Goal: Task Accomplishment & Management: Manage account settings

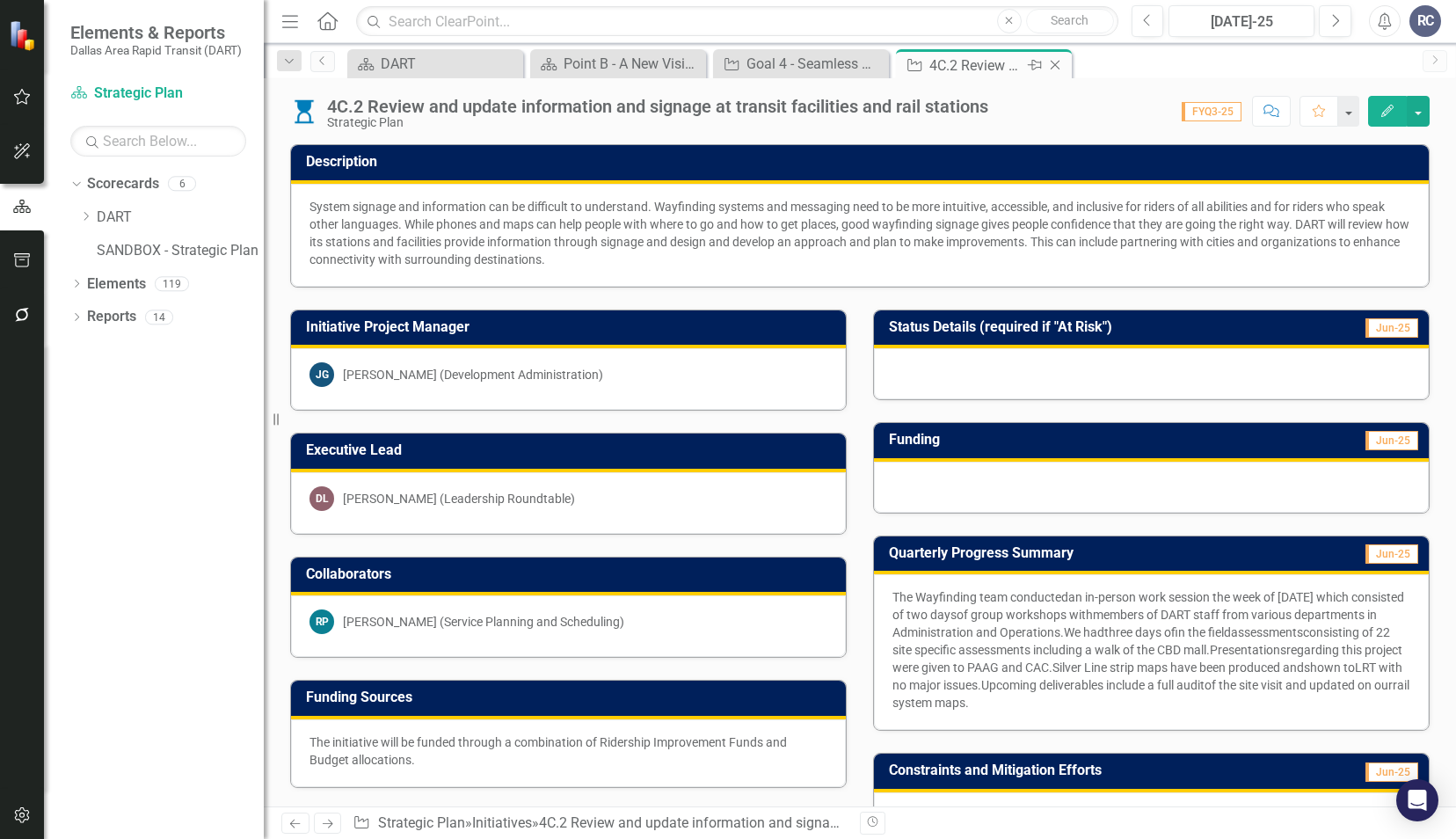
click at [1066, 68] on div "Close" at bounding box center [1056, 66] width 22 height 22
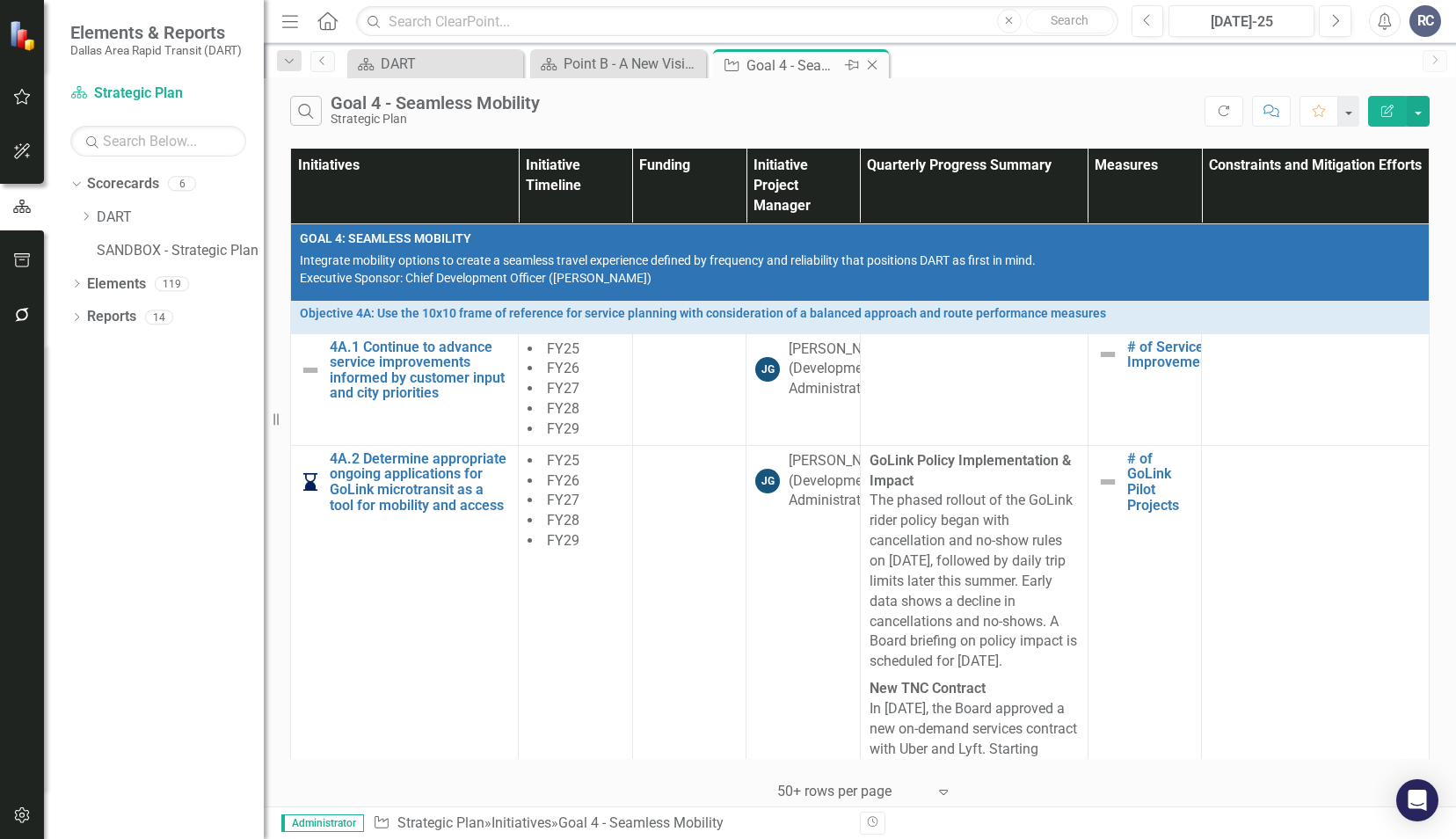
click at [875, 66] on icon "Close" at bounding box center [873, 65] width 18 height 14
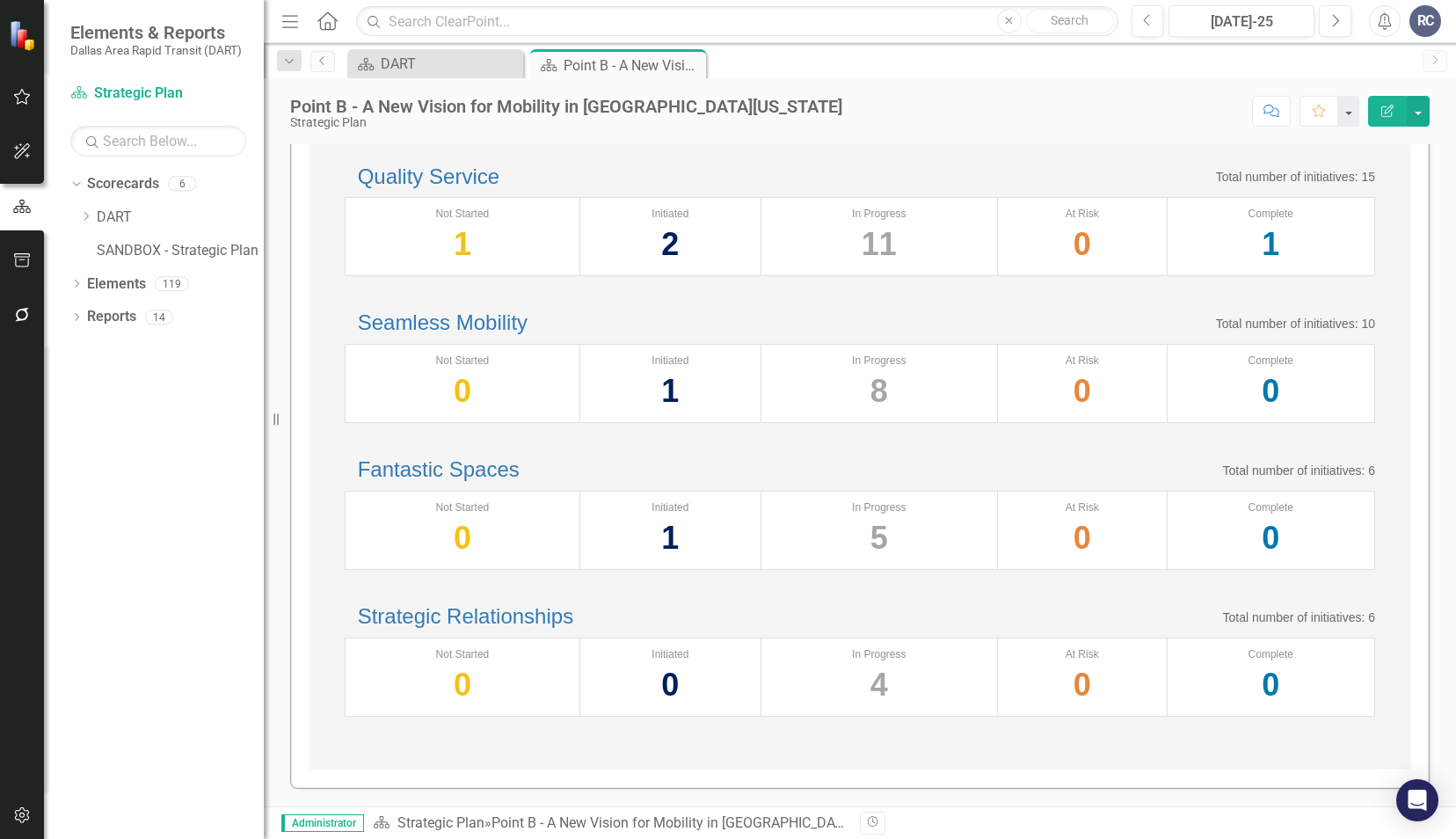
scroll to position [603, 0]
click at [513, 457] on link "Fantastic Spaces" at bounding box center [439, 469] width 162 height 23
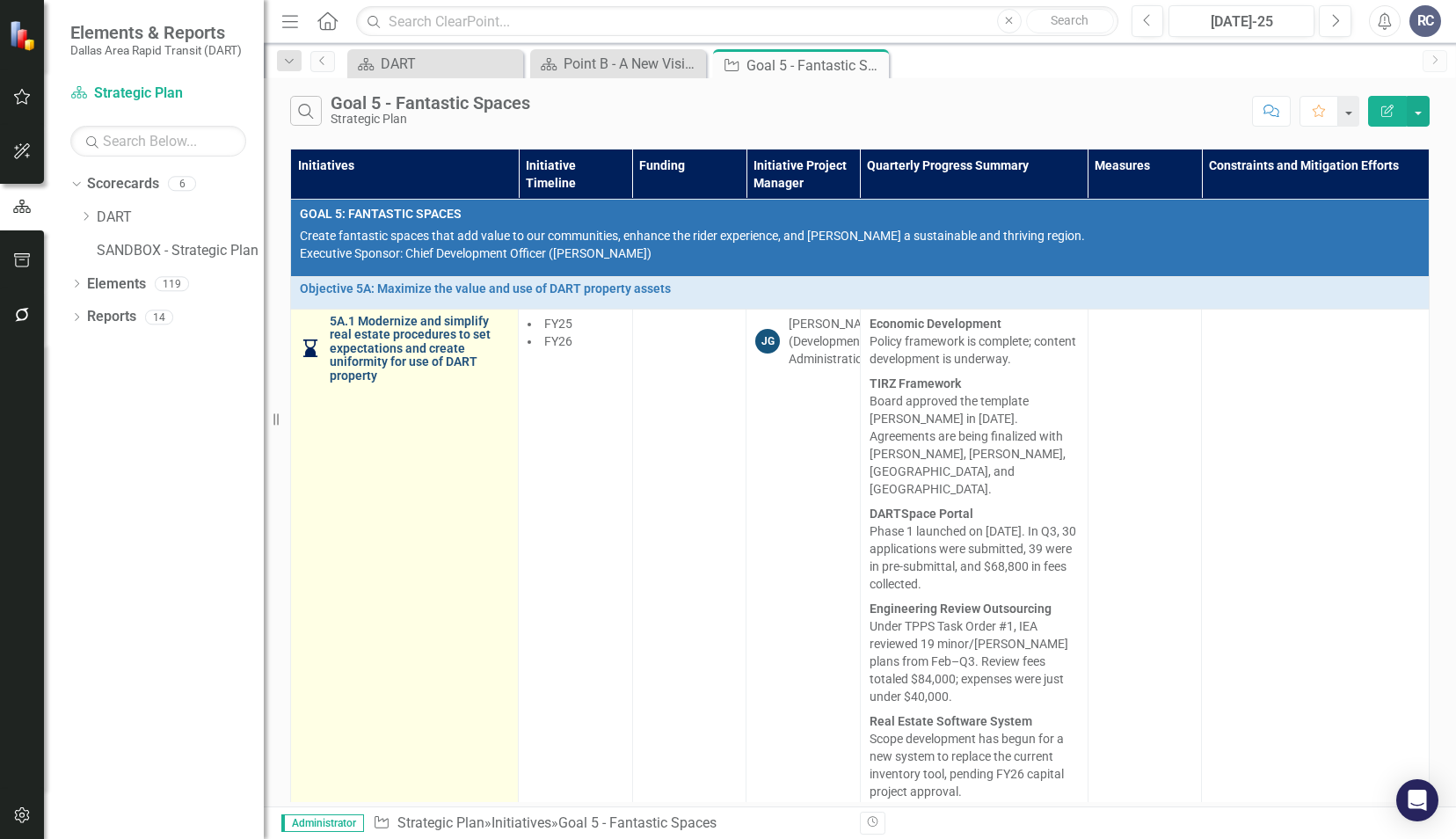
click at [436, 336] on link "5A.1 Modernize and simplify real estate procedures to set expectations and crea…" at bounding box center [419, 348] width 179 height 68
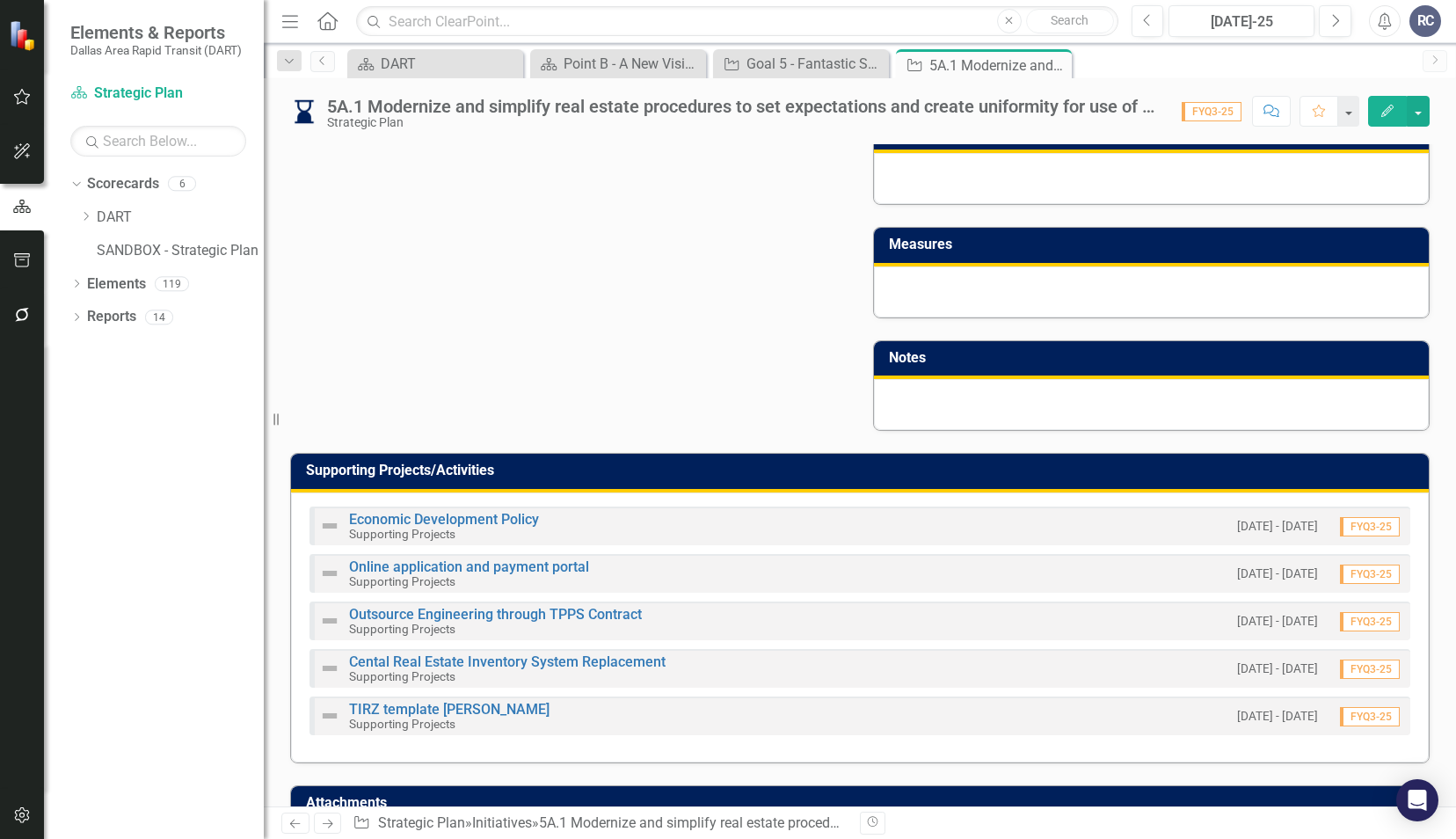
scroll to position [870, 0]
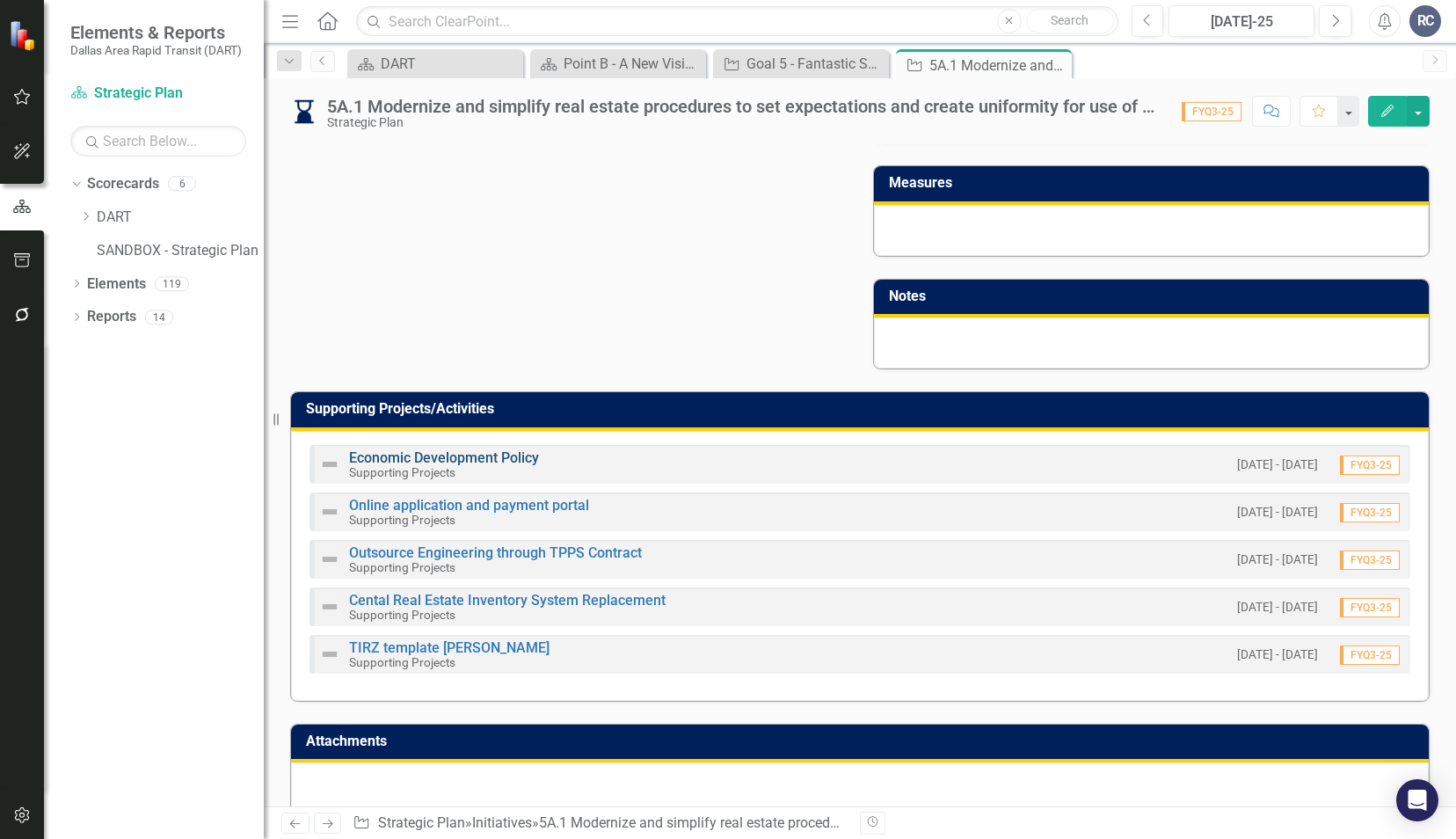
click at [440, 449] on link "Economic Development Policy" at bounding box center [444, 457] width 190 height 17
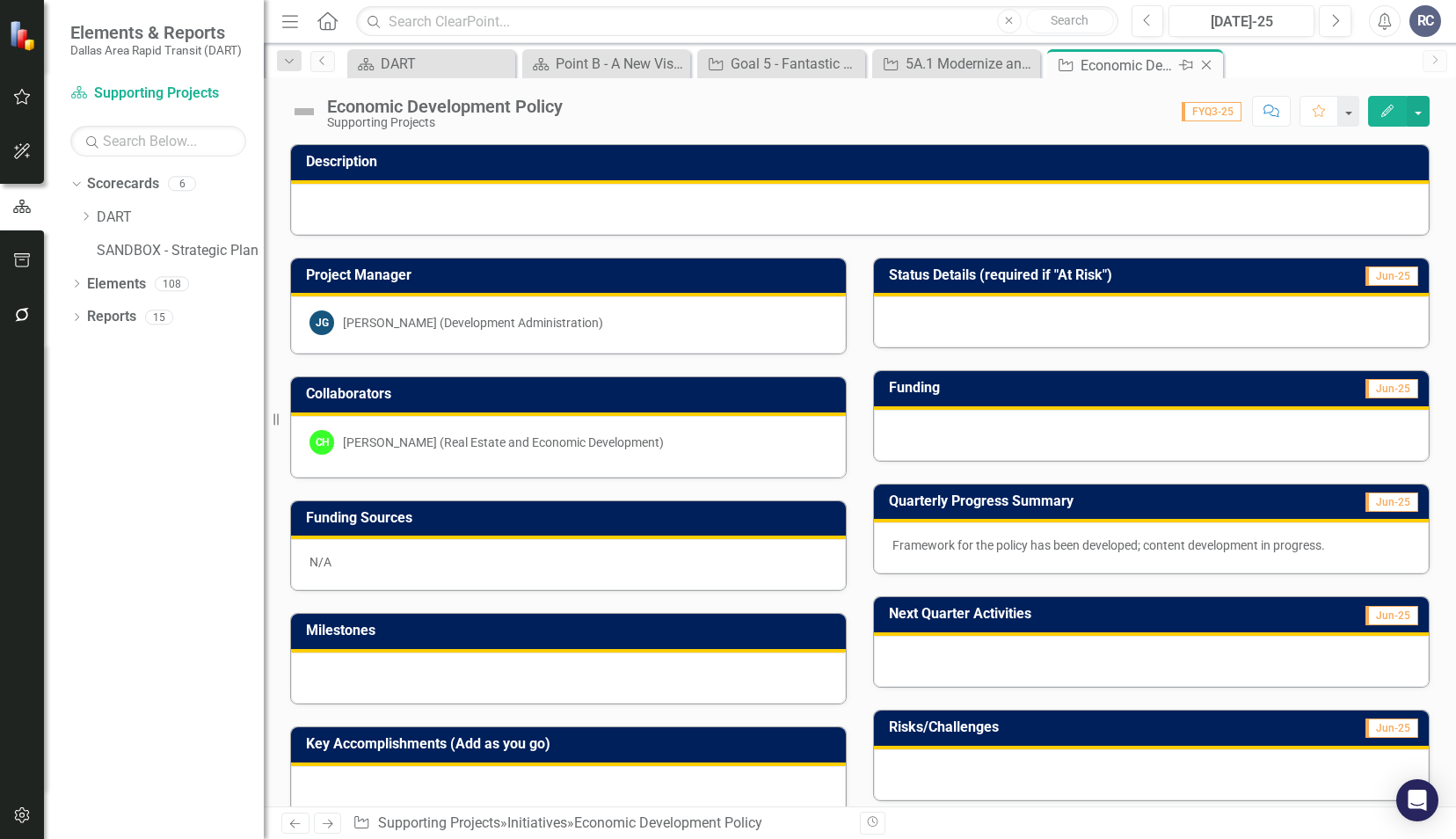
click at [1205, 67] on icon "Close" at bounding box center [1207, 65] width 18 height 14
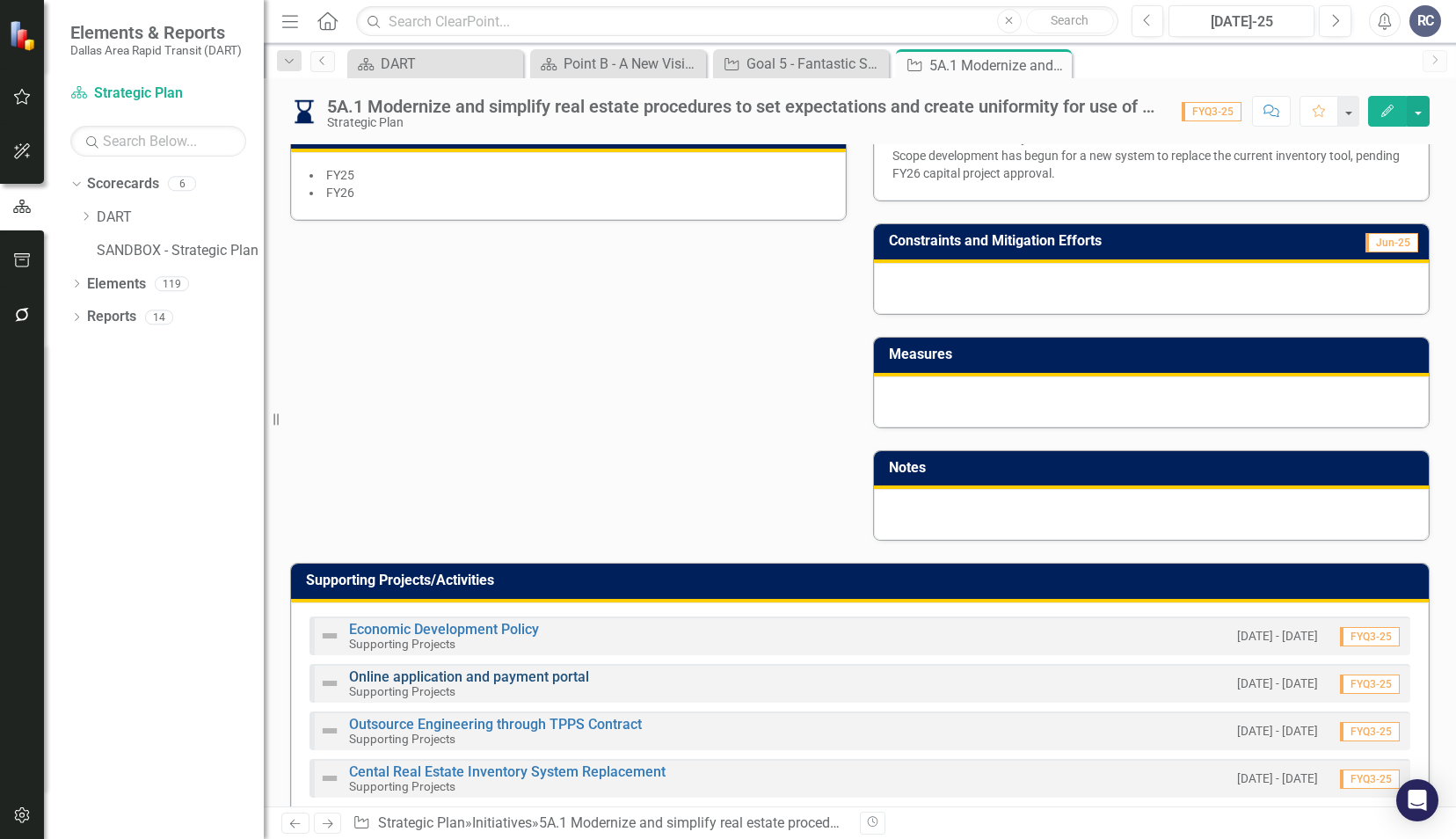
scroll to position [703, 0]
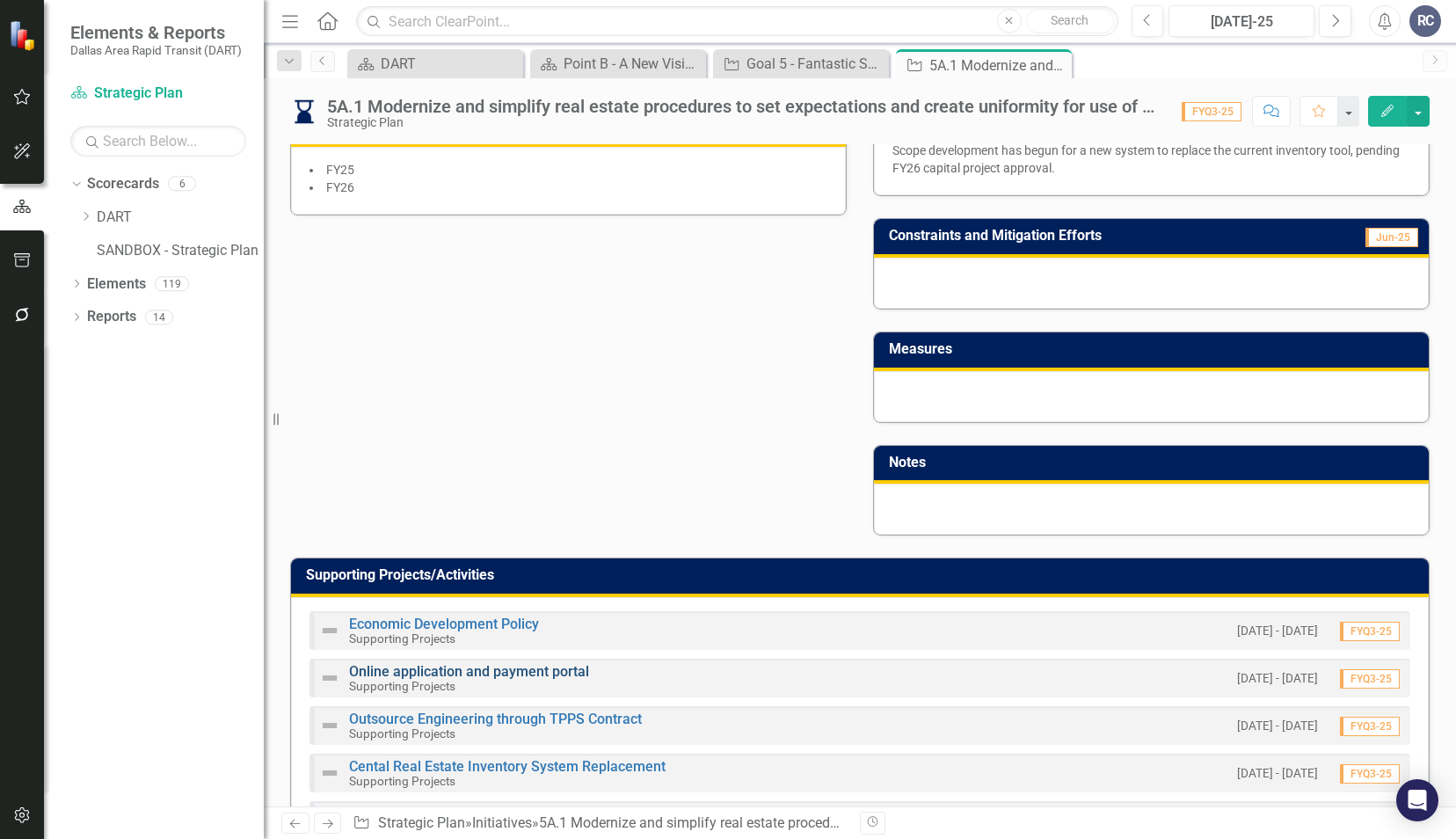
click at [411, 663] on link "Online application and payment portal" at bounding box center [469, 671] width 240 height 17
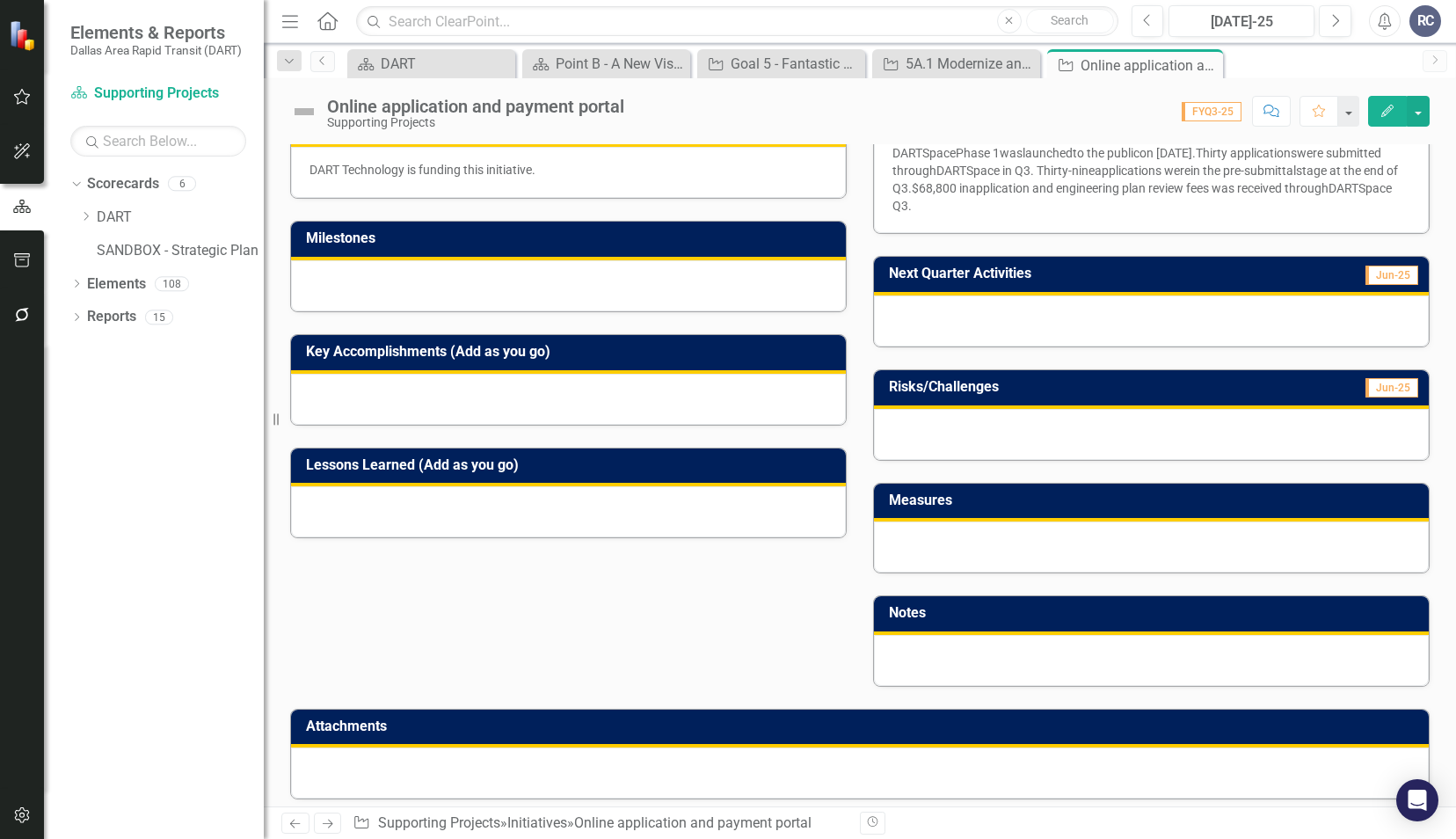
scroll to position [395, 0]
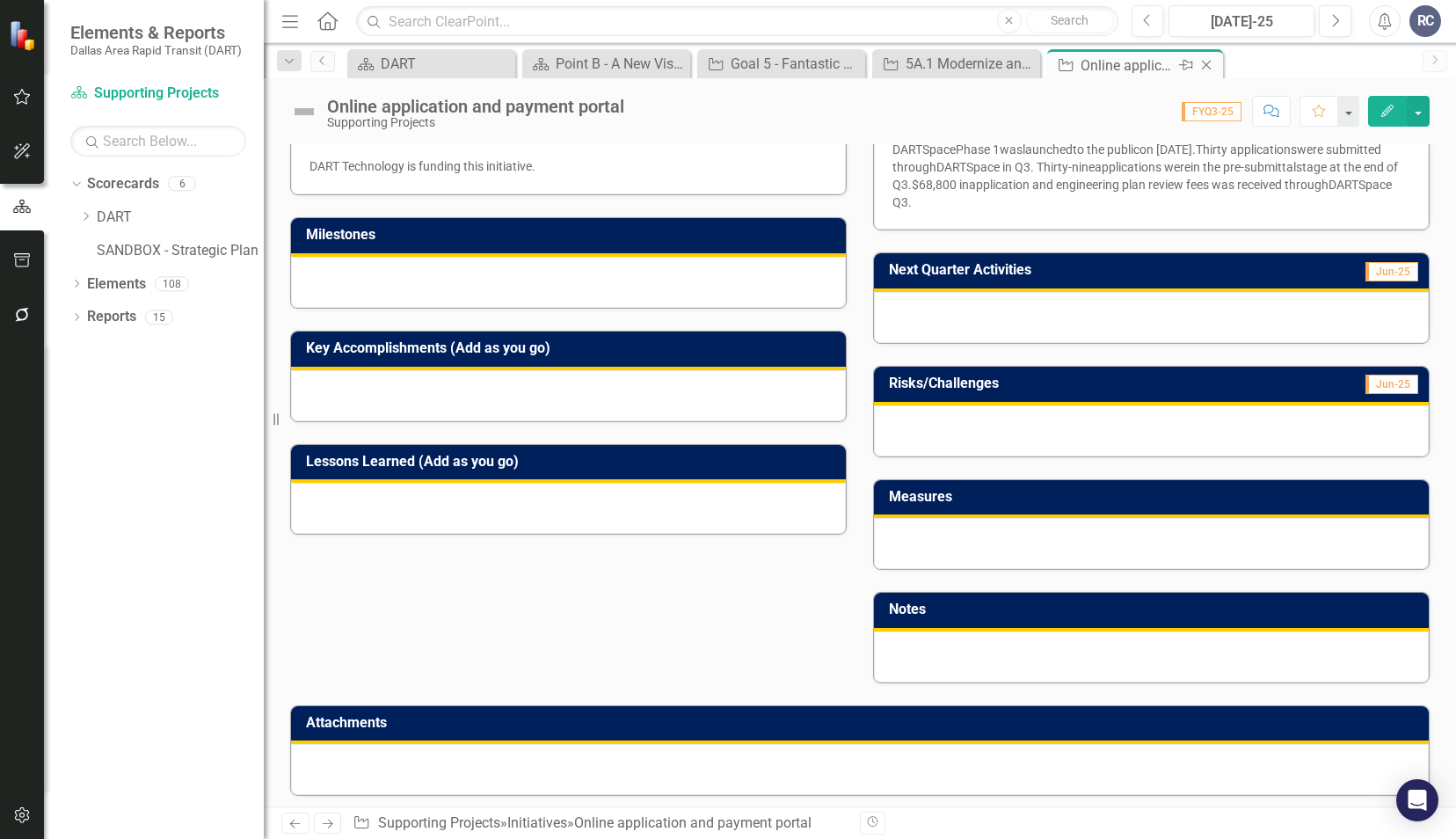
click at [1212, 64] on icon "Close" at bounding box center [1207, 65] width 18 height 14
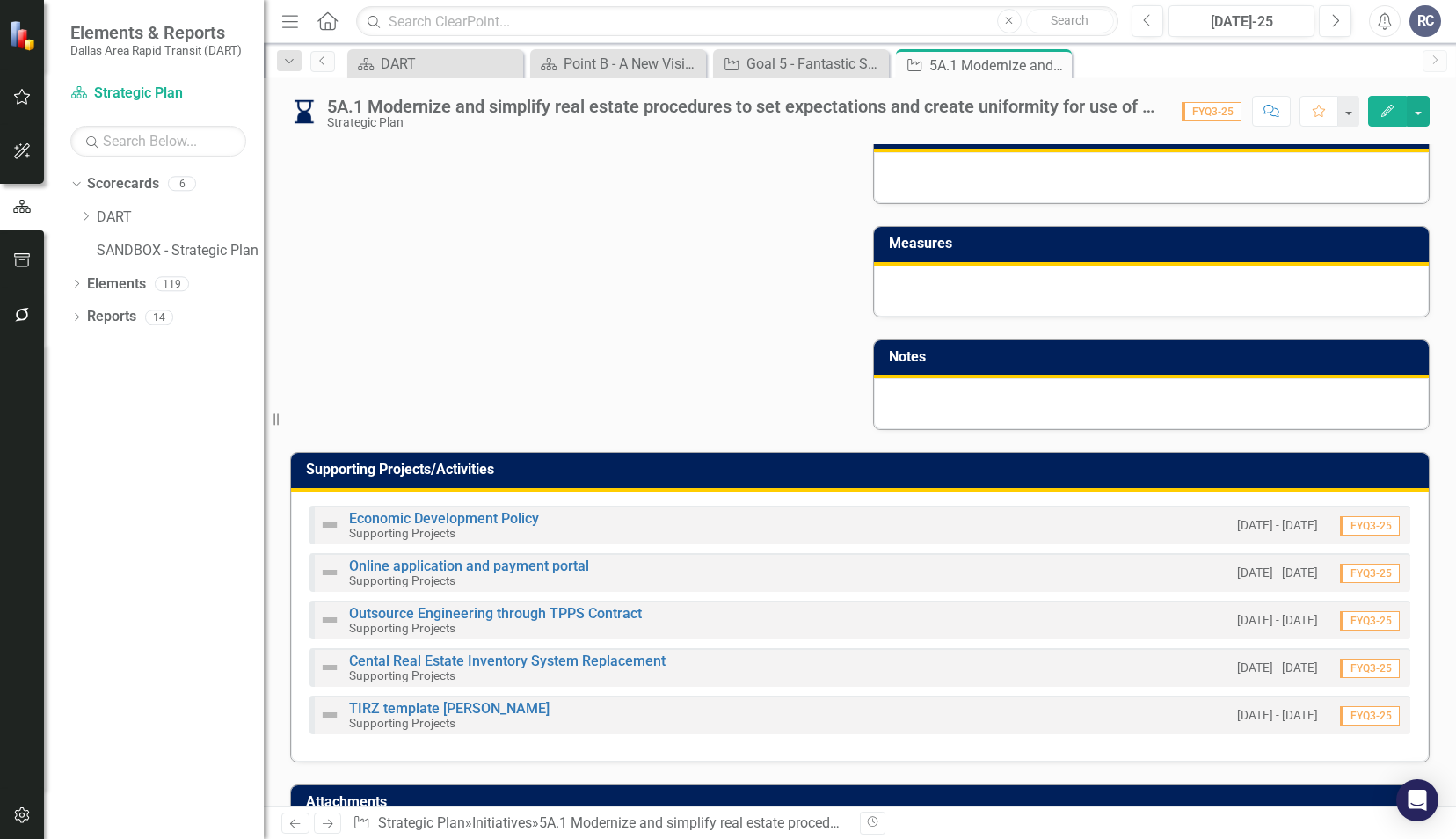
scroll to position [870, 0]
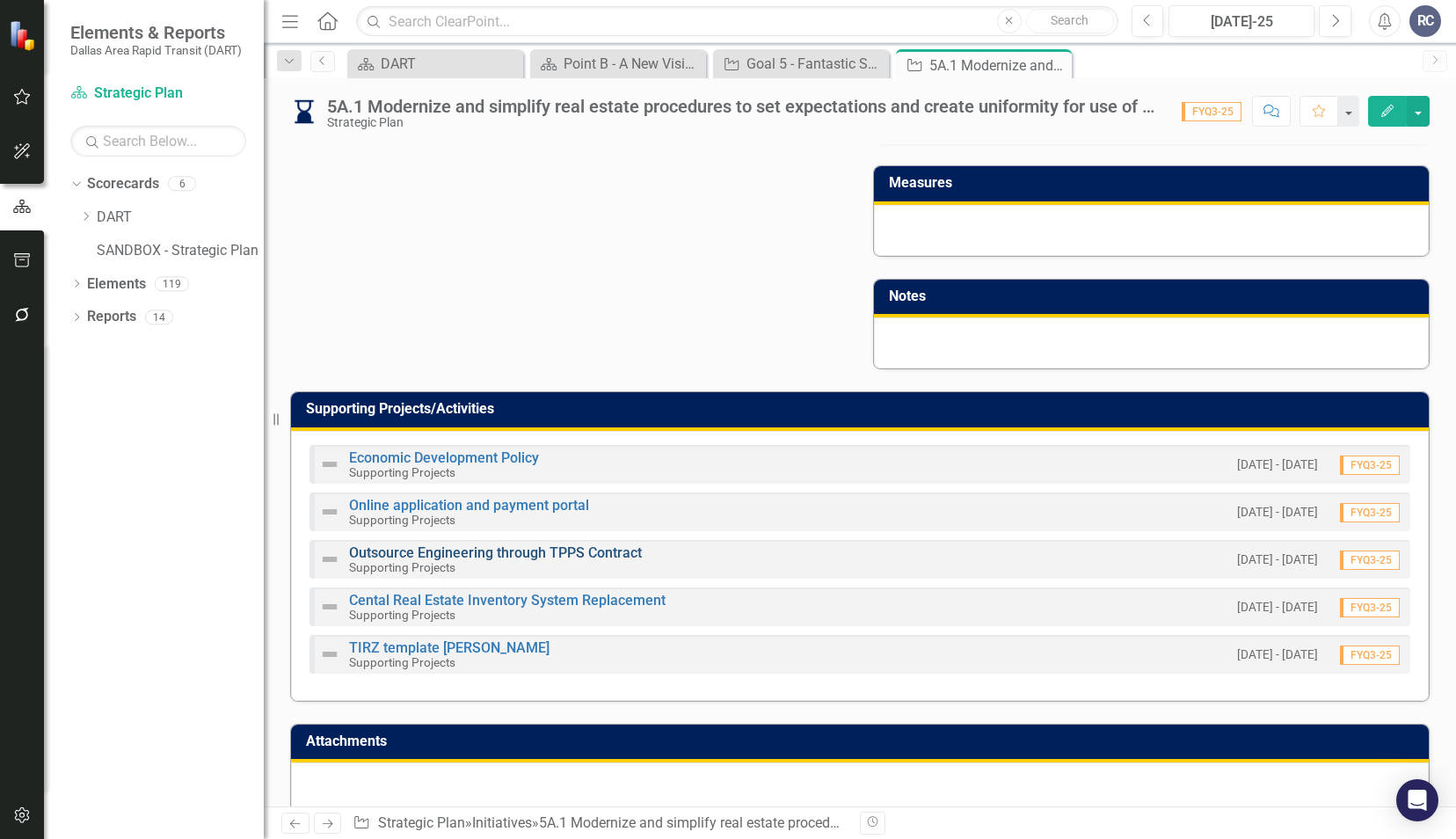
click at [583, 545] on link "Outsource Engineering through TPPS Contract" at bounding box center [495, 553] width 293 height 17
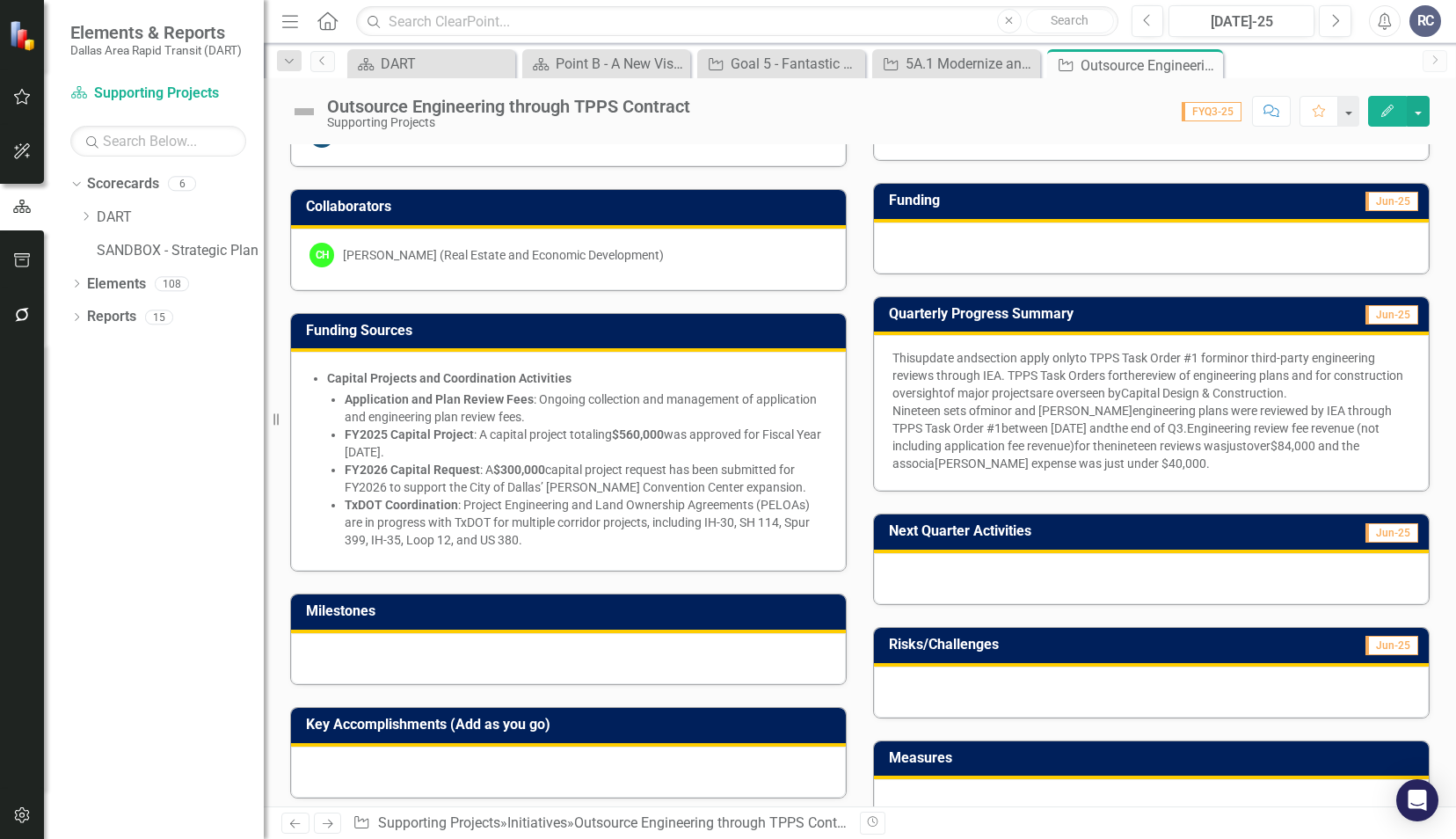
scroll to position [528, 0]
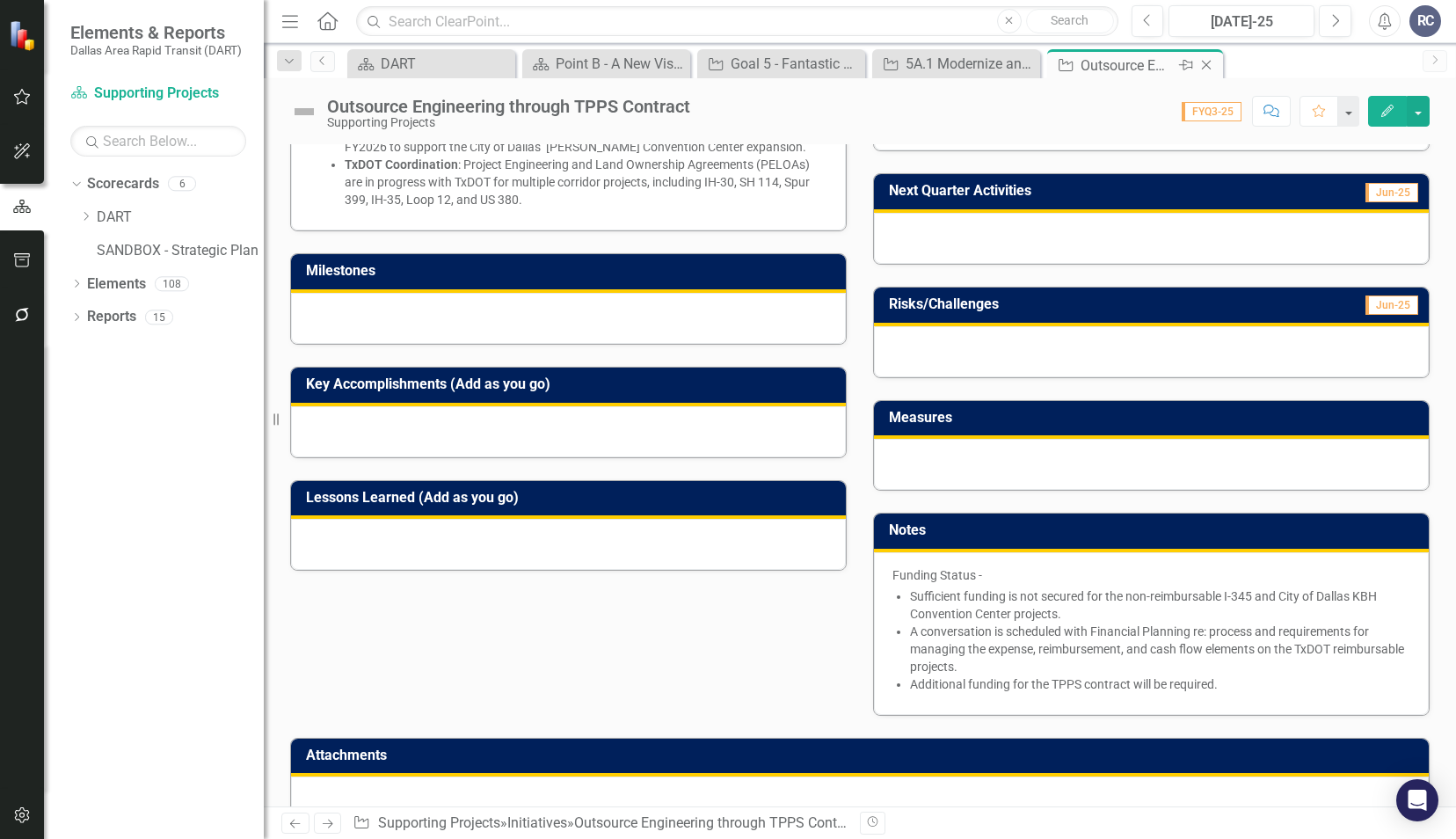
click at [1216, 61] on div "Close" at bounding box center [1207, 66] width 22 height 22
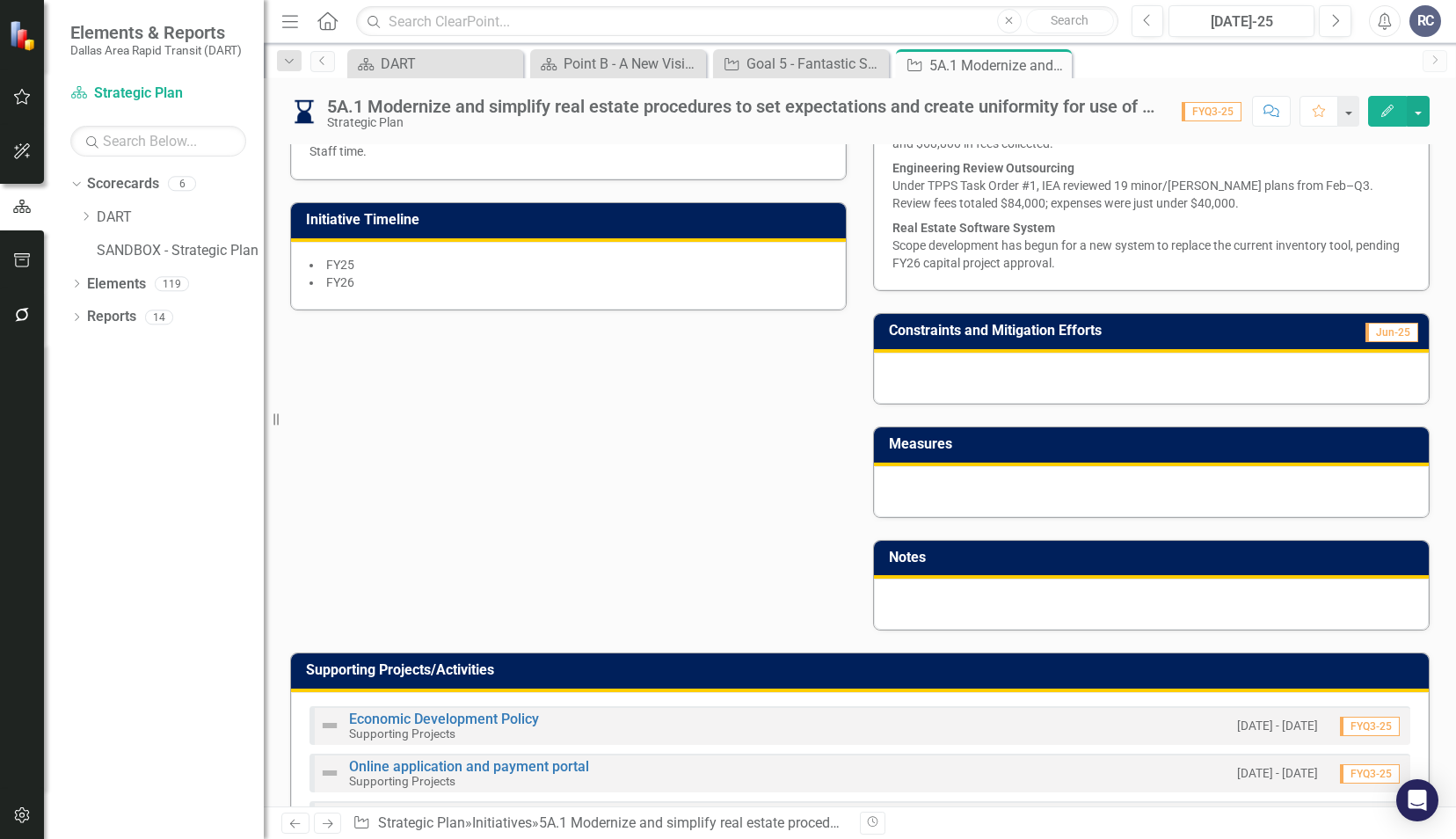
scroll to position [791, 0]
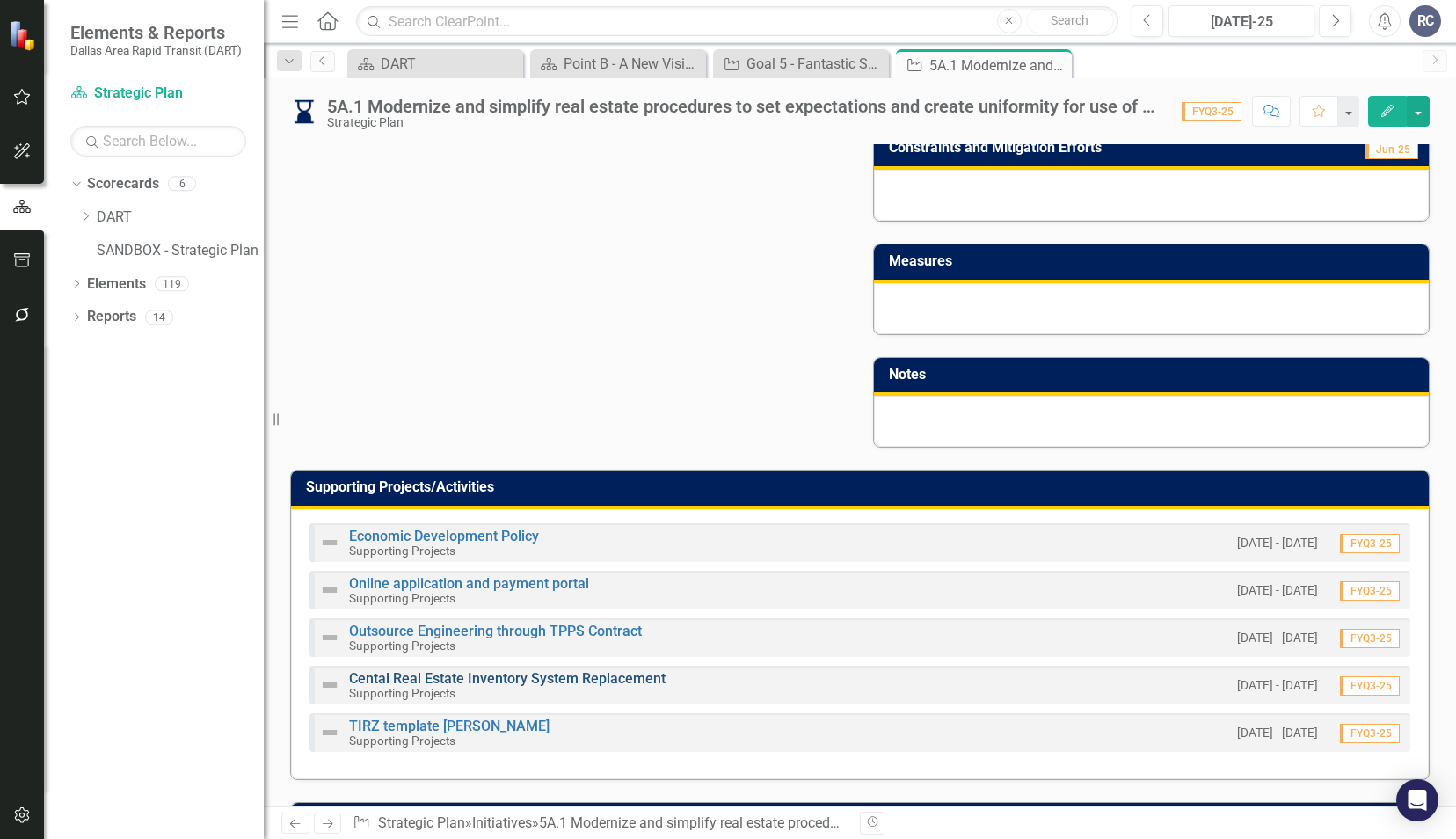
click at [509, 670] on link "Cental Real Estate Inventory System Replacement" at bounding box center [508, 678] width 317 height 17
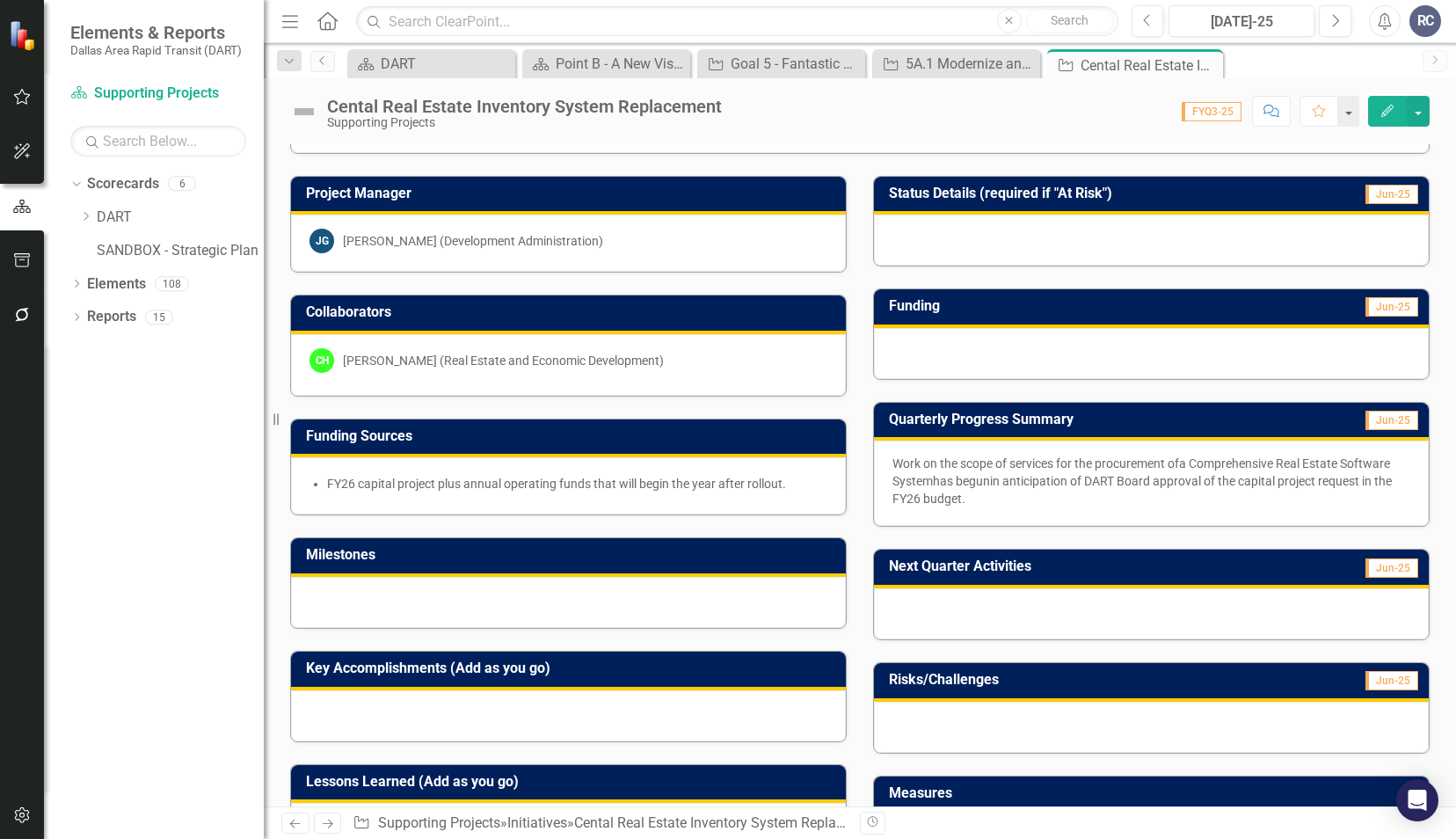
scroll to position [378, 0]
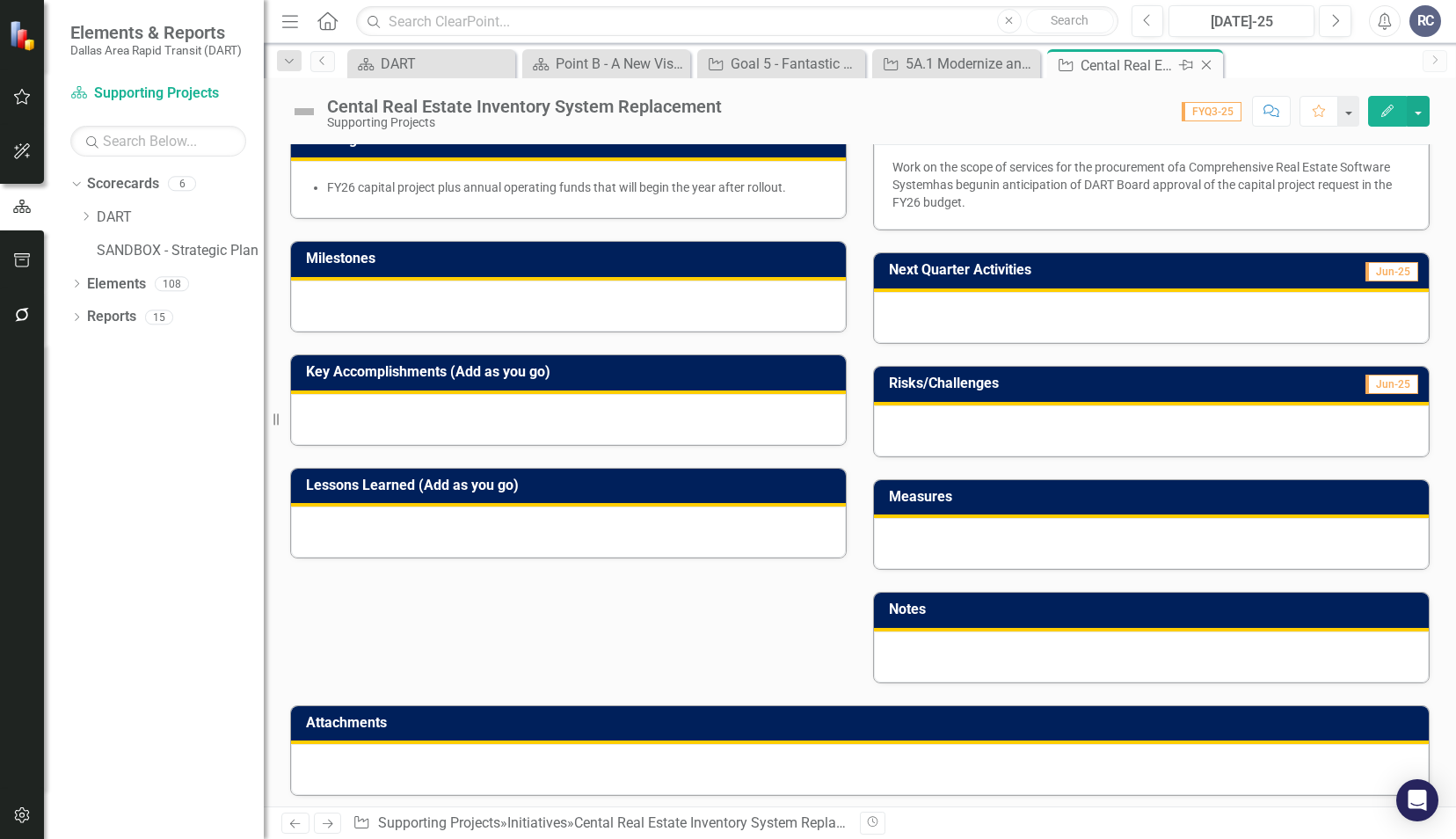
click at [1203, 70] on icon "Close" at bounding box center [1207, 65] width 18 height 14
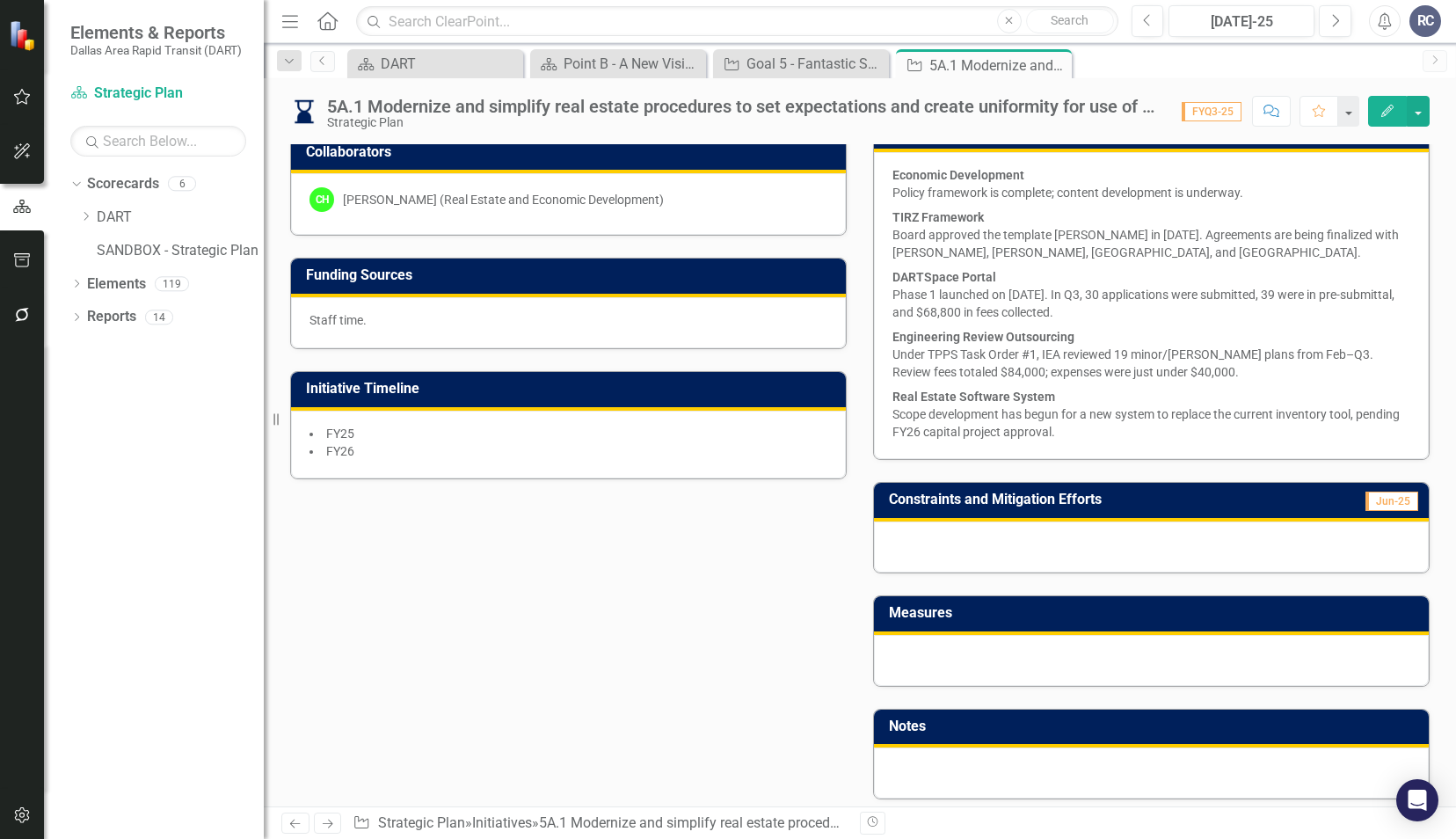
scroll to position [791, 0]
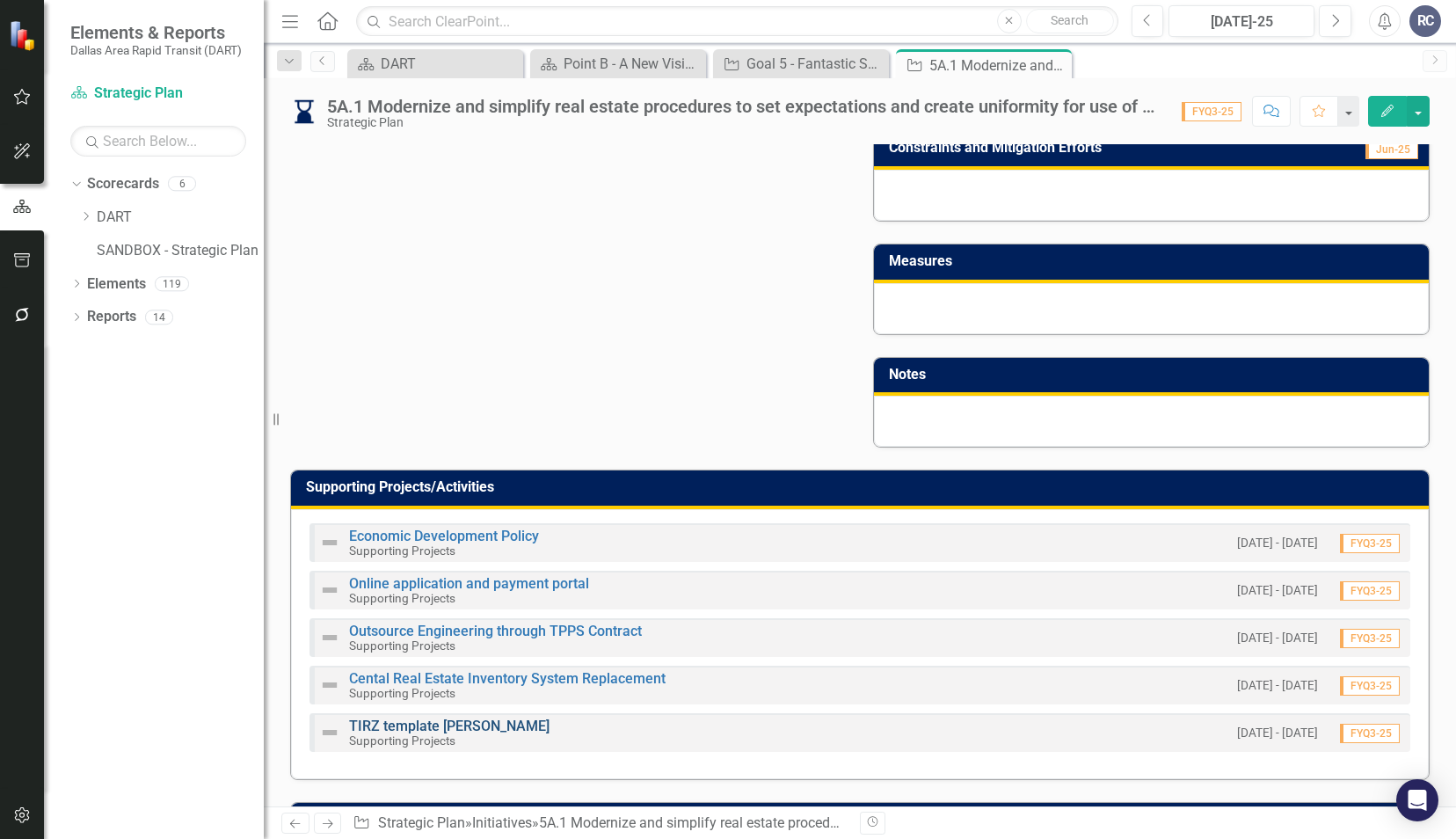
click at [438, 717] on link "TIRZ template [PERSON_NAME]" at bounding box center [449, 726] width 201 height 17
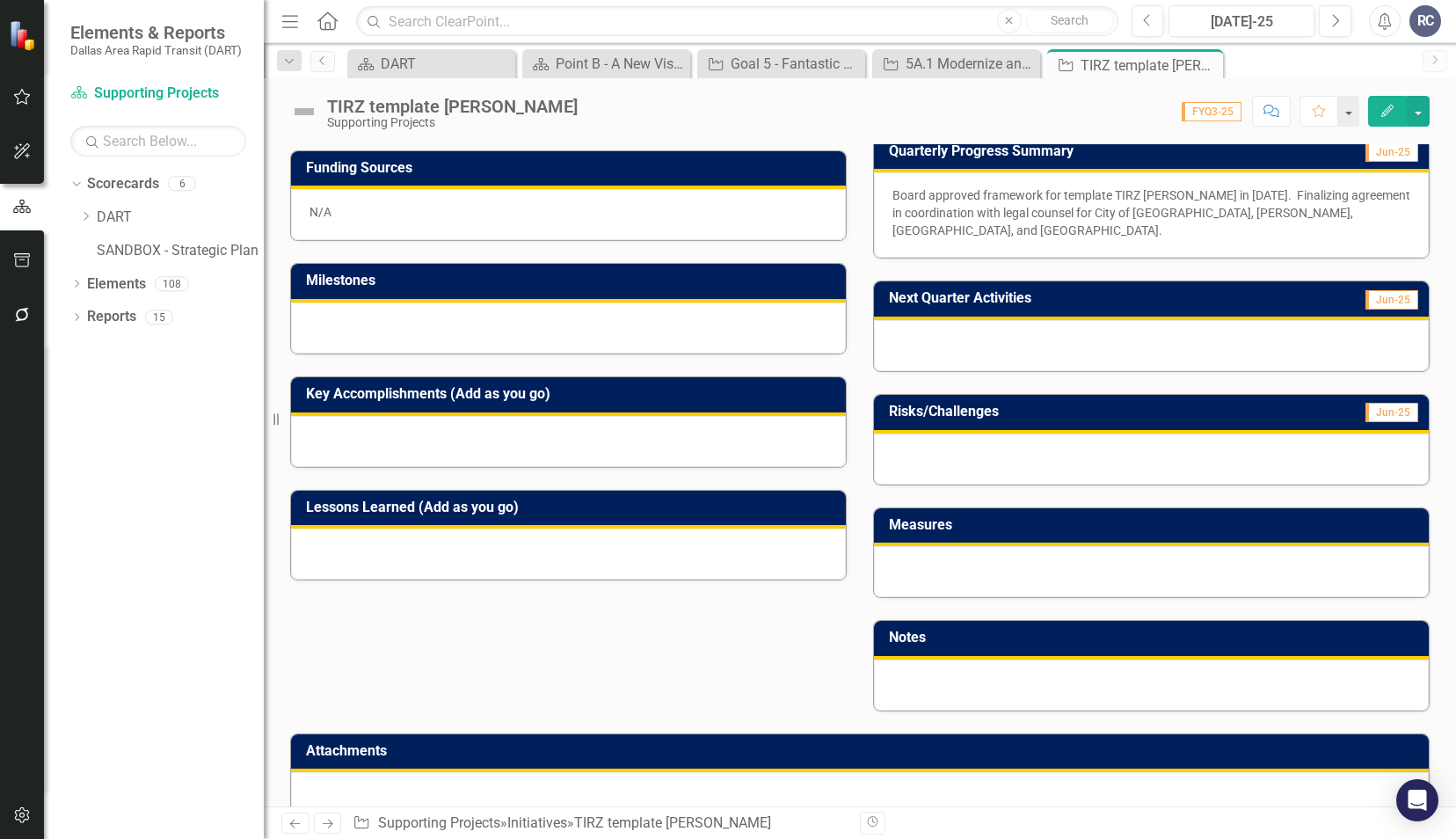
scroll to position [360, 0]
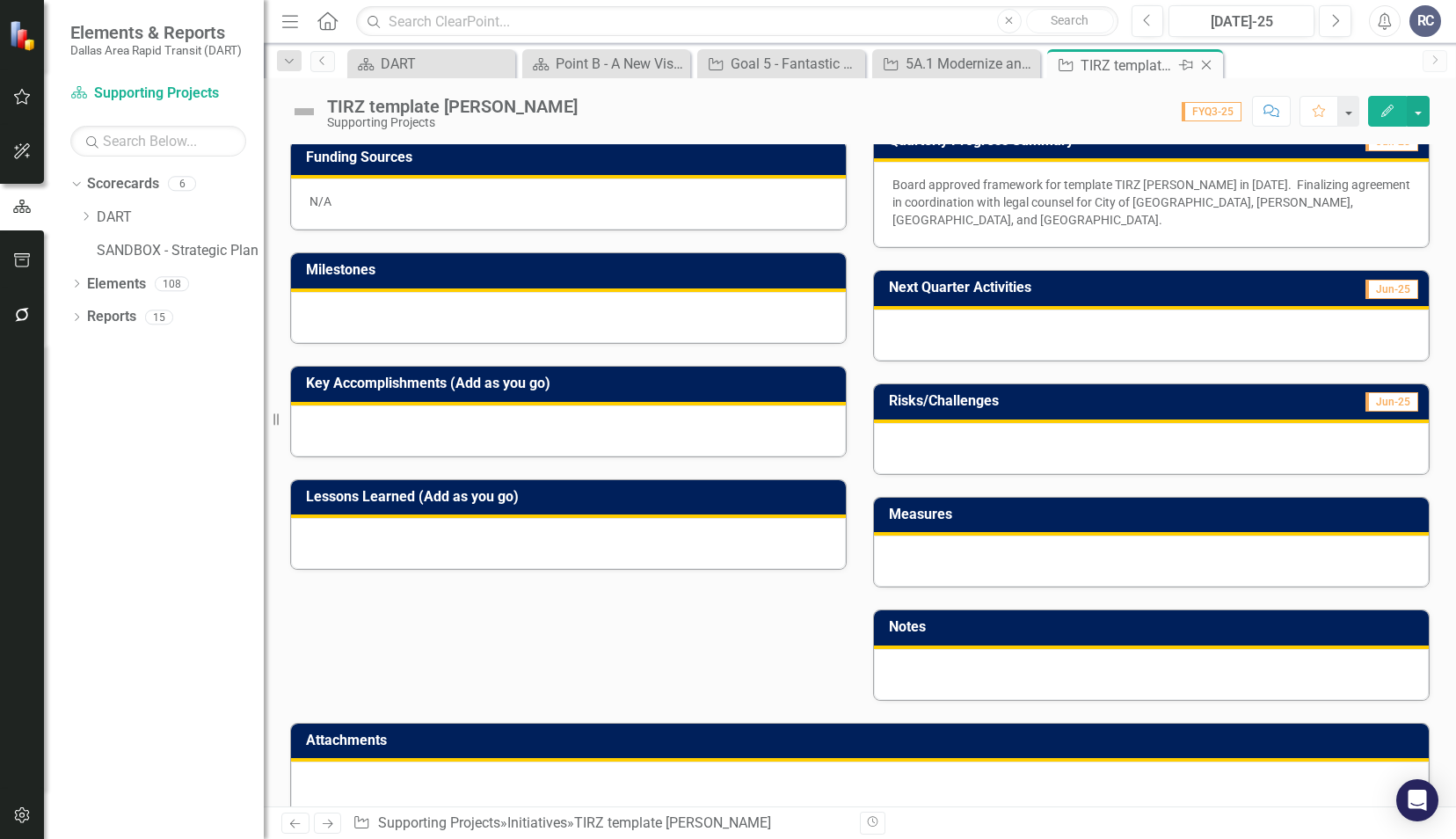
click at [1207, 65] on icon "Close" at bounding box center [1207, 65] width 18 height 14
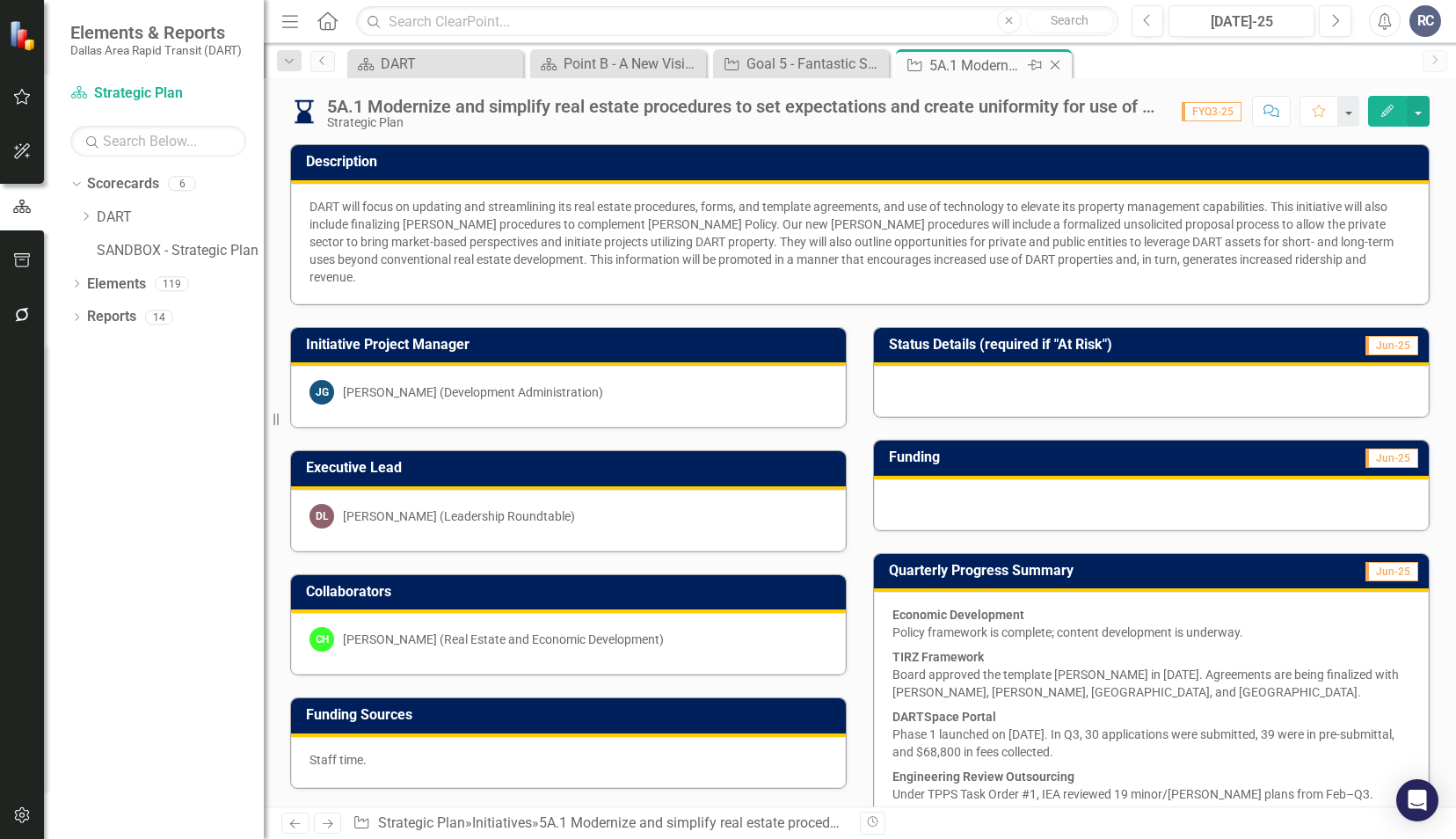
click at [1063, 68] on icon "Close" at bounding box center [1055, 65] width 18 height 14
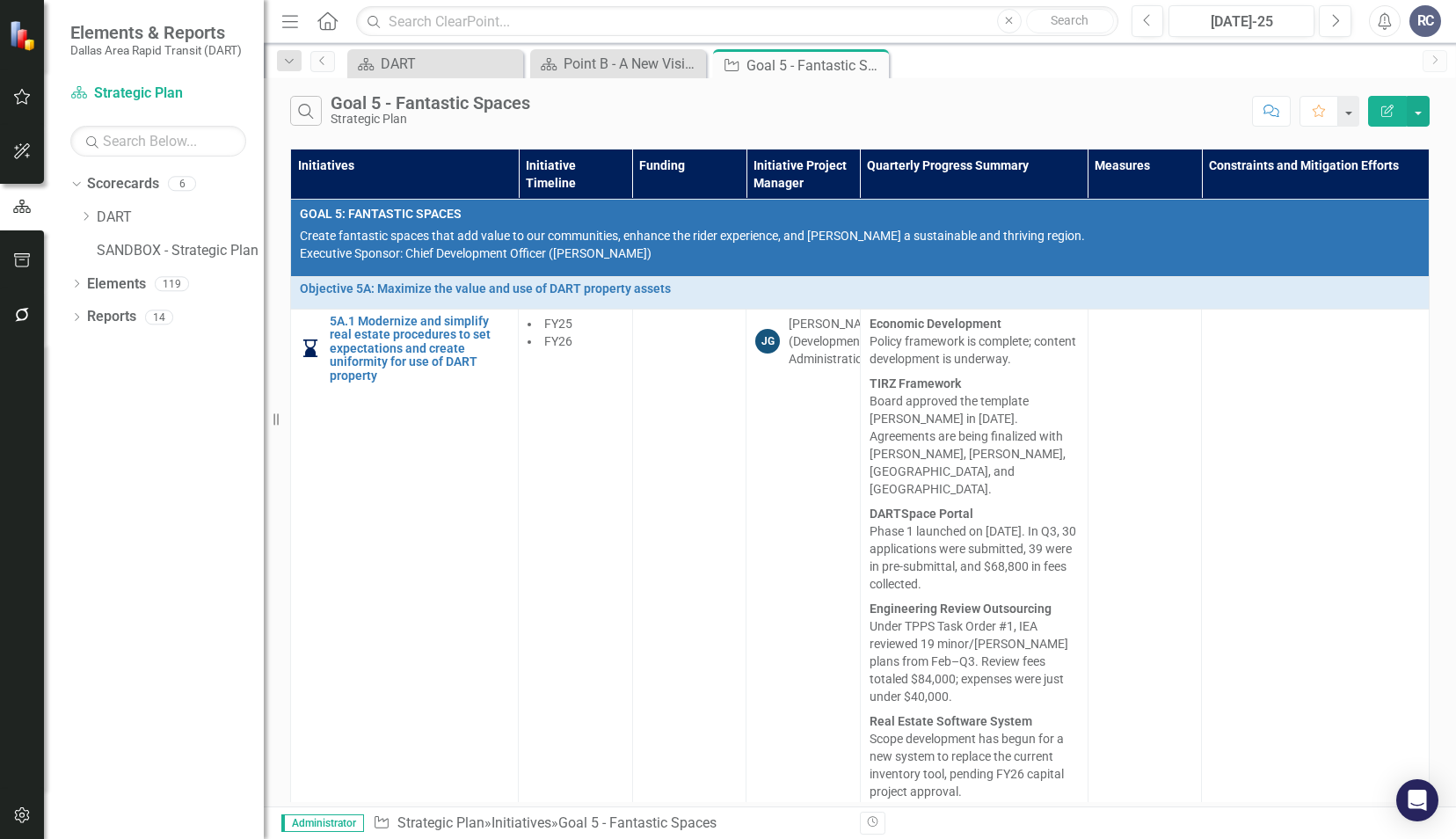
click at [356, 811] on link "5A.2 Inventory all property assets to identify key opportunities for improvemen…" at bounding box center [419, 838] width 179 height 55
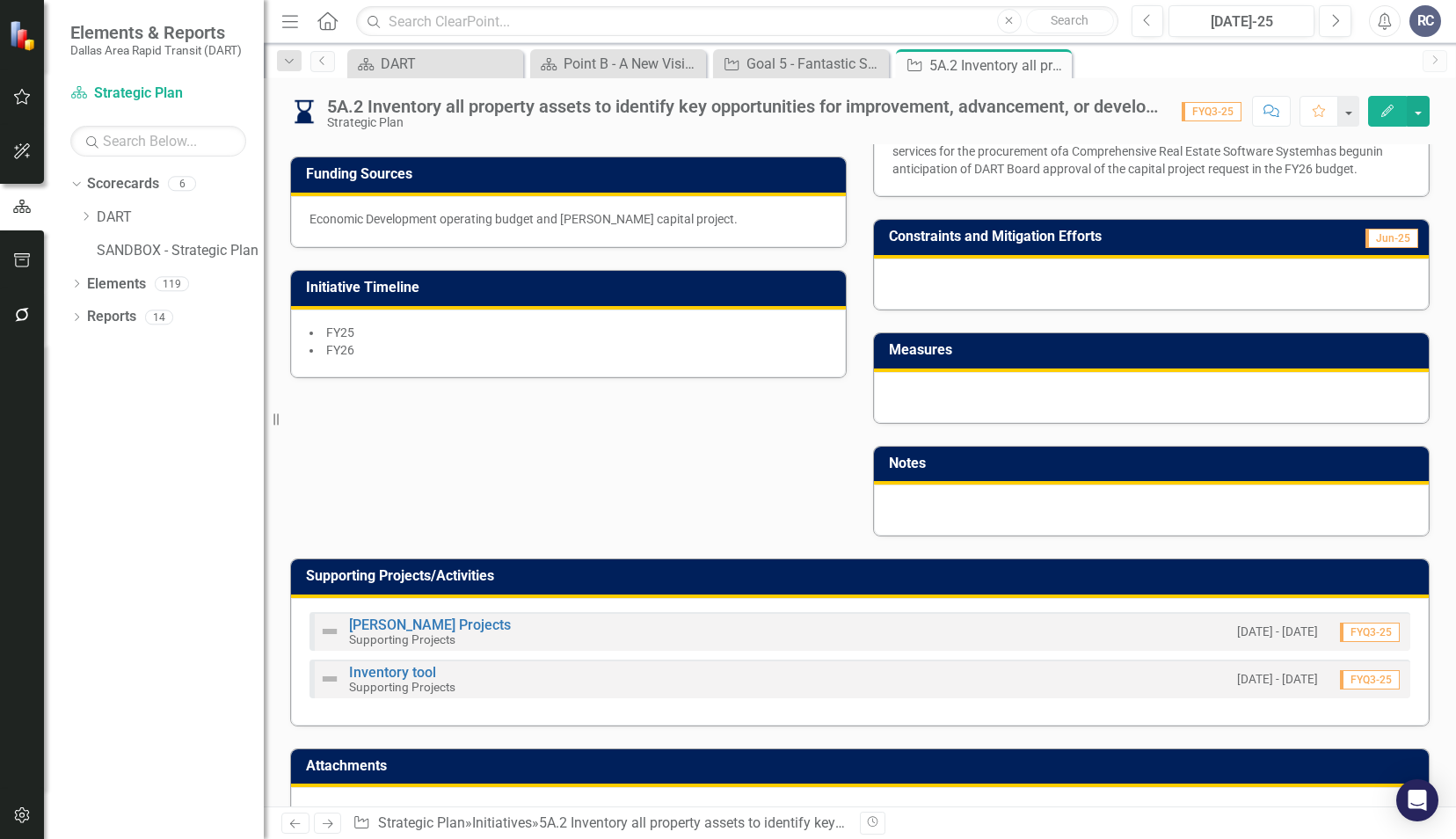
scroll to position [528, 0]
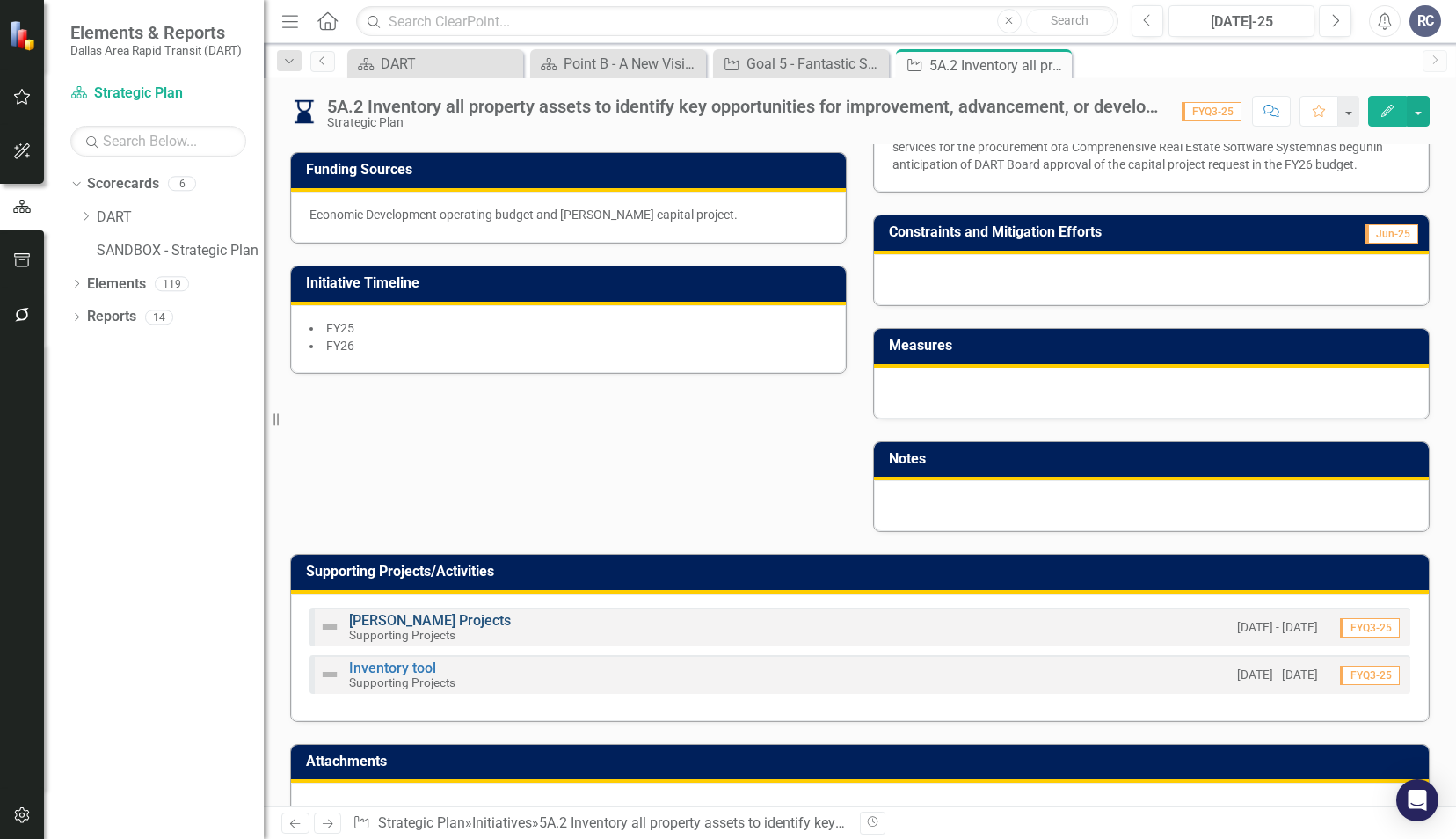
click at [406, 618] on link "[PERSON_NAME] Projects" at bounding box center [430, 620] width 162 height 17
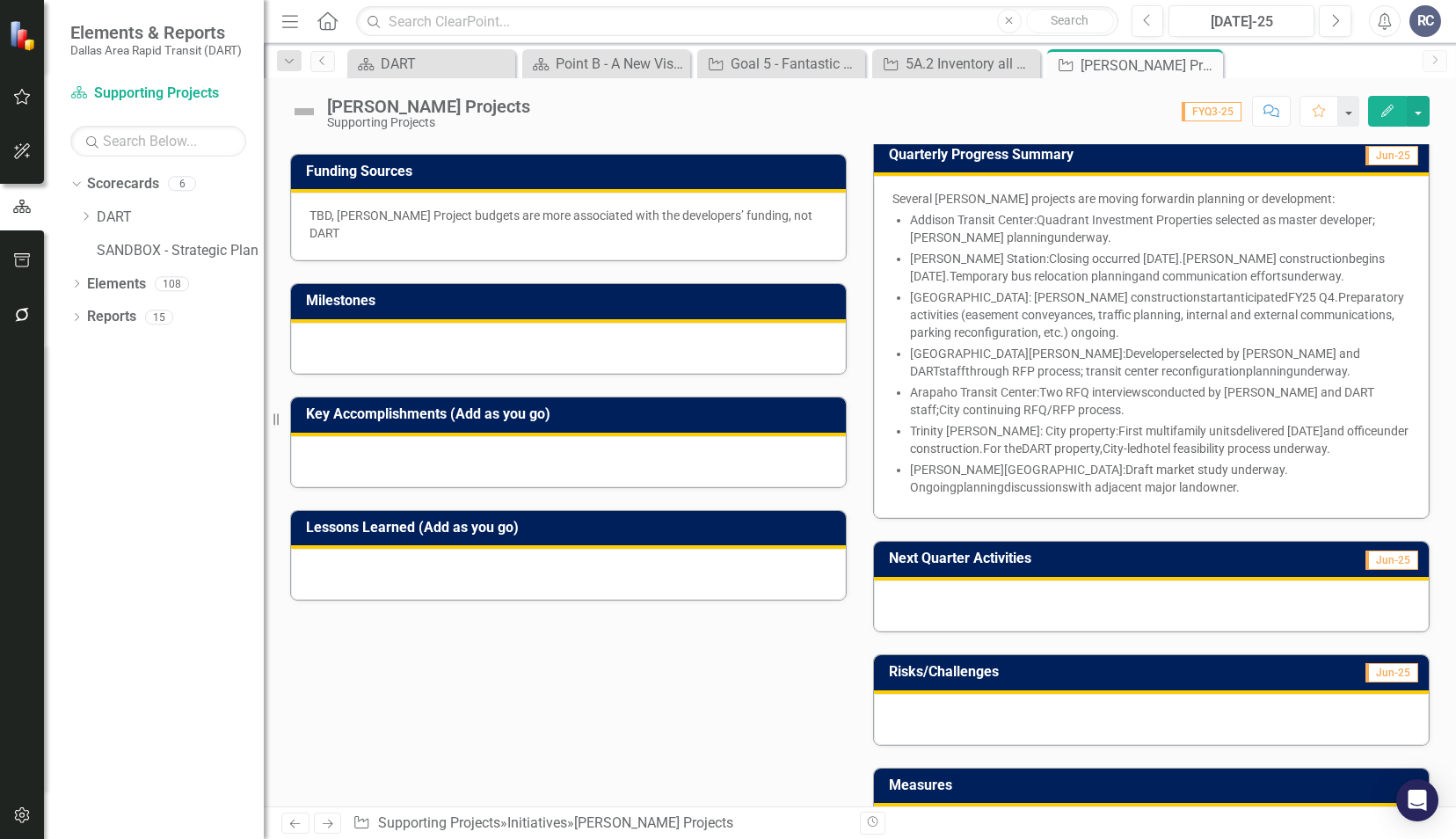
scroll to position [439, 0]
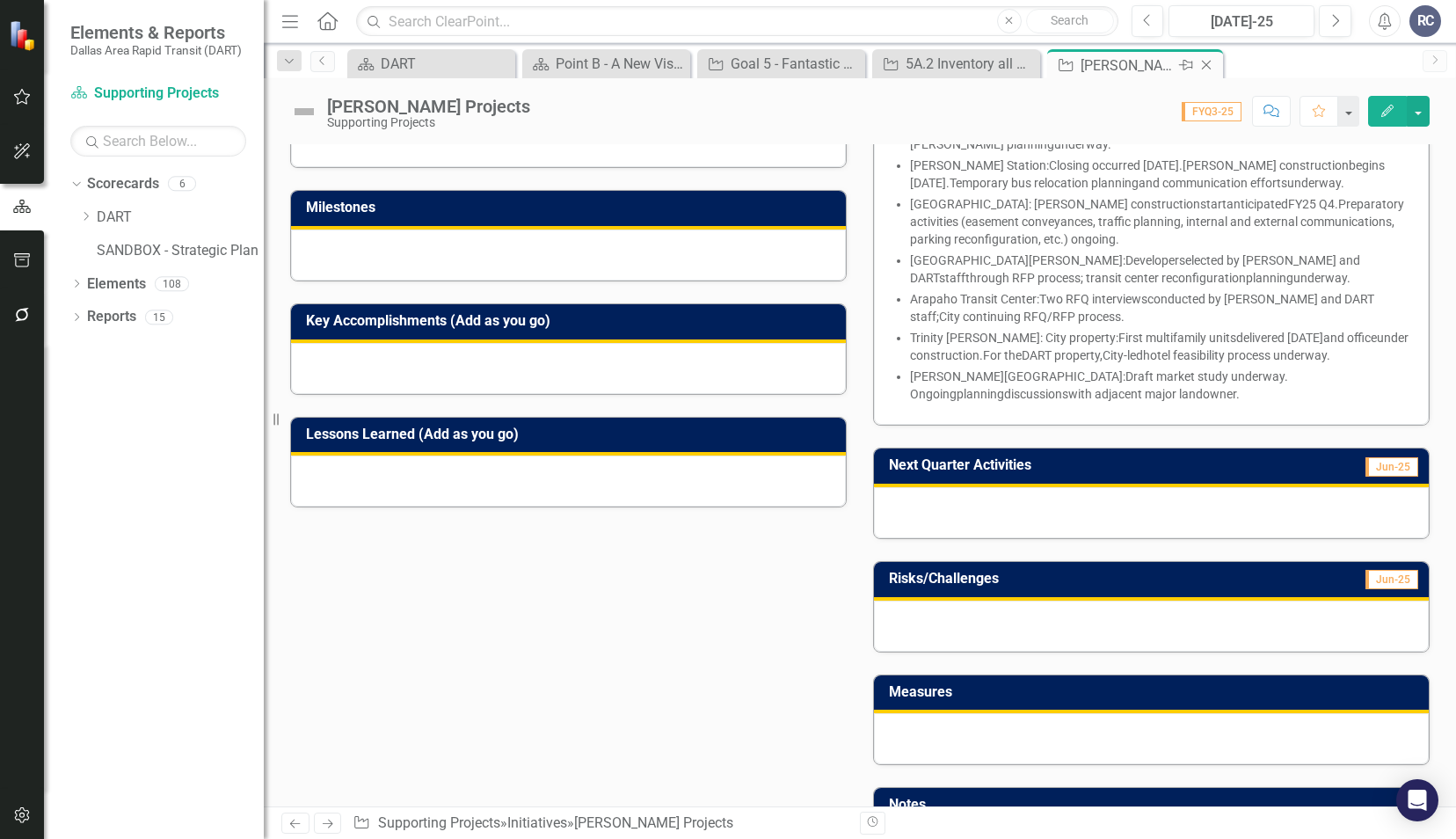
click at [1207, 59] on icon "Close" at bounding box center [1207, 65] width 18 height 14
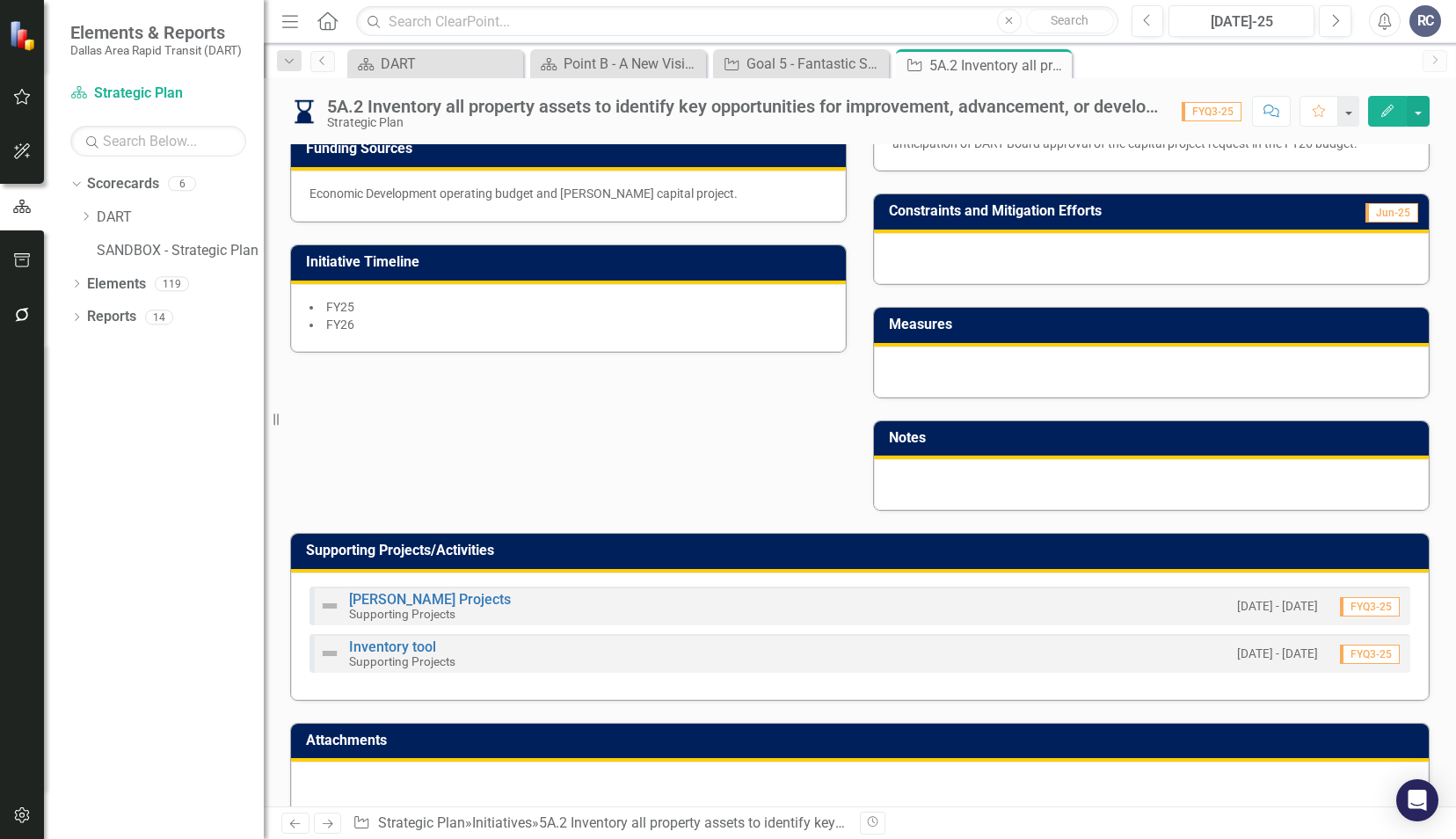
scroll to position [565, 0]
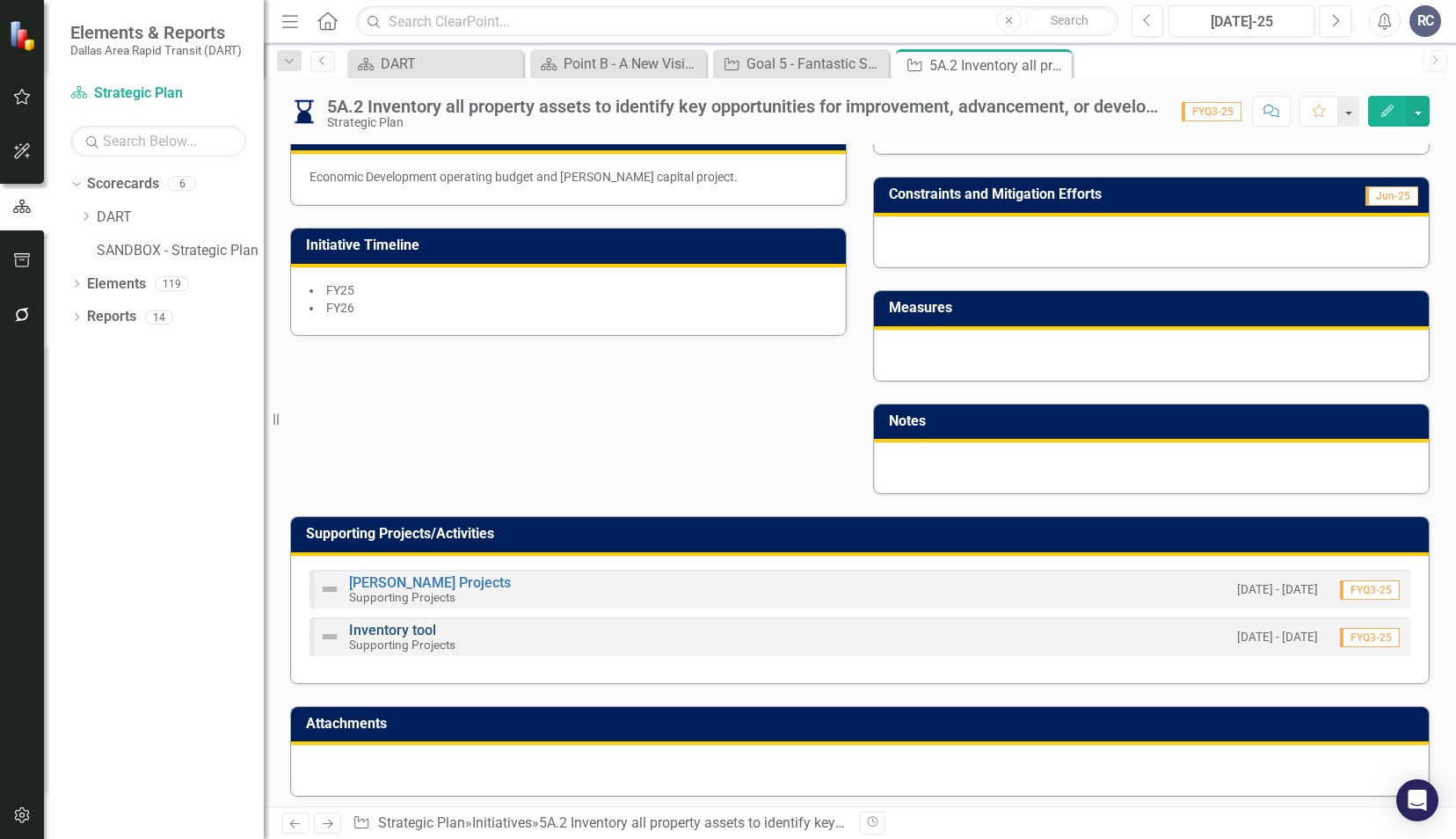
click at [363, 626] on link "Inventory tool" at bounding box center [393, 630] width 87 height 17
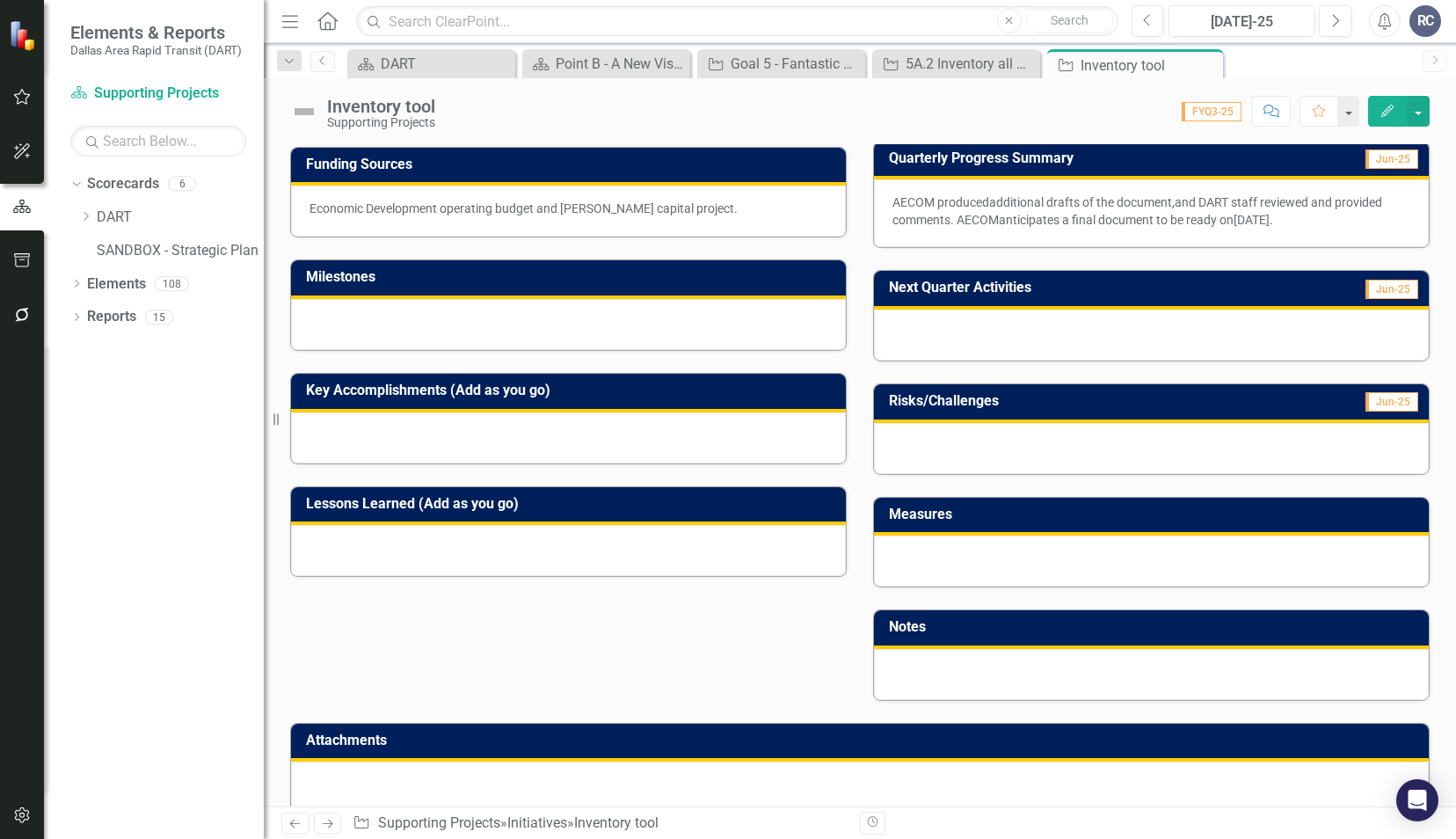
scroll to position [360, 0]
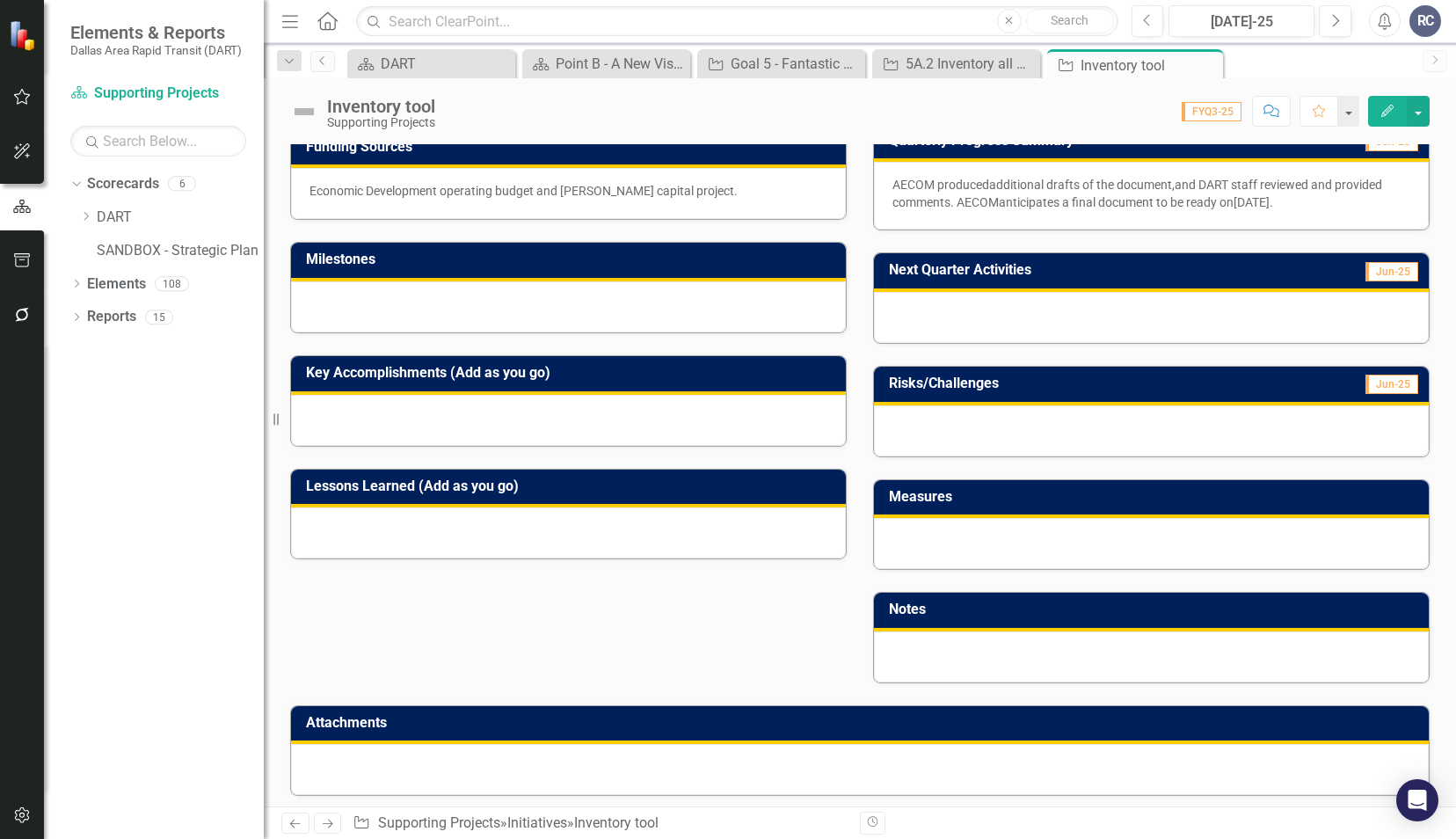
click at [0, 0] on icon "Close" at bounding box center [0, 0] width 0 height 0
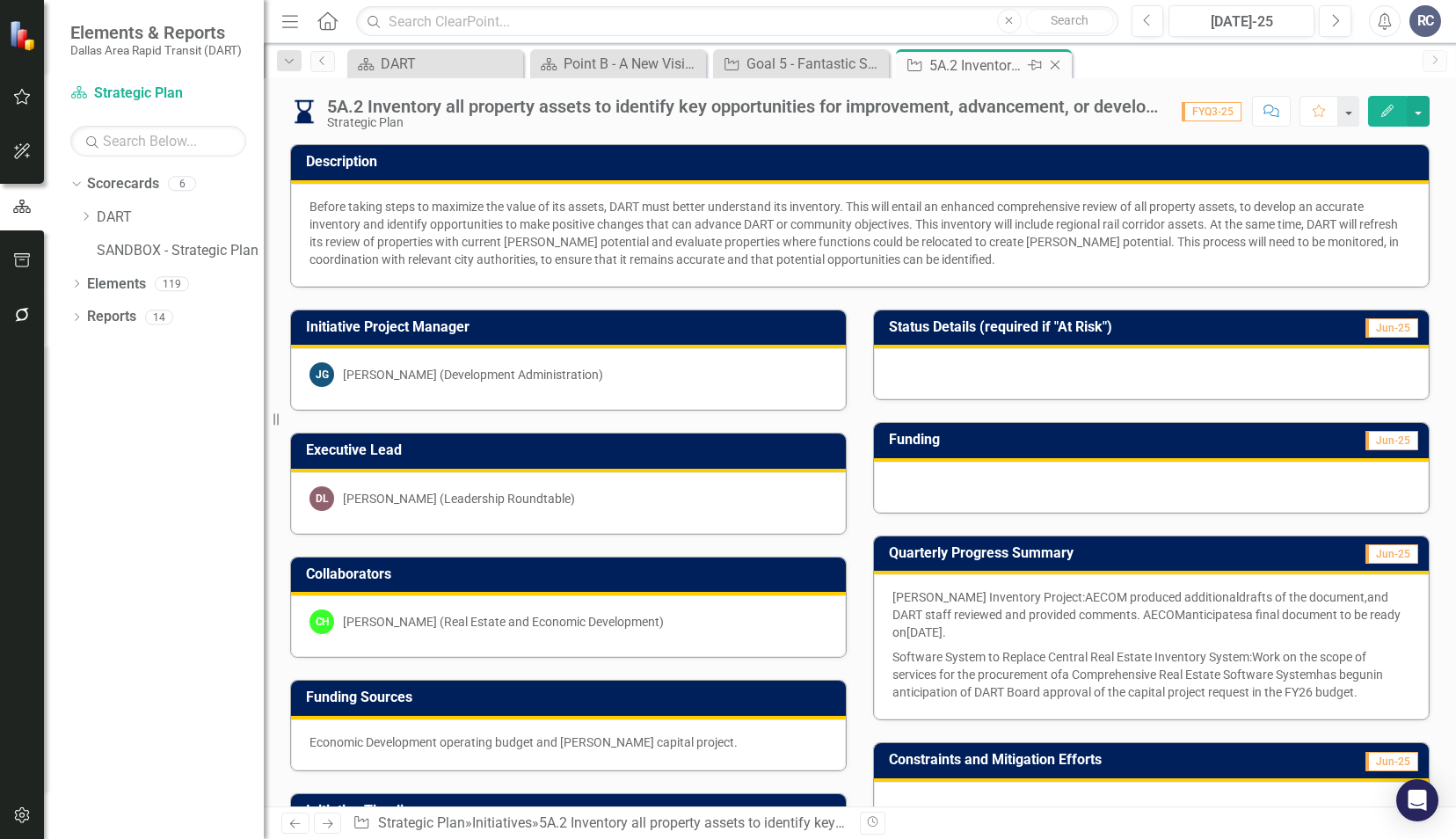
click at [1053, 68] on icon "Close" at bounding box center [1055, 65] width 18 height 14
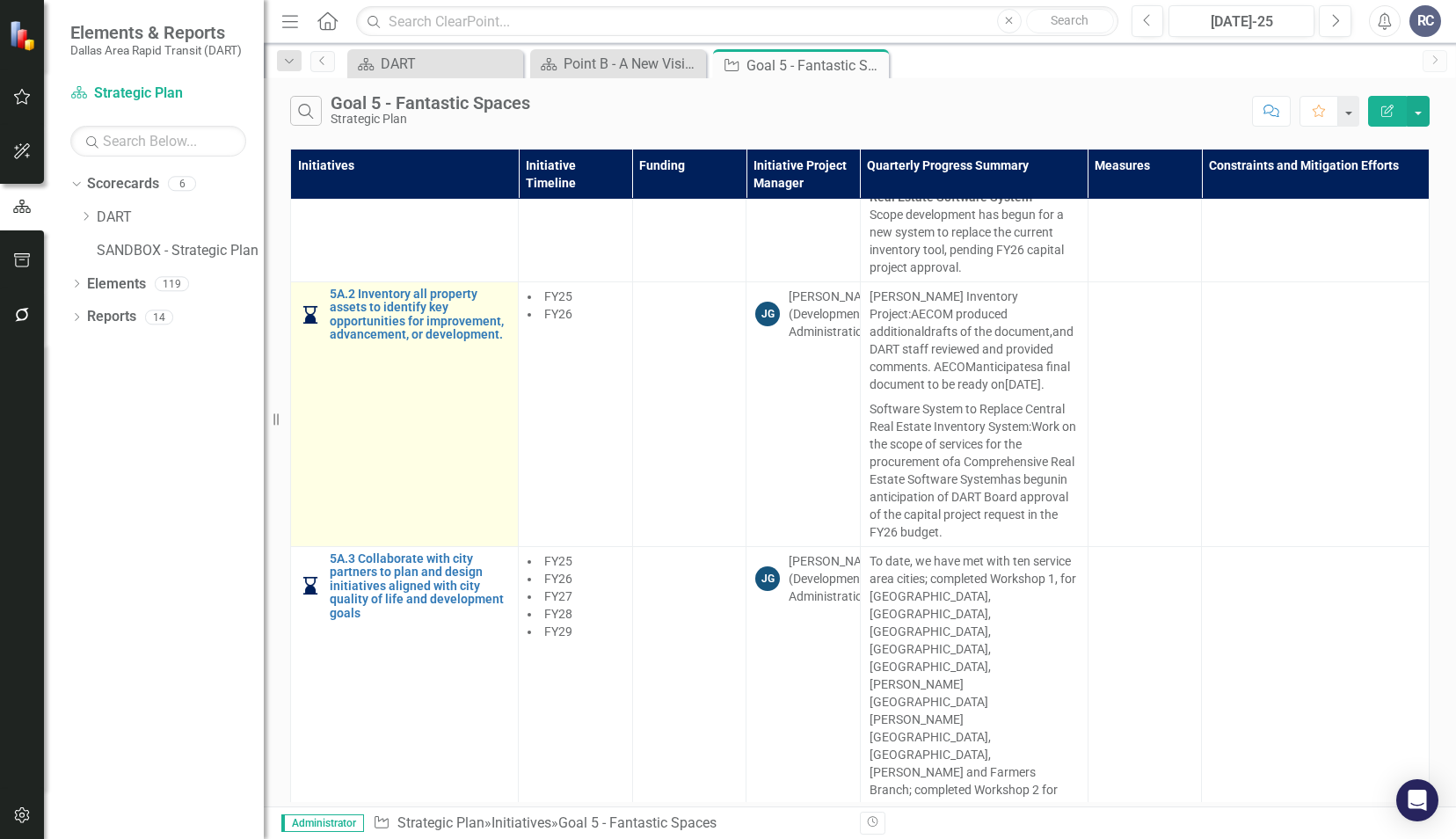
scroll to position [528, 0]
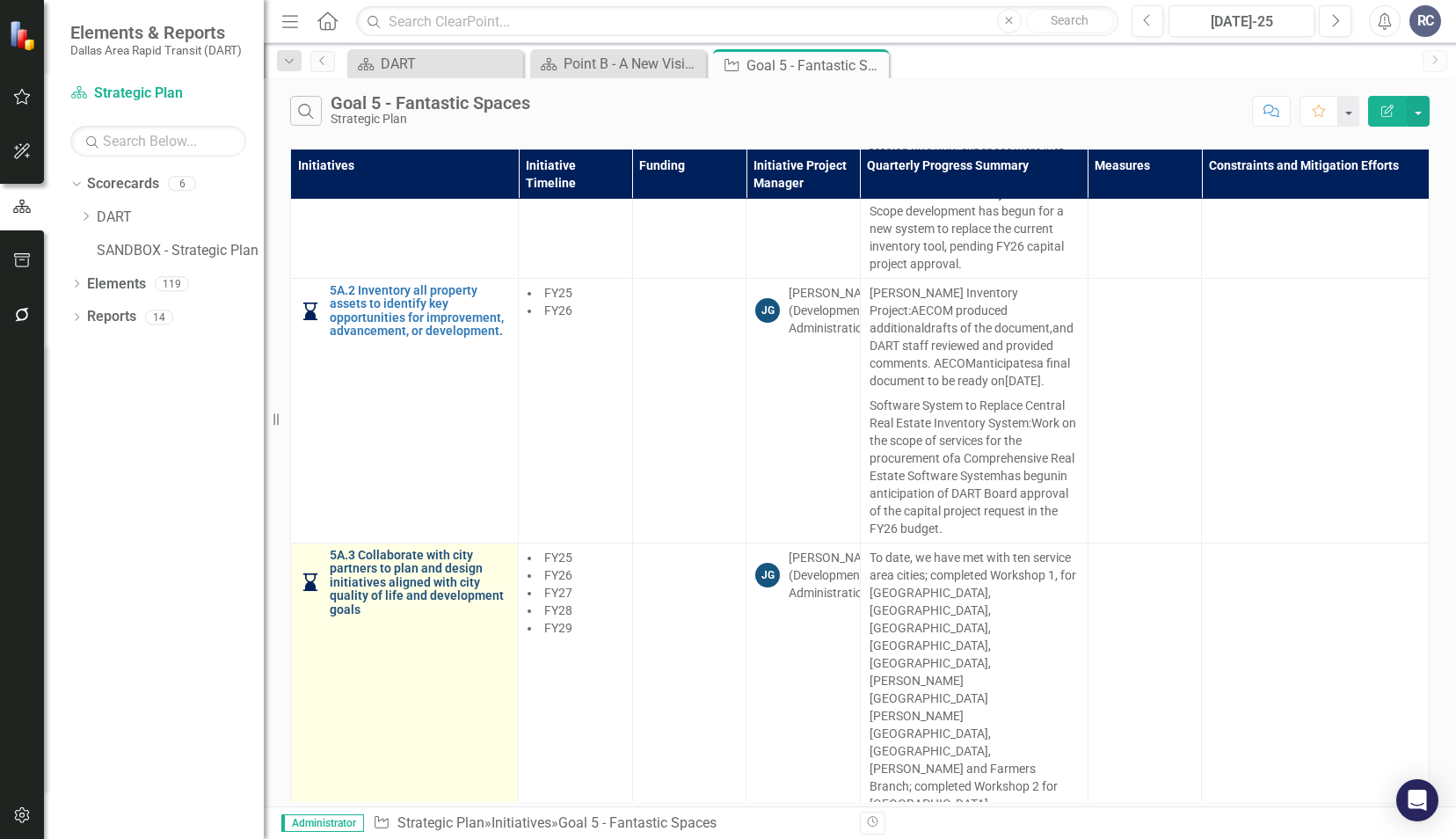
click at [394, 548] on link "5A.3 Collaborate with city partners to plan and design initiatives aligned with…" at bounding box center [419, 582] width 179 height 68
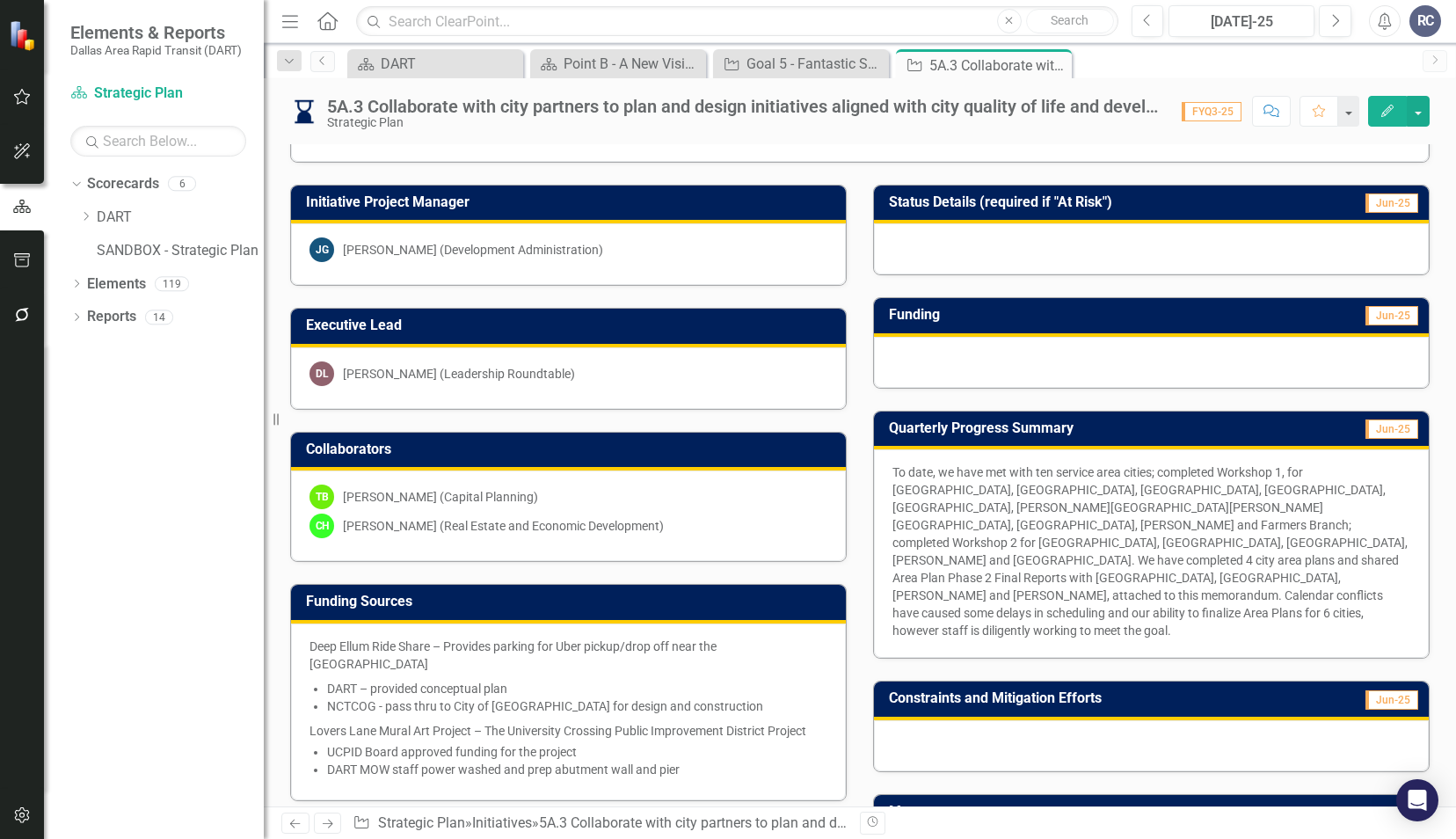
scroll to position [528, 0]
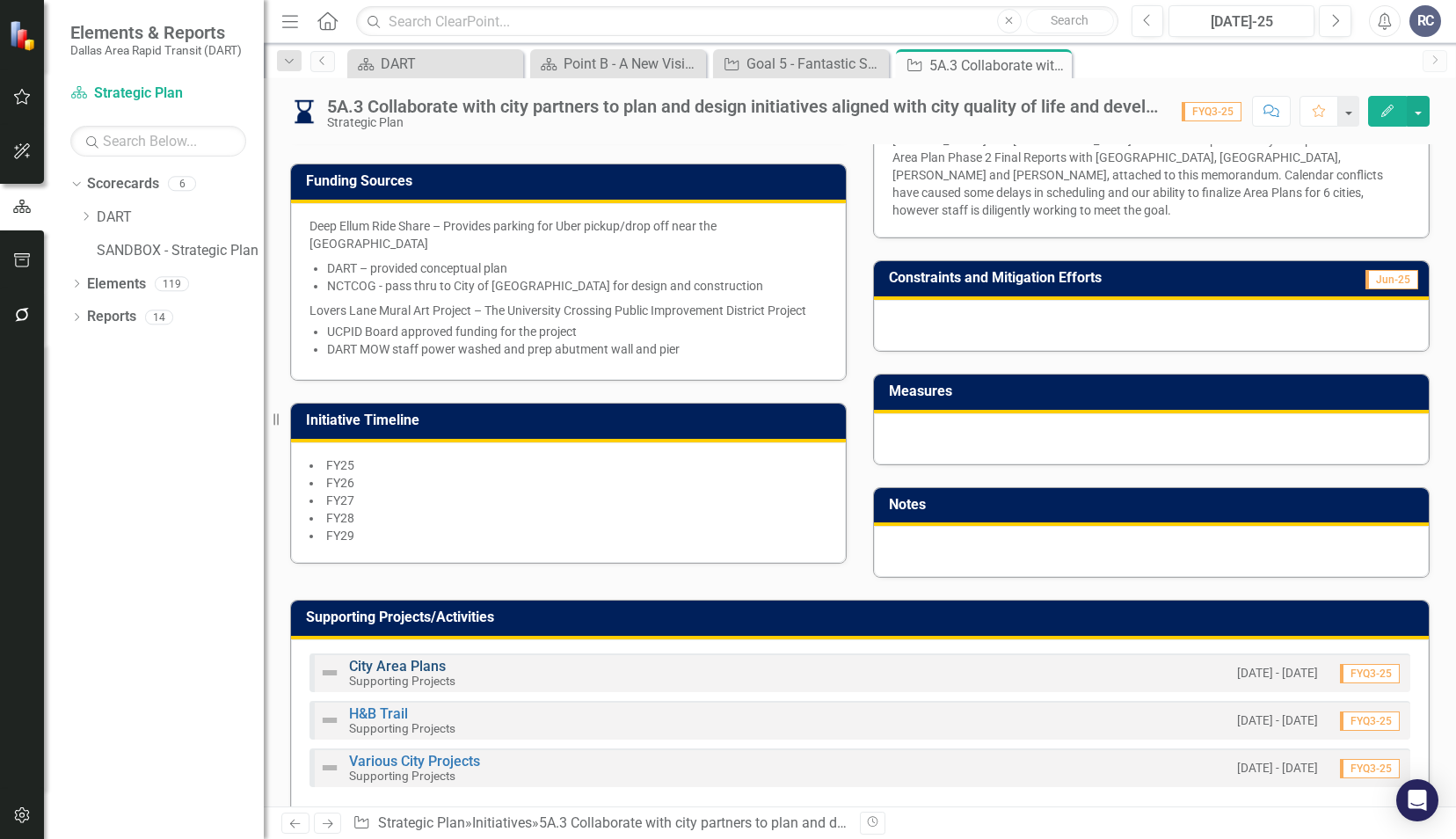
click at [402, 658] on link "City Area Plans" at bounding box center [397, 666] width 96 height 17
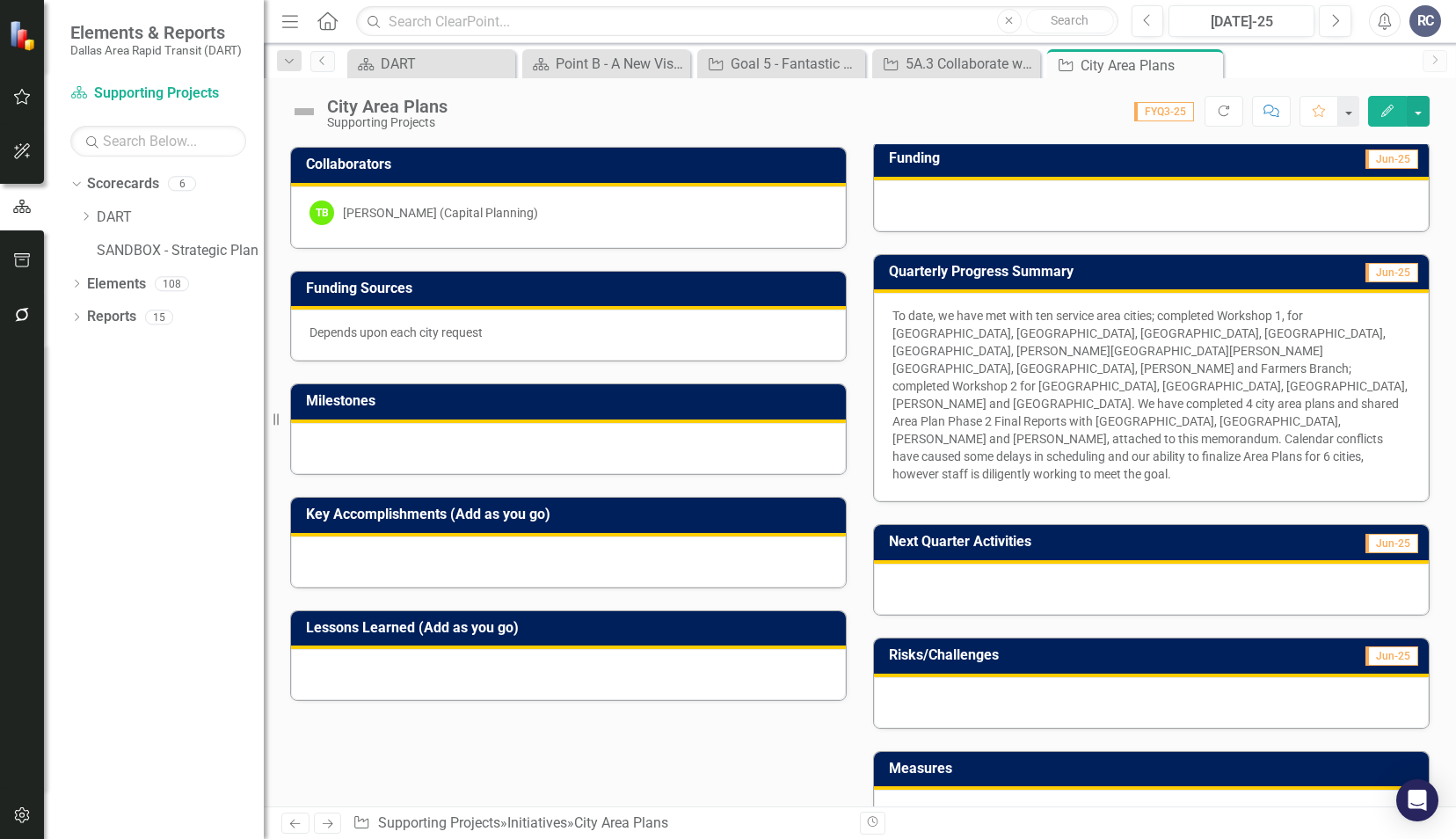
scroll to position [439, 0]
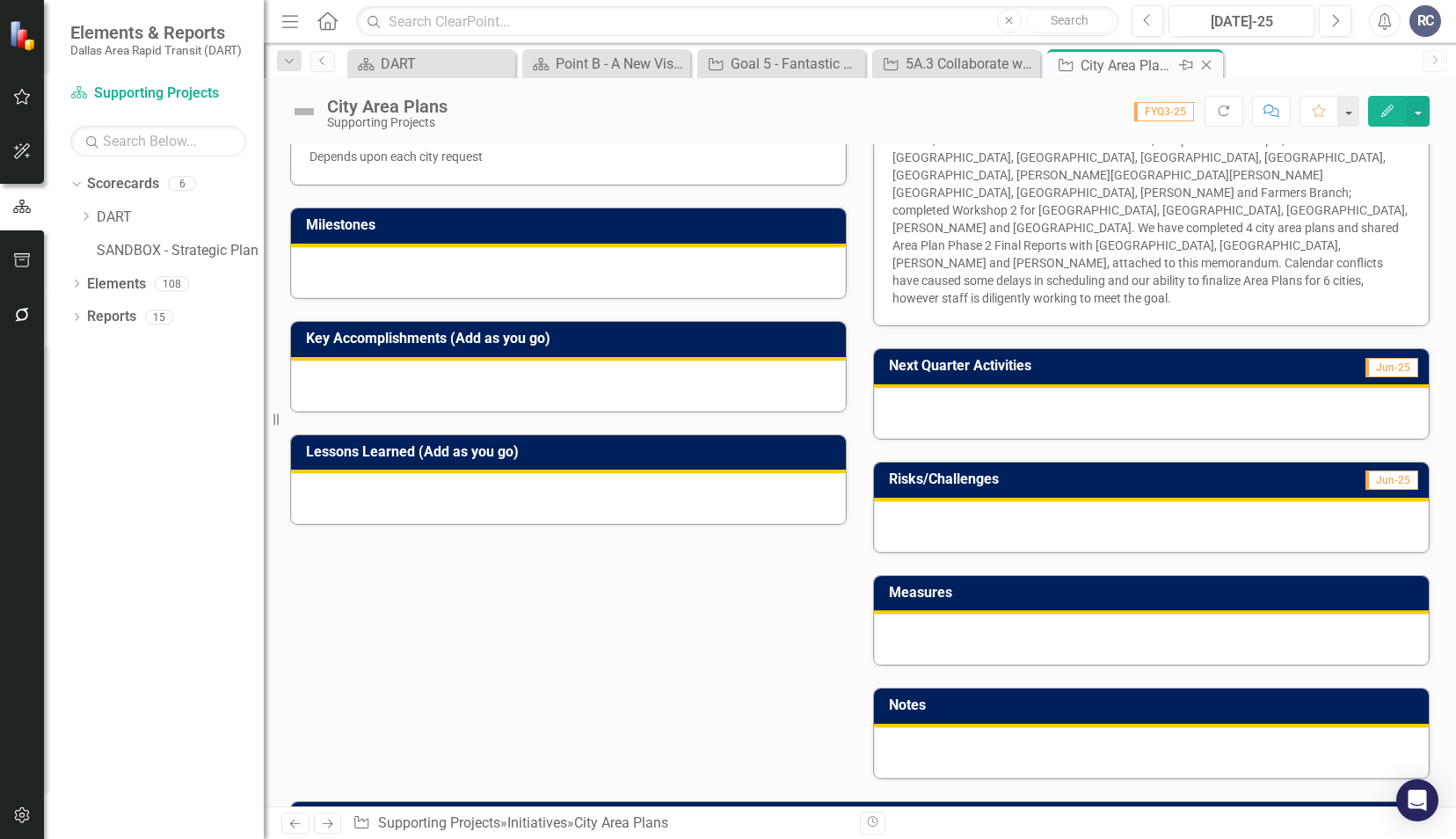
click at [1209, 71] on icon "Close" at bounding box center [1207, 65] width 18 height 14
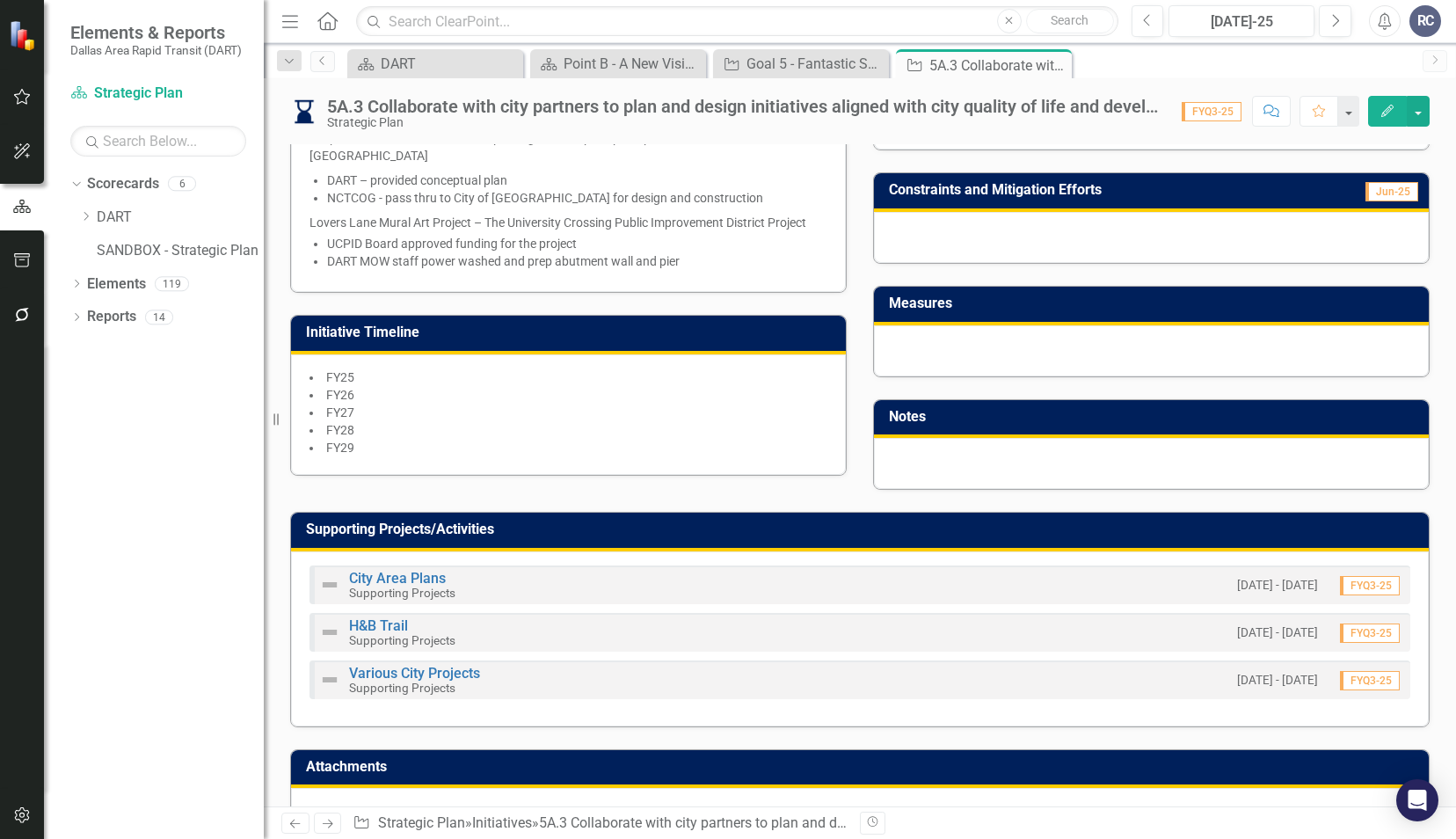
scroll to position [642, 0]
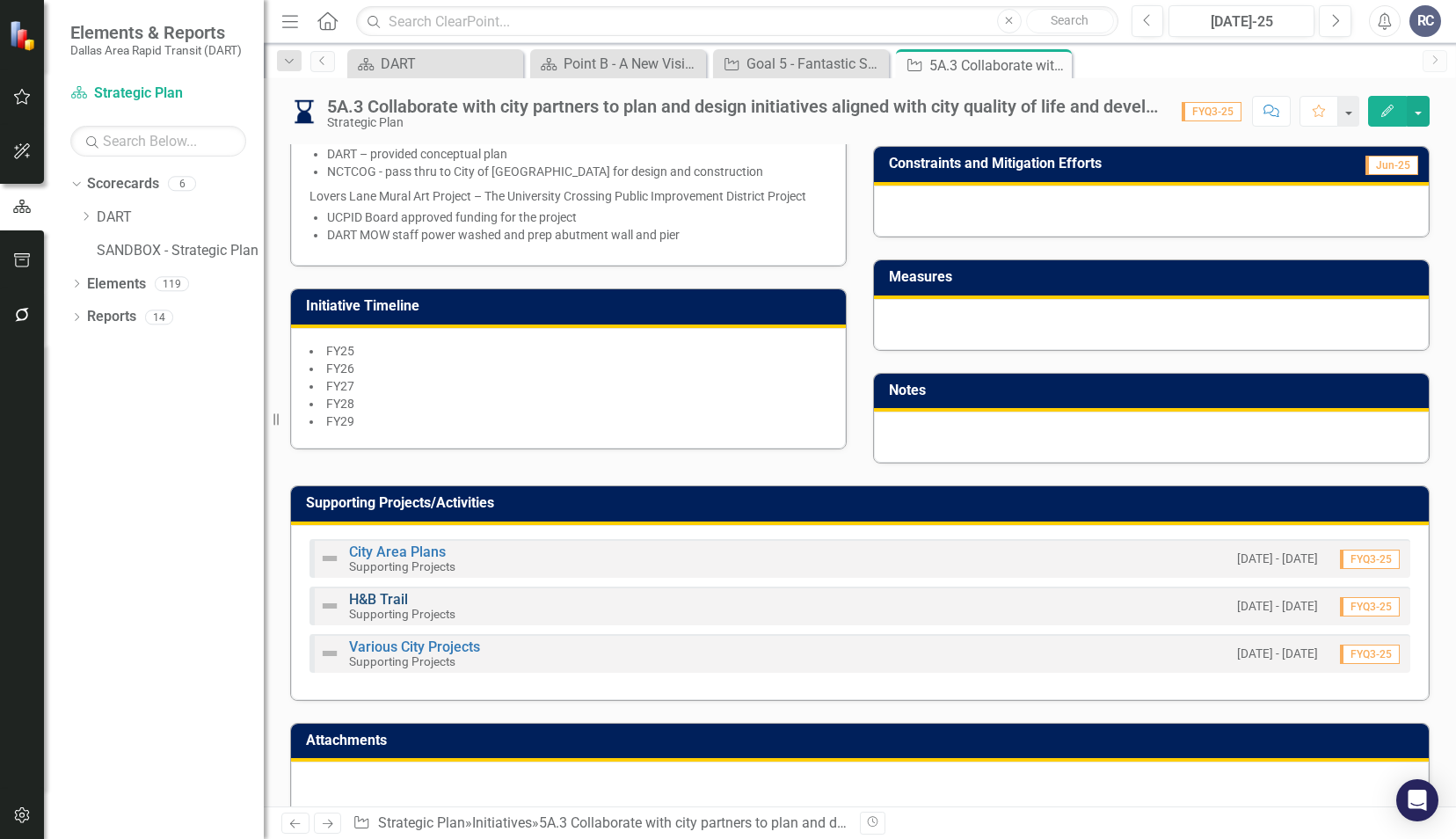
click at [396, 591] on link "H&B Trail" at bounding box center [378, 599] width 59 height 17
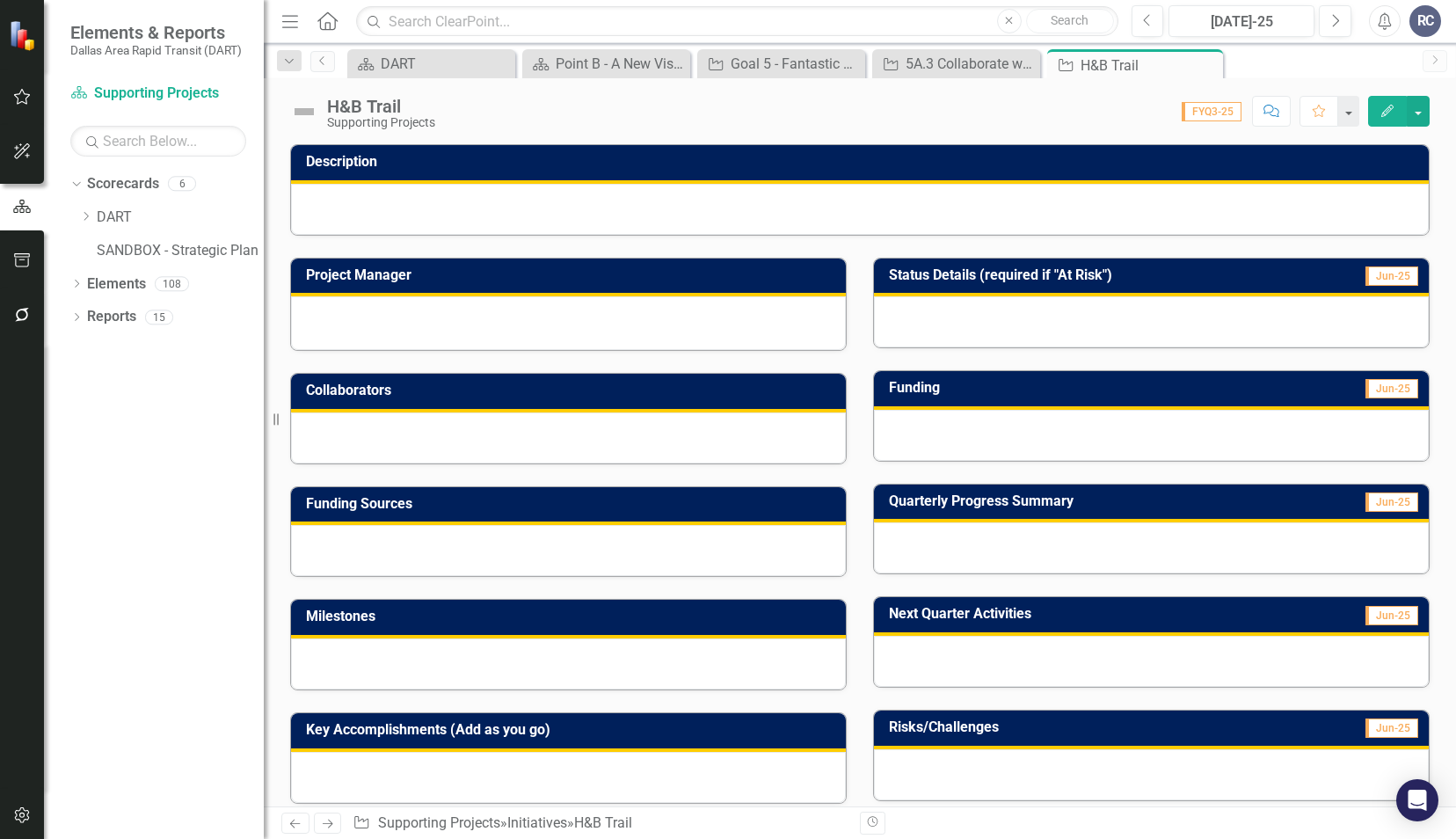
scroll to position [345, 0]
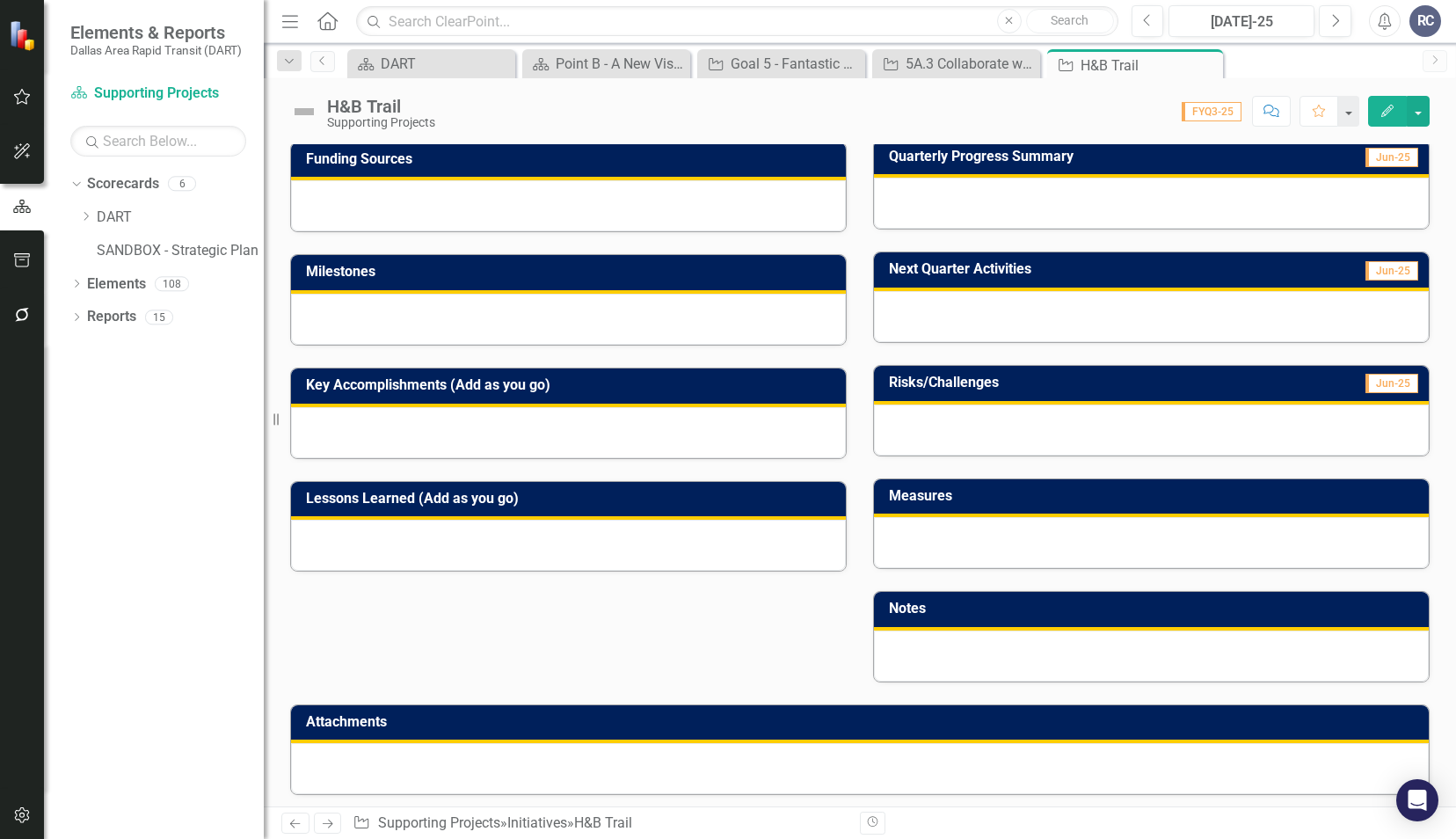
click at [0, 0] on icon at bounding box center [0, 0] width 0 height 0
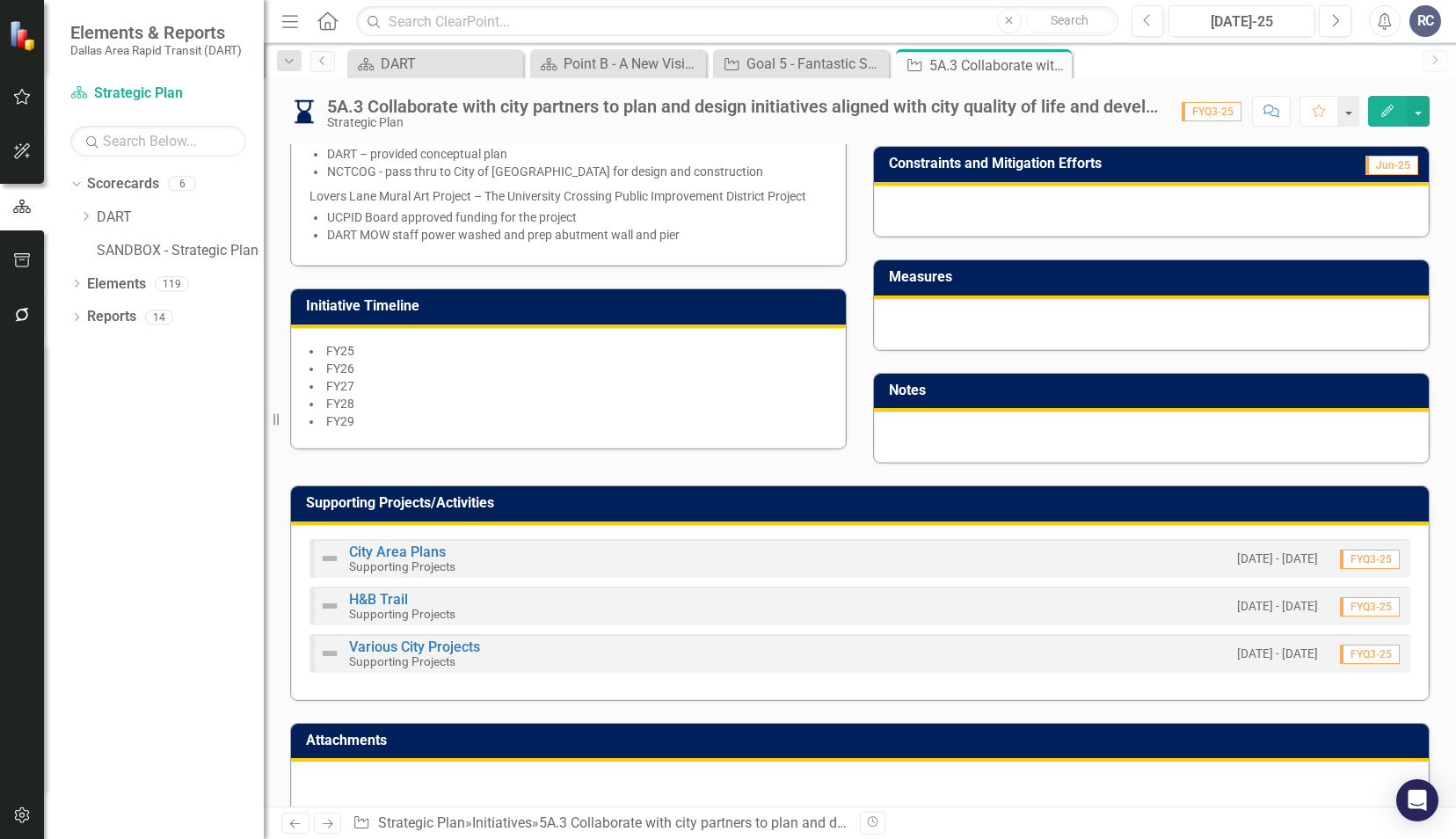
scroll to position [642, 0]
click at [411, 638] on link "Various City Projects" at bounding box center [415, 646] width 131 height 17
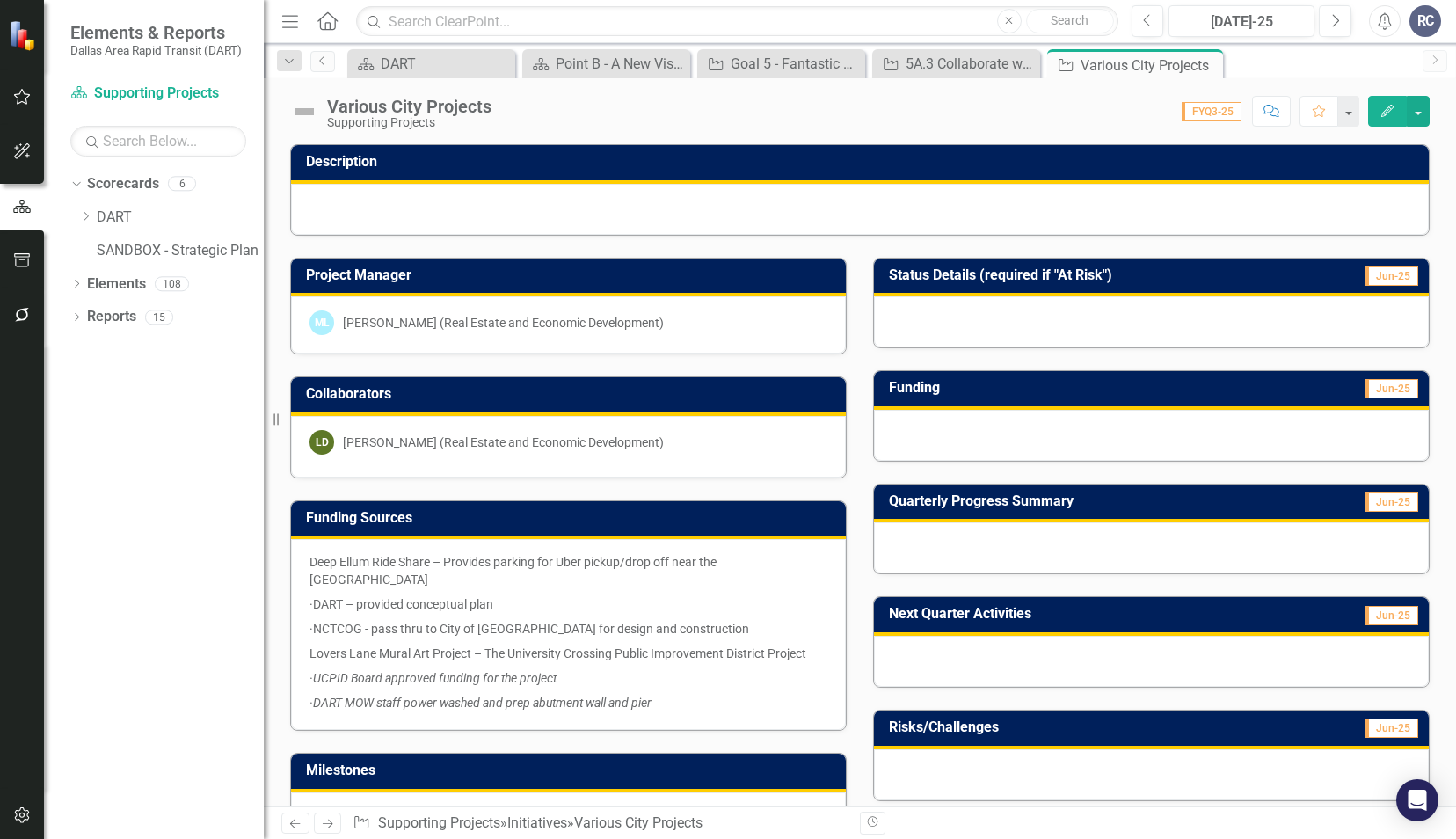
scroll to position [387, 0]
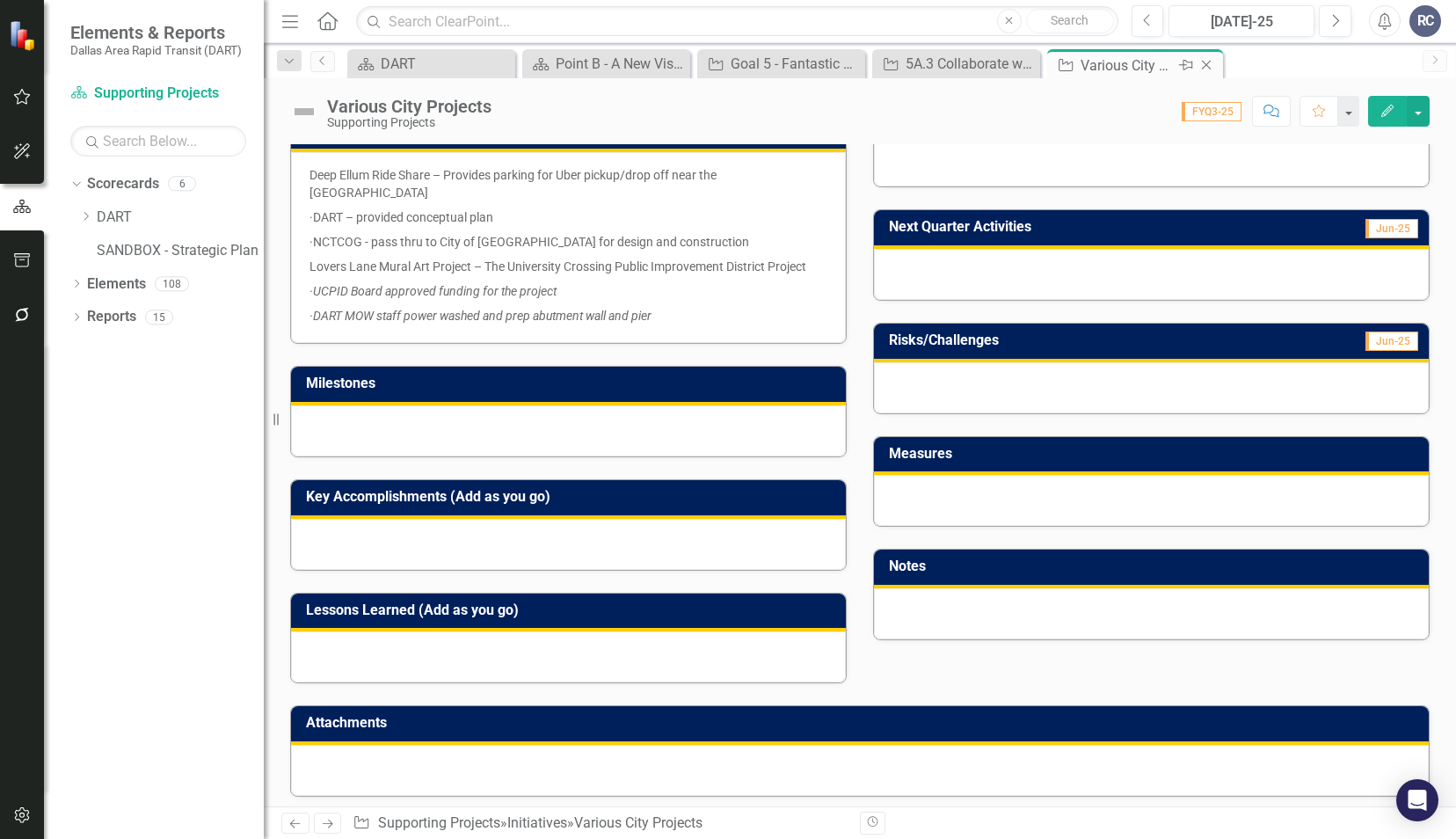
click at [1203, 65] on icon "Close" at bounding box center [1207, 65] width 18 height 14
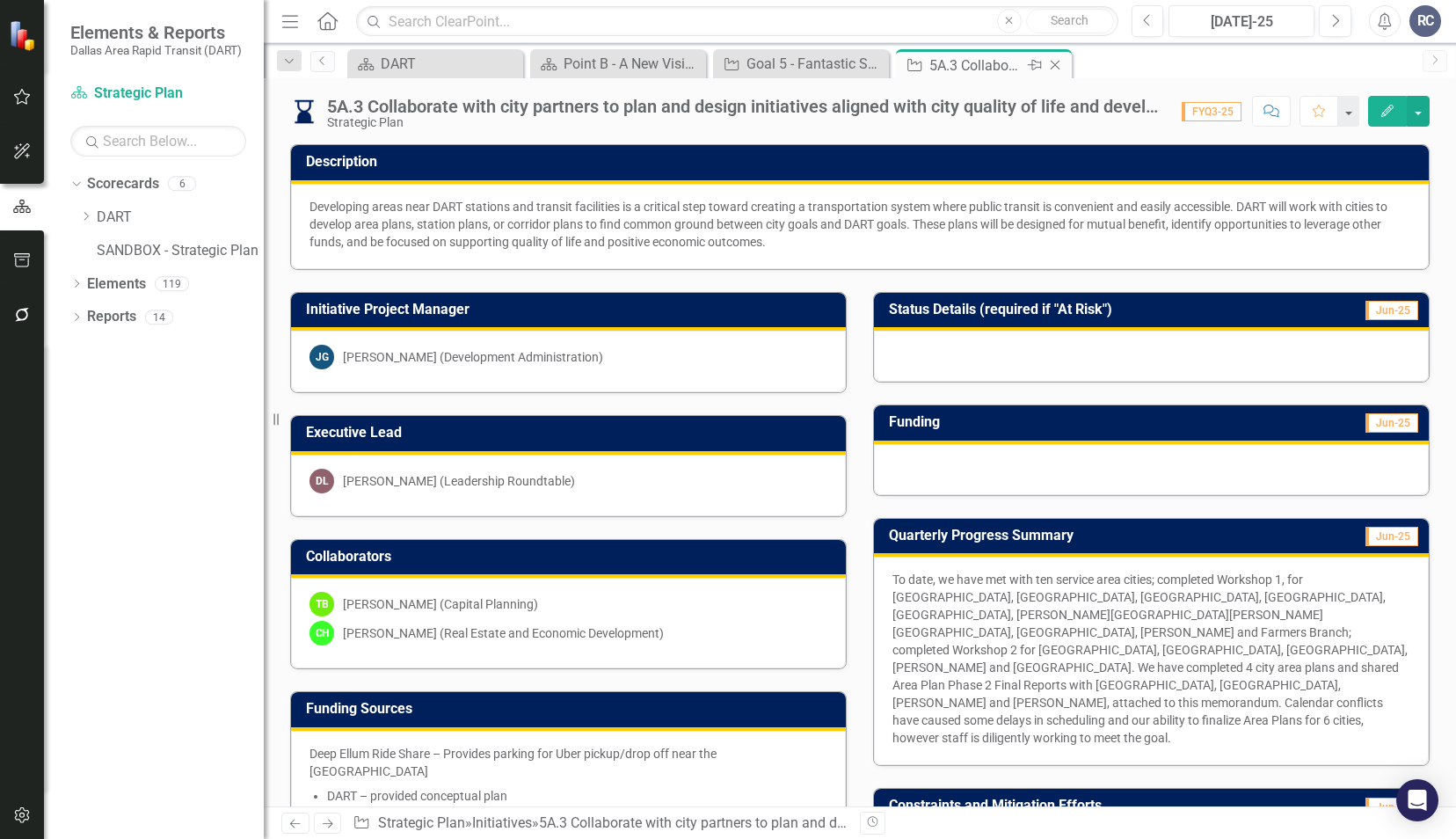
click at [1055, 63] on icon at bounding box center [1055, 65] width 10 height 10
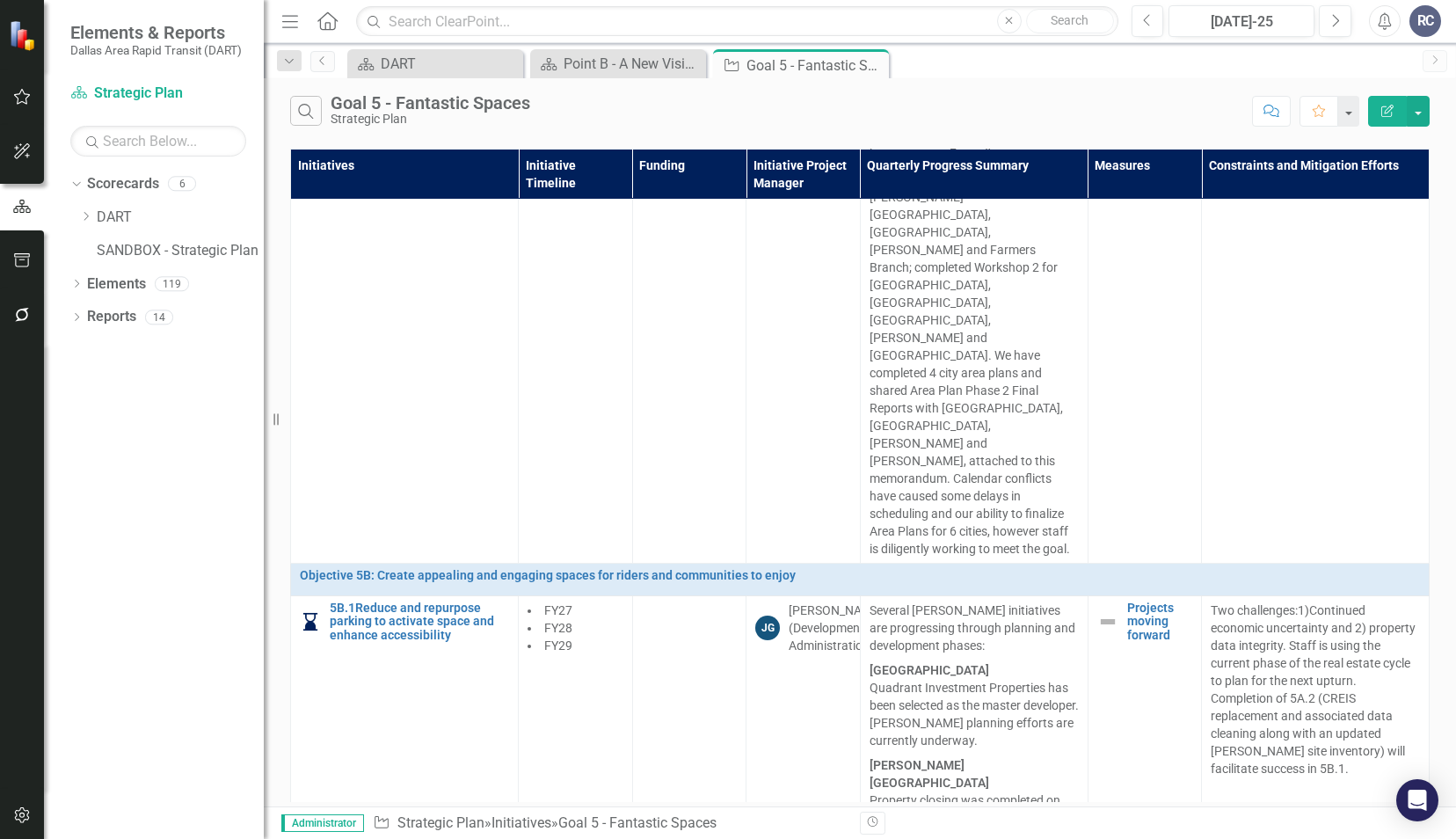
scroll to position [1055, 0]
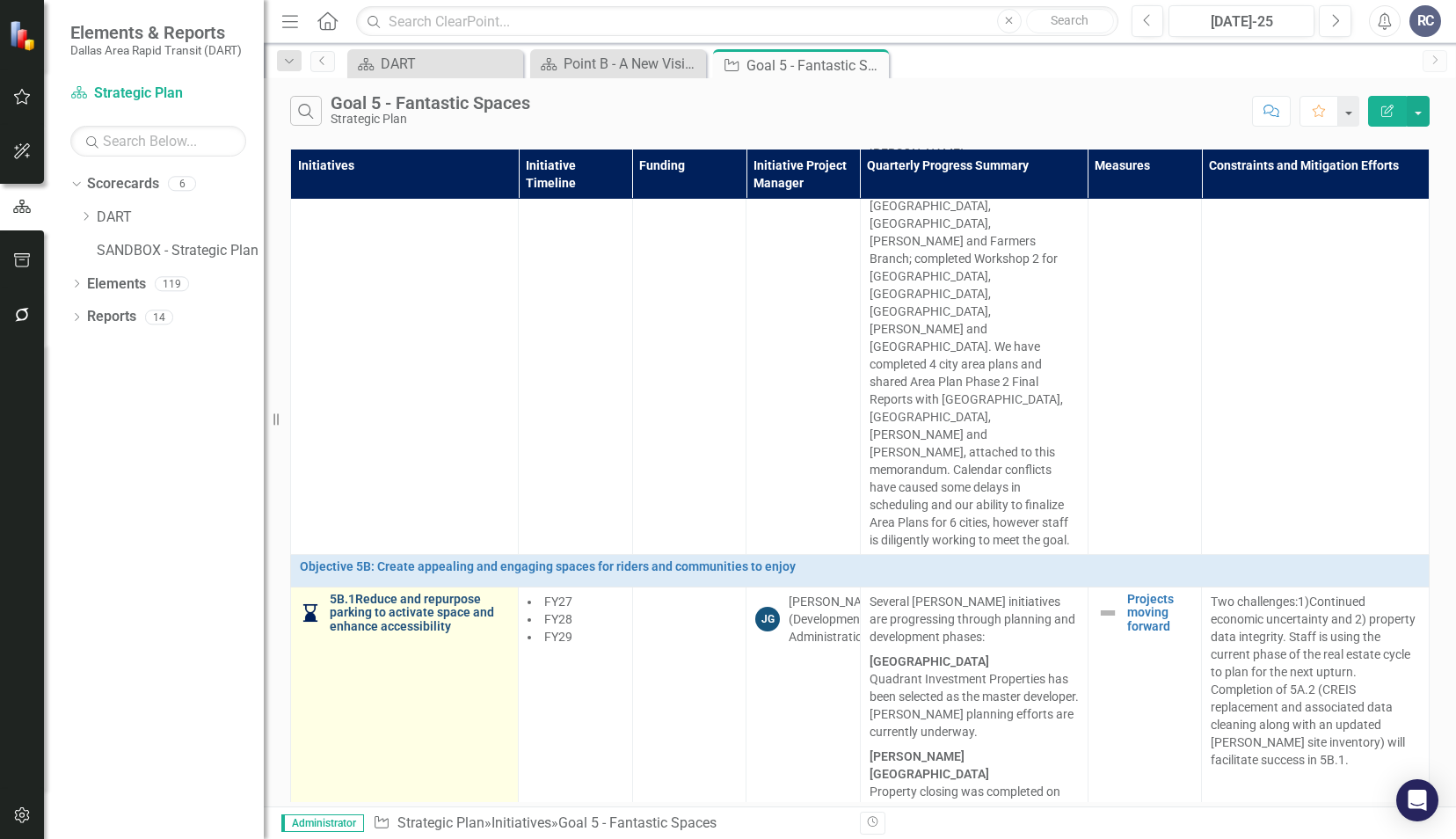
click at [414, 592] on link "5B.1Reduce and repurpose parking to activate space and enhance accessibility" at bounding box center [419, 612] width 179 height 41
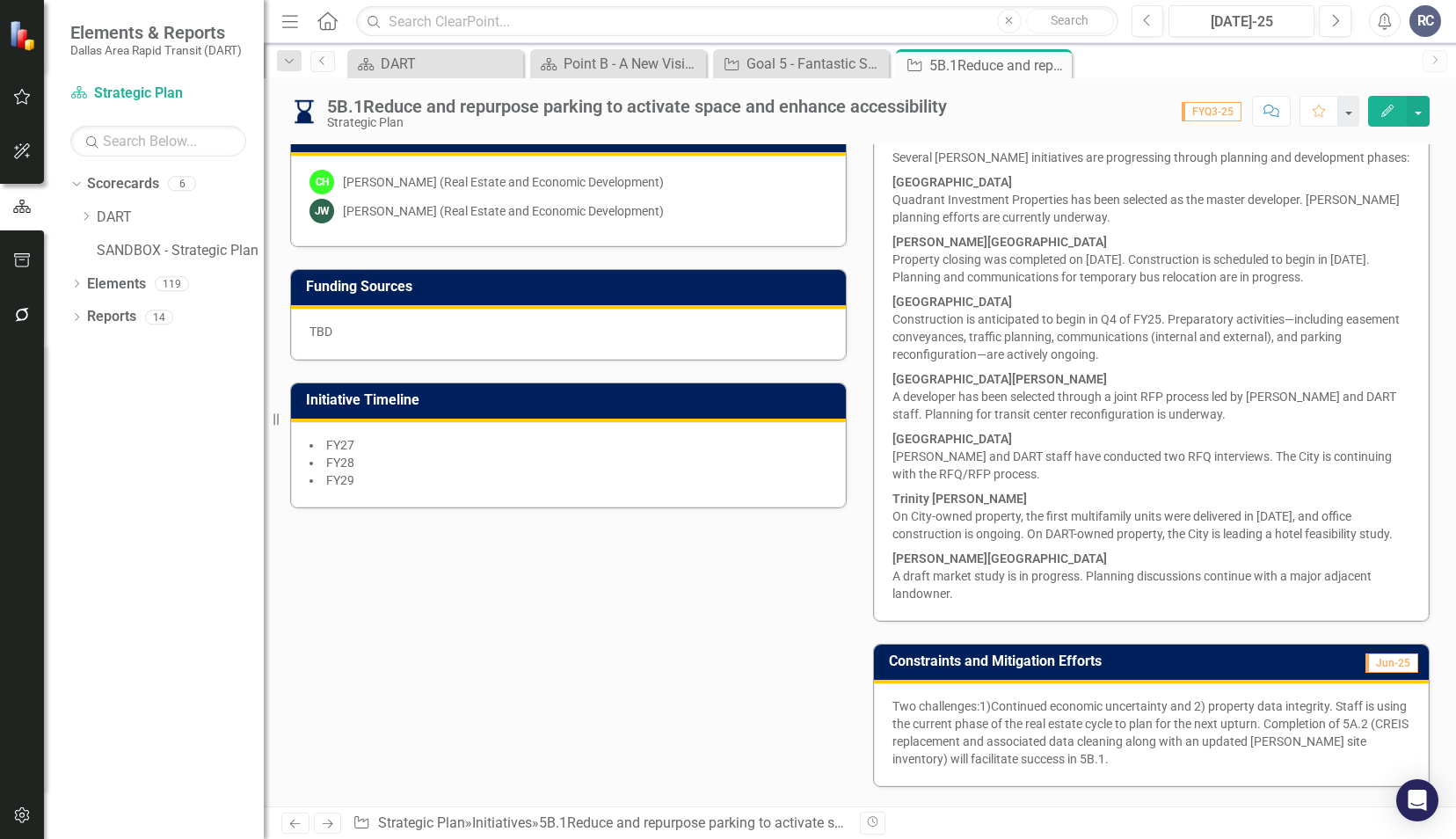
scroll to position [910, 0]
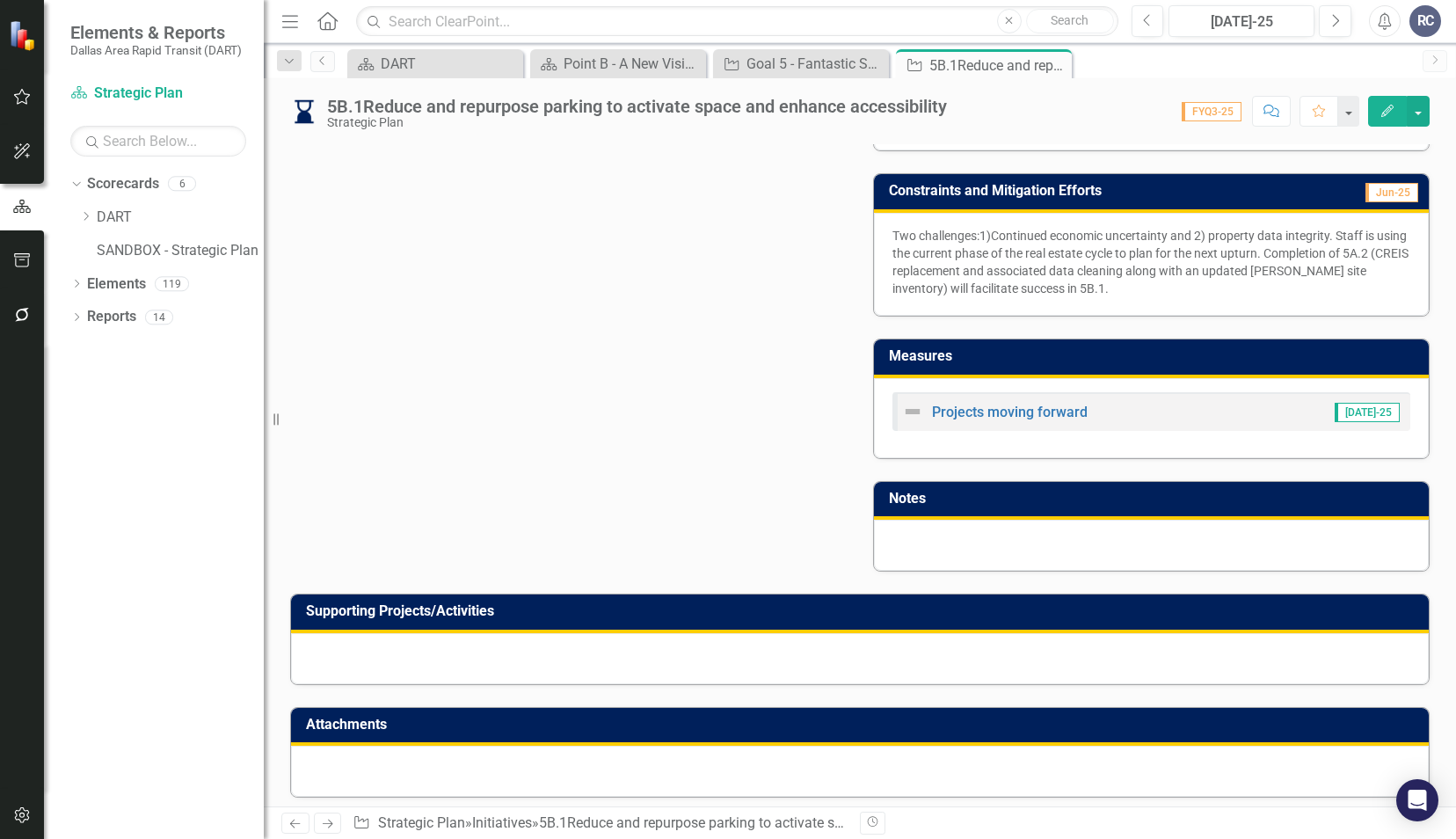
click at [1101, 671] on div at bounding box center [860, 658] width 1138 height 51
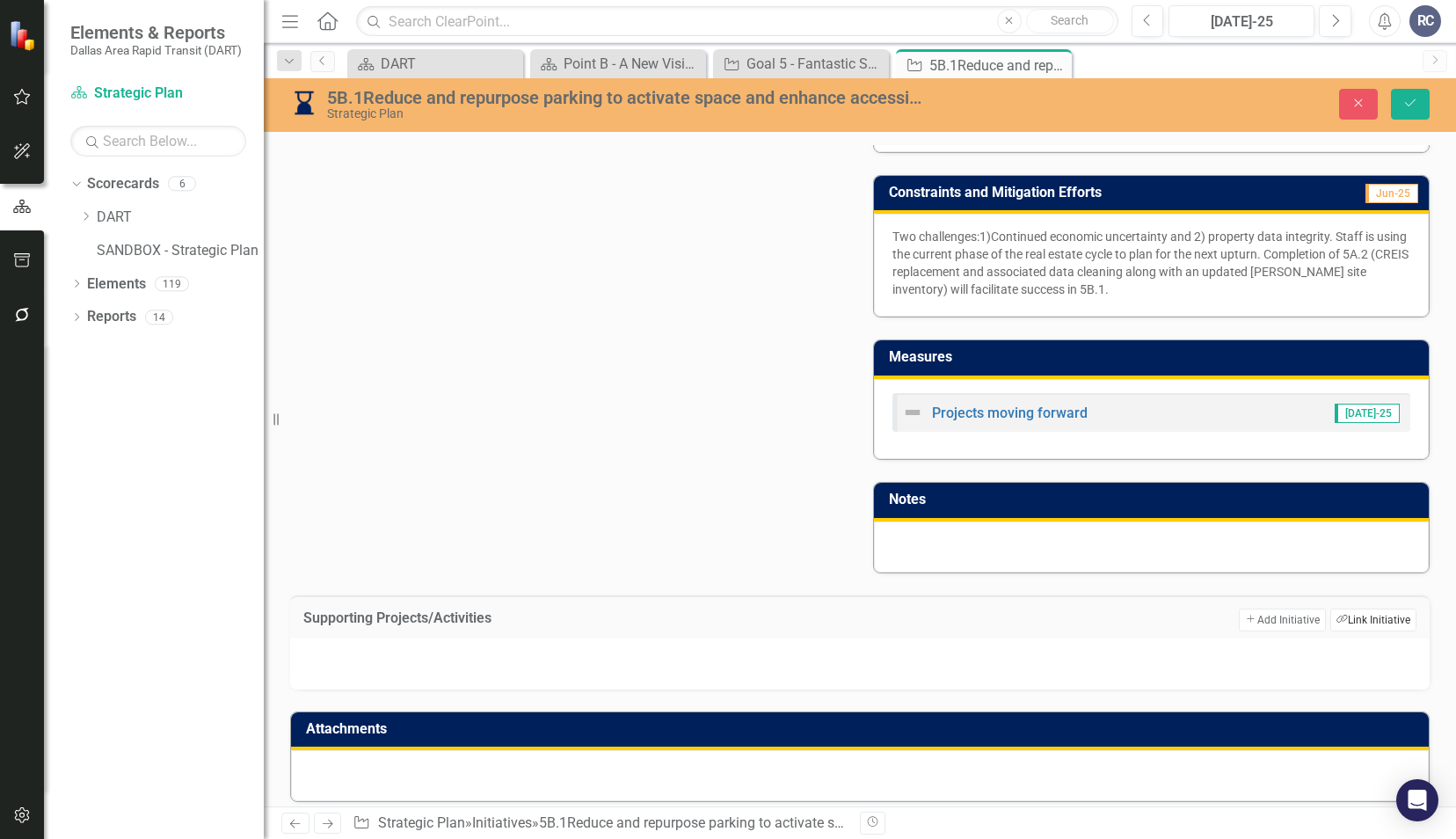
click at [1340, 610] on button "Link Tag Link Initiative" at bounding box center [1374, 619] width 86 height 23
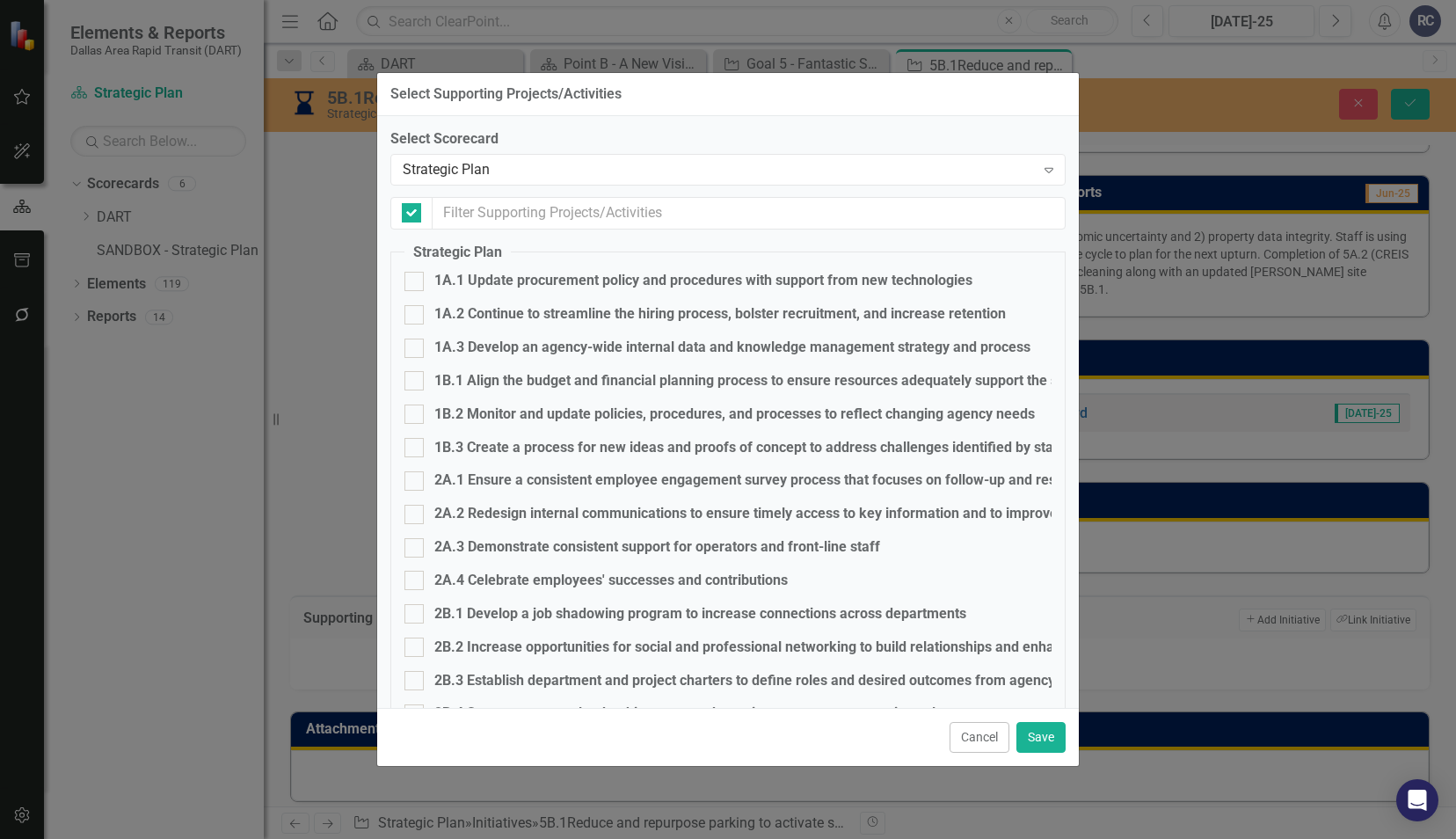
checkbox input "false"
click at [448, 162] on div "Strategic Plan" at bounding box center [719, 169] width 632 height 20
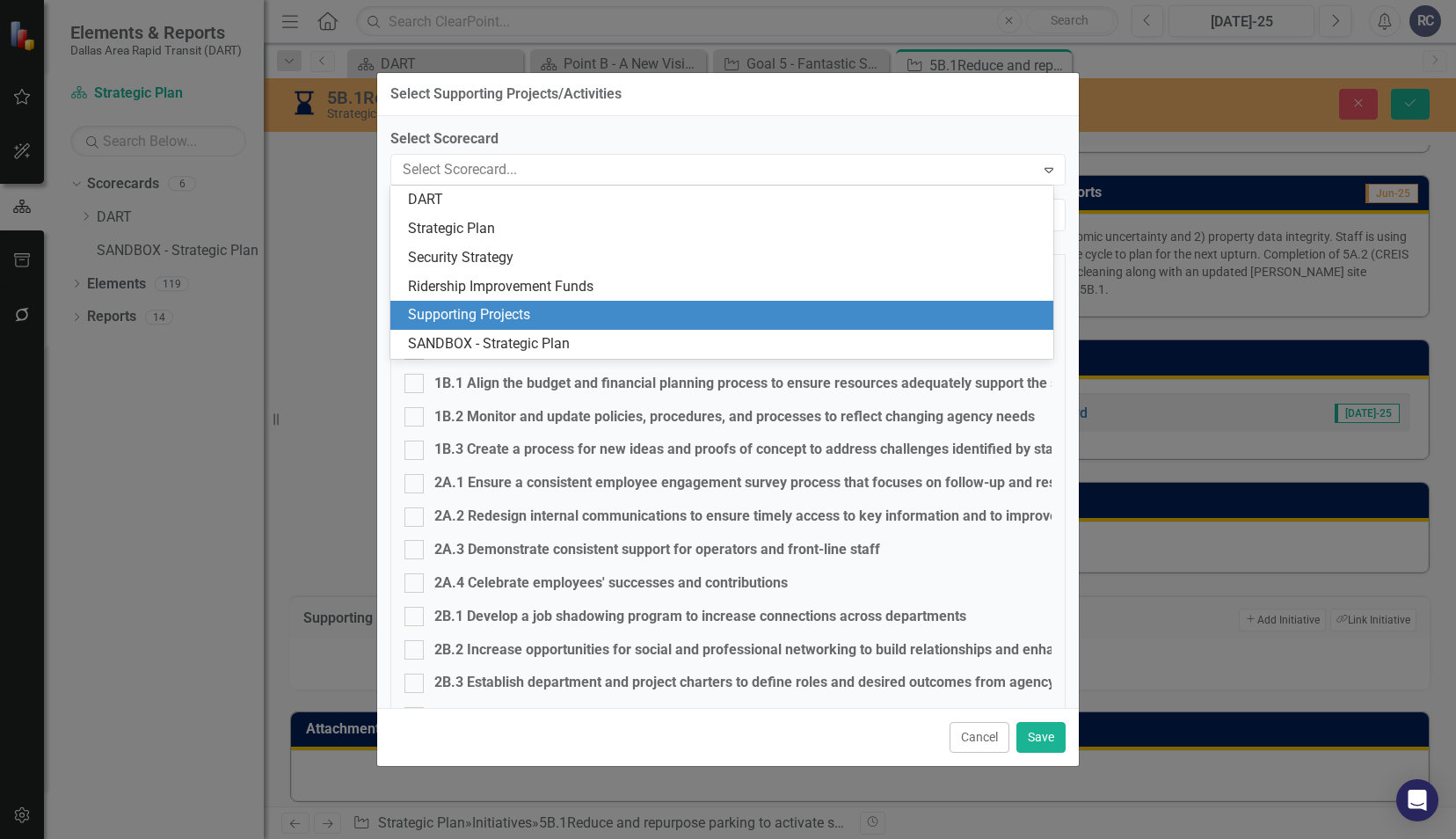
click at [448, 309] on div "Supporting Projects" at bounding box center [725, 315] width 635 height 20
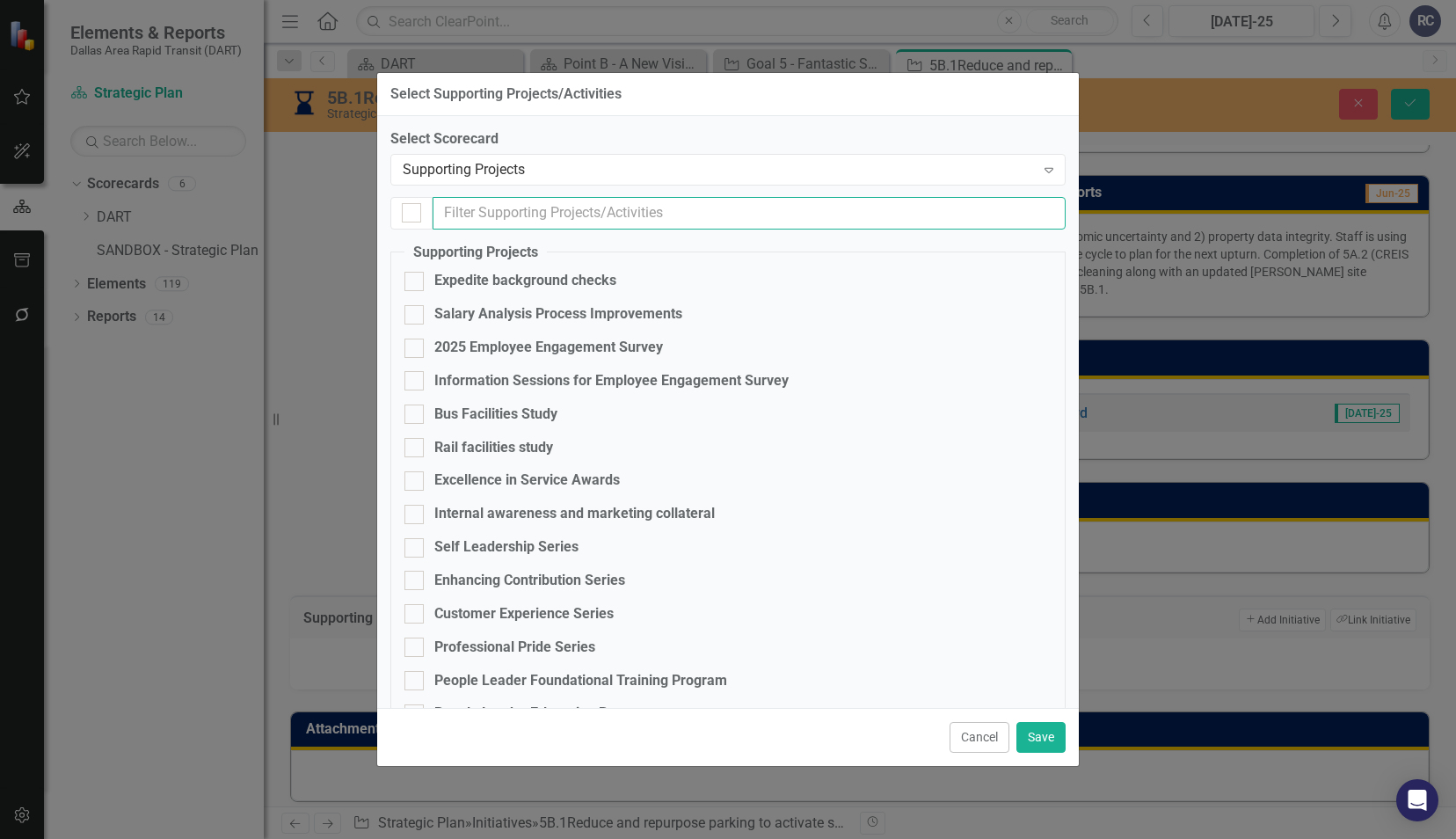
click at [478, 213] on input "text" at bounding box center [749, 213] width 633 height 32
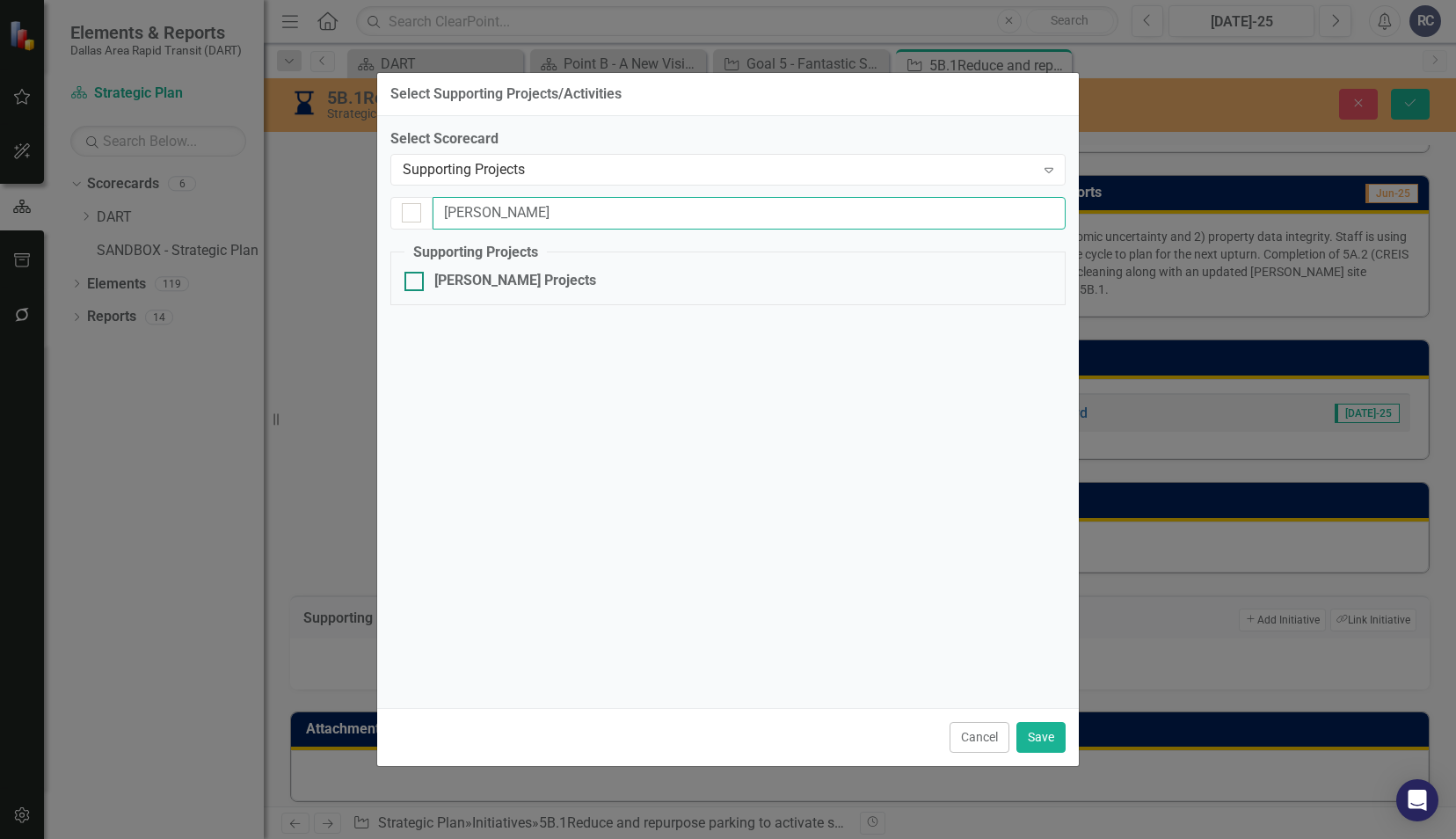
type input "[PERSON_NAME]"
click at [419, 284] on div at bounding box center [413, 281] width 19 height 19
click at [416, 283] on input "[PERSON_NAME] Projects" at bounding box center [410, 277] width 12 height 12
checkbox input "true"
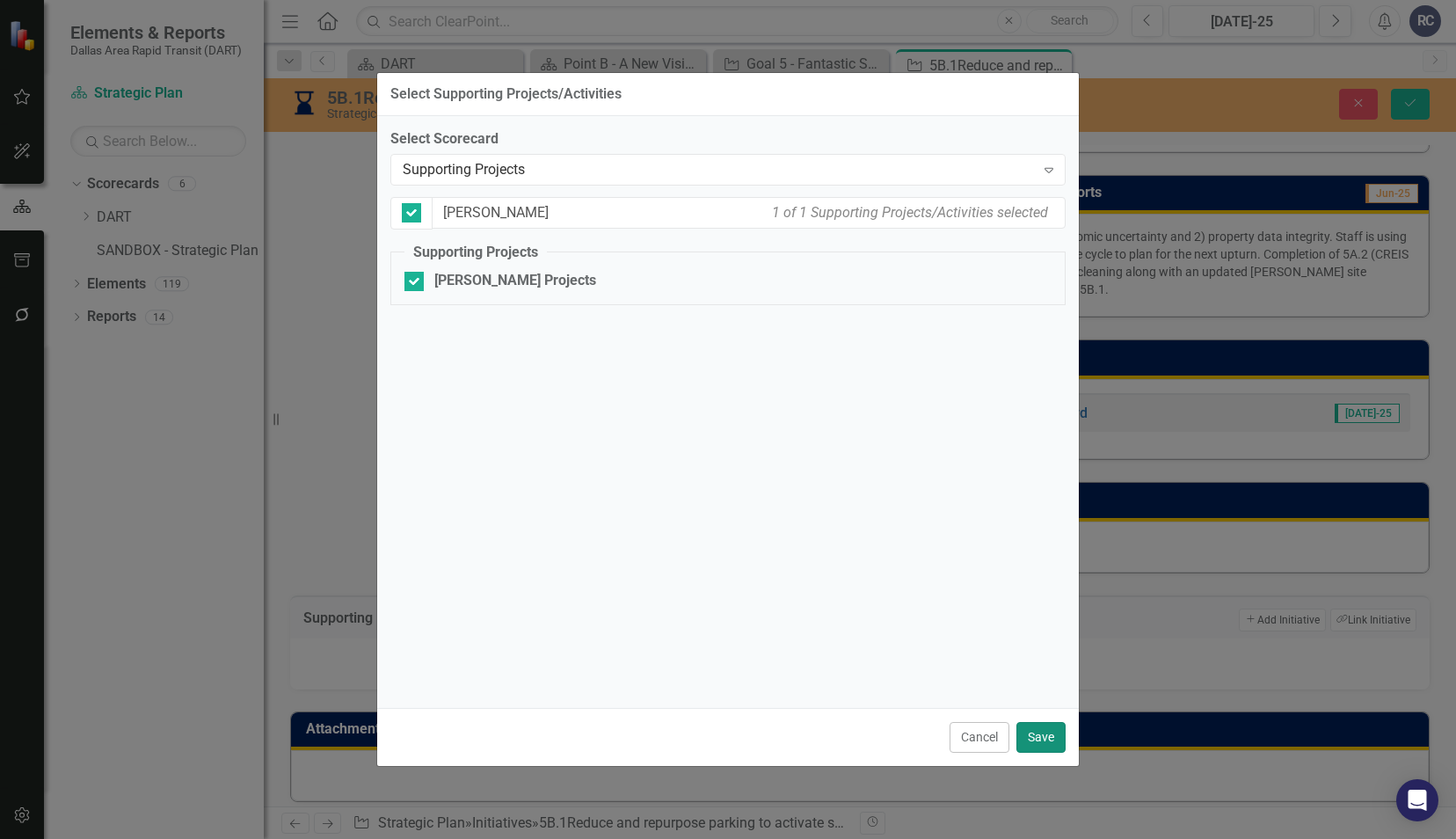
click at [1058, 736] on button "Save" at bounding box center [1041, 737] width 50 height 31
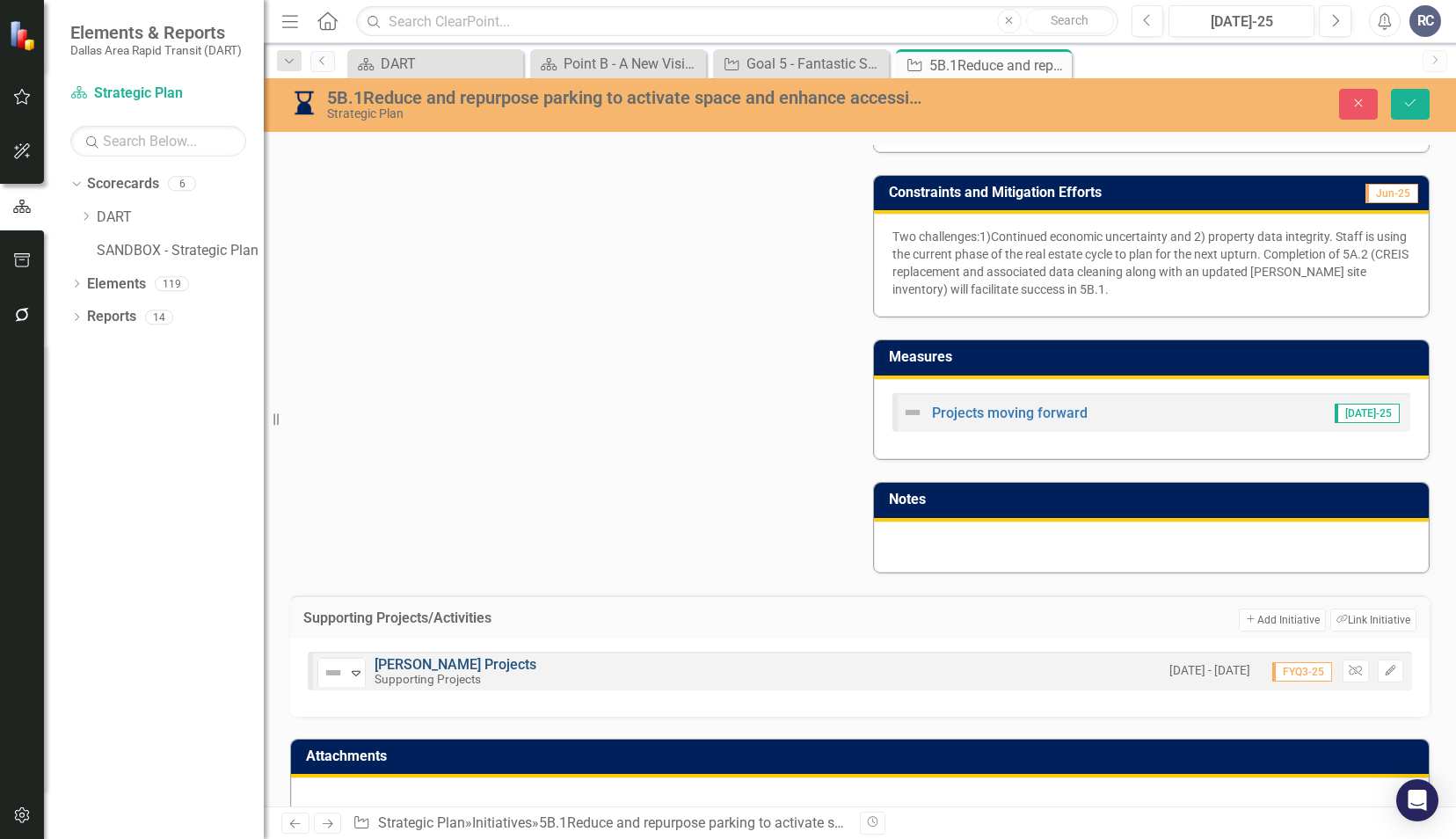
click at [408, 656] on link "[PERSON_NAME] Projects" at bounding box center [456, 664] width 162 height 17
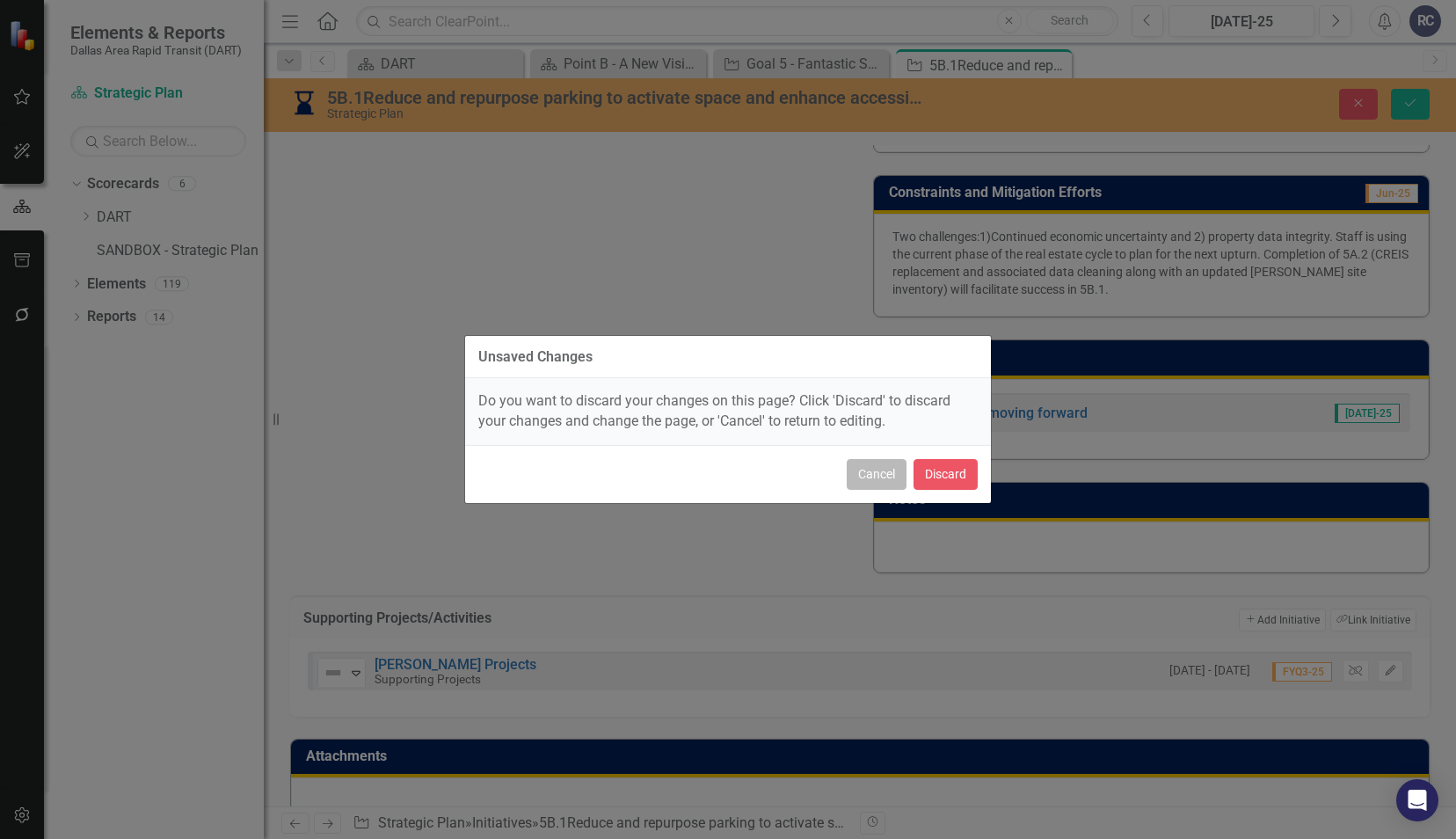
click at [882, 477] on button "Cancel" at bounding box center [877, 474] width 59 height 31
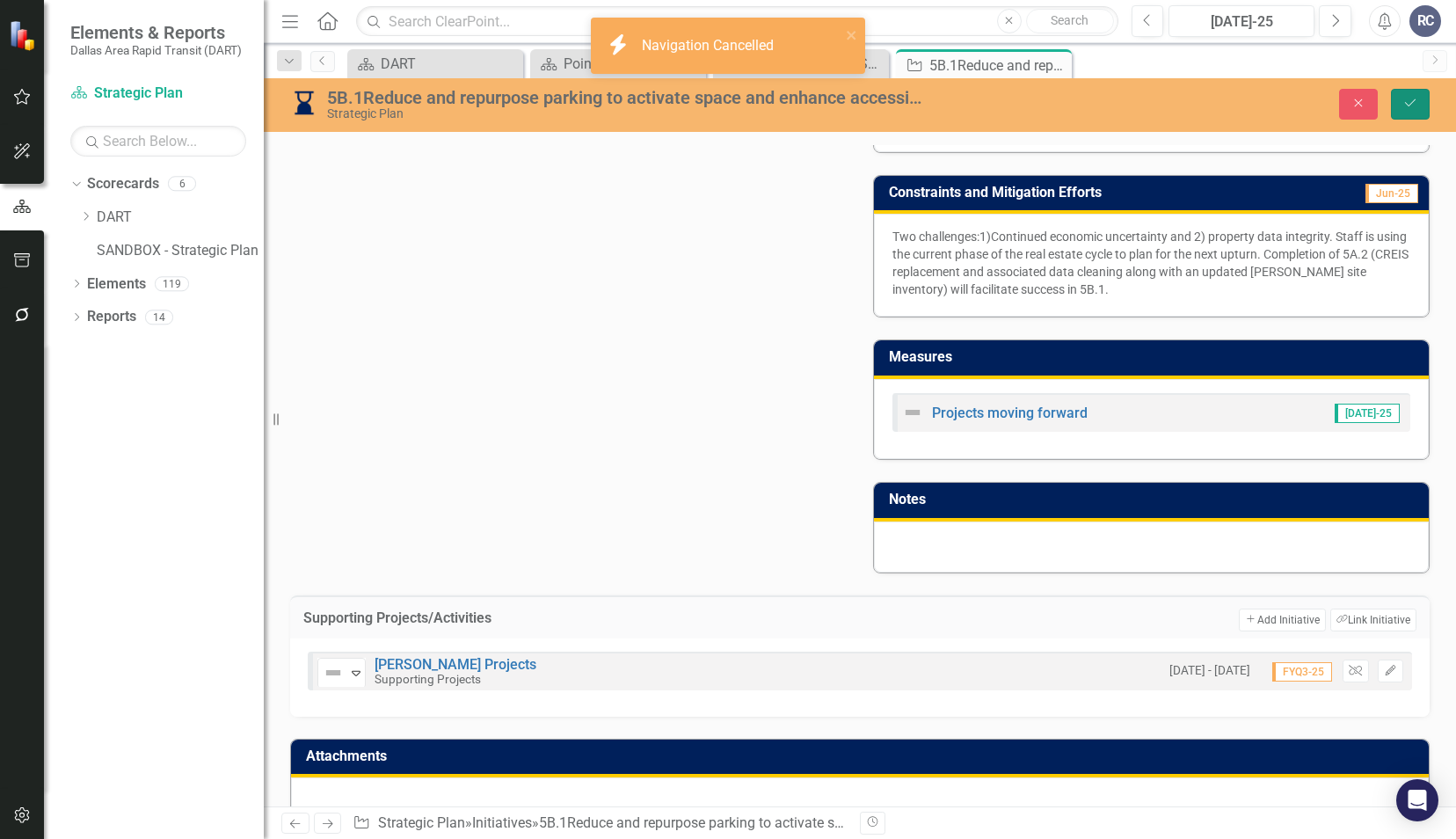
click at [1400, 103] on button "Save" at bounding box center [1410, 104] width 39 height 31
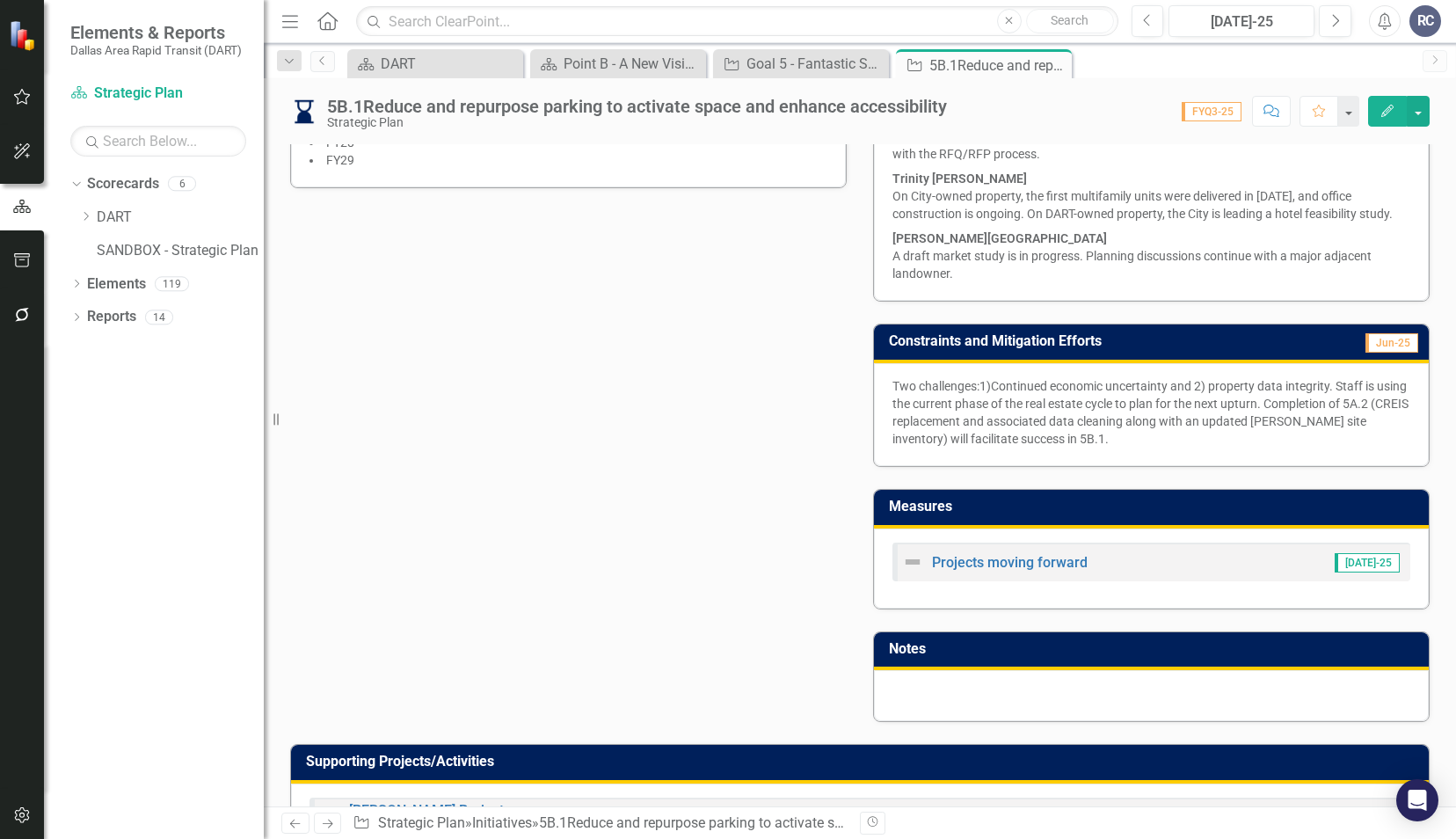
scroll to position [939, 0]
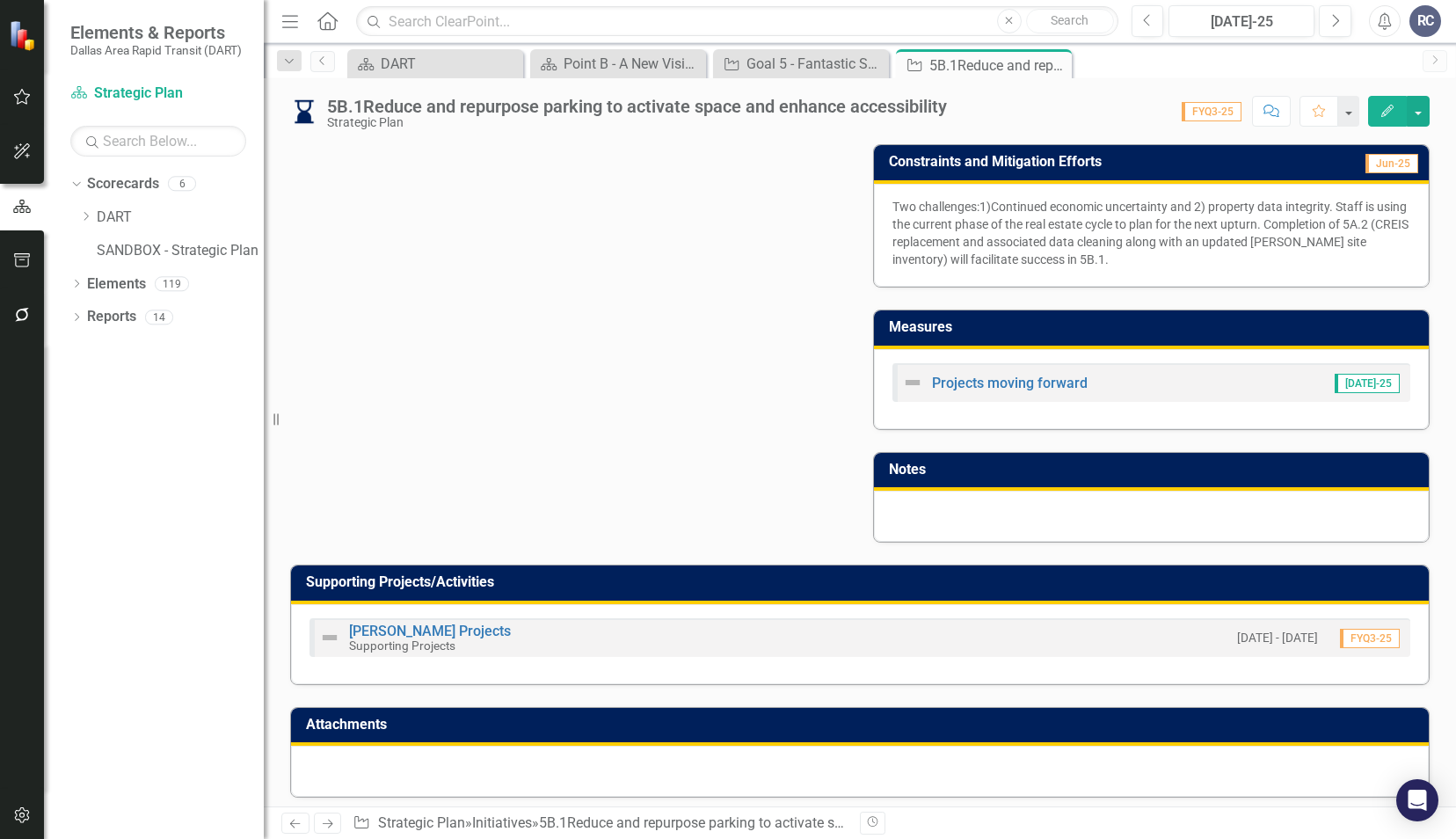
click at [390, 622] on div "[PERSON_NAME] Projects Supporting Projects" at bounding box center [415, 636] width 192 height 30
click at [390, 624] on link "[PERSON_NAME] Projects" at bounding box center [430, 630] width 162 height 17
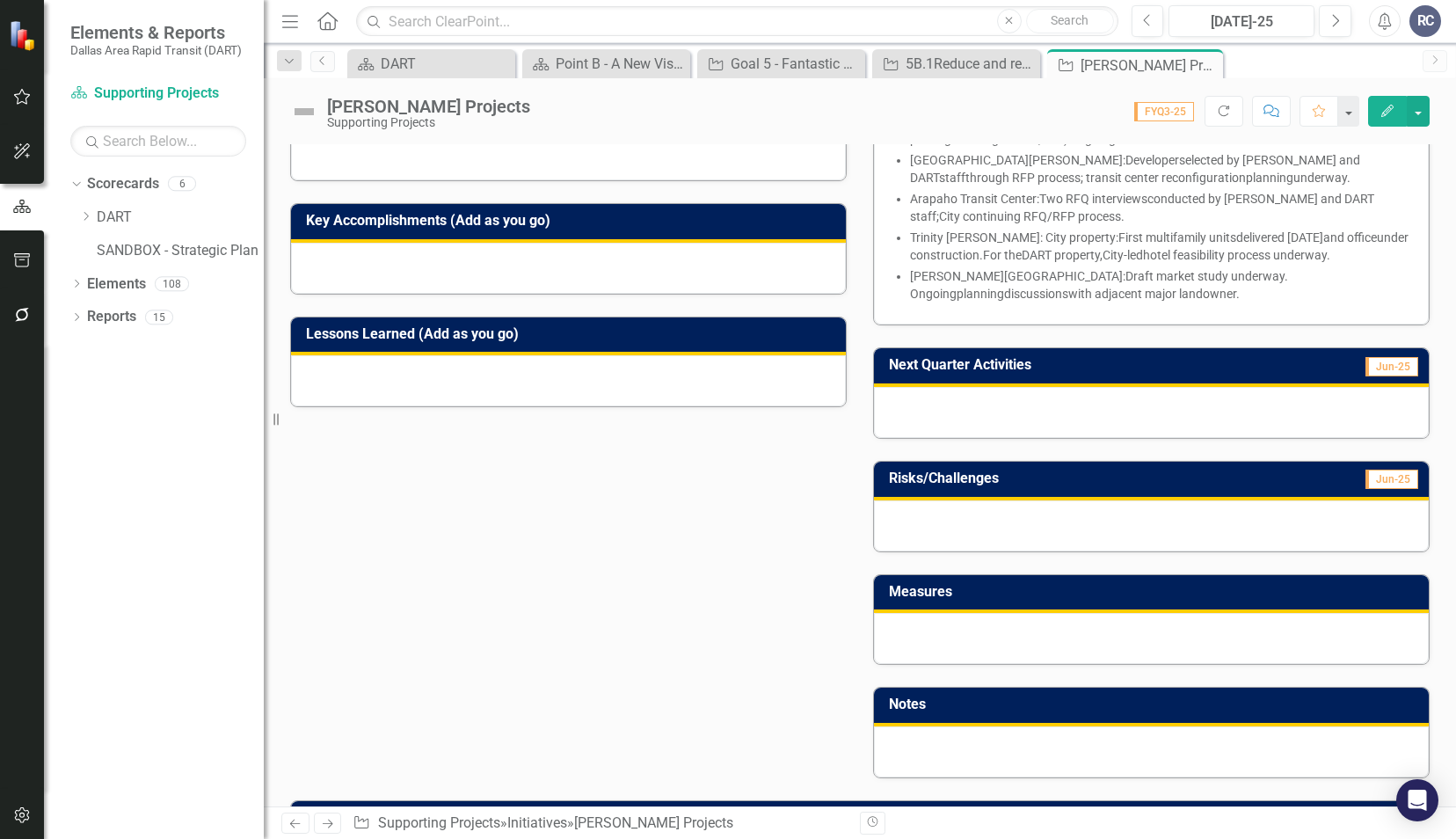
scroll to position [635, 0]
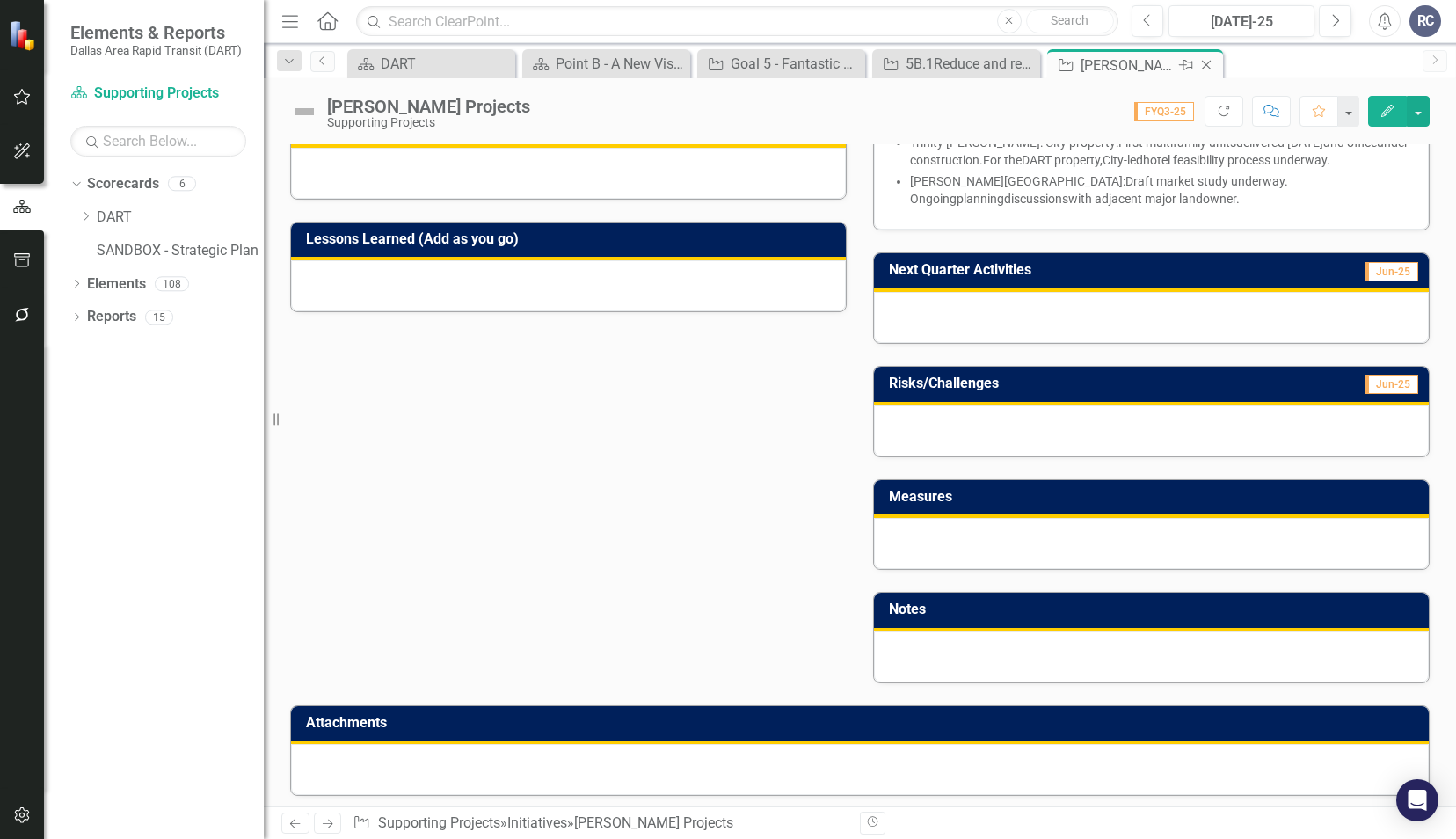
click at [1212, 60] on icon "Close" at bounding box center [1207, 65] width 18 height 14
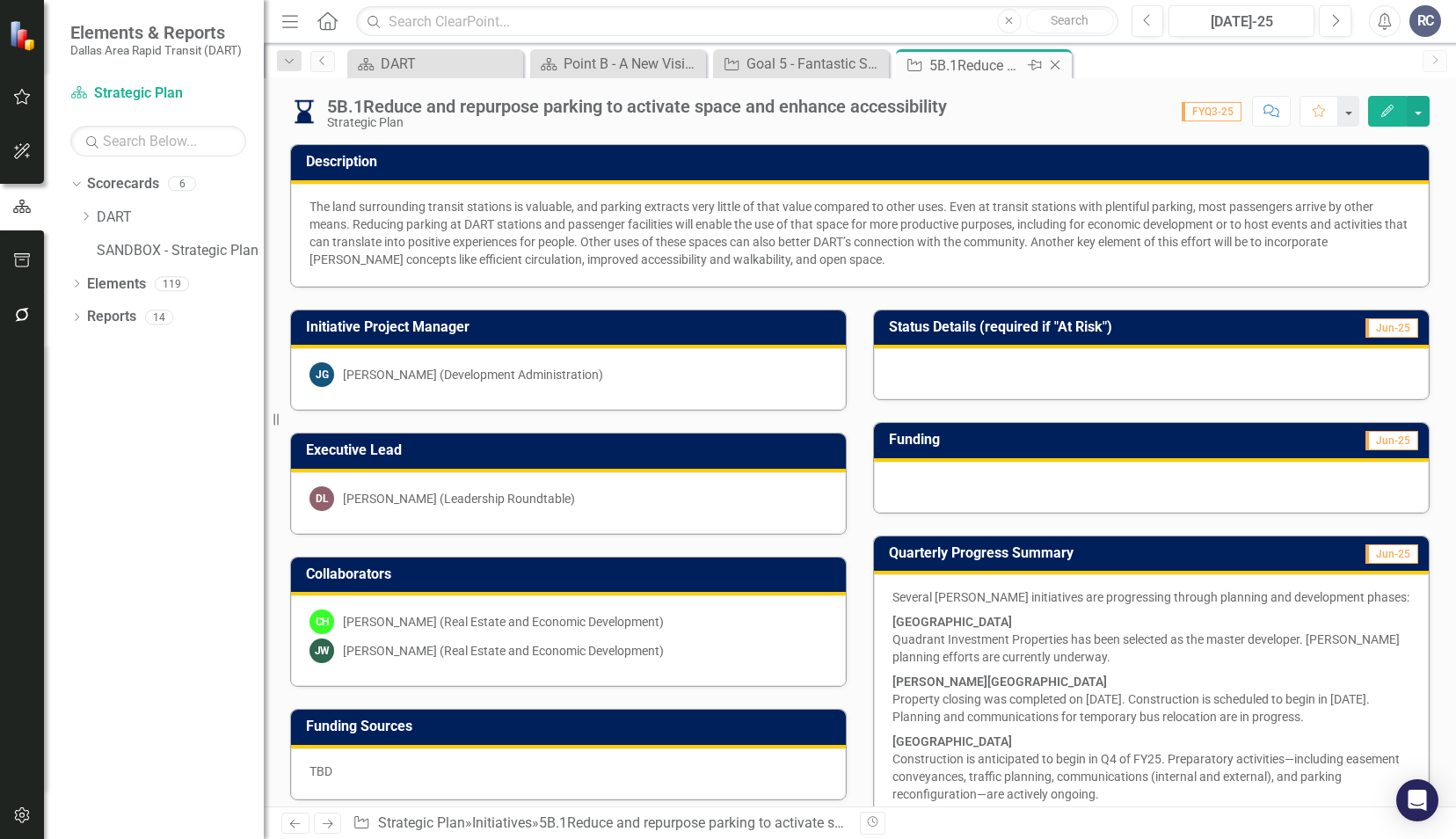
click at [1053, 61] on icon at bounding box center [1055, 65] width 10 height 10
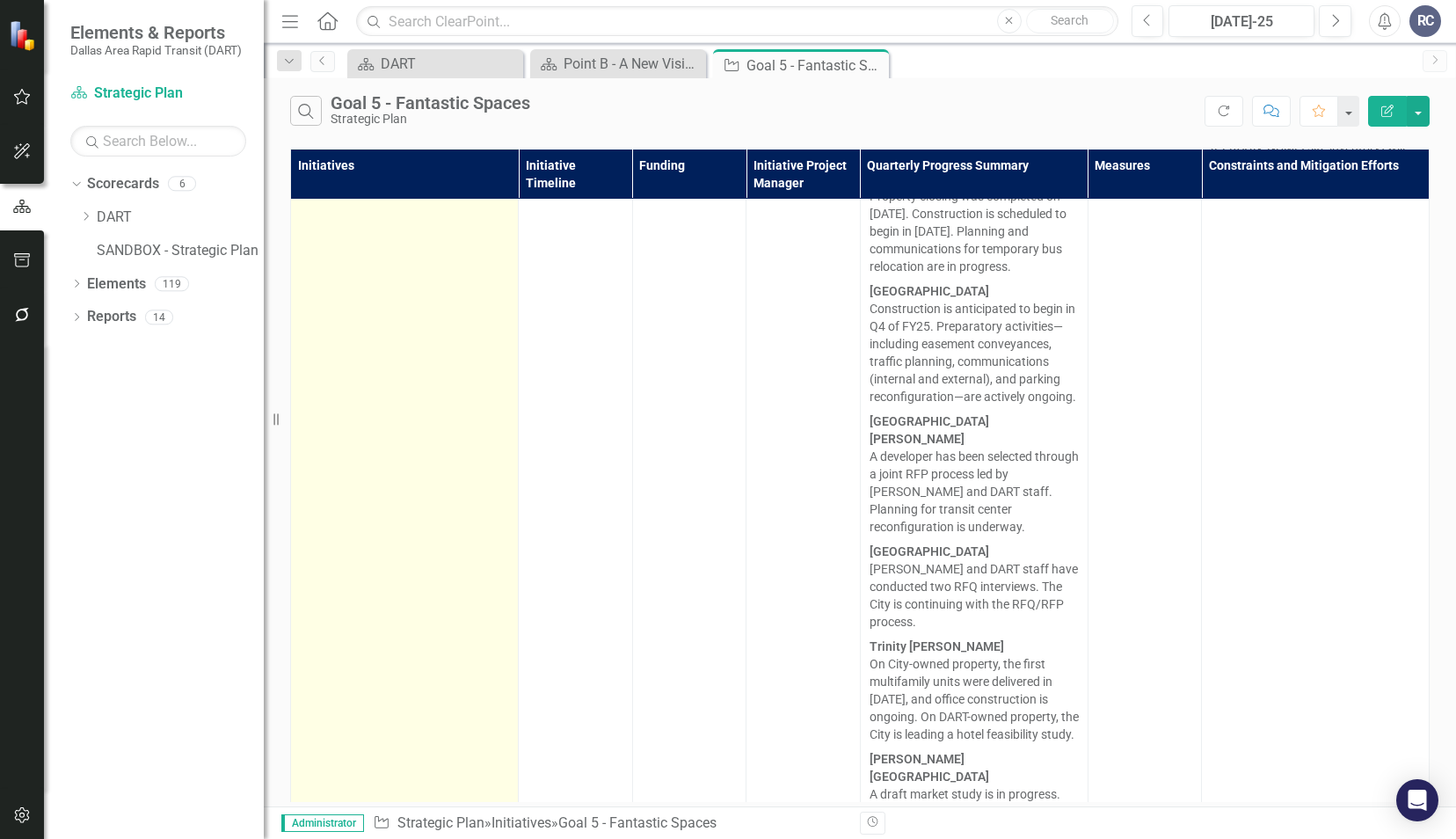
scroll to position [1846, 0]
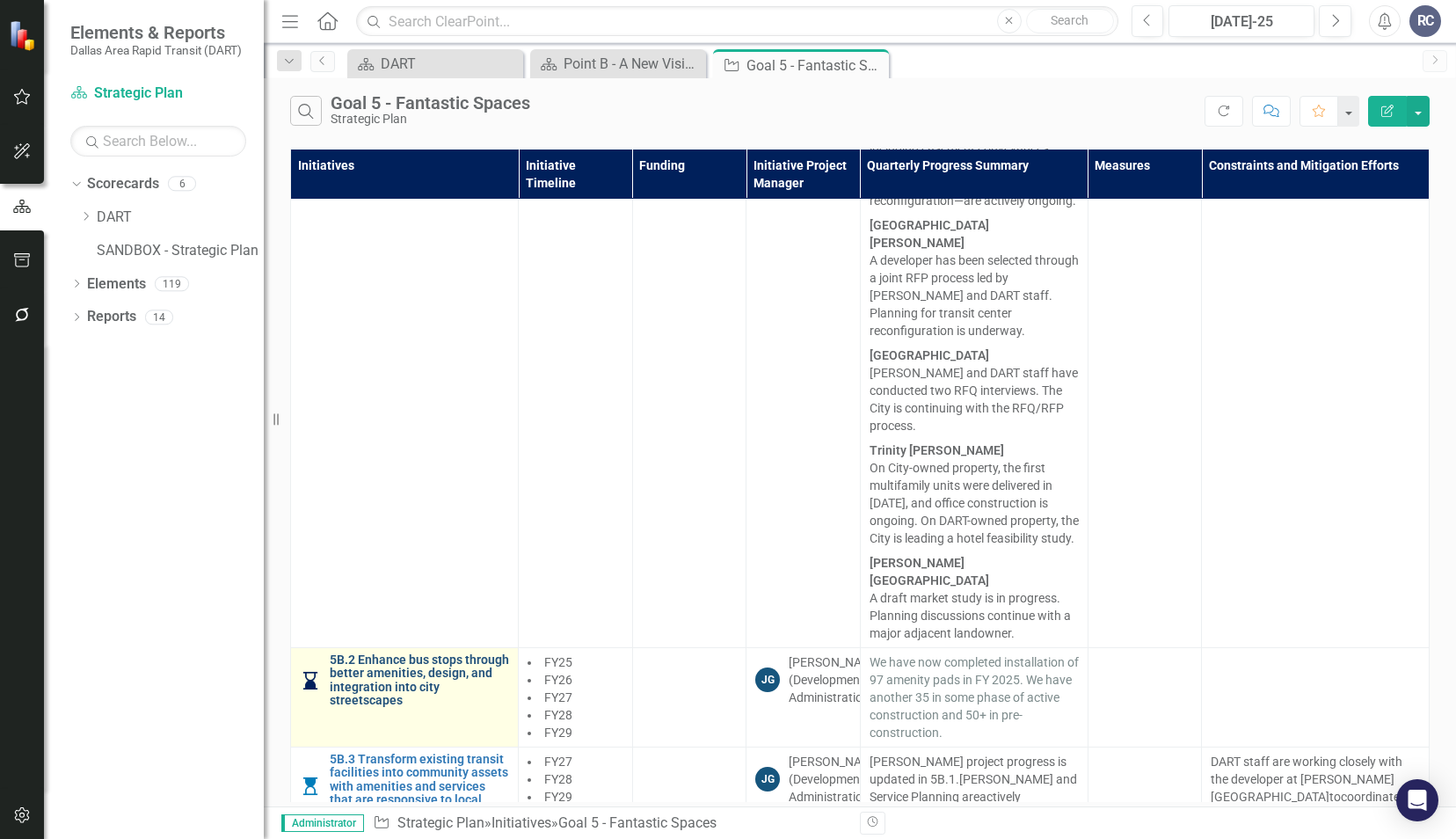
click at [425, 654] on link "5B.2 Enhance bus stops through better amenities, design, and integration into c…" at bounding box center [419, 681] width 179 height 55
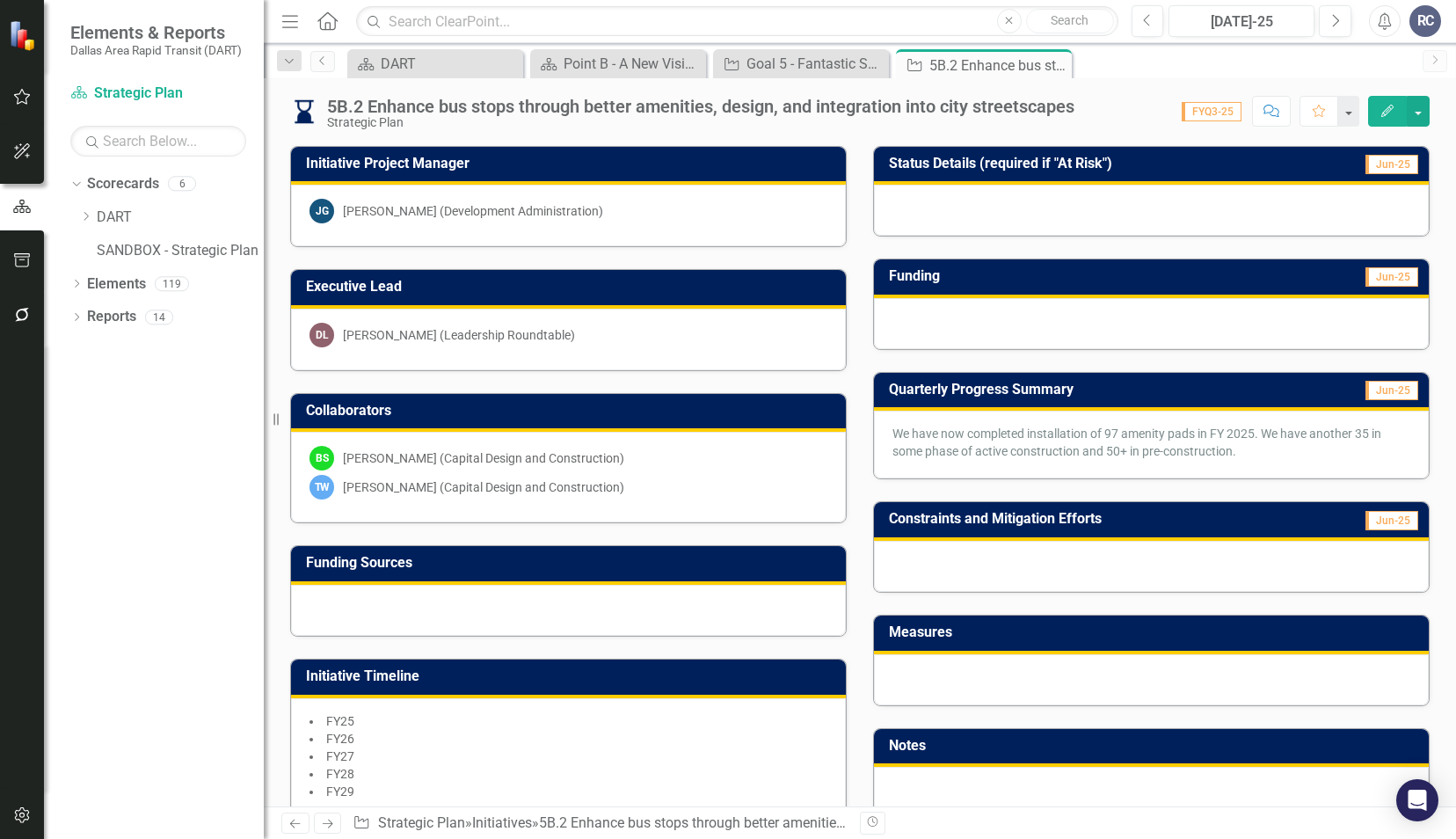
scroll to position [439, 0]
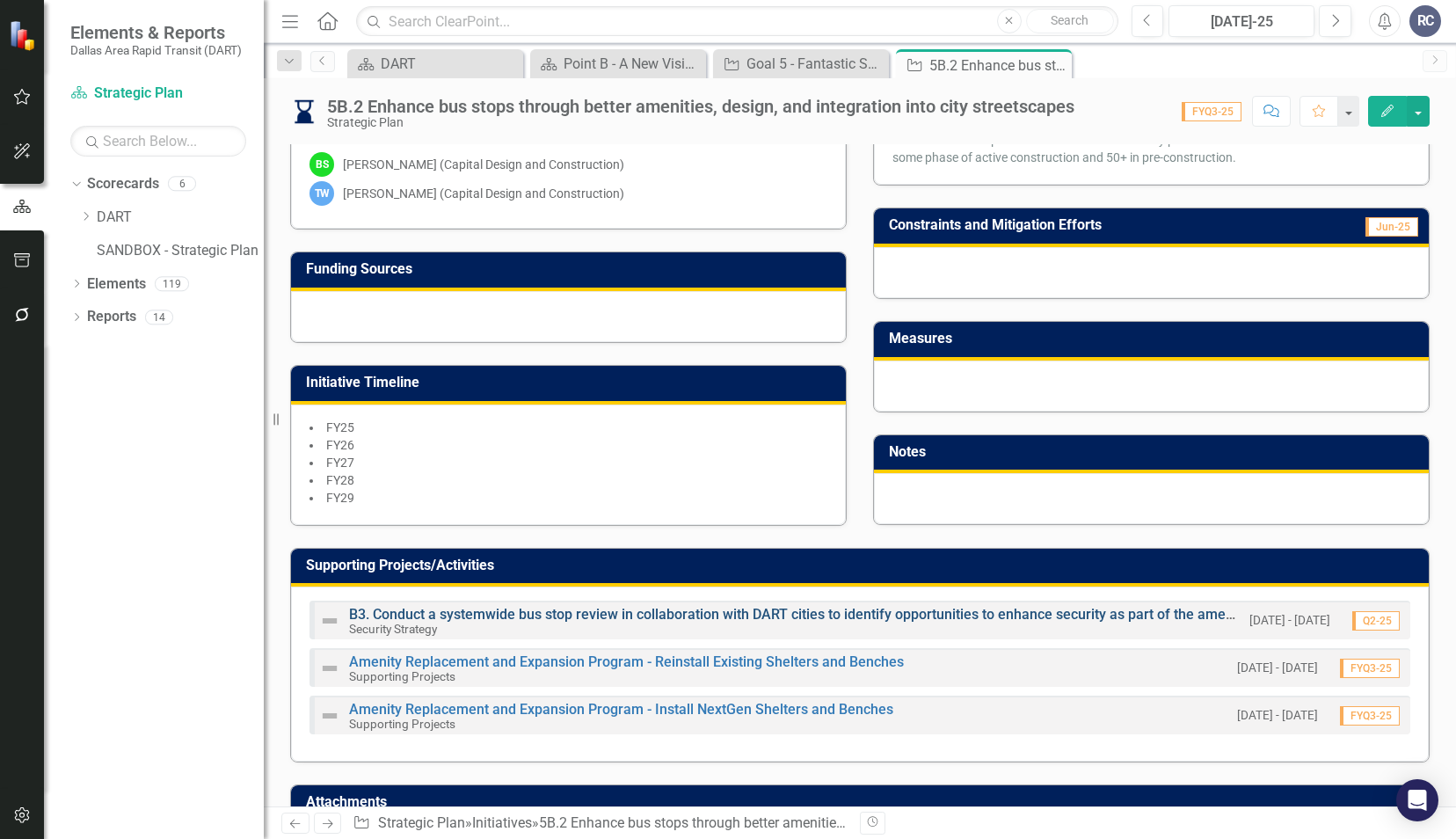
click at [515, 606] on link "B3. Conduct a systemwide bus stop review in collaboration with DART cities to i…" at bounding box center [829, 614] width 961 height 17
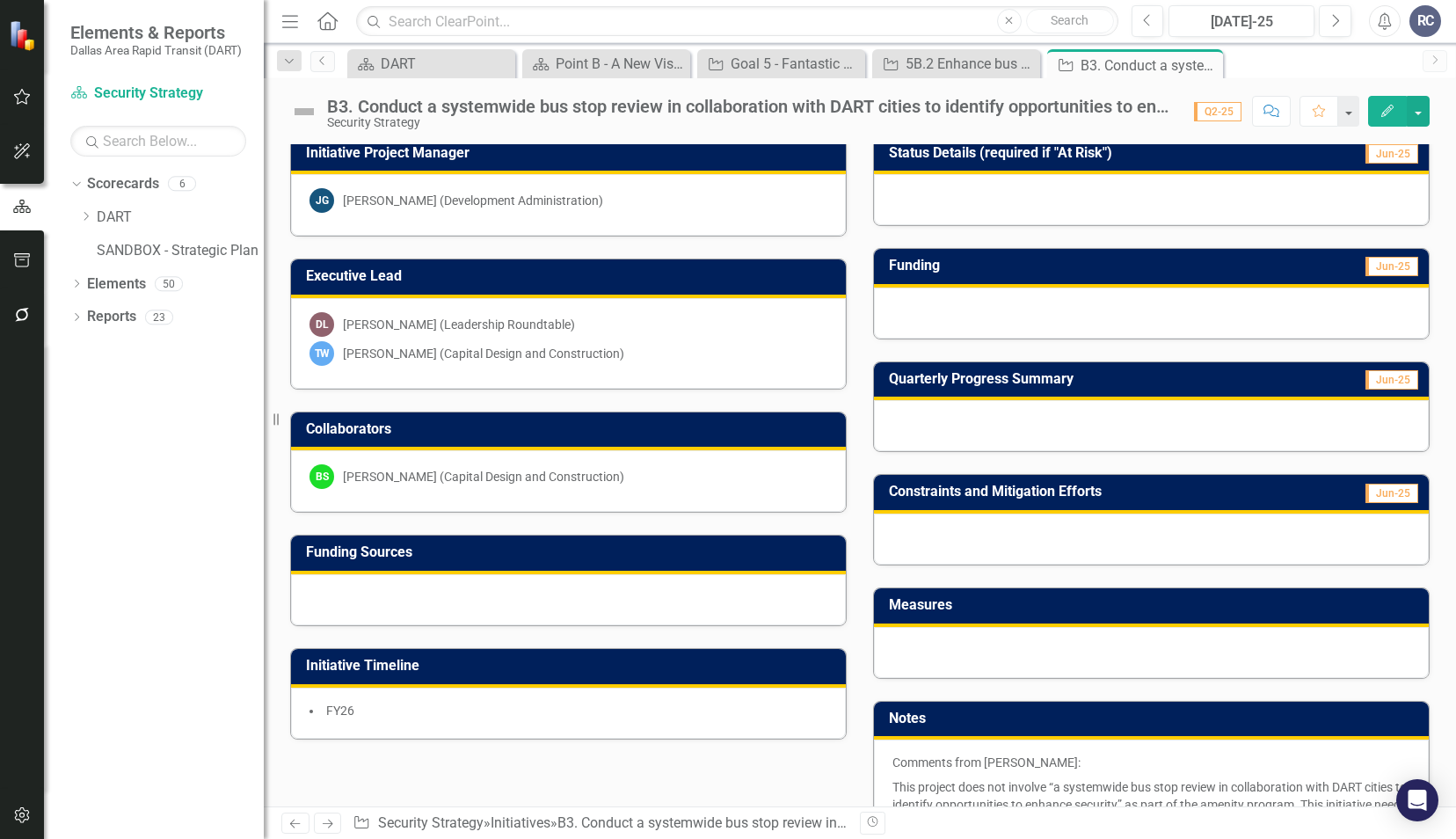
scroll to position [528, 0]
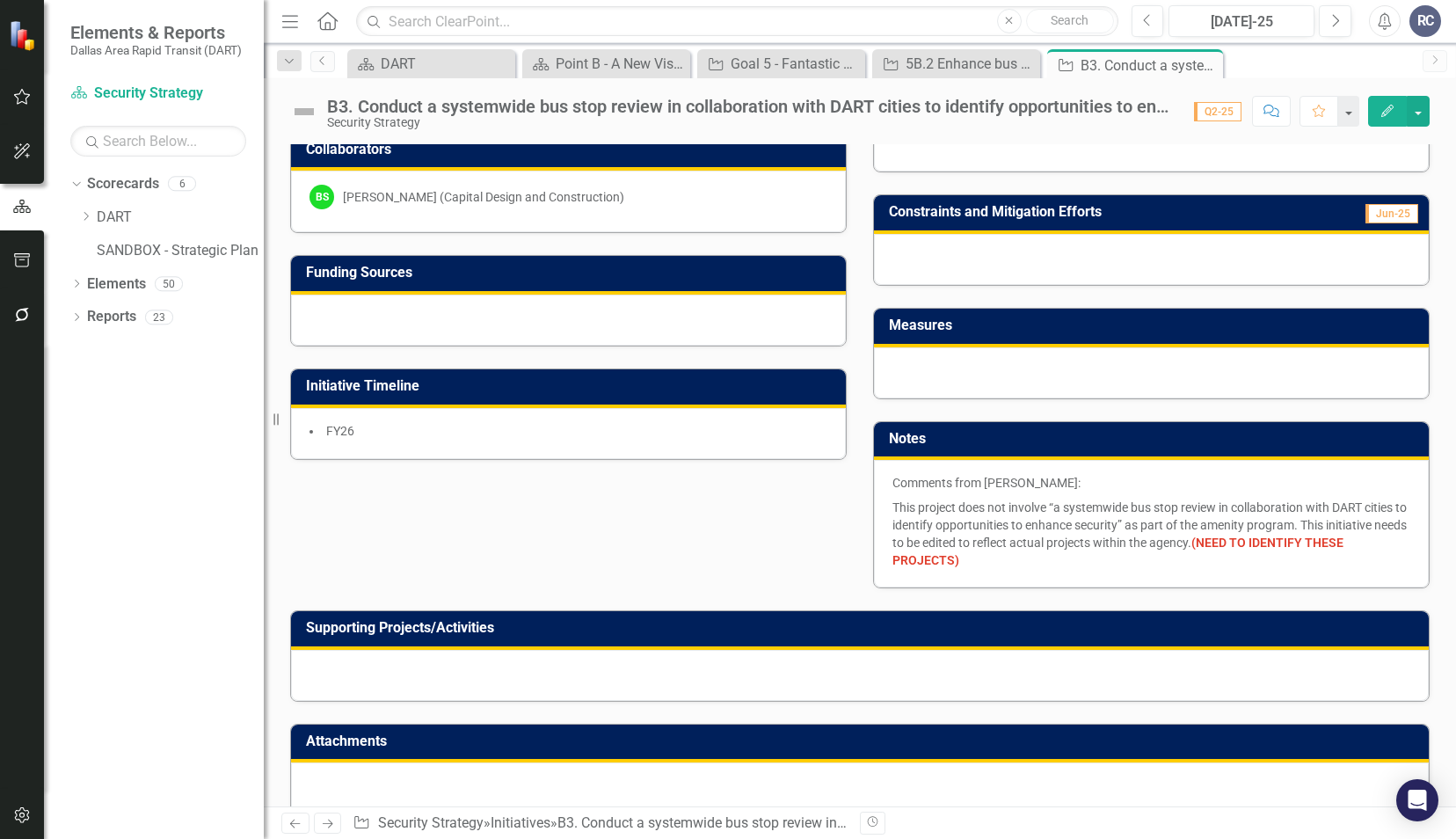
click at [0, 0] on icon "Close" at bounding box center [0, 0] width 0 height 0
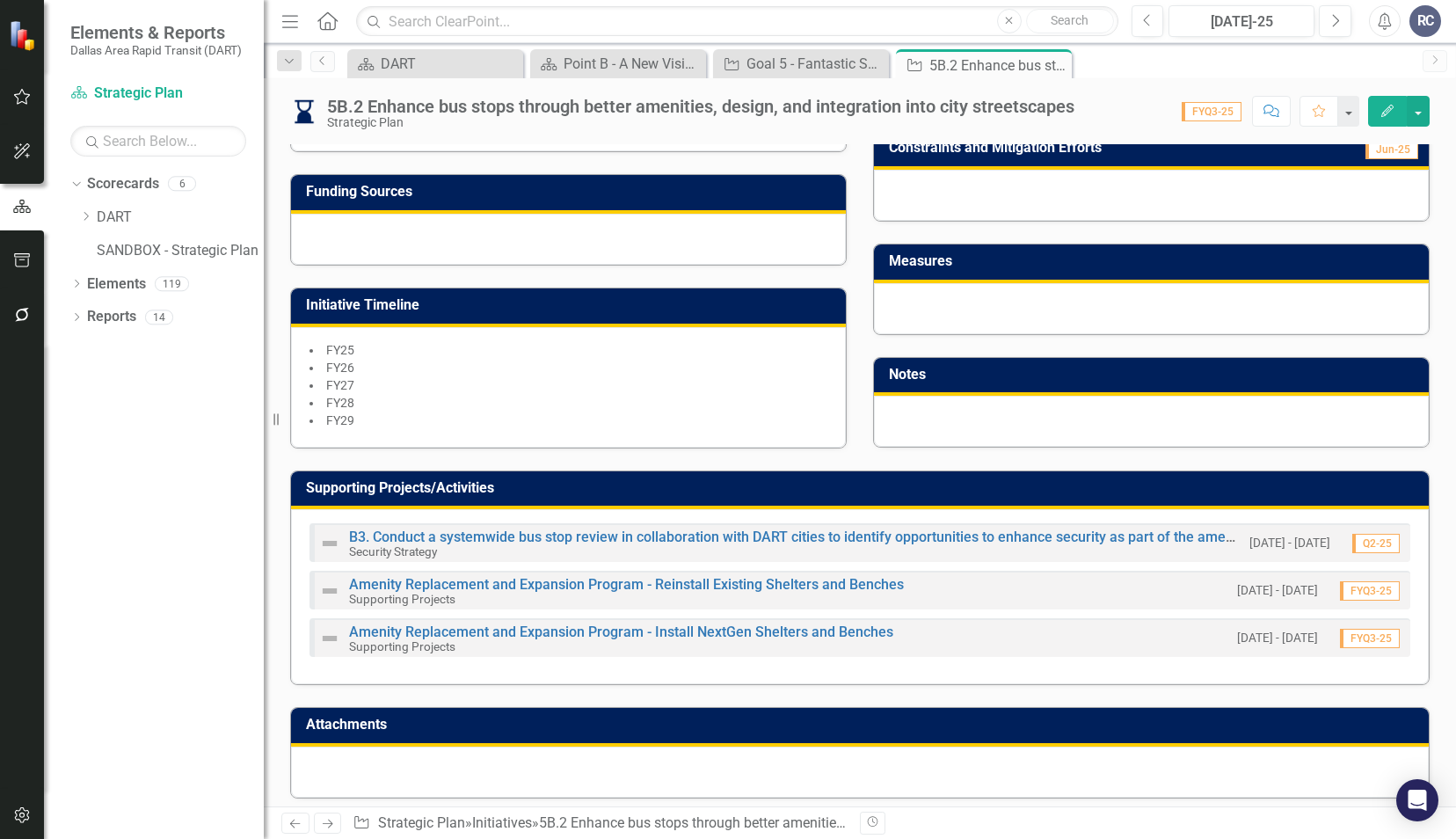
scroll to position [518, 0]
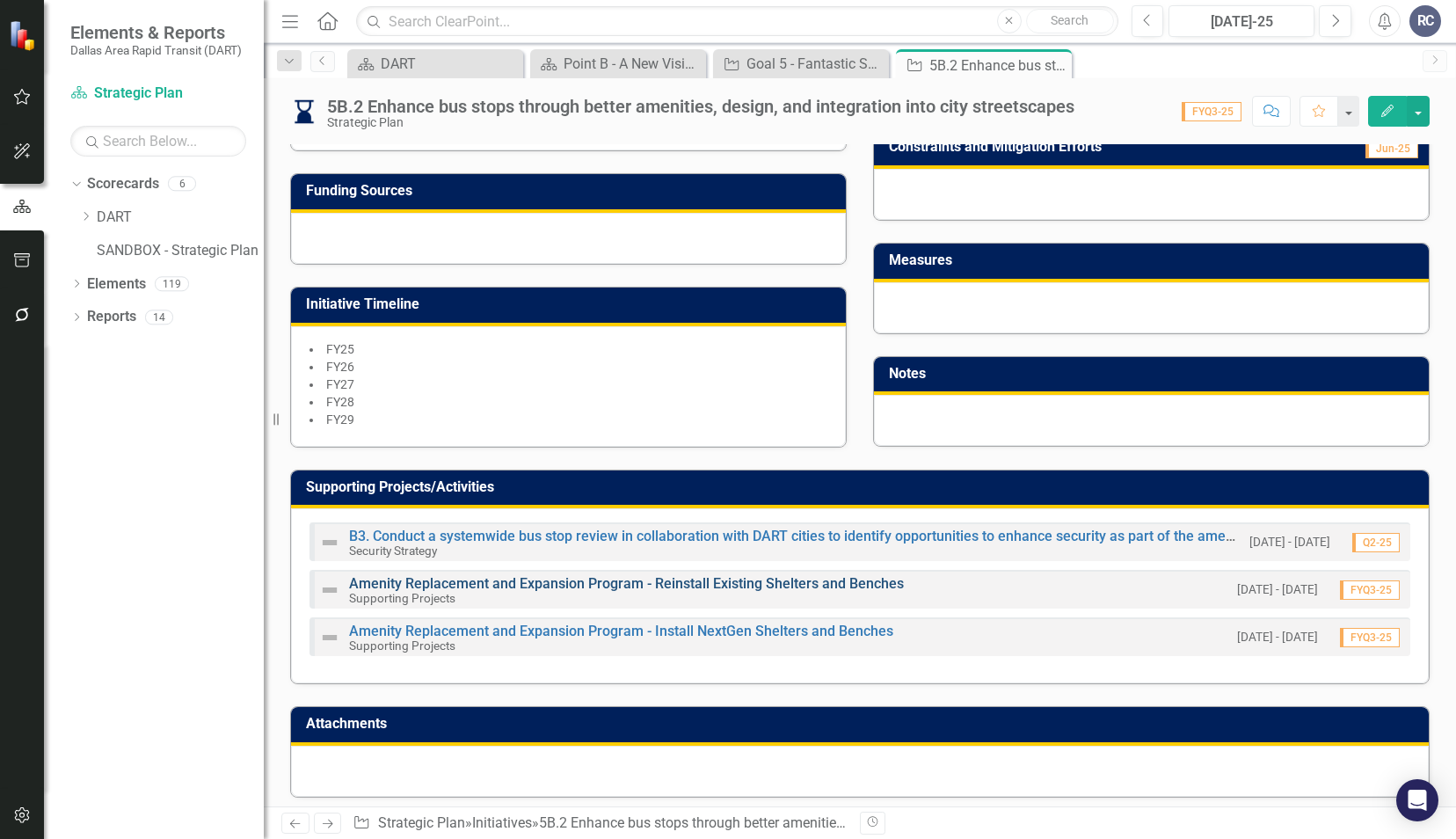
click at [507, 576] on link "Amenity Replacement and Expansion Program - Reinstall Existing Shelters and Ben…" at bounding box center [627, 583] width 555 height 17
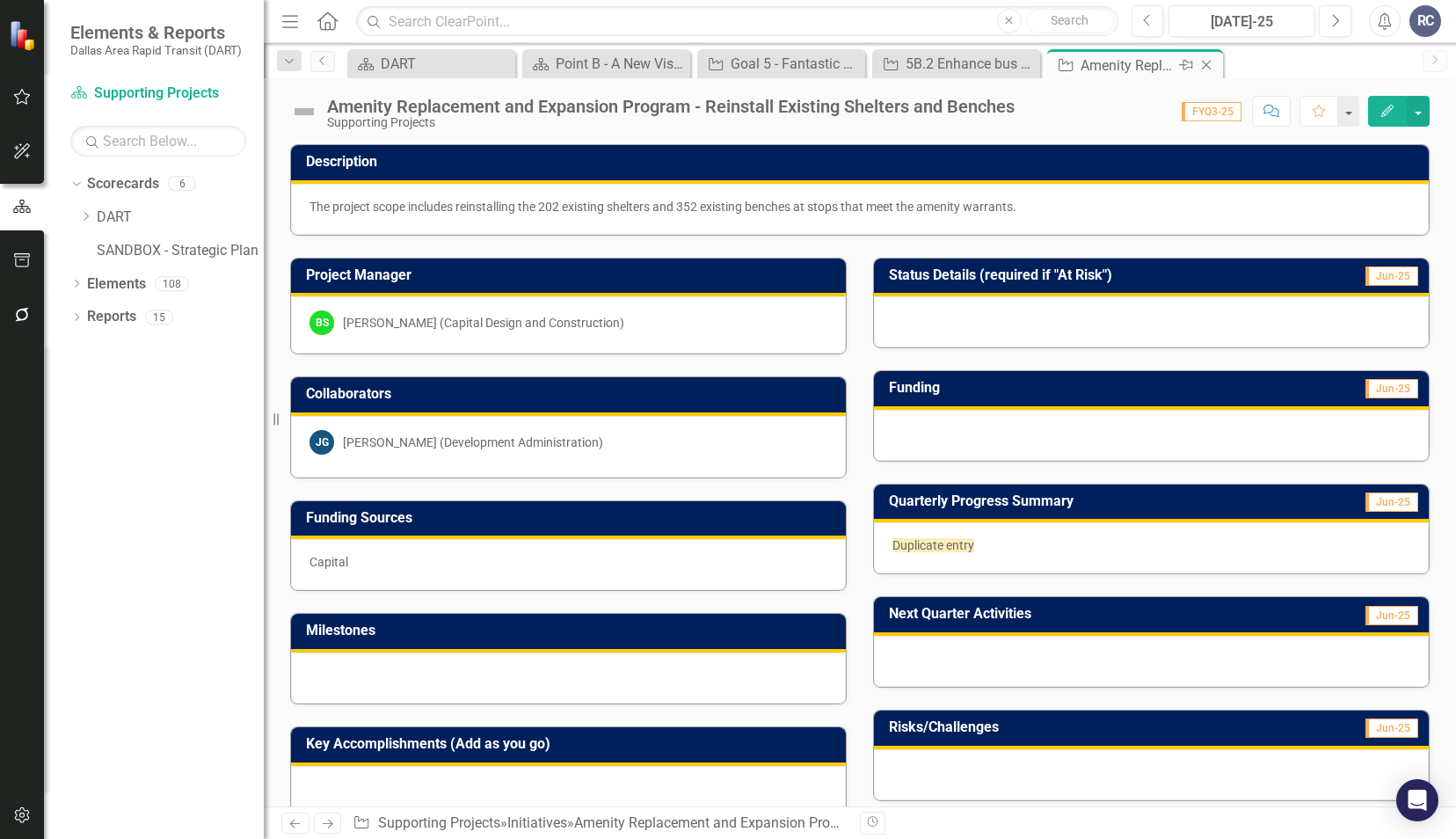
click at [1206, 65] on icon at bounding box center [1207, 65] width 10 height 10
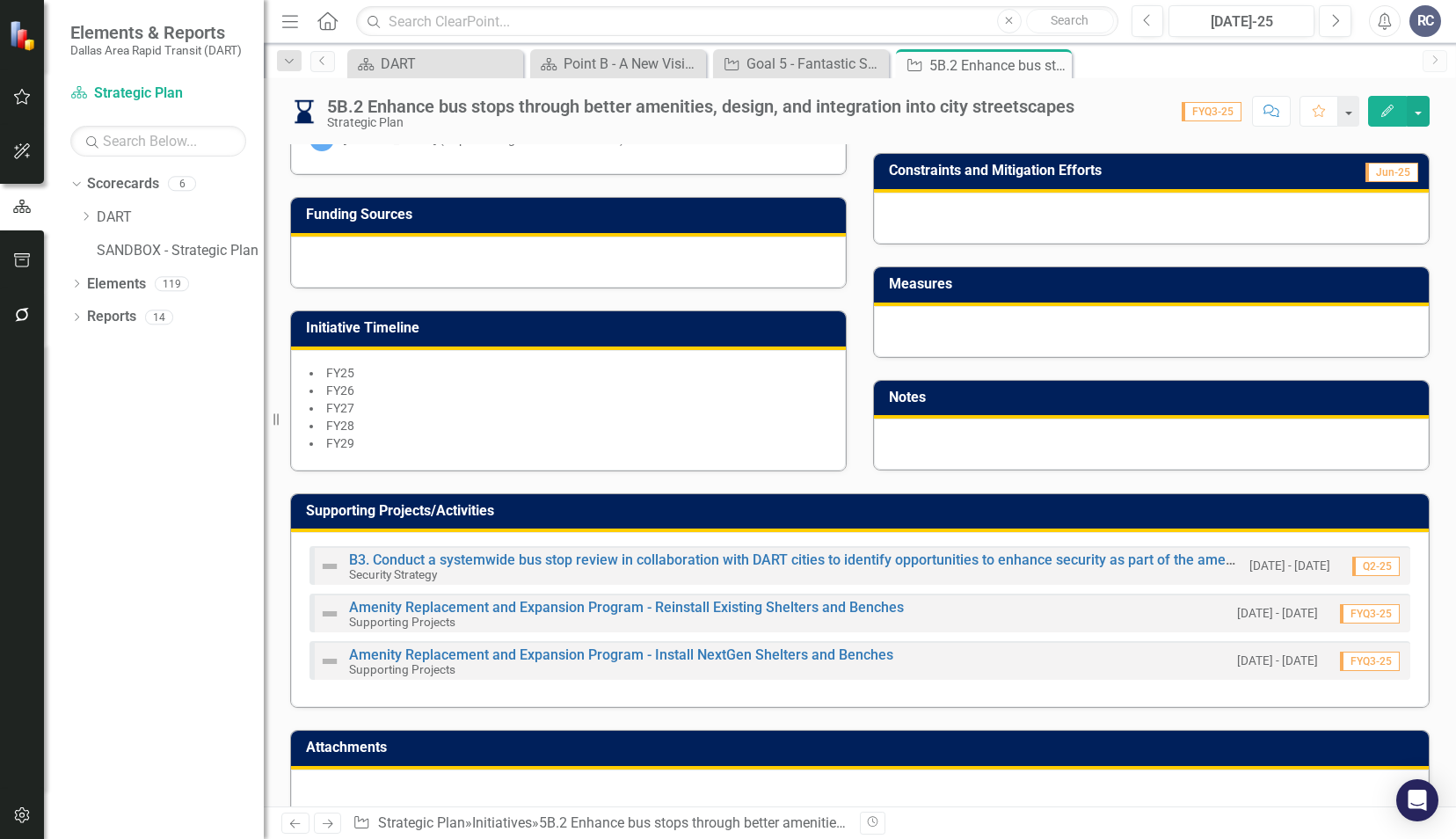
scroll to position [518, 0]
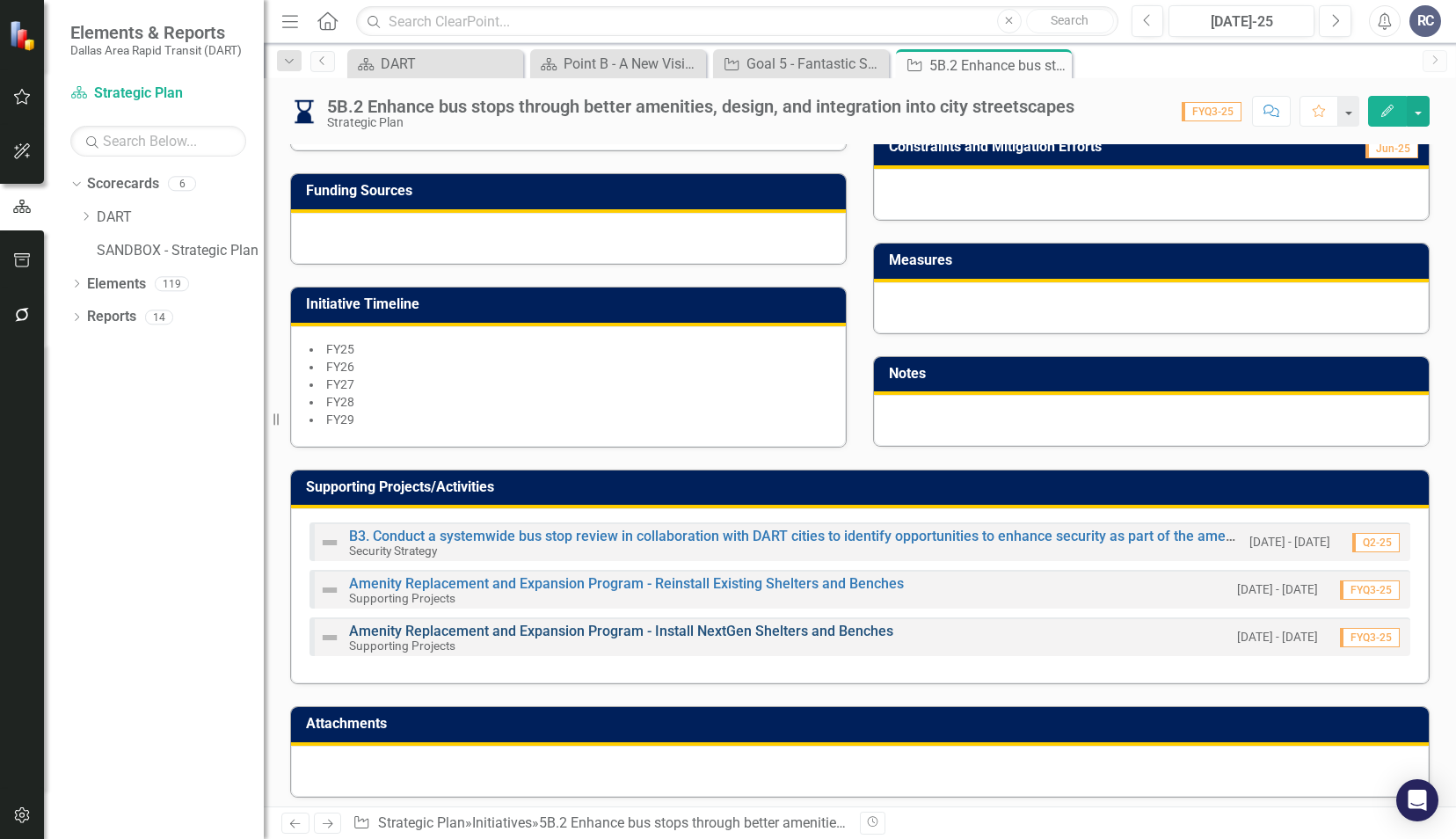
click at [393, 625] on link "Amenity Replacement and Expansion Program - Install NextGen Shelters and Benches" at bounding box center [621, 630] width 545 height 17
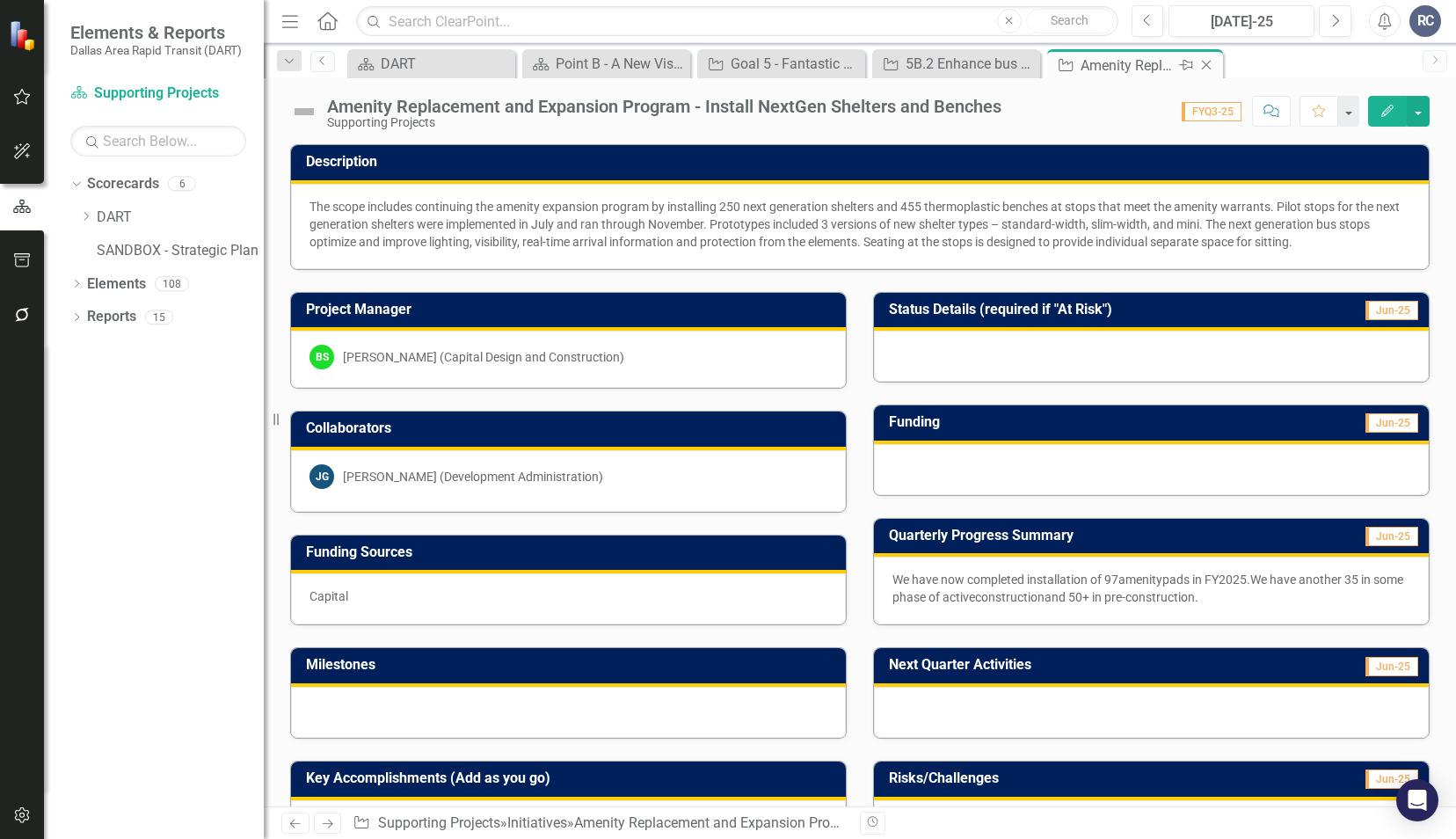
click at [1203, 67] on icon at bounding box center [1207, 65] width 10 height 10
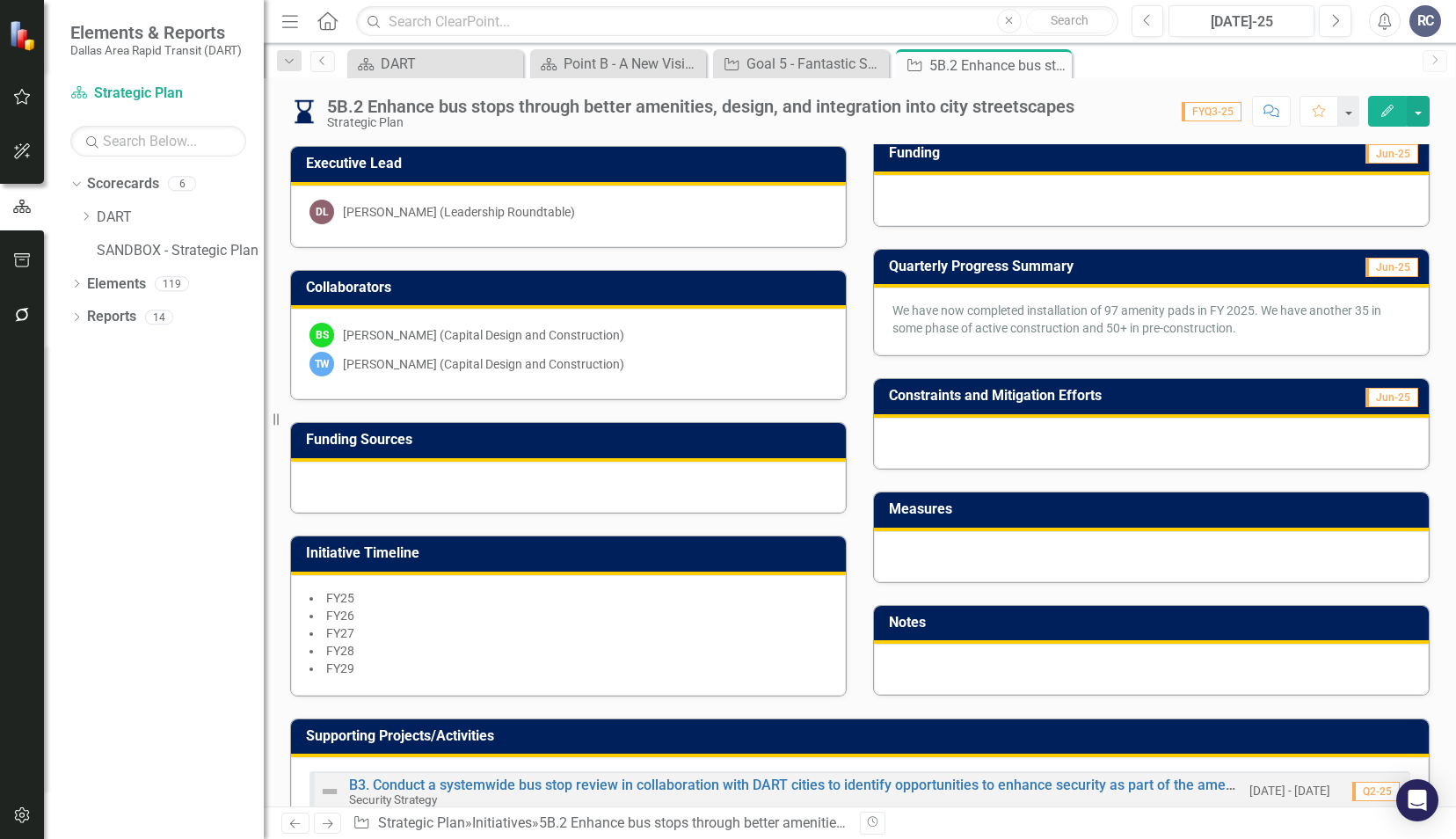
scroll to position [518, 0]
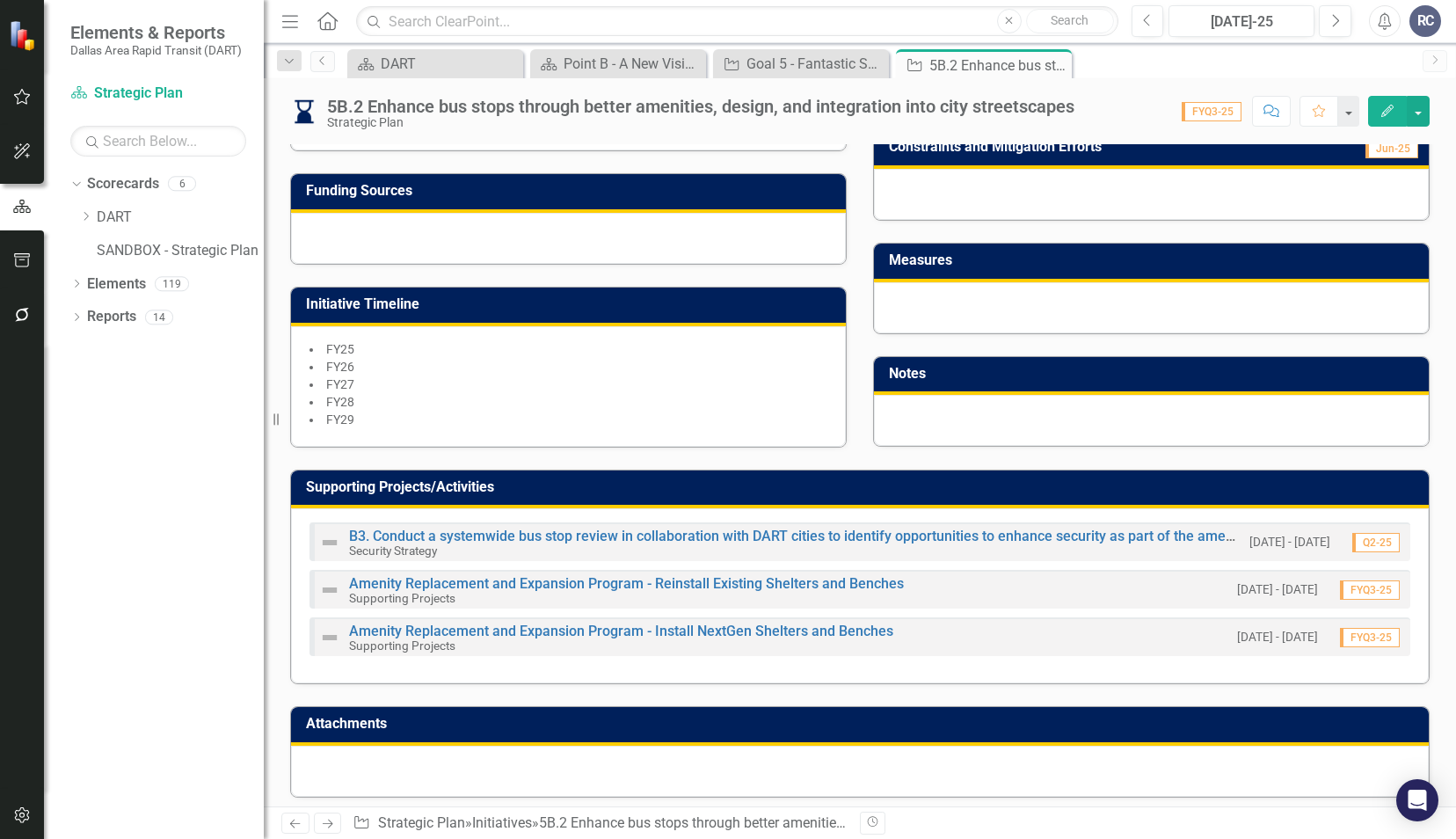
click at [590, 585] on div "Amenity Replacement and Expansion Program - Reinstall Existing Shelters and Ben…" at bounding box center [627, 591] width 555 height 28
click at [590, 575] on link "Amenity Replacement and Expansion Program - Reinstall Existing Shelters and Ben…" at bounding box center [627, 583] width 555 height 17
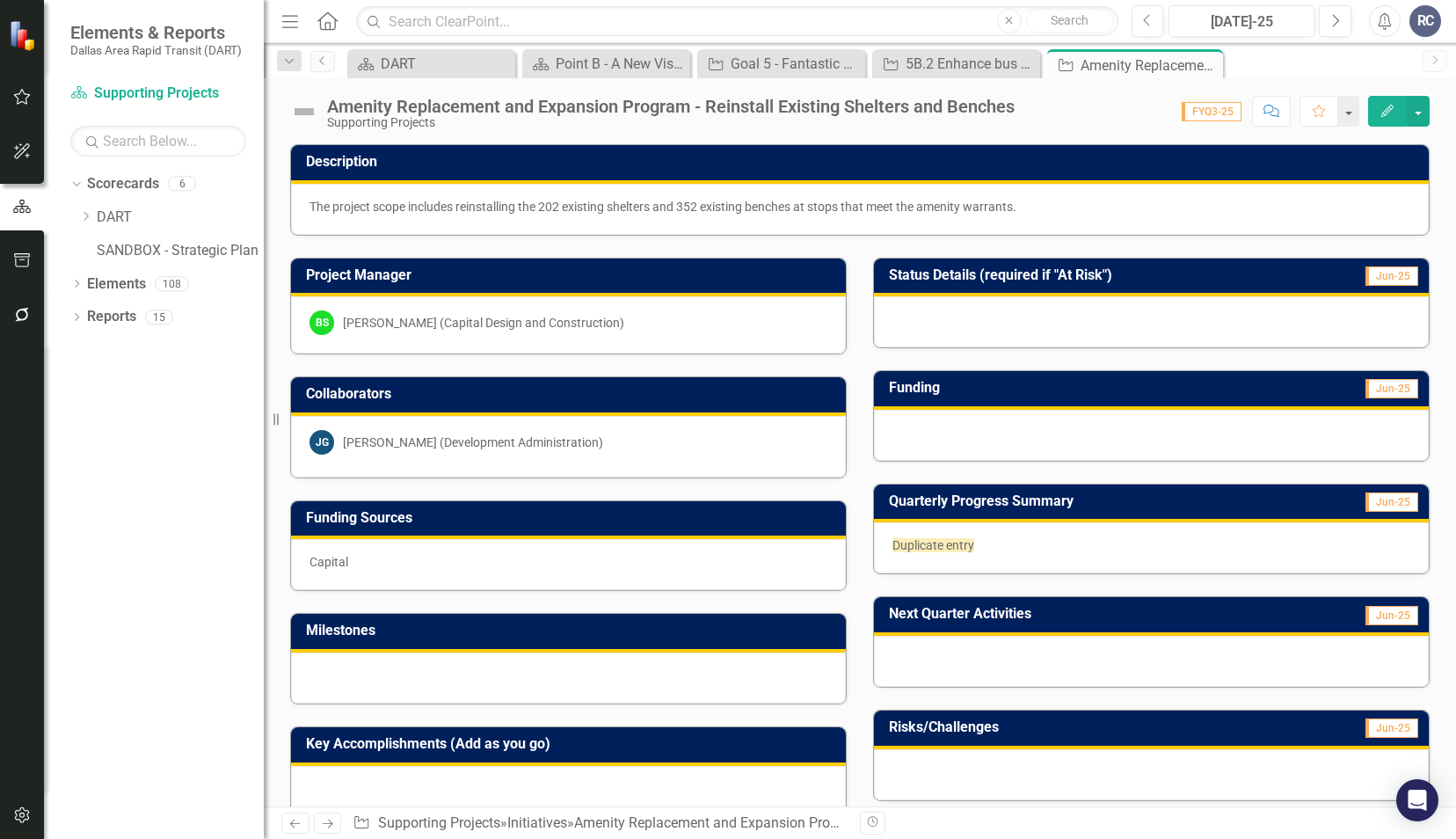
click at [704, 111] on div "Amenity Replacement and Expansion Program - Reinstall Existing Shelters and Ben…" at bounding box center [671, 105] width 688 height 19
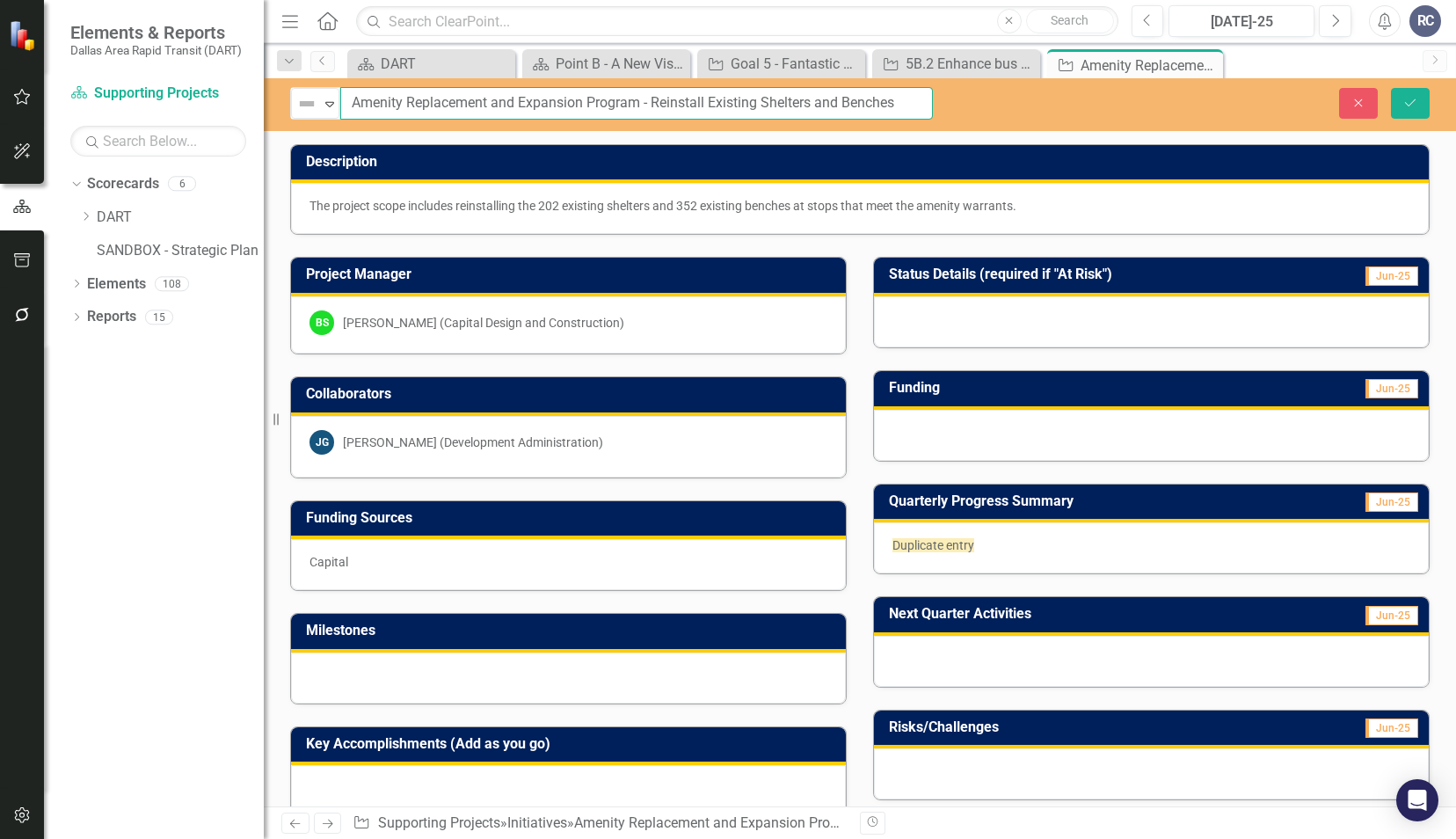
click at [353, 99] on input "Amenity Replacement and Expansion Program - Reinstall Existing Shelters and Ben…" at bounding box center [637, 104] width 592 height 32
type input "Duplicate - Amenity Replacement and Expansion Program - Reinstall Existing Shel…"
click at [1406, 104] on icon "Save" at bounding box center [1411, 103] width 16 height 13
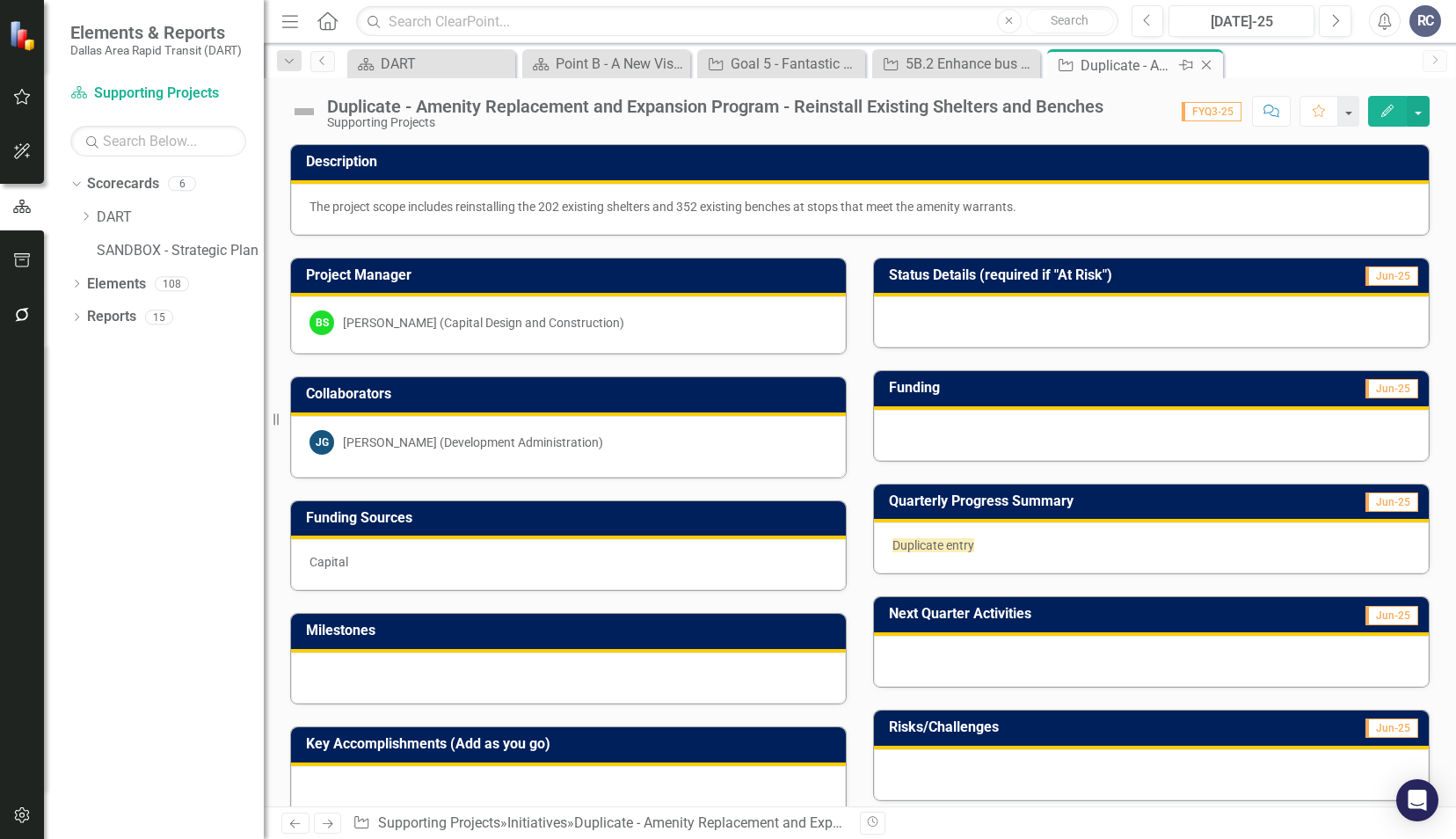
click at [1209, 61] on icon at bounding box center [1207, 65] width 10 height 10
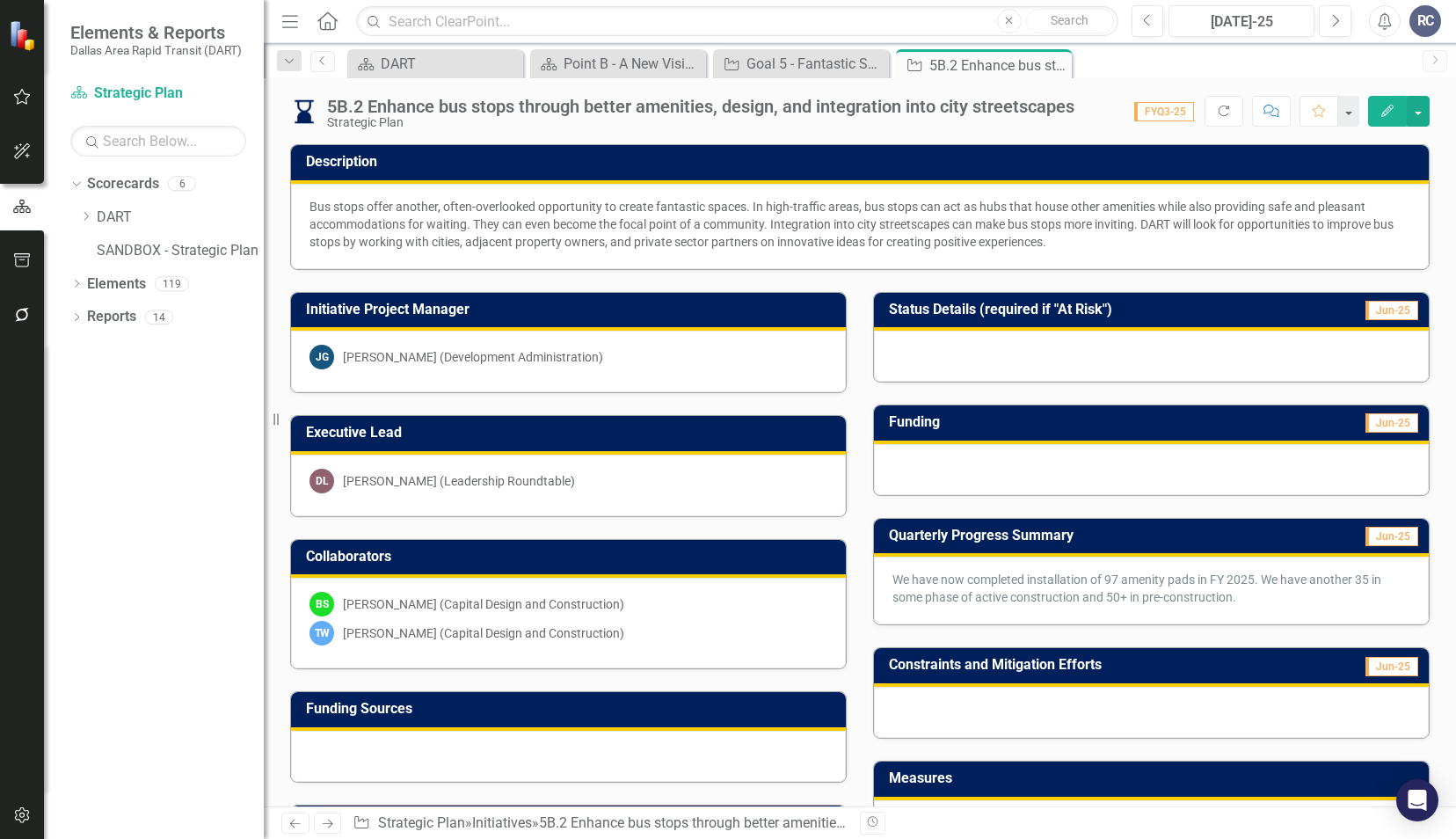
click at [0, 0] on icon "Close" at bounding box center [0, 0] width 0 height 0
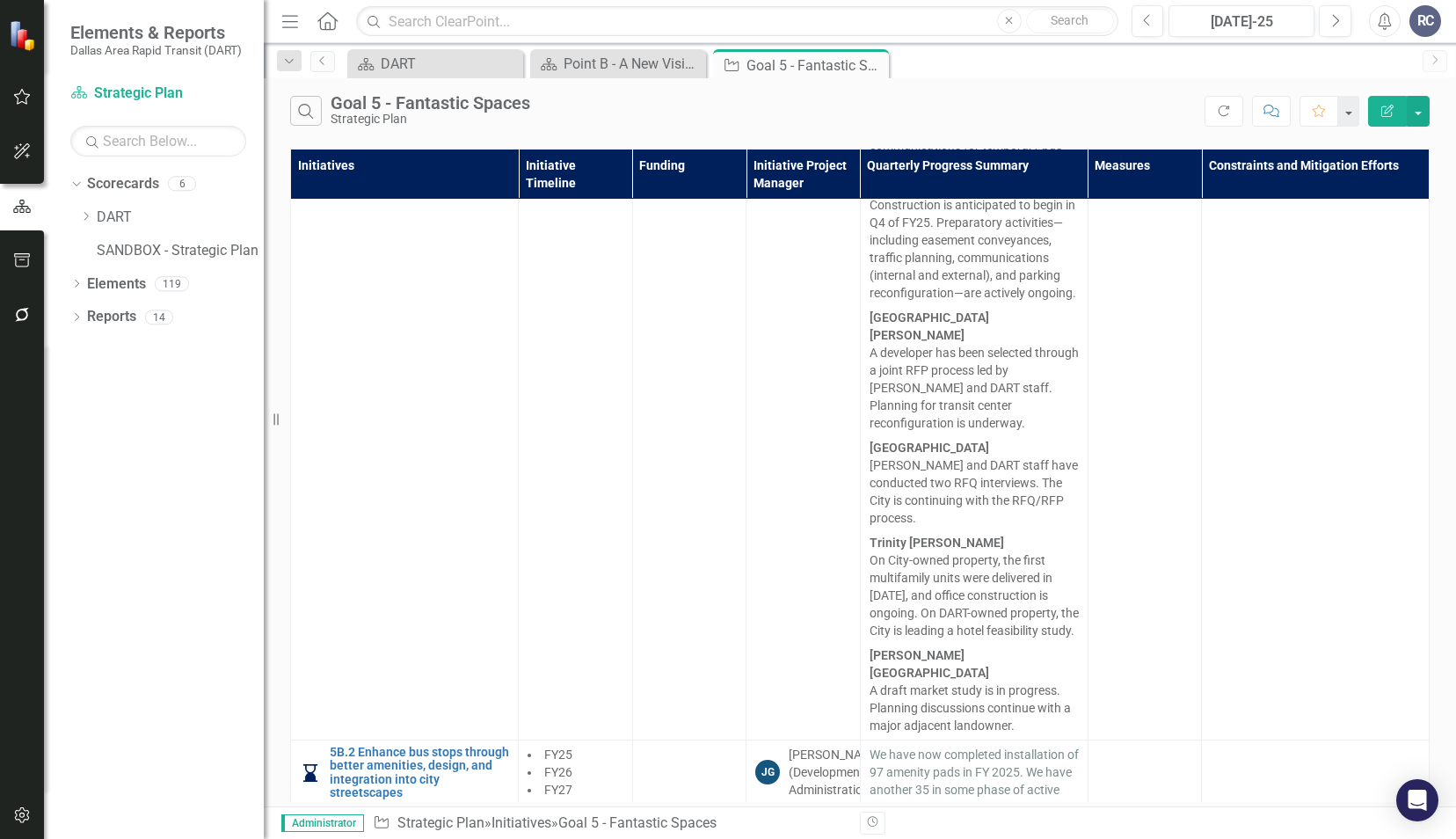
scroll to position [1890, 0]
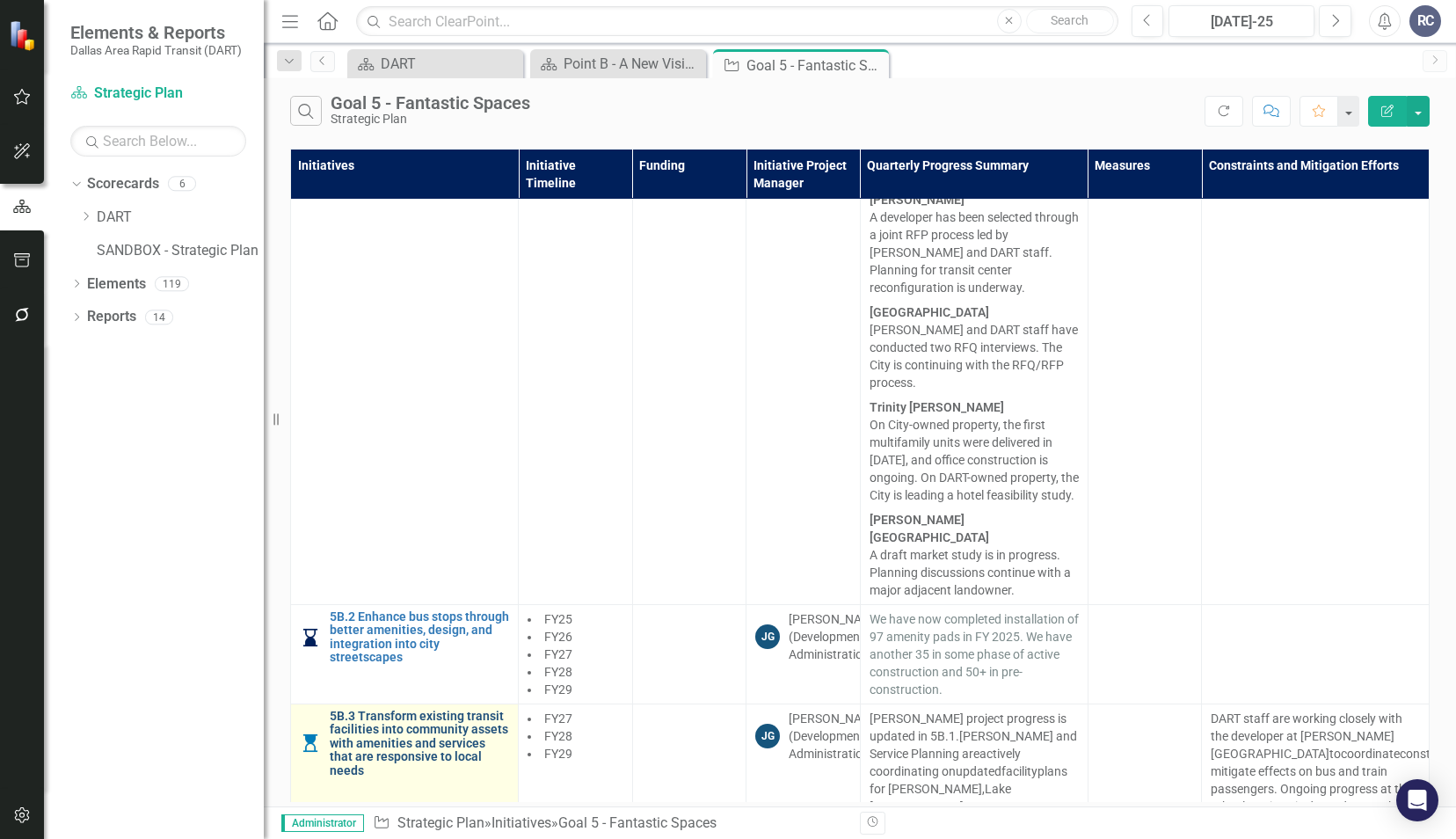
click at [420, 709] on link "5B.3 Transform existing transit facilities into community assets with amenities…" at bounding box center [419, 743] width 179 height 68
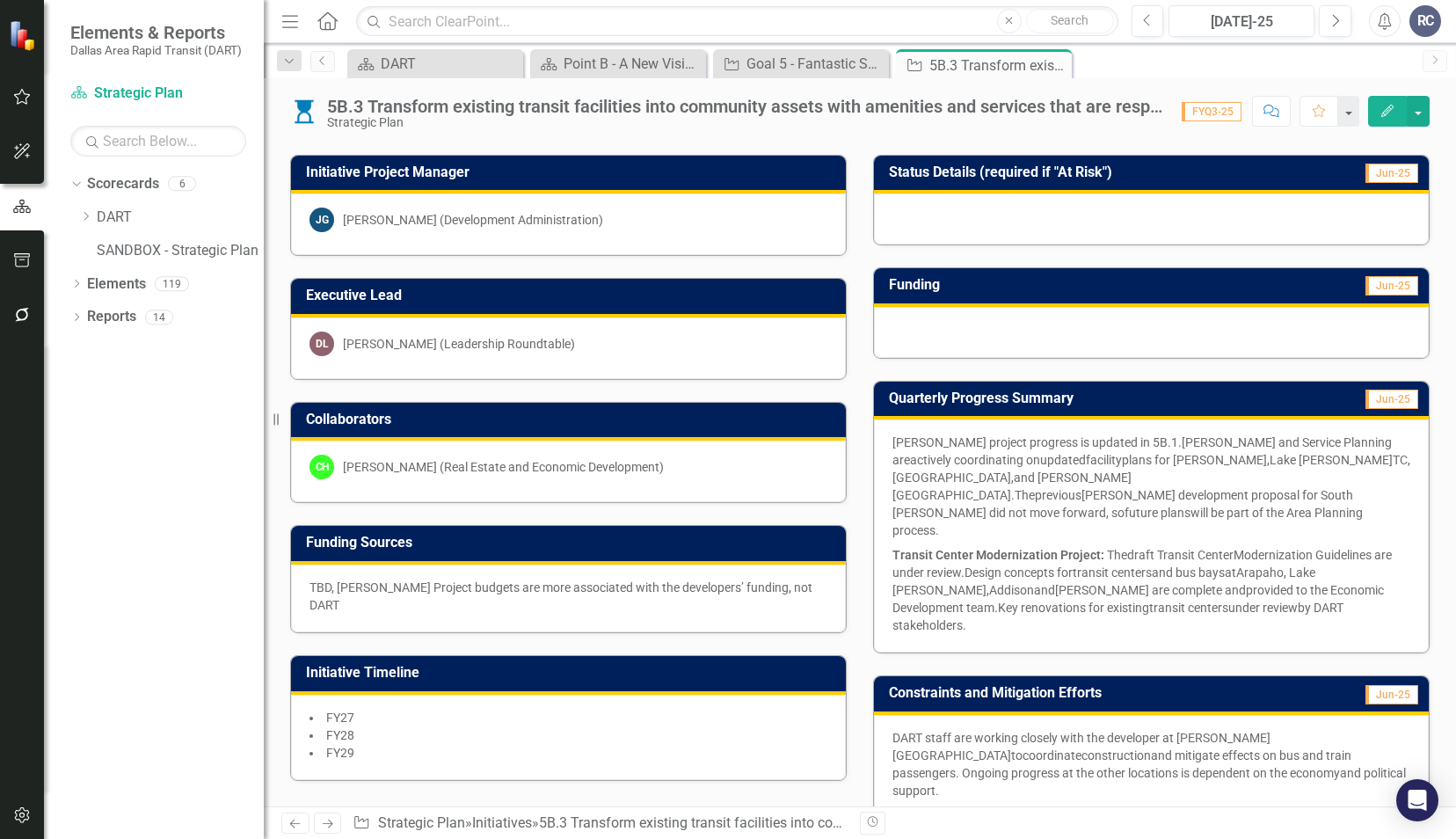
scroll to position [528, 0]
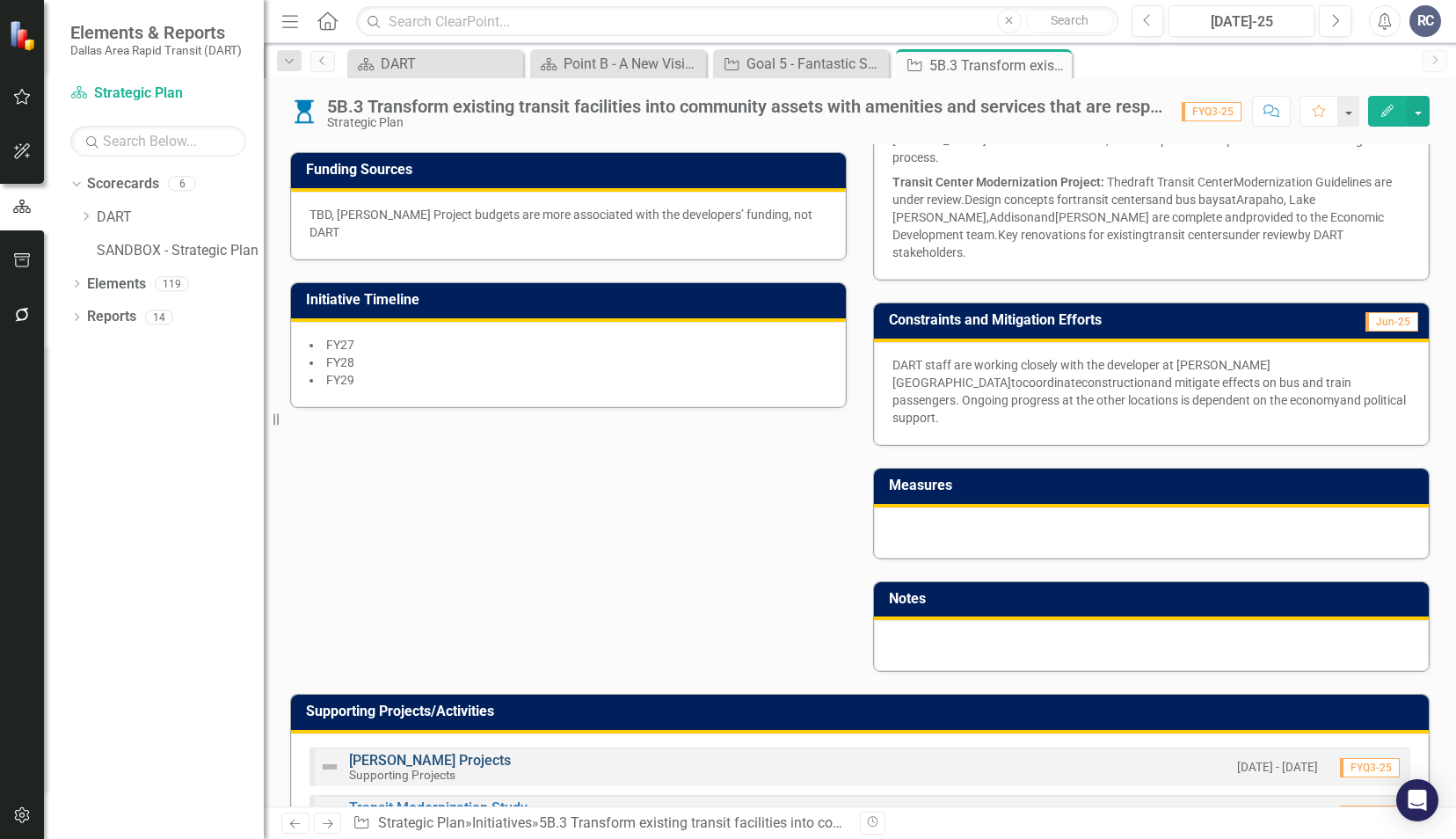
click at [375, 752] on link "[PERSON_NAME] Projects" at bounding box center [430, 760] width 162 height 17
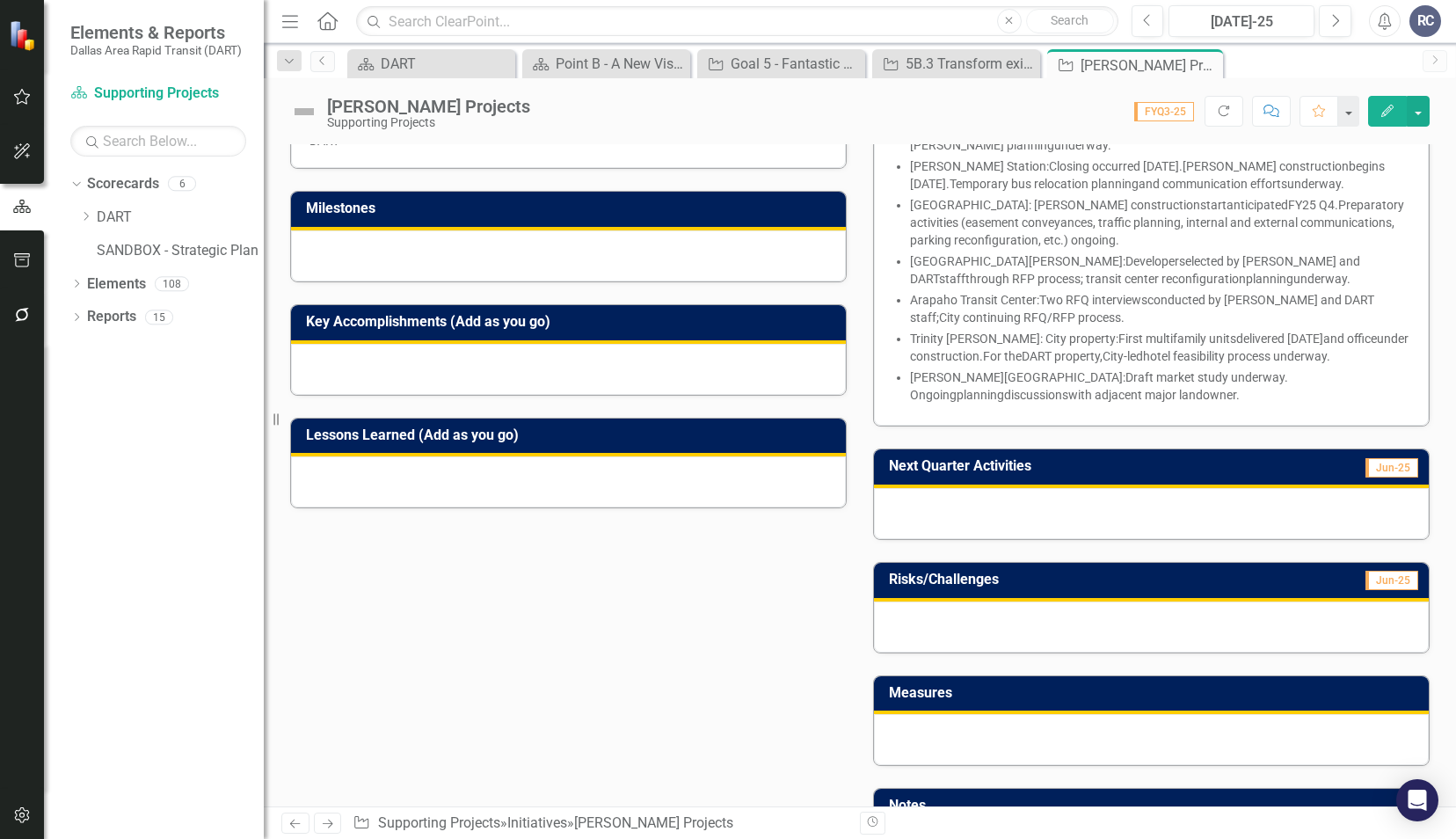
scroll to position [439, 0]
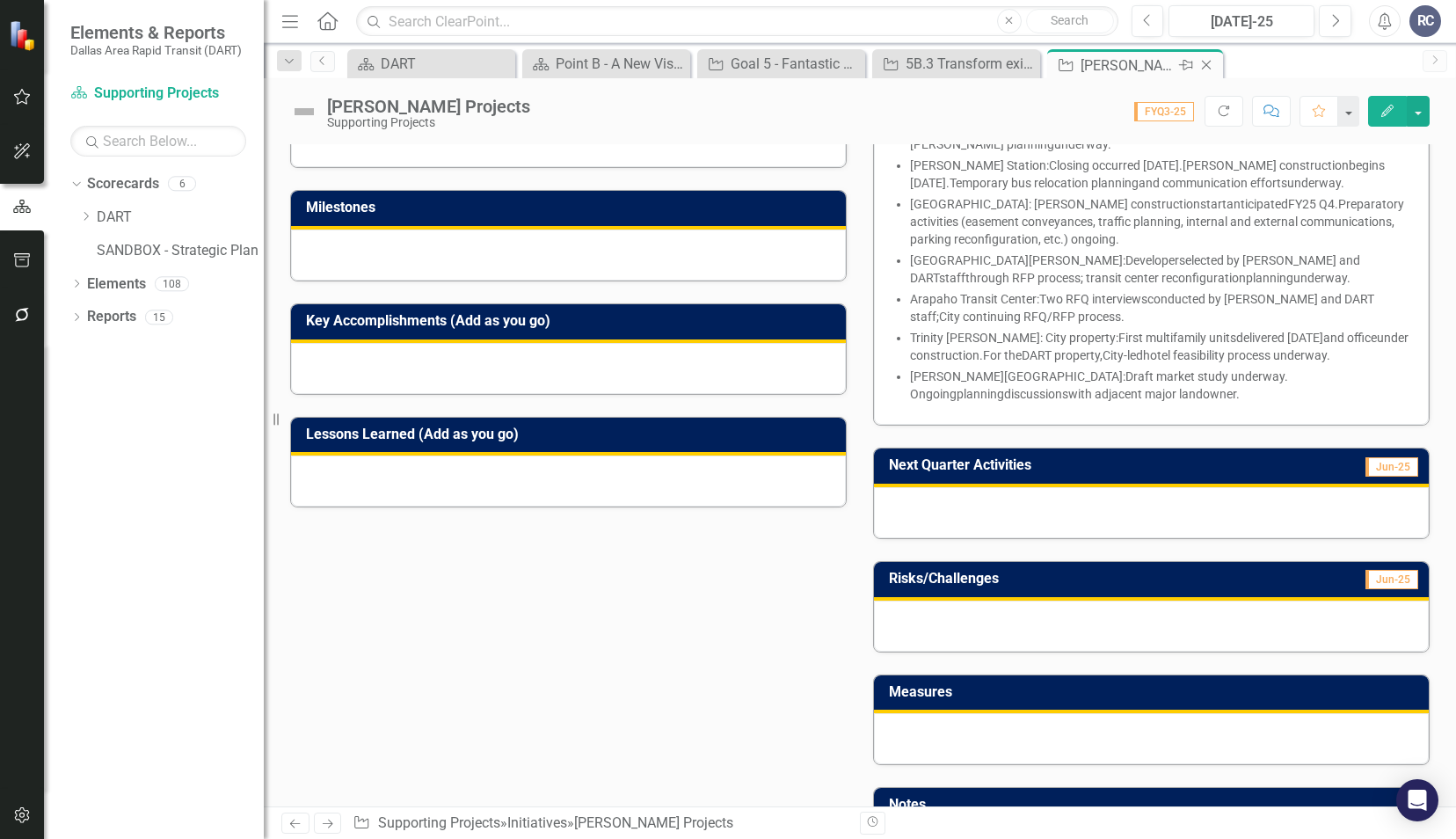
click at [1214, 66] on icon "Close" at bounding box center [1207, 65] width 18 height 14
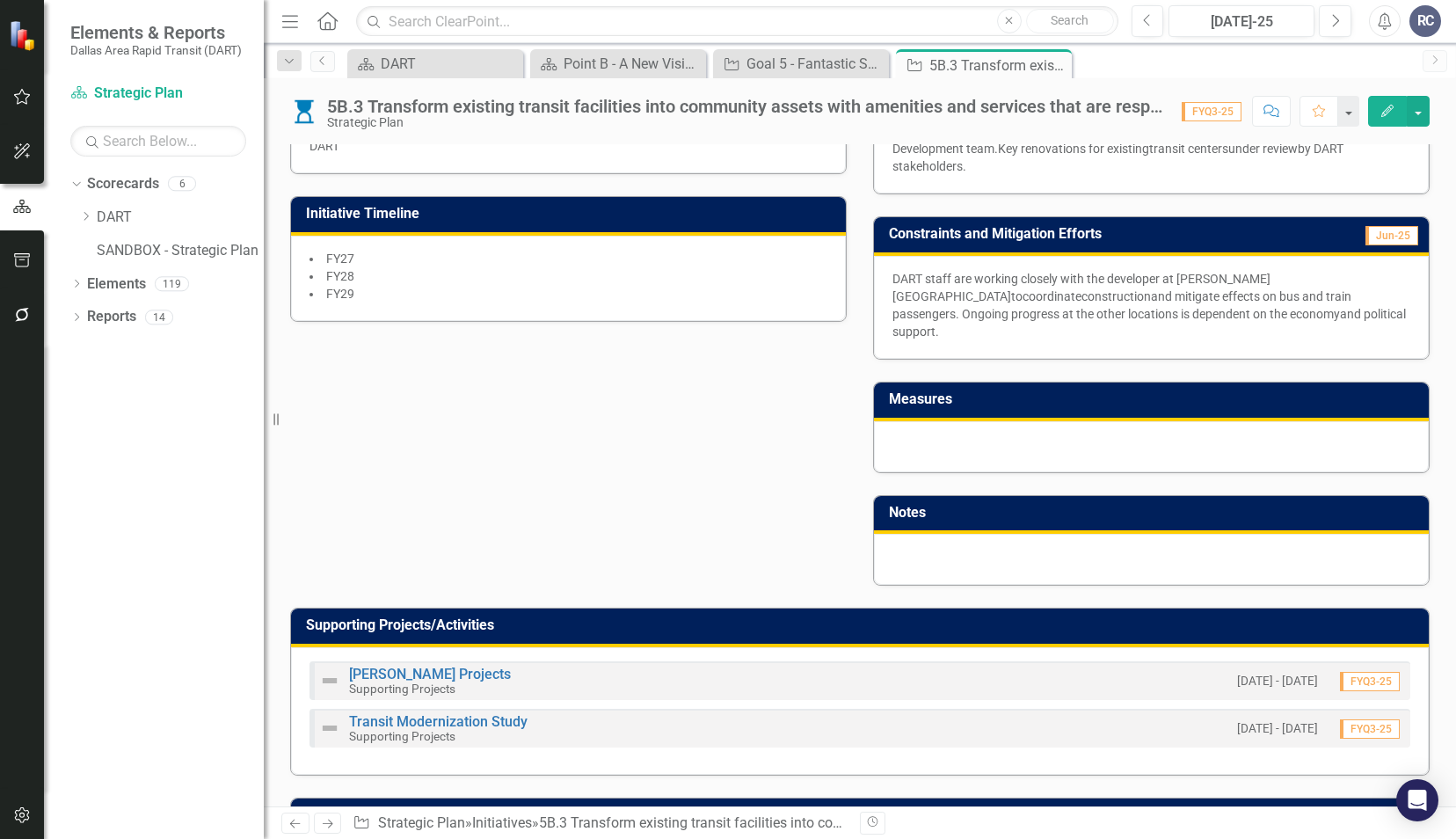
scroll to position [616, 0]
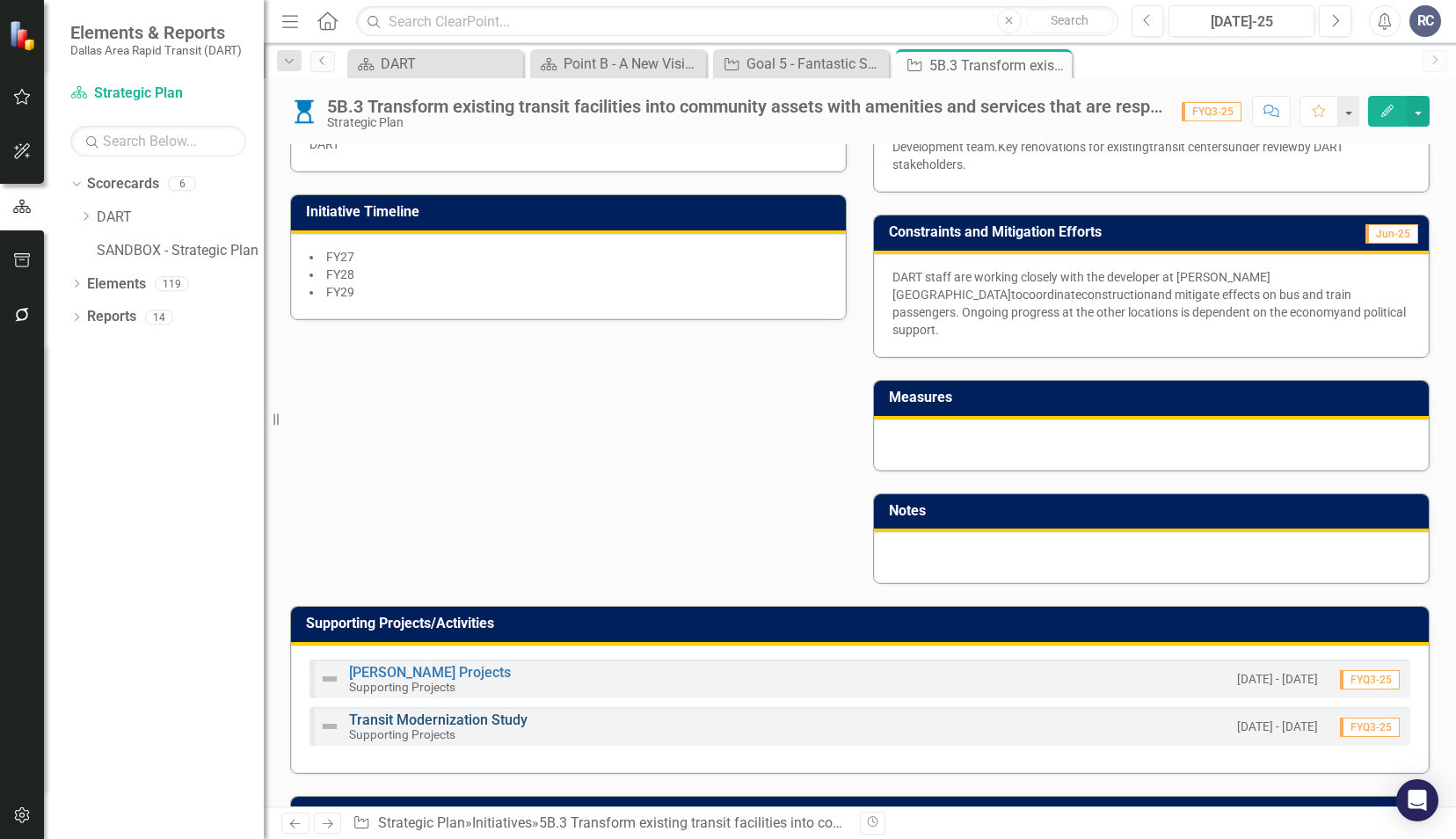
click at [493, 711] on link "Transit Modernization Study" at bounding box center [439, 719] width 178 height 17
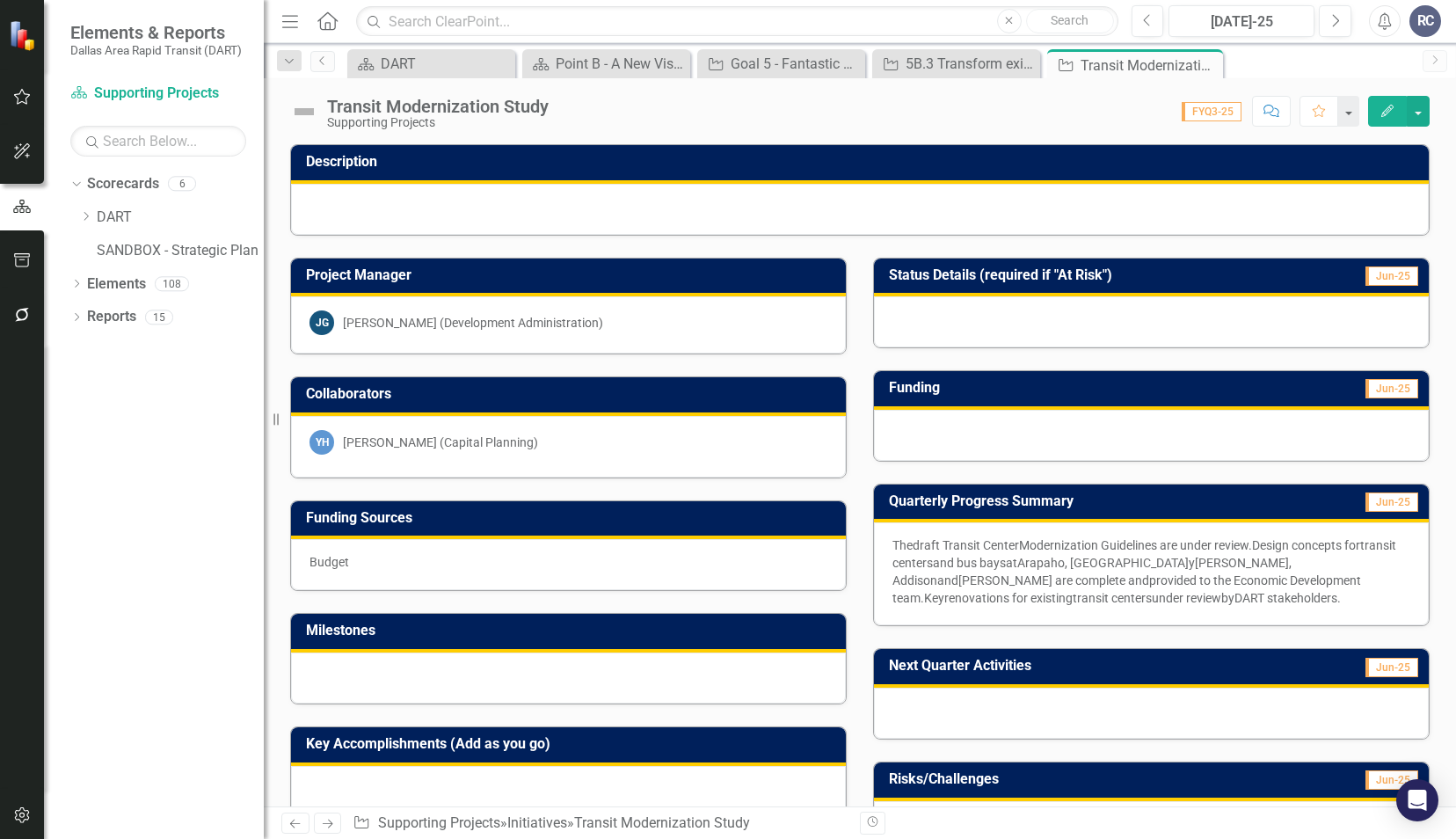
scroll to position [395, 0]
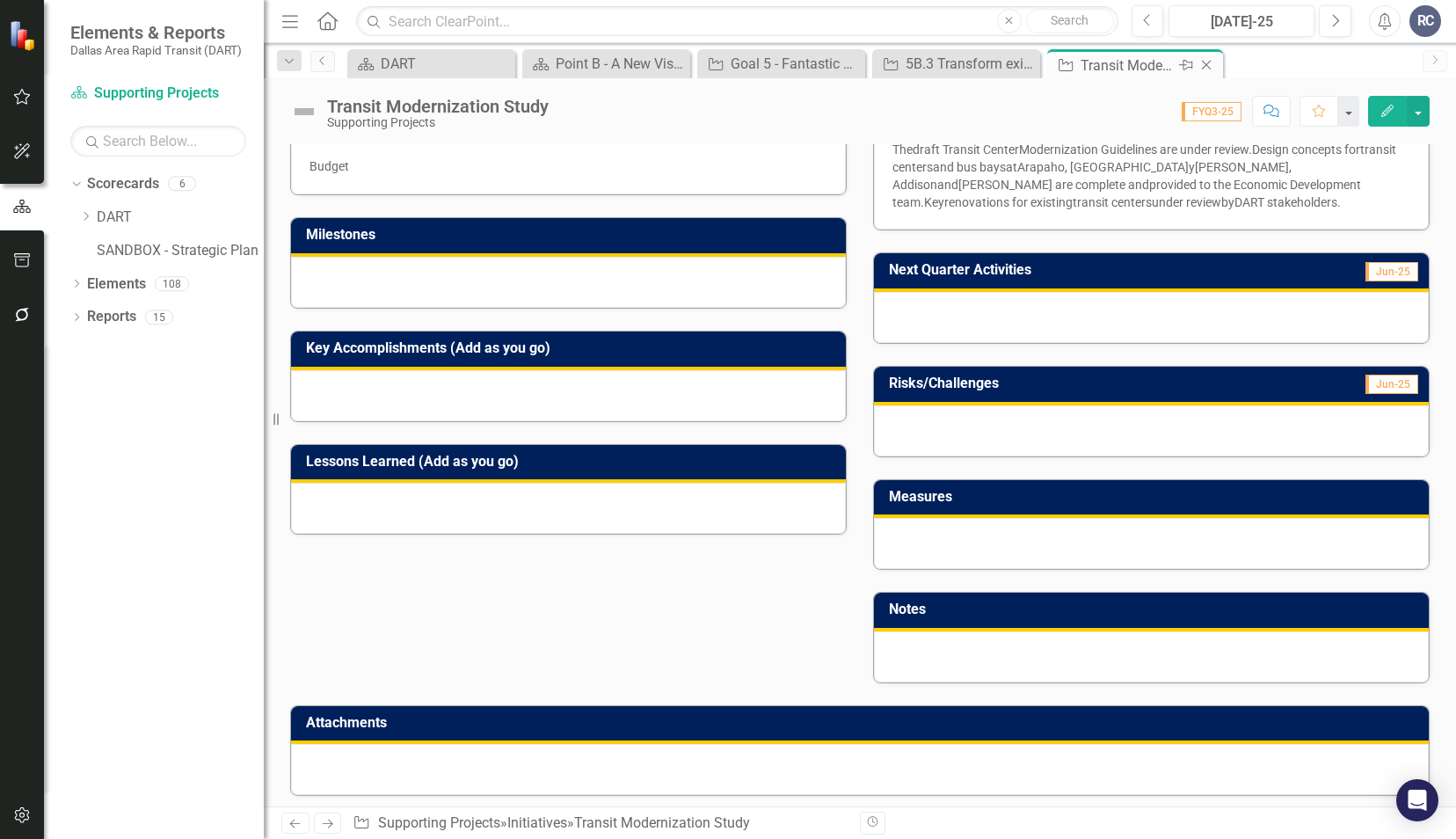
click at [1213, 59] on icon "Close" at bounding box center [1207, 65] width 18 height 14
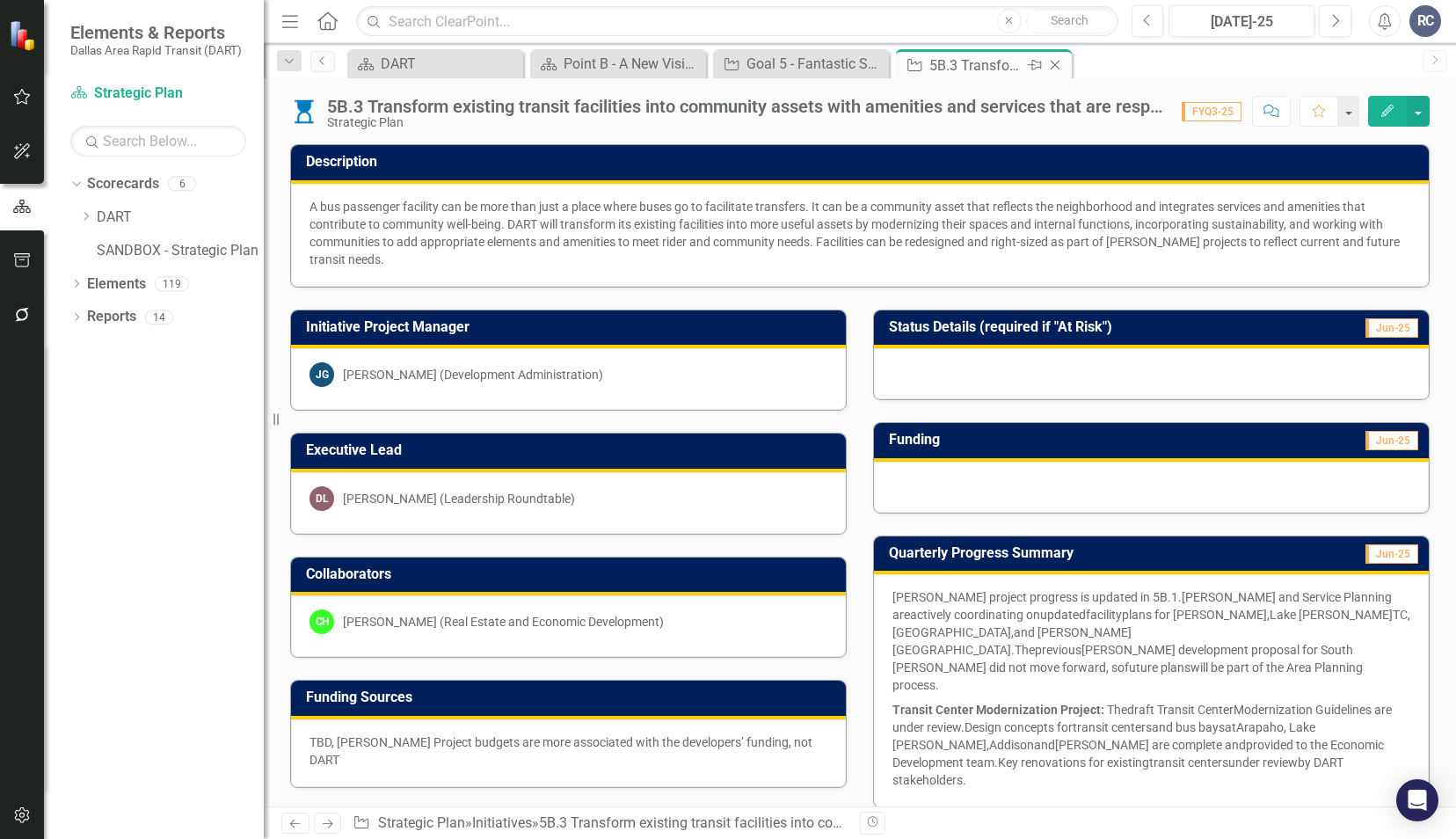
click at [1059, 59] on icon "Close" at bounding box center [1055, 65] width 18 height 14
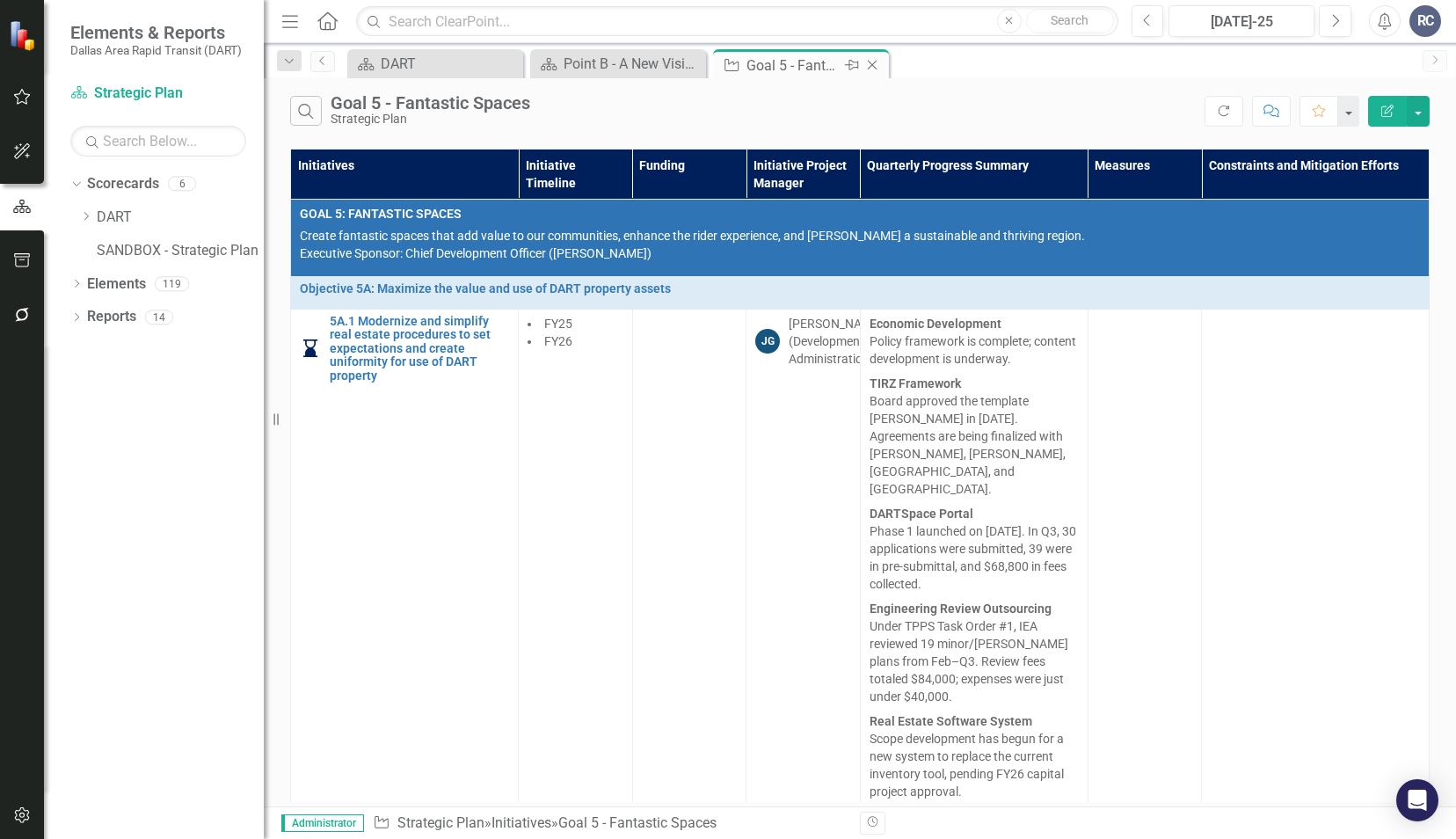
click at [871, 63] on icon at bounding box center [873, 65] width 10 height 10
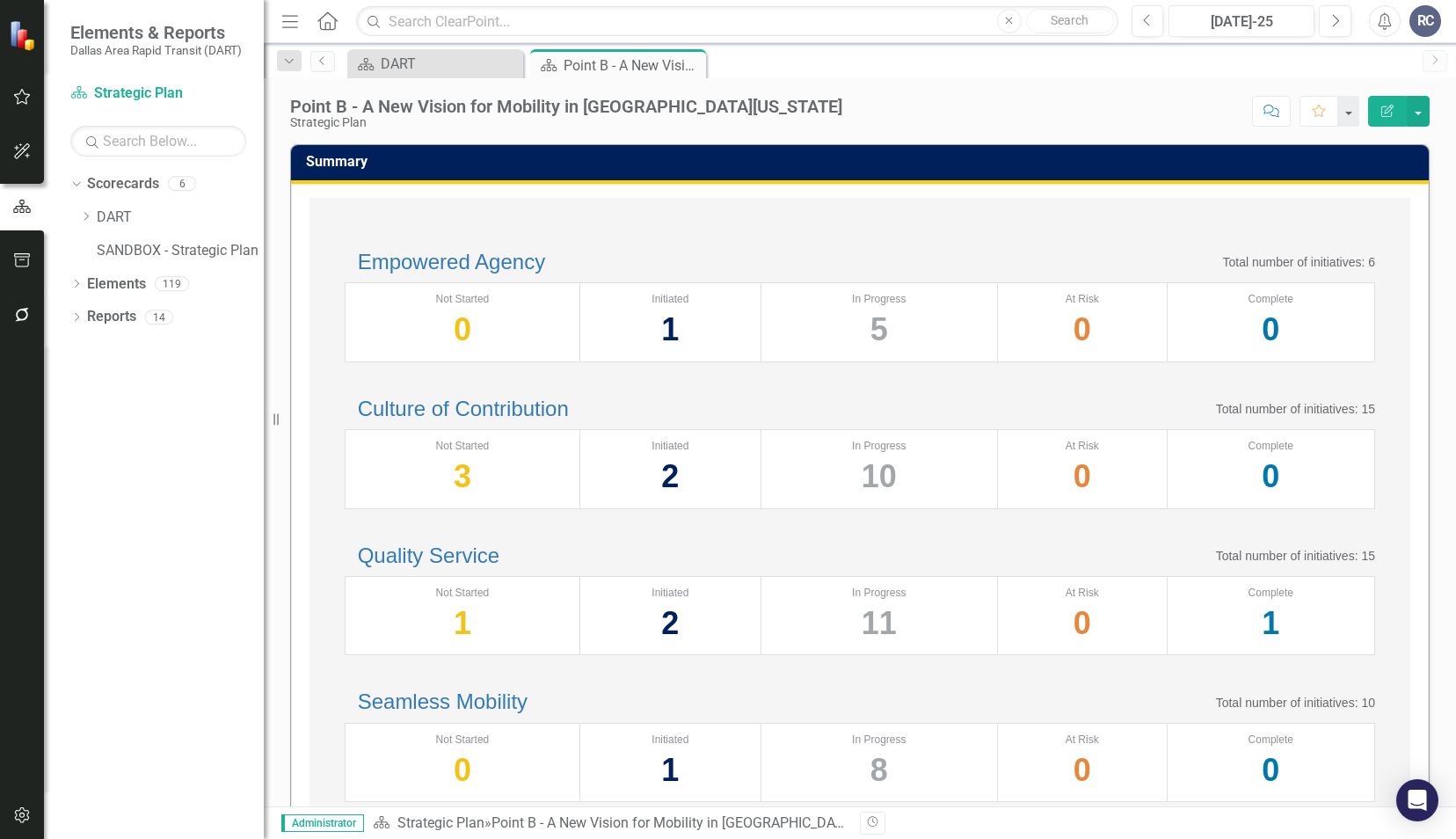
scroll to position [603, 0]
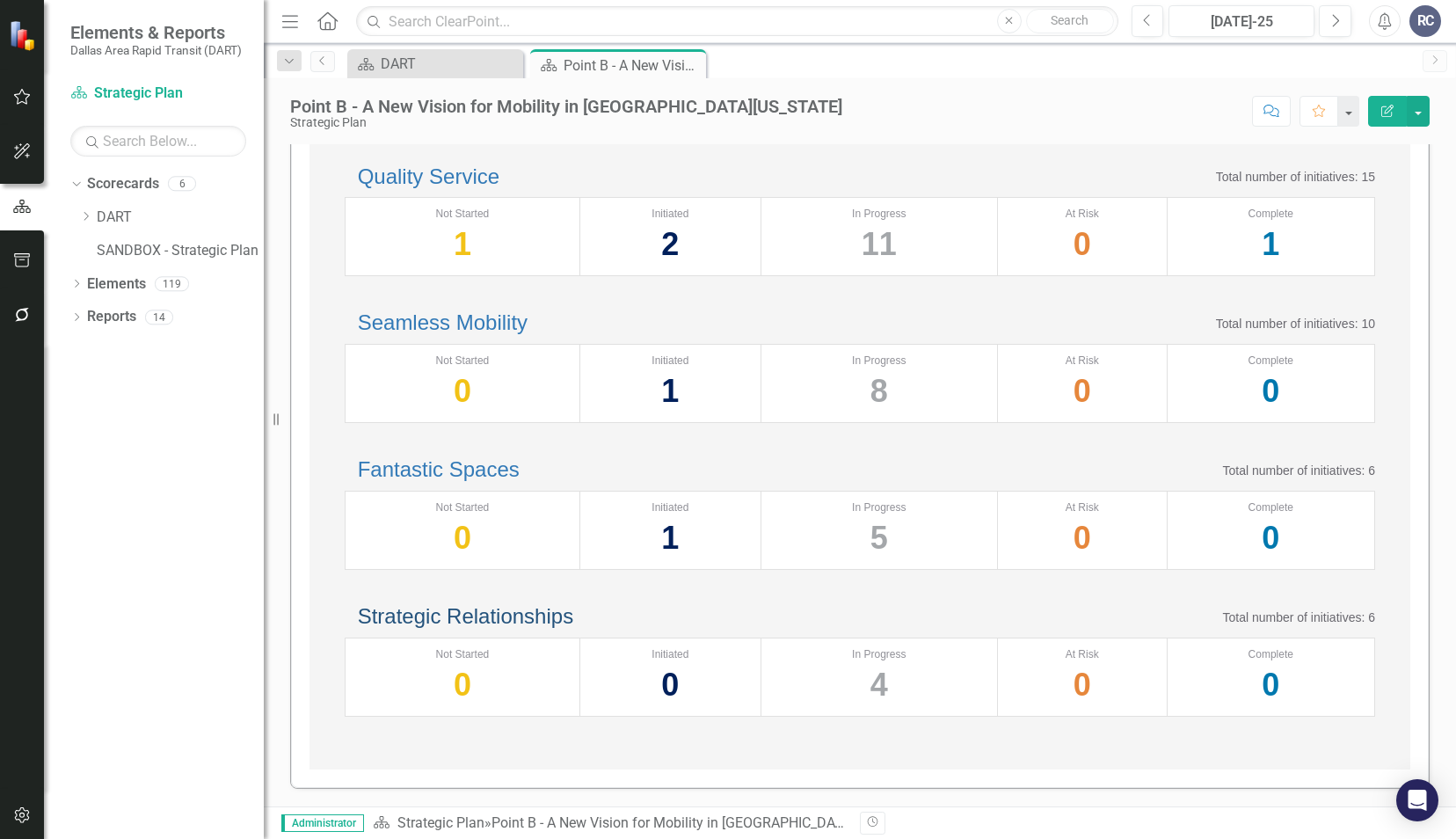
click at [566, 604] on link "Strategic Relationships" at bounding box center [466, 616] width 215 height 23
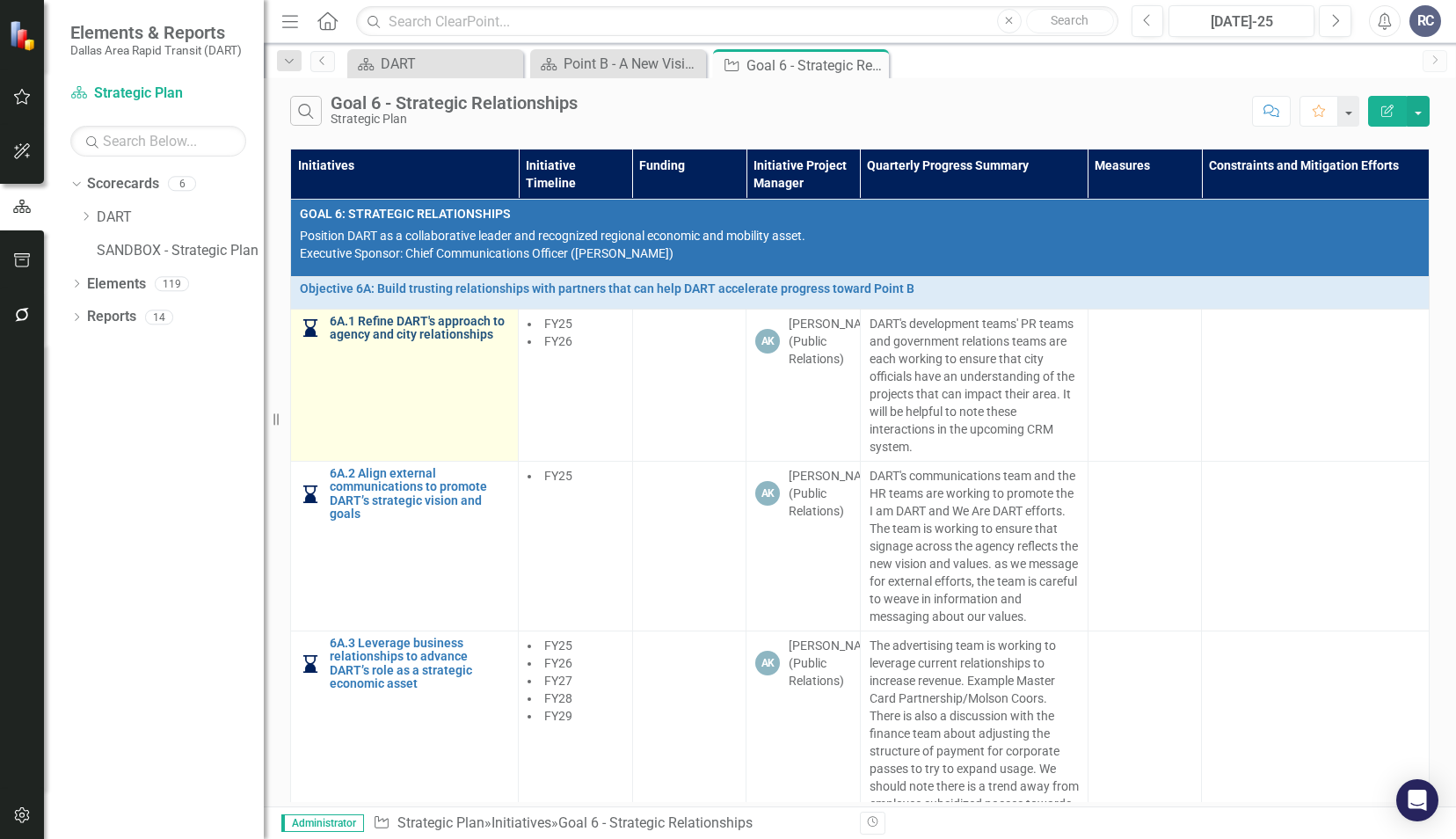
click at [466, 324] on link "6A.1 Refine DART's approach to agency and city relationships" at bounding box center [419, 329] width 179 height 27
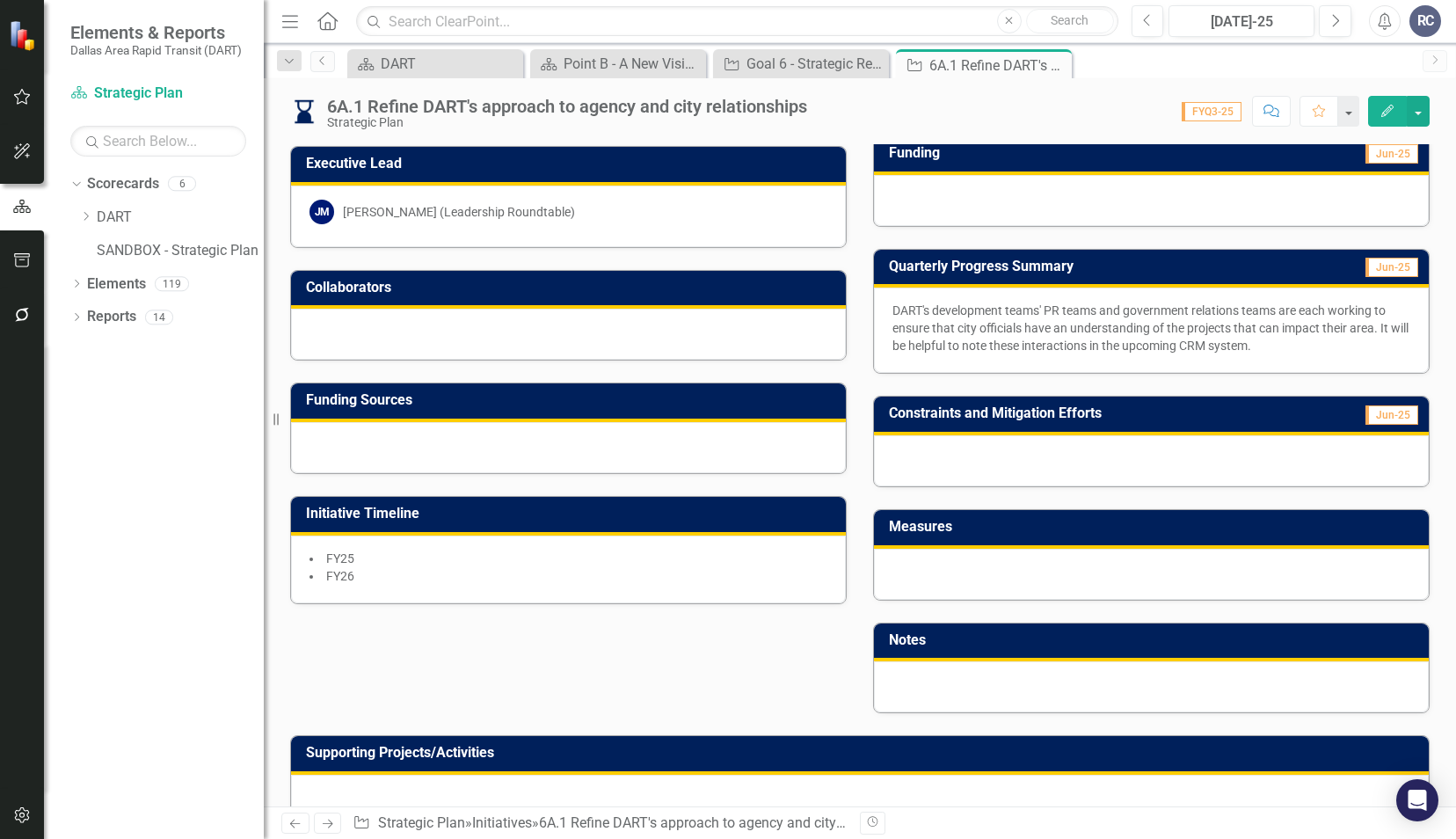
scroll to position [394, 0]
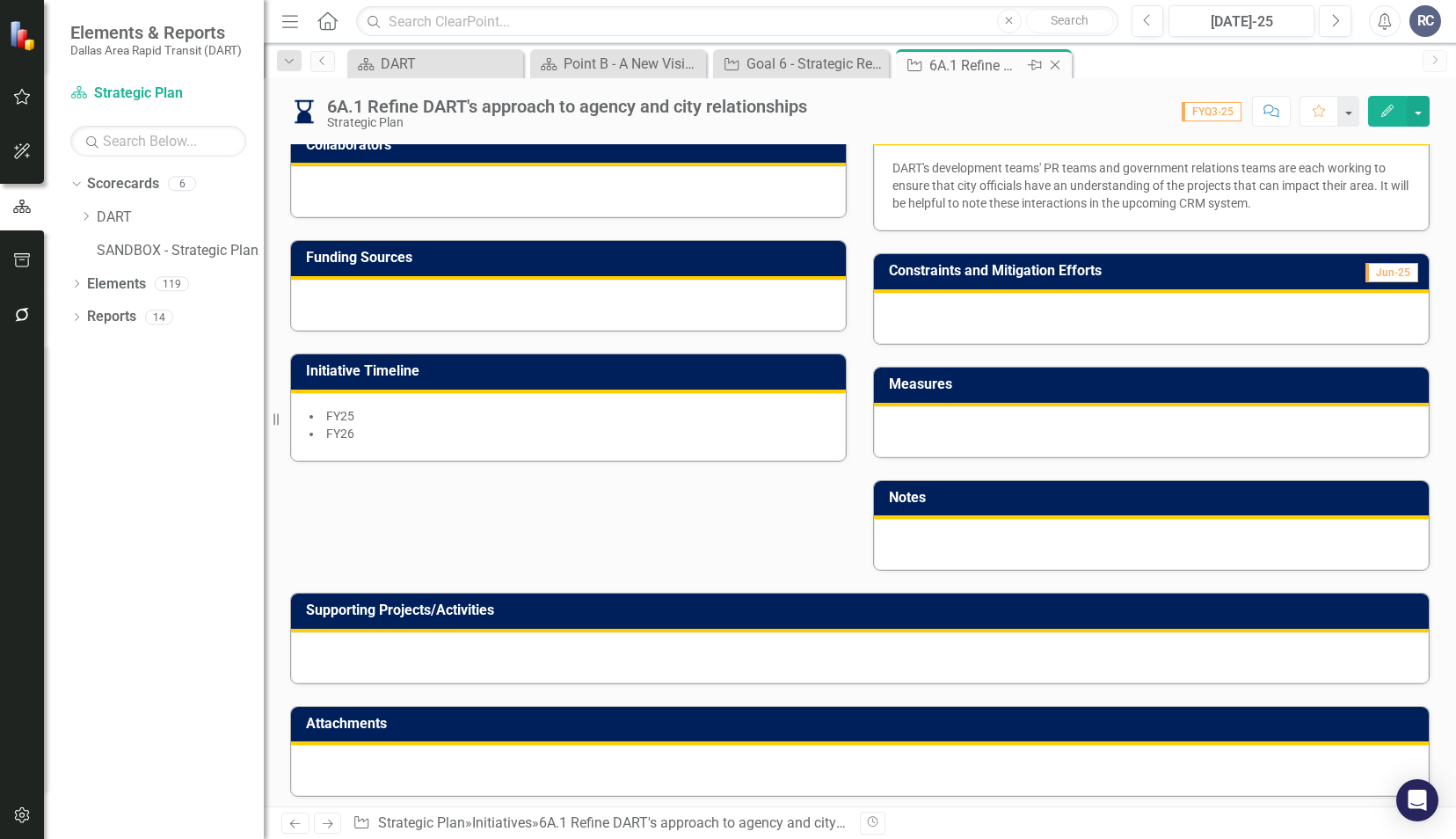
click at [1054, 64] on icon at bounding box center [1055, 65] width 10 height 10
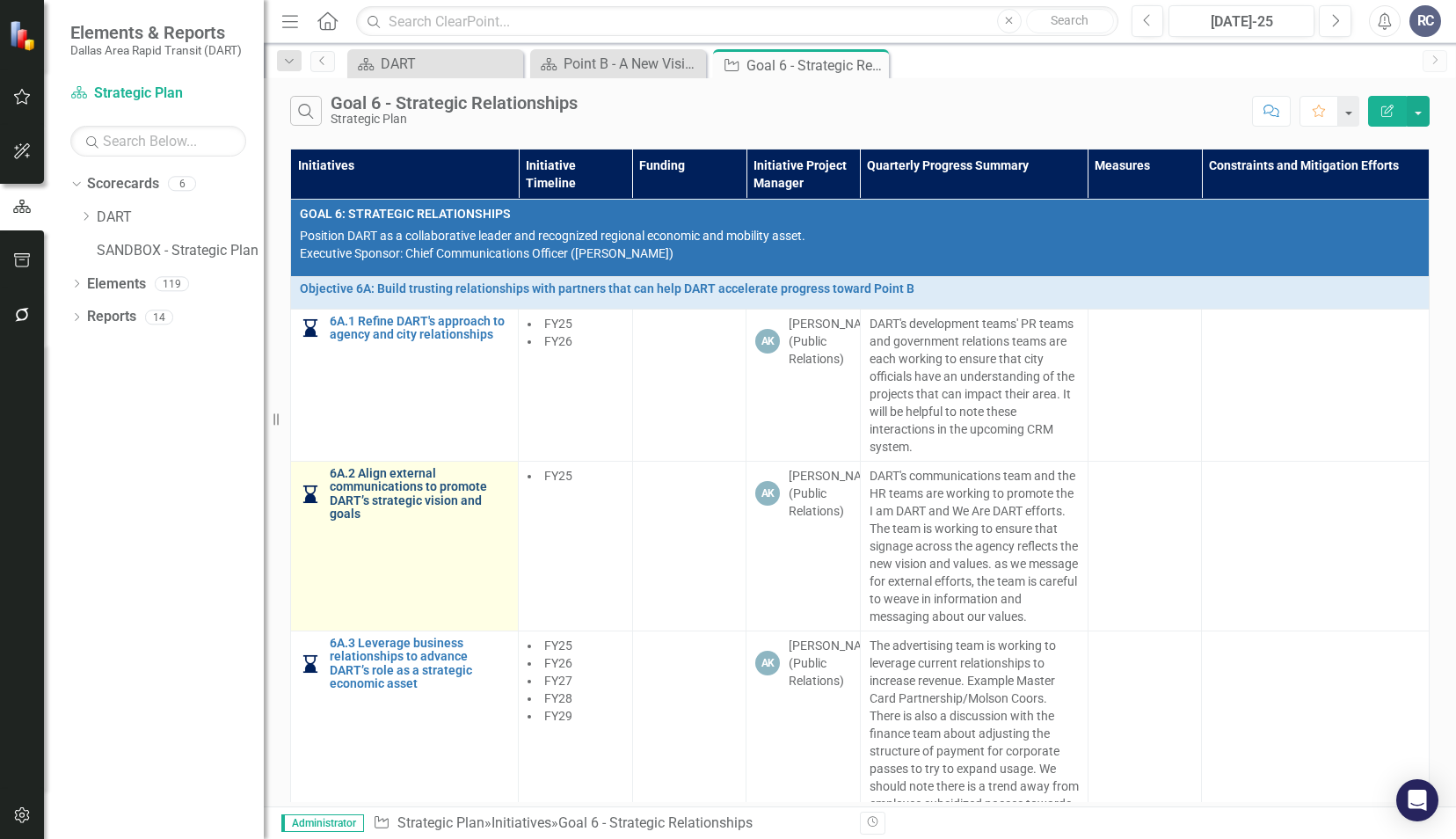
click at [349, 498] on link "6A.2 Align external communications to promote DART’s strategic vision and goals" at bounding box center [419, 494] width 179 height 55
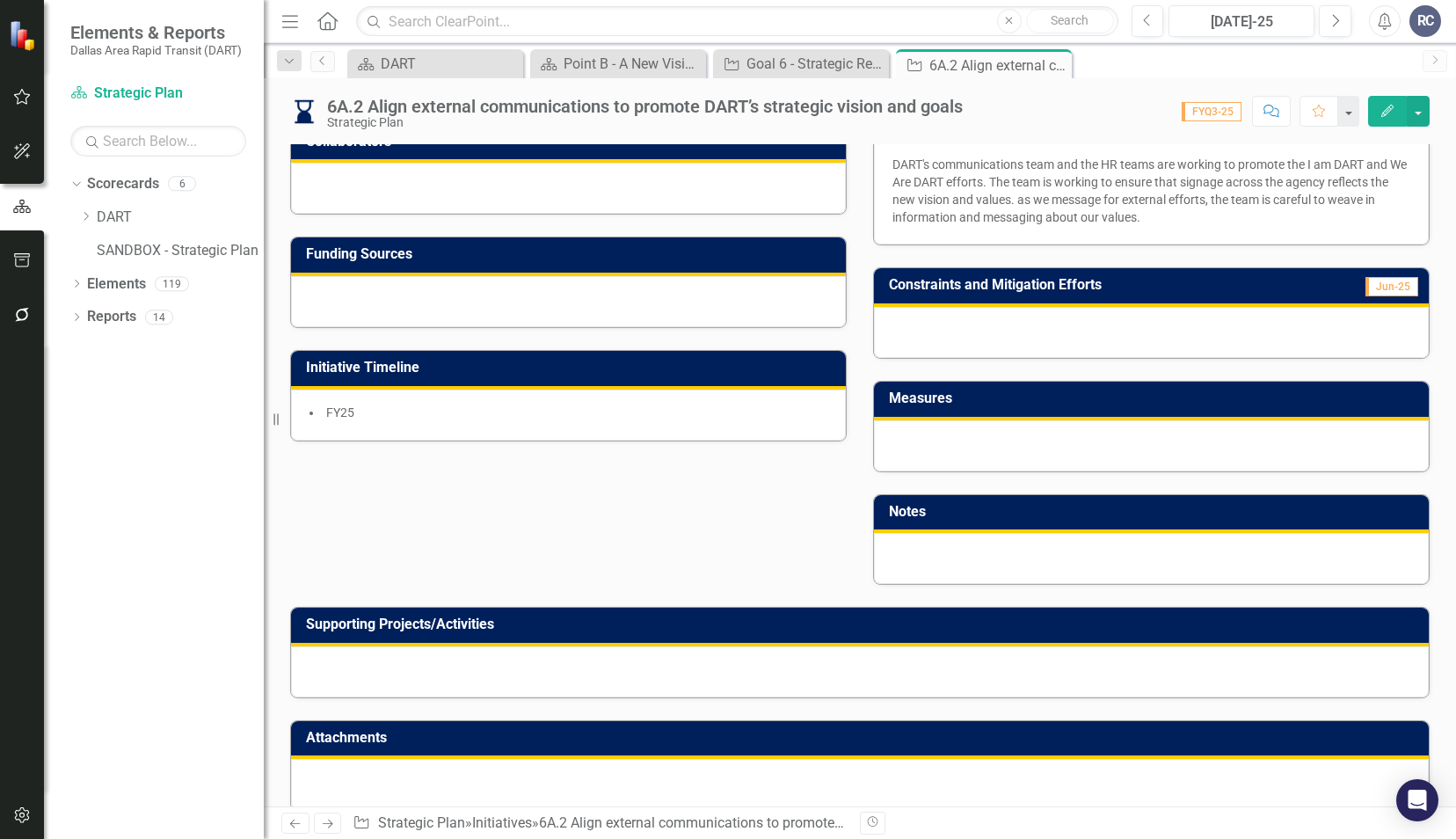
scroll to position [411, 0]
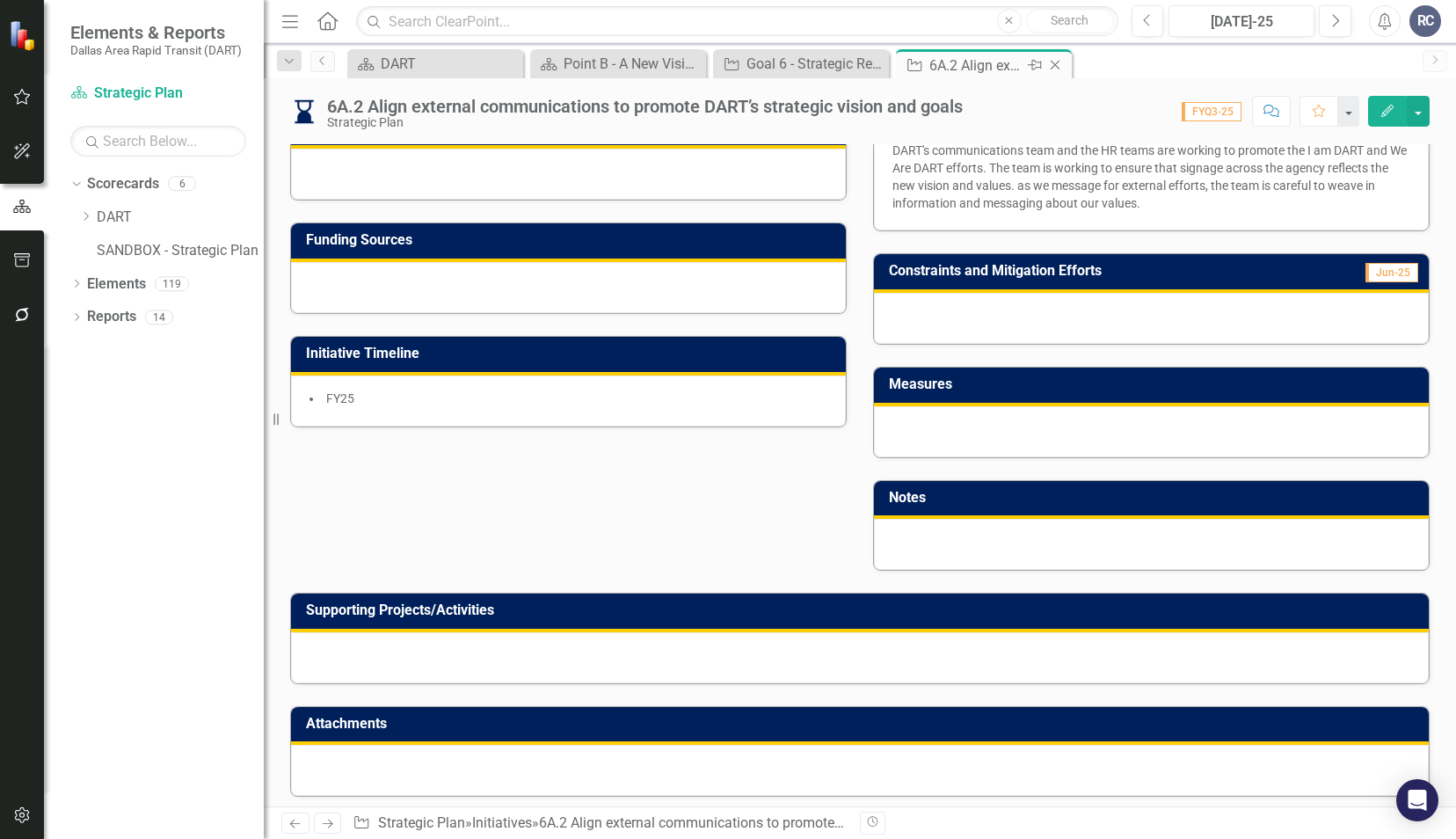
click at [1057, 65] on icon "Close" at bounding box center [1055, 65] width 18 height 14
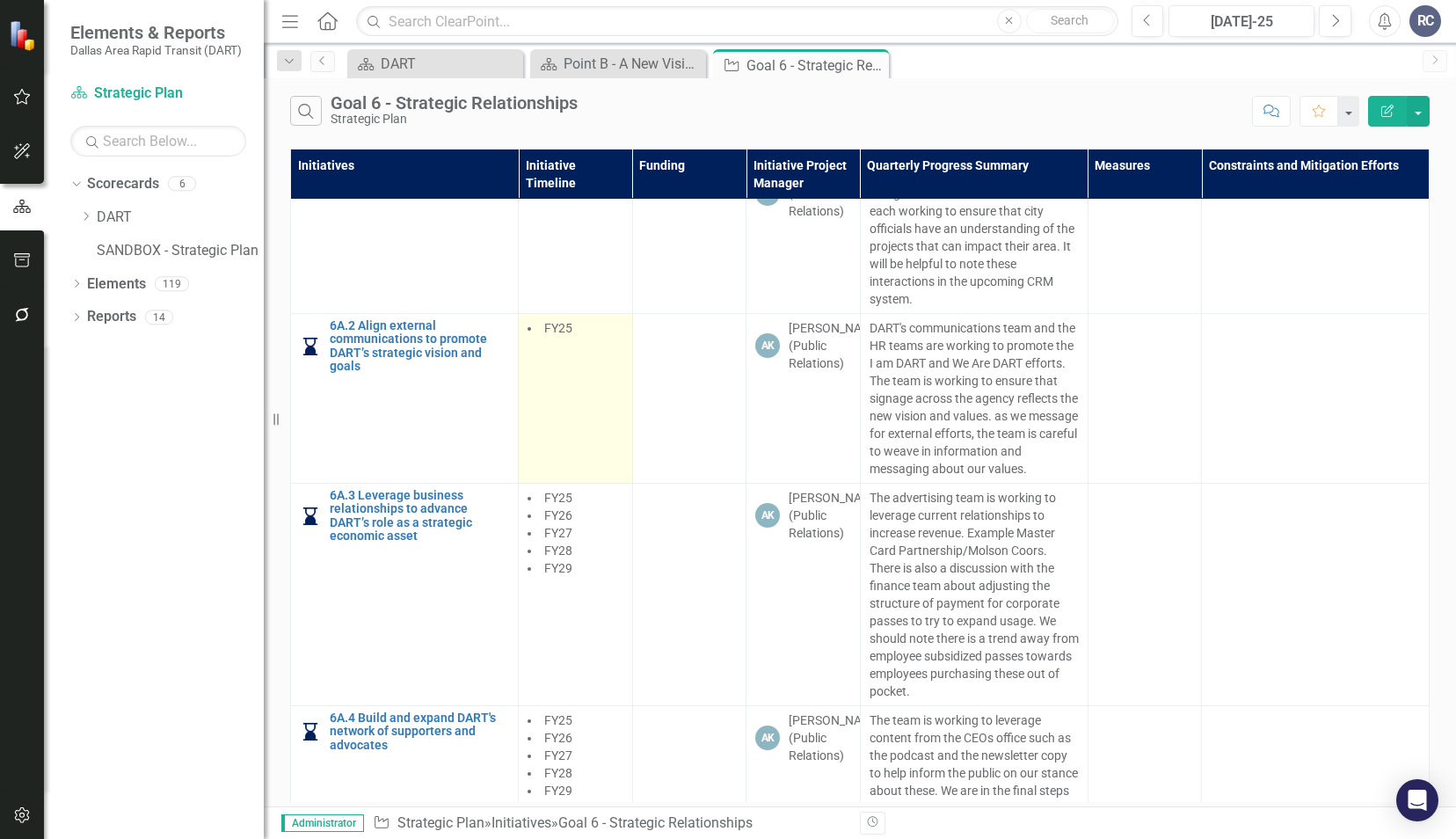
scroll to position [176, 0]
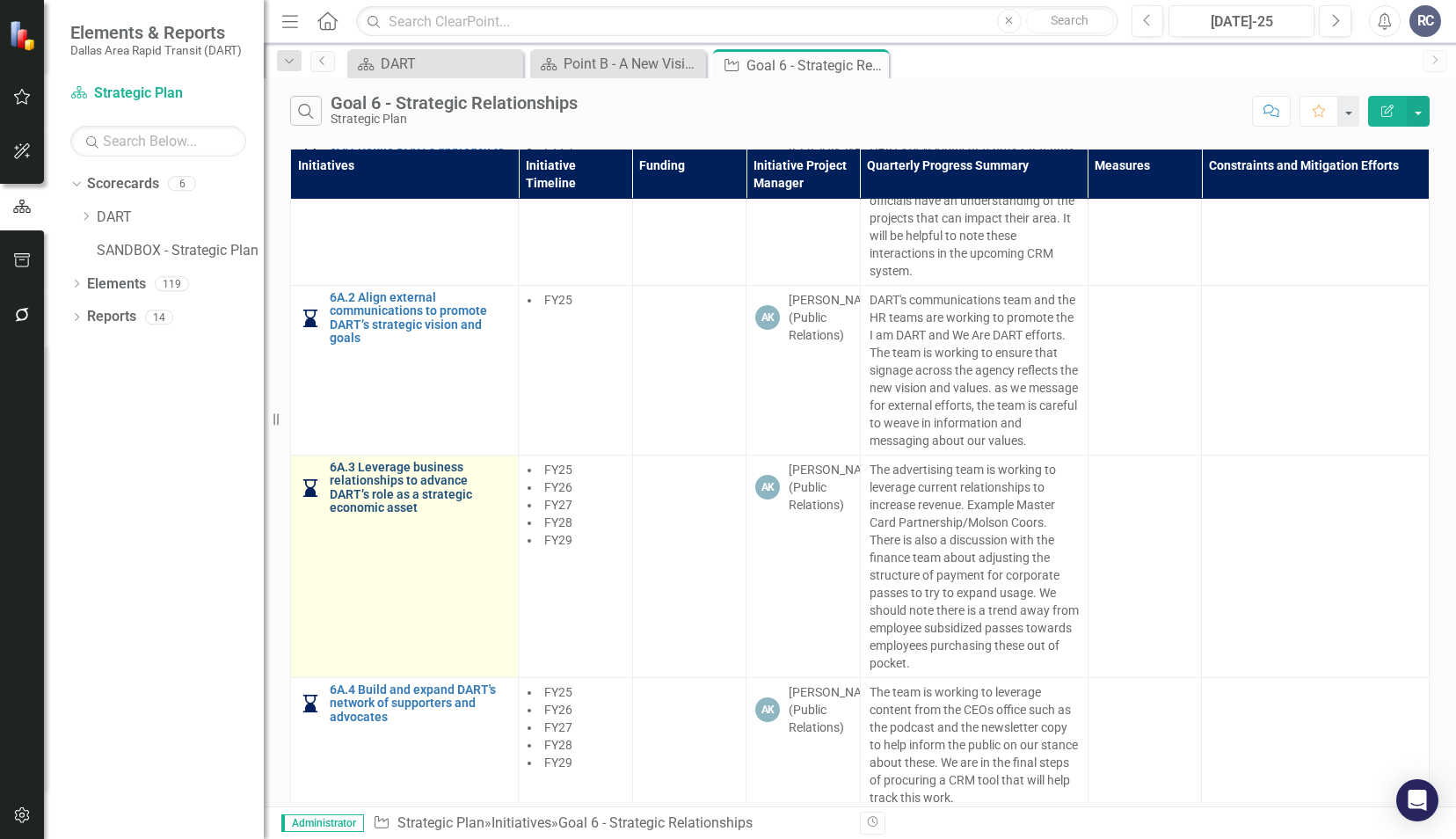
click at [405, 501] on link "6A.3 Leverage business relationships to advance DART’s role as a strategic econ…" at bounding box center [419, 488] width 179 height 55
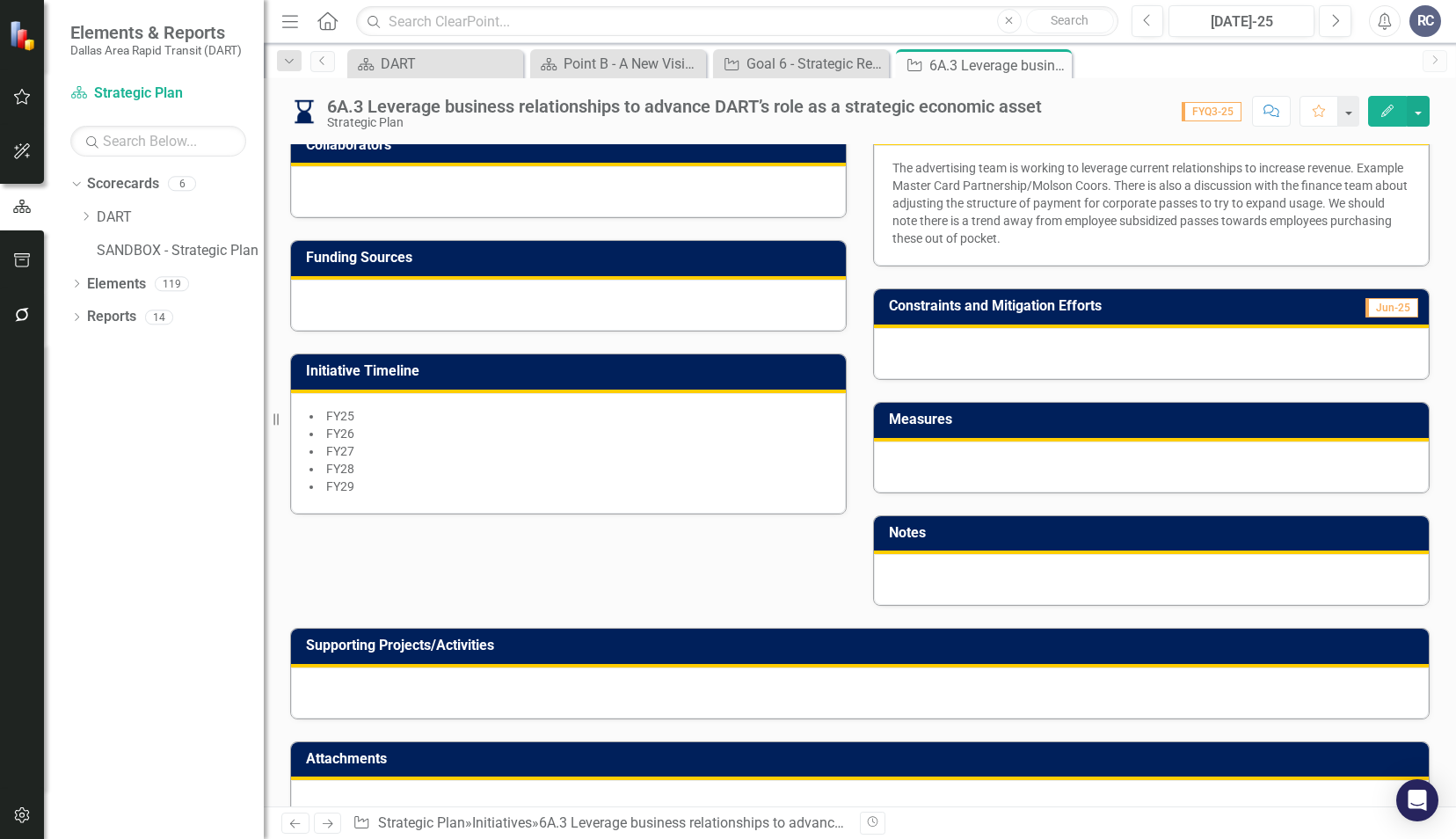
scroll to position [429, 0]
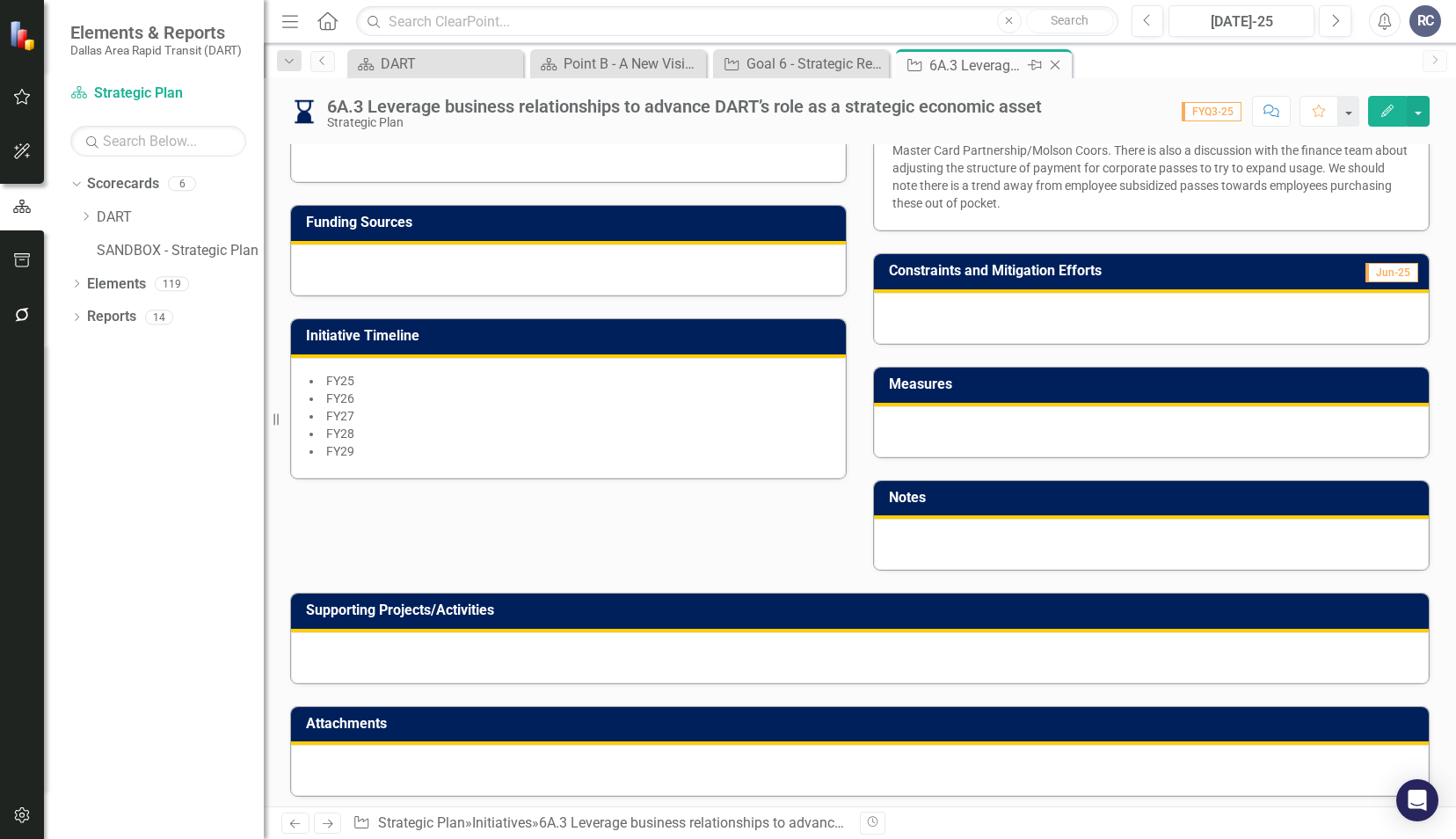
click at [1062, 67] on icon "Close" at bounding box center [1055, 65] width 18 height 14
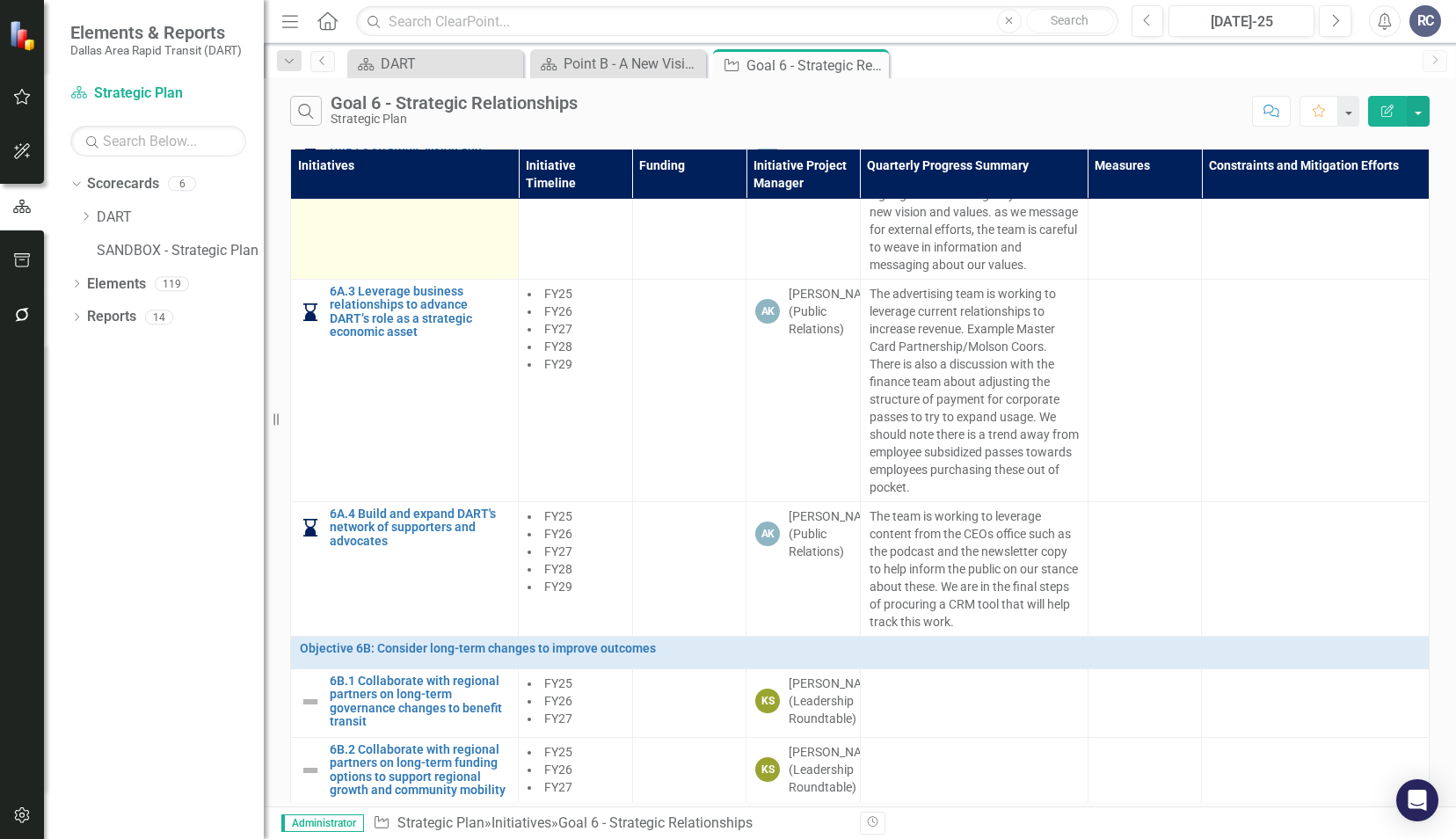
scroll to position [383, 0]
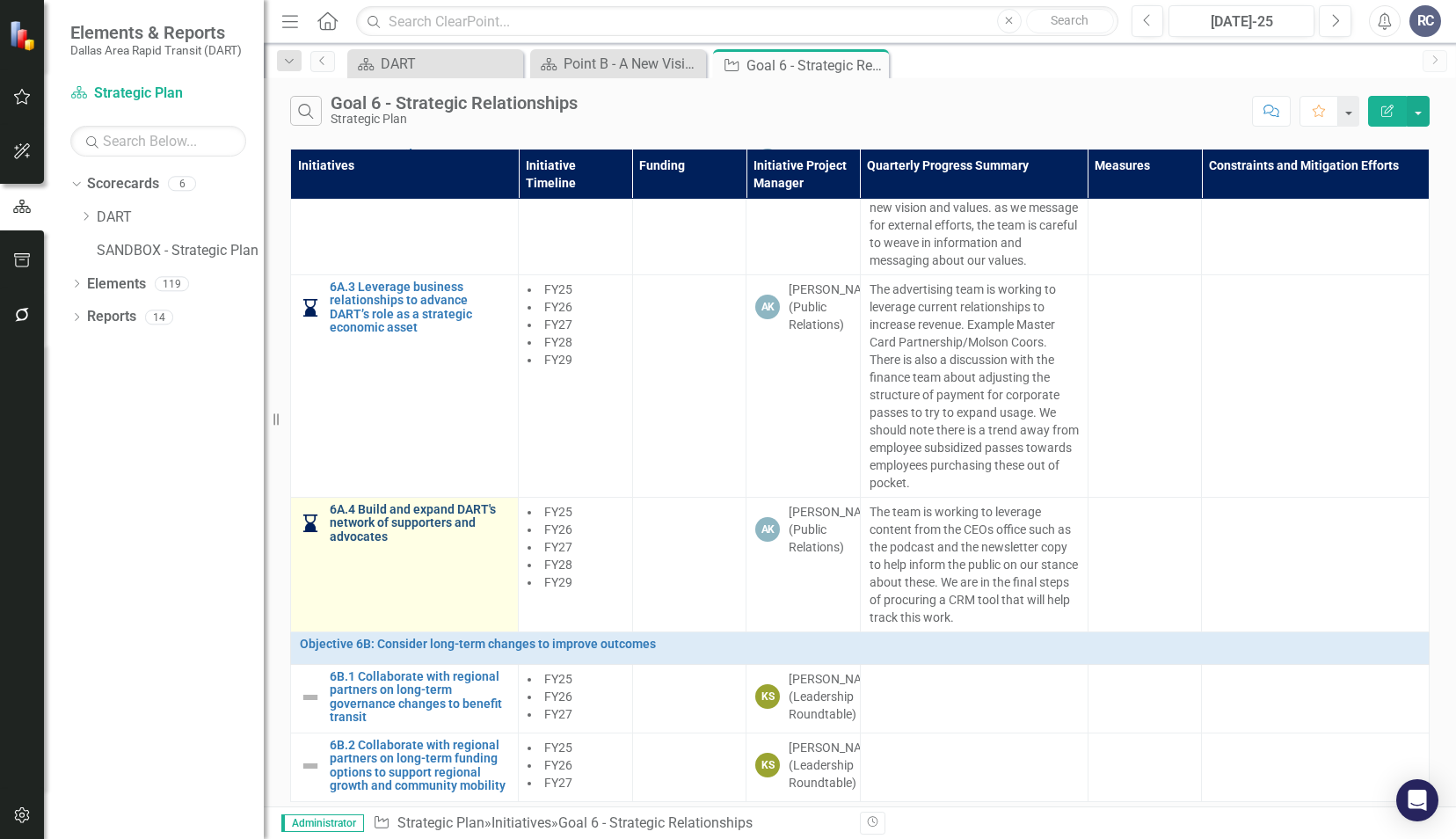
click at [361, 503] on link "6A.4 Build and expand DART's network of supporters and advocates" at bounding box center [419, 523] width 179 height 41
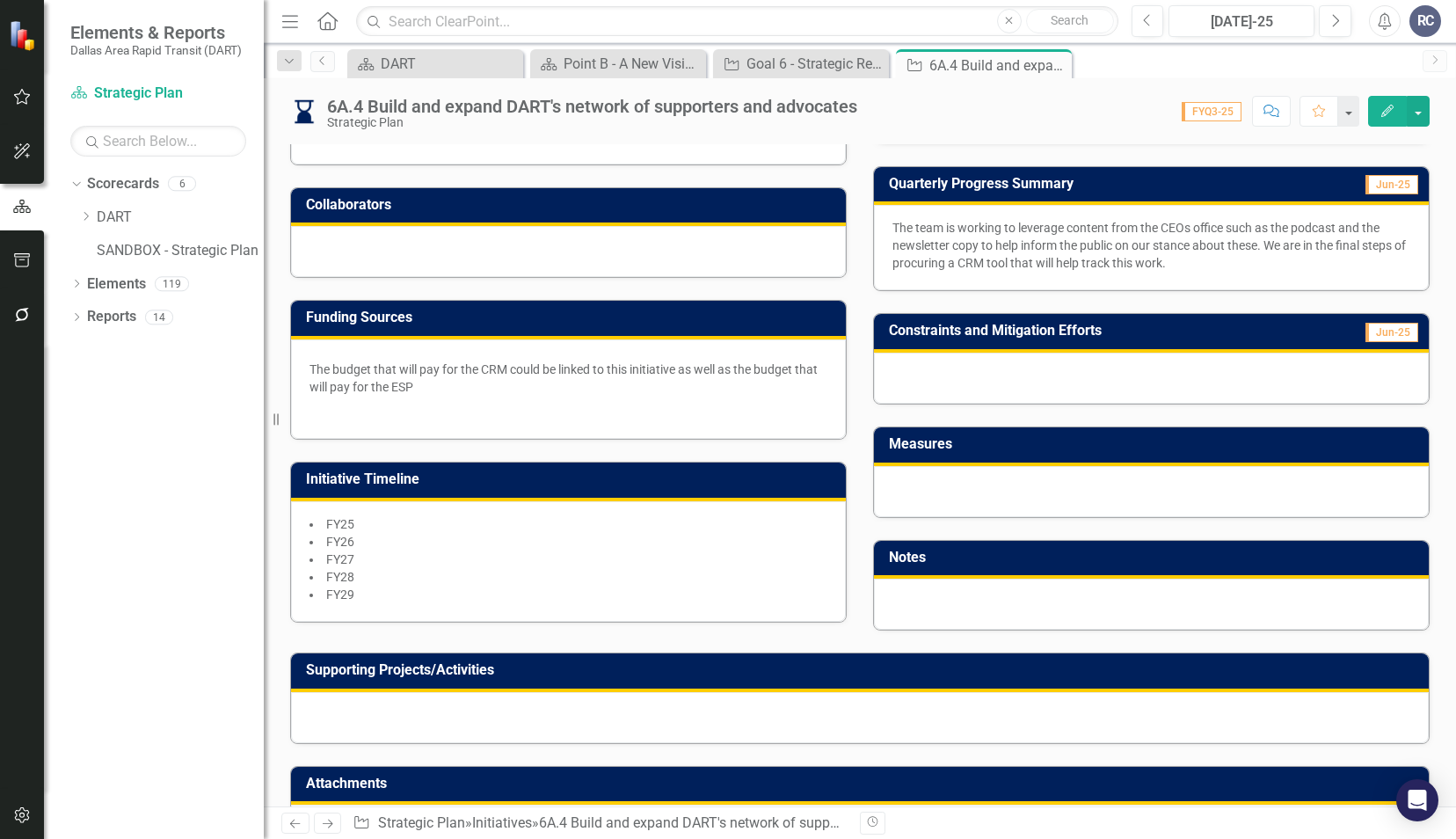
scroll to position [394, 0]
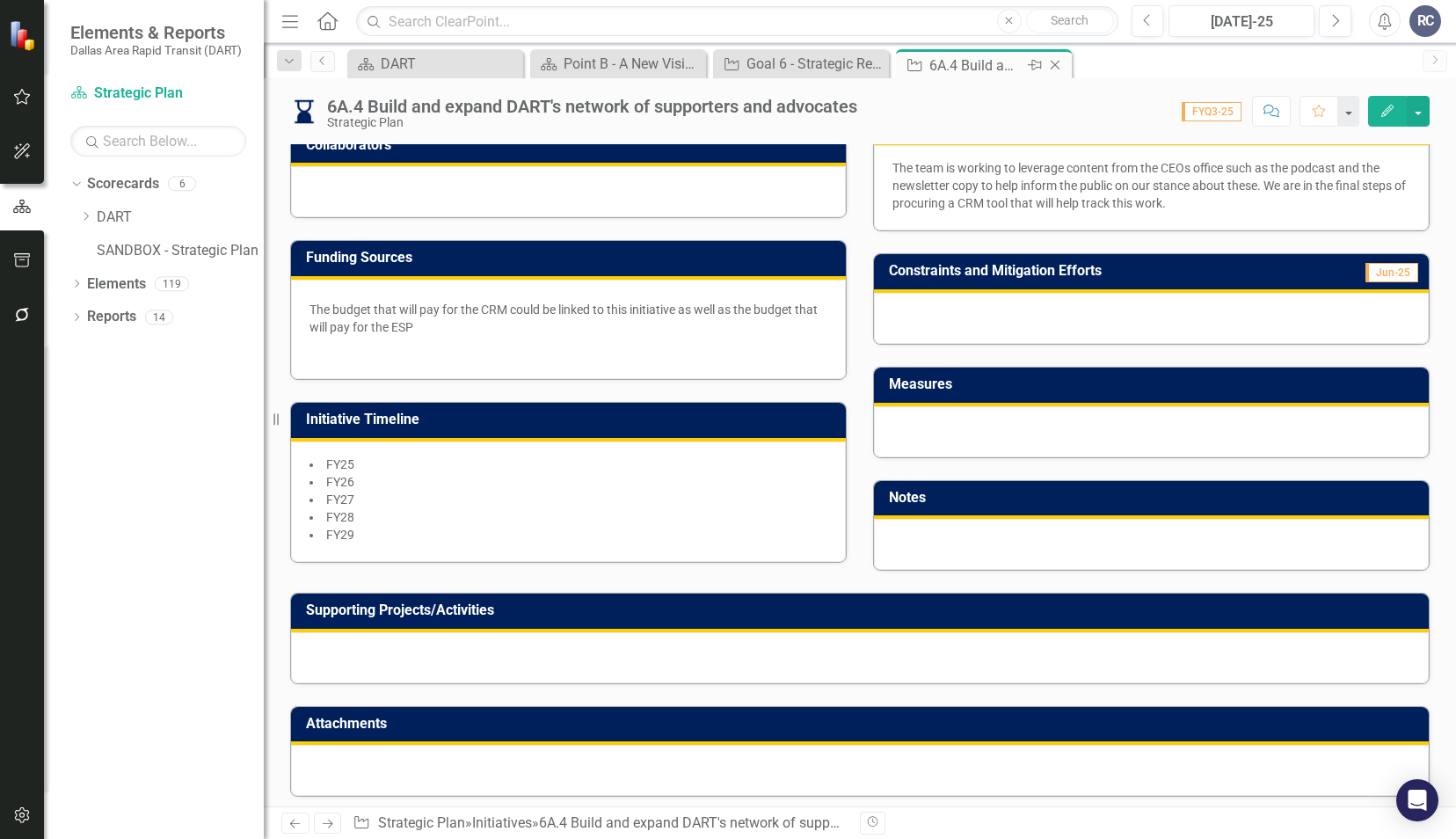
click at [1058, 68] on icon "Close" at bounding box center [1055, 65] width 18 height 14
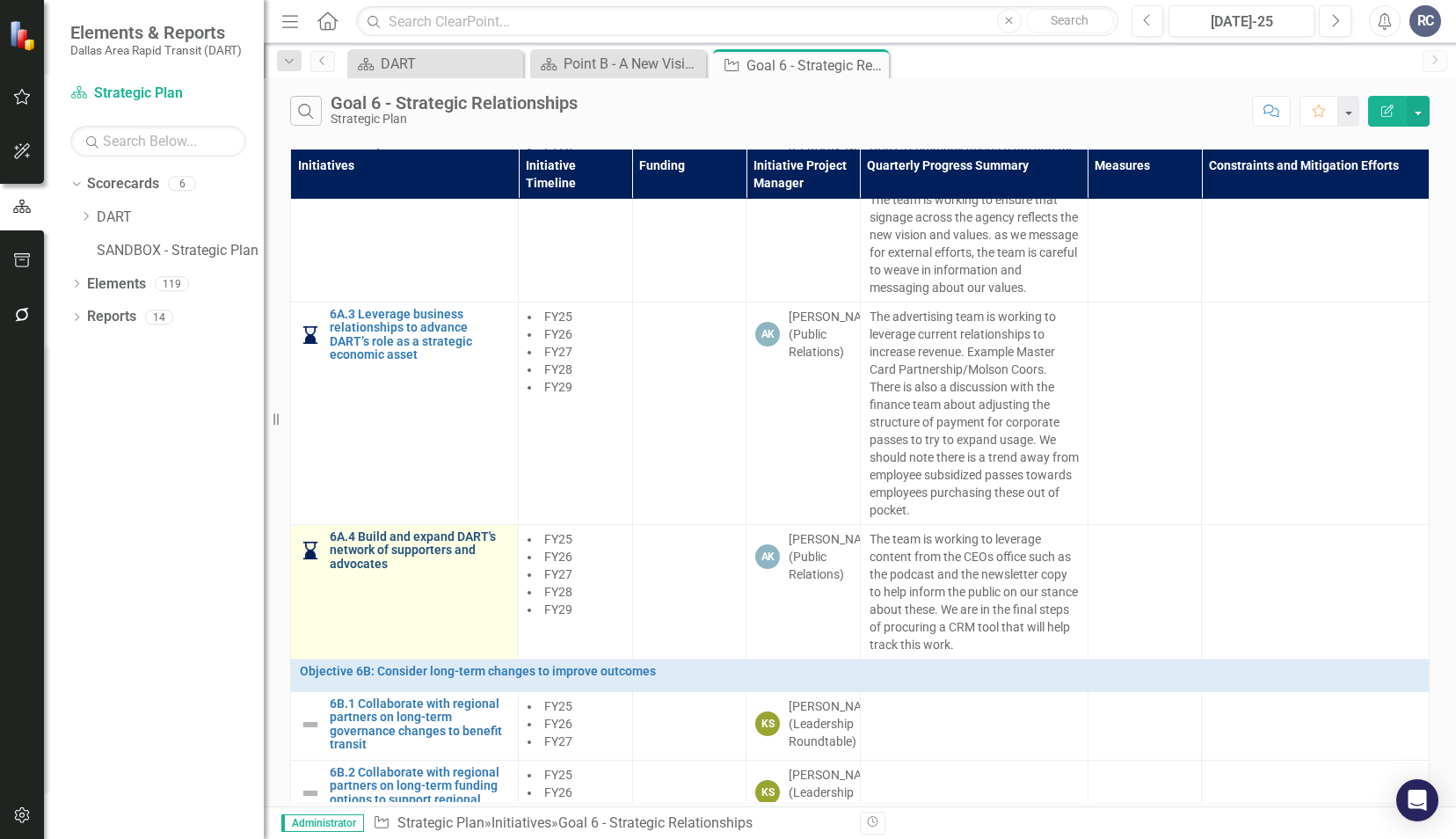
scroll to position [383, 0]
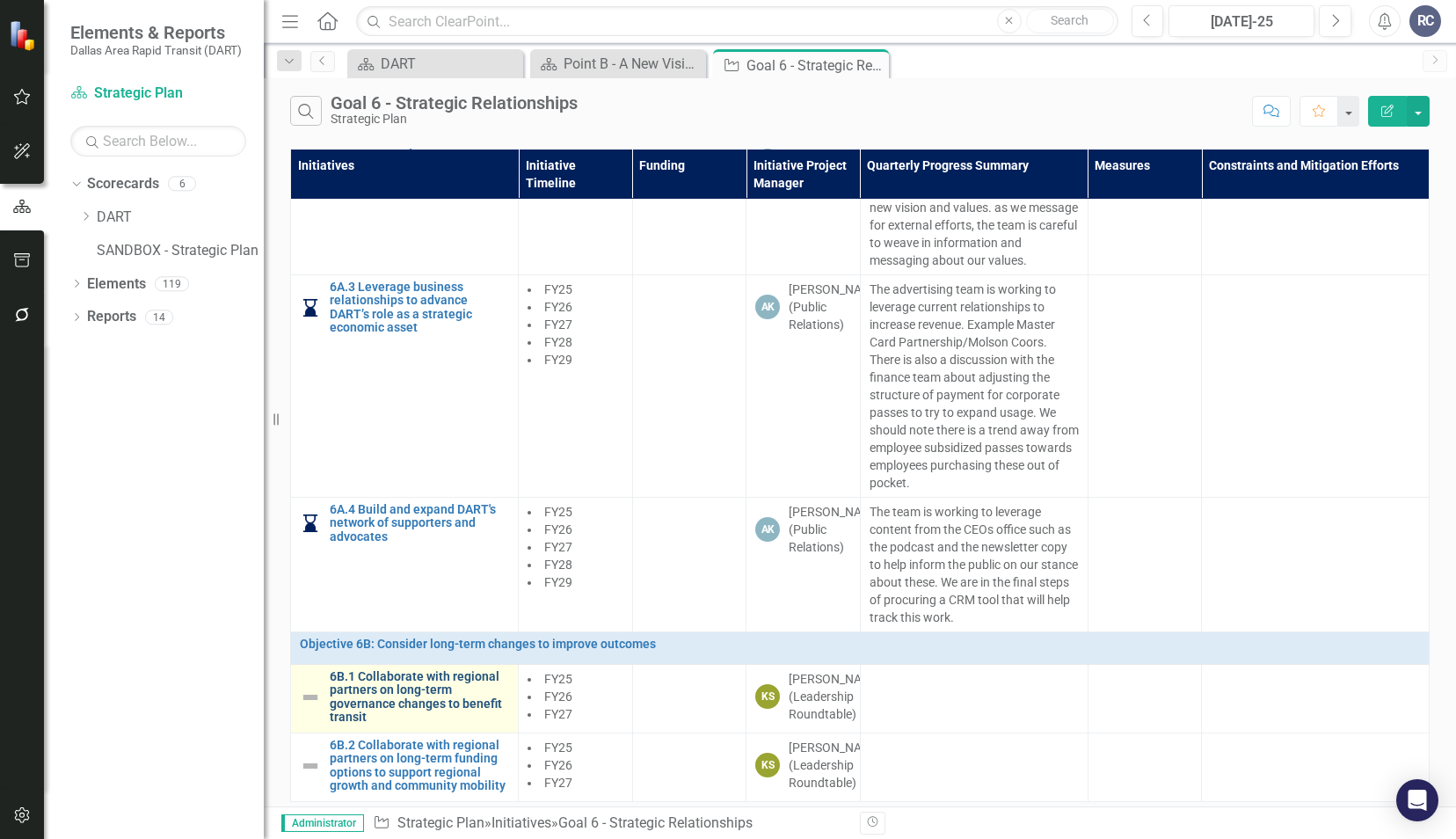
click at [408, 703] on link "6B.1 Collaborate with regional partners on long-term governance changes to bene…" at bounding box center [419, 697] width 179 height 55
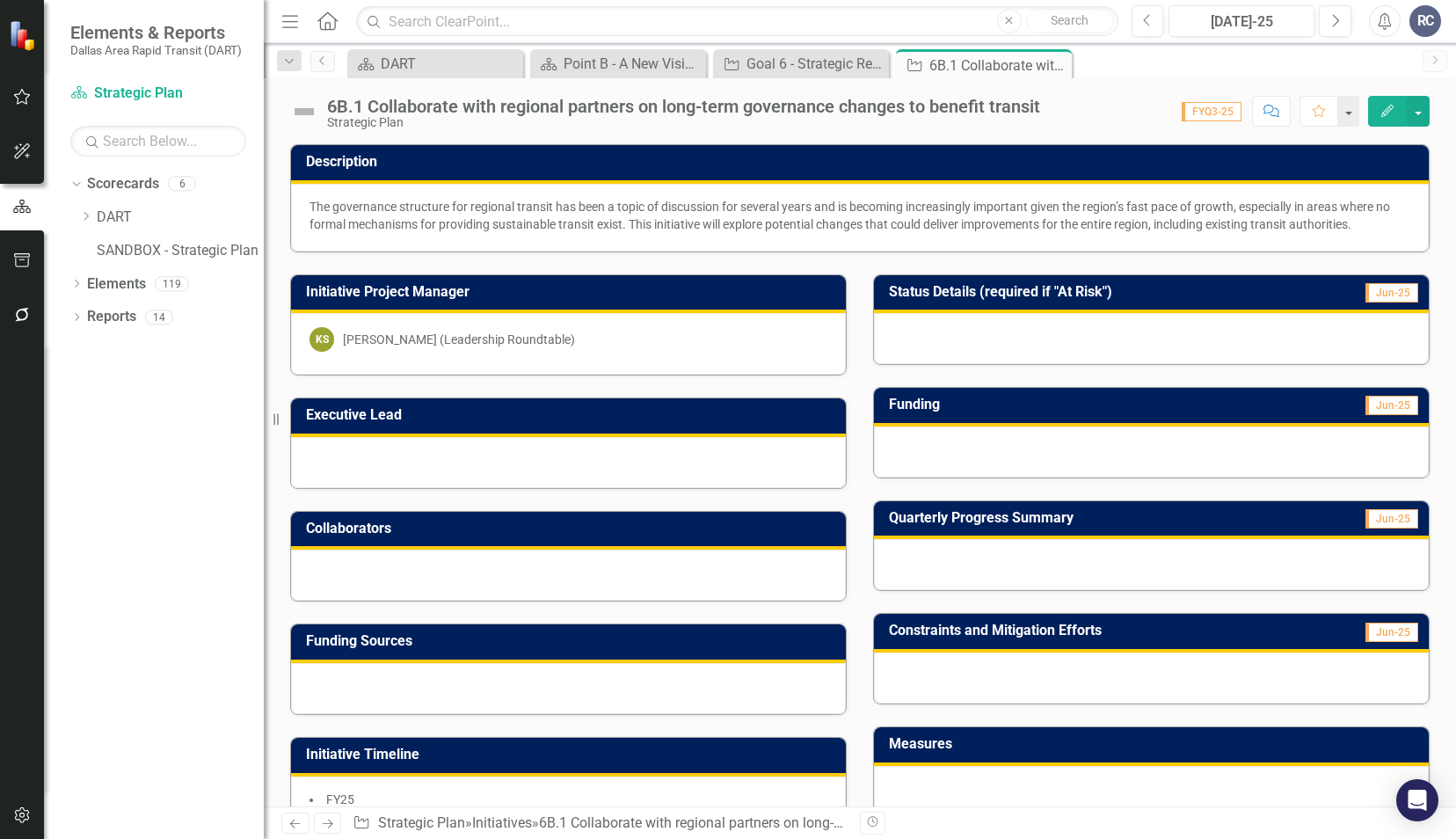
click at [0, 0] on icon "Close" at bounding box center [0, 0] width 0 height 0
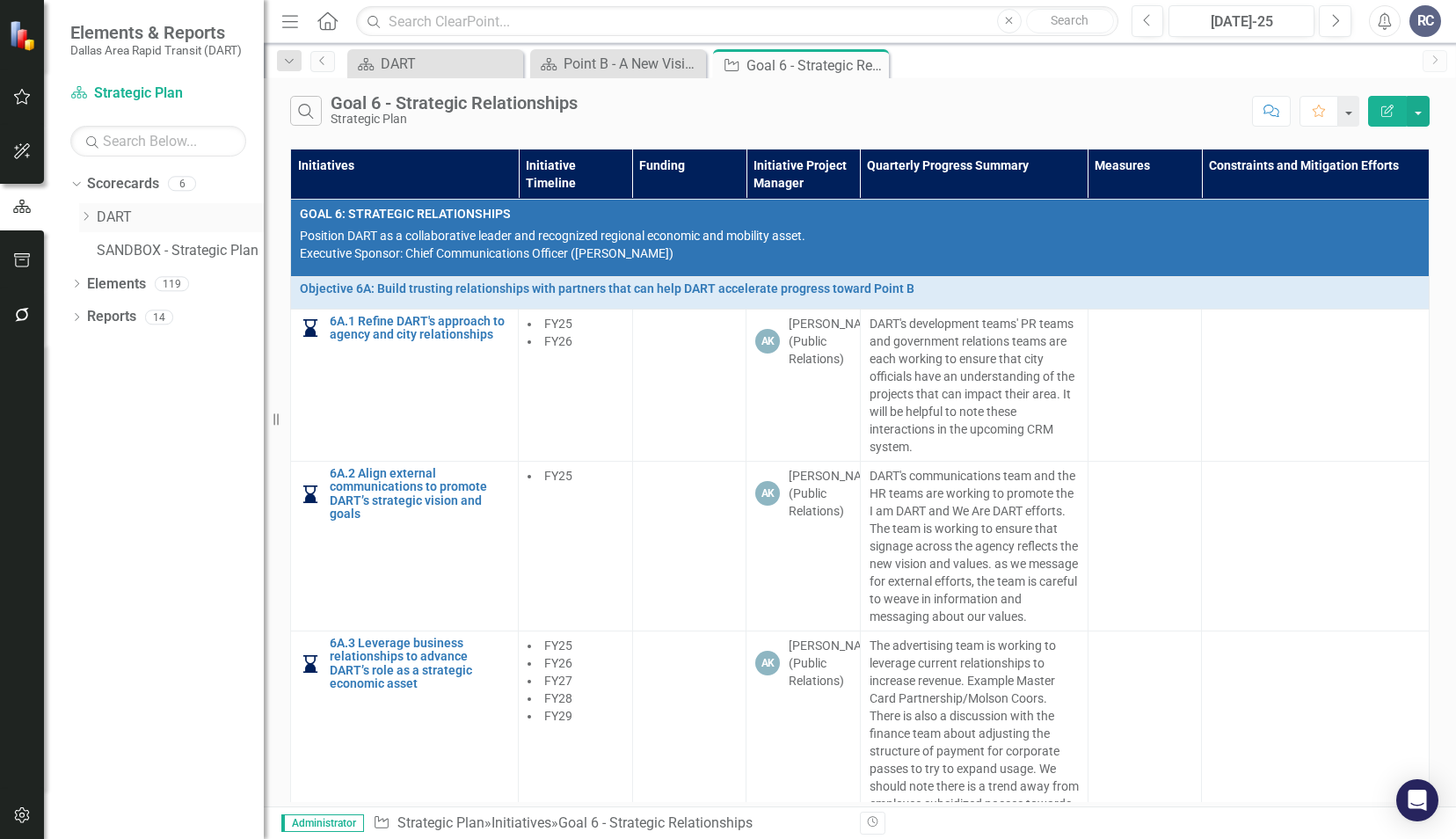
click at [88, 218] on icon "Dropdown" at bounding box center [86, 216] width 14 height 11
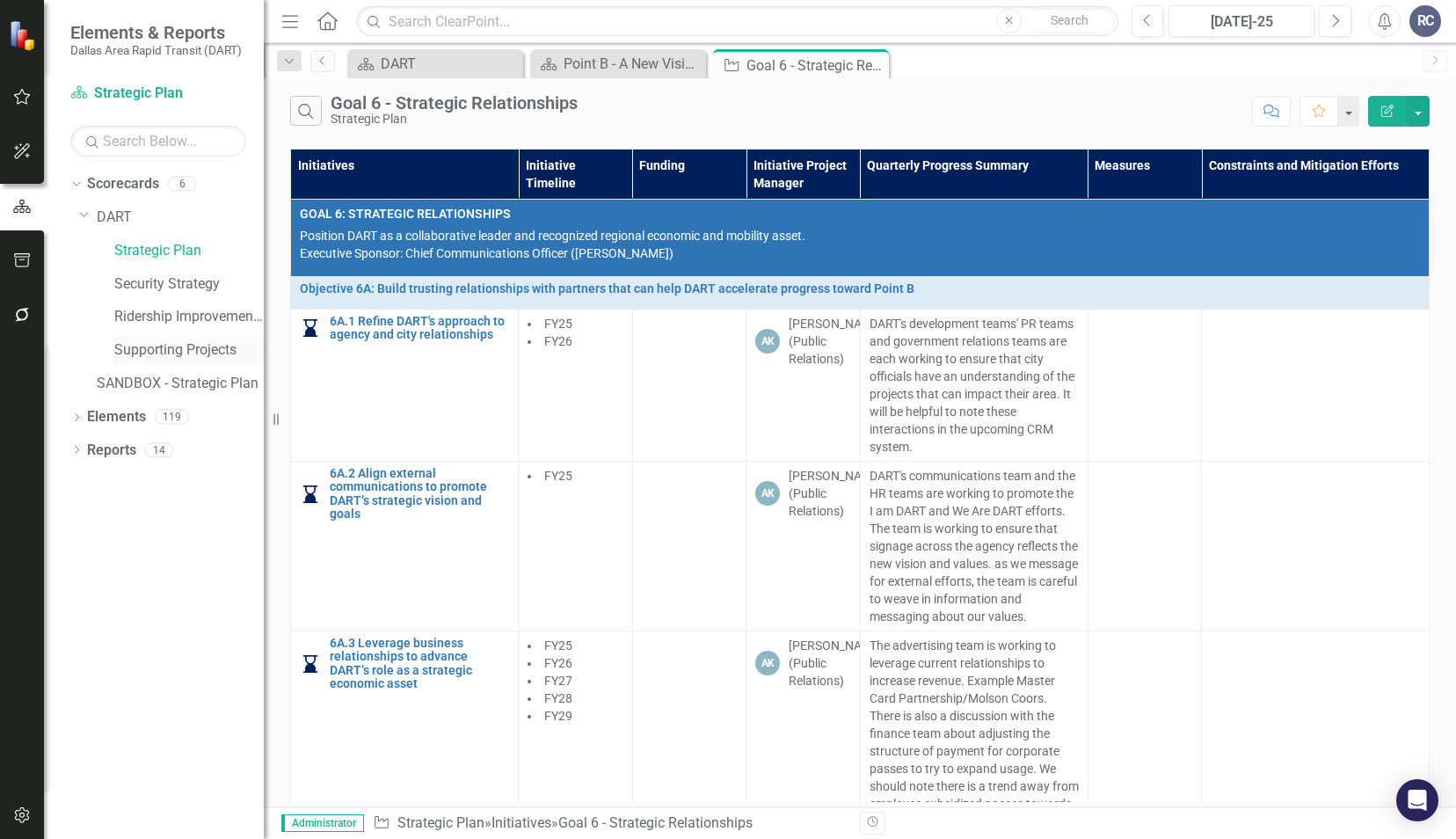
click at [139, 348] on link "Supporting Projects" at bounding box center [189, 350] width 149 height 20
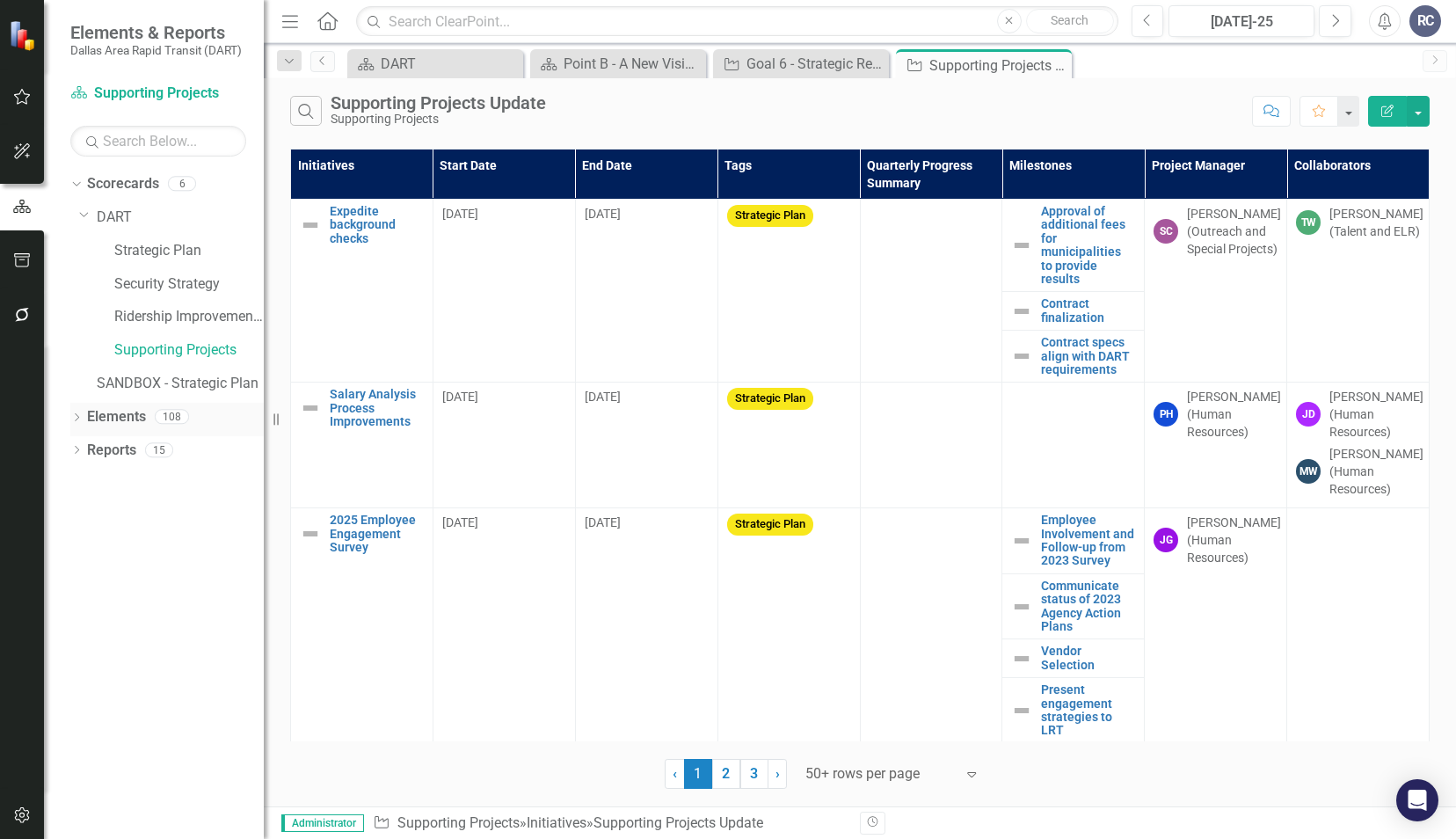
click at [78, 414] on icon "Dropdown" at bounding box center [77, 419] width 13 height 10
click at [96, 483] on icon "Initiative" at bounding box center [104, 483] width 18 height 14
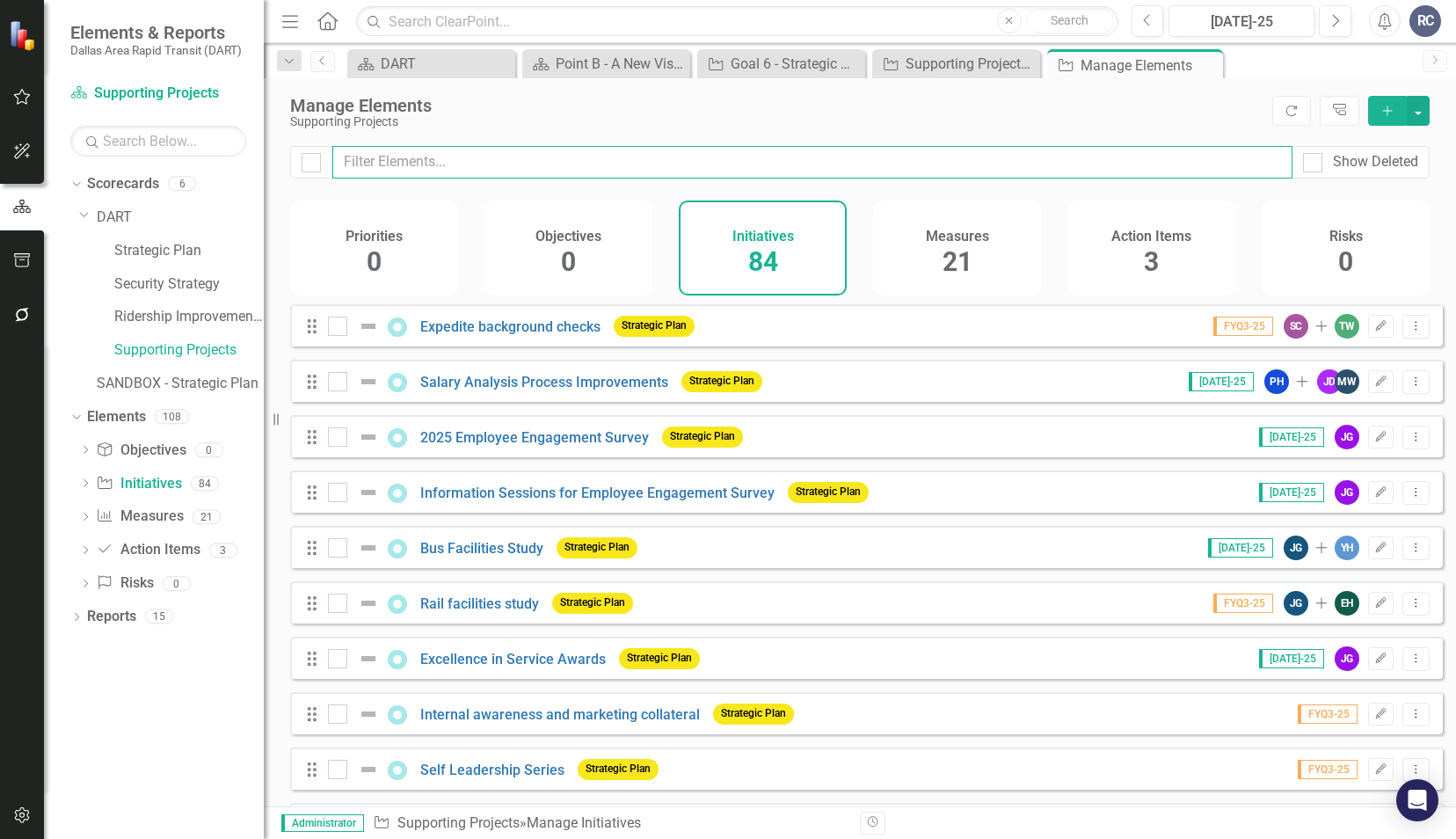
click at [514, 157] on input "text" at bounding box center [812, 162] width 961 height 32
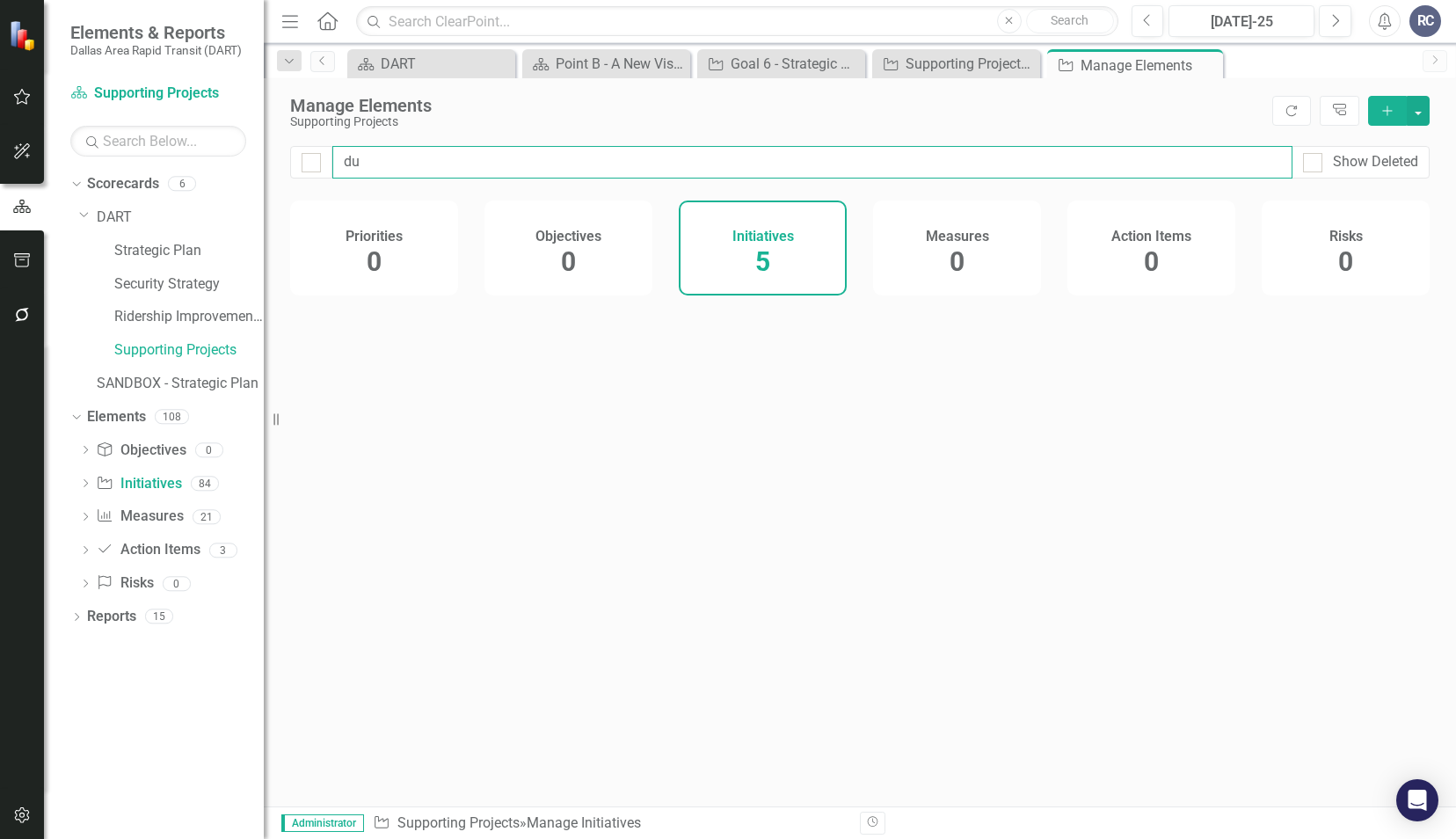
type input "dup"
checkbox input "false"
type input "dupl"
checkbox input "false"
type input "dupli"
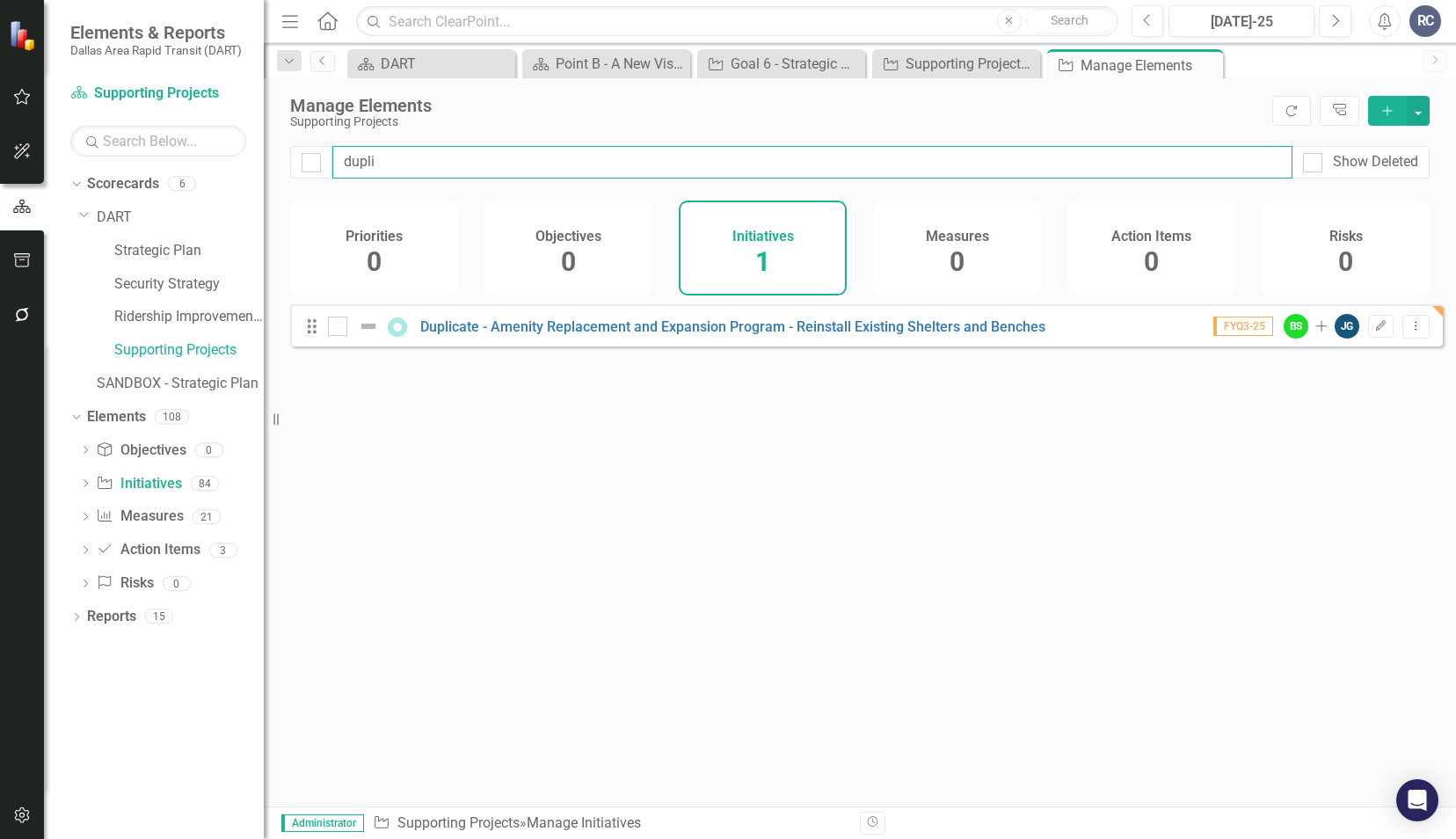
checkbox input "false"
type input "dupli"
click at [332, 336] on div at bounding box center [337, 326] width 19 height 19
click at [332, 328] on input "checkbox" at bounding box center [333, 322] width 12 height 12
checkbox input "true"
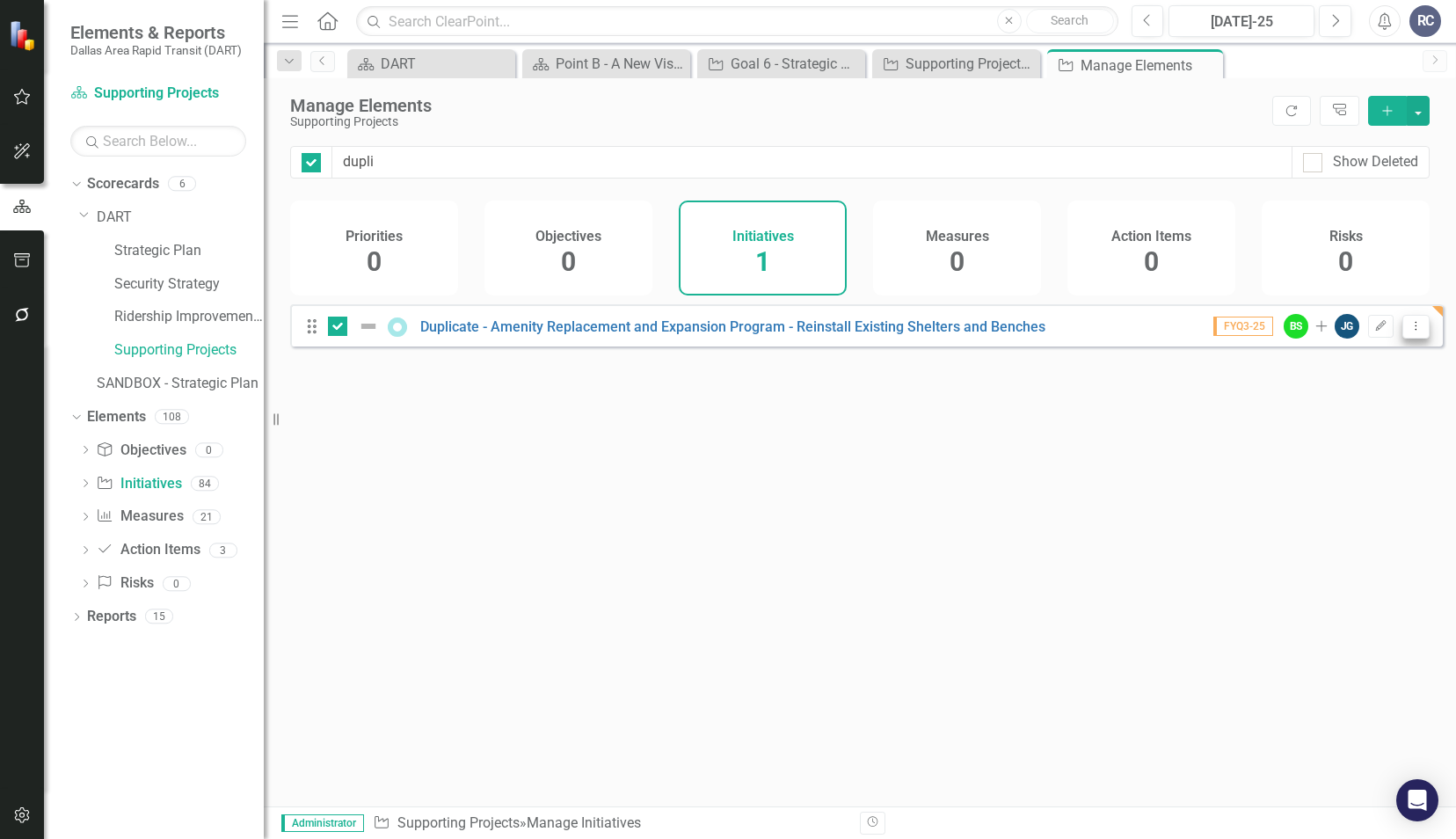
click at [1404, 338] on button "Dropdown Menu" at bounding box center [1416, 327] width 27 height 23
click at [1370, 457] on link "Trash Delete Initiative" at bounding box center [1337, 465] width 158 height 32
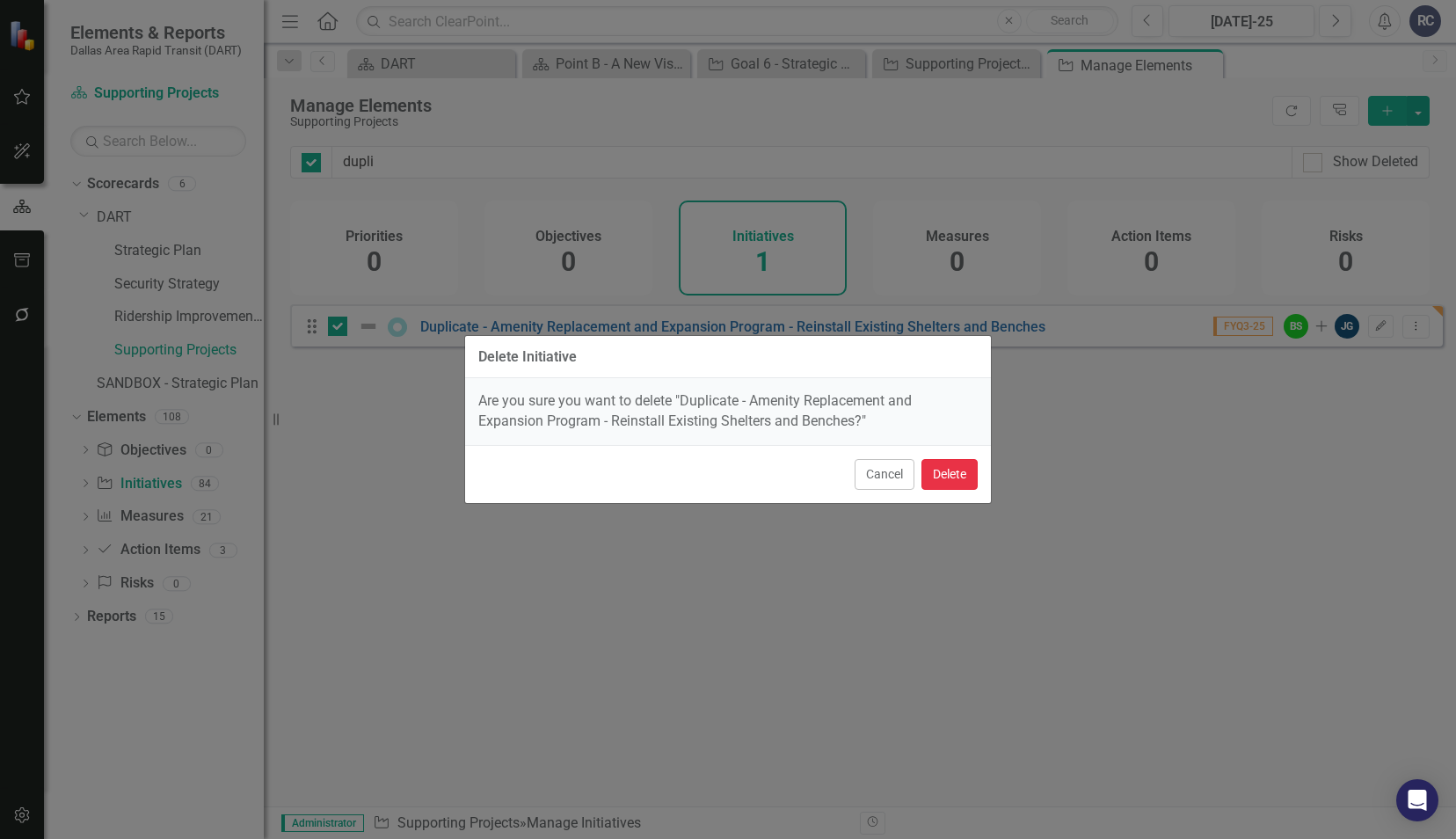
click at [963, 473] on button "Delete" at bounding box center [950, 474] width 57 height 31
checkbox input "false"
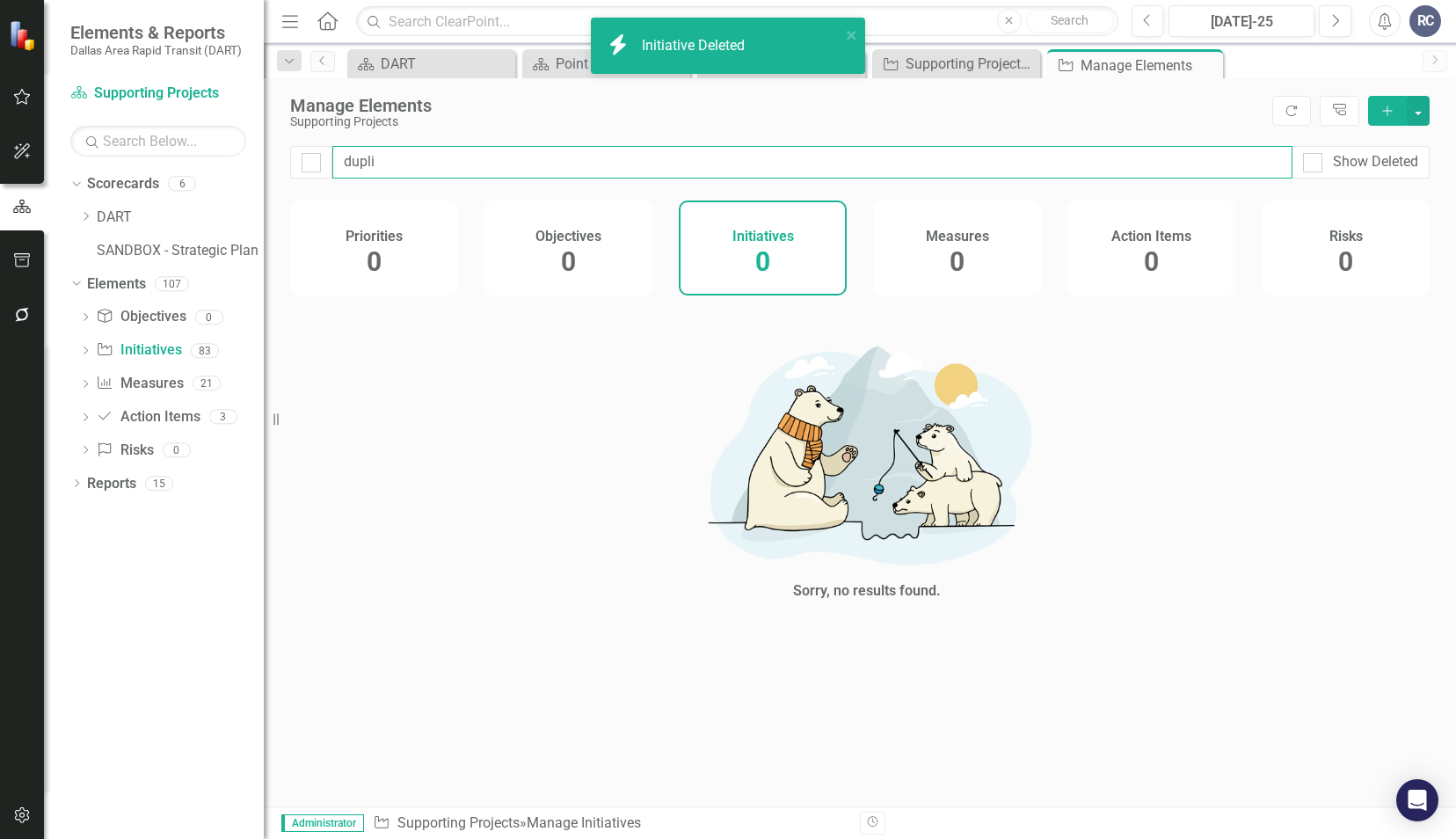
click at [444, 174] on input "dupli" at bounding box center [812, 162] width 961 height 32
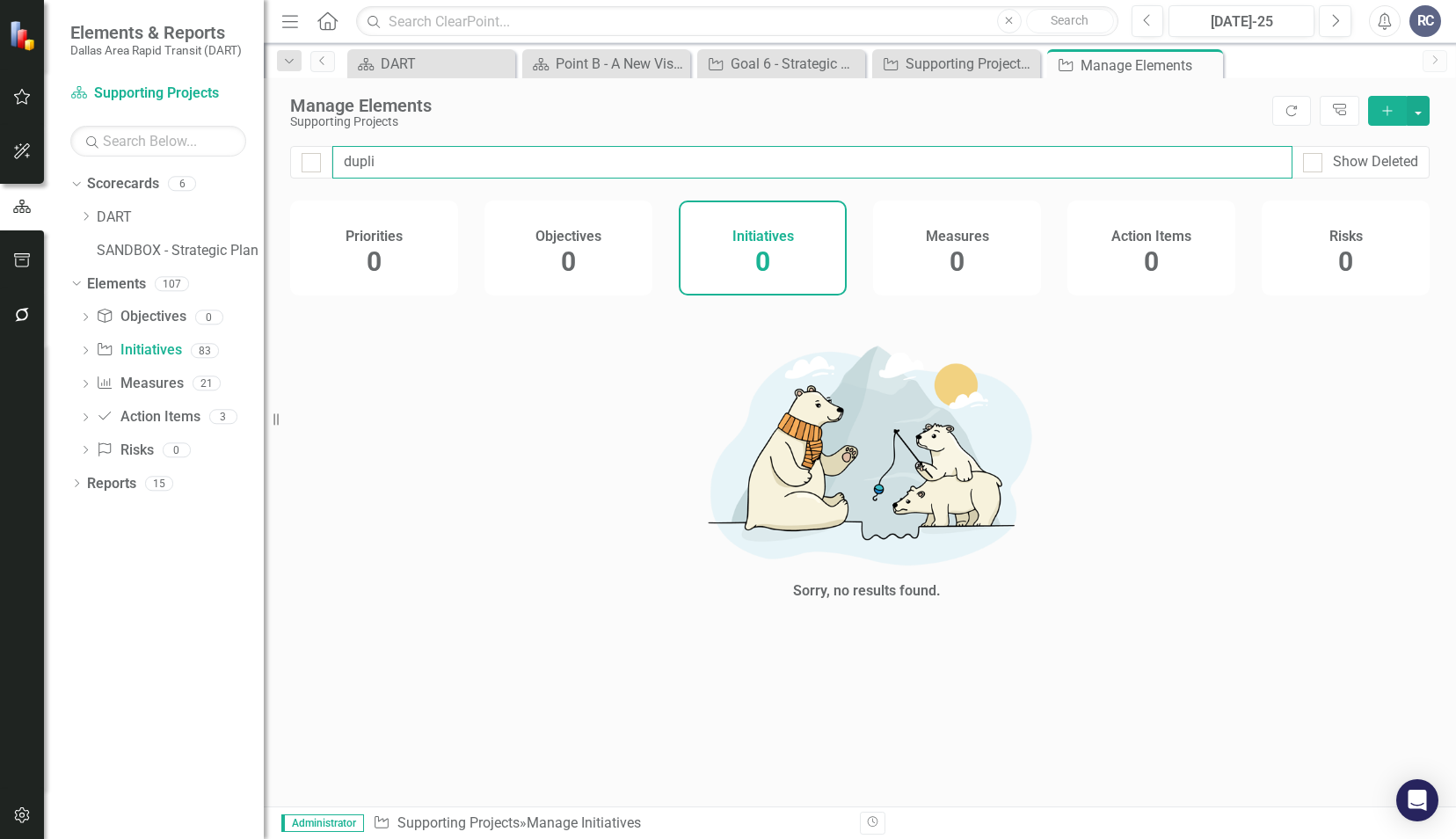
click at [444, 174] on input "dupli" at bounding box center [812, 162] width 961 height 32
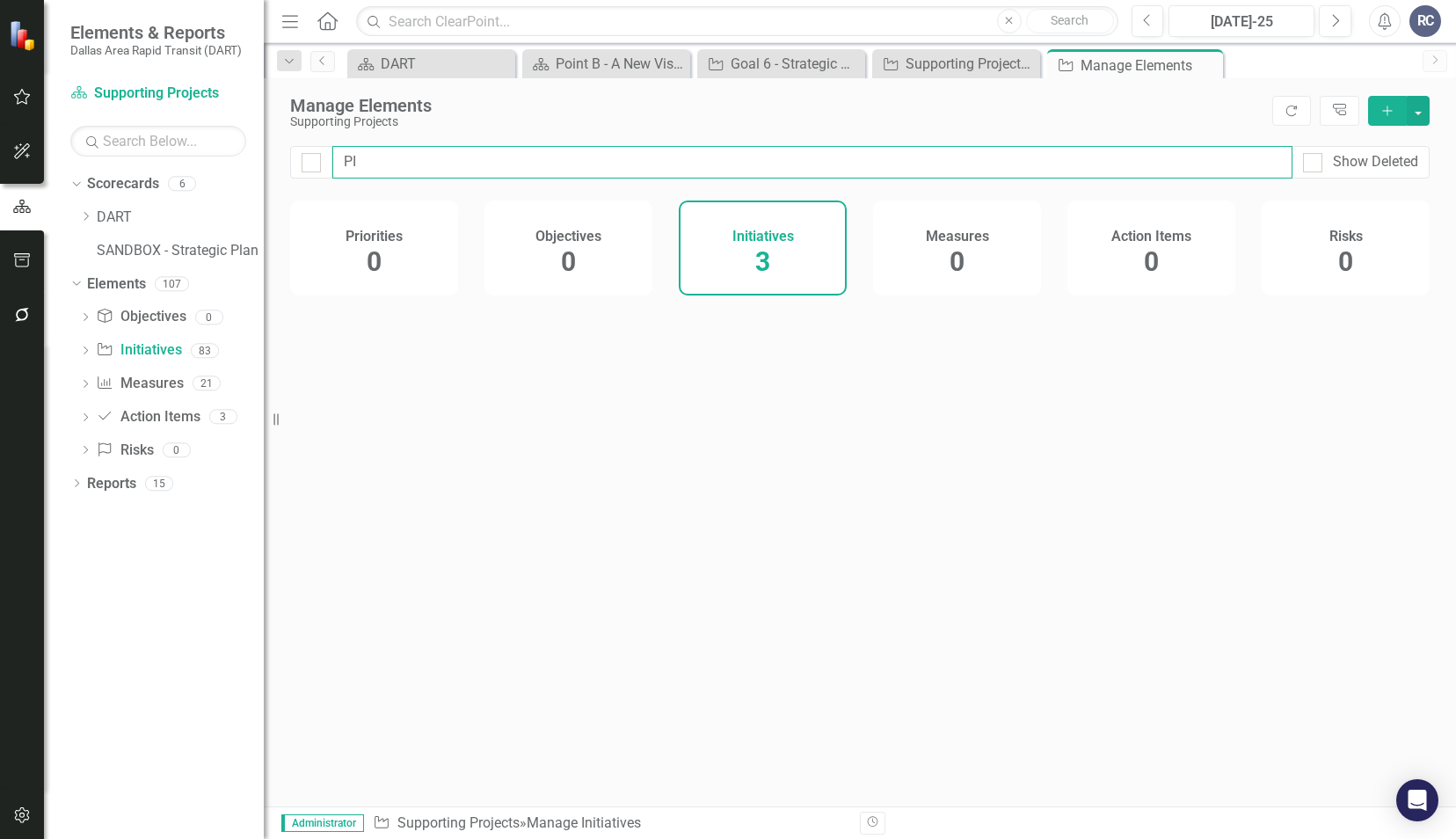
type input "PID"
checkbox input "false"
type input "PID"
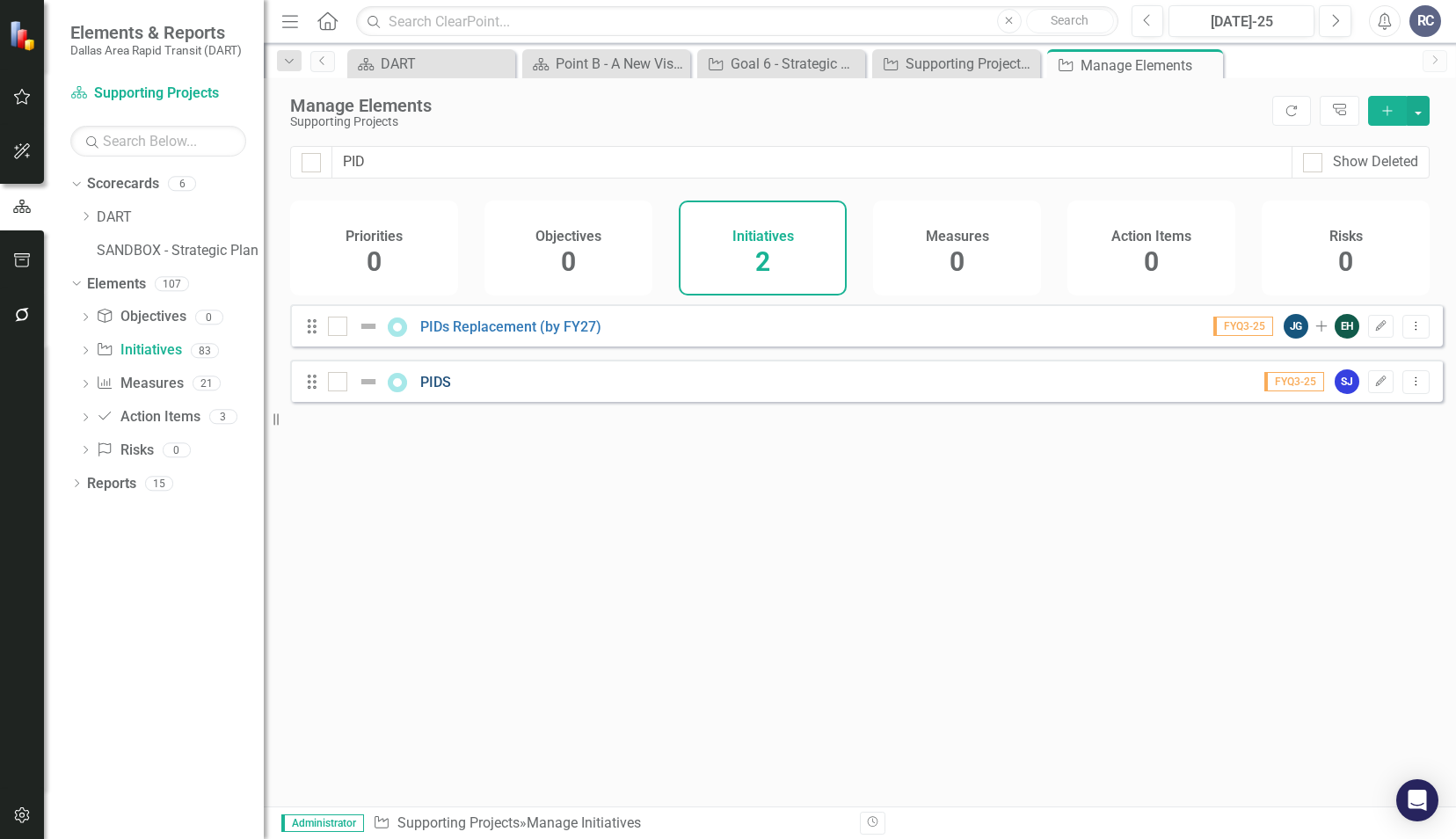
click at [443, 391] on link "PIDS" at bounding box center [436, 382] width 31 height 17
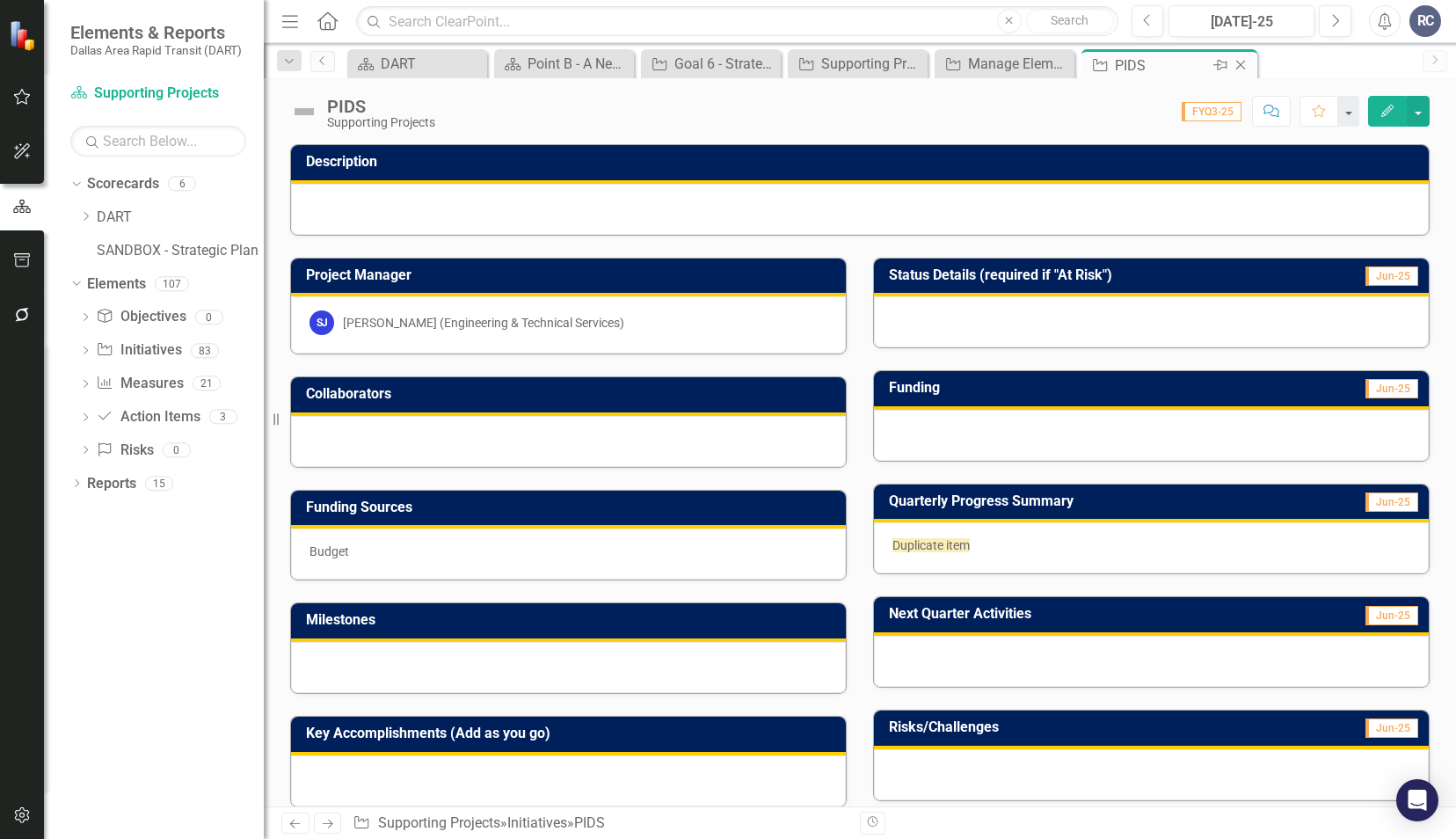
click at [1243, 63] on icon "Close" at bounding box center [1241, 65] width 18 height 14
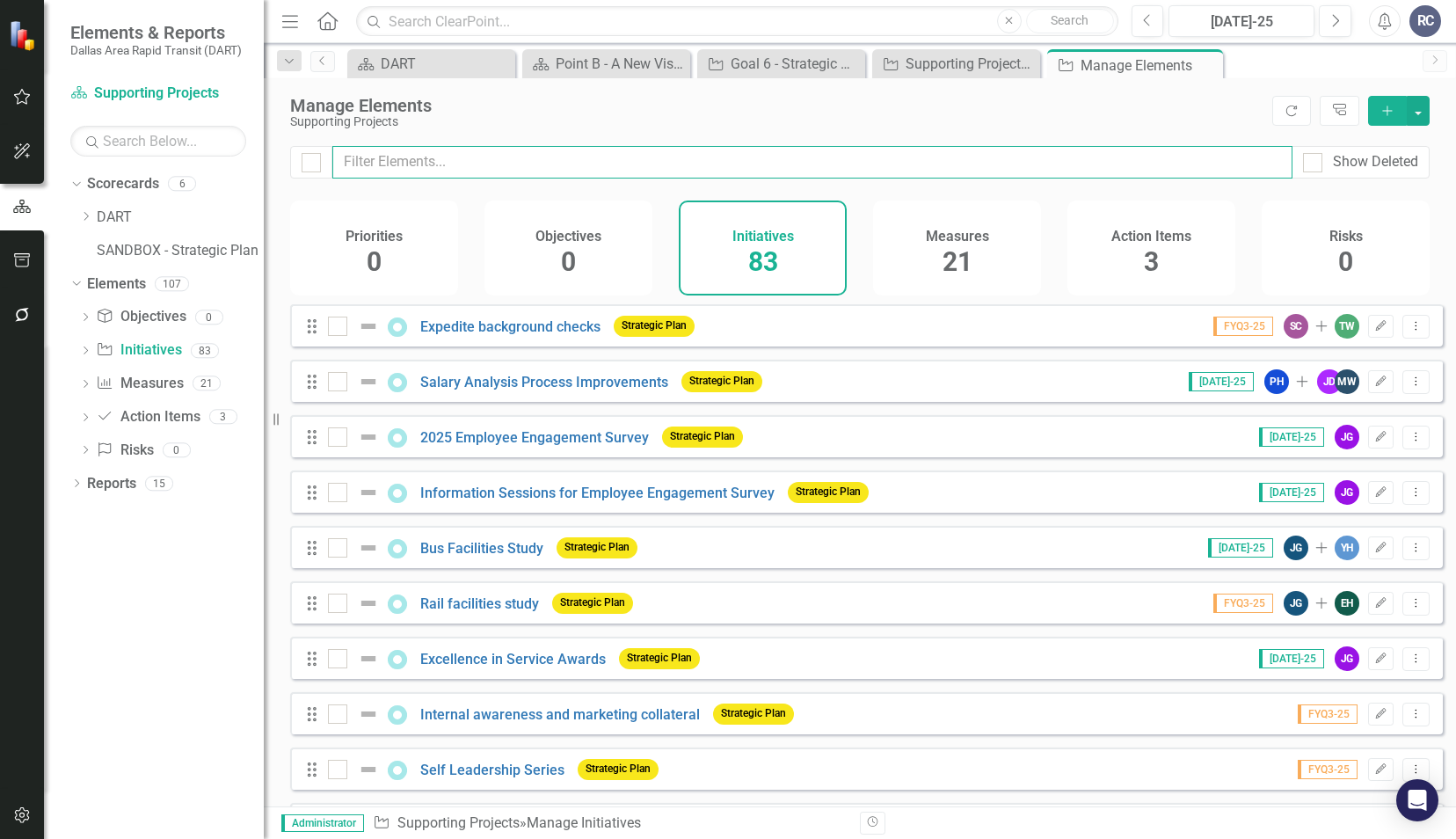
click at [465, 159] on input "text" at bounding box center [812, 162] width 961 height 32
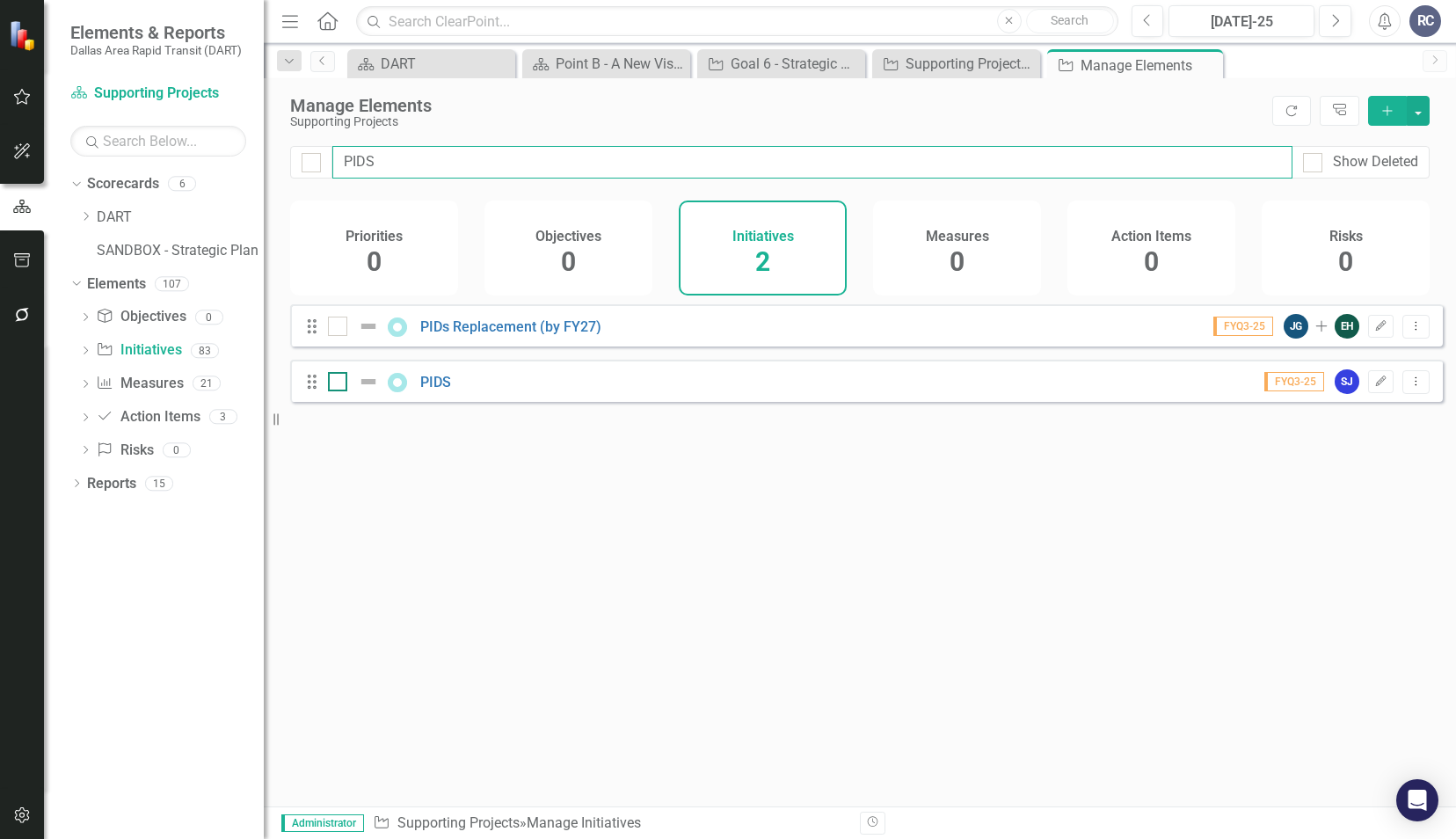
type input "PIDS"
click at [336, 392] on div at bounding box center [337, 381] width 19 height 19
click at [336, 383] on input "checkbox" at bounding box center [333, 377] width 12 height 12
click at [1407, 394] on button "Dropdown Menu" at bounding box center [1416, 382] width 27 height 23
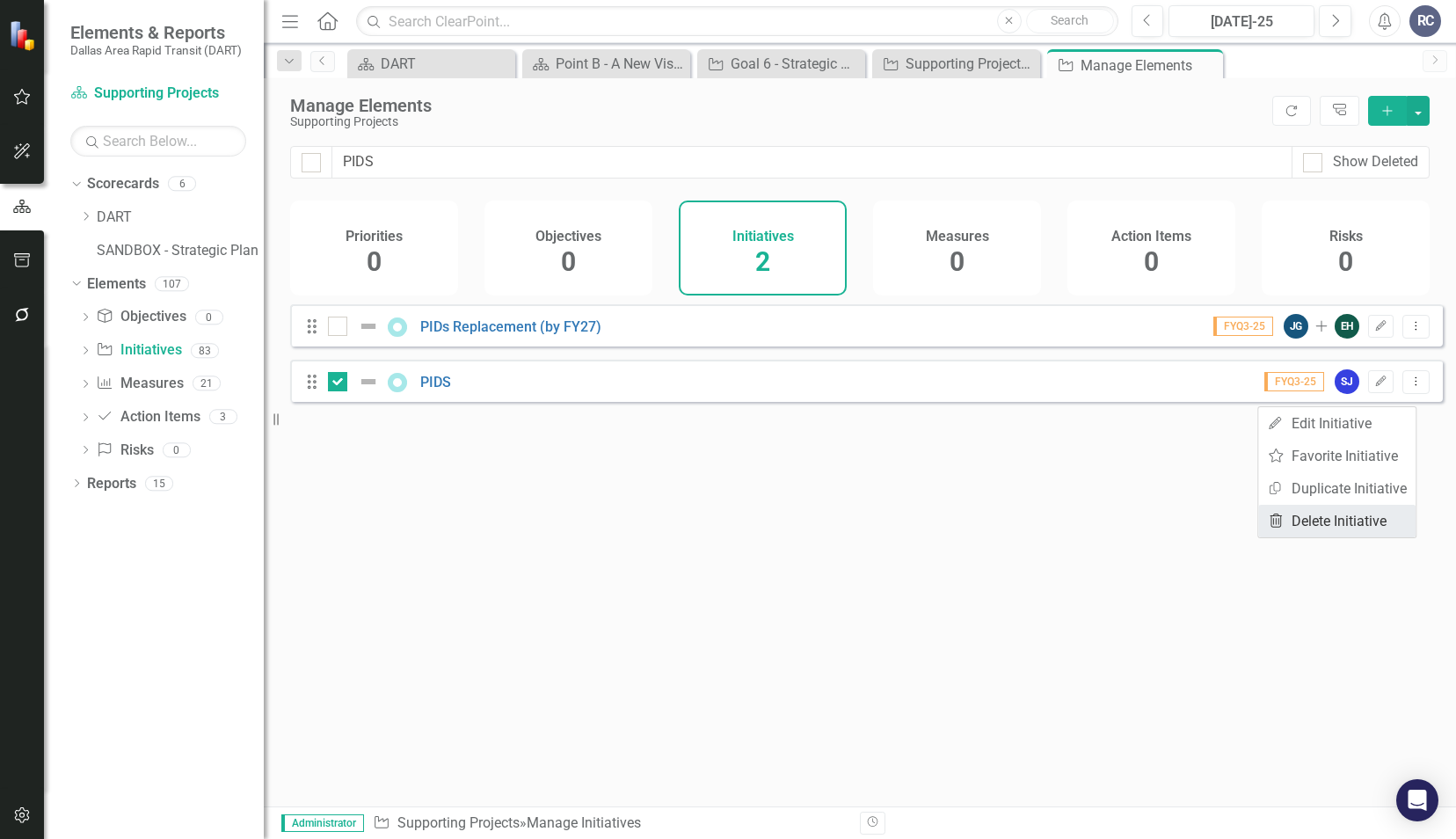
click at [1349, 510] on link "Trash Delete Initiative" at bounding box center [1337, 521] width 158 height 32
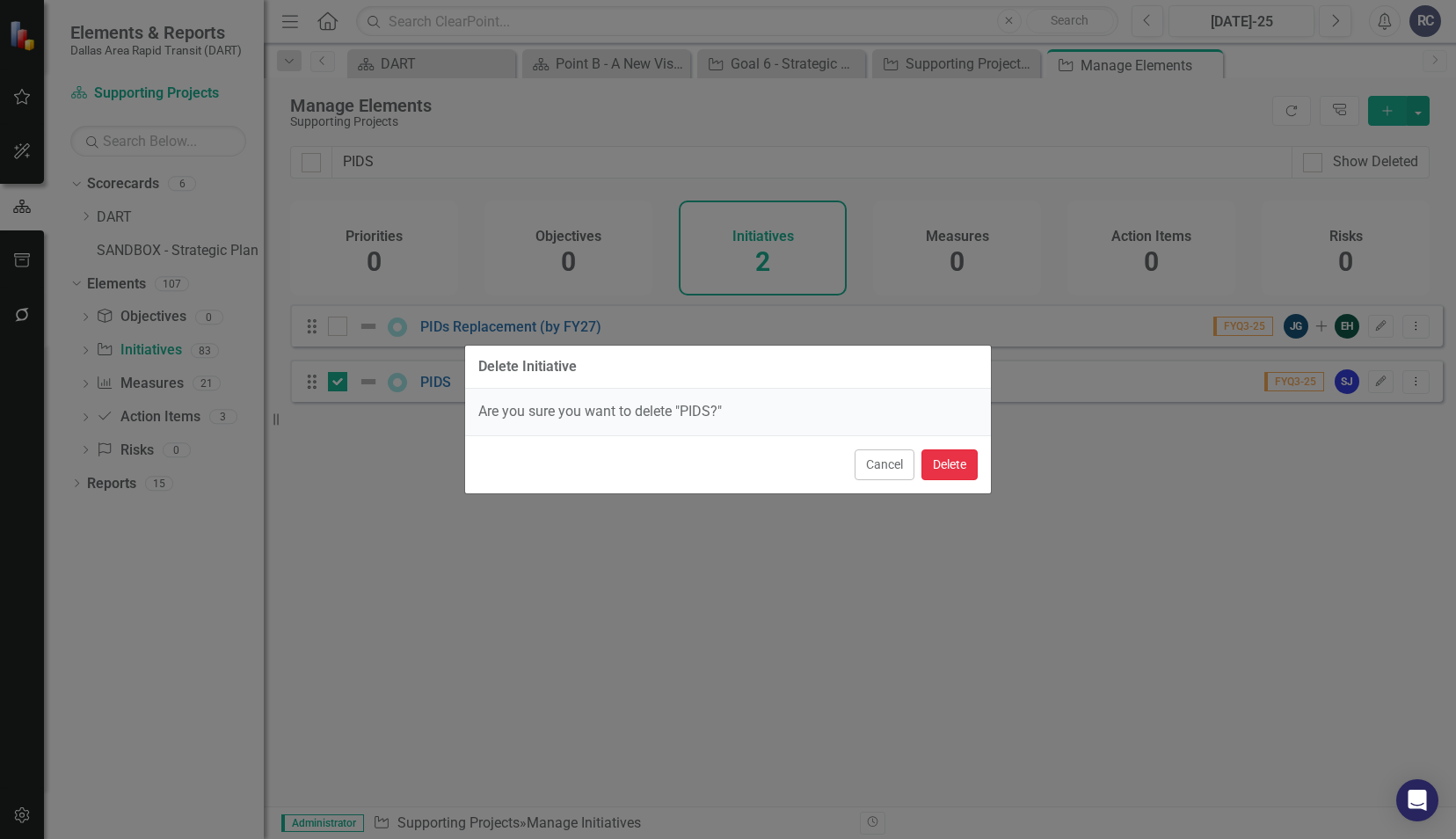
click at [961, 468] on button "Delete" at bounding box center [950, 465] width 57 height 31
checkbox input "false"
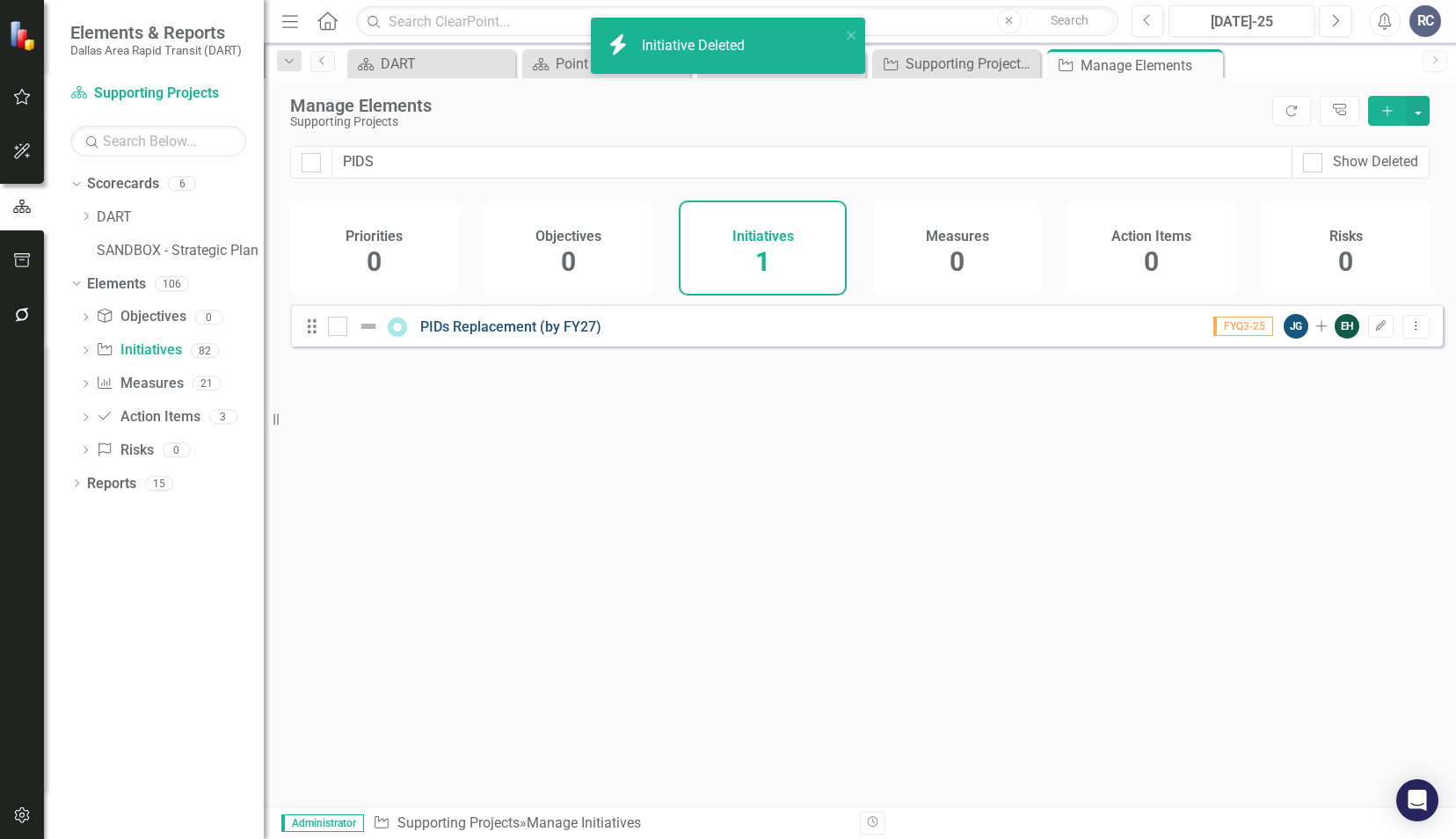
click at [501, 333] on link "PIDs Replacement (by FY27)" at bounding box center [511, 327] width 181 height 17
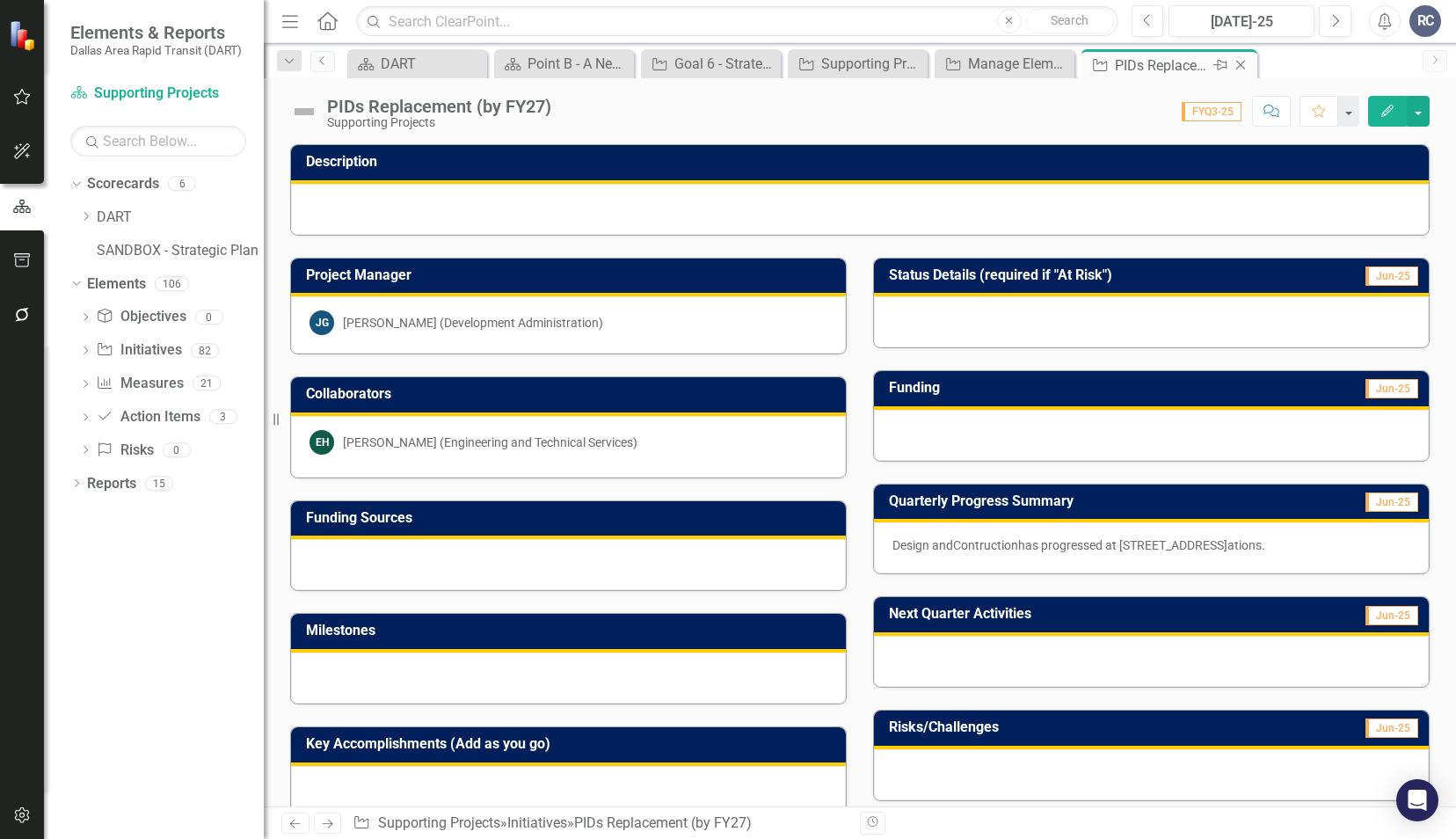
click at [1245, 65] on icon "Close" at bounding box center [1241, 65] width 18 height 14
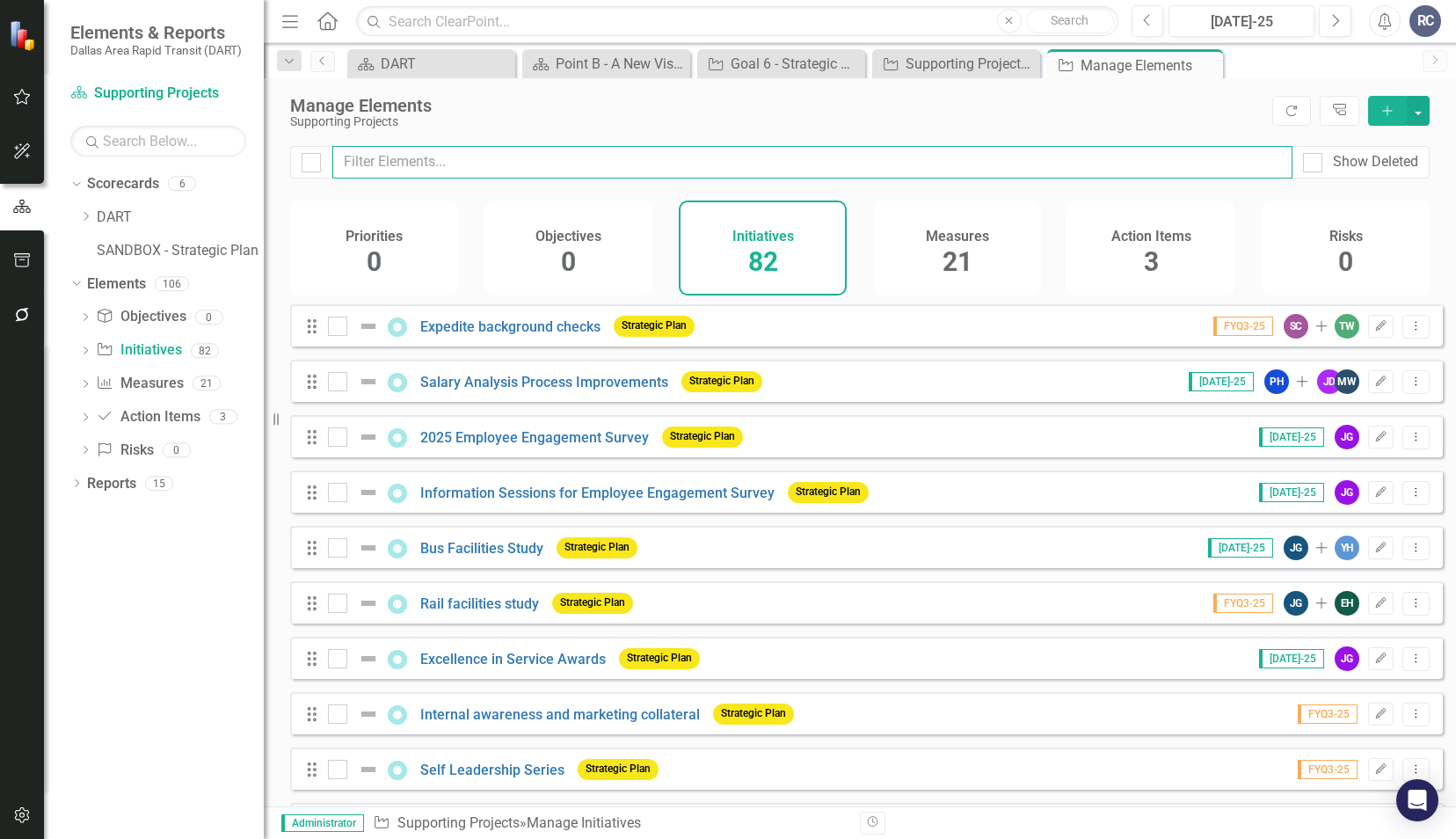
click at [581, 177] on input "text" at bounding box center [812, 162] width 961 height 32
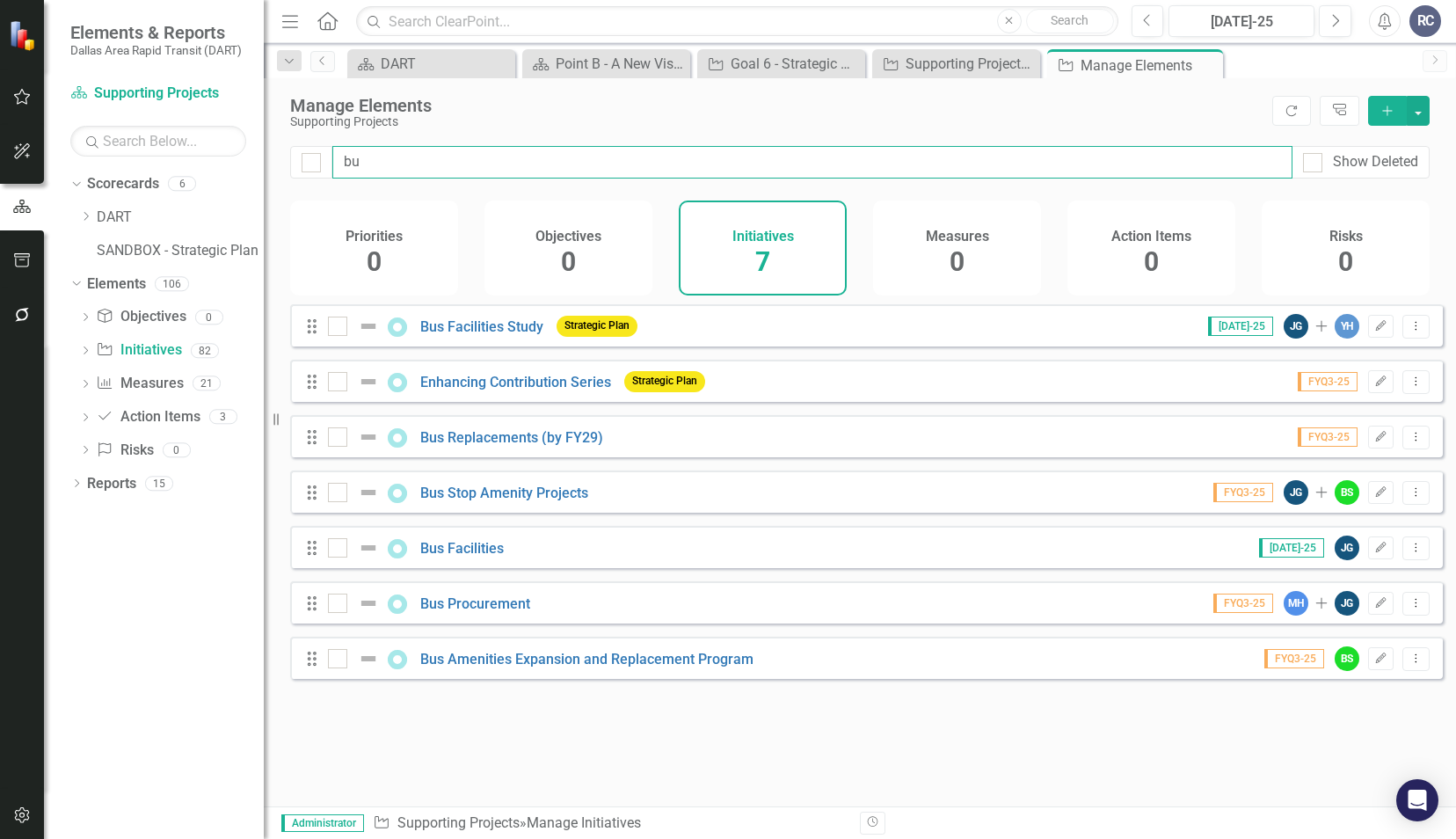
type input "bus"
checkbox input "false"
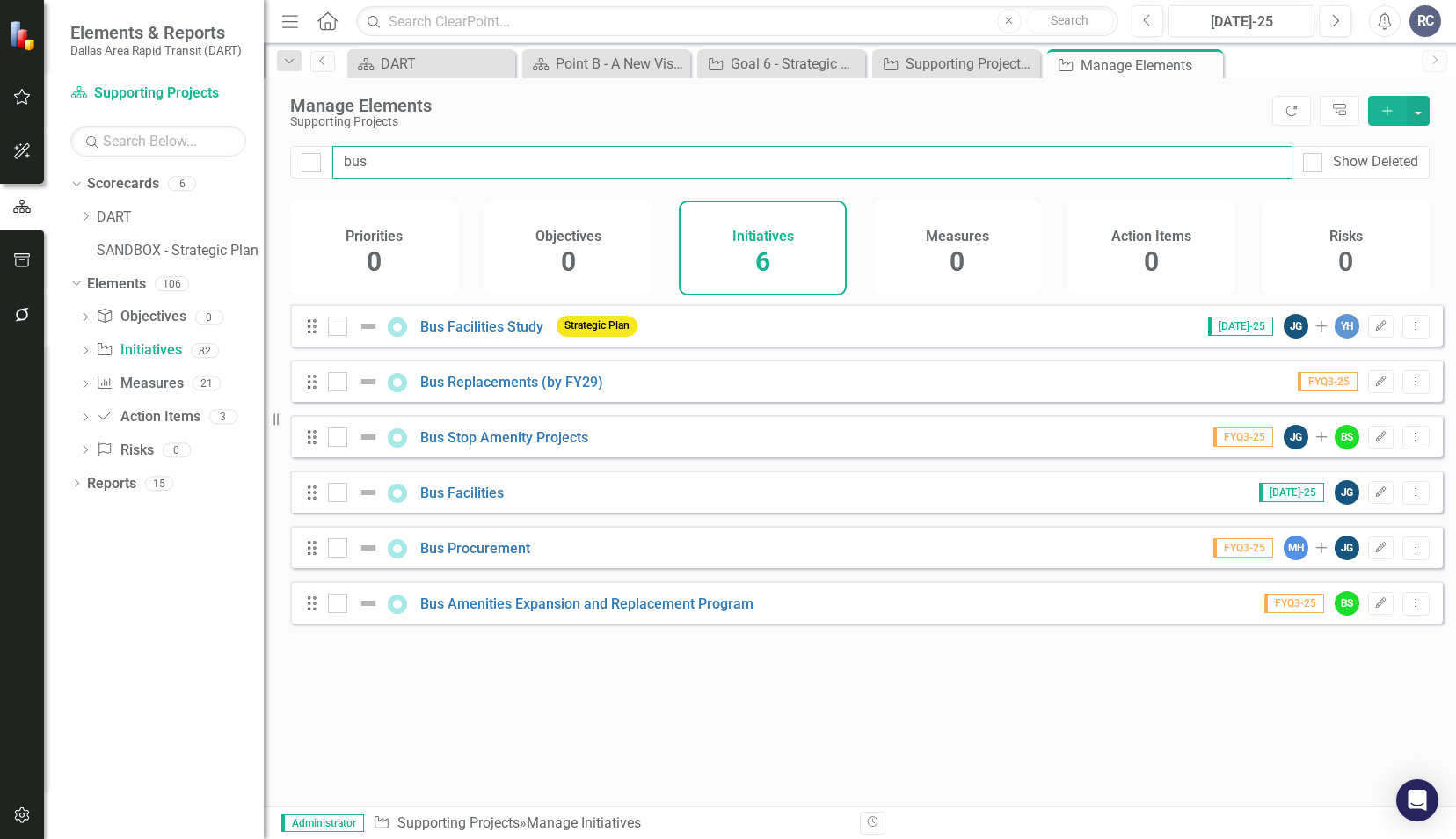
type input "bus"
click at [553, 457] on div "Drag Bus Stop Amenity Projects FYQ3-25 JG Add BS Edit Dropdown Menu" at bounding box center [866, 436] width 1153 height 42
click at [551, 446] on link "Bus Stop Amenity Projects" at bounding box center [504, 438] width 168 height 17
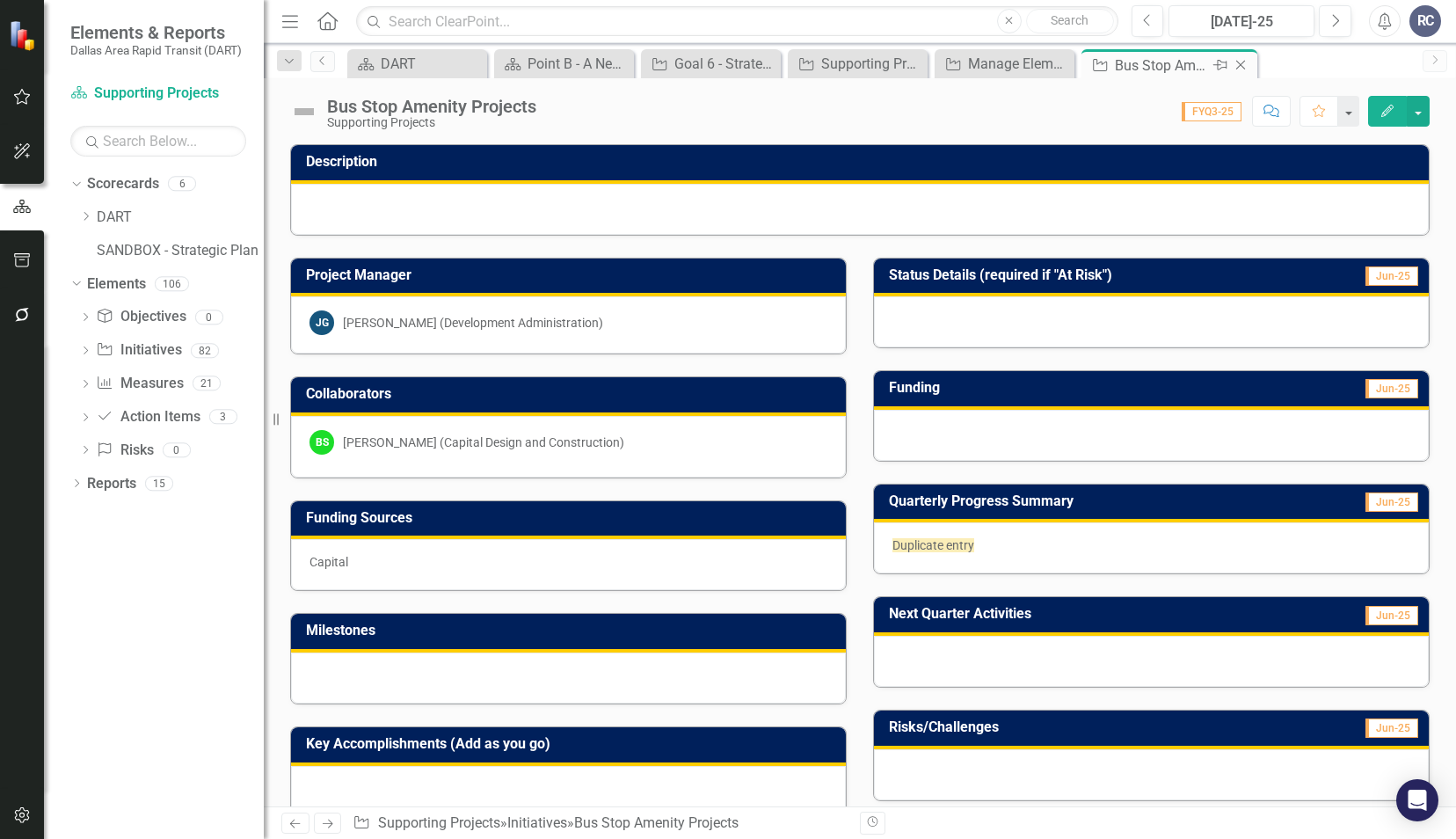
click at [1244, 64] on icon "Close" at bounding box center [1241, 65] width 18 height 14
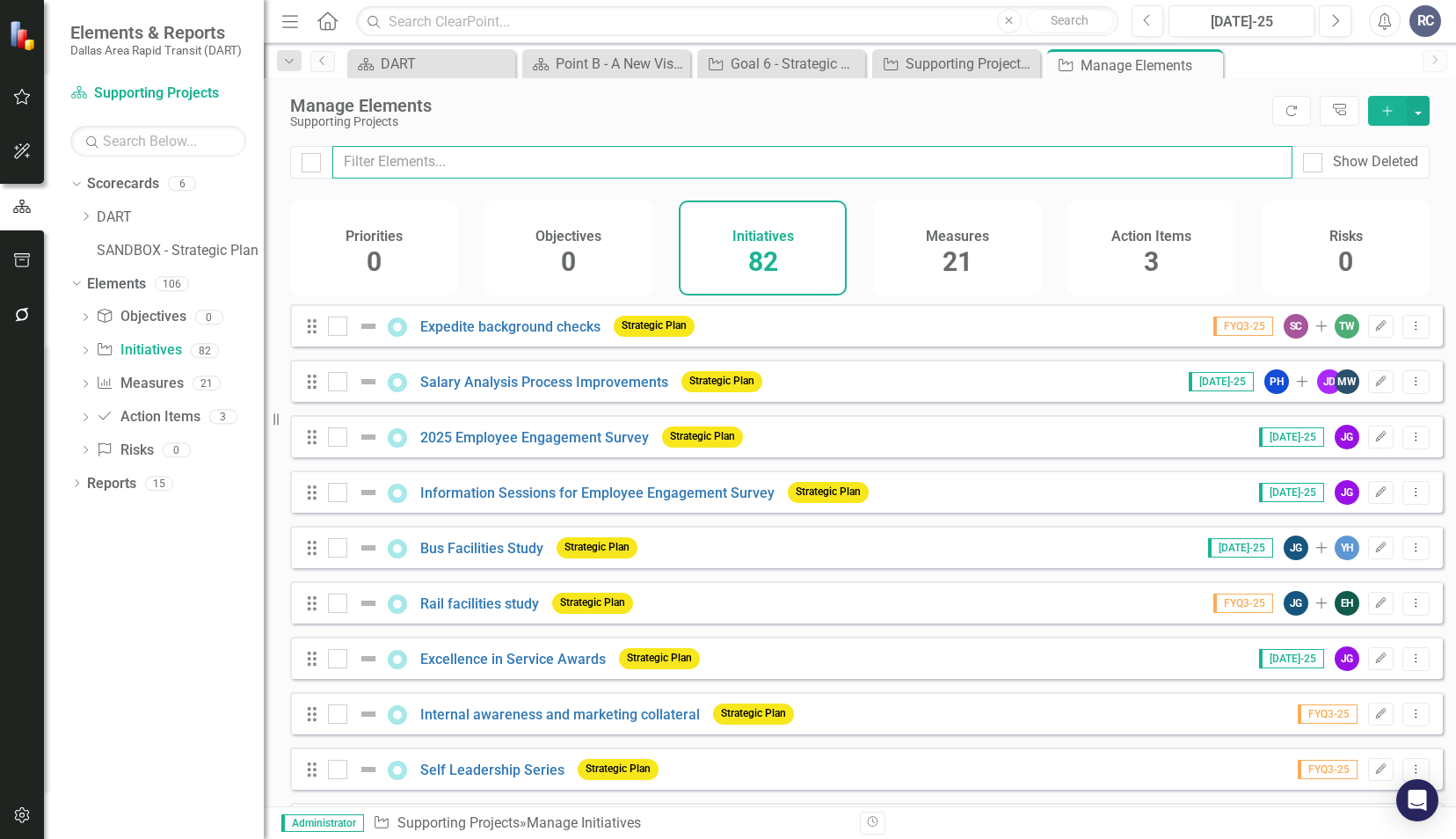
click at [437, 157] on input "text" at bounding box center [812, 162] width 961 height 32
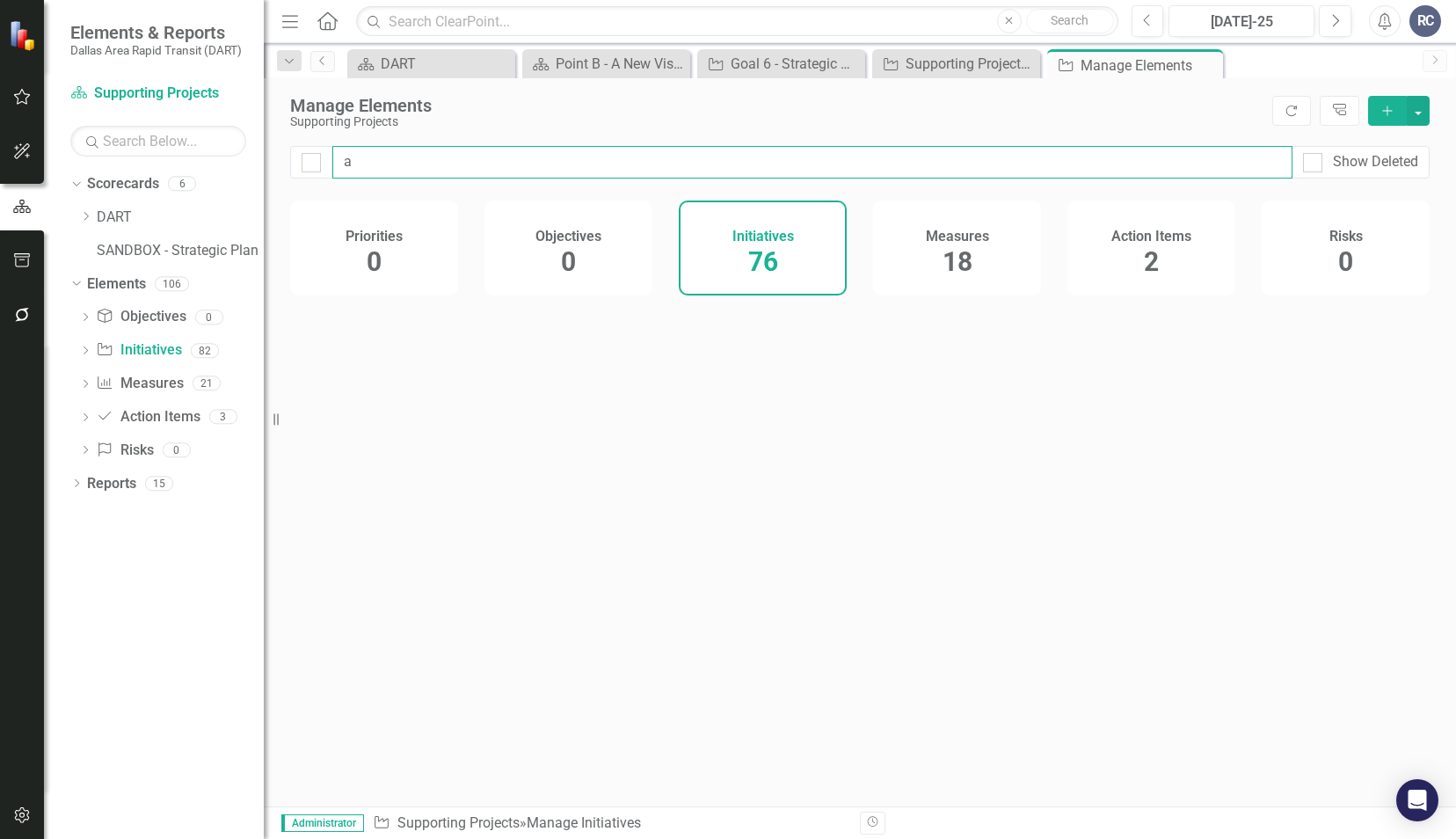
type input "am"
checkbox input "false"
type input "a"
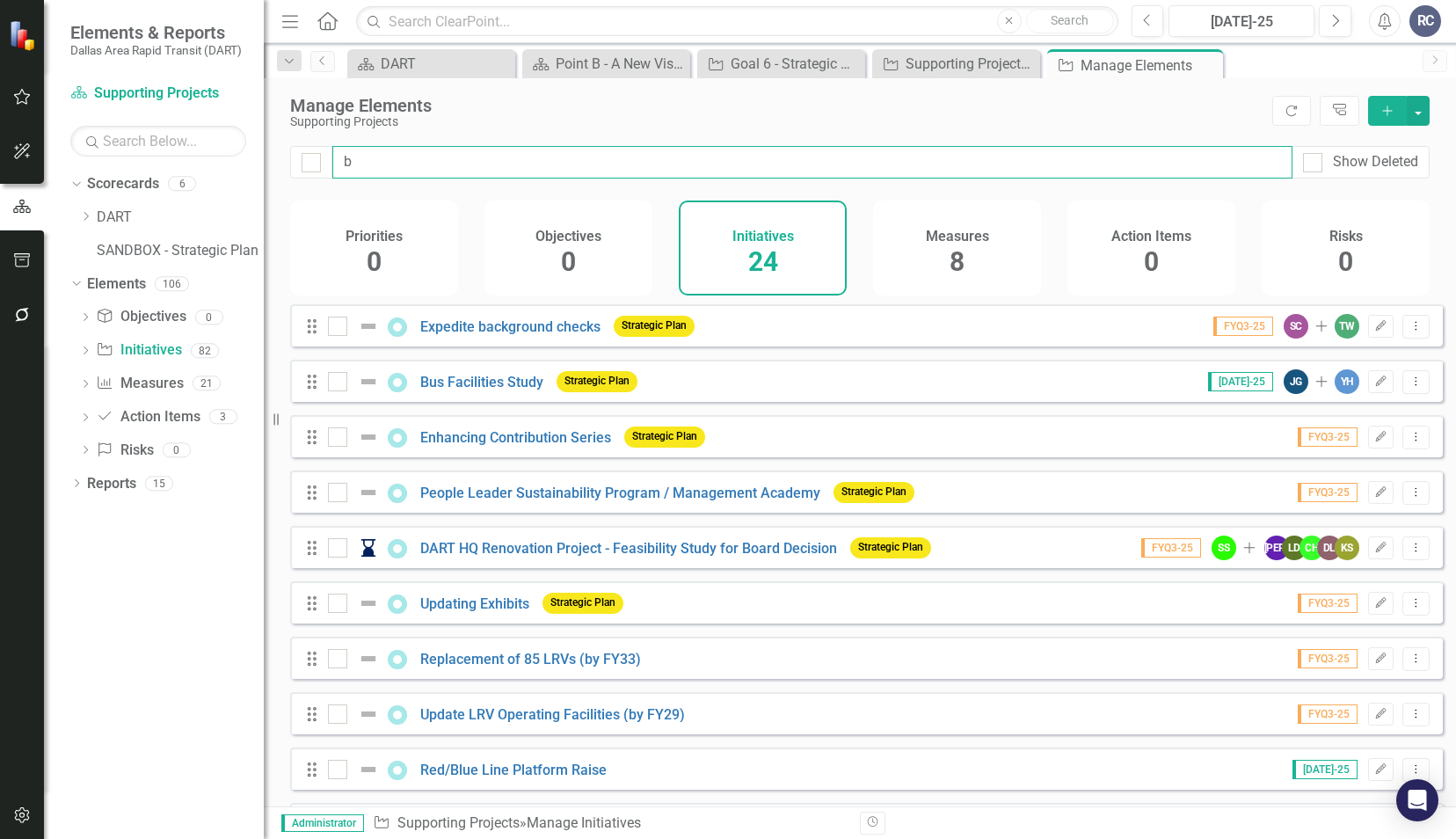
type input "bu"
checkbox input "false"
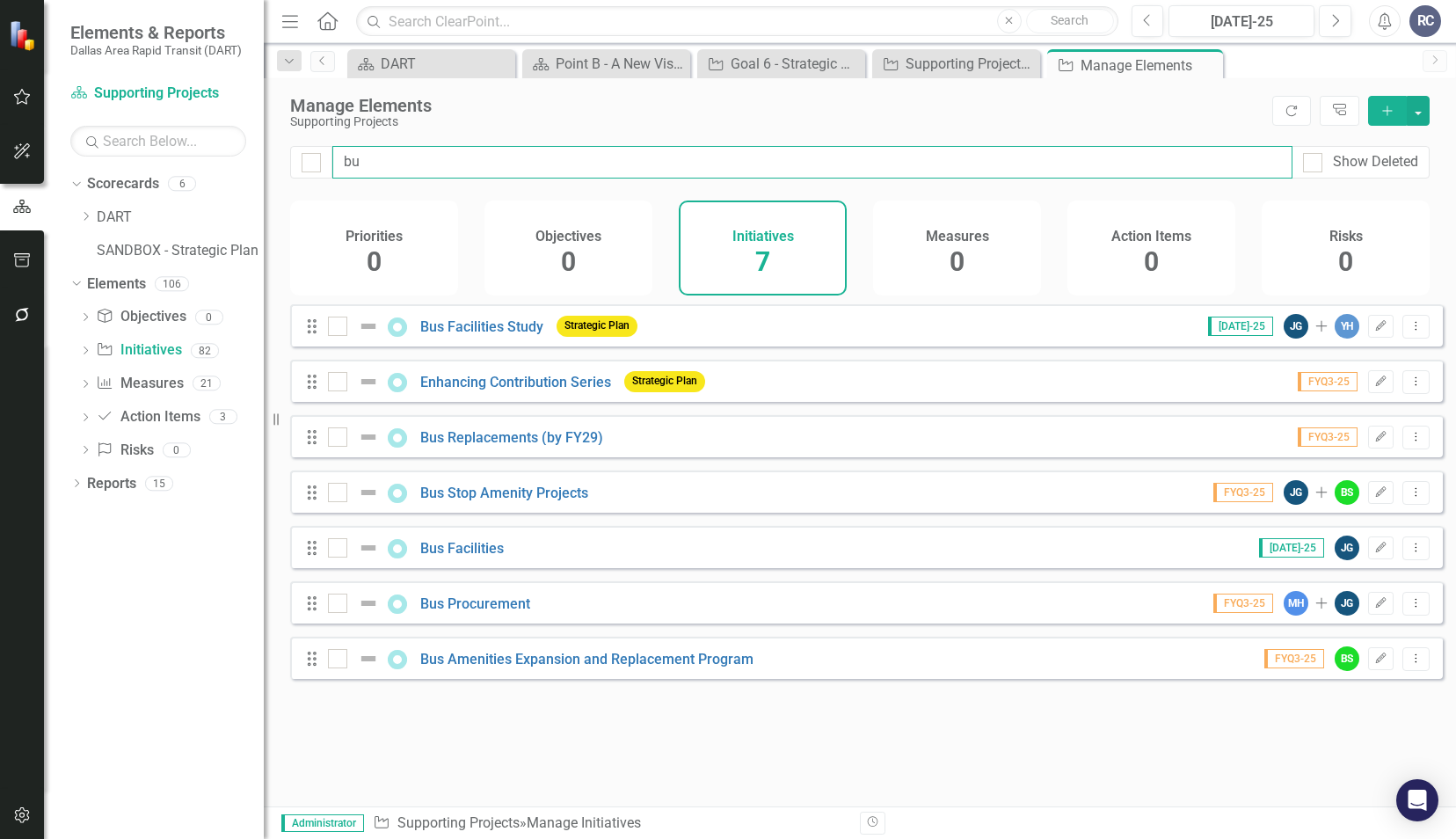
type input "bus"
checkbox input "false"
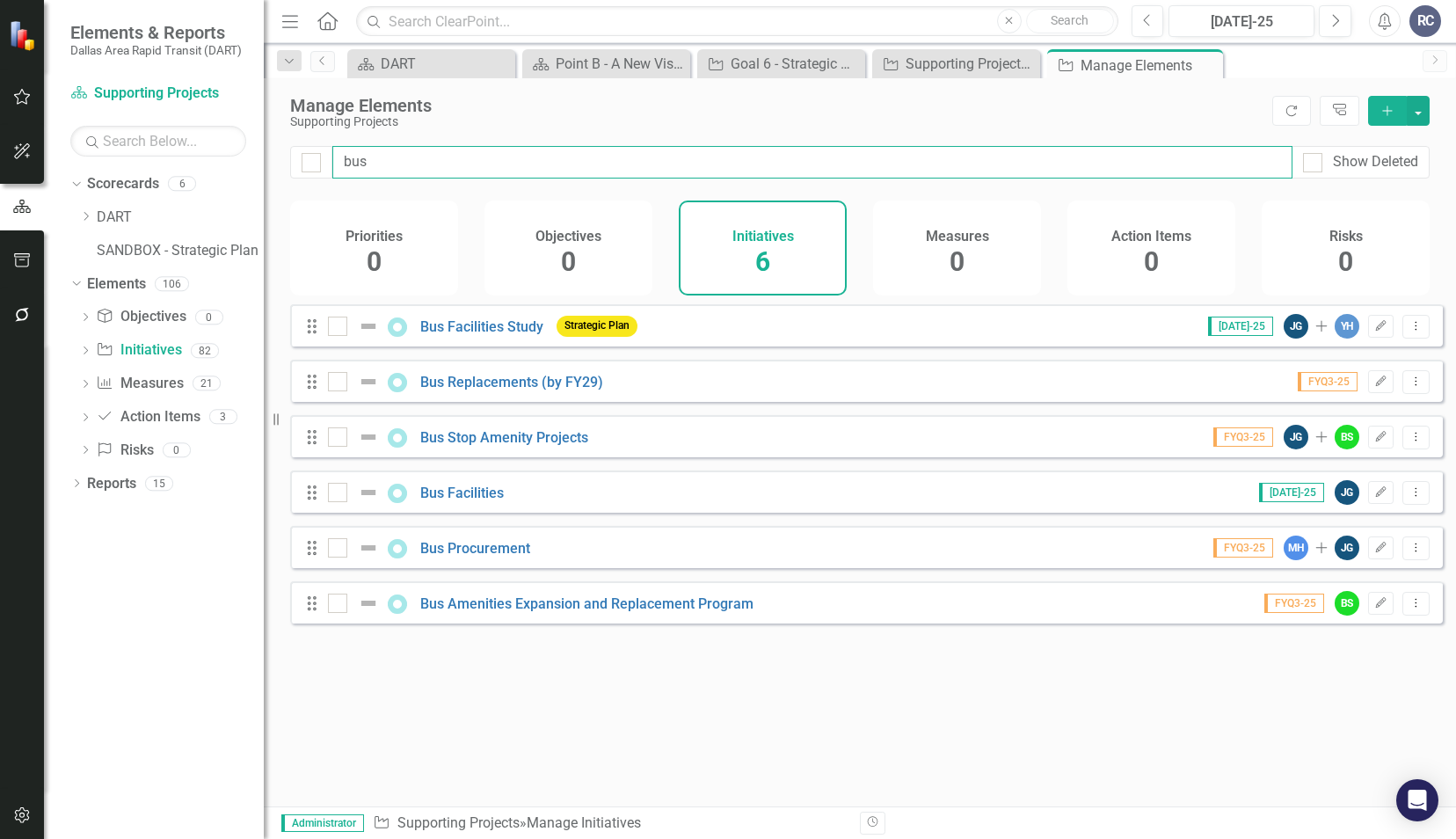
type input "bus"
click at [464, 623] on div "Drag Bus Amenities Expansion and Replacement Program FYQ3-25 BS Edit Dropdown M…" at bounding box center [866, 602] width 1153 height 42
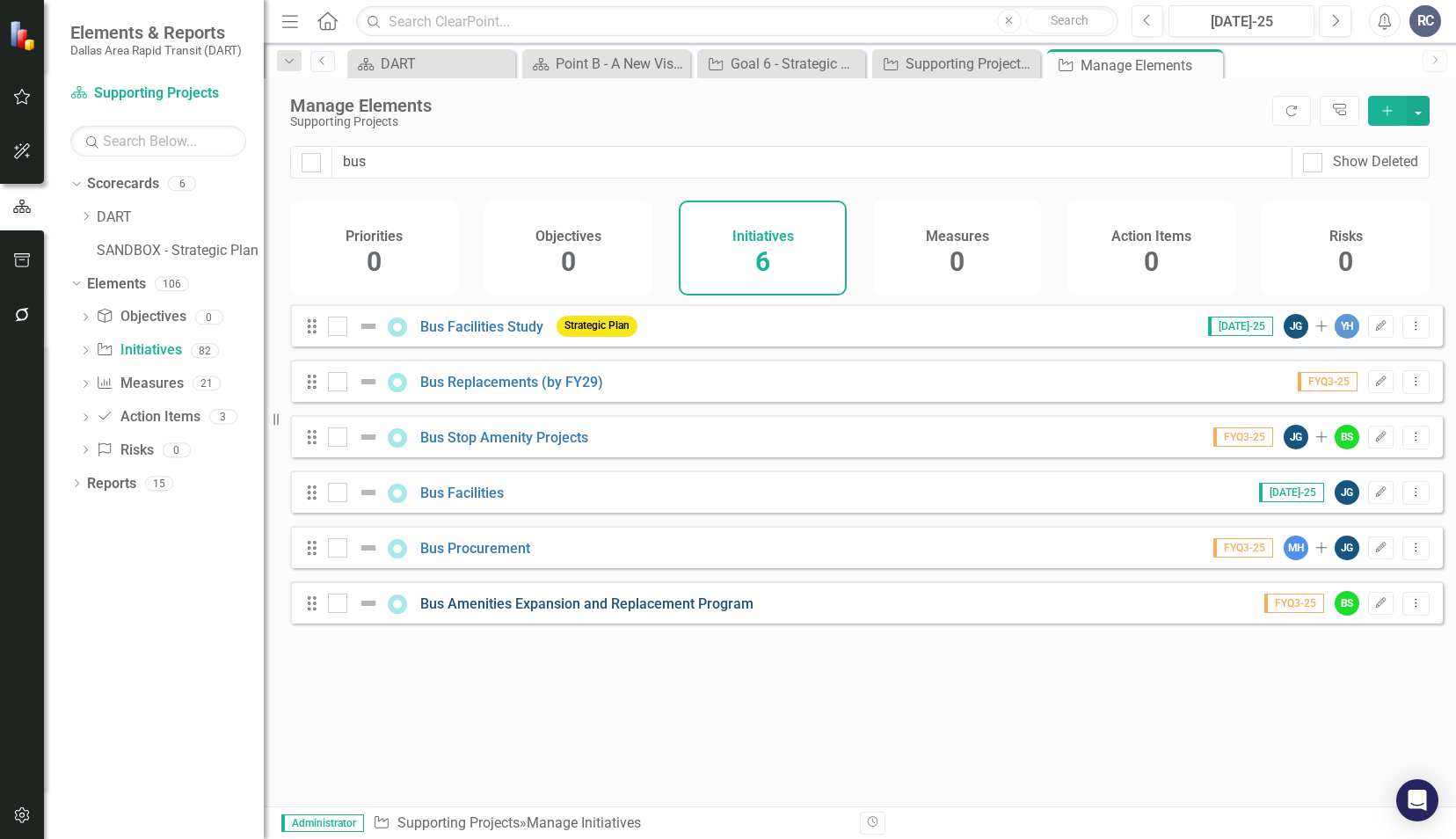
click at [459, 612] on link "Bus Amenities Expansion and Replacement Program" at bounding box center [587, 603] width 333 height 17
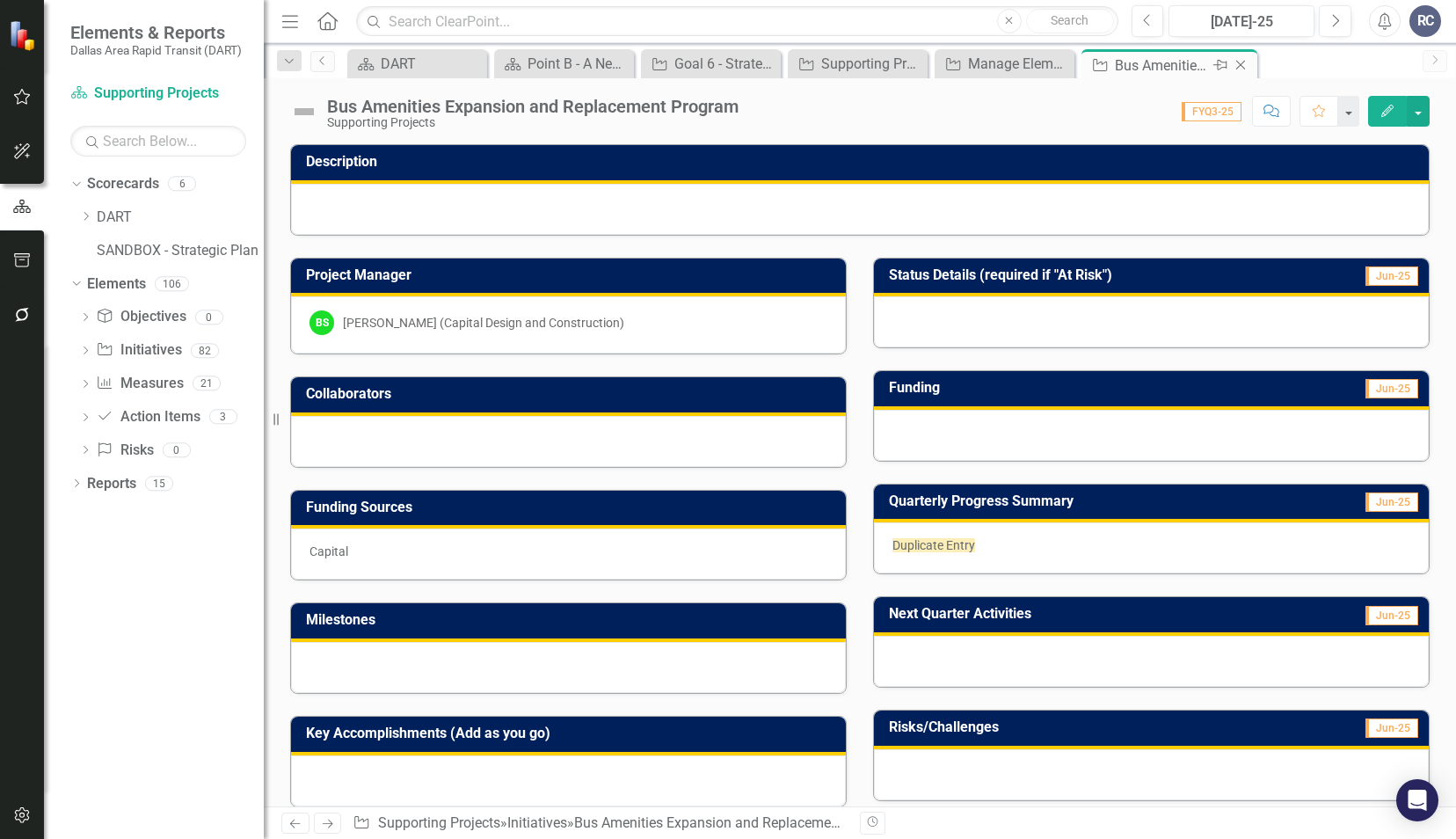
click at [1242, 67] on icon at bounding box center [1241, 65] width 10 height 10
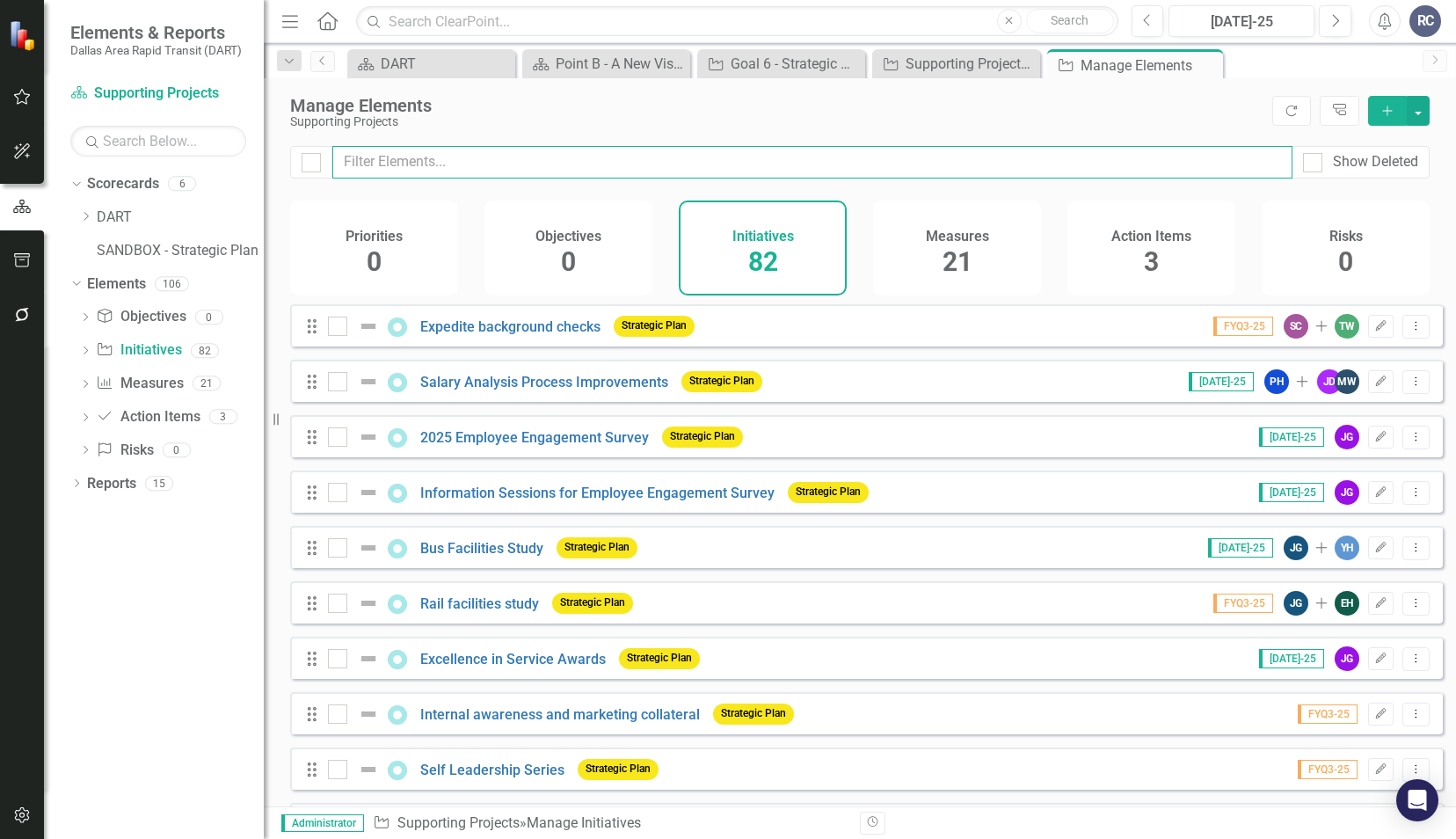
click at [391, 146] on input "text" at bounding box center [812, 162] width 961 height 32
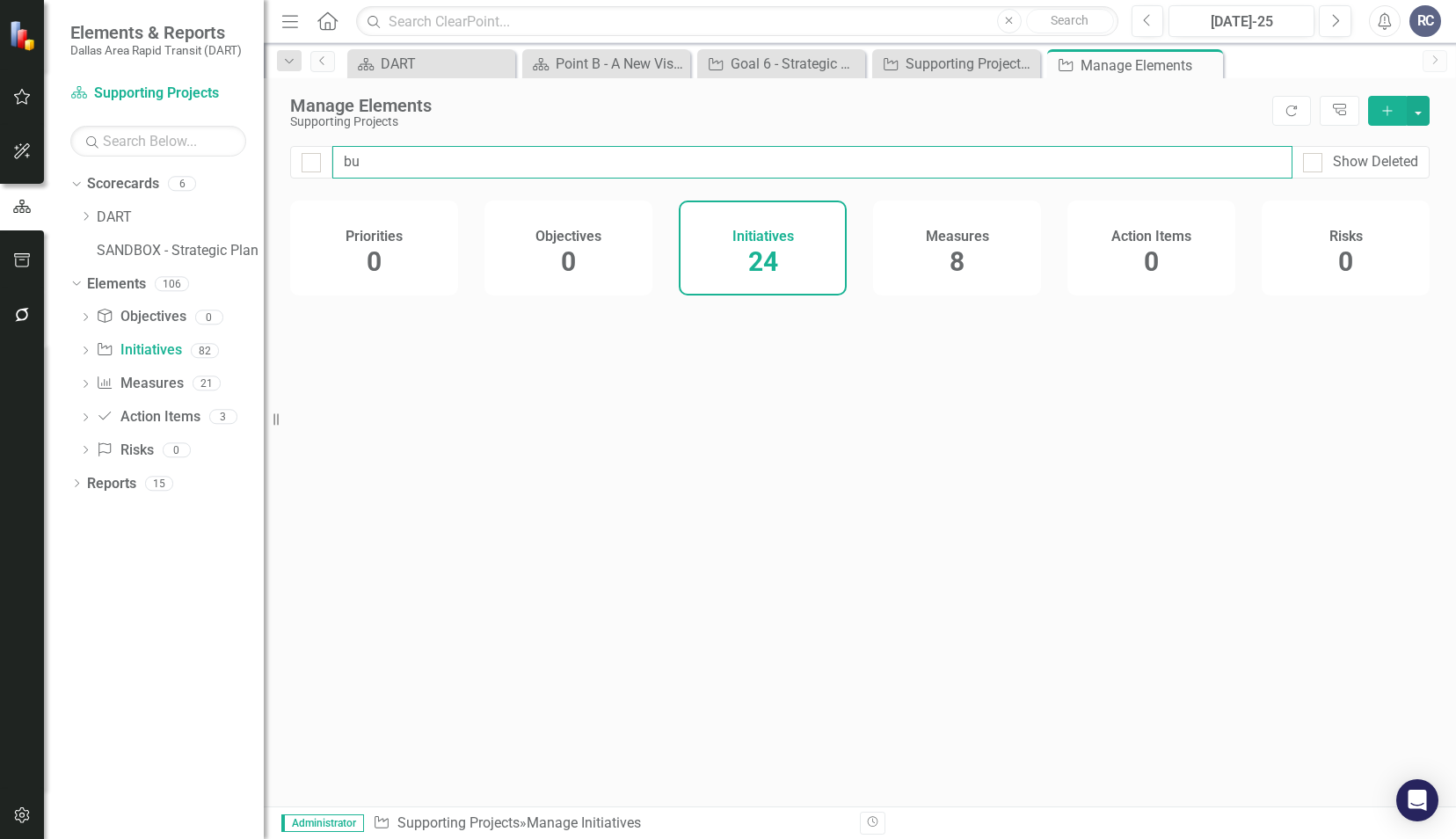
type input "bus"
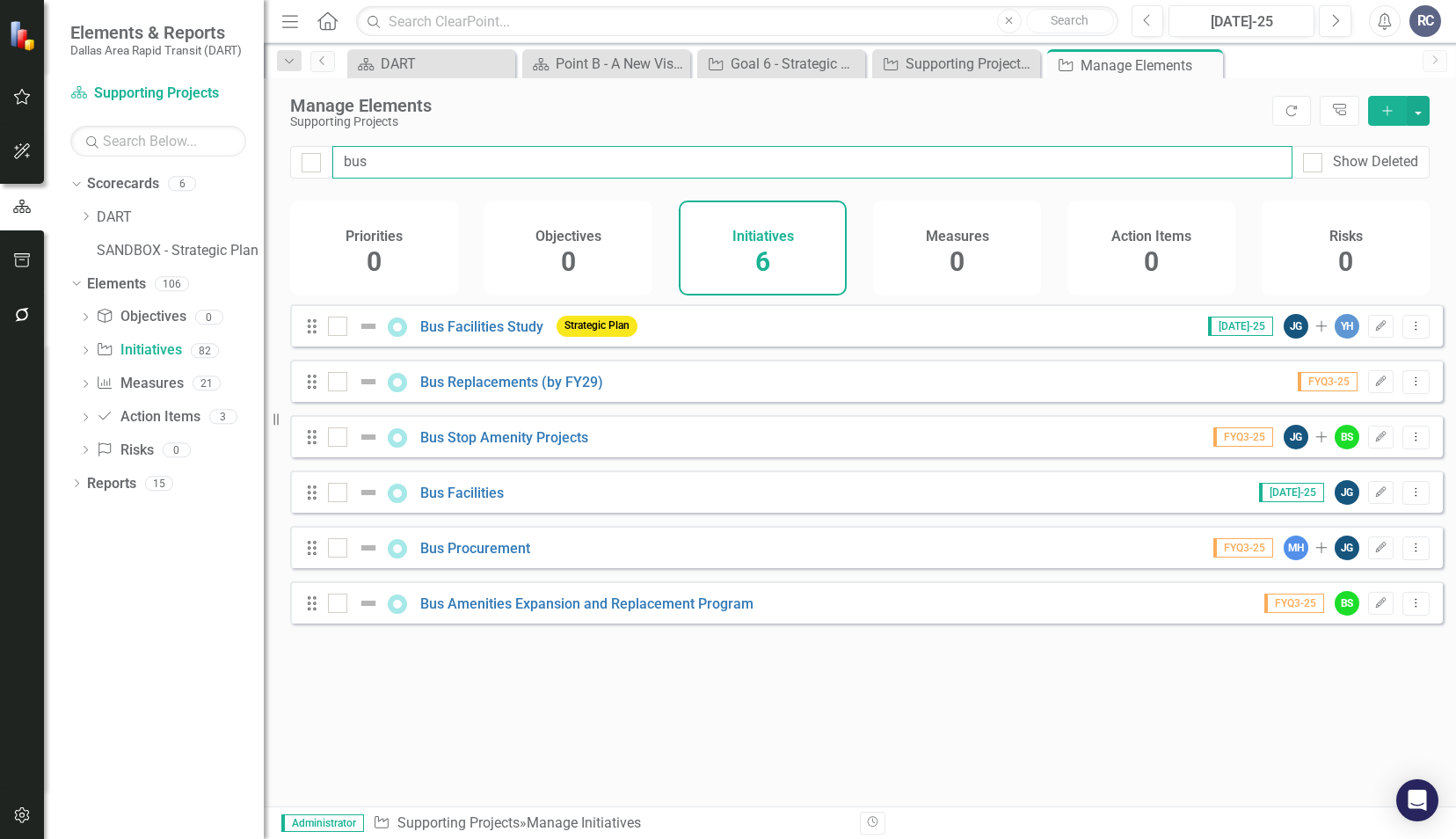
checkbox input "false"
type input "bus"
click at [329, 613] on div at bounding box center [337, 602] width 19 height 19
click at [329, 605] on input "checkbox" at bounding box center [333, 599] width 12 height 12
checkbox input "true"
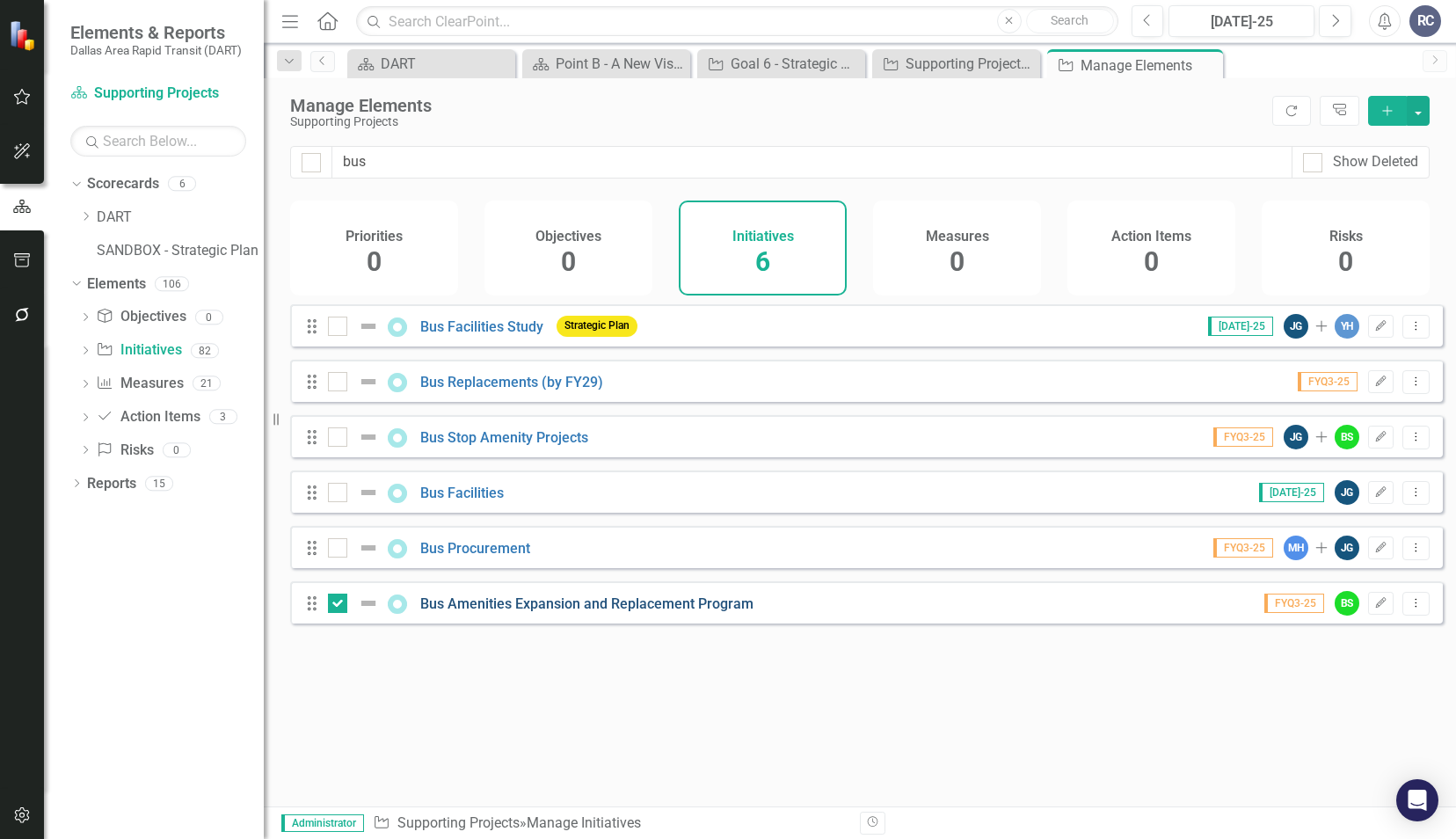
click at [443, 612] on link "Bus Amenities Expansion and Replacement Program" at bounding box center [587, 603] width 333 height 17
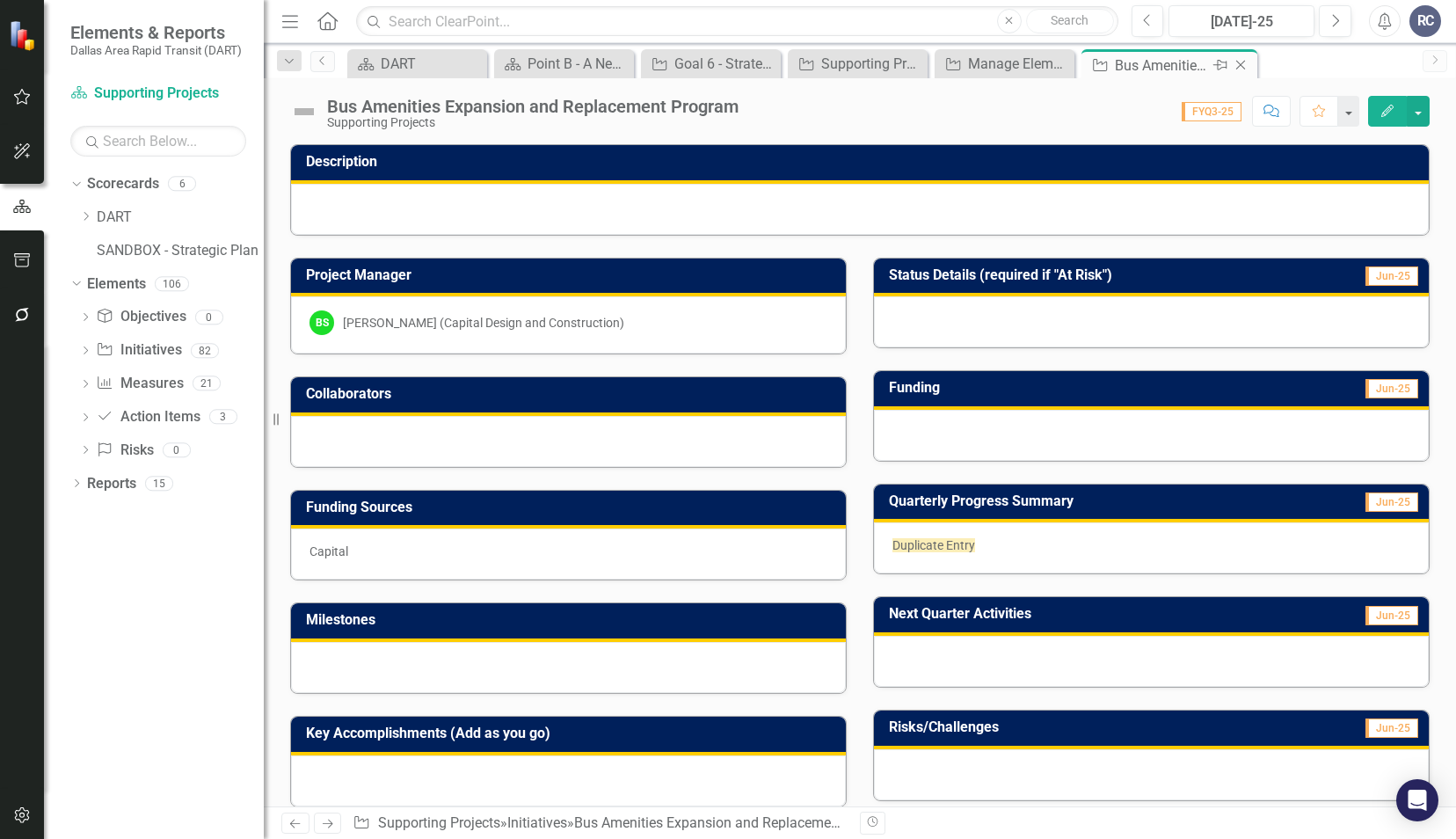
click at [1243, 61] on icon at bounding box center [1241, 65] width 10 height 10
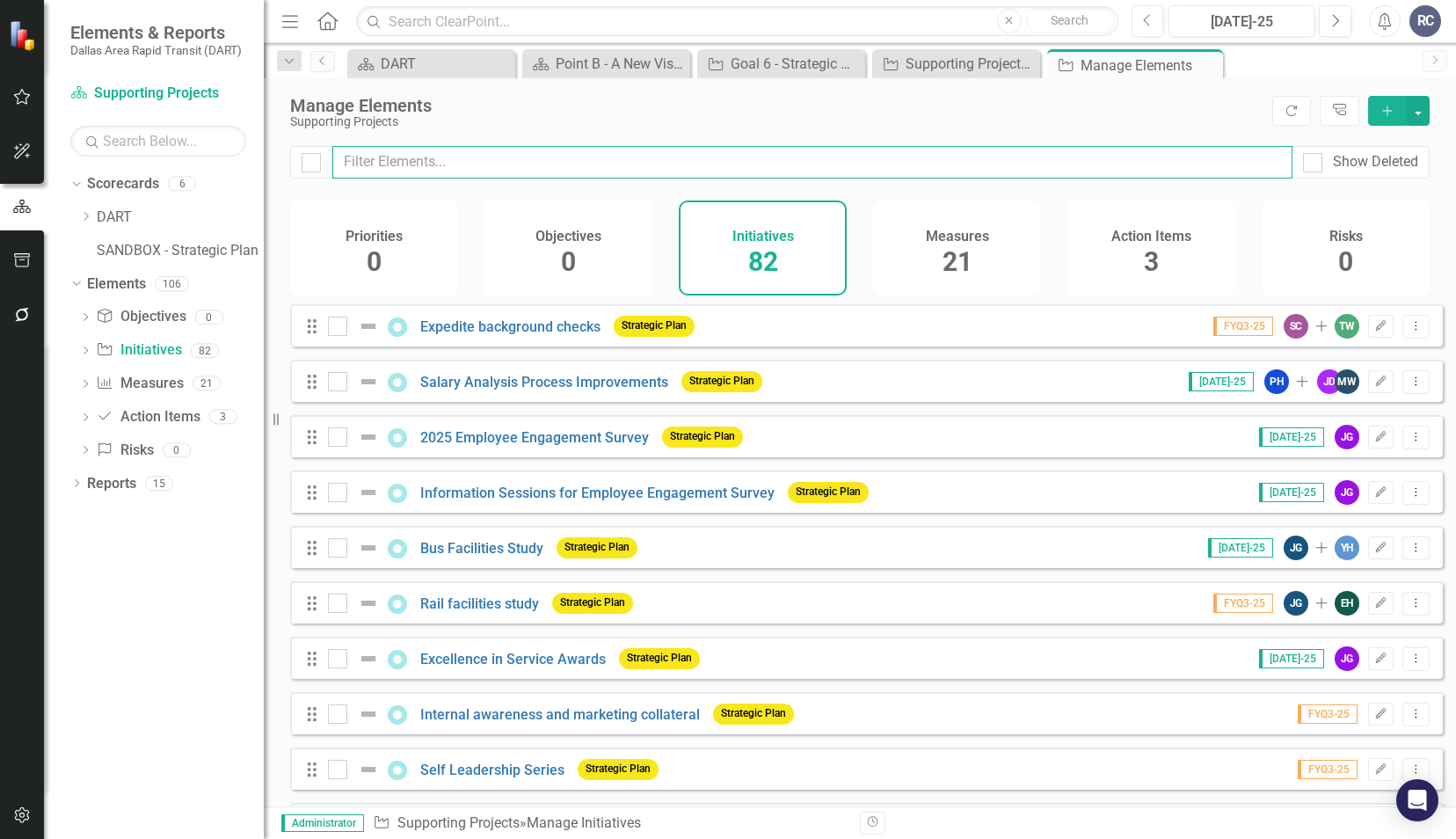
click at [486, 166] on input "text" at bounding box center [812, 162] width 961 height 32
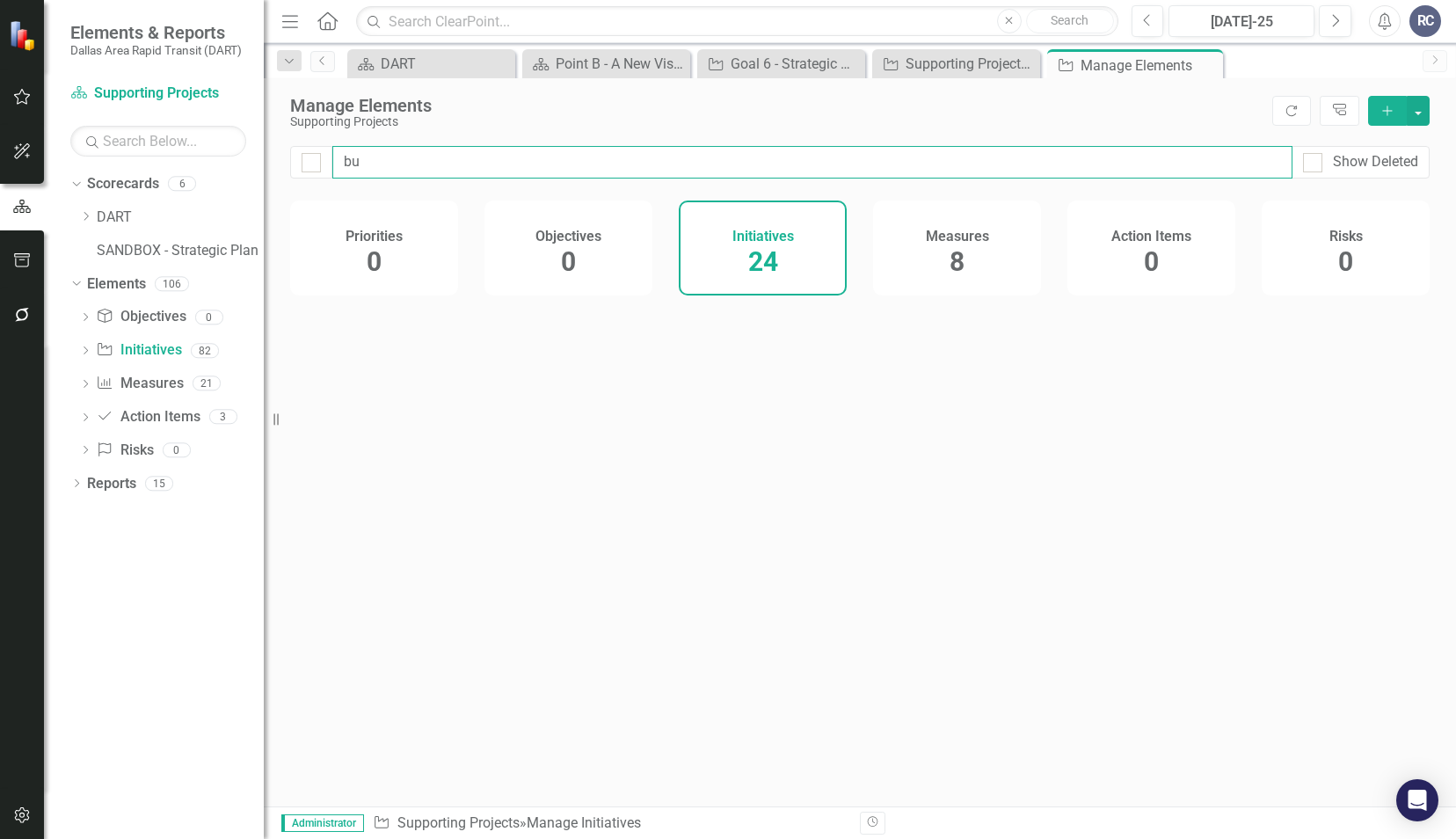
type input "bus"
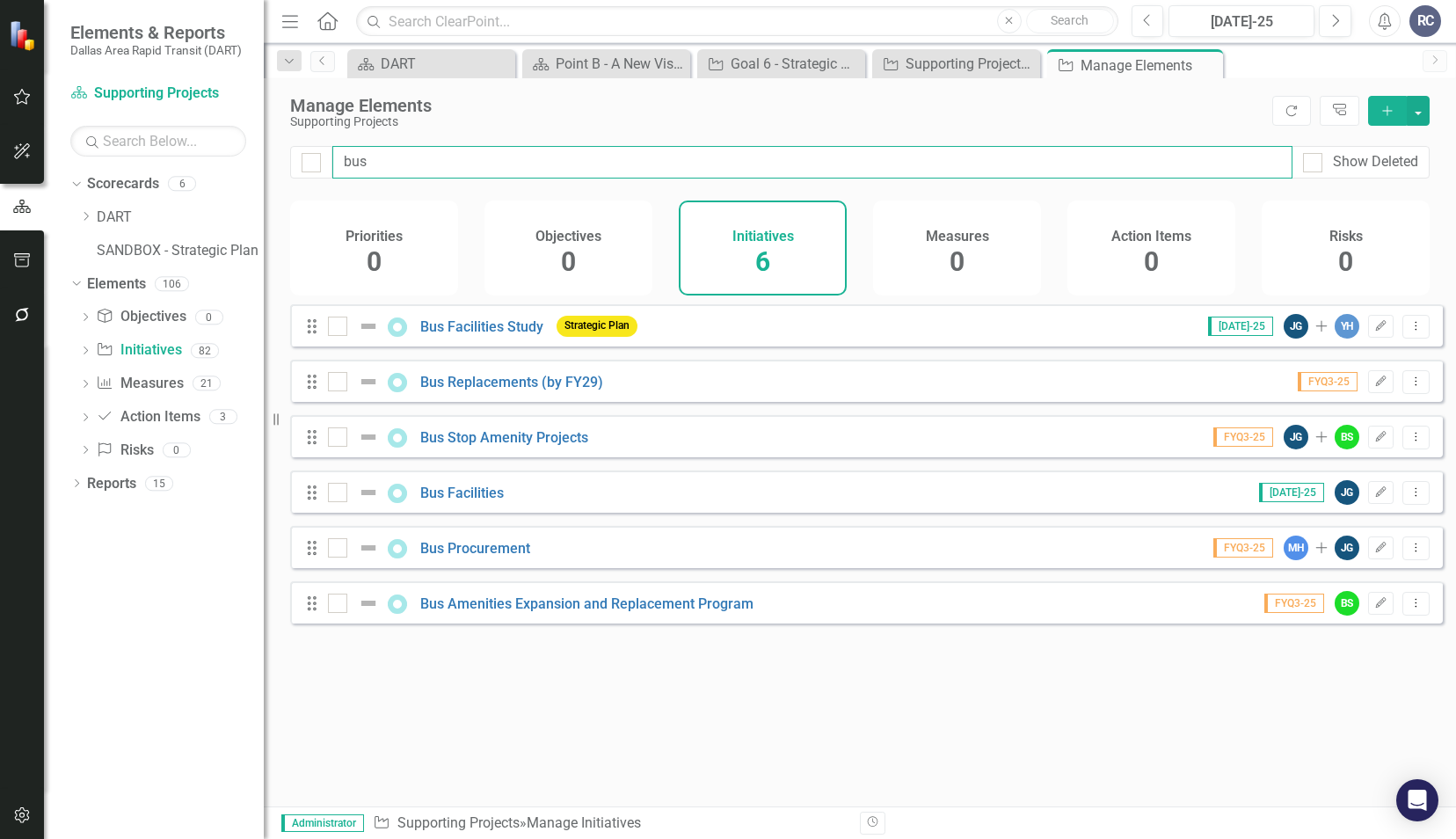
checkbox input "false"
type input "bus"
click at [345, 613] on div at bounding box center [337, 602] width 19 height 19
click at [339, 605] on input "checkbox" at bounding box center [333, 599] width 12 height 12
click at [1409, 609] on icon "Dropdown Menu" at bounding box center [1416, 602] width 15 height 12
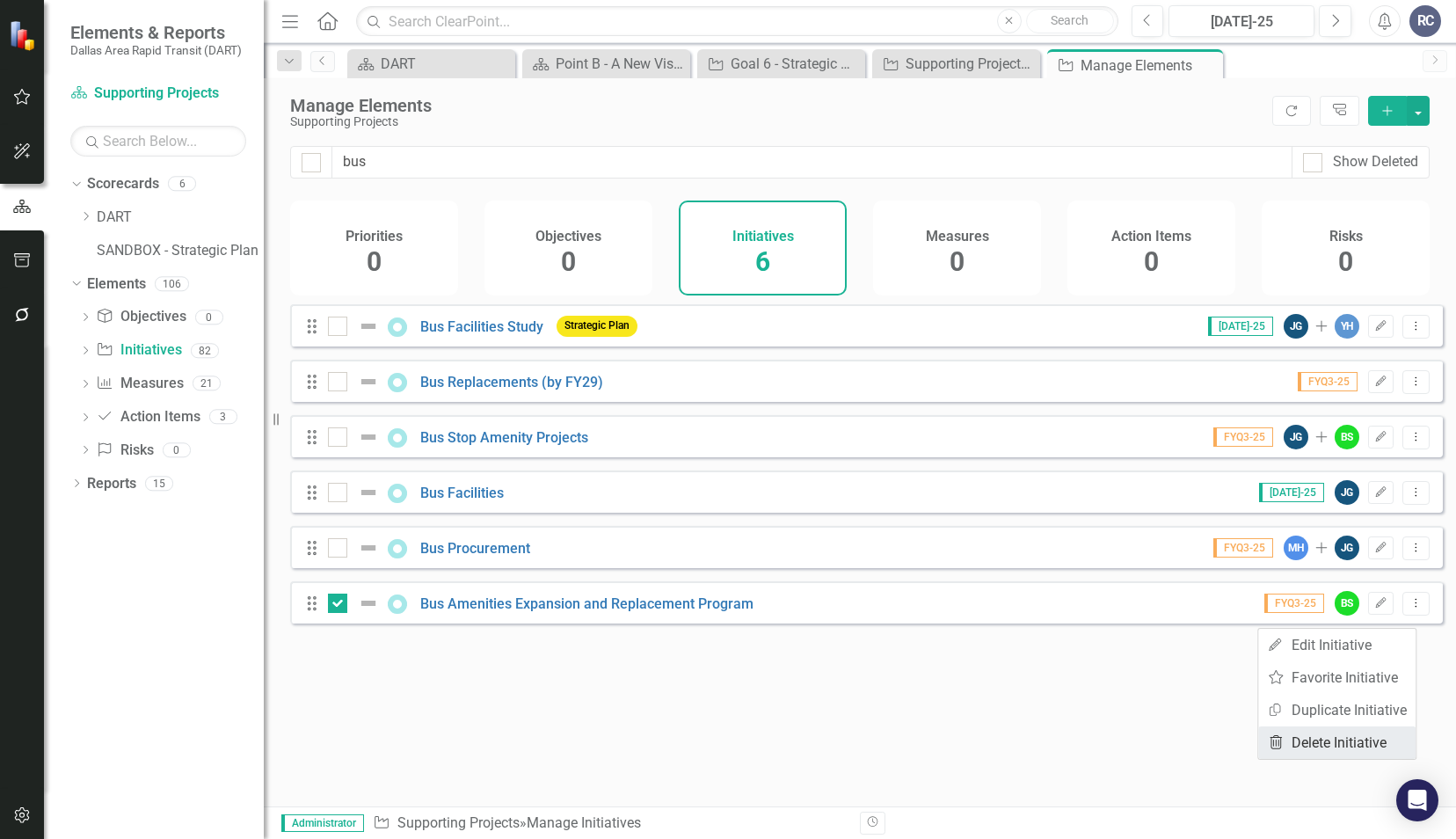
click at [1340, 740] on link "Trash Delete Initiative" at bounding box center [1337, 743] width 158 height 32
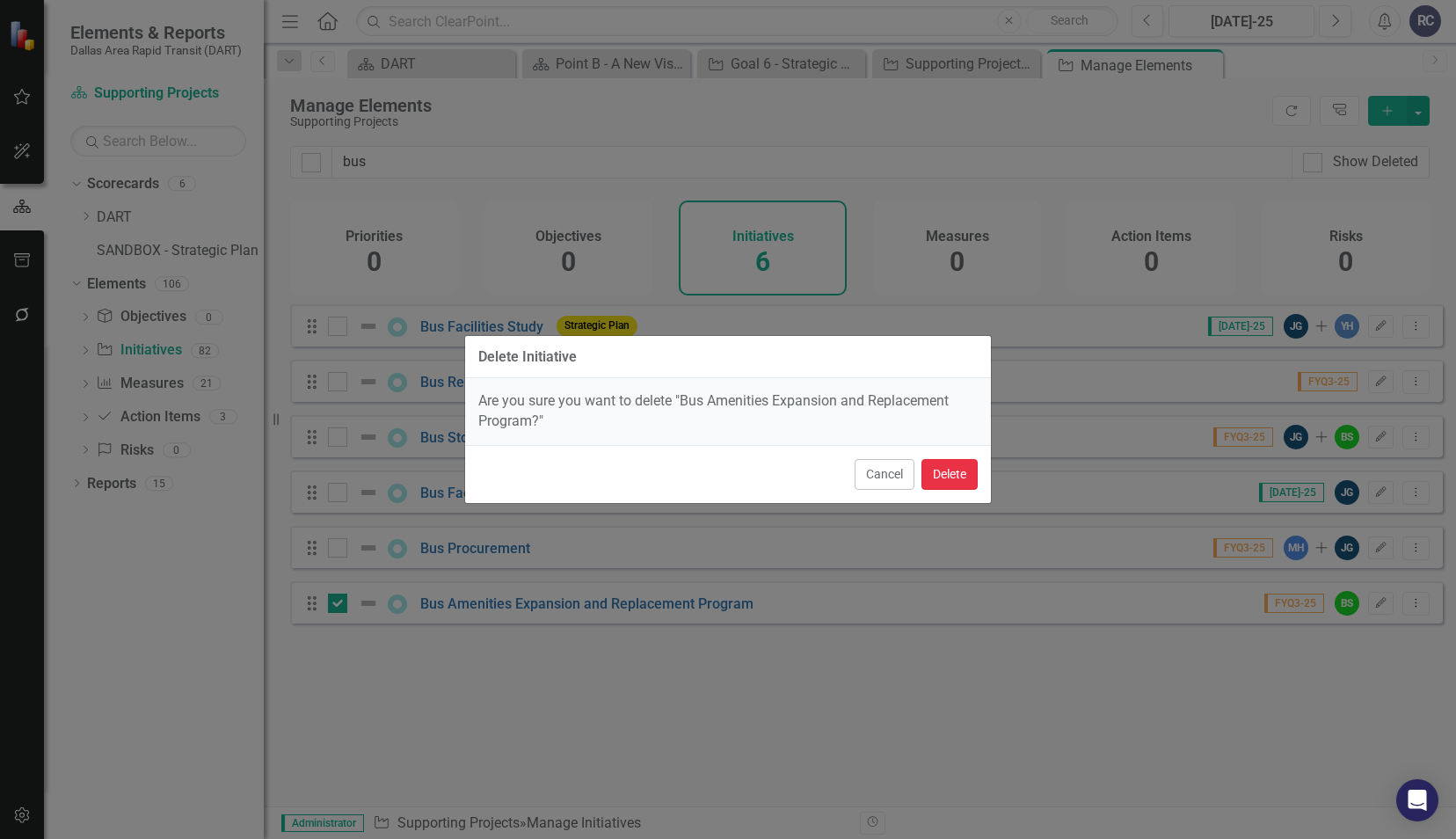
click at [963, 481] on button "Delete" at bounding box center [950, 474] width 57 height 31
checkbox input "false"
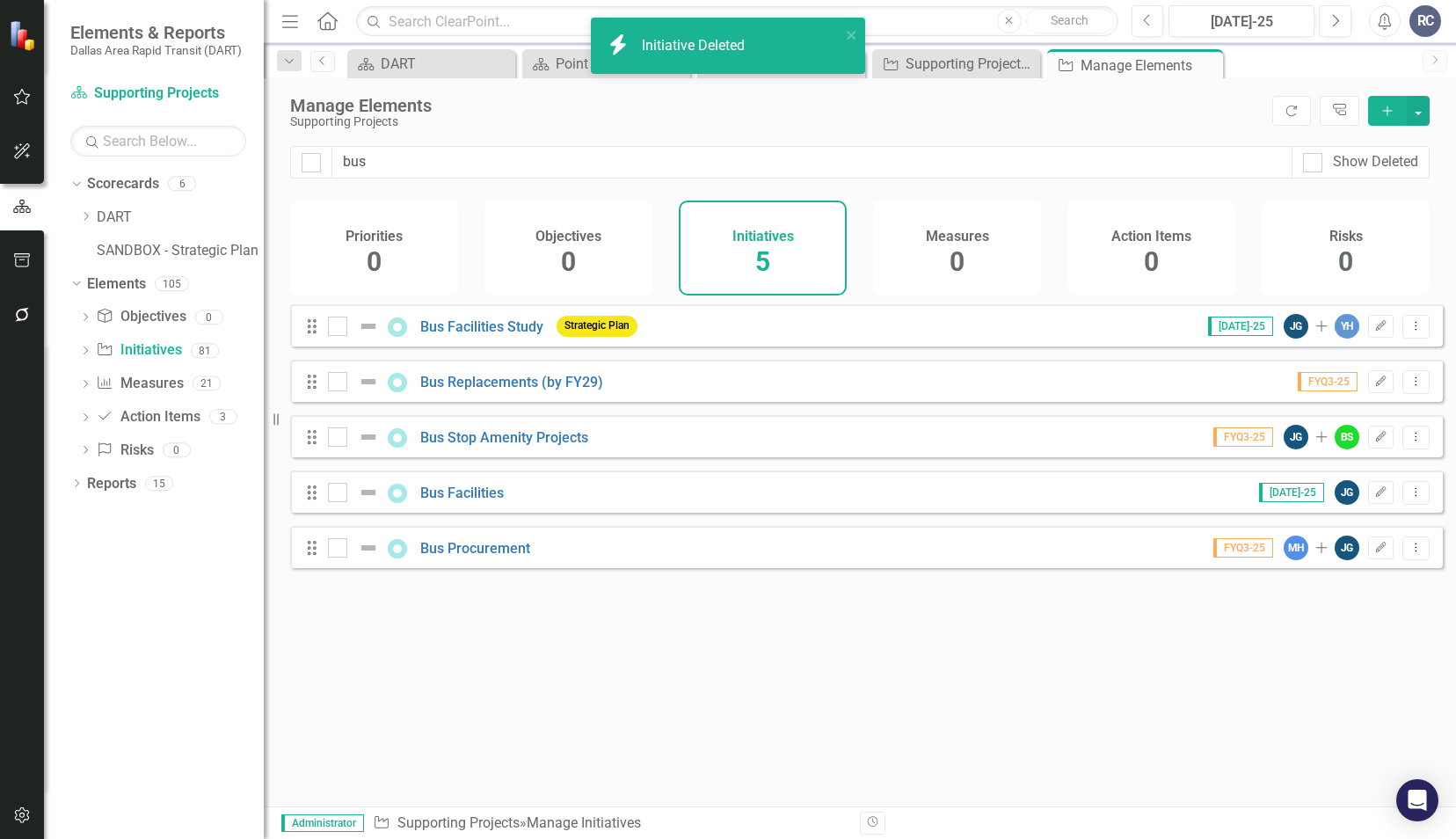
click at [480, 618] on div "Looks like you don't have any Initiatives set up yet. Why don't you add an Init…" at bounding box center [866, 533] width 1153 height 458
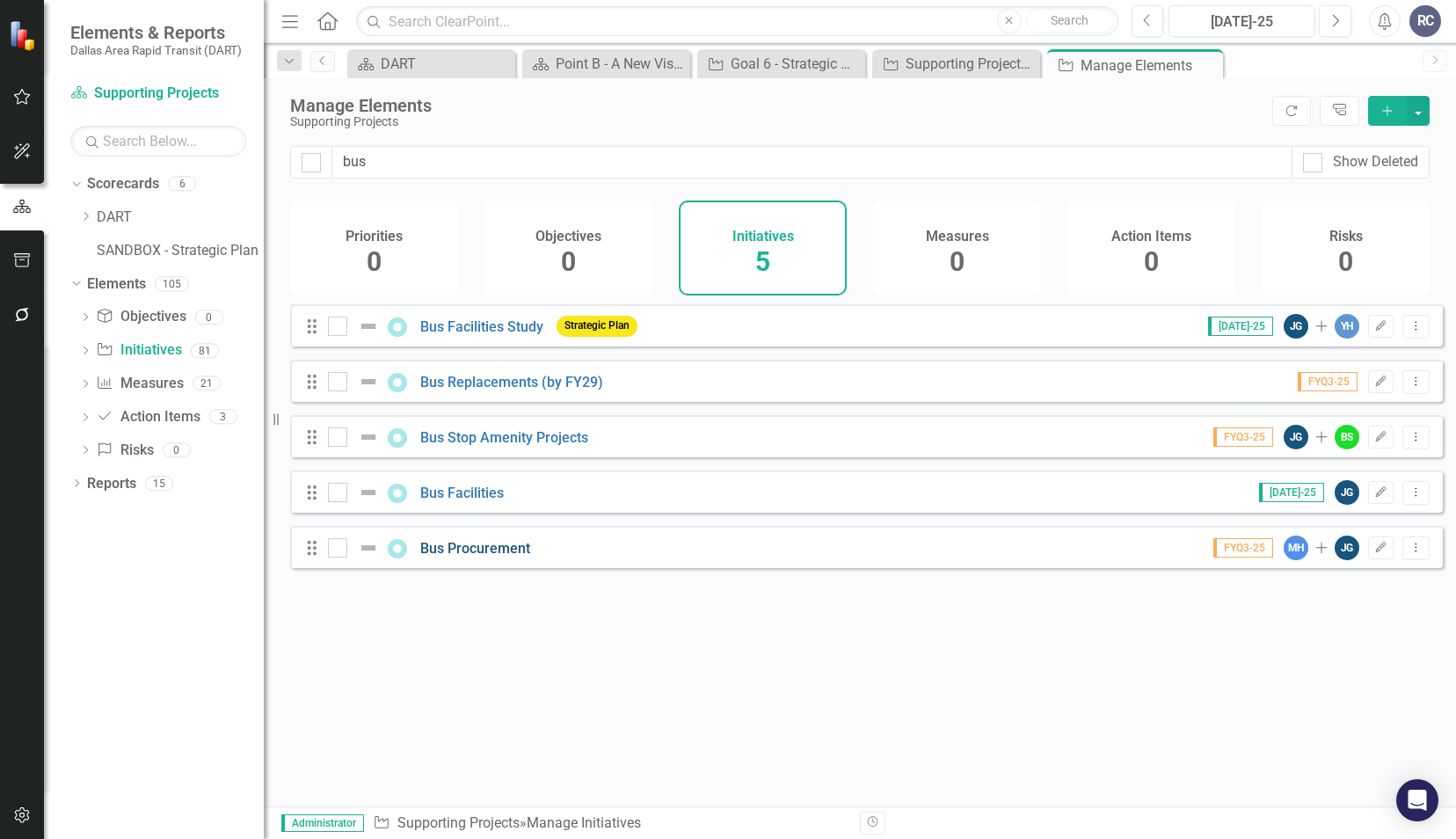
click at [484, 556] on link "Bus Procurement" at bounding box center [475, 548] width 110 height 17
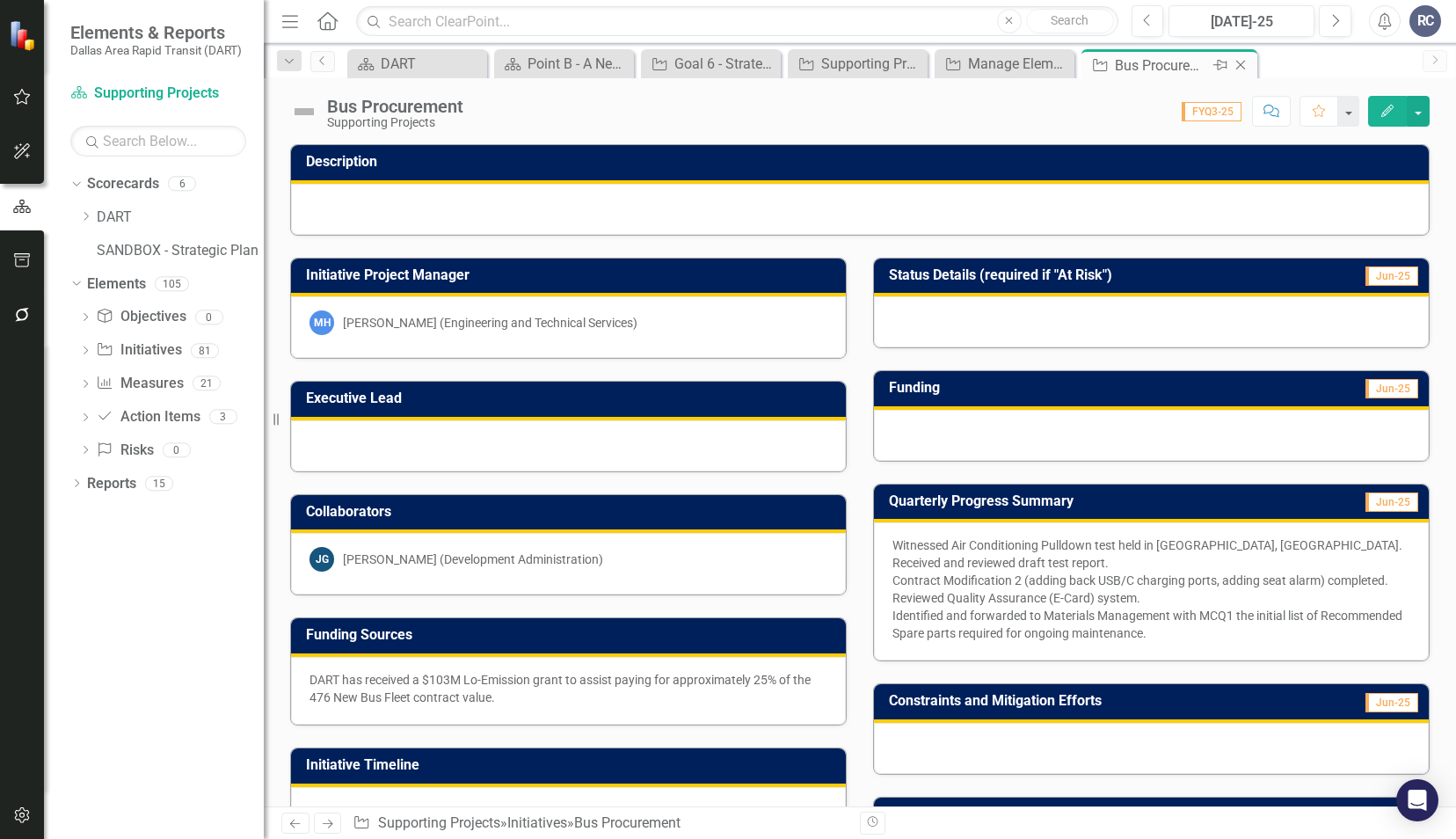
click at [1241, 65] on icon at bounding box center [1241, 65] width 10 height 10
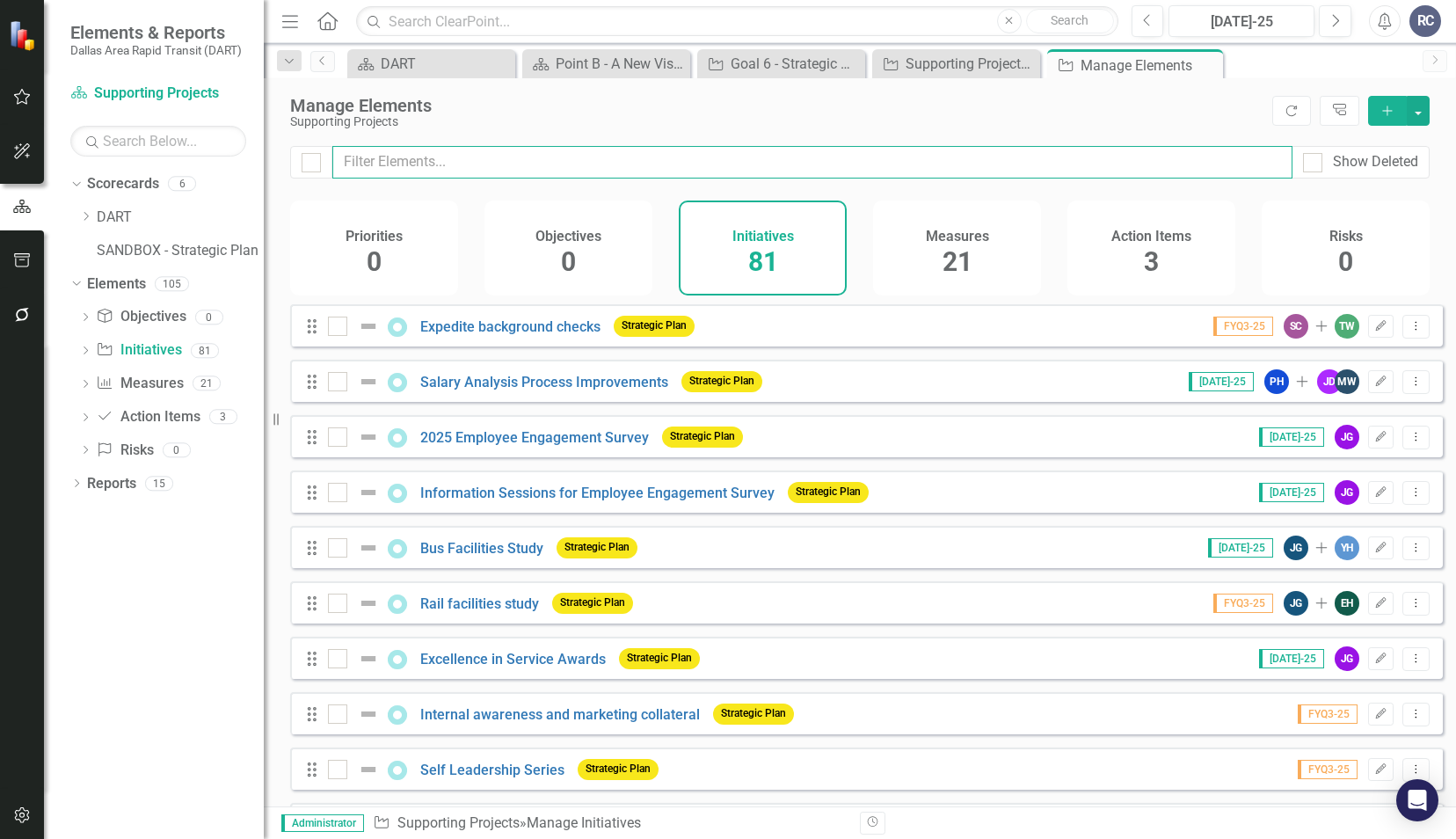
click at [471, 150] on input "text" at bounding box center [812, 162] width 961 height 32
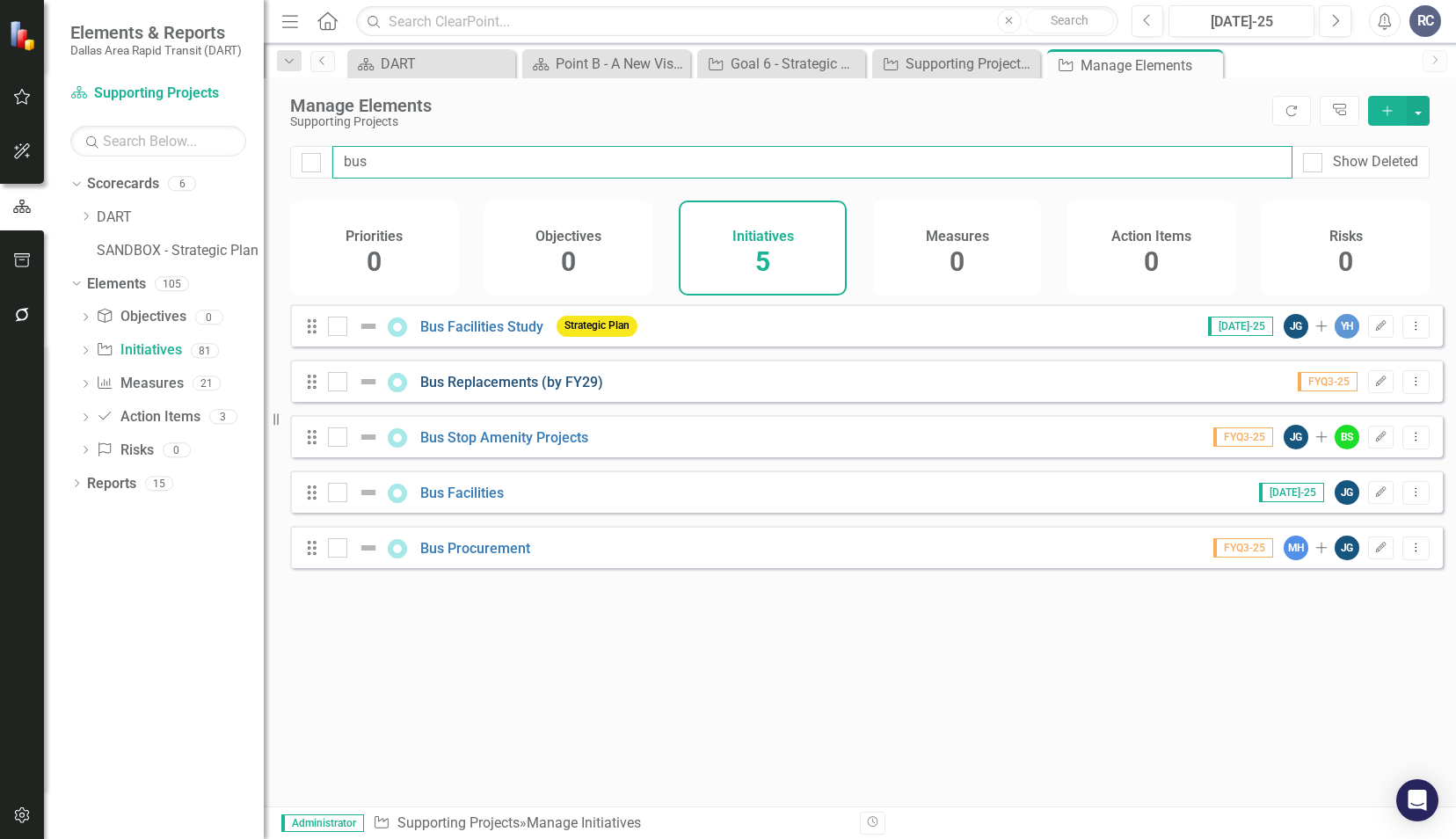
type input "bus"
click at [461, 391] on link "Bus Replacements (by FY29)" at bounding box center [511, 382] width 183 height 17
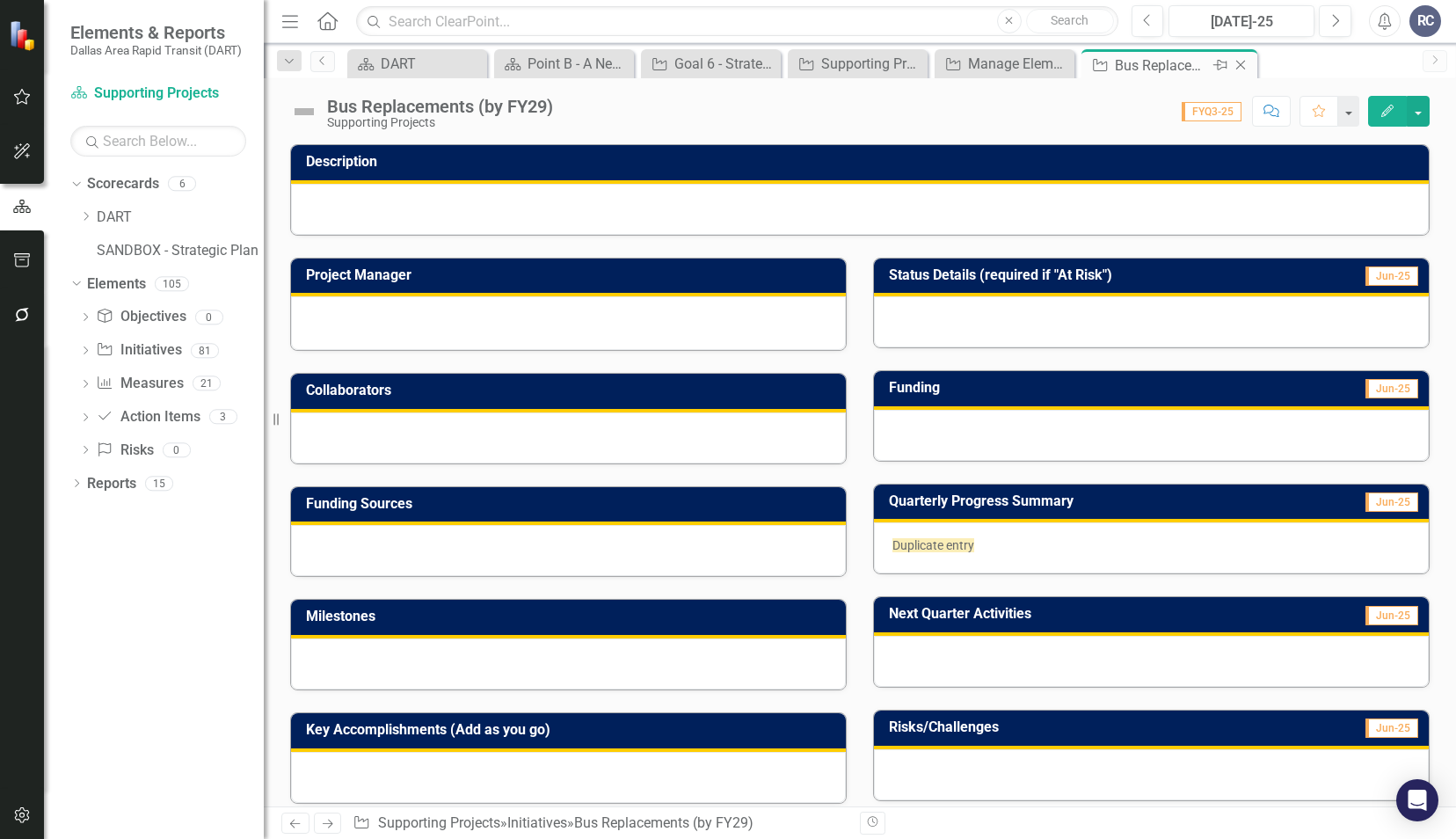
click at [1247, 64] on icon "Close" at bounding box center [1241, 65] width 18 height 14
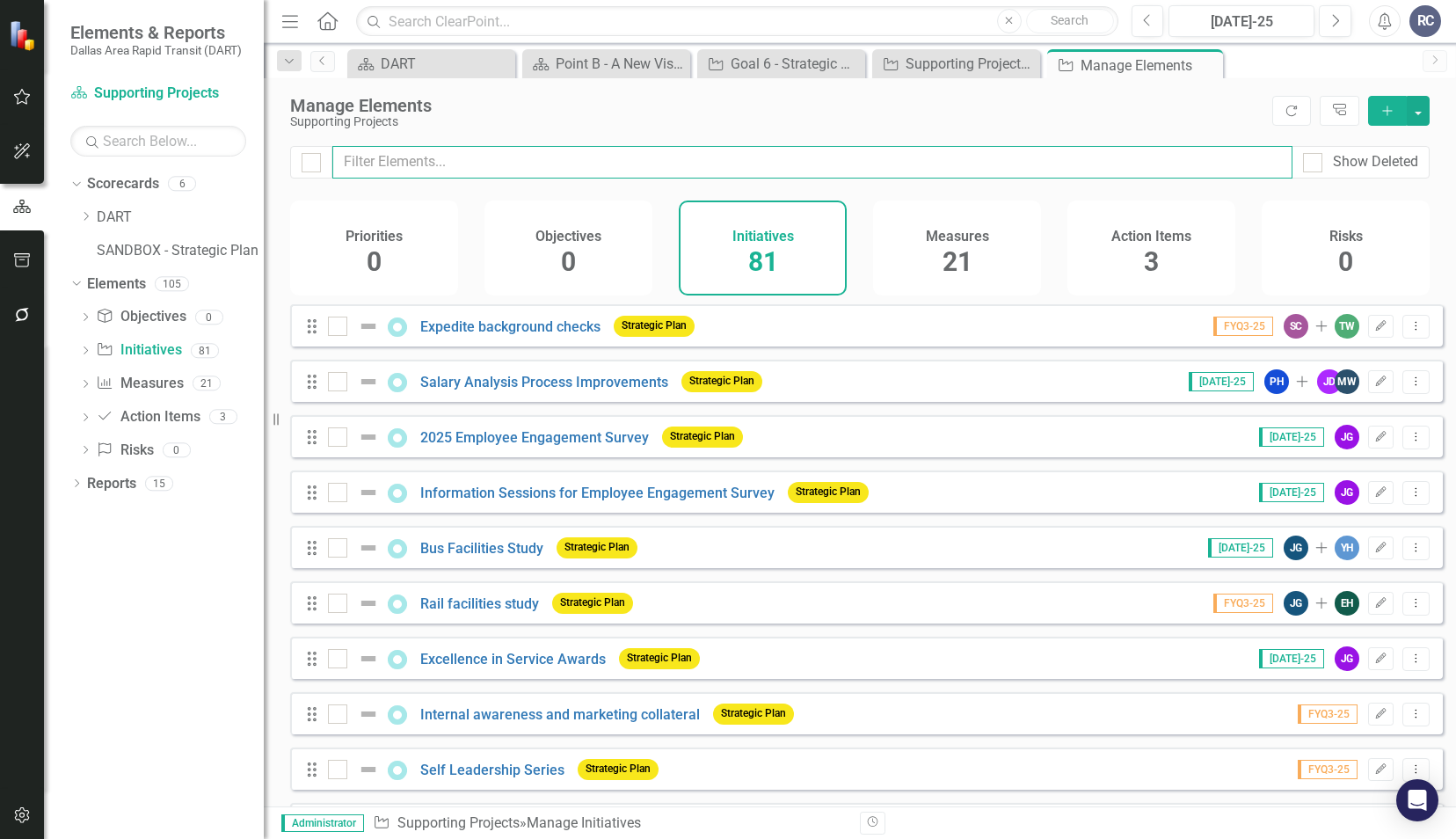
click at [471, 168] on input "text" at bounding box center [812, 162] width 961 height 32
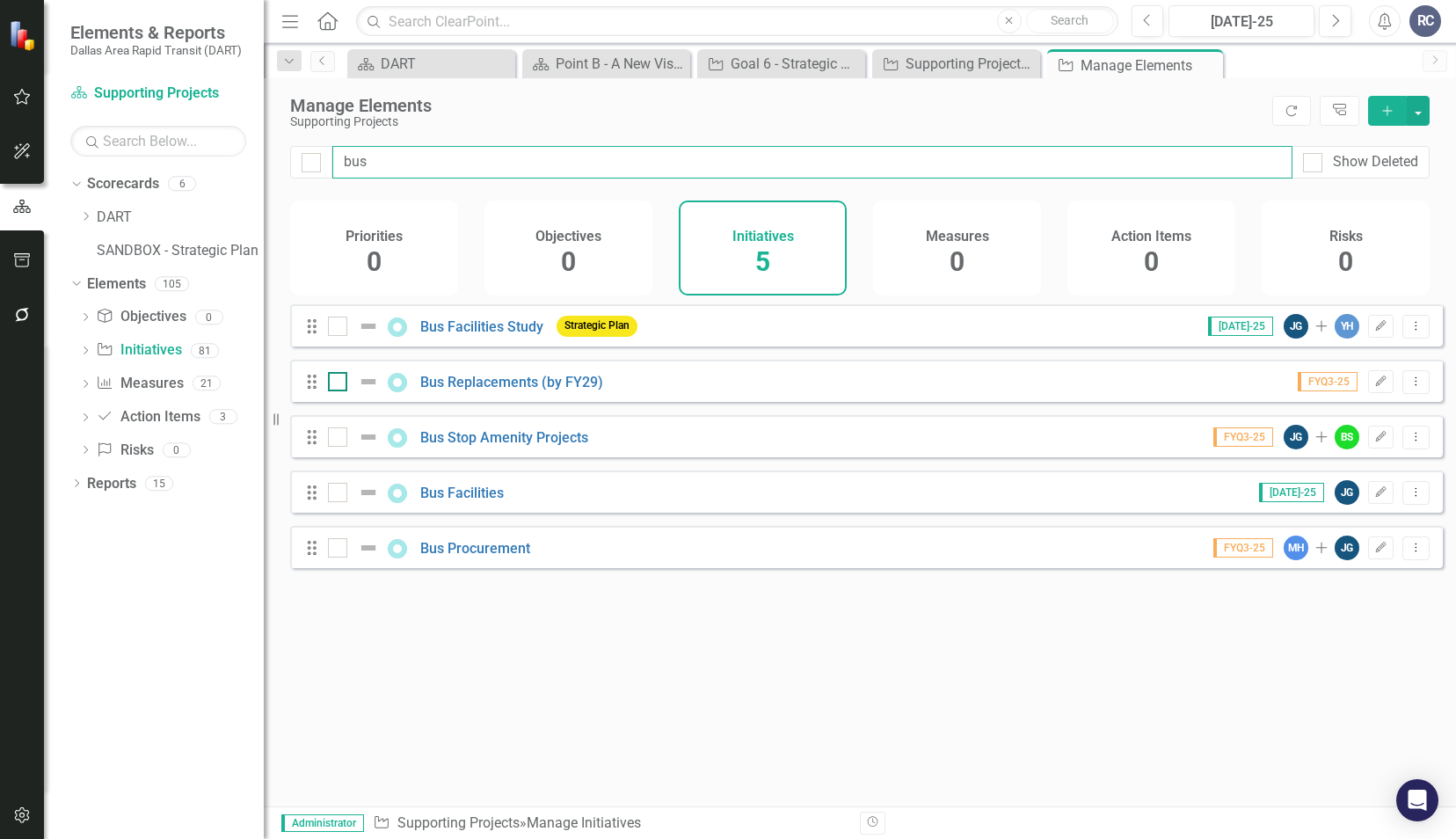
type input "bus"
click at [336, 383] on input "checkbox" at bounding box center [333, 377] width 12 height 12
click at [1409, 387] on icon "Dropdown Menu" at bounding box center [1416, 381] width 15 height 12
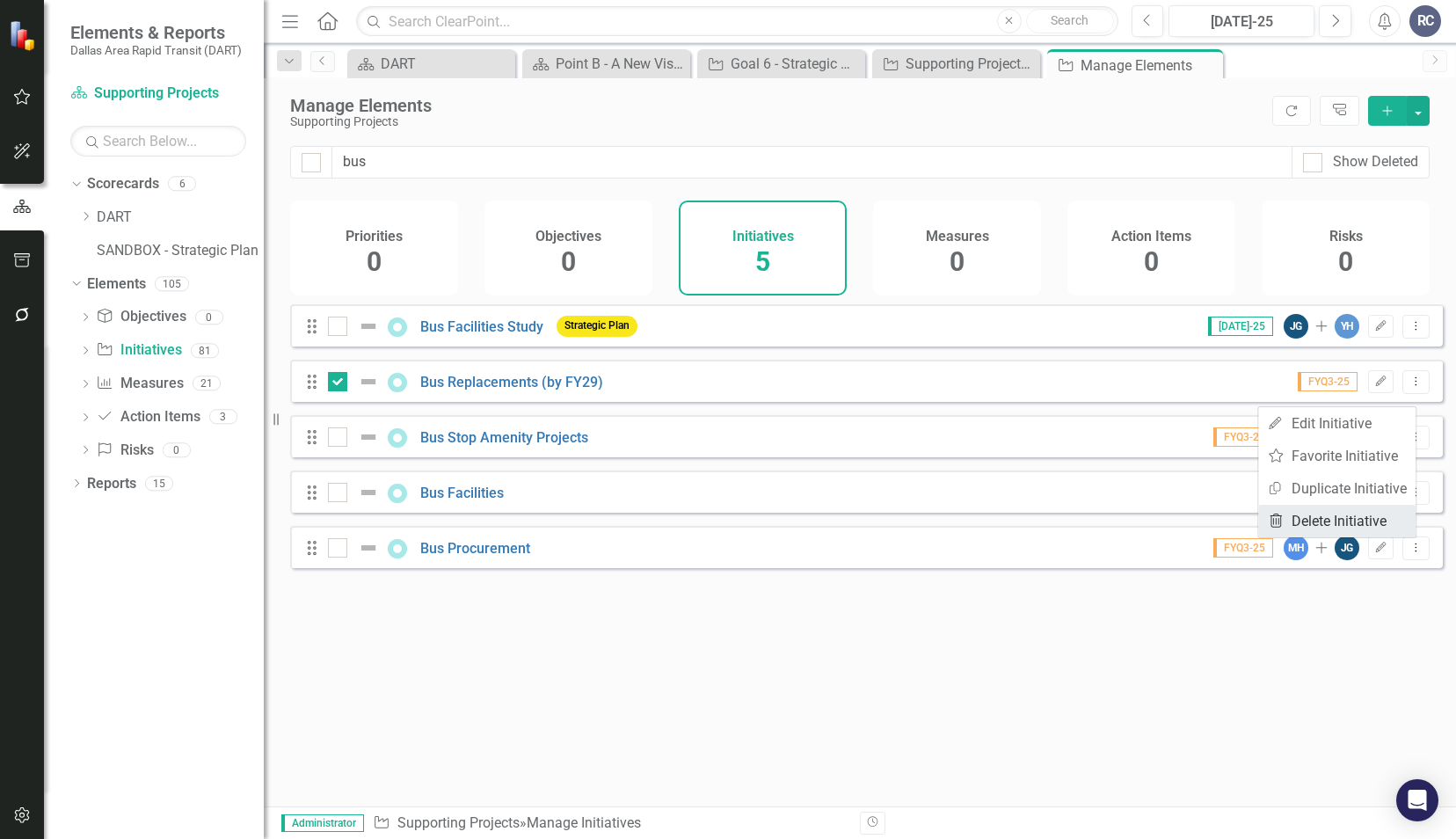
click at [1360, 516] on link "Trash Delete Initiative" at bounding box center [1337, 521] width 158 height 32
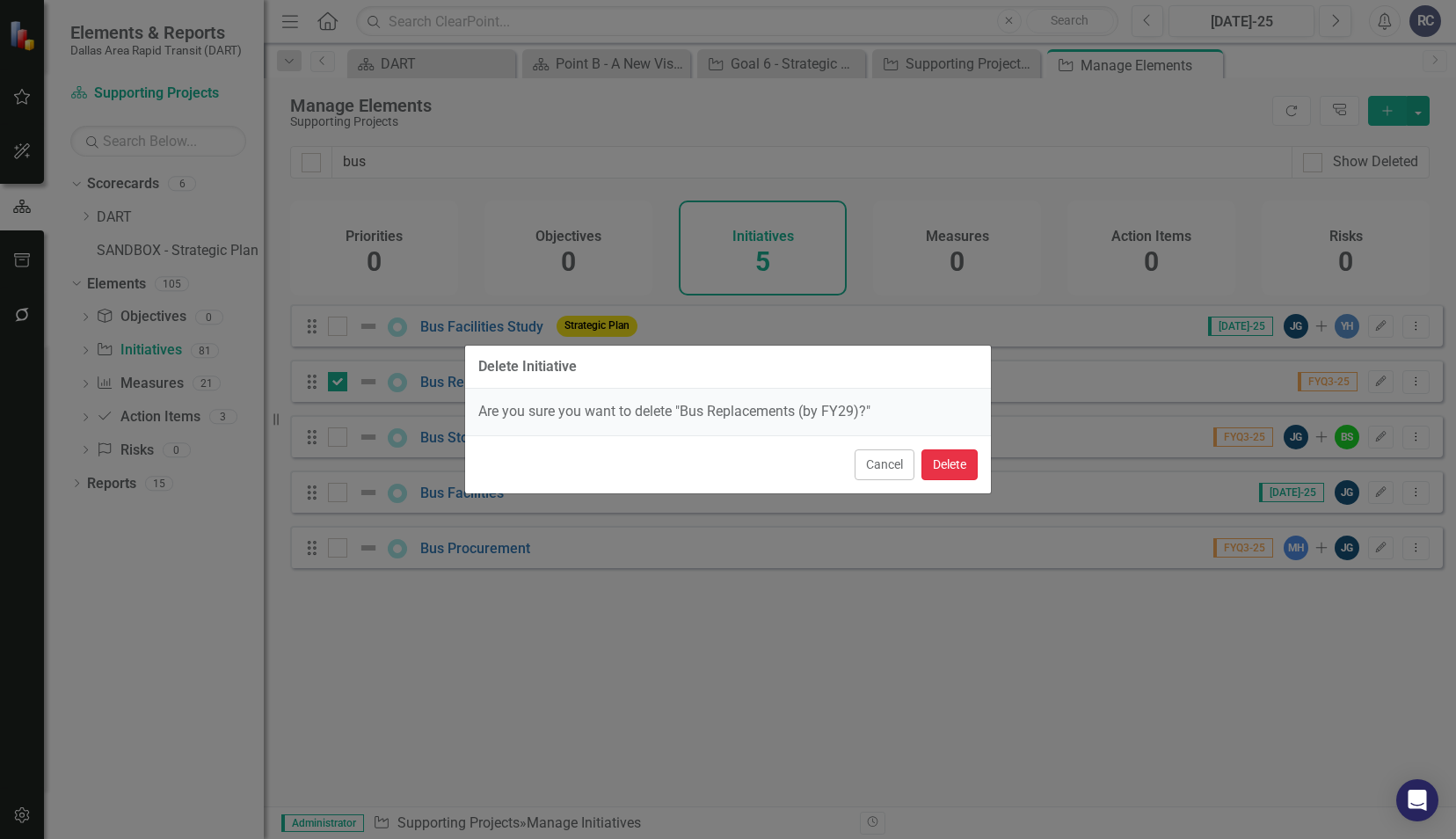
click at [968, 471] on button "Delete" at bounding box center [950, 465] width 57 height 31
checkbox input "false"
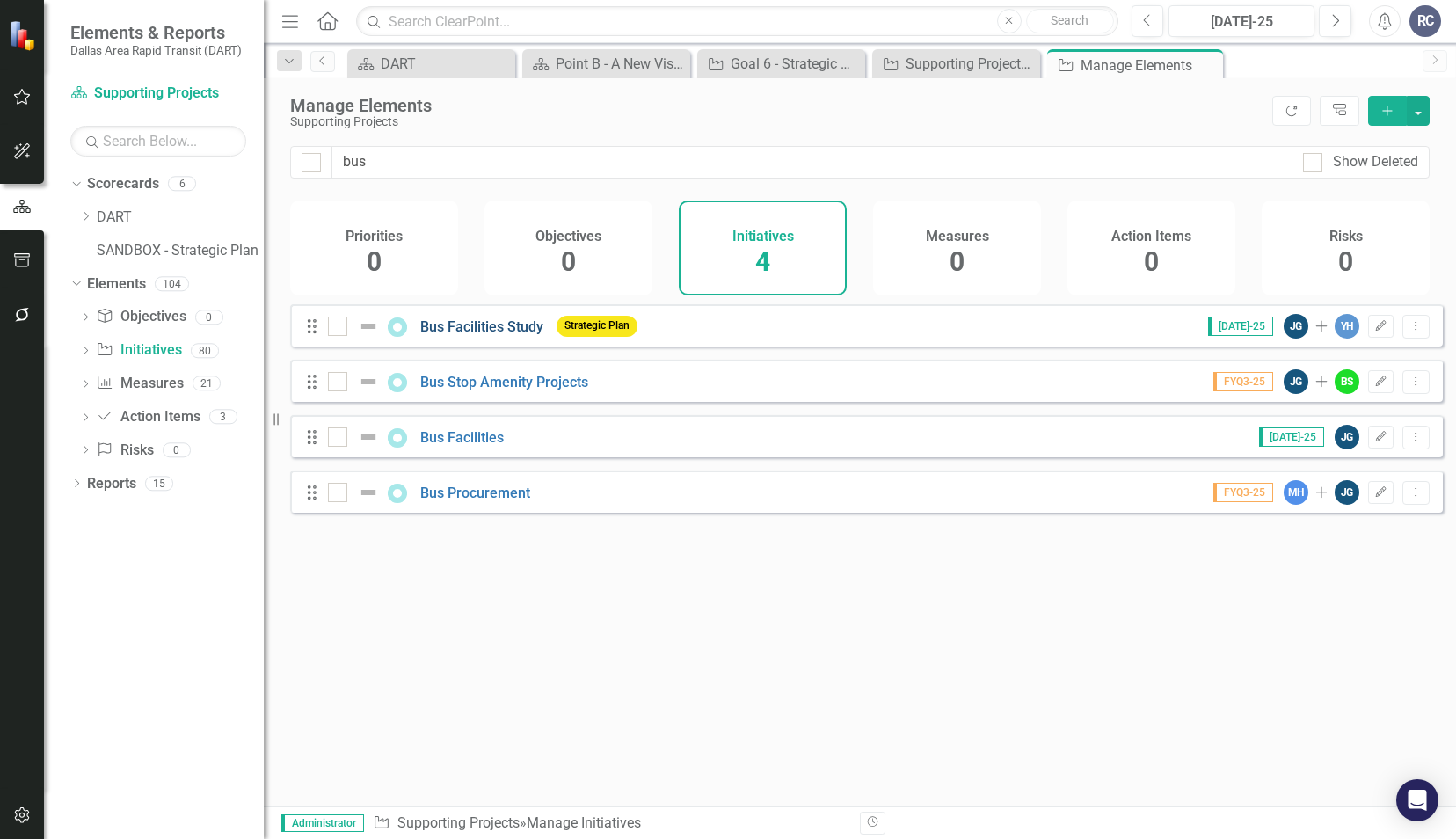
click at [490, 335] on link "Bus Facilities Study" at bounding box center [482, 327] width 123 height 17
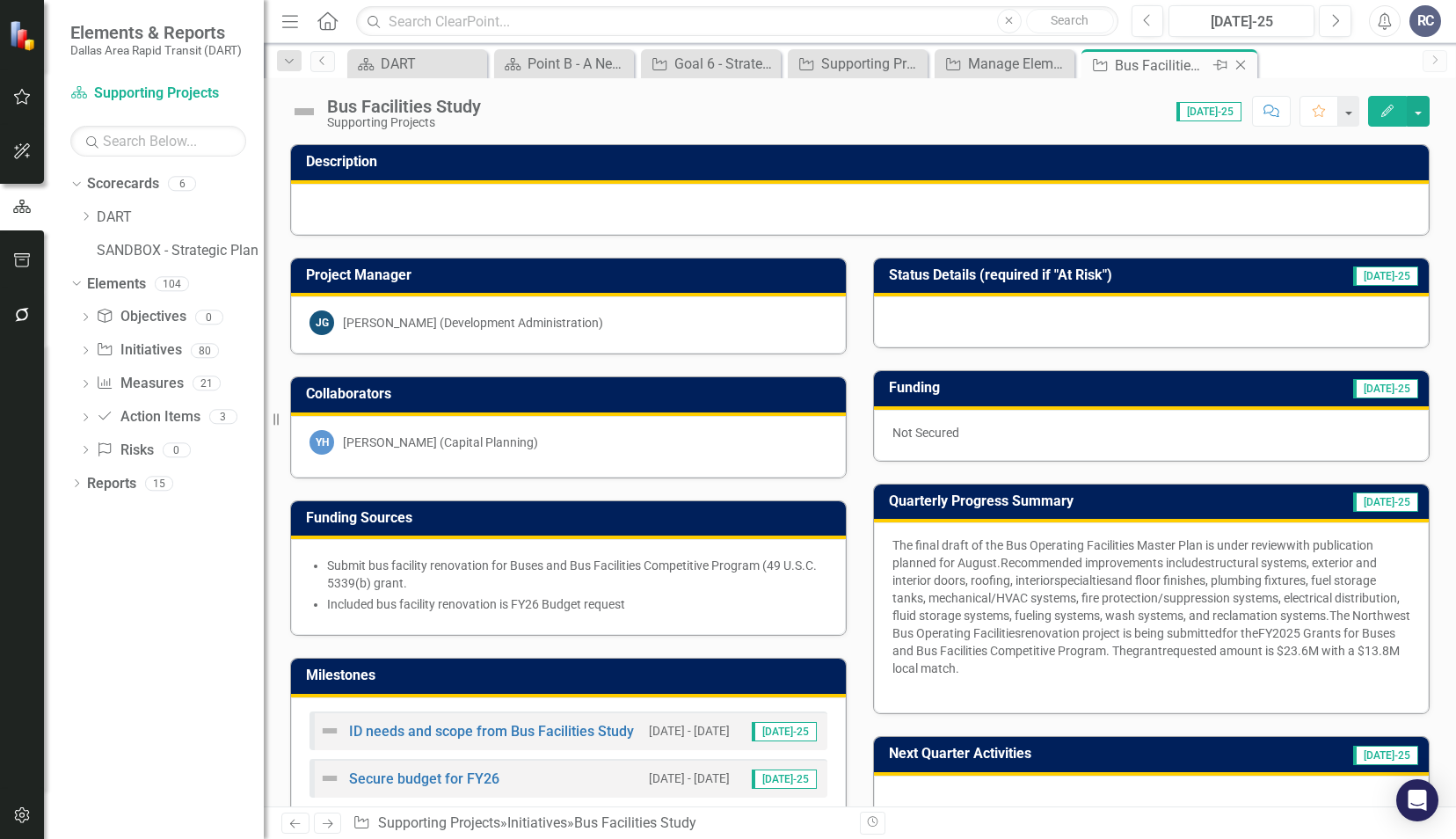
click at [1239, 68] on icon "Close" at bounding box center [1241, 65] width 18 height 14
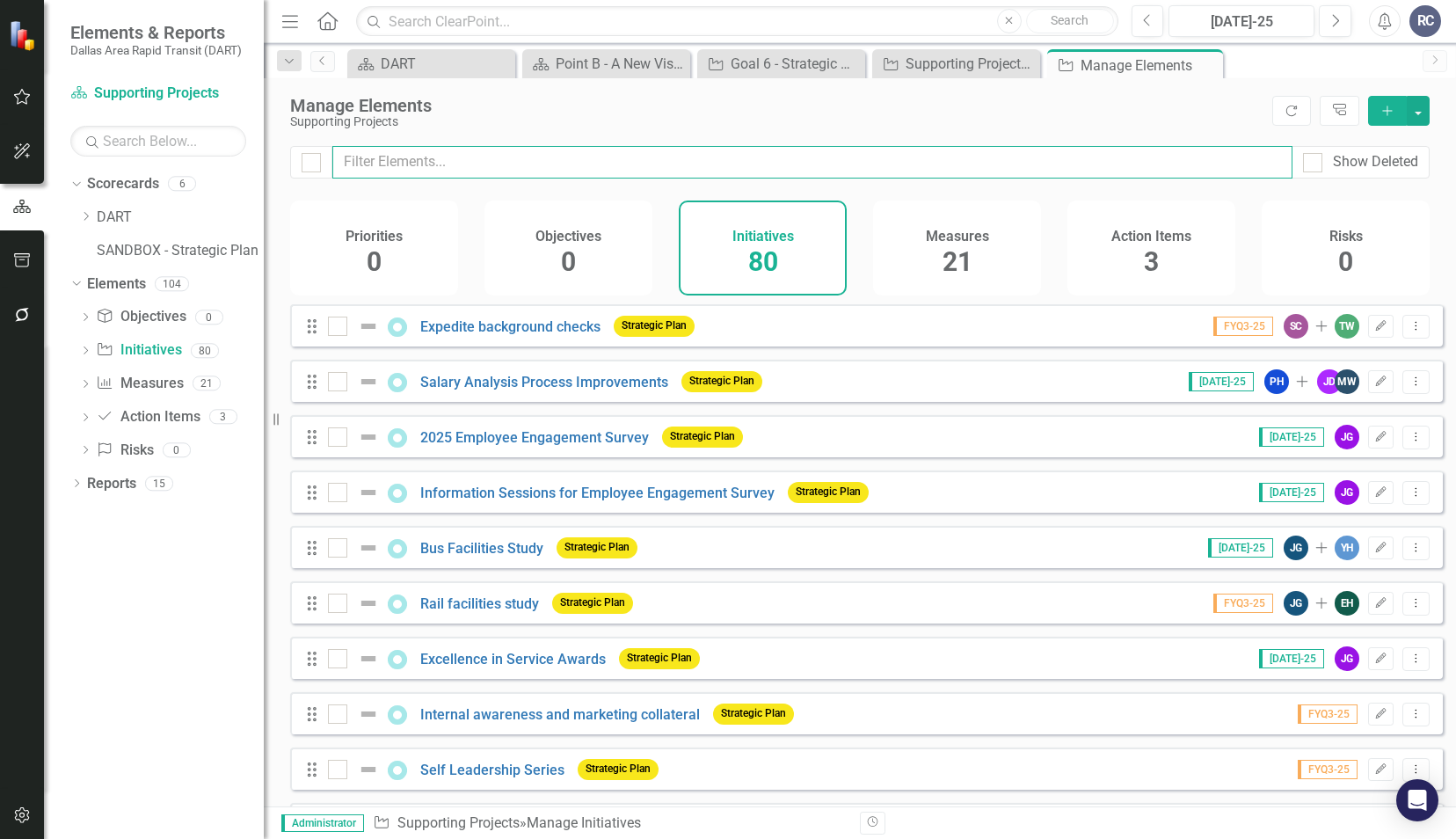
click at [410, 153] on input "text" at bounding box center [812, 162] width 961 height 32
type input "b"
checkbox input "false"
type input "bu"
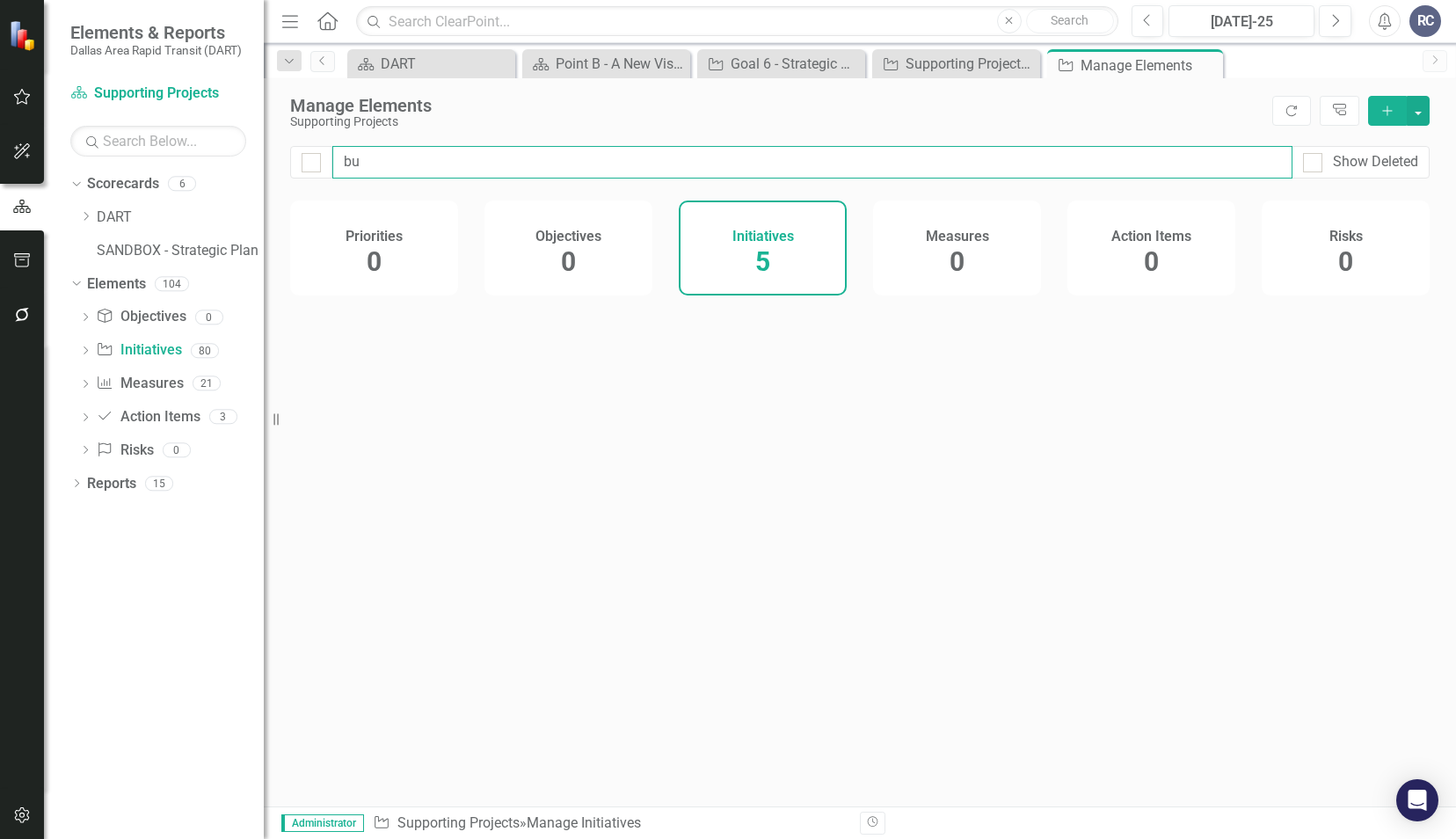
checkbox input "false"
type input "bus"
checkbox input "false"
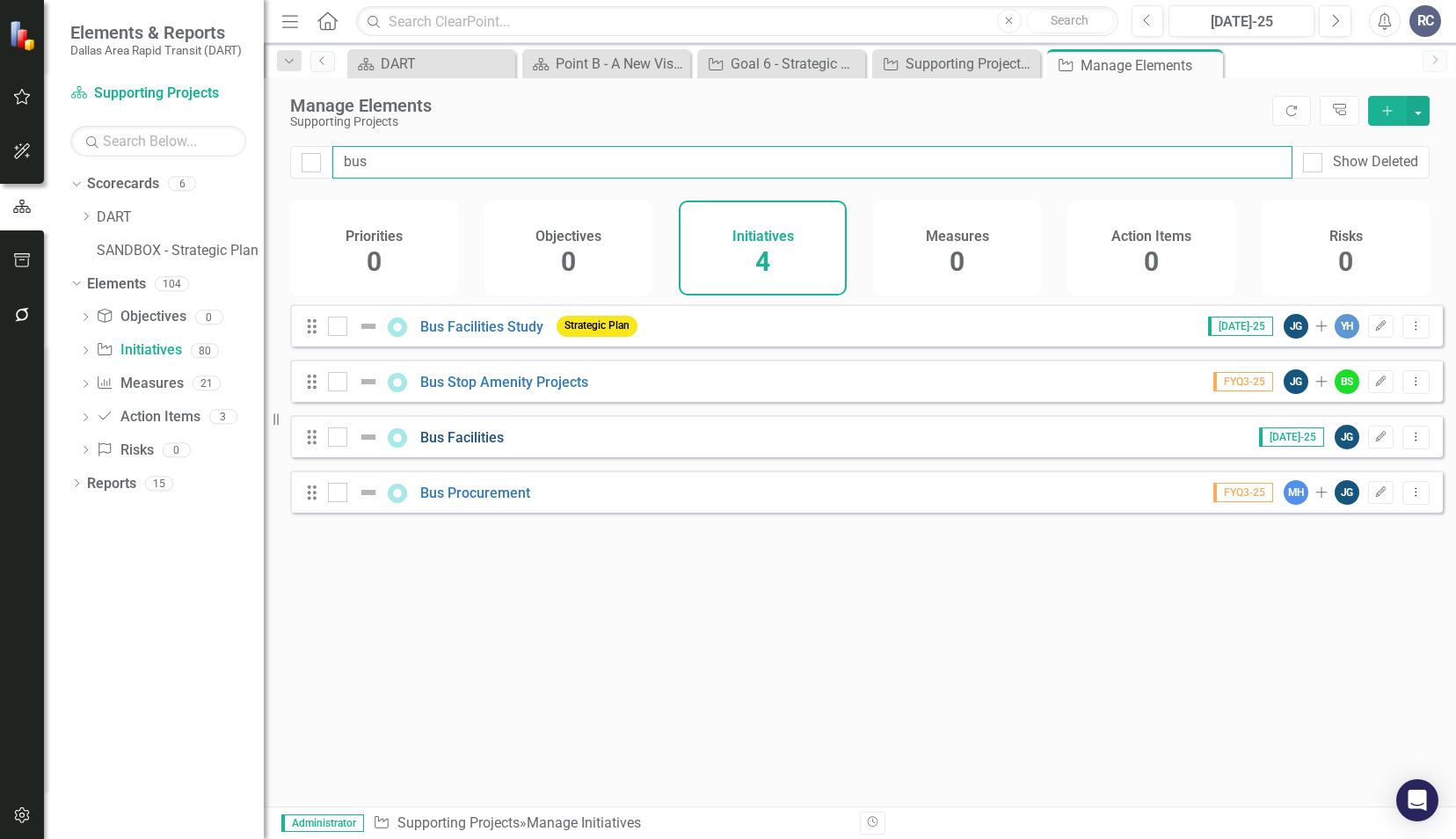
type input "bus"
click at [458, 446] on link "Bus Facilities" at bounding box center [462, 438] width 84 height 17
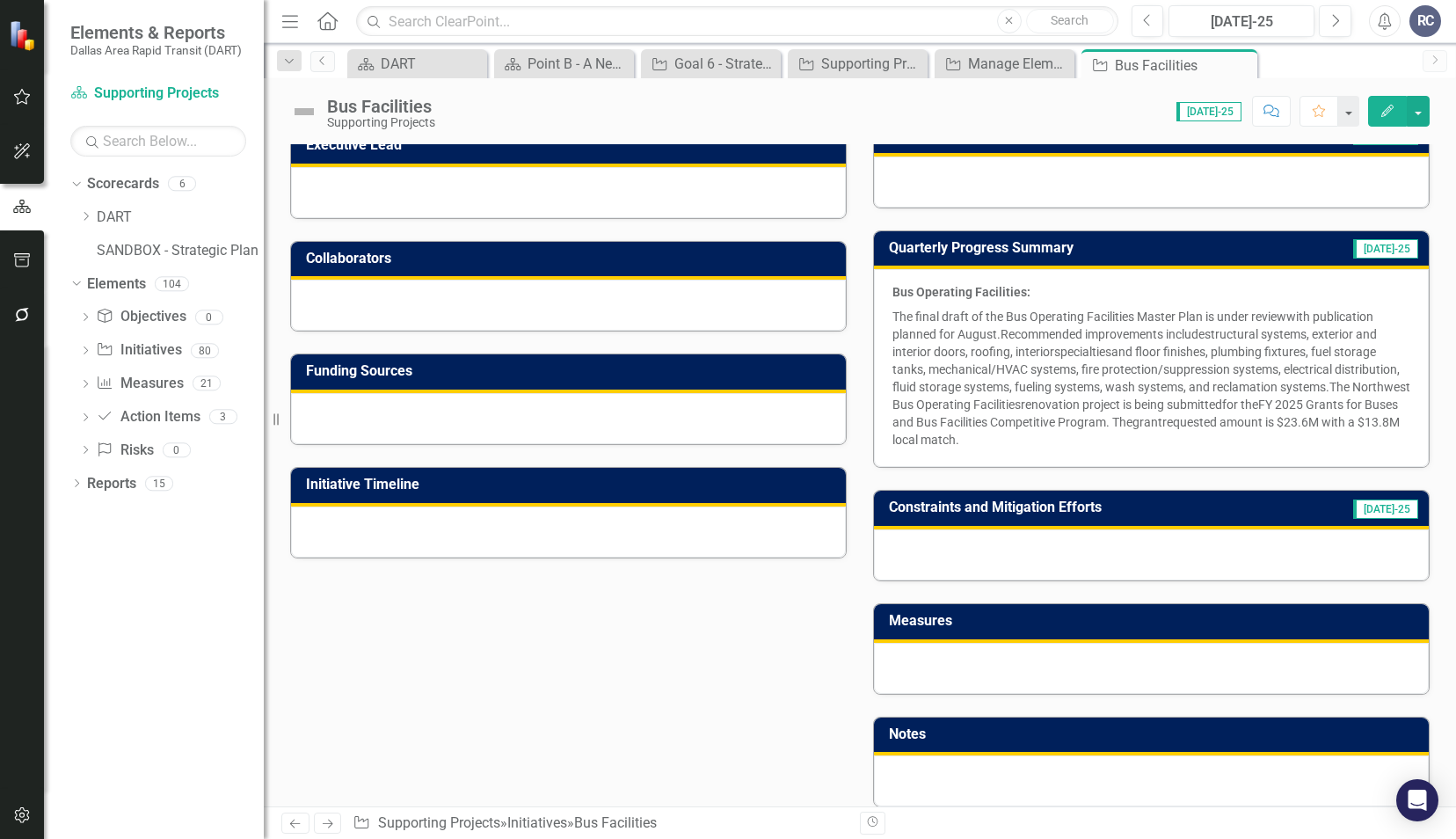
scroll to position [88, 0]
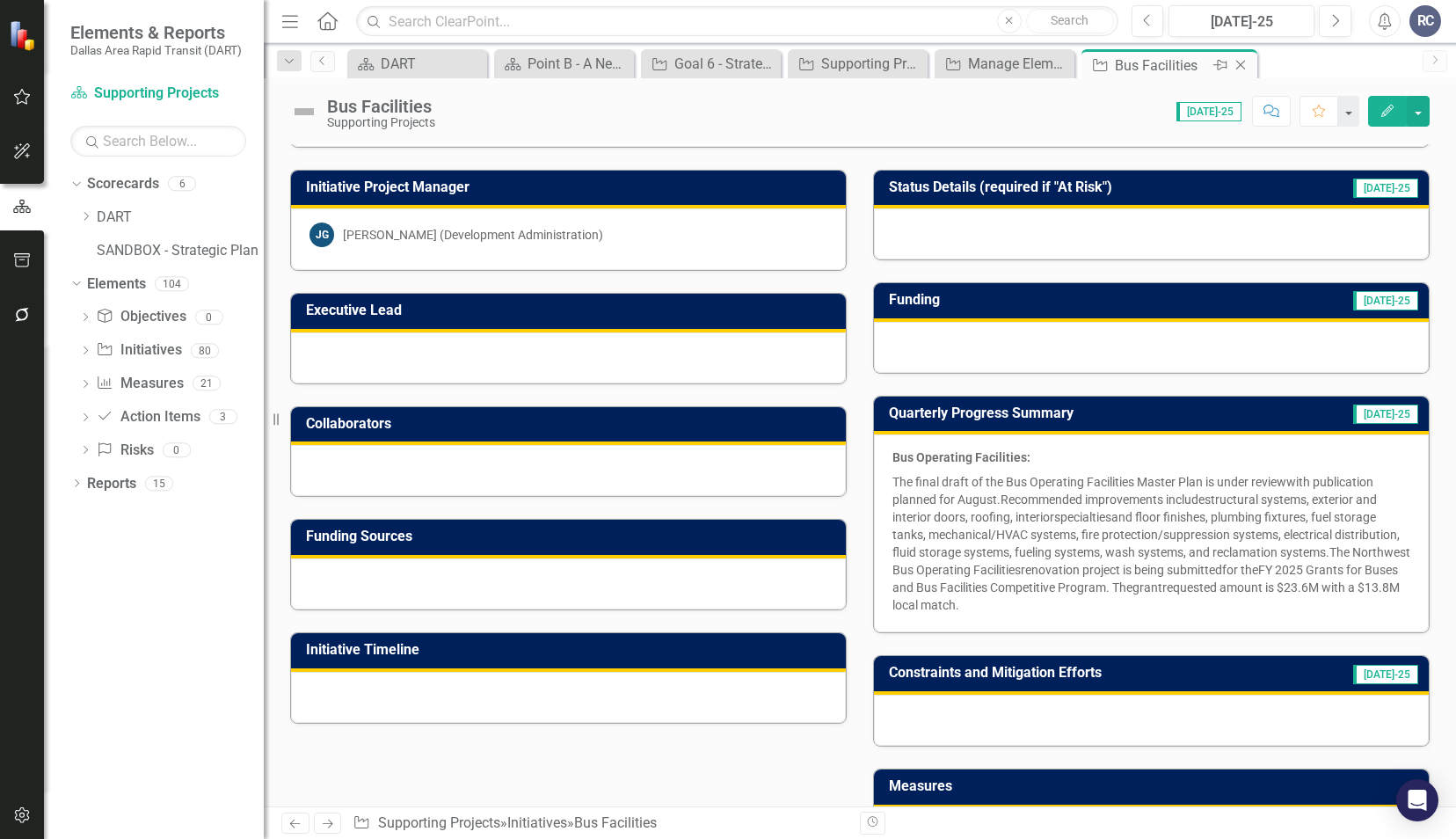
click at [1238, 64] on icon "Close" at bounding box center [1241, 65] width 18 height 14
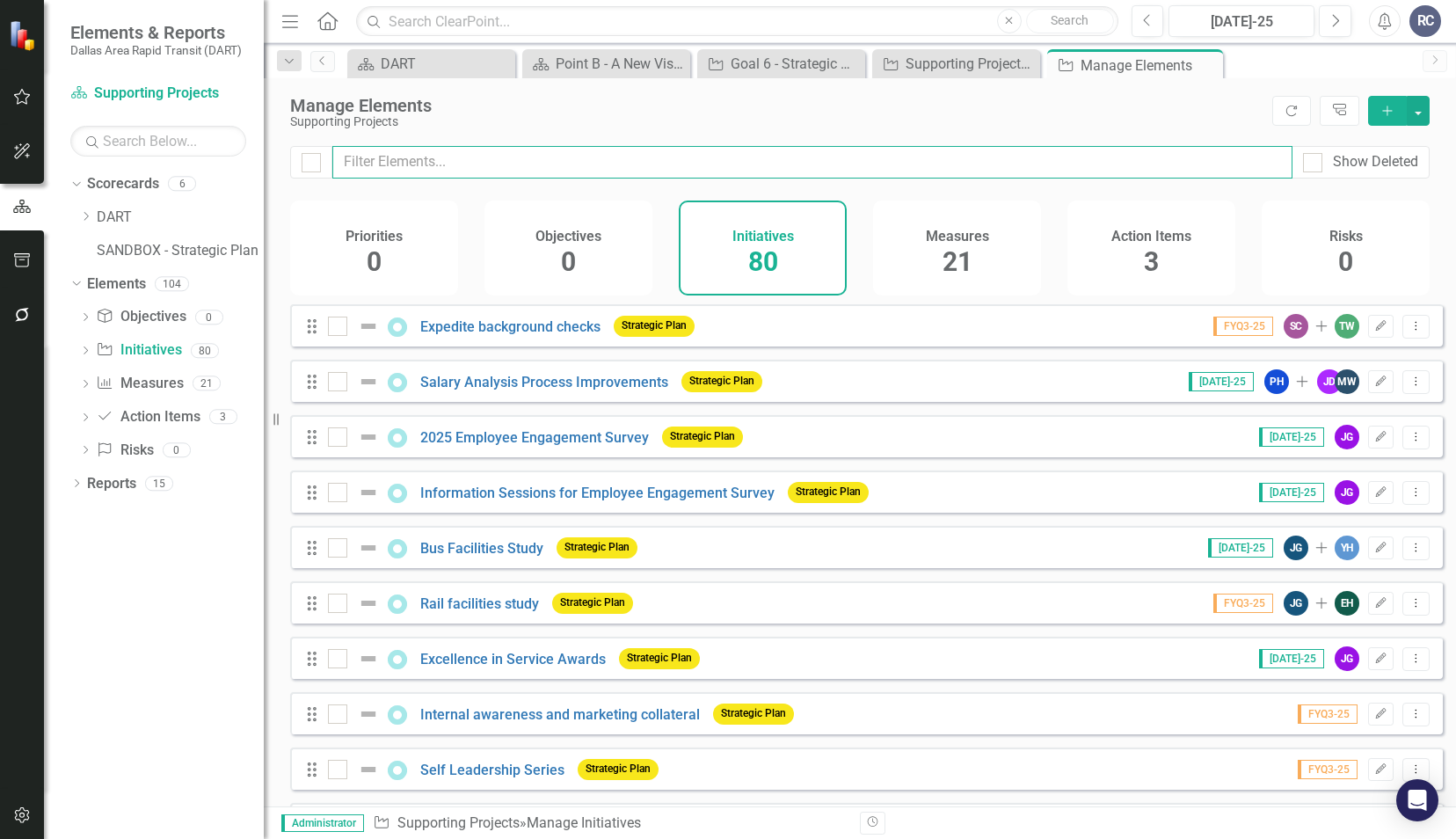
click at [455, 155] on input "text" at bounding box center [812, 162] width 961 height 32
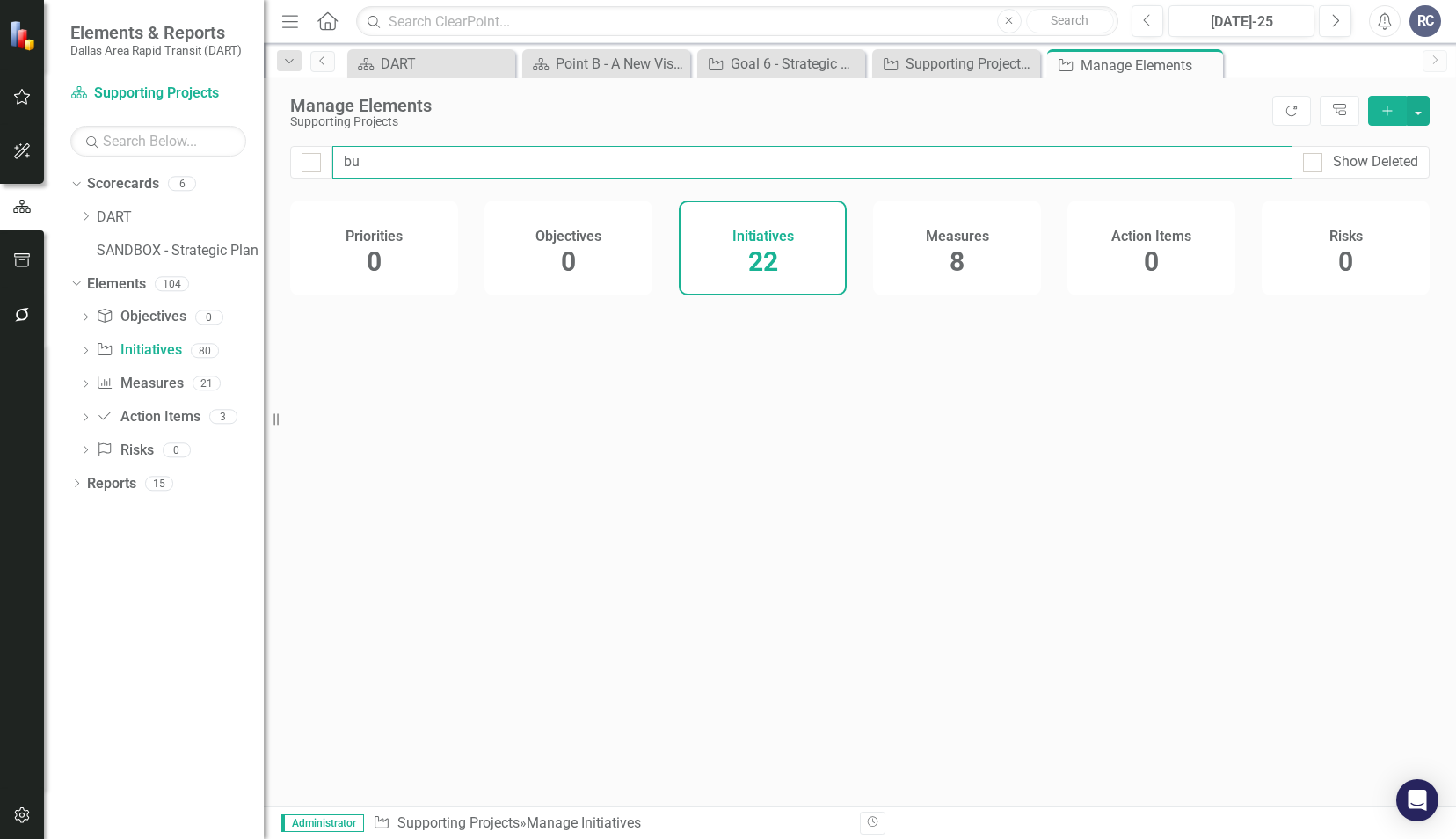
type input "bus"
checkbox input "false"
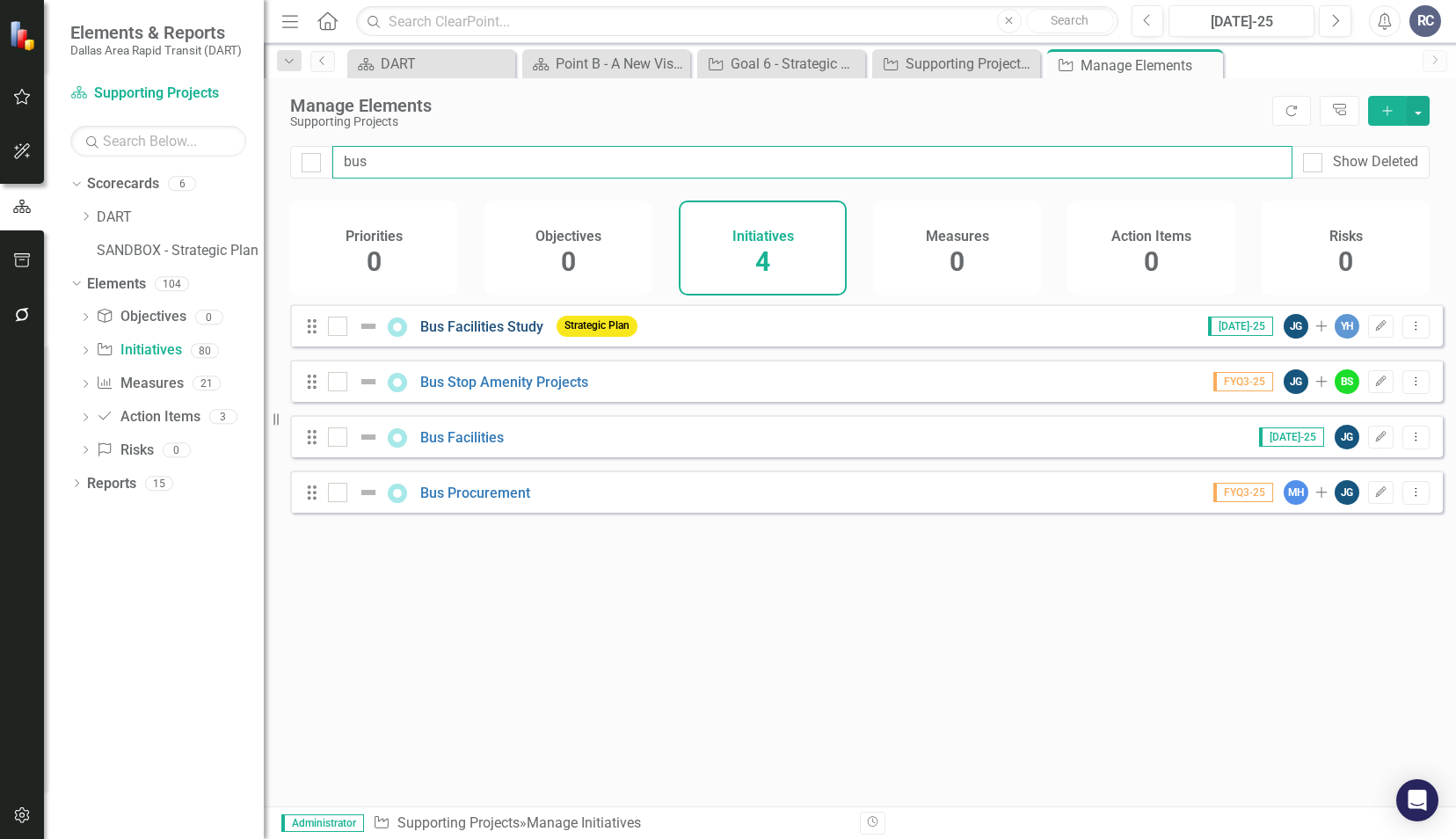
type input "bus"
click at [439, 334] on link "Bus Facilities Study" at bounding box center [482, 327] width 123 height 17
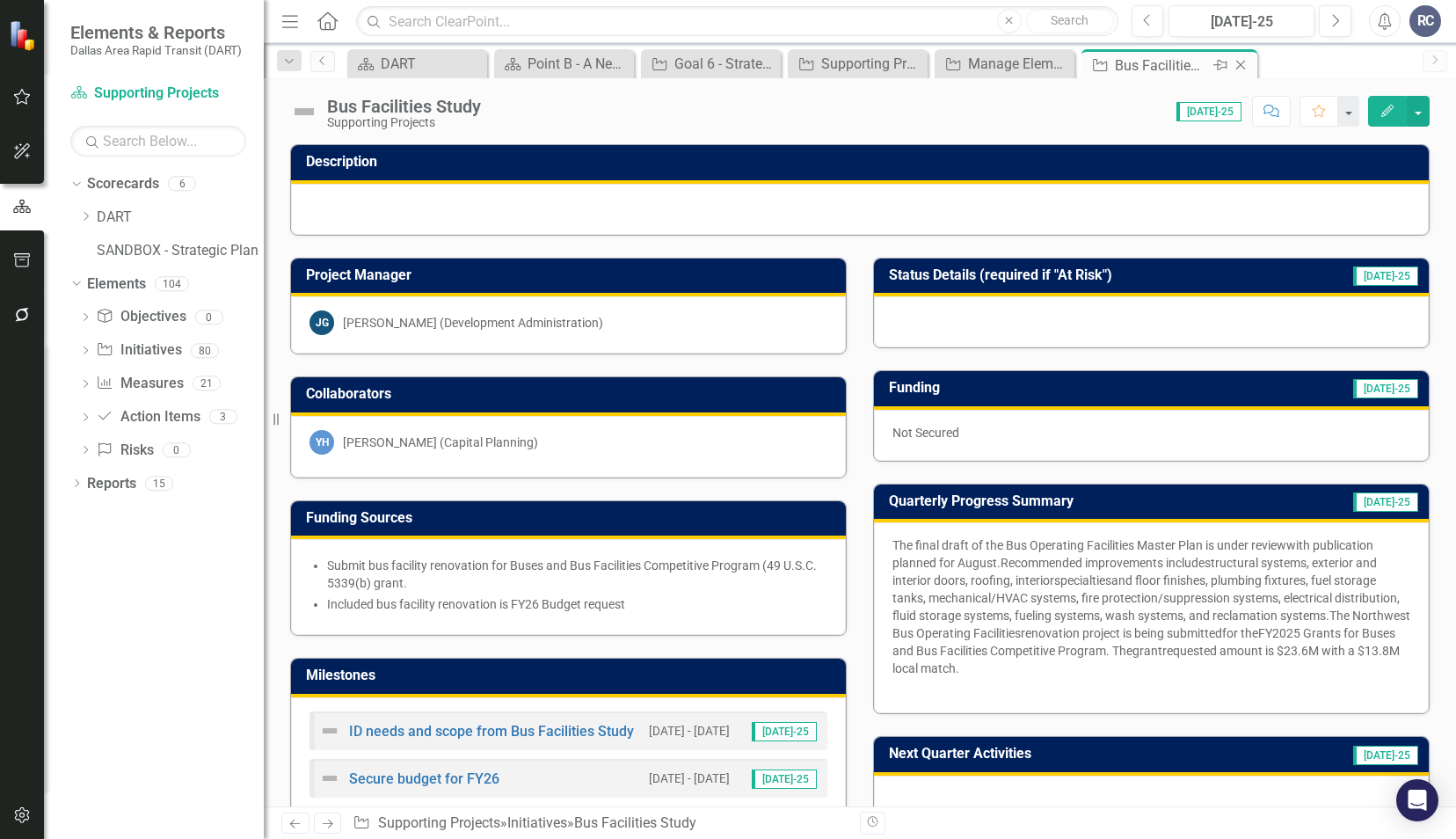
click at [1244, 67] on icon "Close" at bounding box center [1241, 65] width 18 height 14
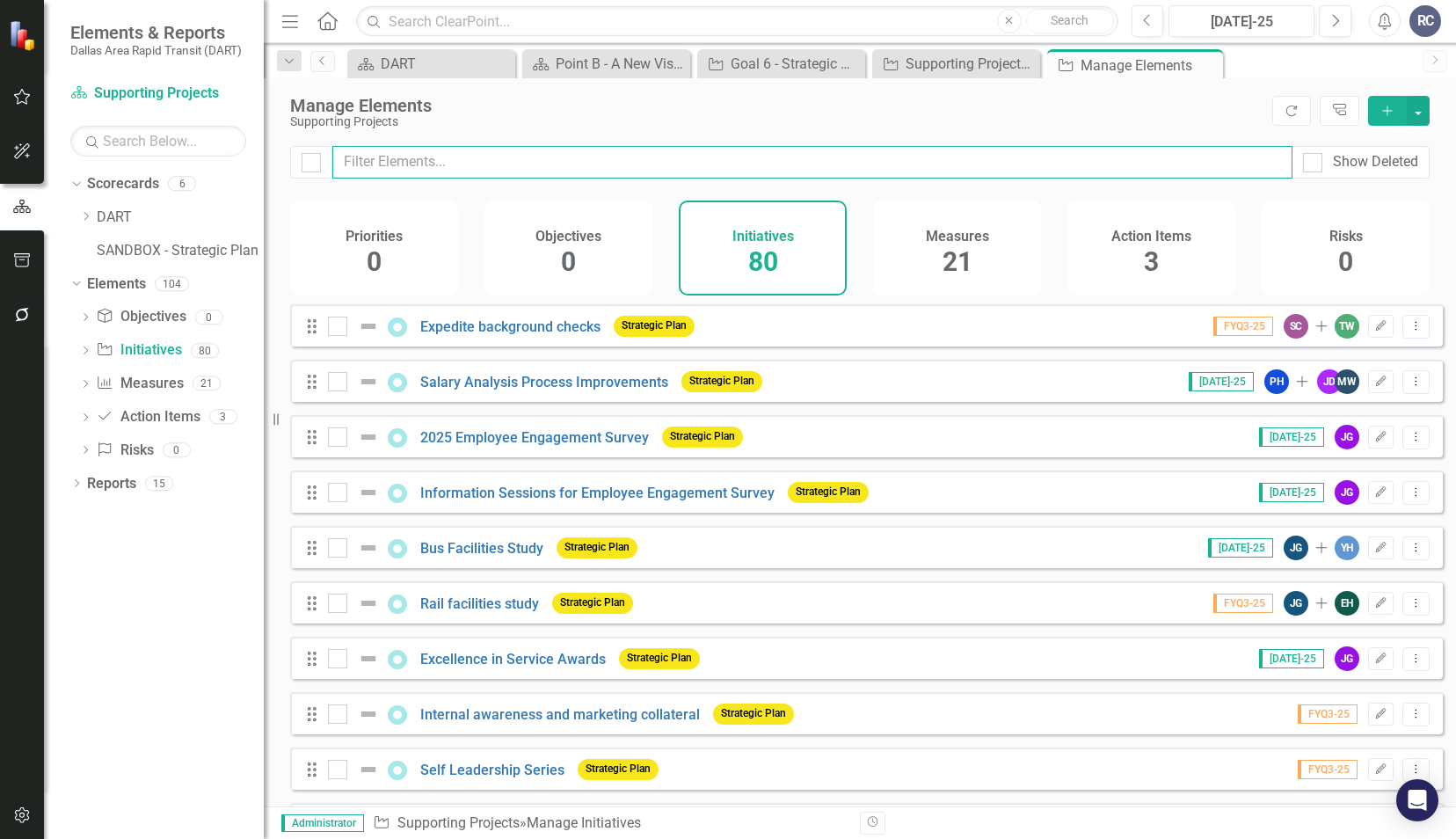
click at [614, 162] on input "text" at bounding box center [812, 162] width 961 height 32
drag, startPoint x: 1207, startPoint y: 62, endPoint x: 1194, endPoint y: 64, distance: 13.2
click at [0, 0] on icon "Close" at bounding box center [0, 0] width 0 height 0
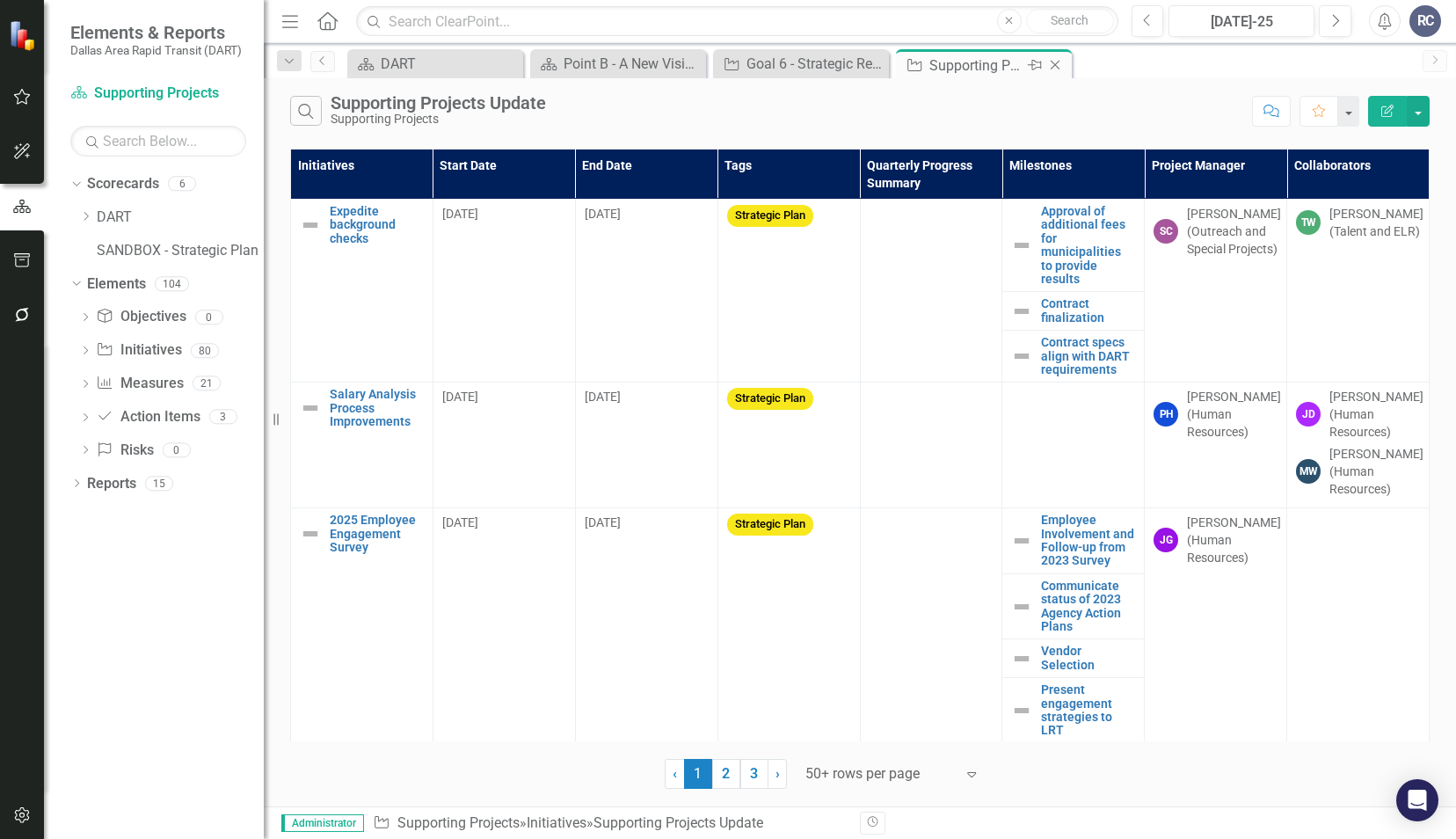
click at [1049, 70] on icon "Close" at bounding box center [1055, 65] width 18 height 14
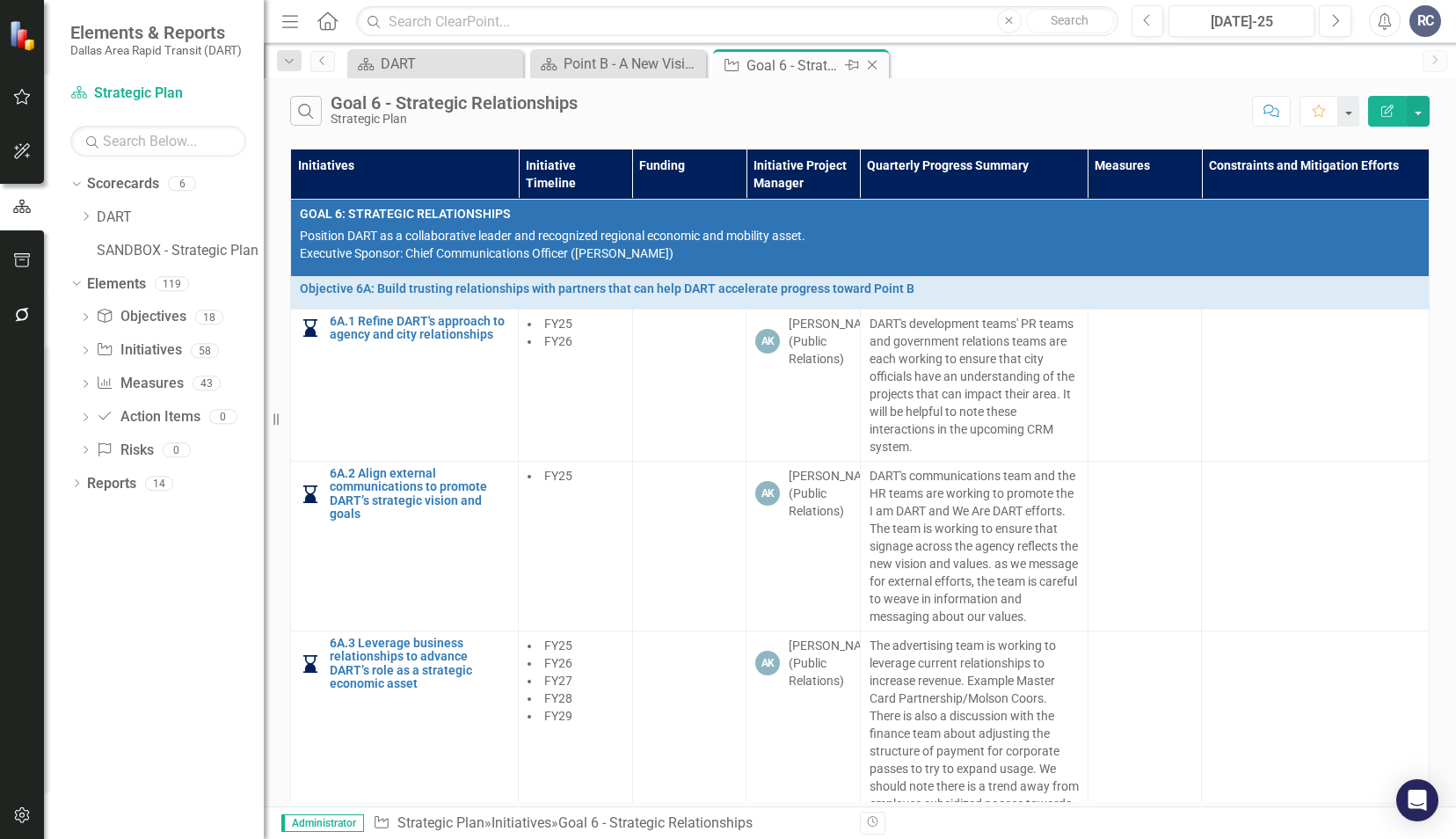
click at [874, 65] on icon "Close" at bounding box center [873, 65] width 18 height 14
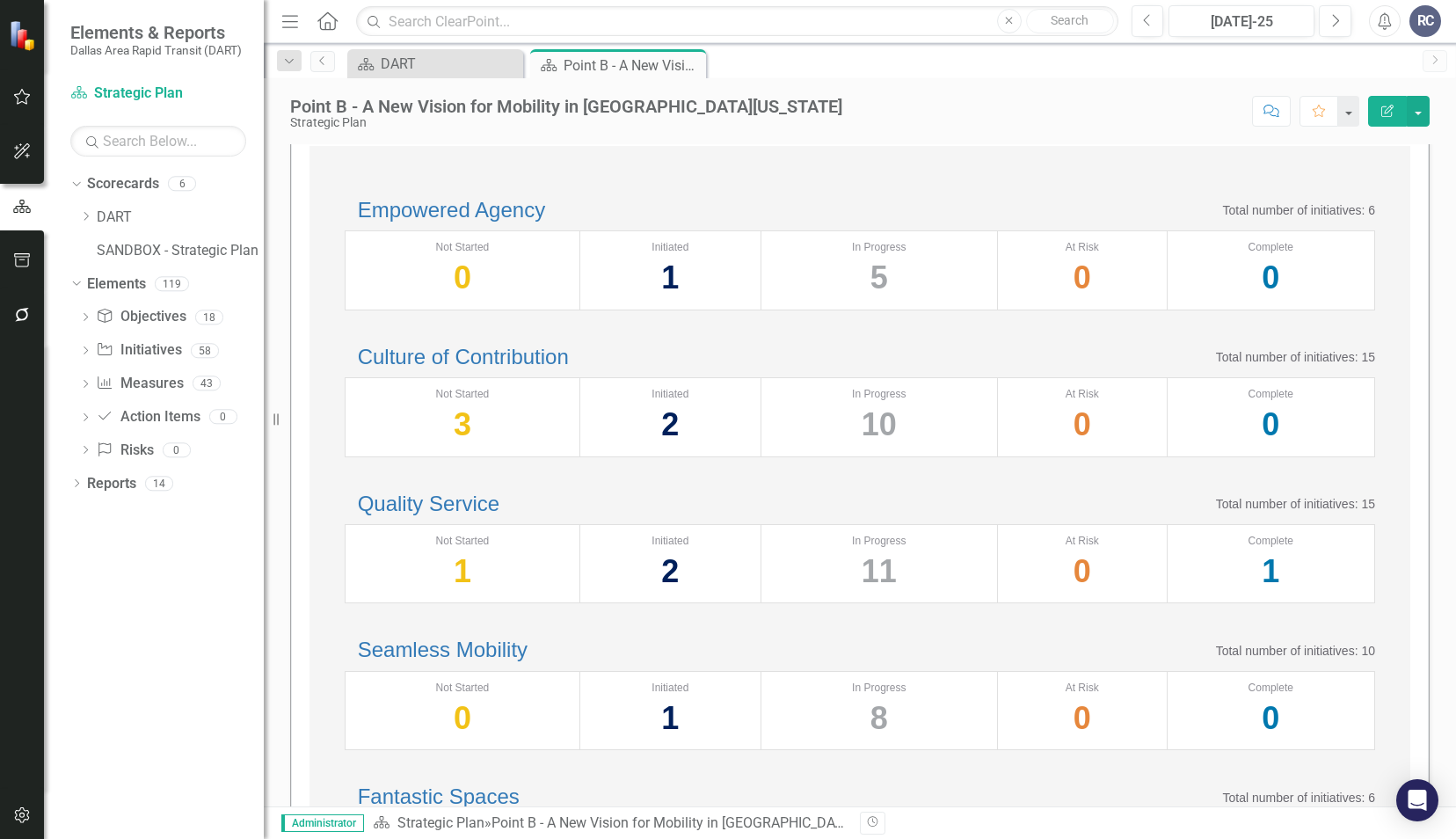
scroll to position [176, 0]
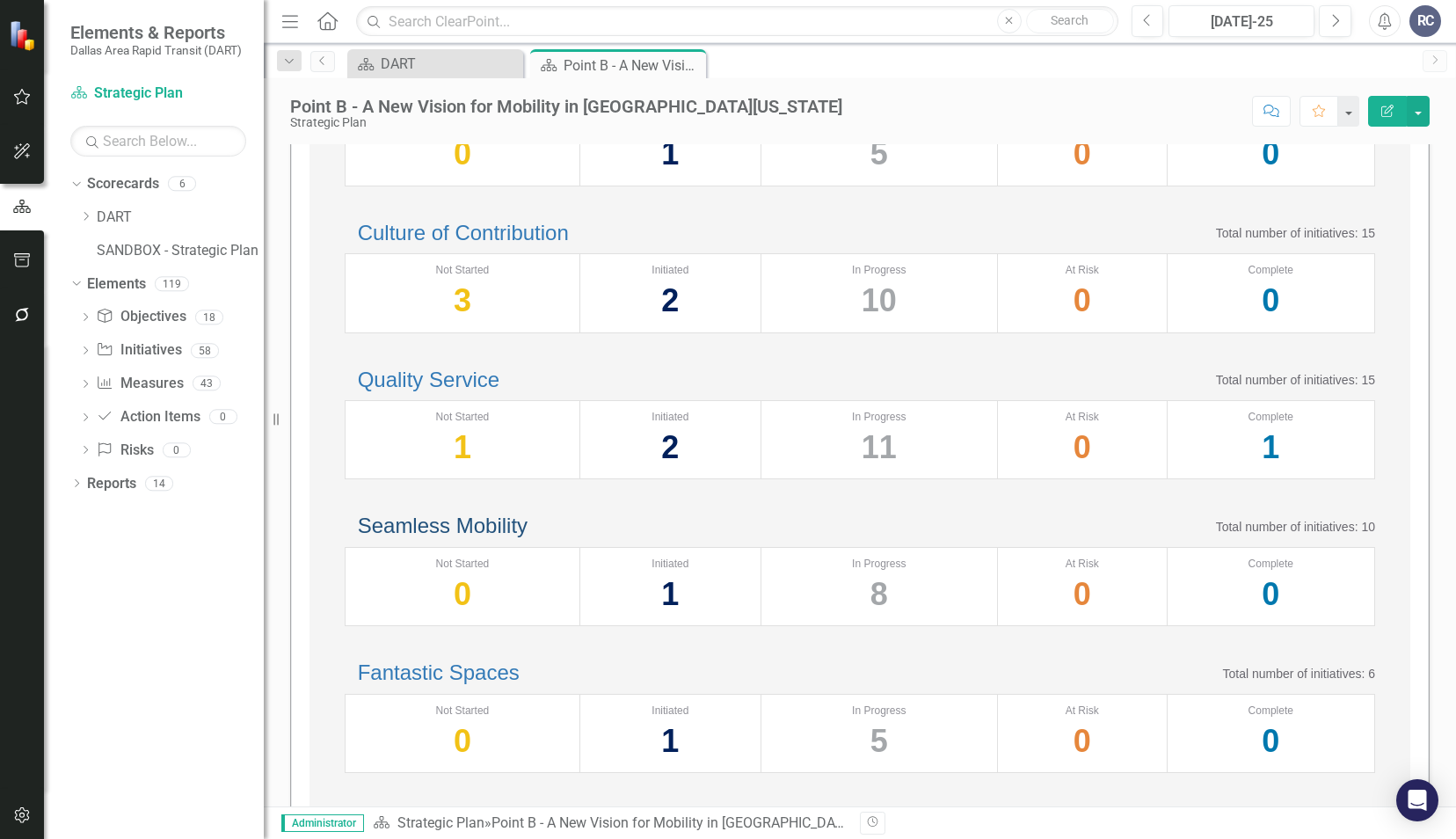
click at [496, 537] on link "Seamless Mobility" at bounding box center [443, 525] width 169 height 23
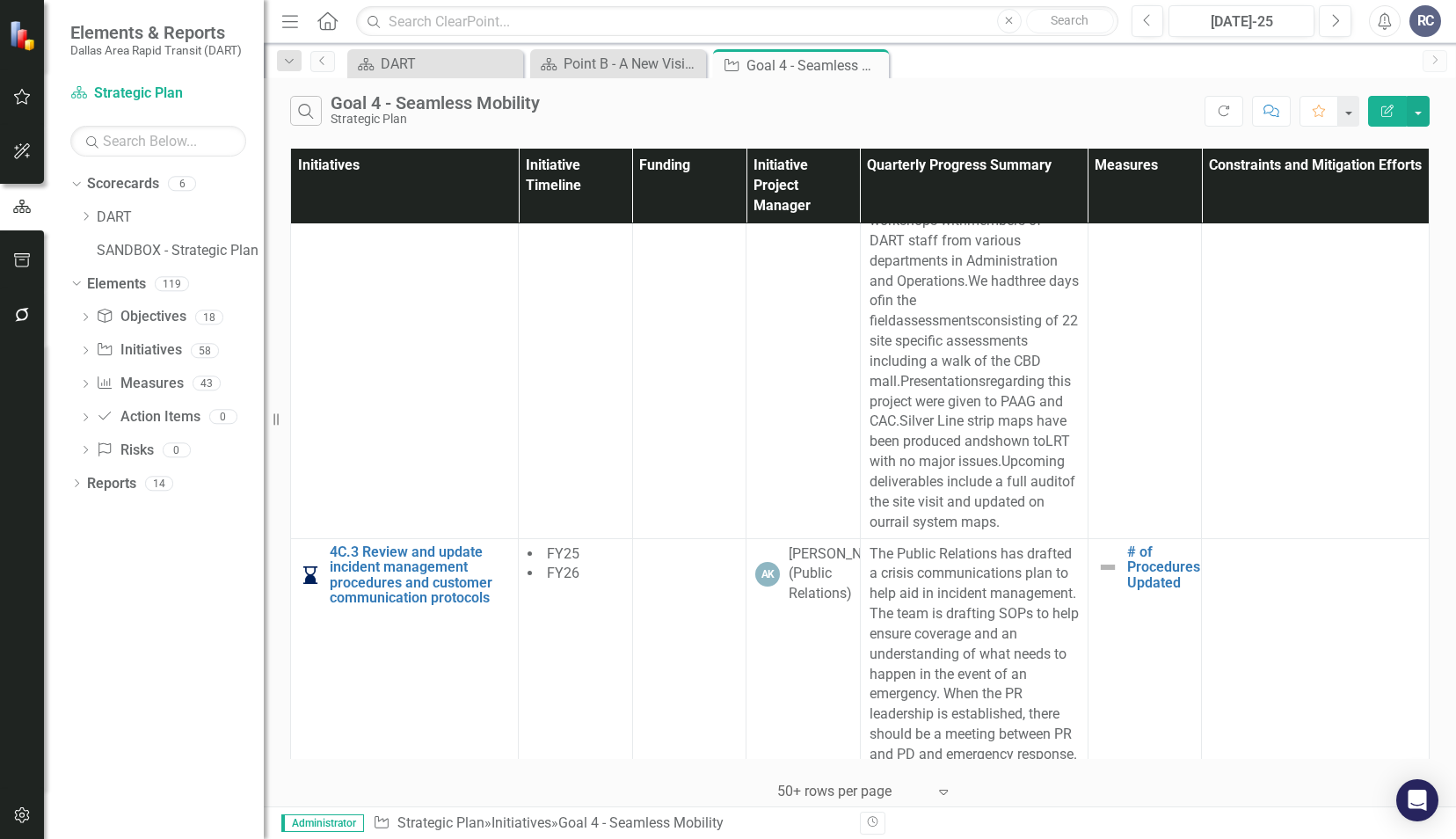
scroll to position [2275, 0]
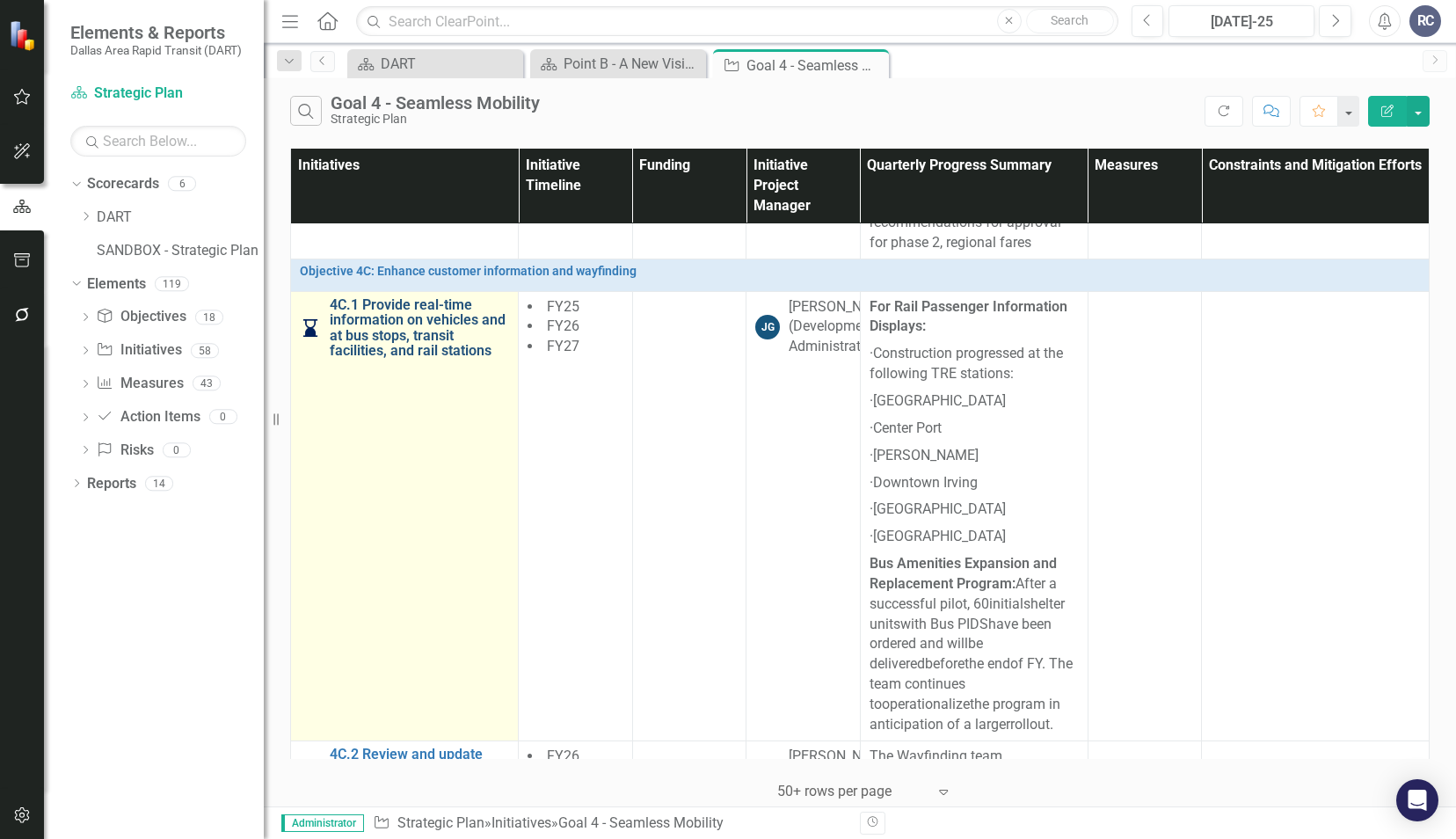
click at [392, 312] on link "4C.1 Provide real-time information on vehicles and at bus stops, transit facili…" at bounding box center [419, 328] width 179 height 61
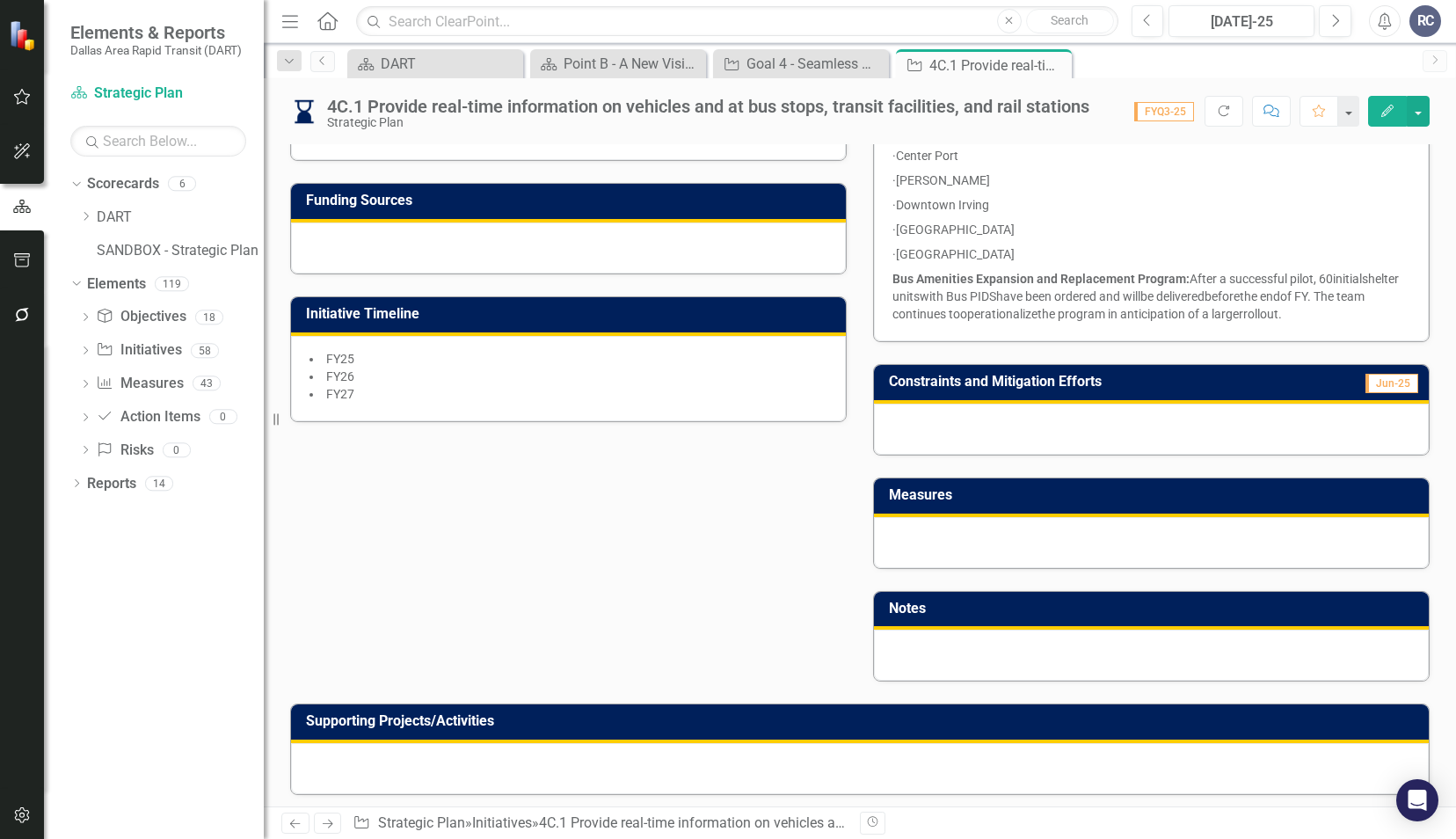
scroll to position [609, 0]
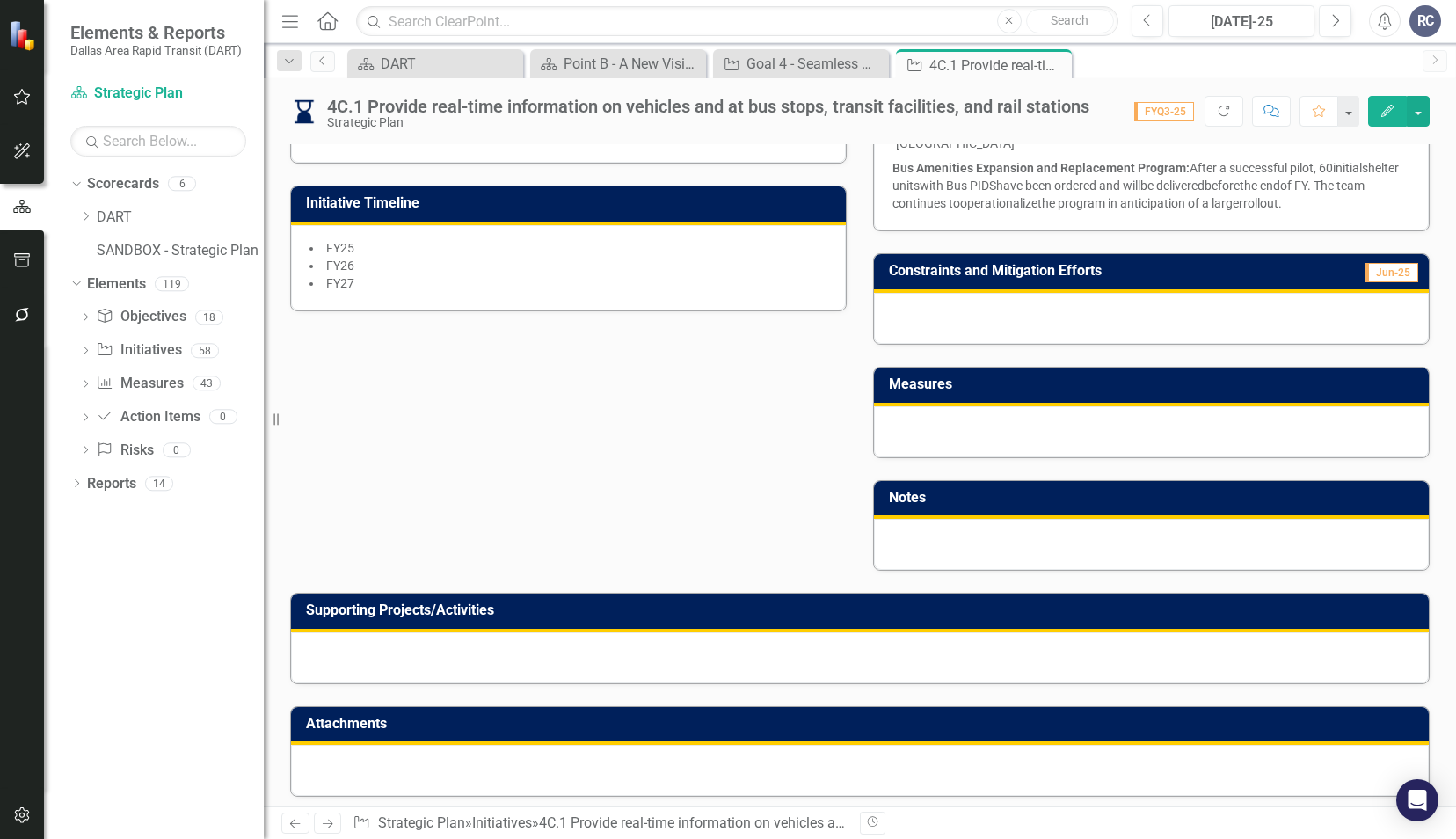
click at [987, 654] on div at bounding box center [860, 657] width 1138 height 51
click at [985, 655] on div at bounding box center [860, 657] width 1138 height 51
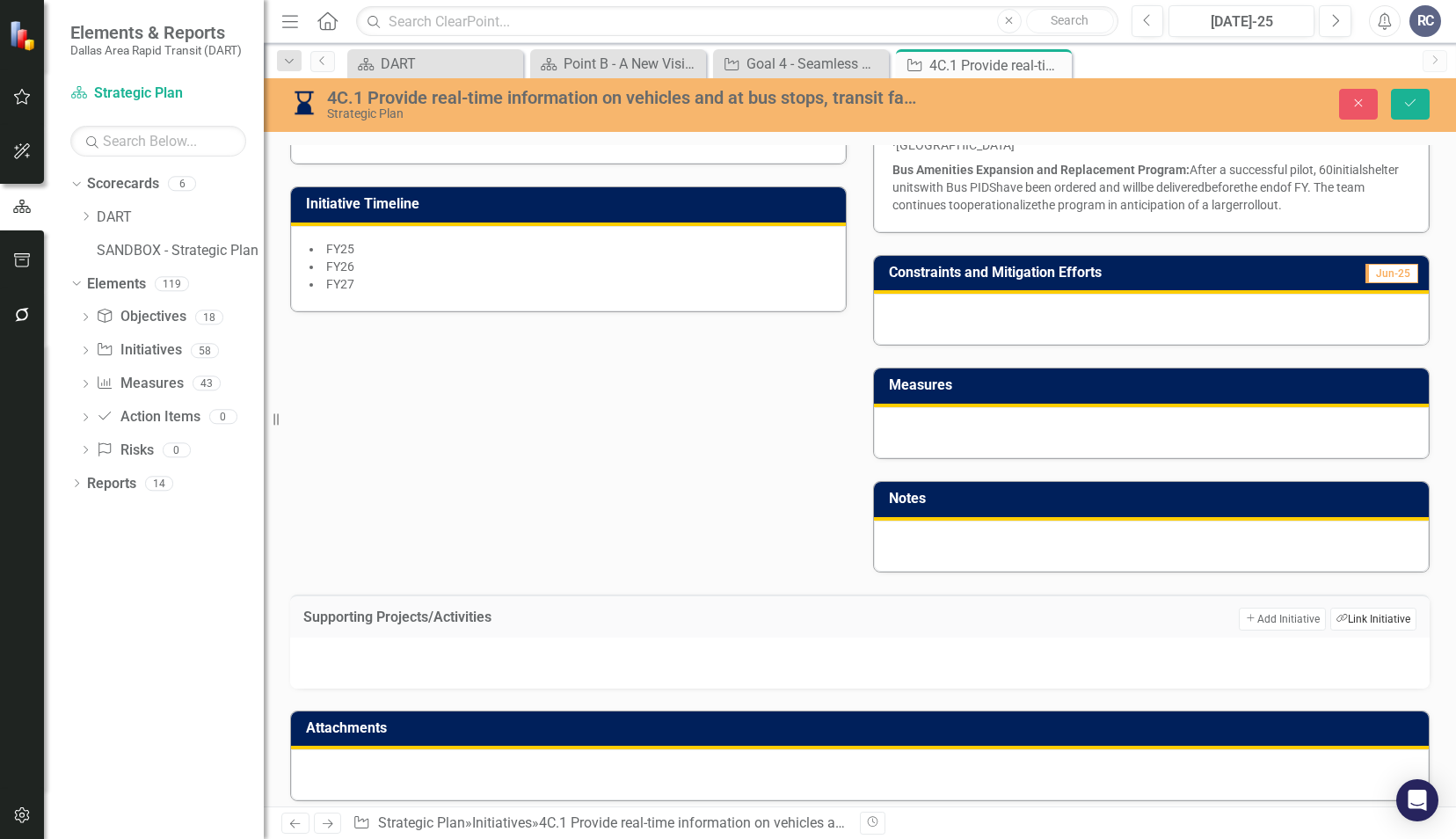
click at [1366, 618] on button "Link Tag Link Initiative" at bounding box center [1374, 618] width 86 height 23
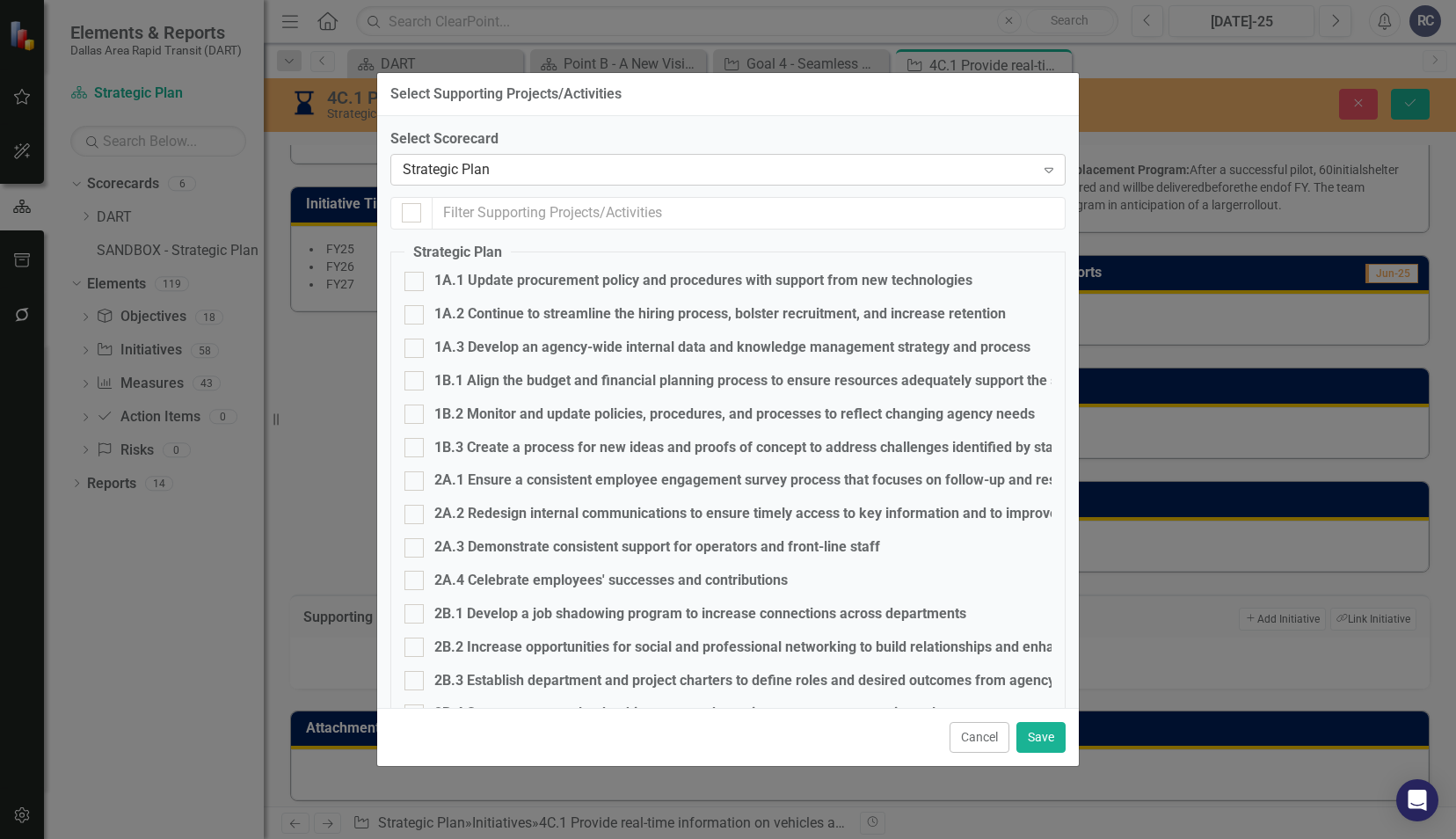
click at [466, 171] on div "Strategic Plan" at bounding box center [719, 169] width 632 height 20
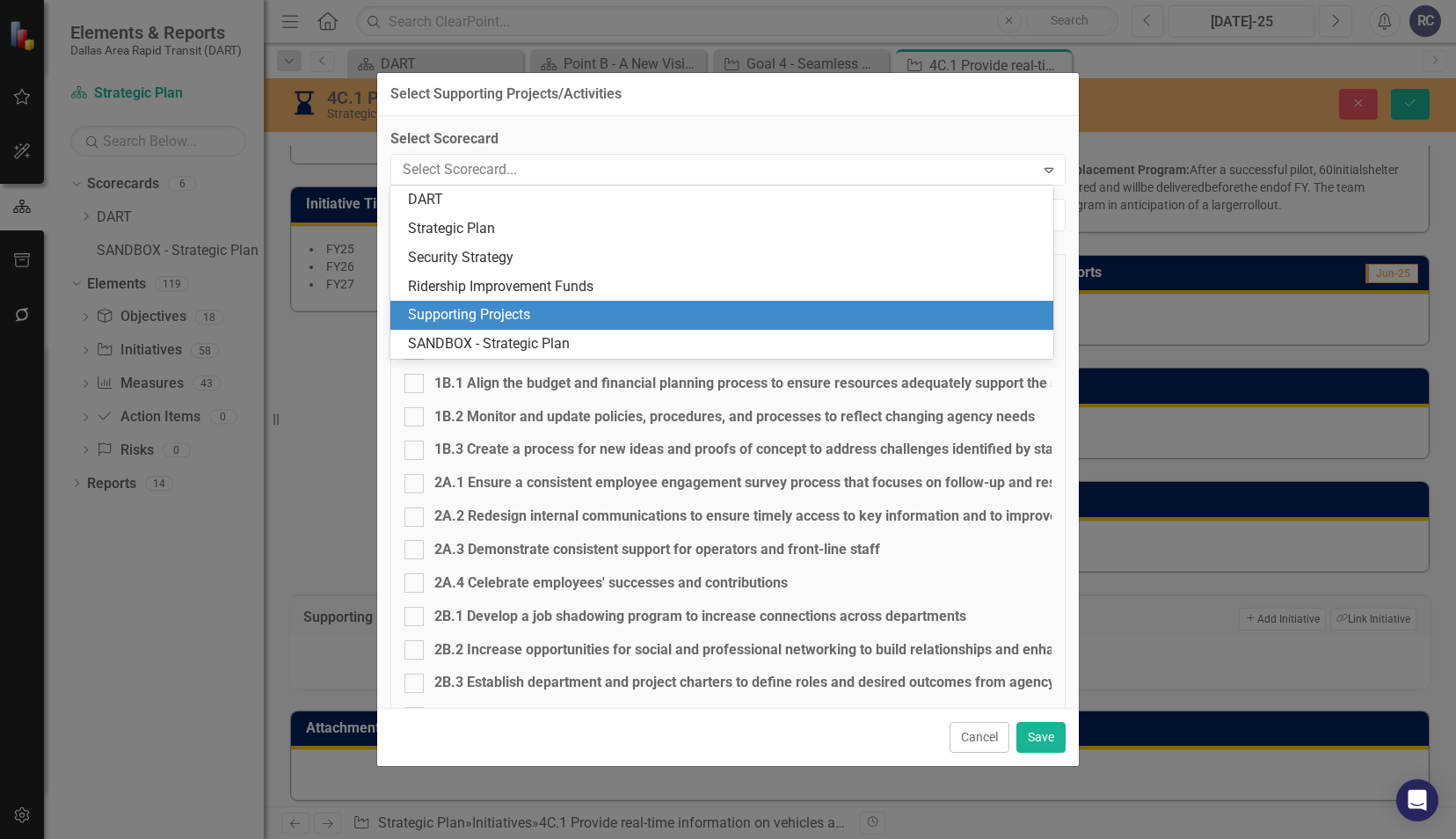
click at [454, 309] on div "Supporting Projects" at bounding box center [725, 315] width 635 height 20
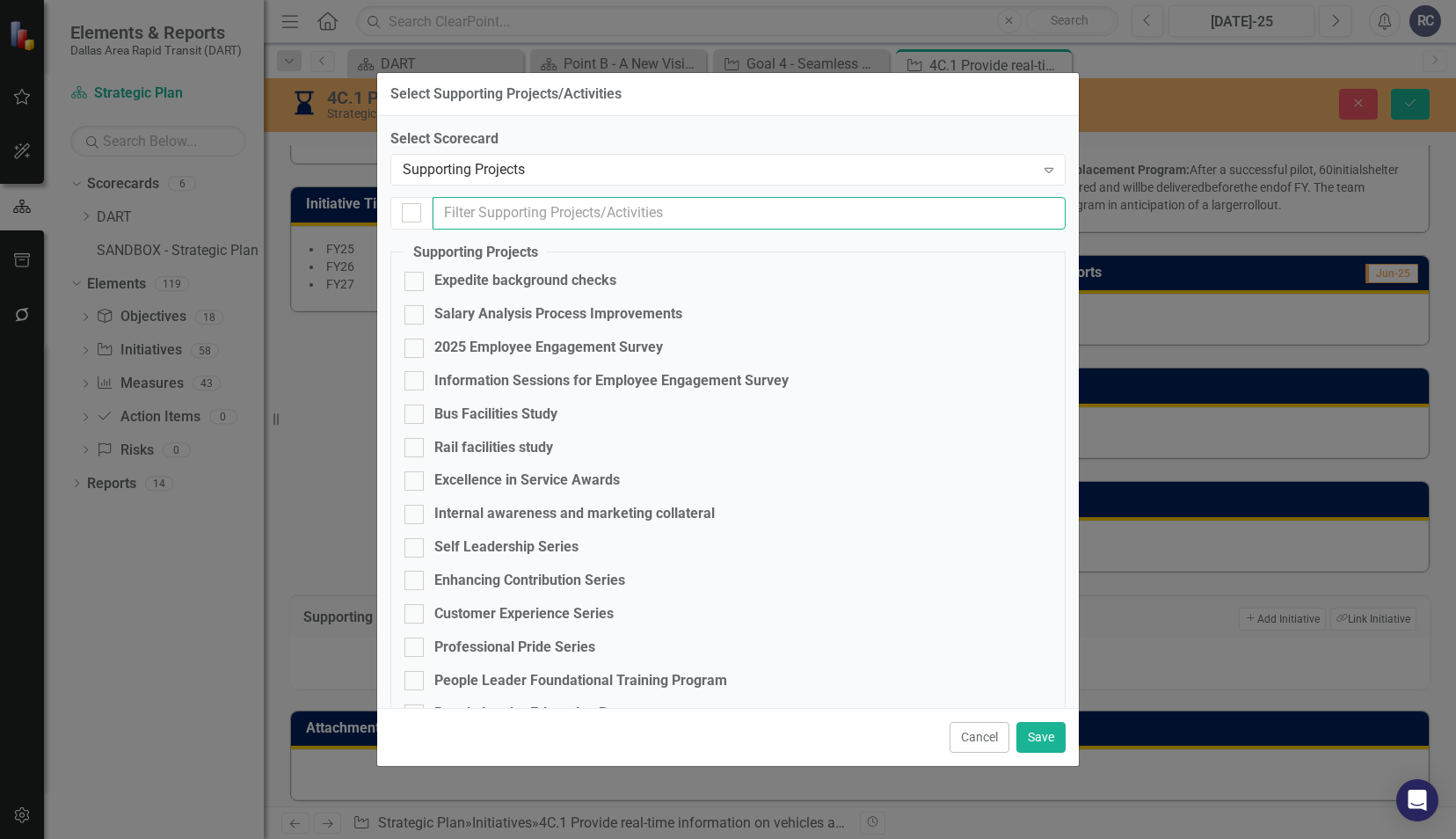
click at [485, 199] on input "text" at bounding box center [749, 213] width 633 height 32
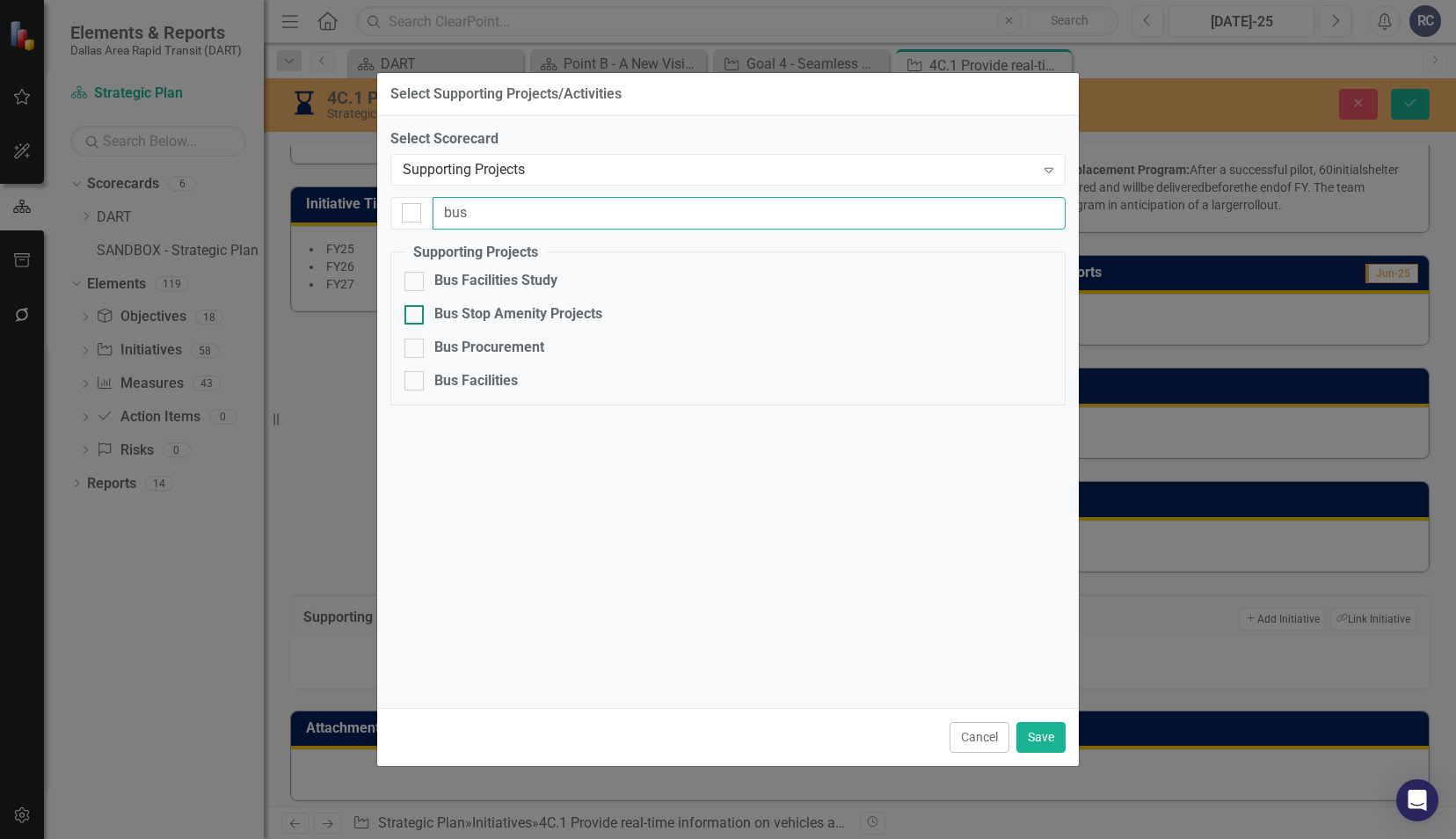
type input "bus"
click at [435, 321] on div "Bus Stop Amenity Projects" at bounding box center [518, 314] width 168 height 20
click at [416, 317] on input "Bus Stop Amenity Projects" at bounding box center [410, 311] width 12 height 12
checkbox input "true"
click at [975, 735] on button "Cancel" at bounding box center [980, 737] width 59 height 31
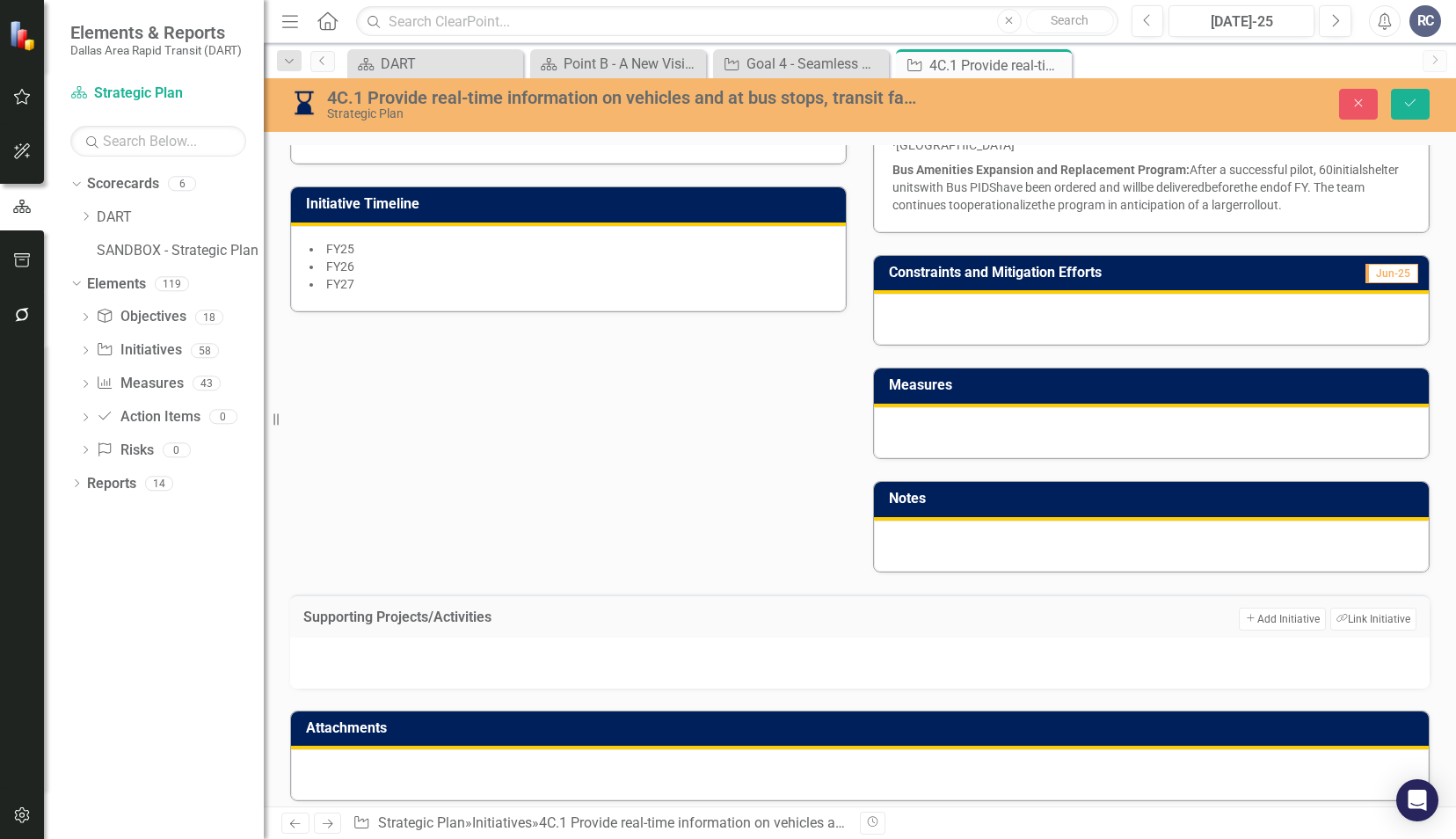
click at [754, 459] on div "Initiative Project Manager [PERSON_NAME] (Development Administration) Executive…" at bounding box center [860, 117] width 1166 height 910
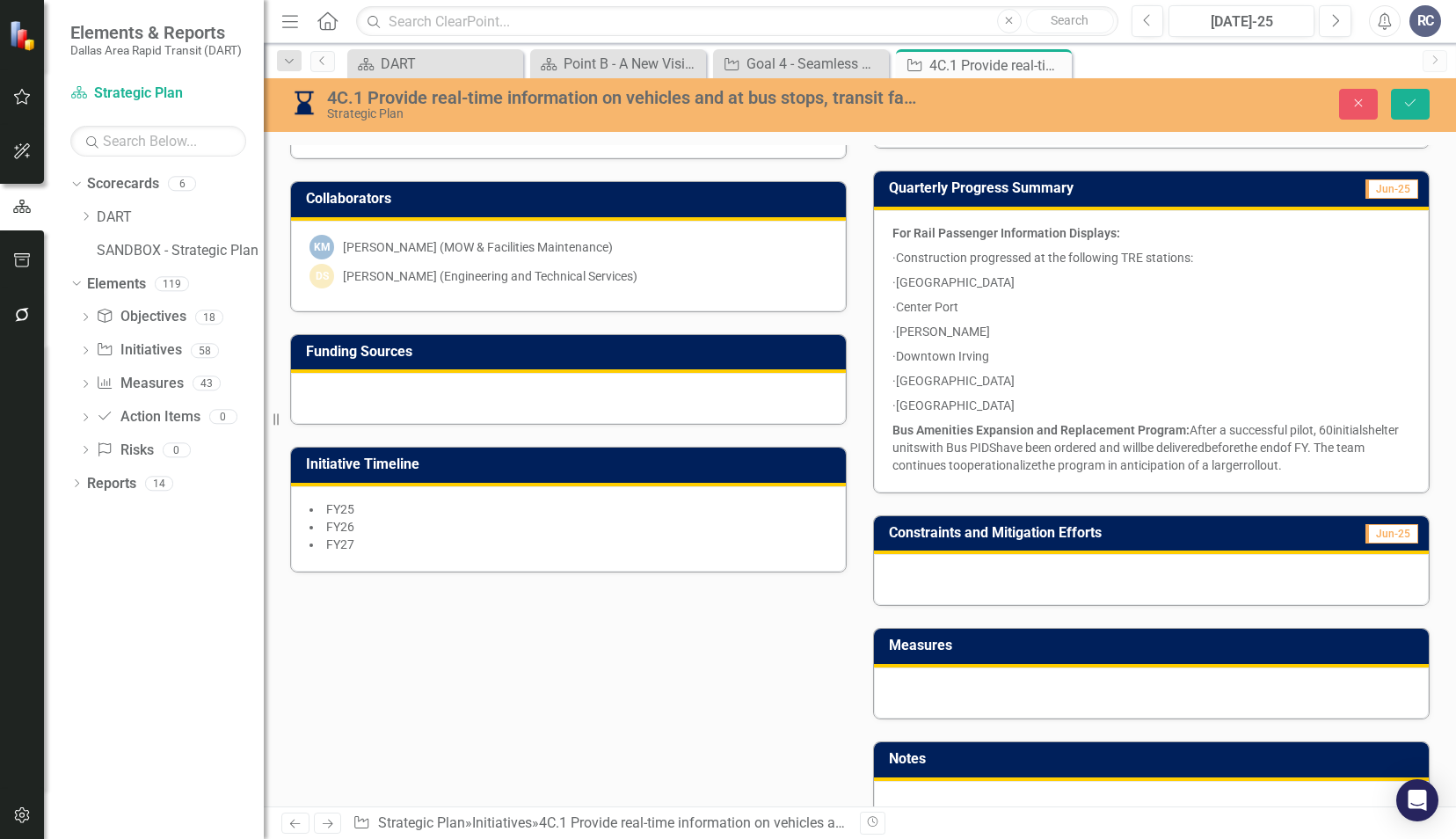
scroll to position [169, 0]
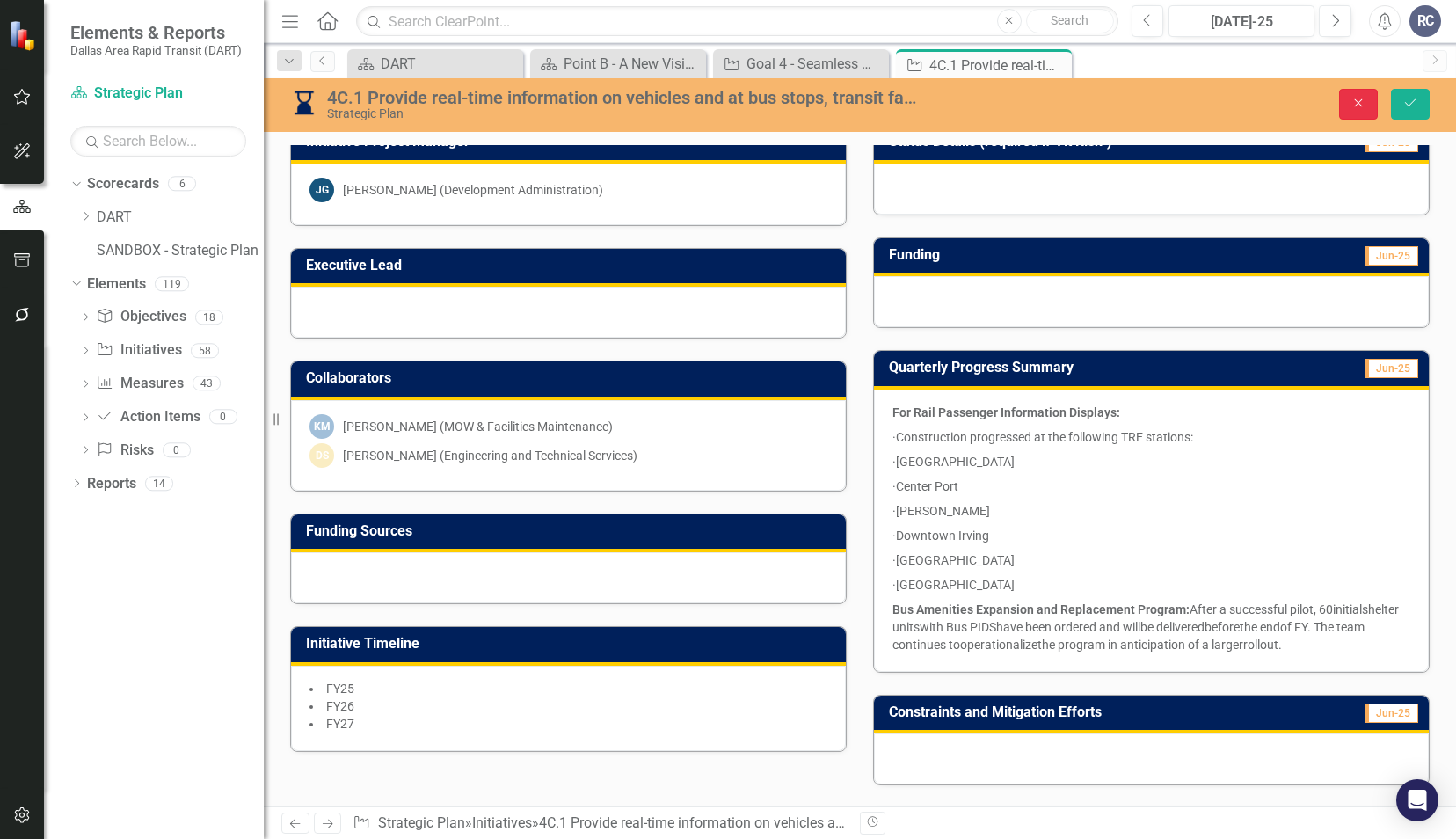
click at [1367, 108] on icon "Close" at bounding box center [1359, 103] width 16 height 13
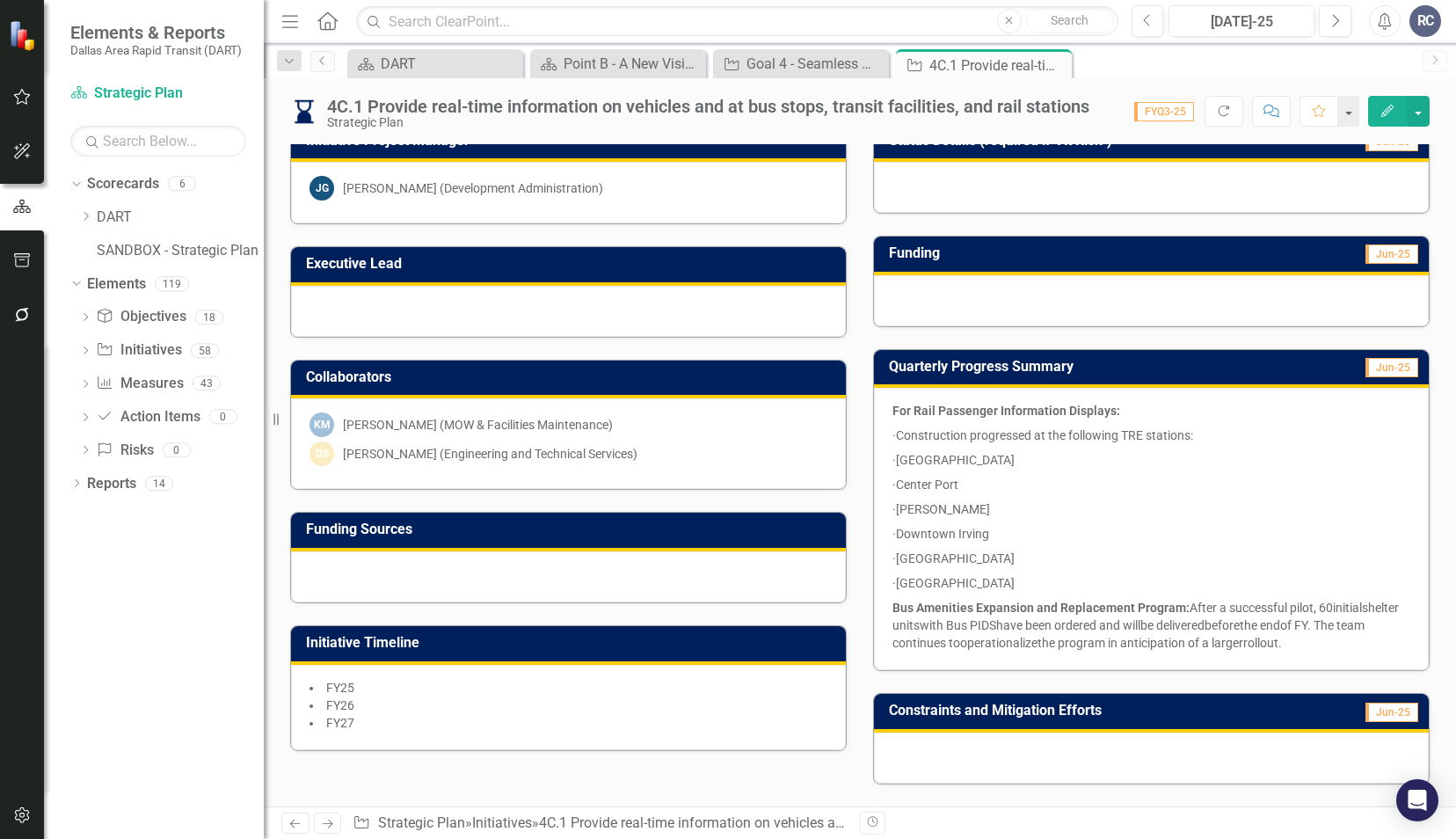
click at [864, 466] on div "Quarterly Progress Summary Jun-25 For Rail Passenger Information Displays: · Co…" at bounding box center [1152, 499] width 583 height 345
click at [1059, 63] on icon "Close" at bounding box center [1055, 65] width 18 height 14
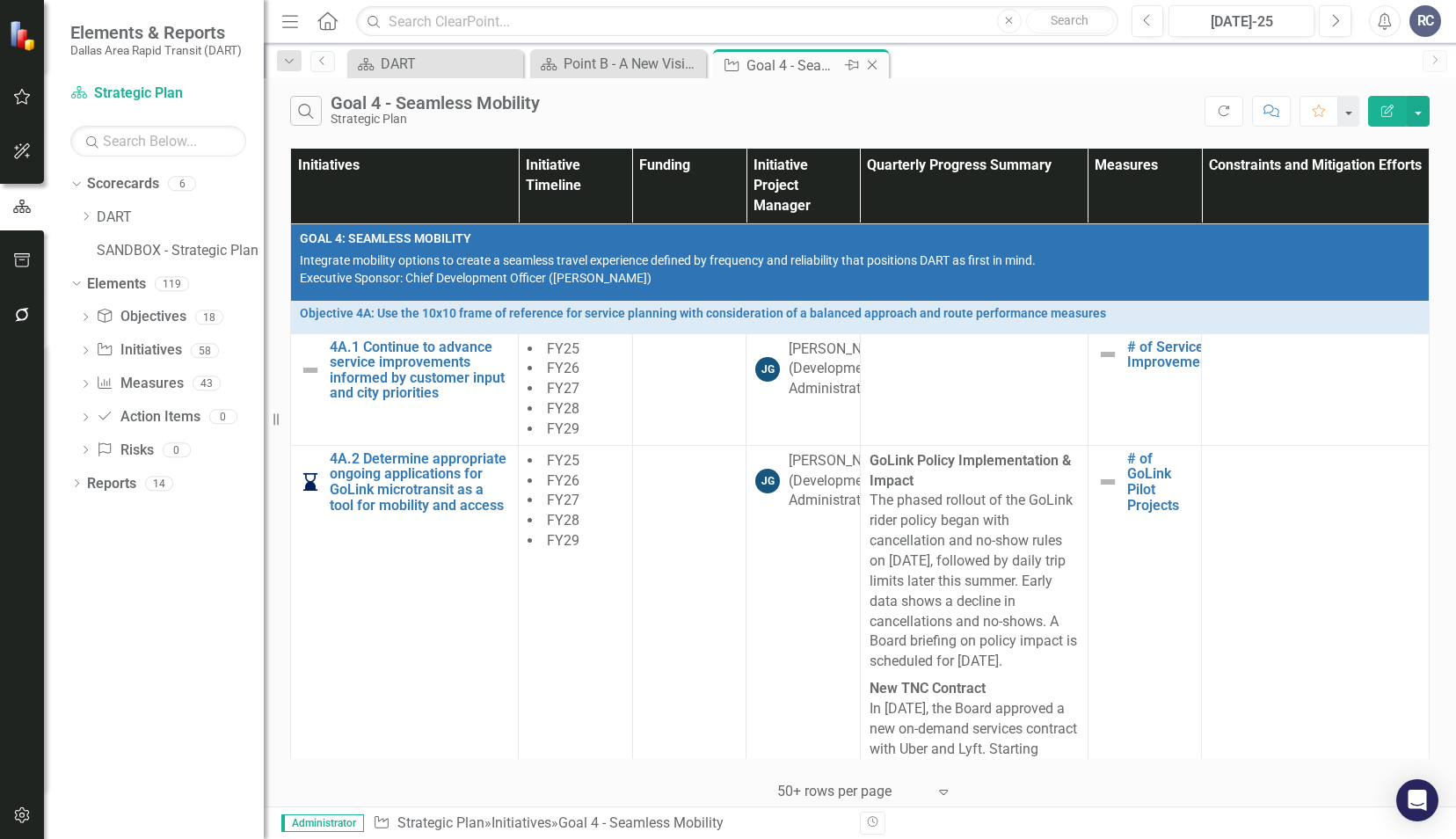
click at [867, 68] on icon "Close" at bounding box center [873, 65] width 18 height 14
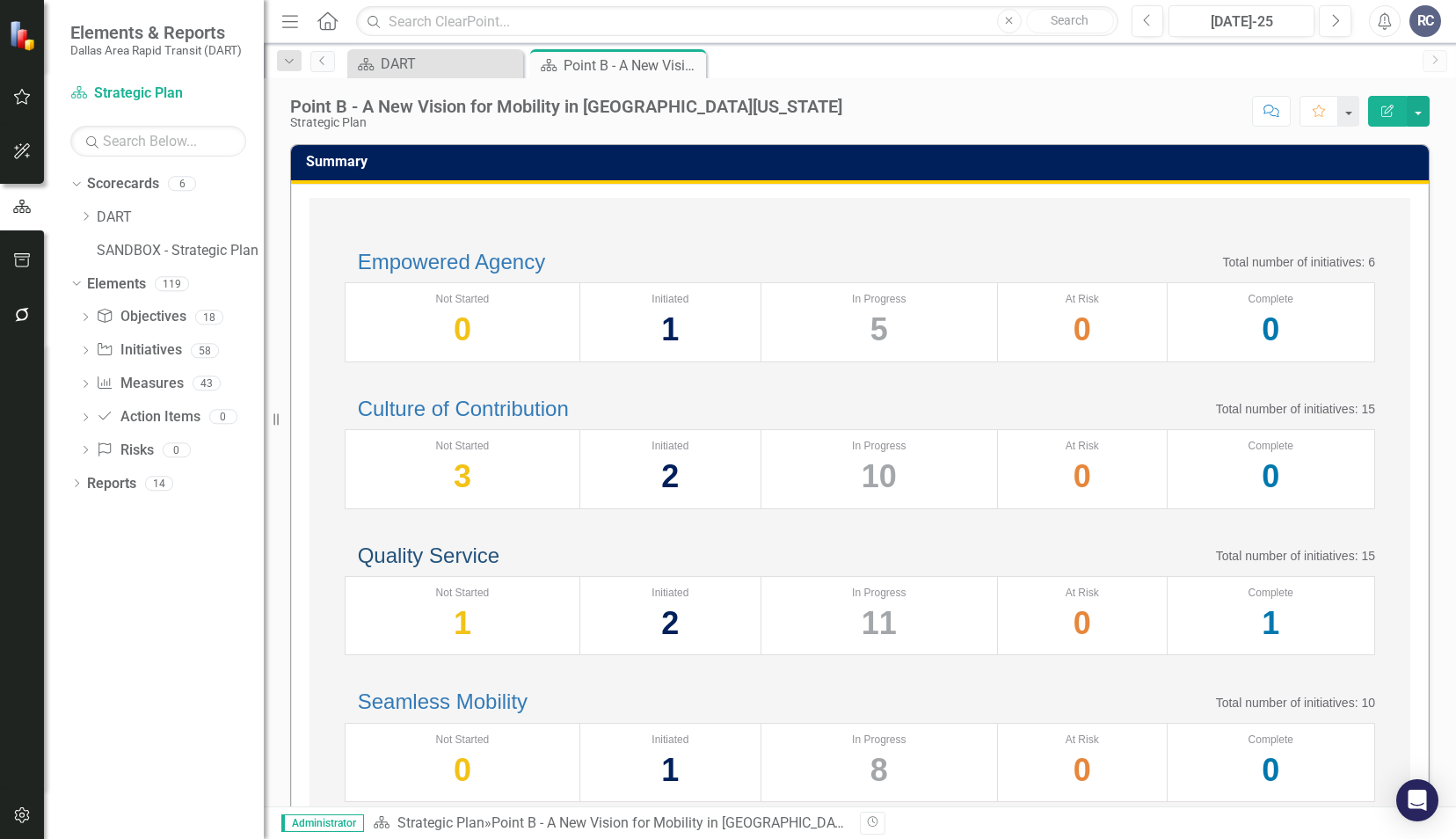
click at [448, 567] on link "Quality Service" at bounding box center [429, 555] width 141 height 23
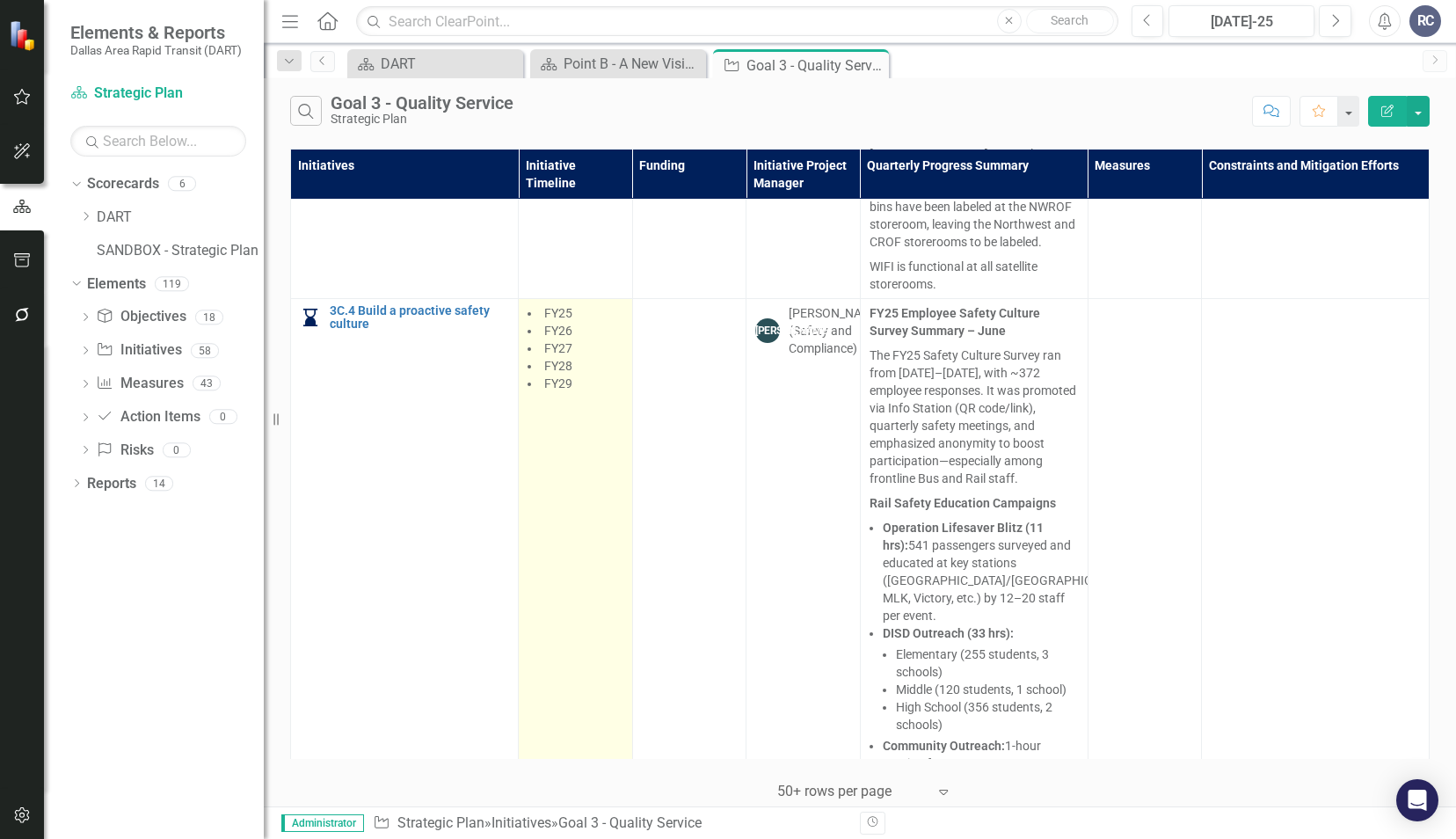
scroll to position [1935, 0]
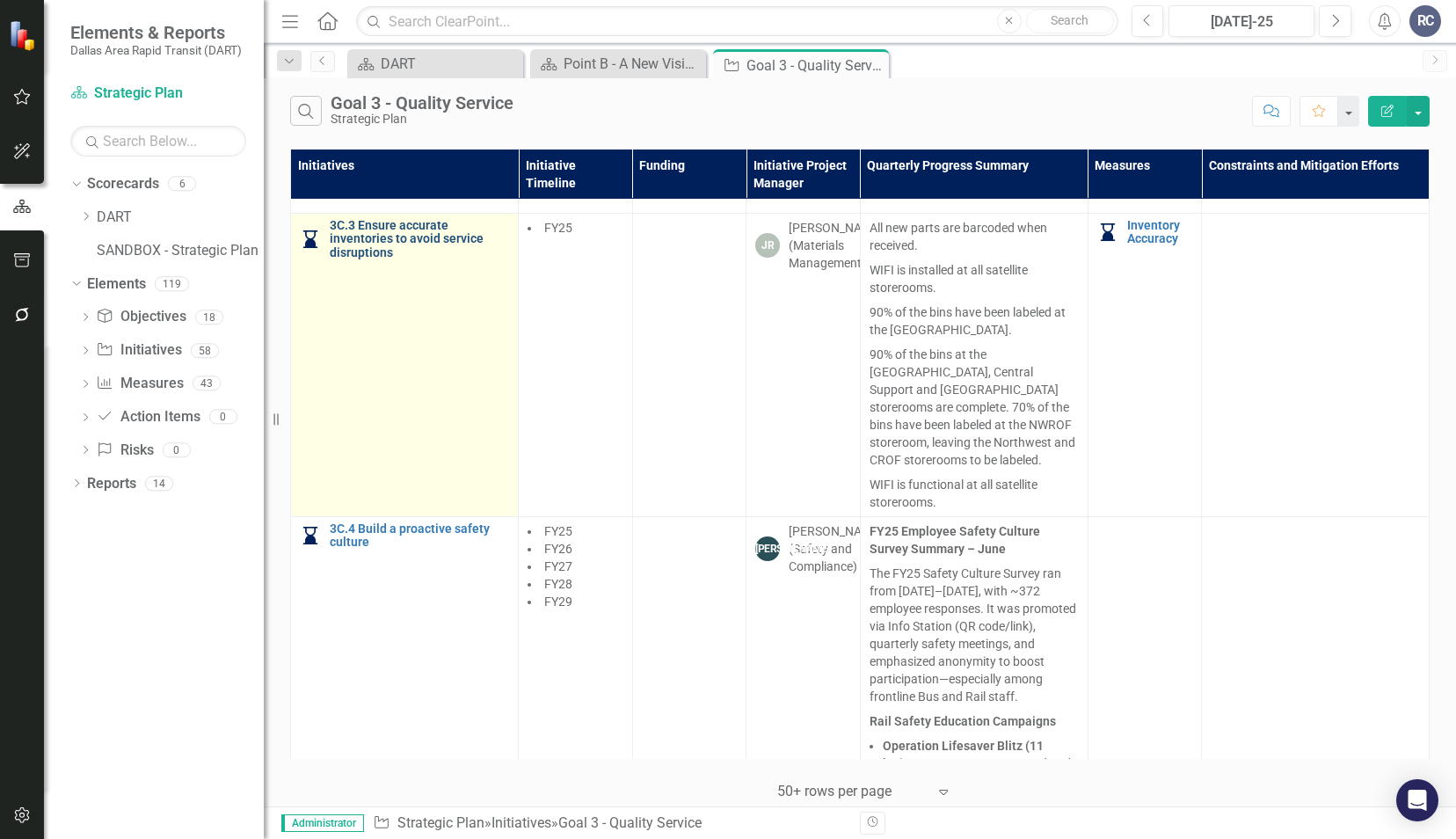
click at [415, 220] on link "3C.3 Ensure accurate inventories to avoid service disruptions" at bounding box center [419, 239] width 179 height 41
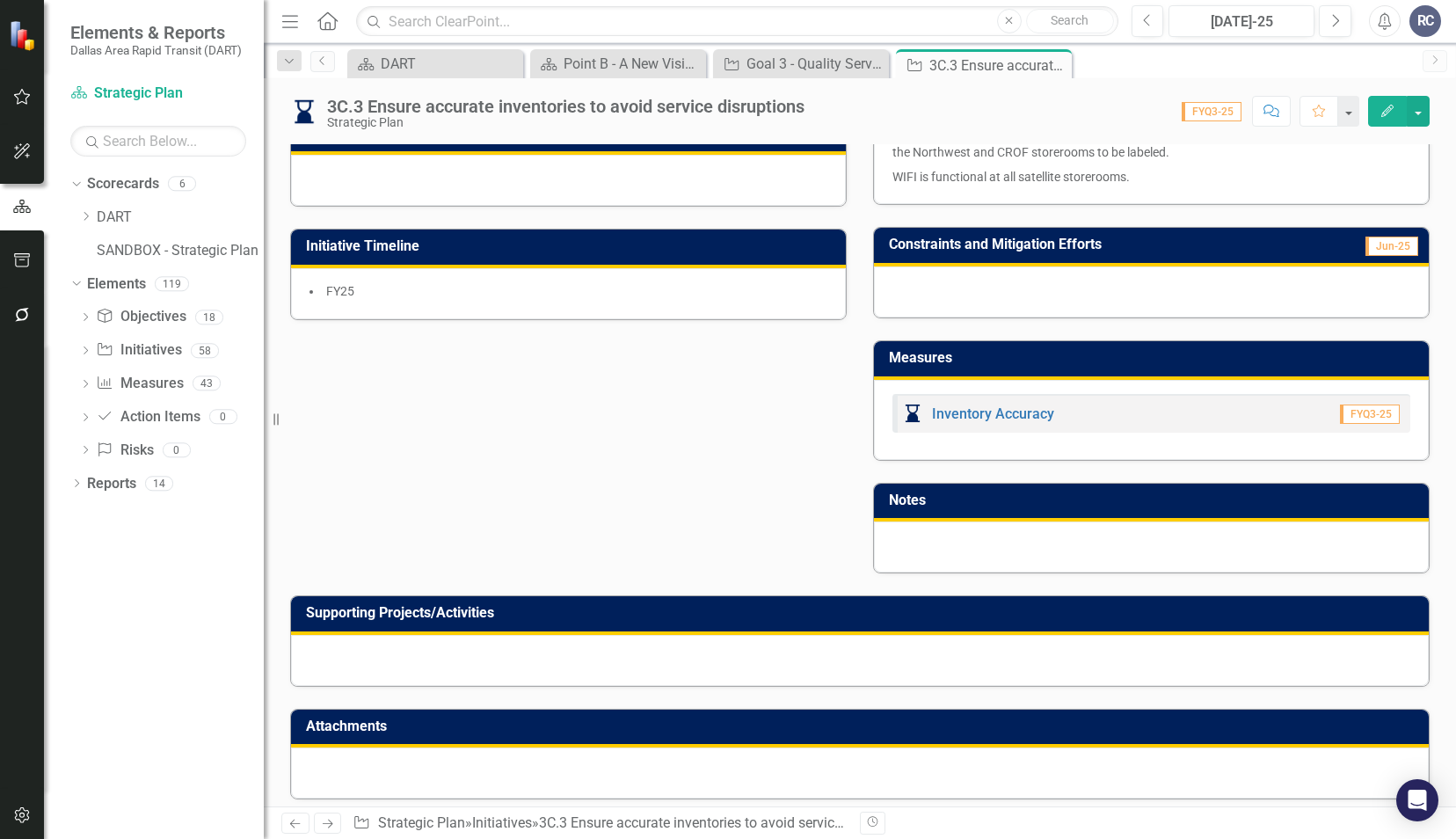
scroll to position [539, 0]
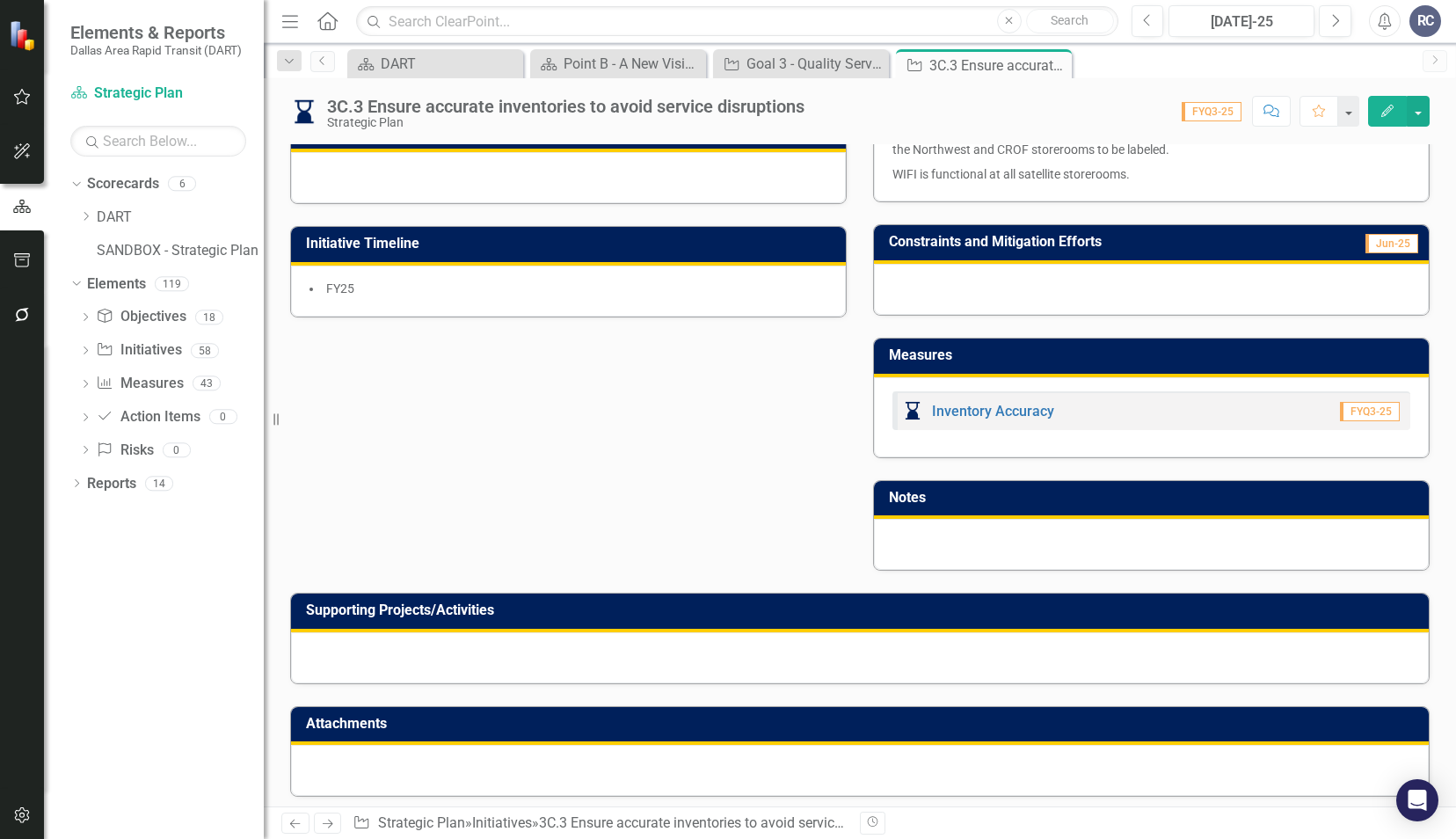
click at [755, 645] on div at bounding box center [860, 657] width 1138 height 51
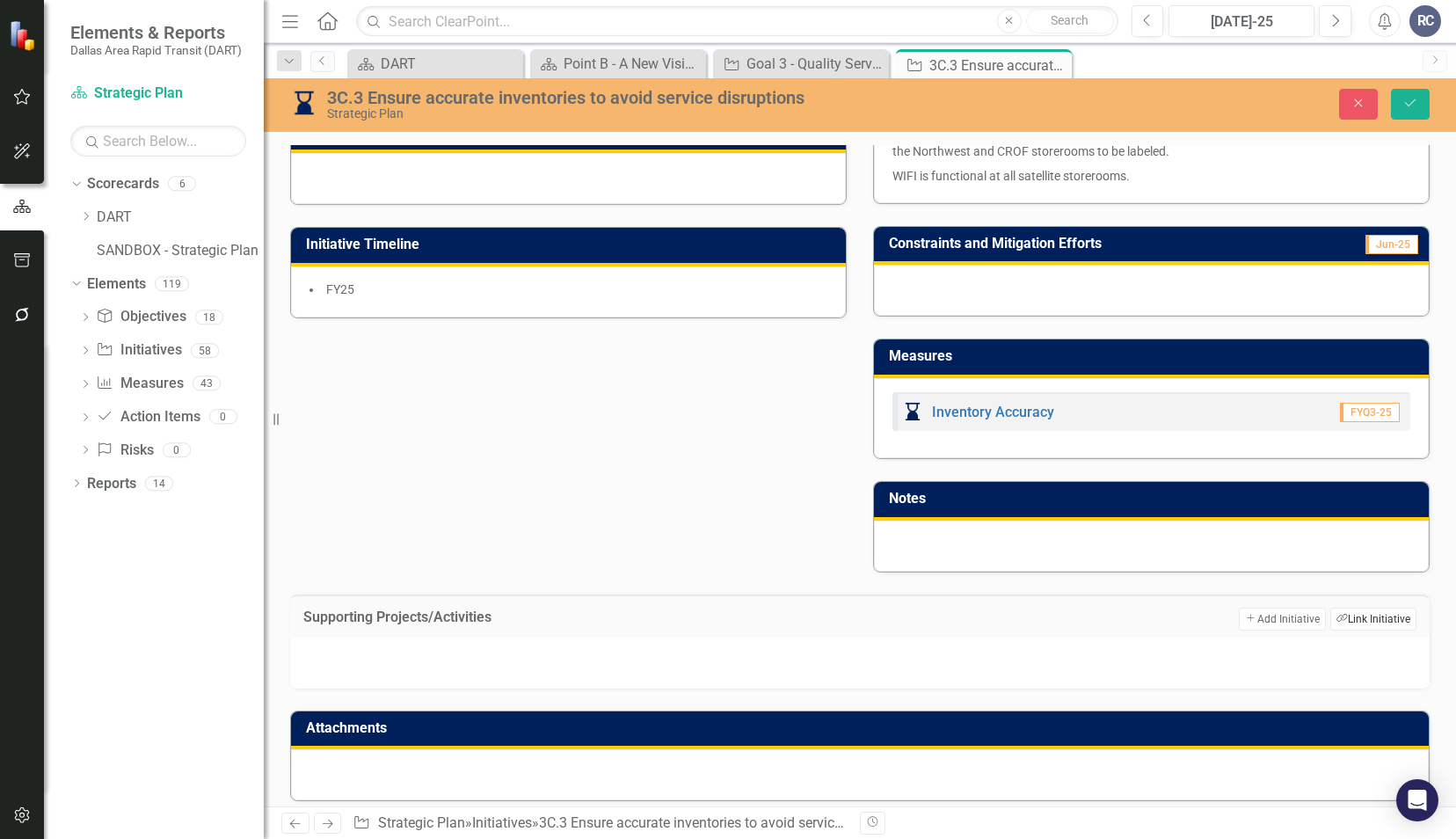
click at [1356, 613] on button "Link Tag Link Initiative" at bounding box center [1374, 618] width 86 height 23
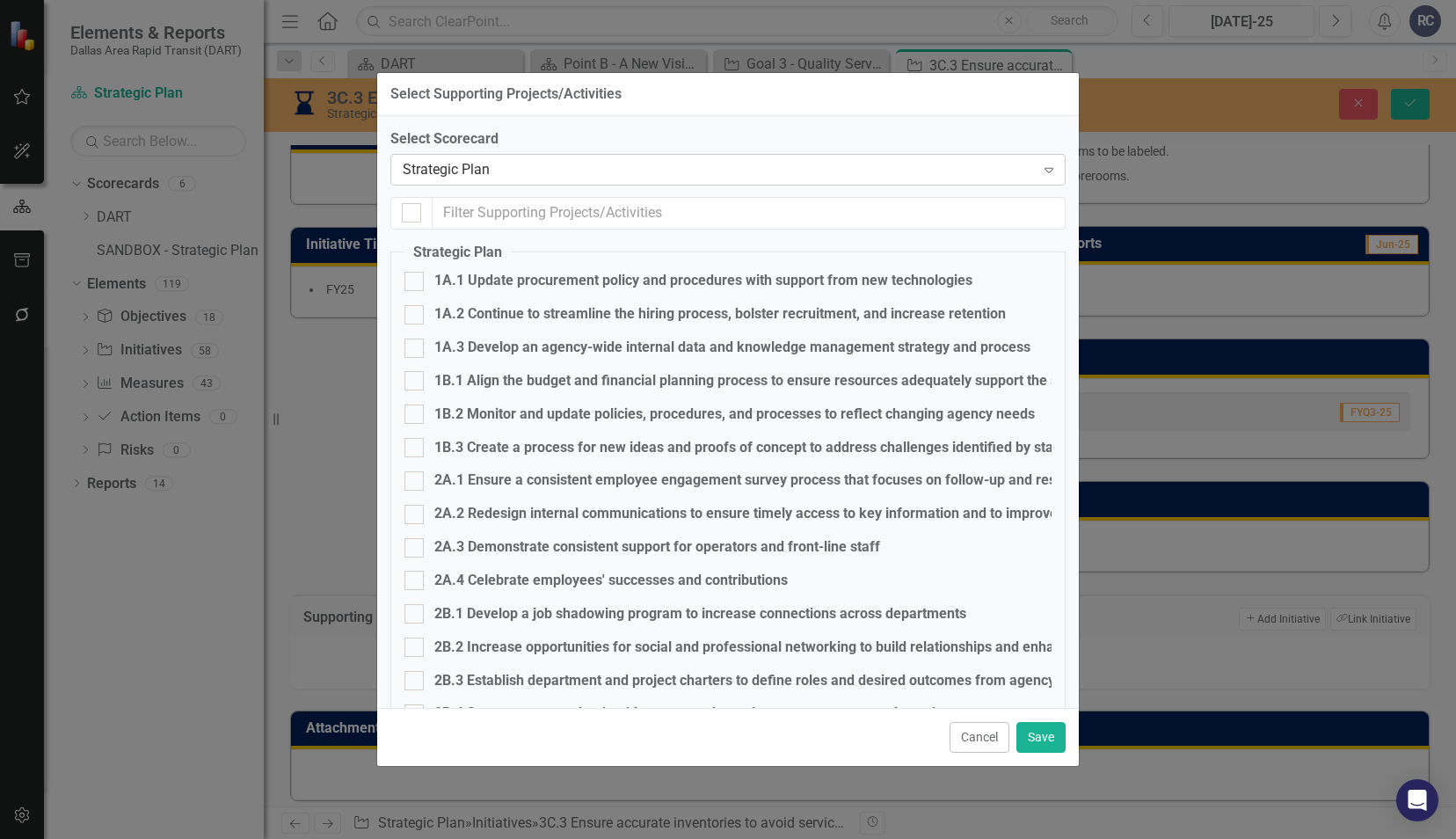
click at [441, 176] on div "Strategic Plan" at bounding box center [719, 169] width 632 height 20
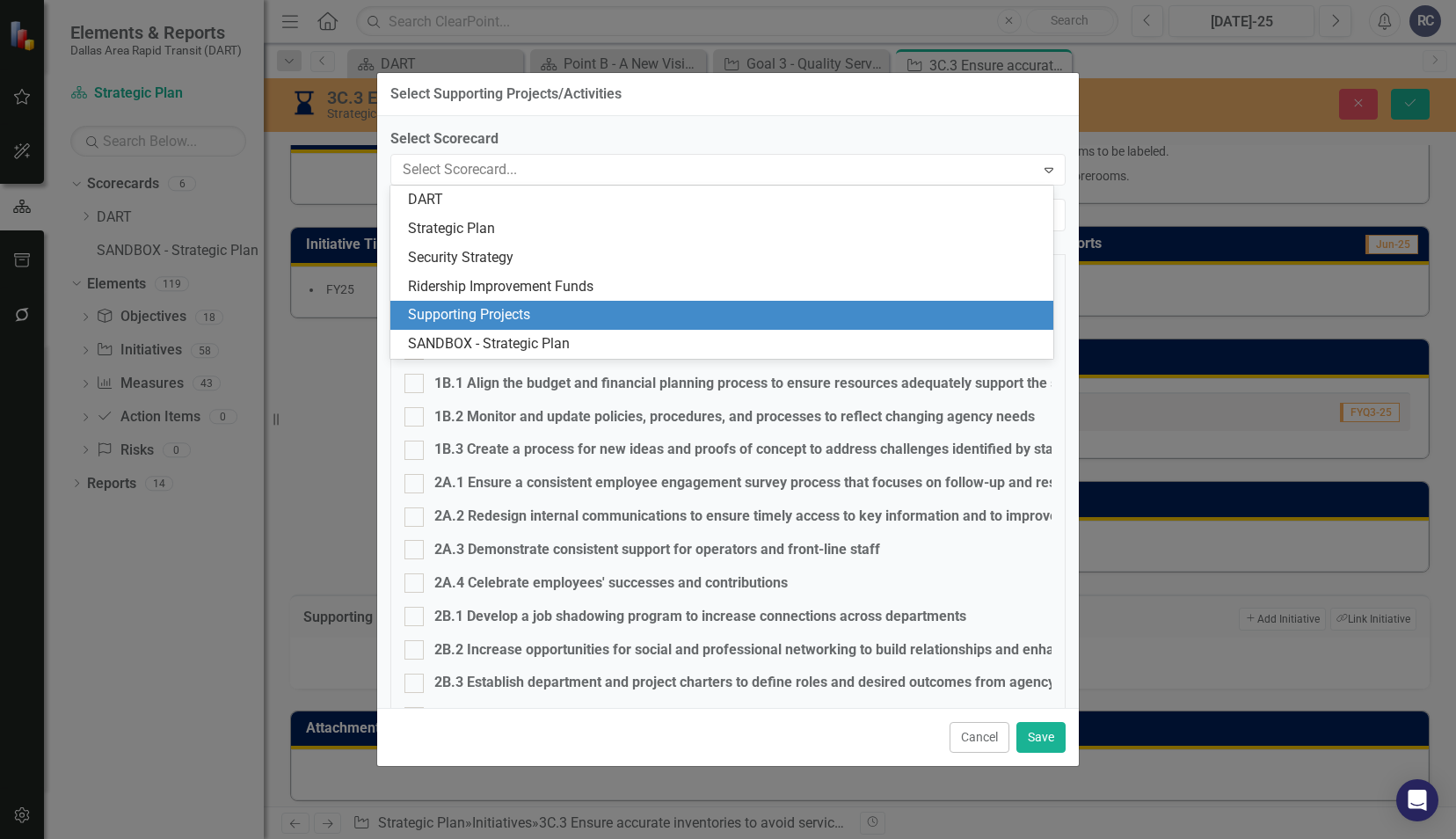
click at [446, 310] on div "Supporting Projects" at bounding box center [725, 315] width 635 height 20
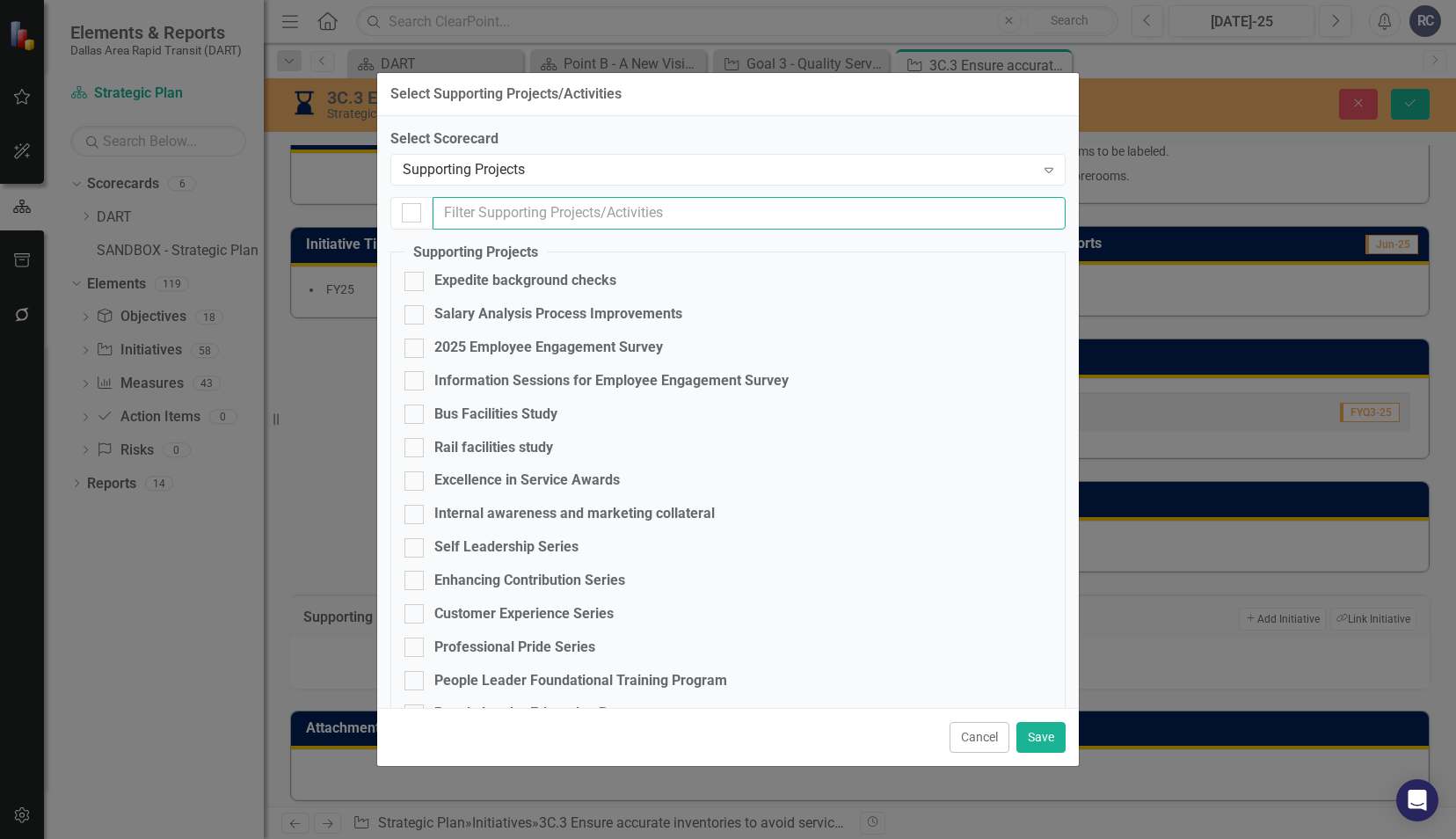
click at [494, 221] on input "text" at bounding box center [749, 213] width 633 height 32
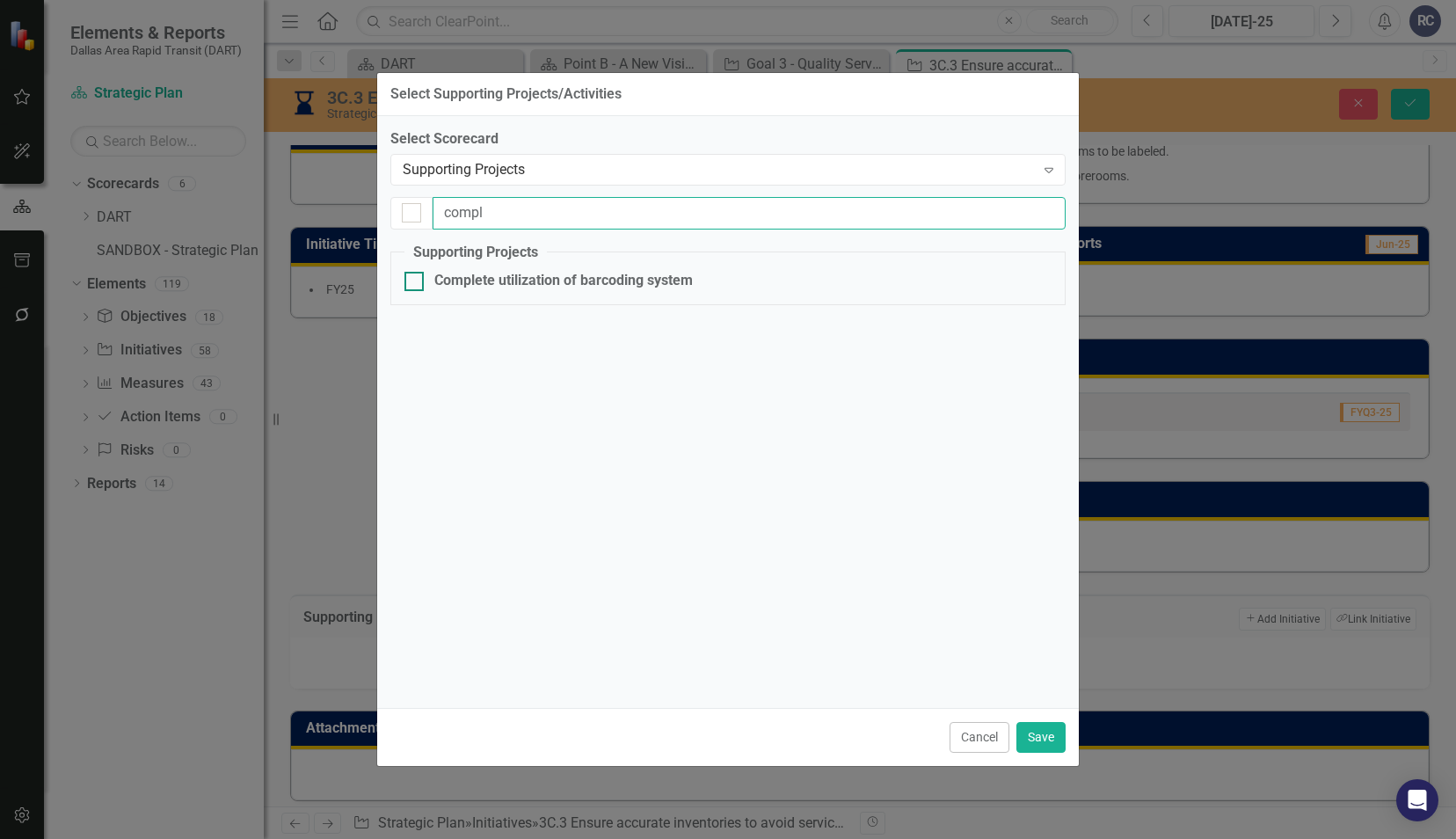
type input "compl"
click at [410, 283] on input "Complete utilization of barcoding system" at bounding box center [410, 277] width 12 height 12
checkbox input "true"
click at [549, 212] on input "compl" at bounding box center [750, 213] width 634 height 32
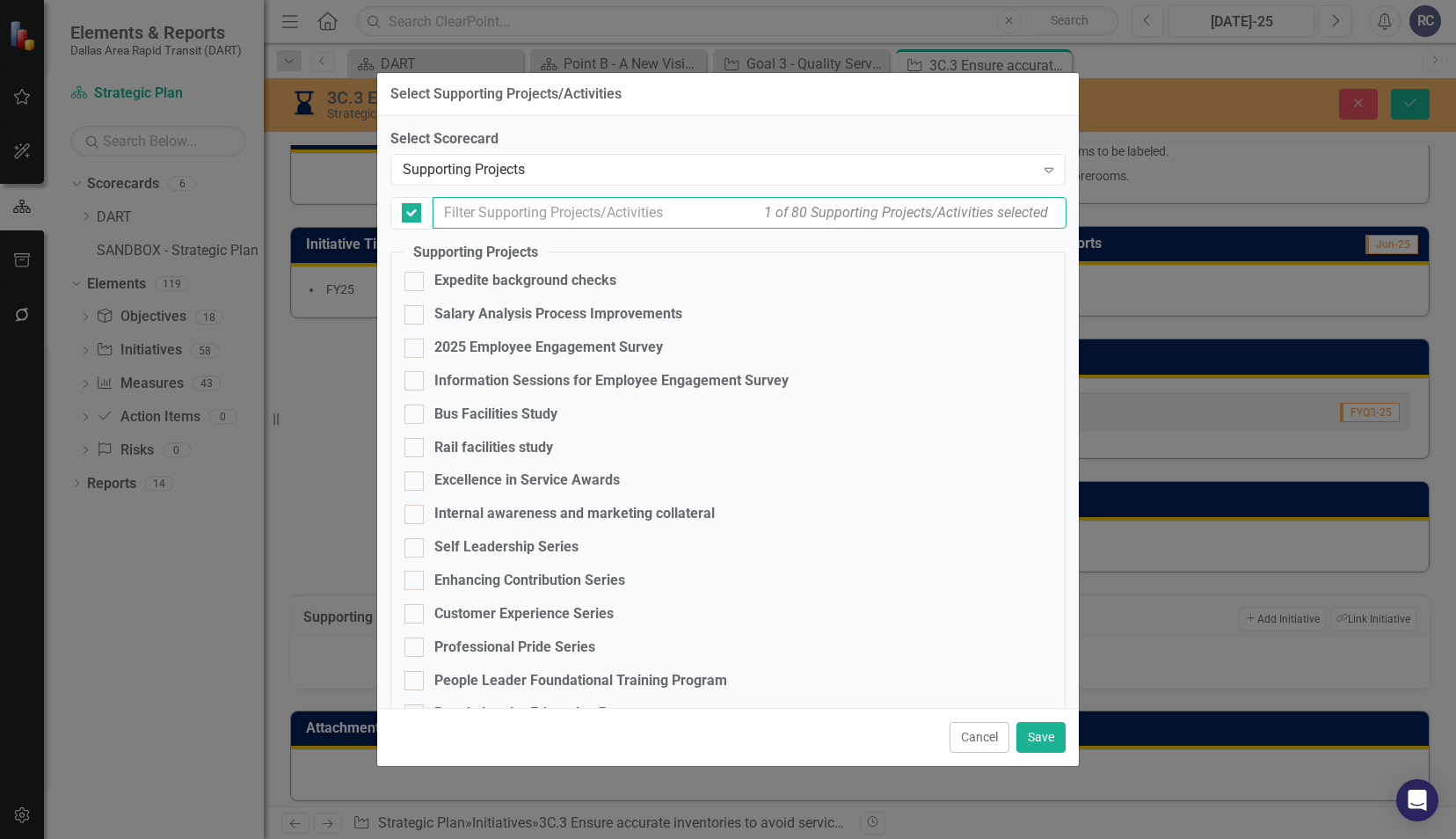
checkbox input "false"
type input "in"
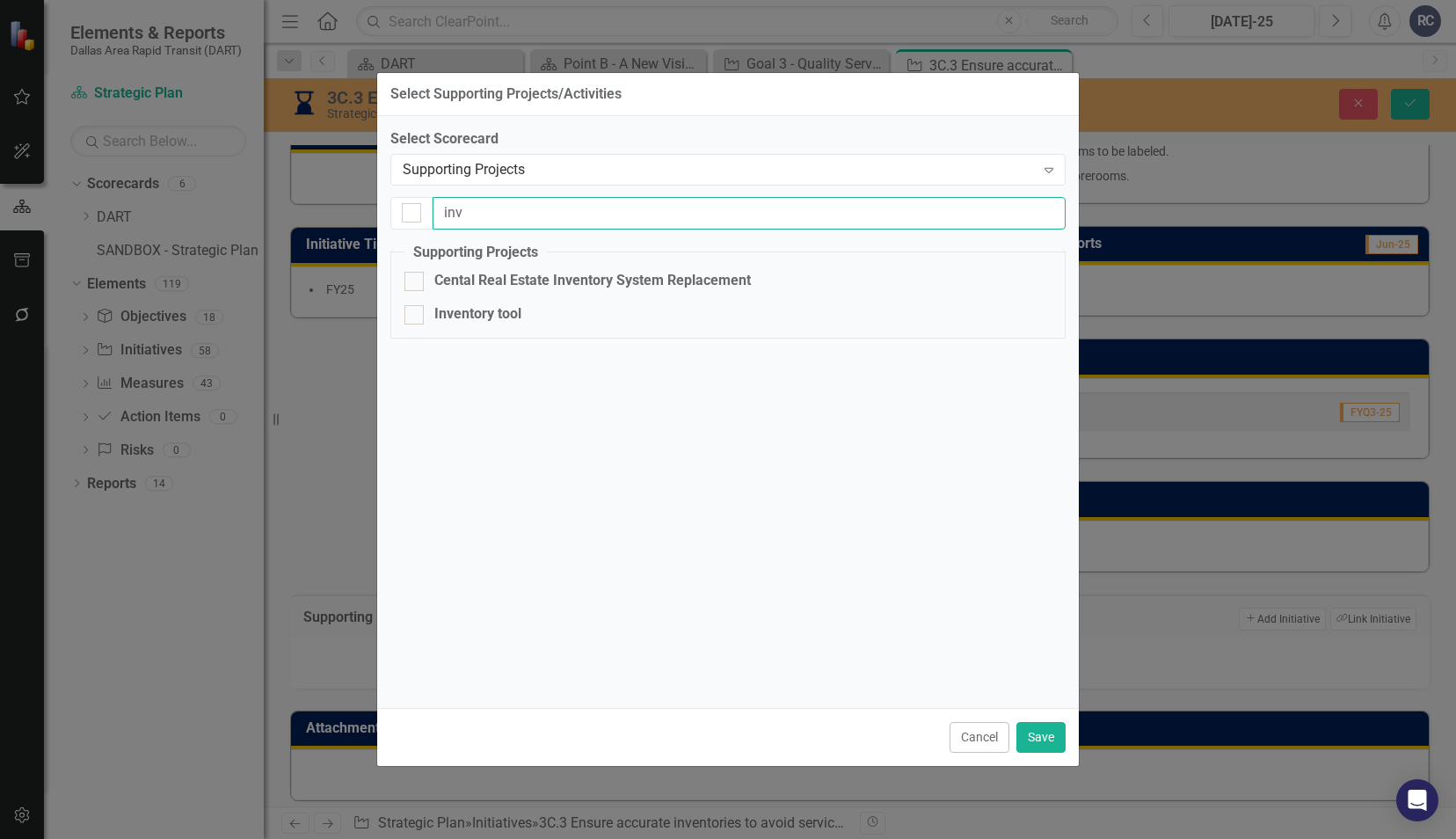
click at [549, 212] on input "inv" at bounding box center [749, 213] width 633 height 32
type input "inventory"
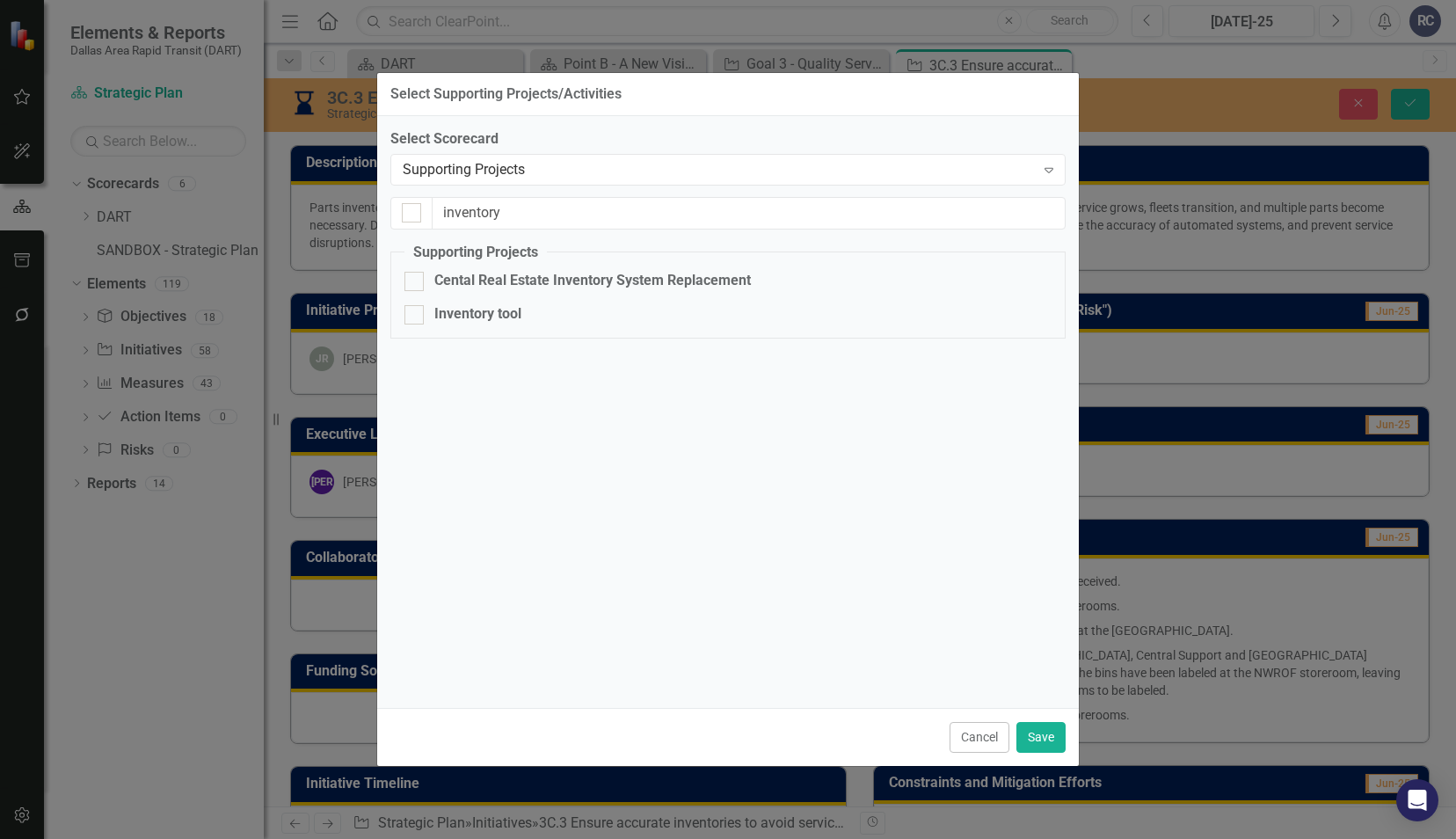
scroll to position [539, 0]
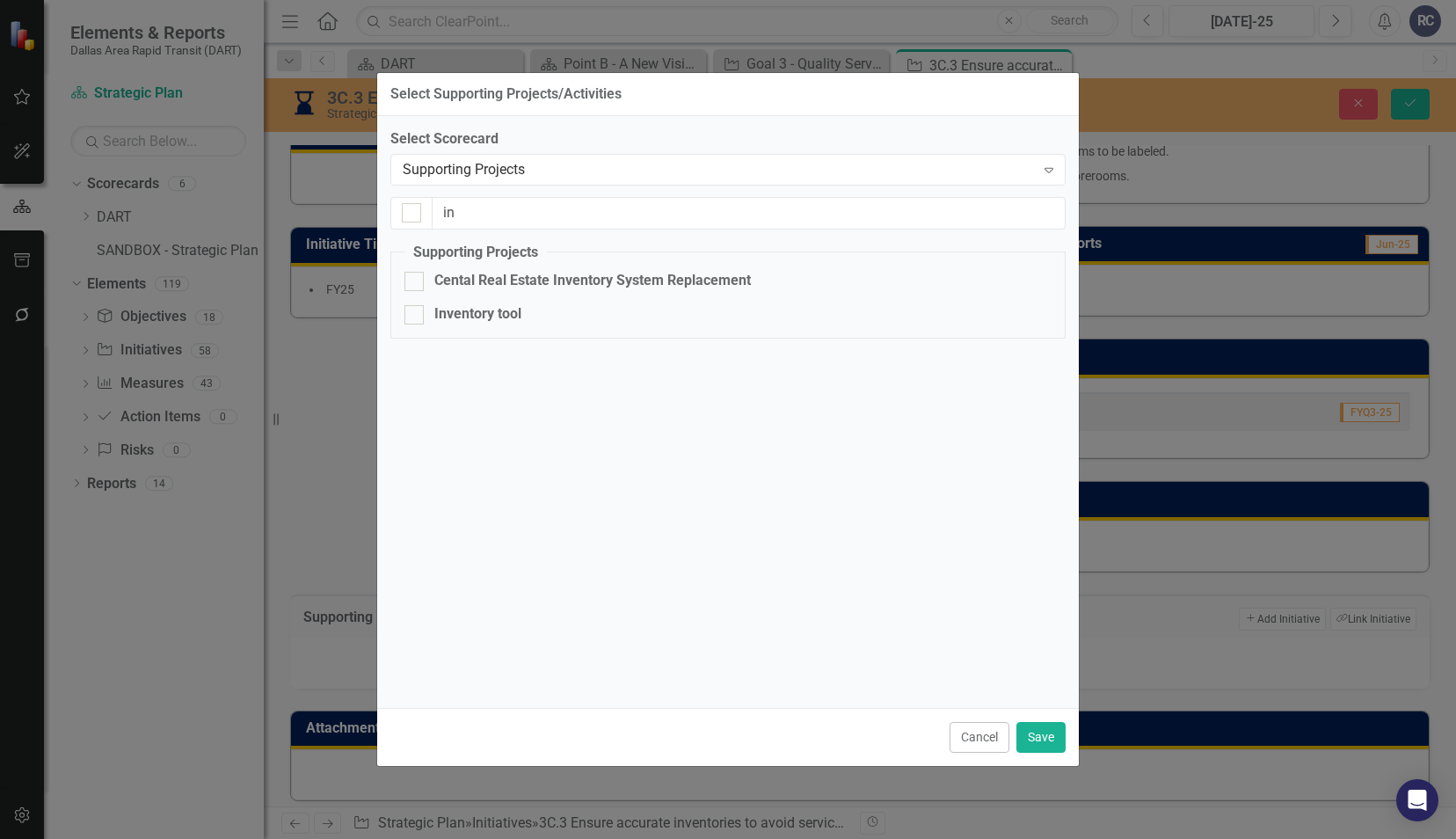
type input "i"
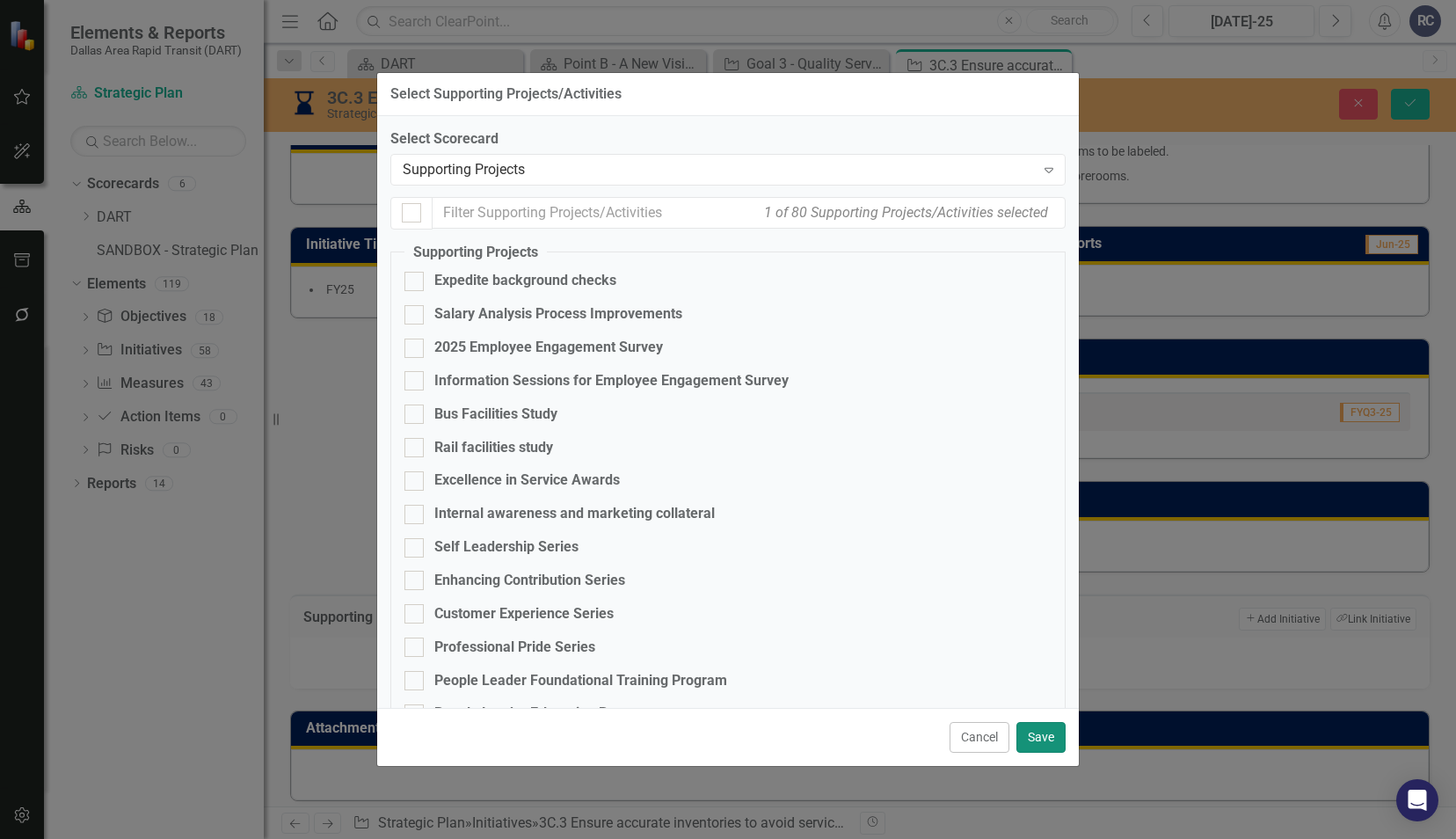
click at [1036, 740] on button "Save" at bounding box center [1041, 737] width 50 height 31
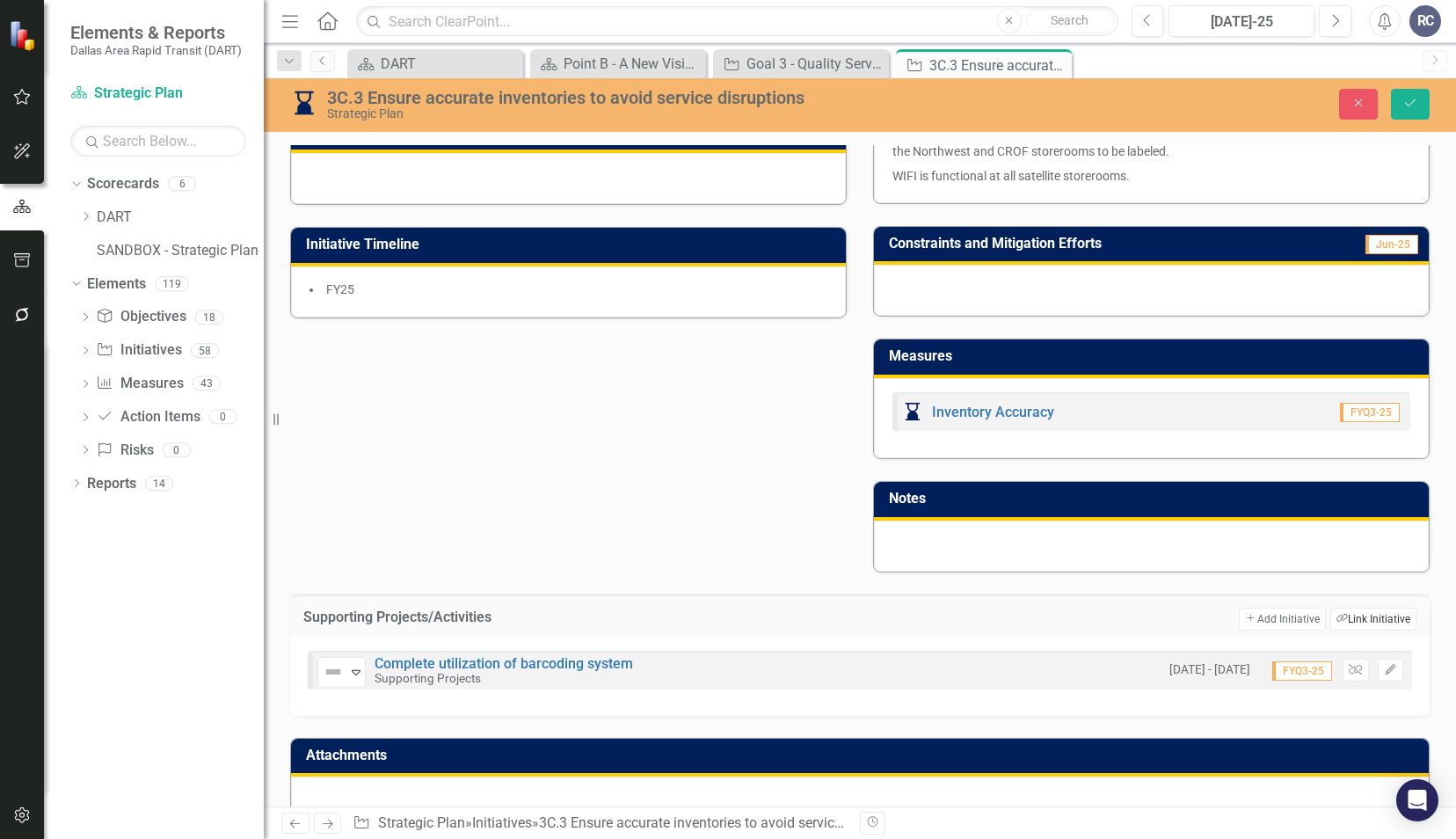
click at [1380, 609] on button "Link Tag Link Initiative" at bounding box center [1374, 618] width 86 height 23
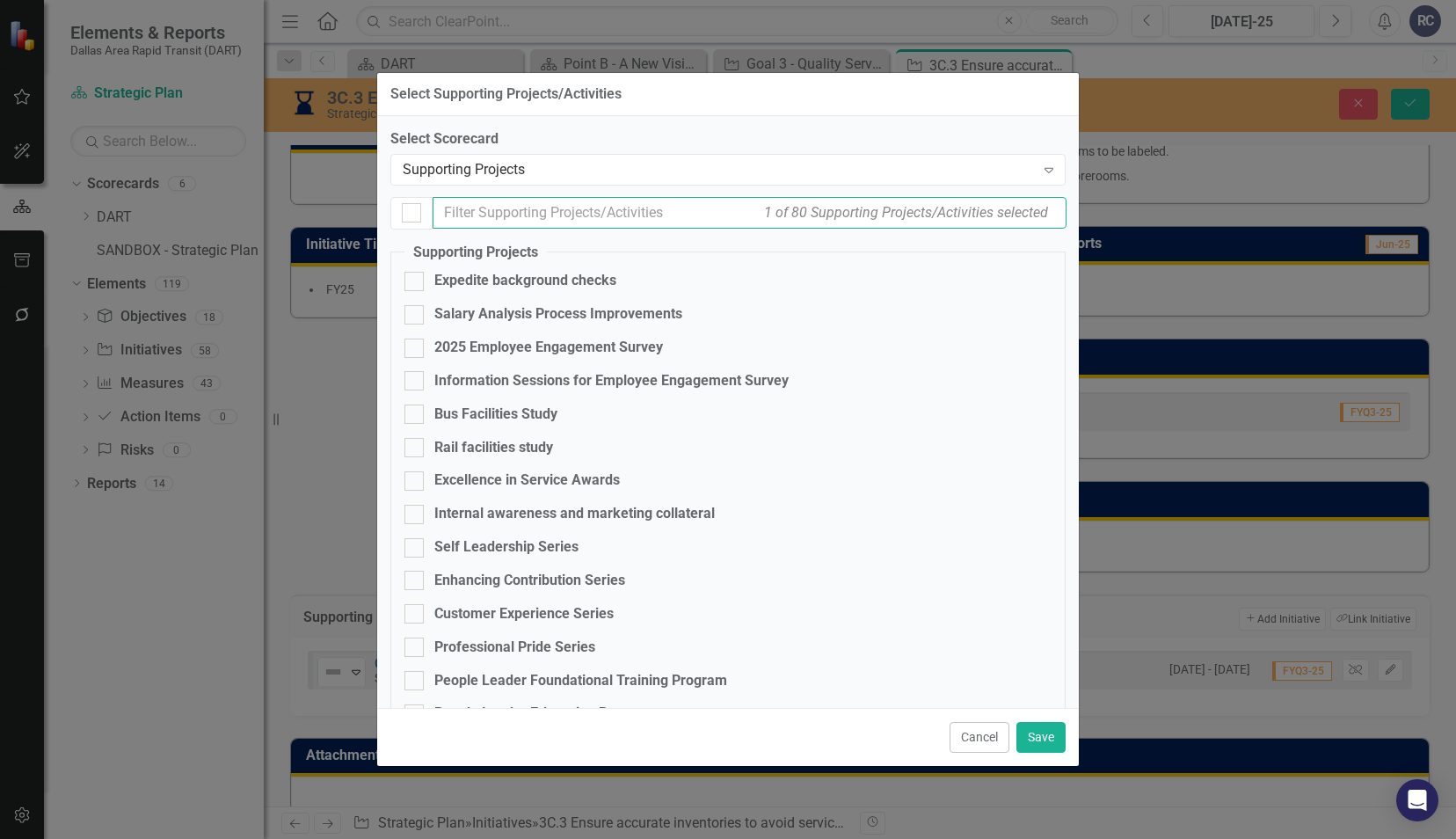
click at [609, 214] on input "text" at bounding box center [750, 213] width 634 height 32
type input "a"
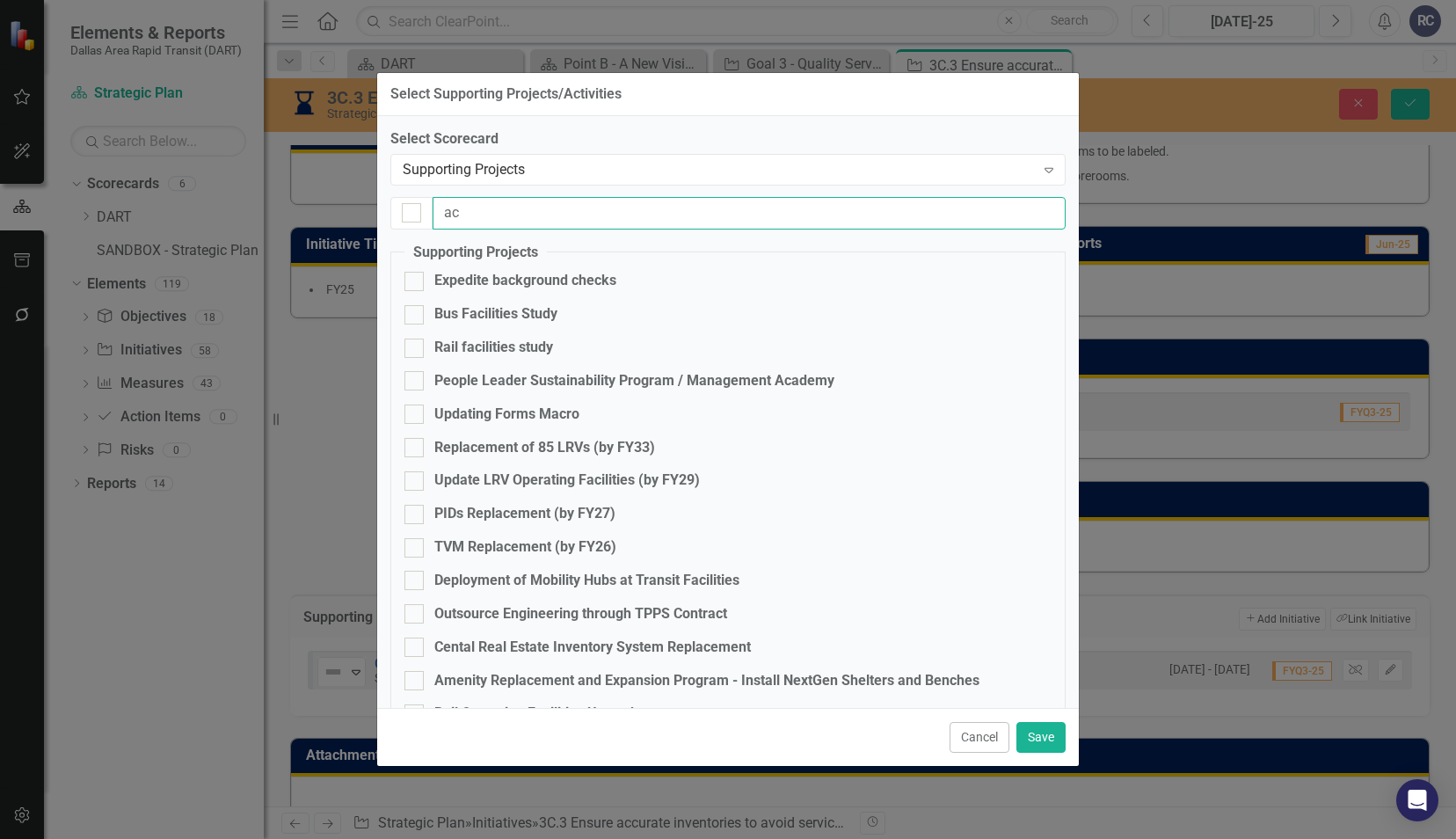
click at [601, 214] on input "ac" at bounding box center [749, 213] width 633 height 32
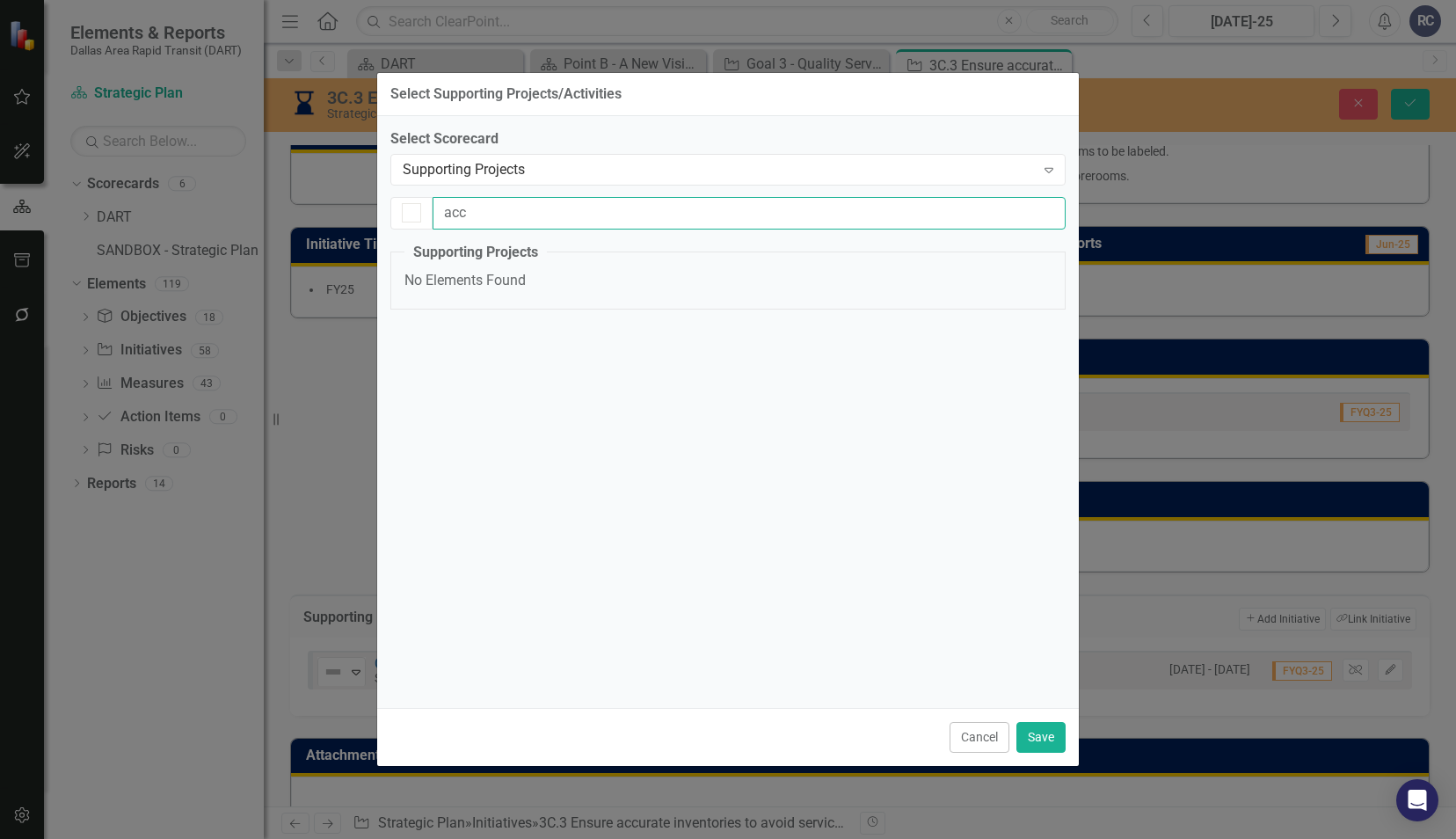
type input "ac"
checkbox input "false"
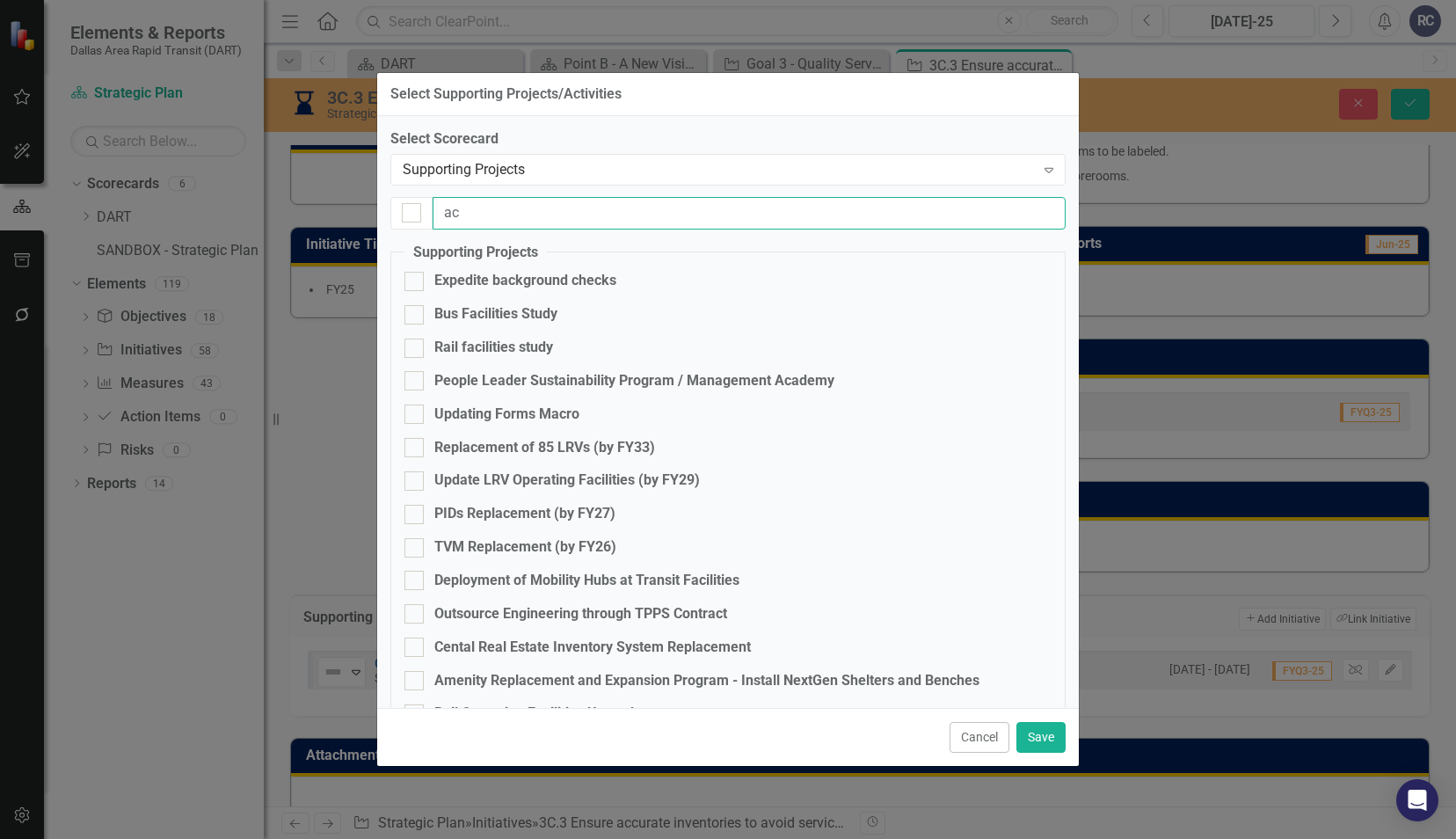
type input "a"
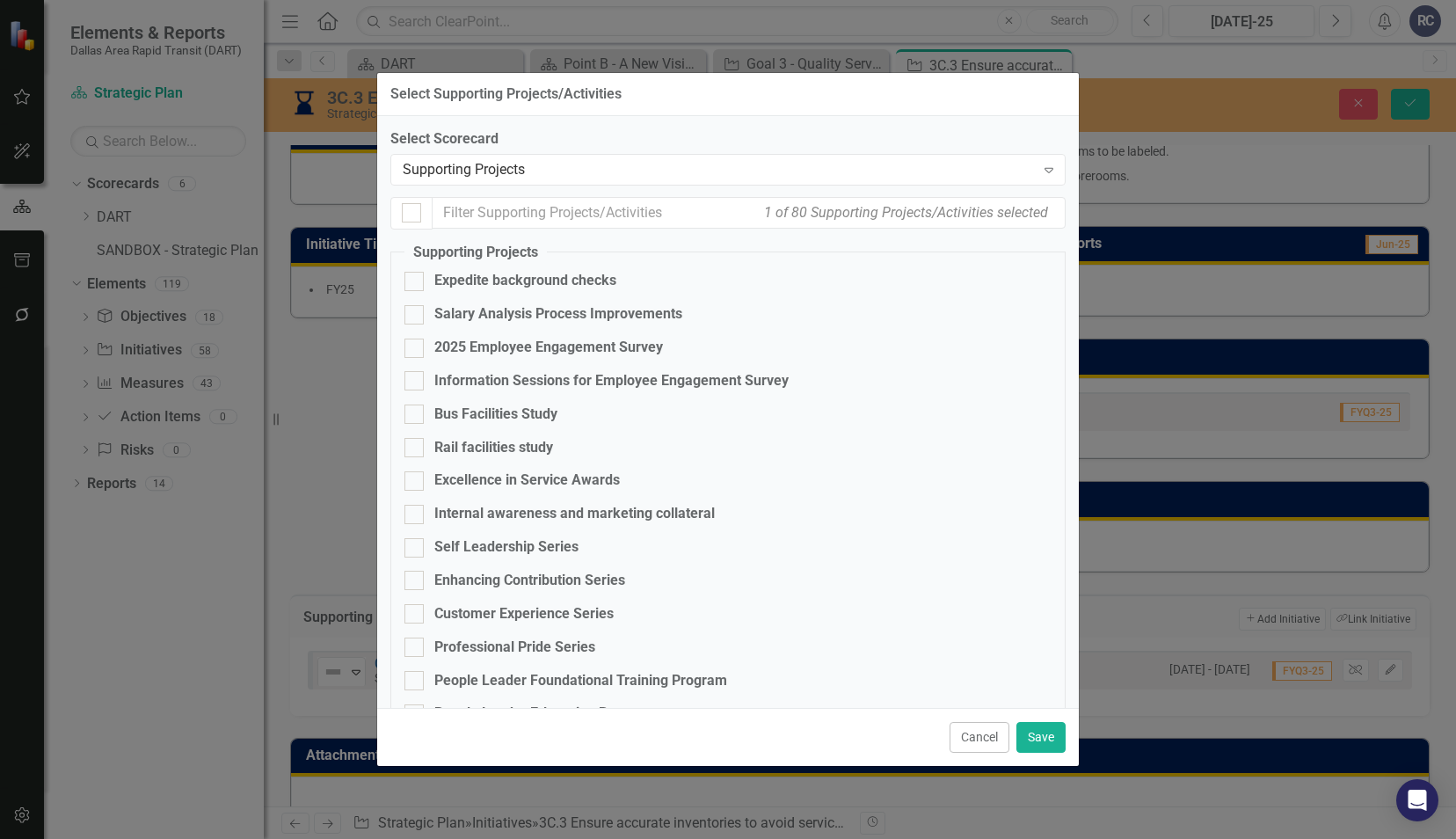
click at [976, 731] on button "Cancel" at bounding box center [980, 737] width 59 height 31
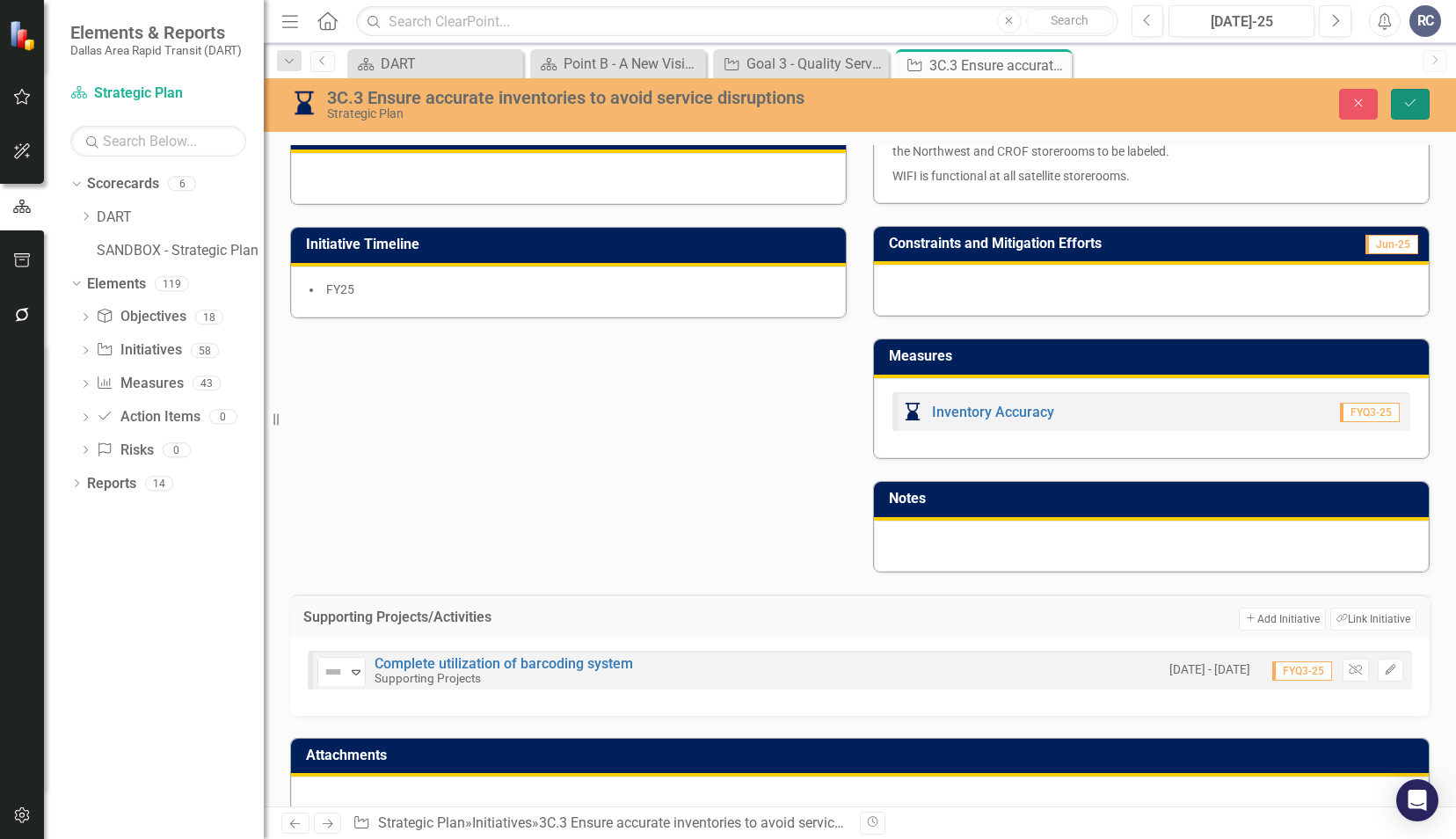
click at [1414, 105] on icon "Save" at bounding box center [1411, 103] width 16 height 13
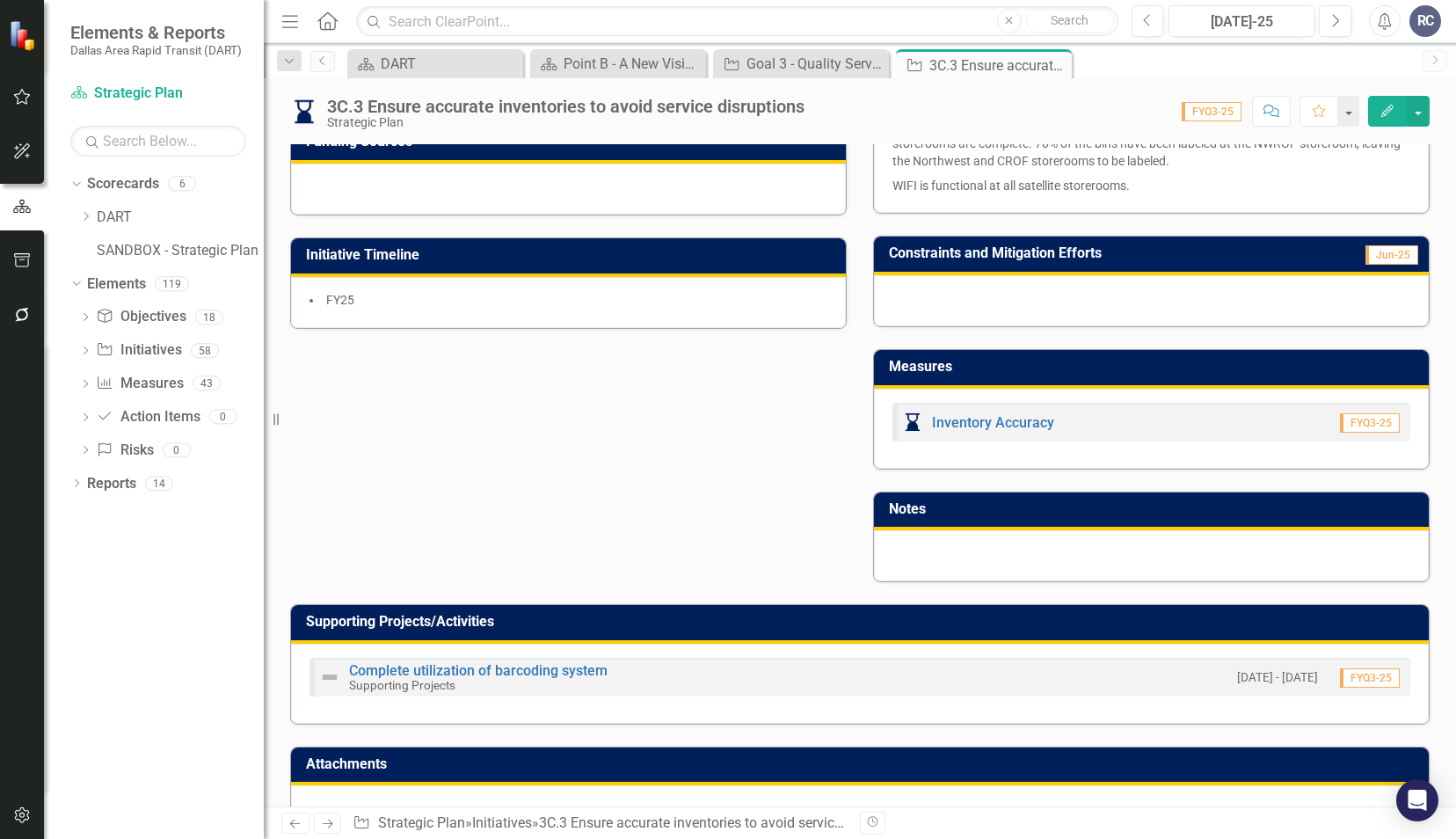
scroll to position [567, 0]
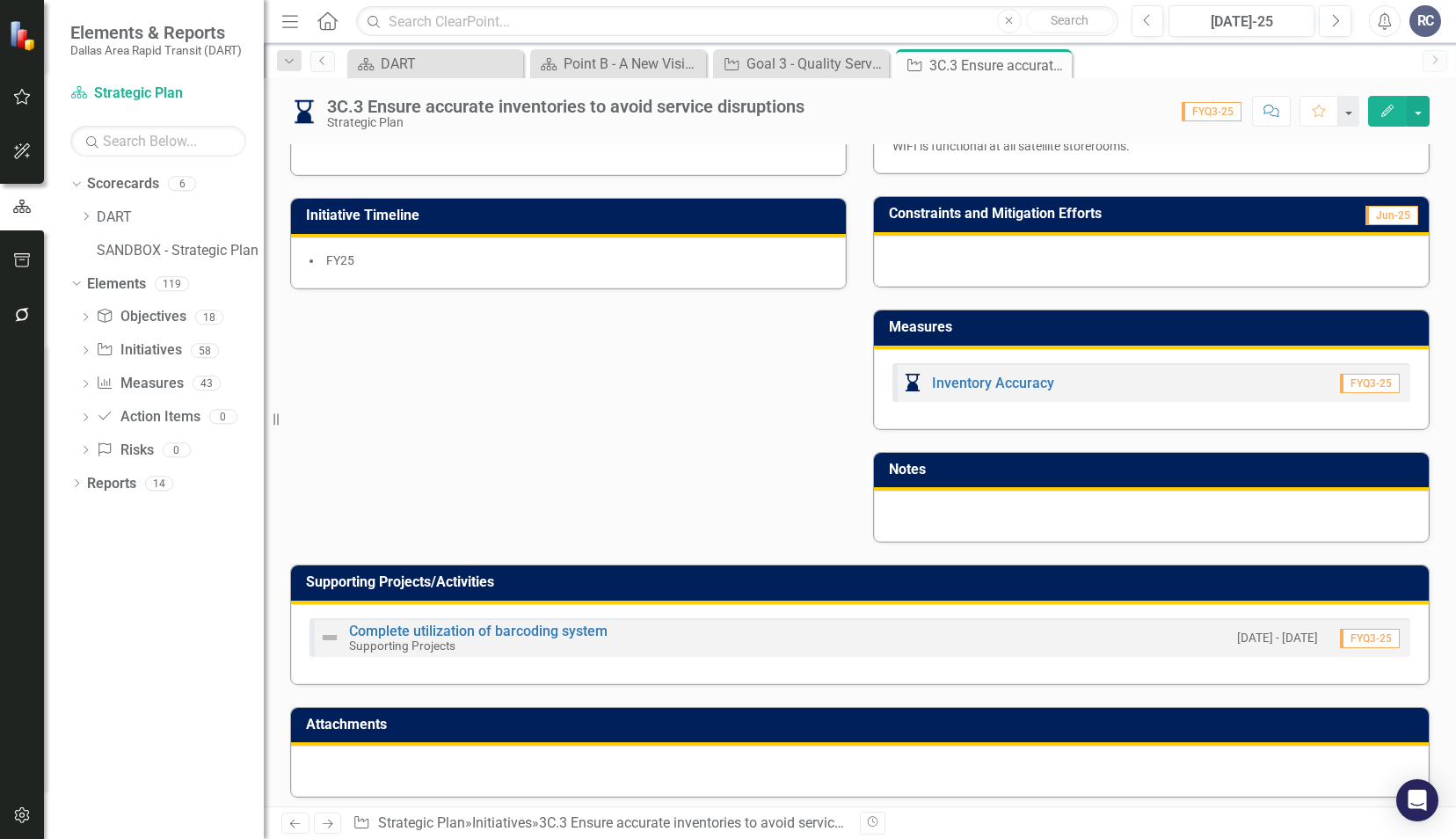
click at [533, 618] on div "Complete utilization of barcoding system Supporting Projects 10/1/24 - 9/30/25 …" at bounding box center [860, 637] width 1101 height 39
click at [533, 626] on link "Complete utilization of barcoding system" at bounding box center [478, 630] width 258 height 17
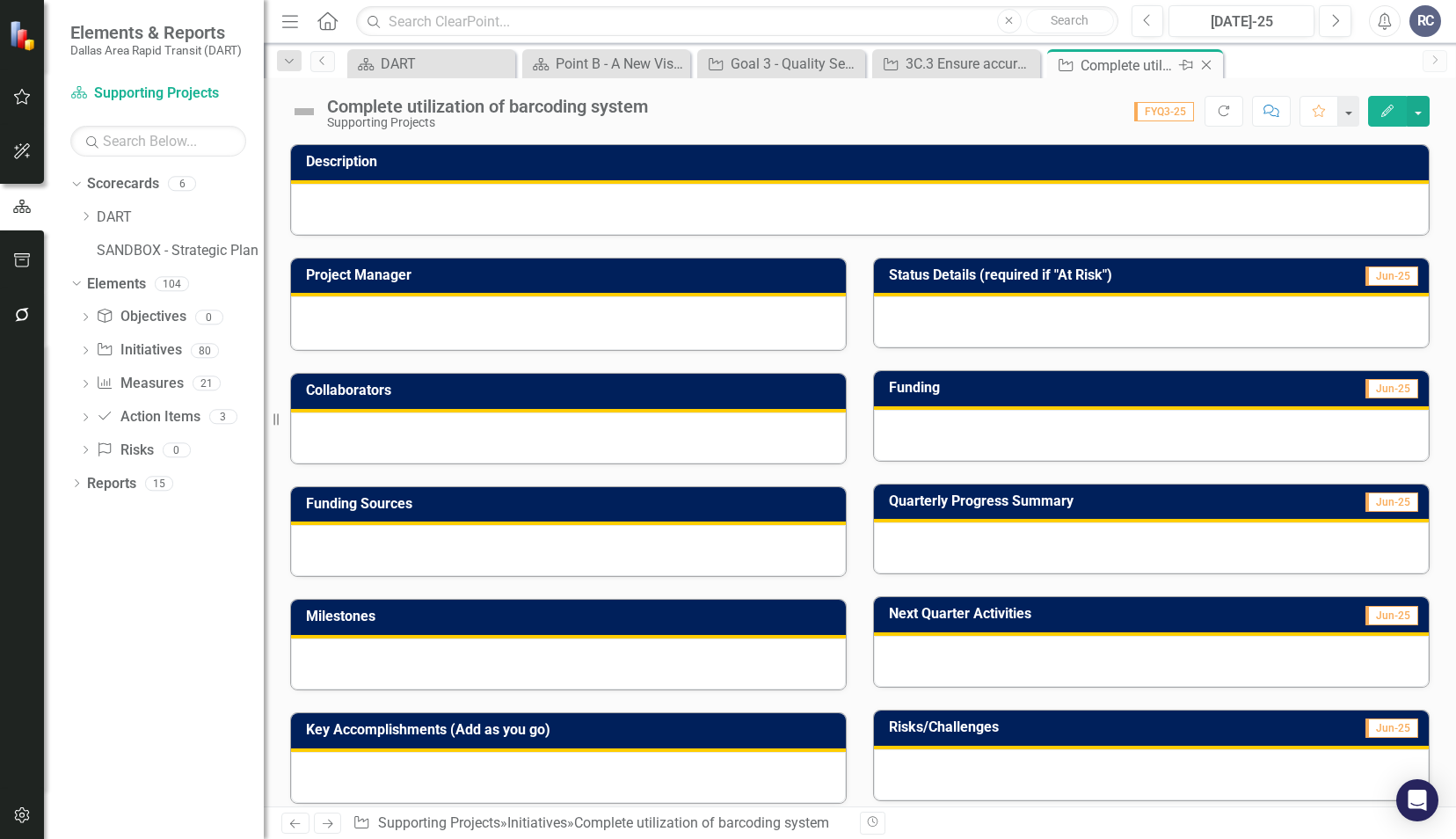
click at [1207, 67] on icon "Close" at bounding box center [1207, 65] width 18 height 14
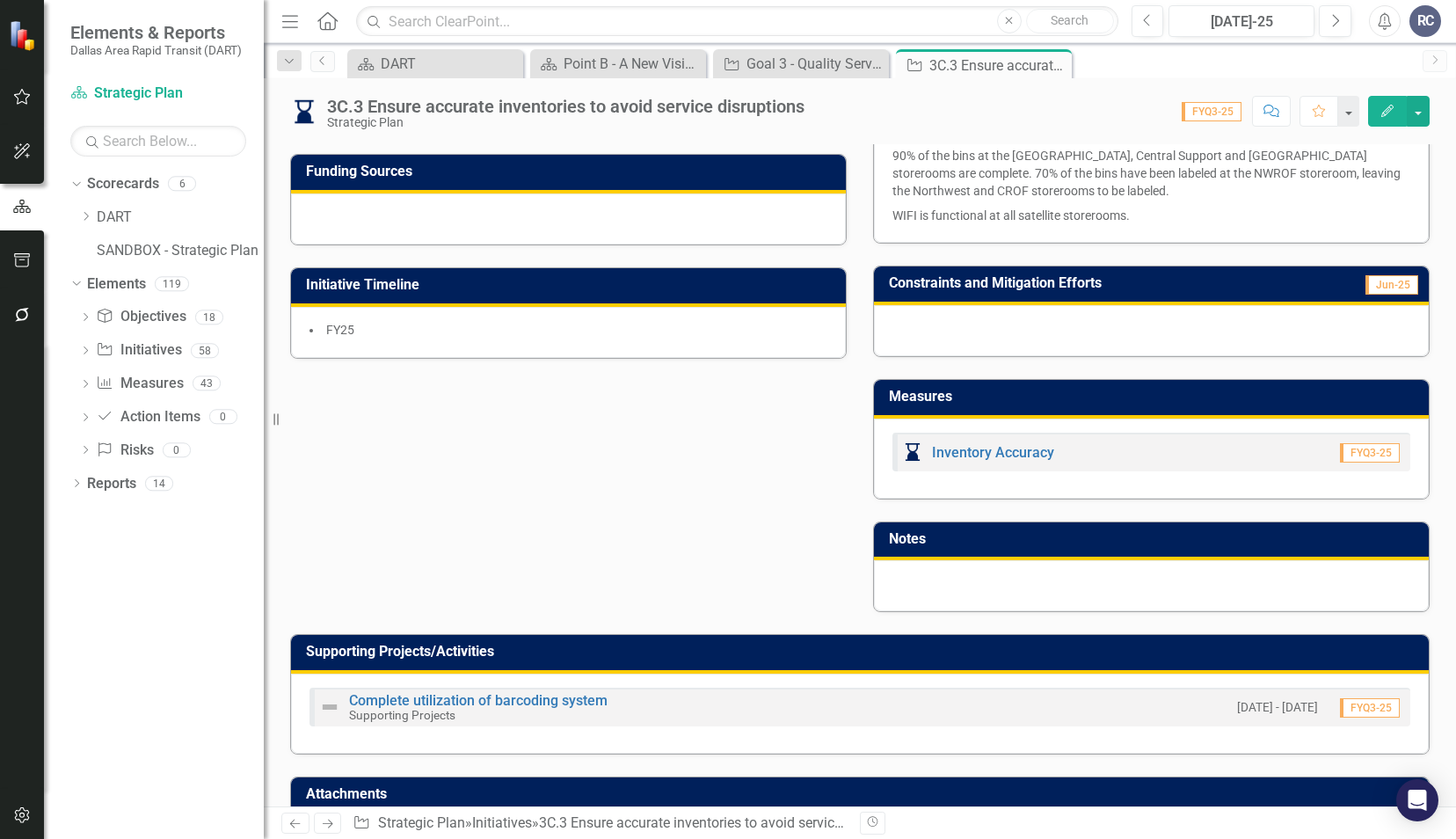
scroll to position [528, 0]
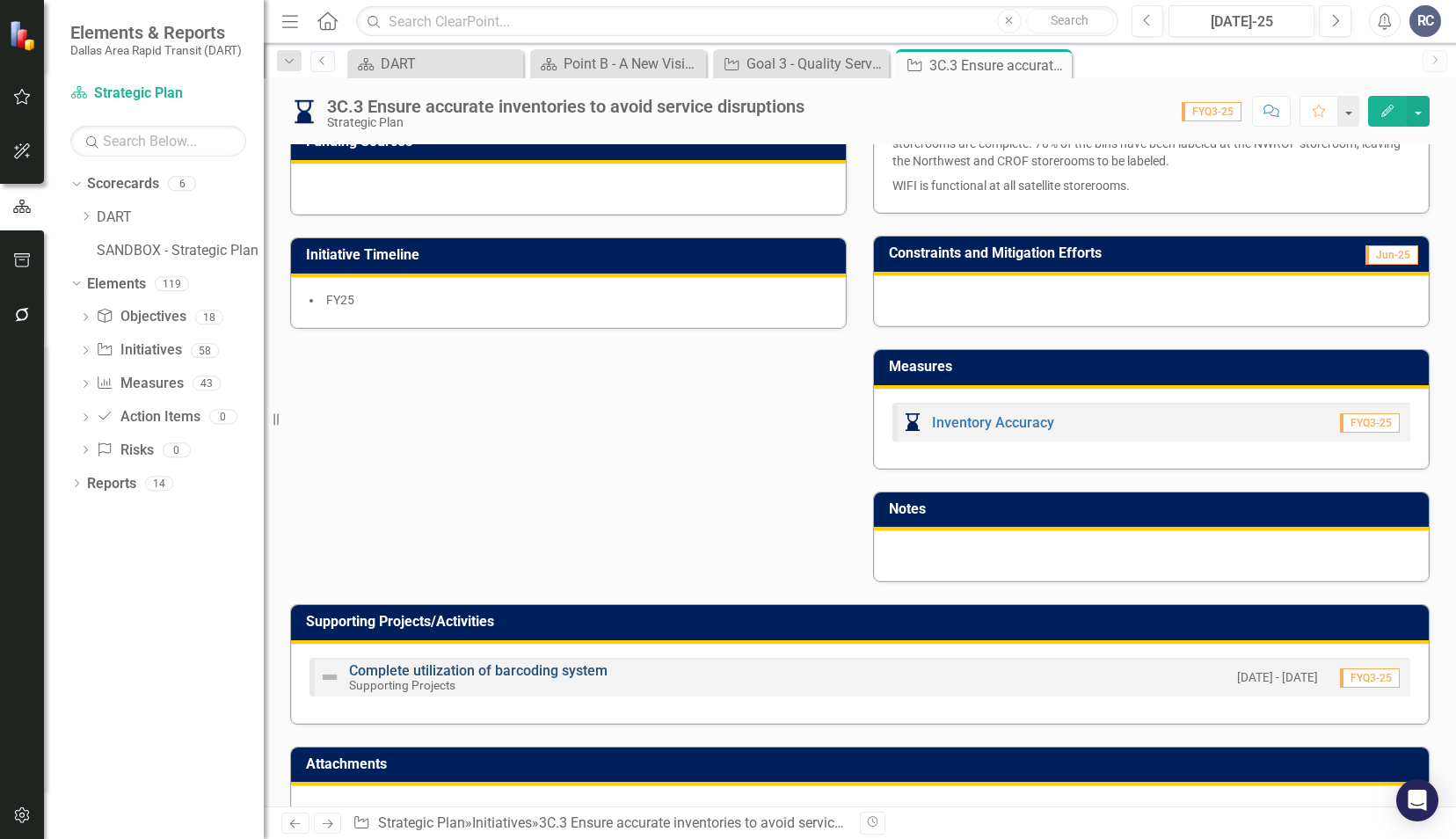
click at [482, 662] on link "Complete utilization of barcoding system" at bounding box center [478, 670] width 258 height 17
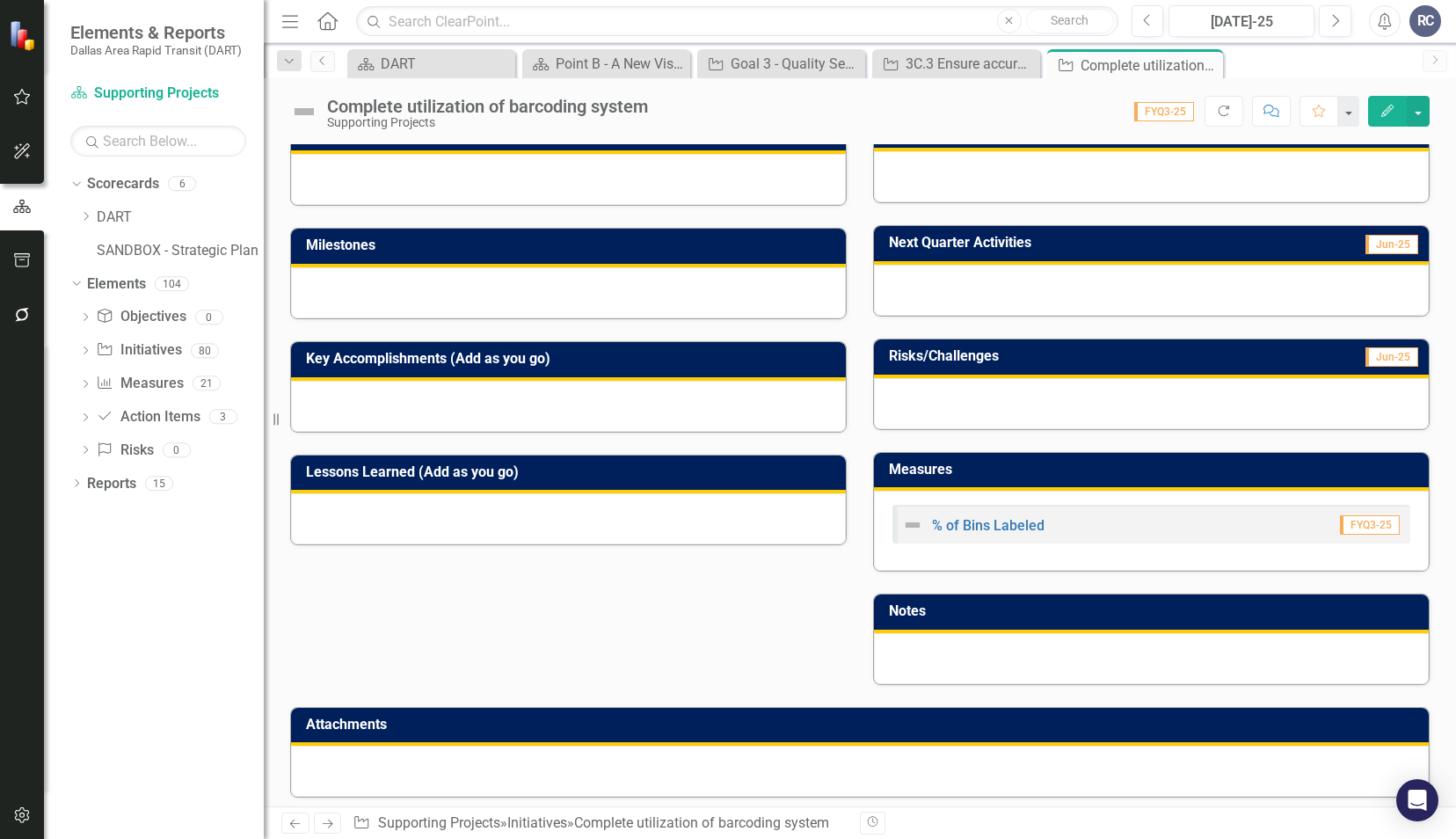
scroll to position [373, 0]
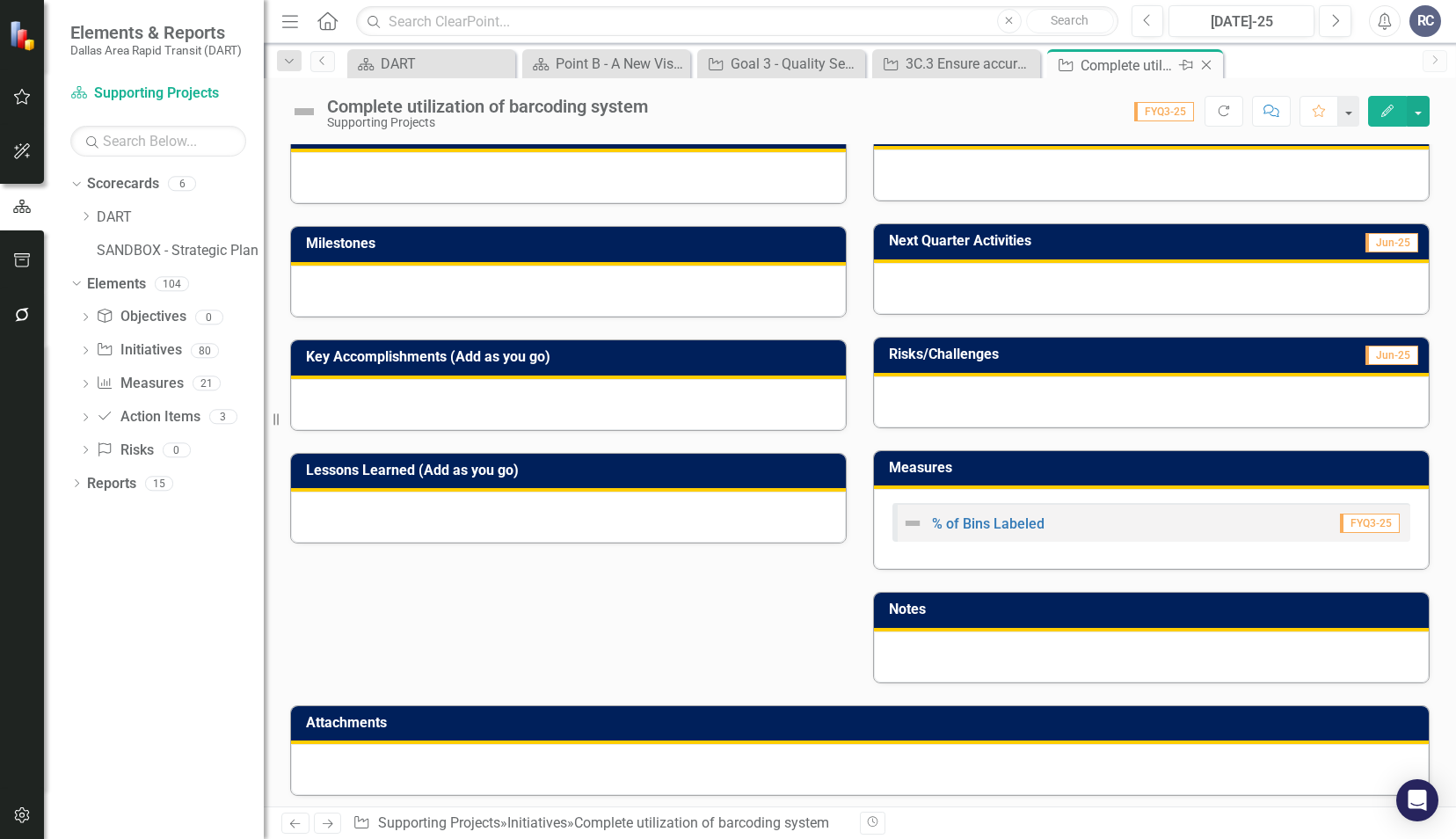
click at [1207, 63] on icon "Close" at bounding box center [1207, 65] width 18 height 14
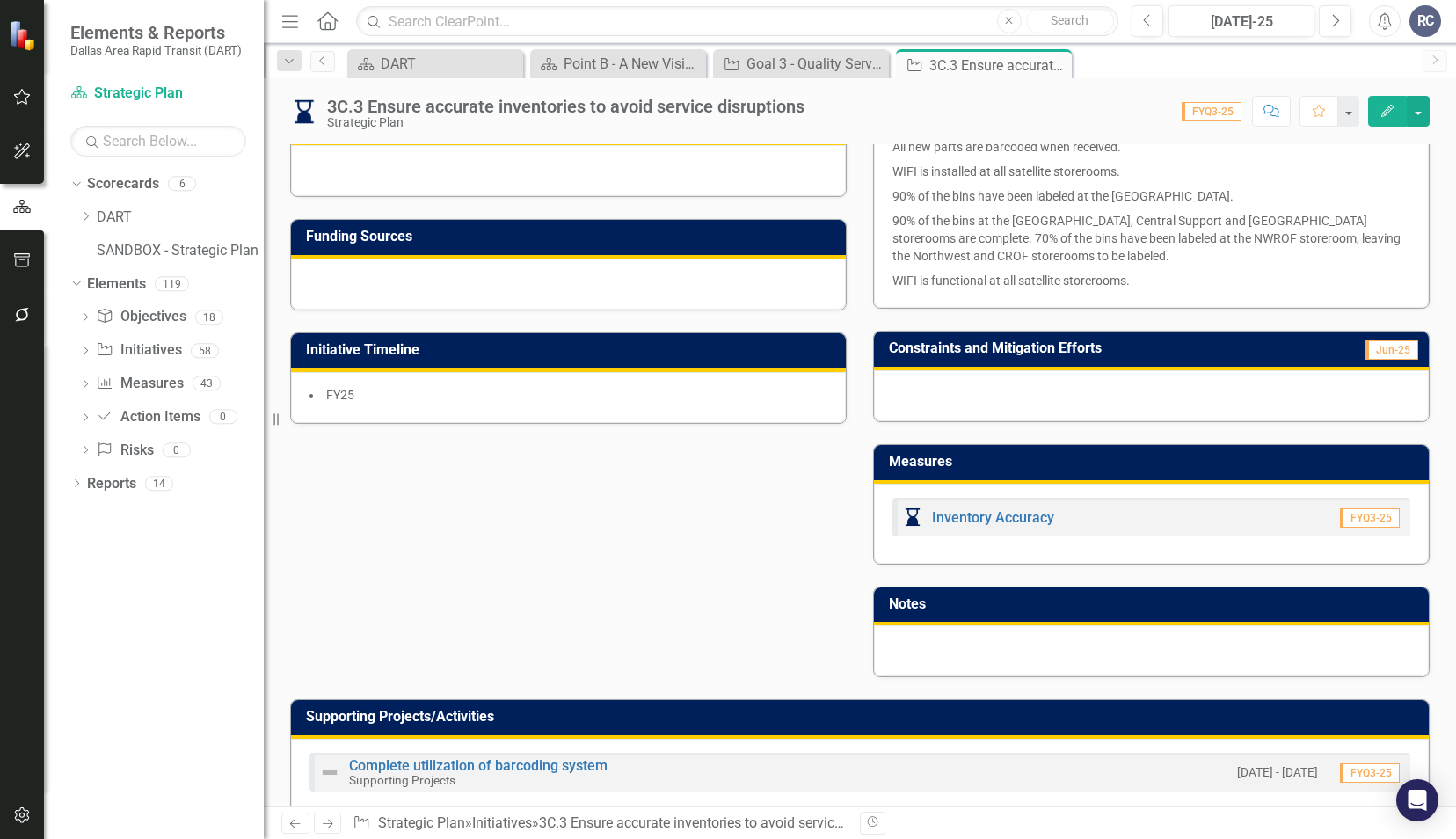
scroll to position [439, 0]
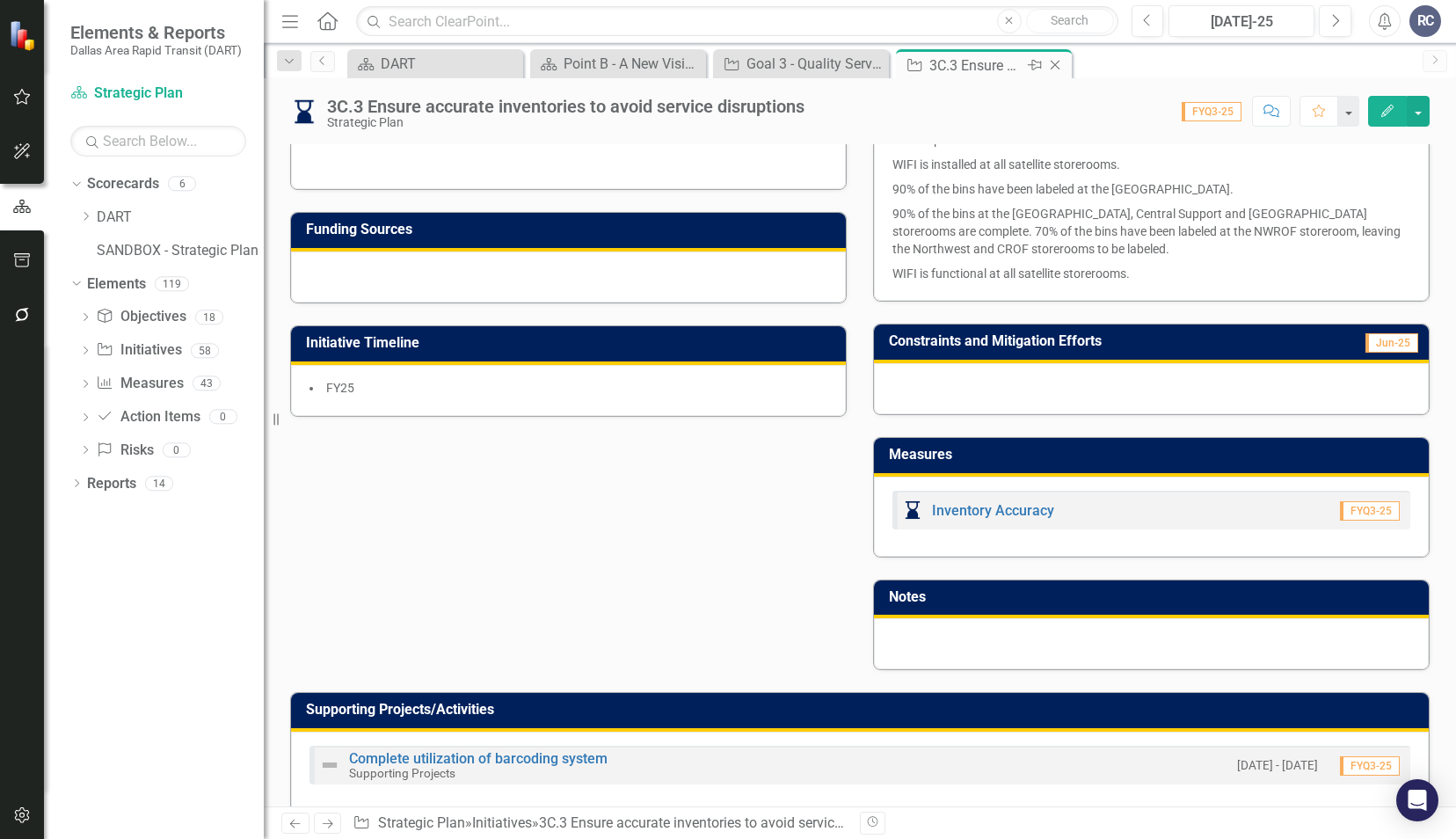
click at [1057, 59] on icon "Close" at bounding box center [1055, 65] width 18 height 14
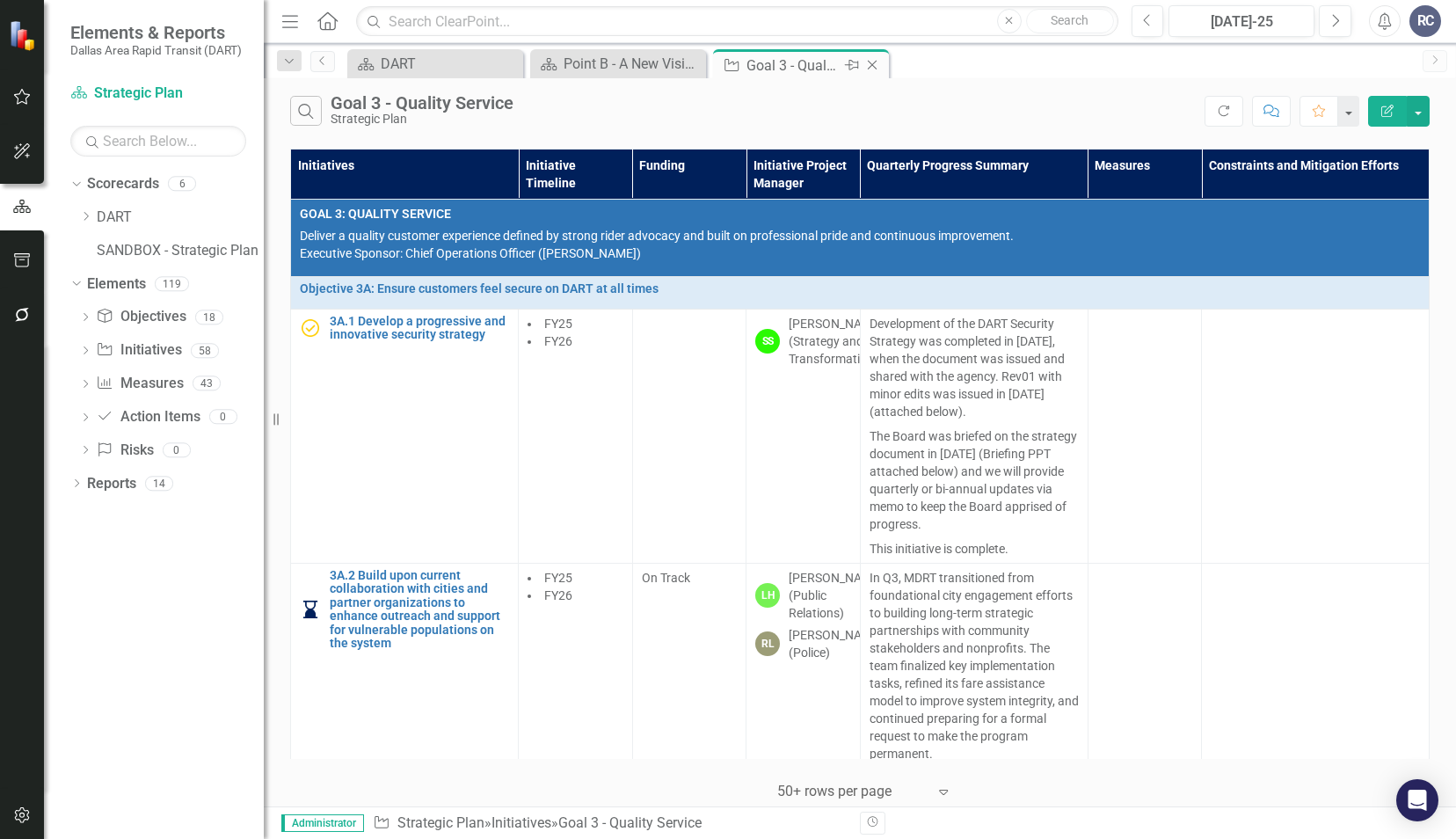
click at [871, 63] on icon "Close" at bounding box center [873, 65] width 18 height 14
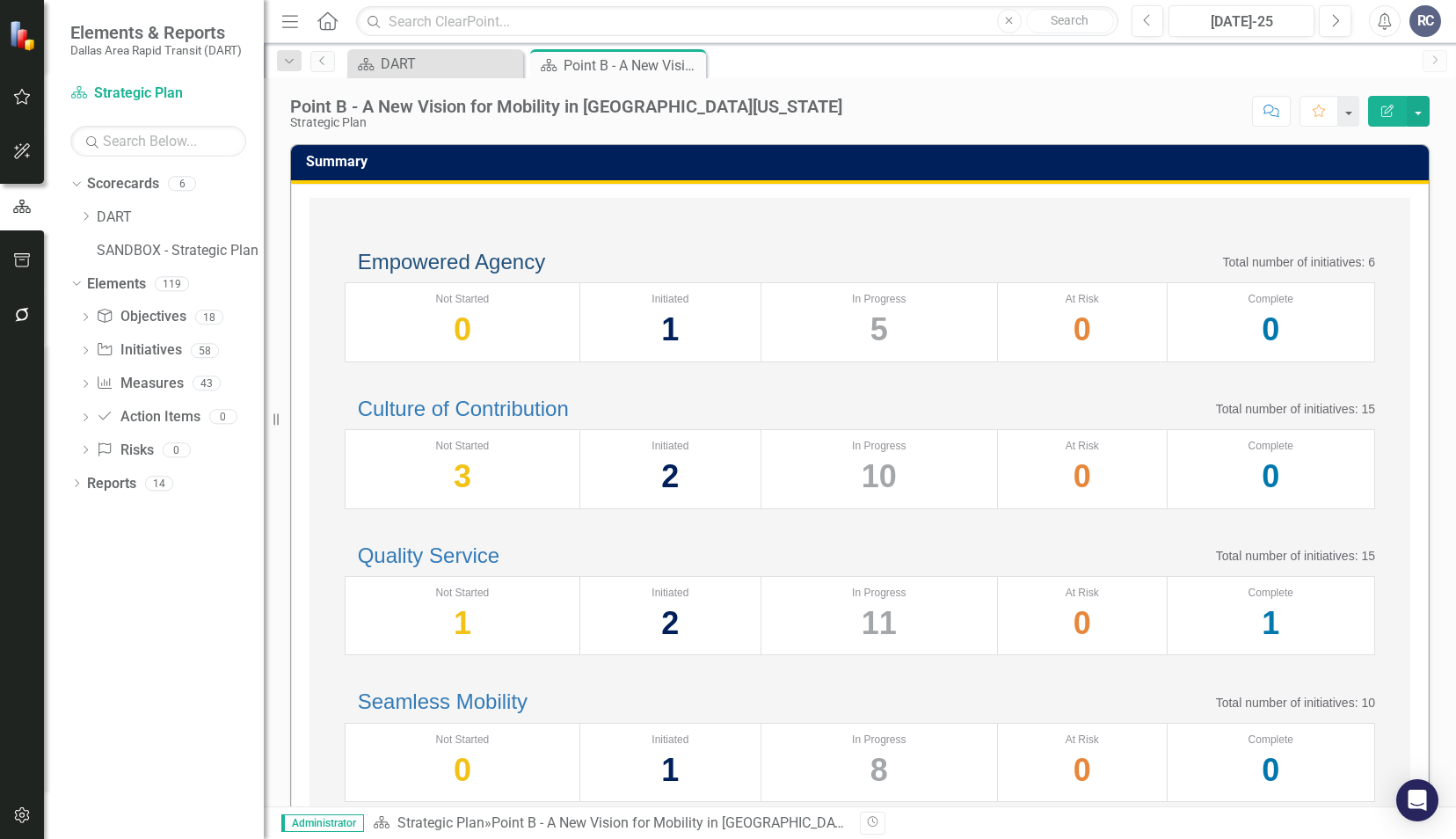
click at [512, 274] on link "Empowered Agency" at bounding box center [452, 261] width 187 height 23
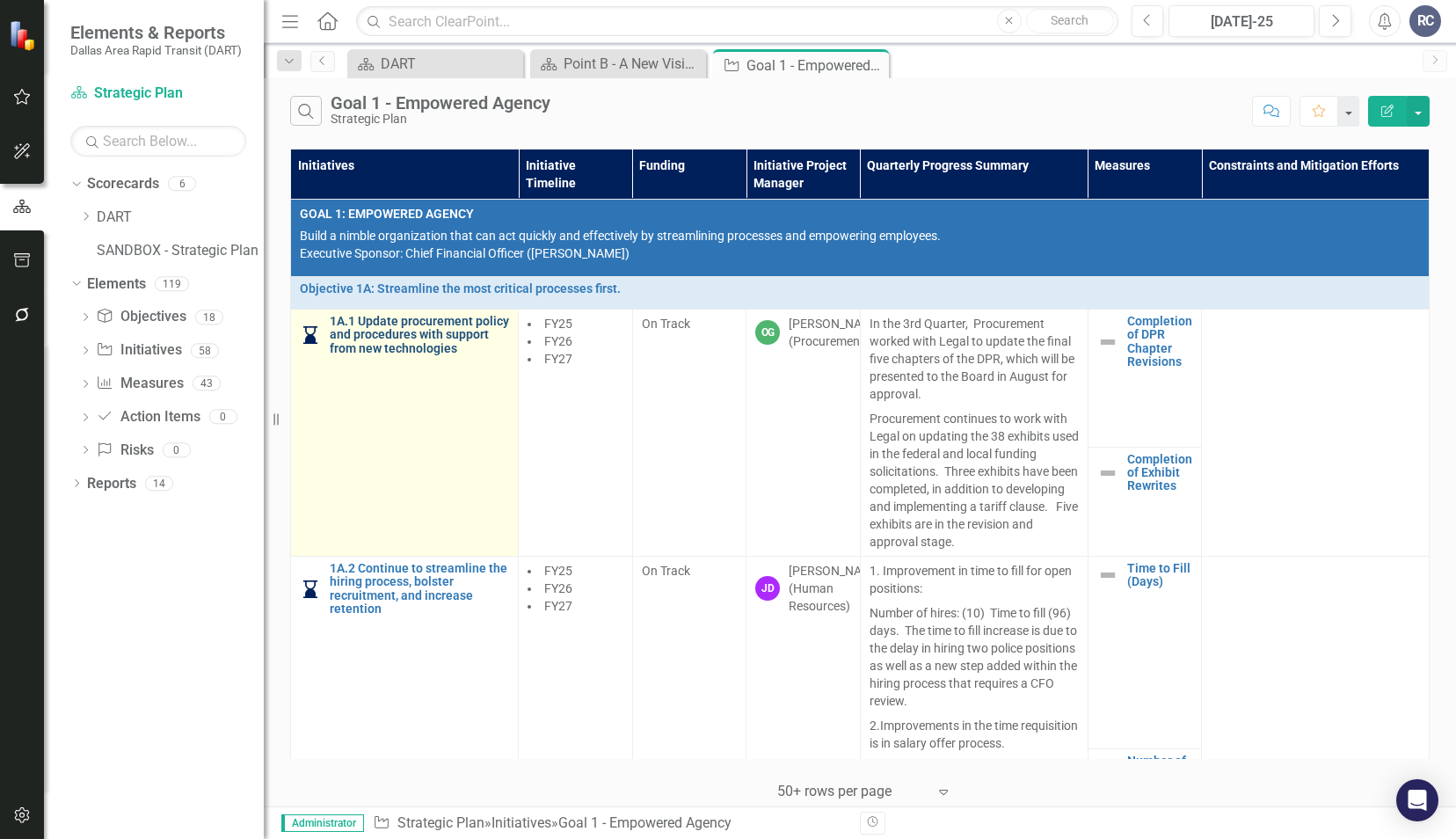
click at [375, 336] on link "1A.1 Update procurement policy and procedures with support from new technologies" at bounding box center [419, 335] width 179 height 41
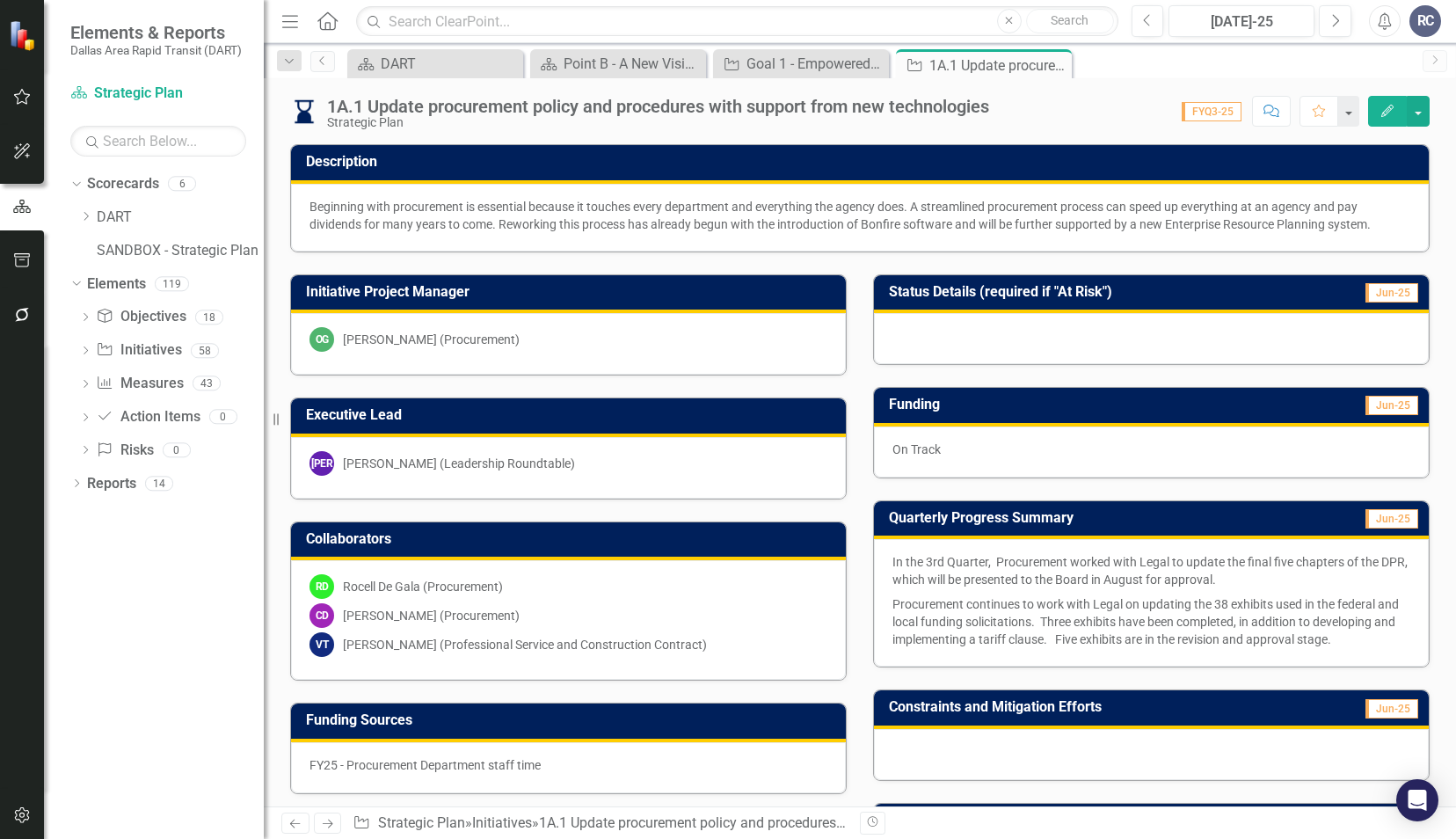
scroll to position [616, 0]
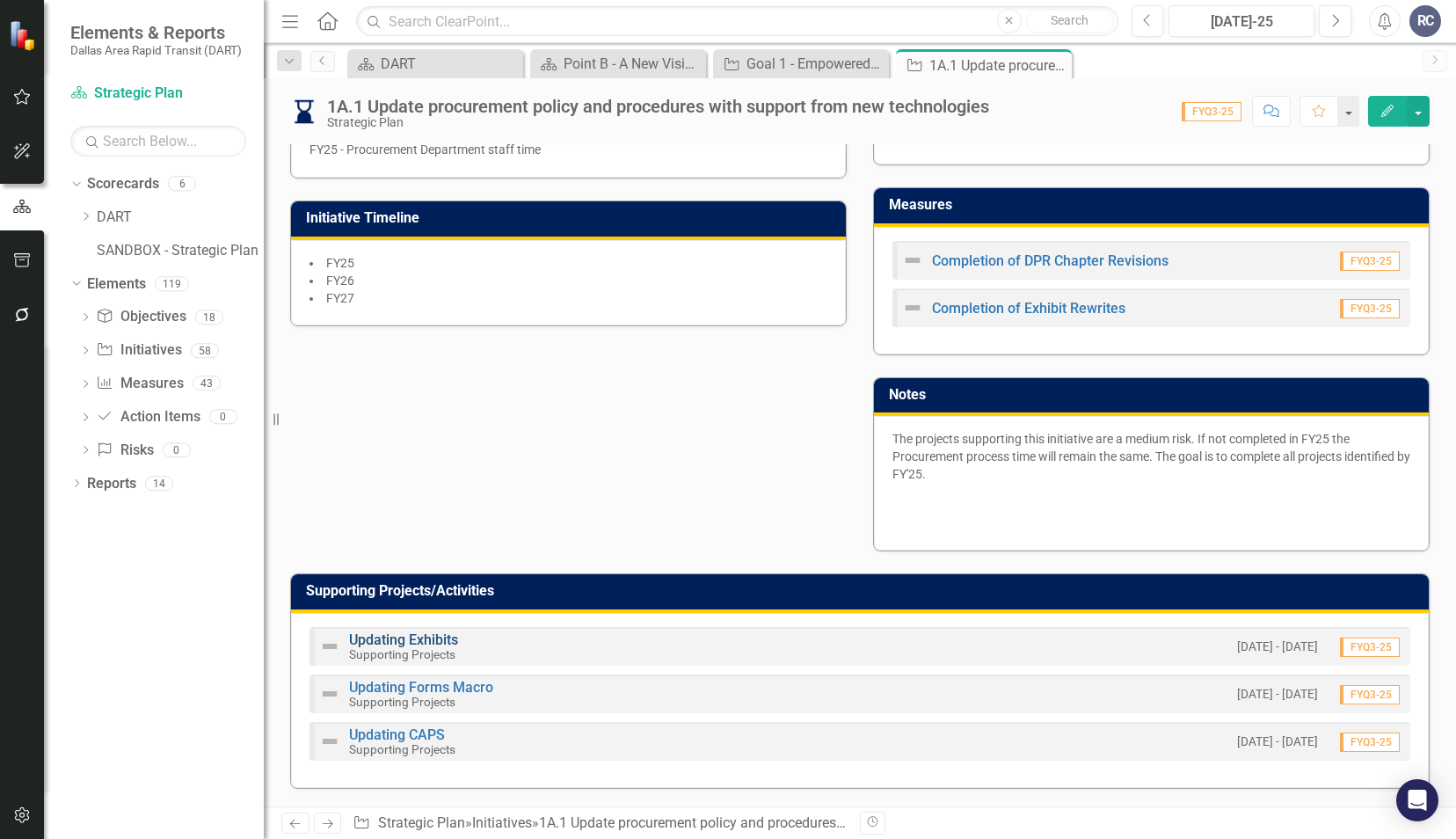
click at [422, 631] on link "Updating Exhibits" at bounding box center [403, 639] width 109 height 17
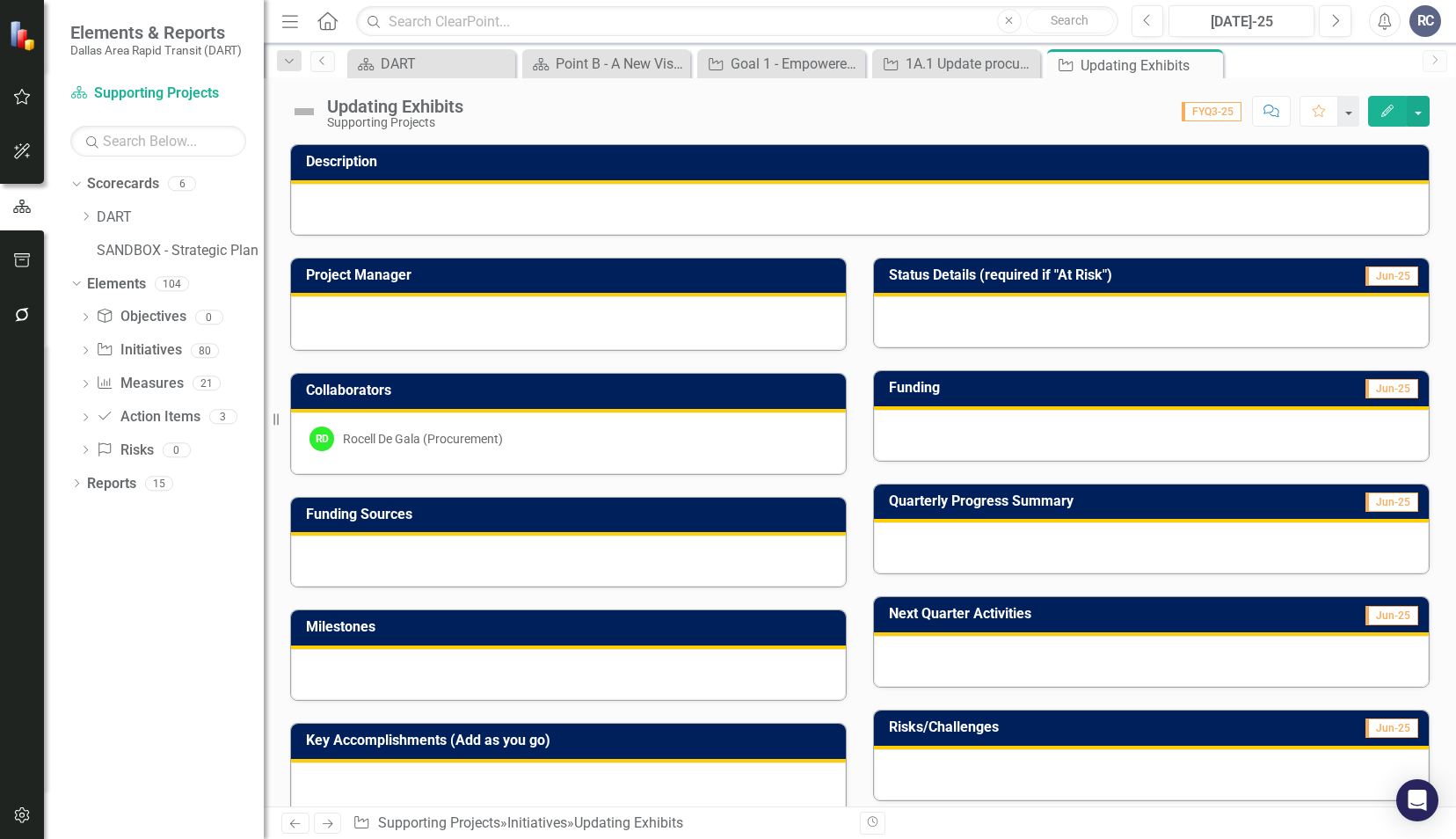
scroll to position [345, 0]
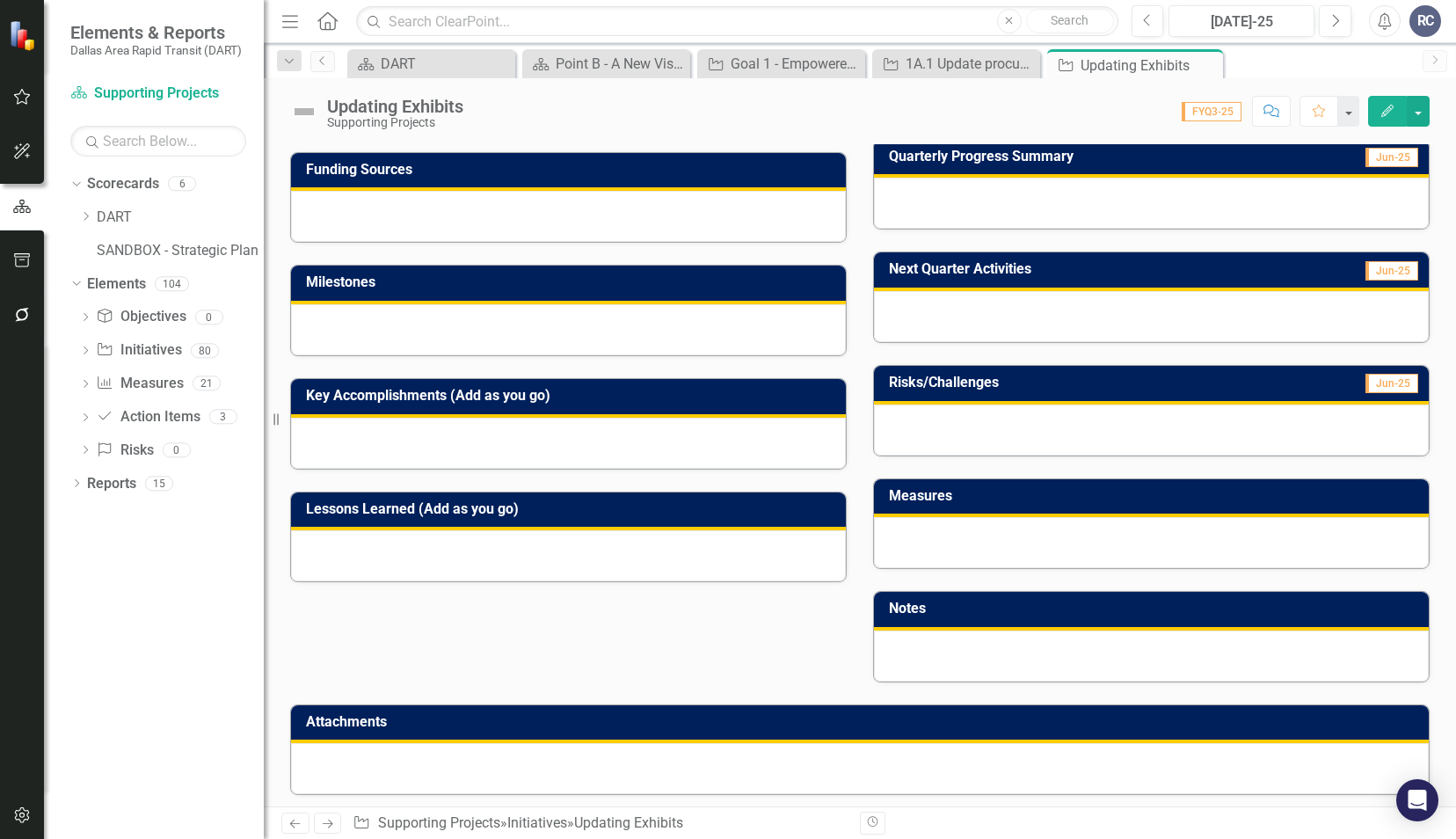
drag, startPoint x: 1215, startPoint y: 62, endPoint x: 1207, endPoint y: 75, distance: 15.3
click at [0, 0] on icon "Close" at bounding box center [0, 0] width 0 height 0
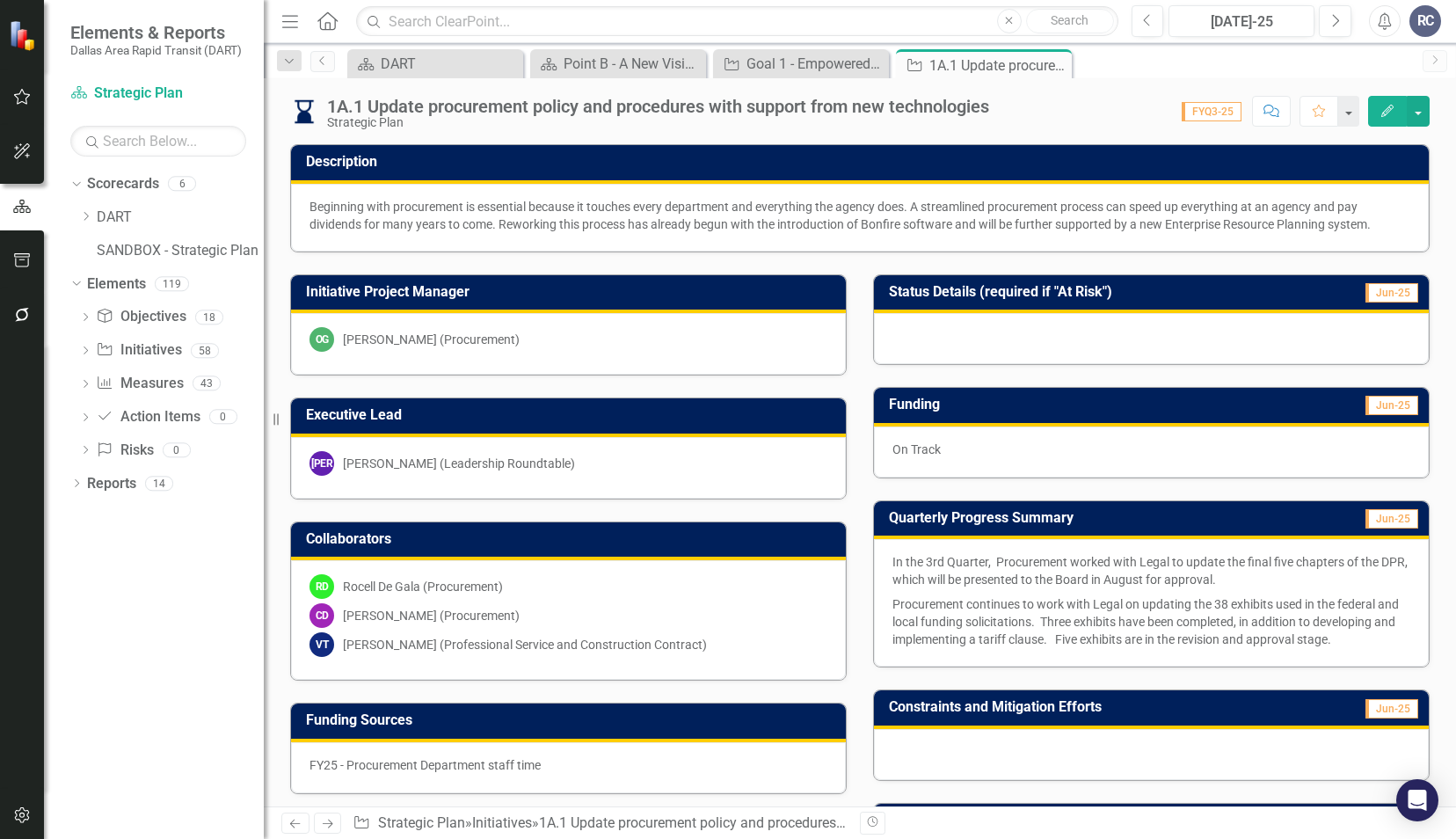
scroll to position [528, 0]
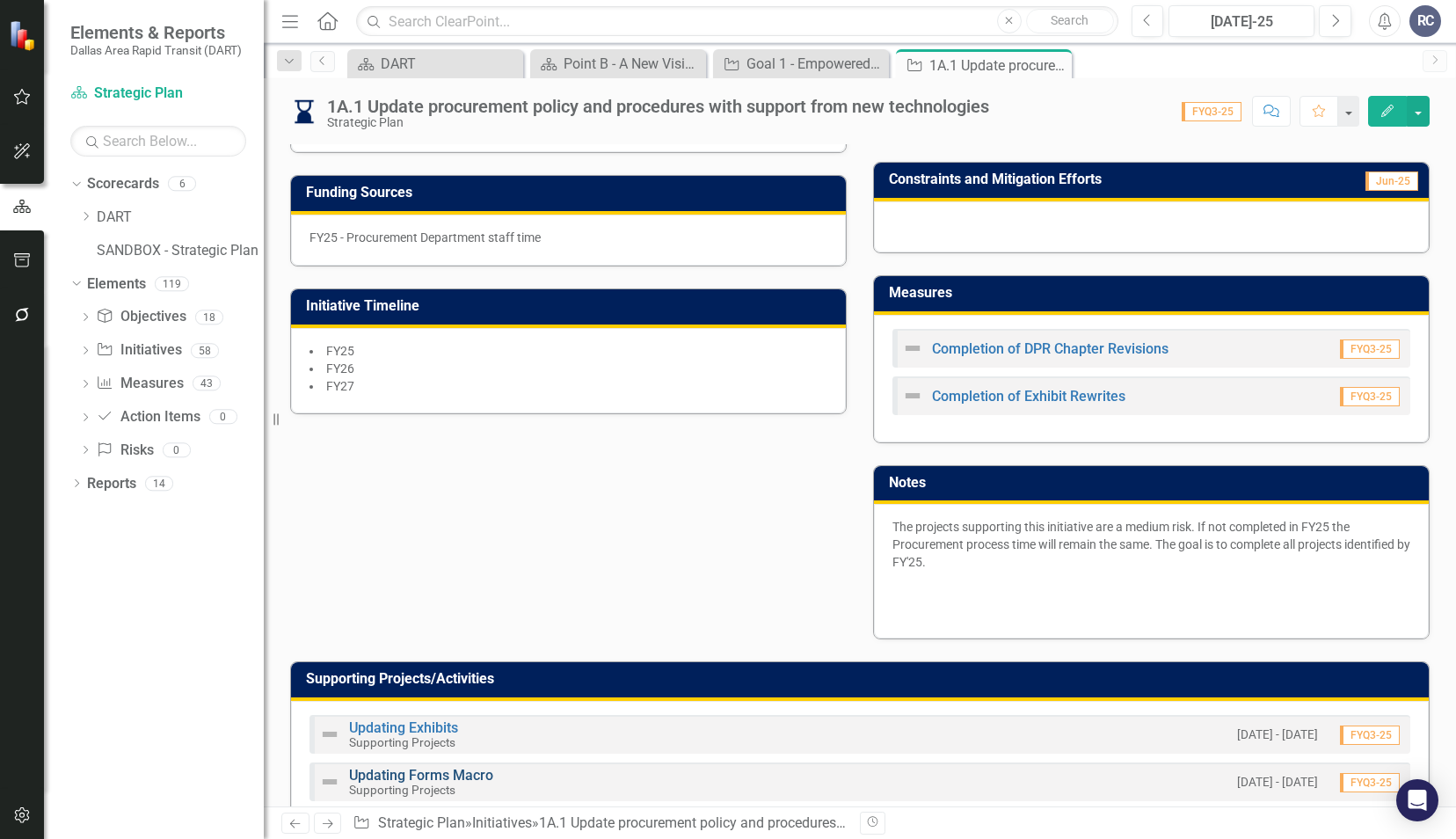
click at [452, 770] on link "Updating Forms Macro" at bounding box center [421, 775] width 144 height 17
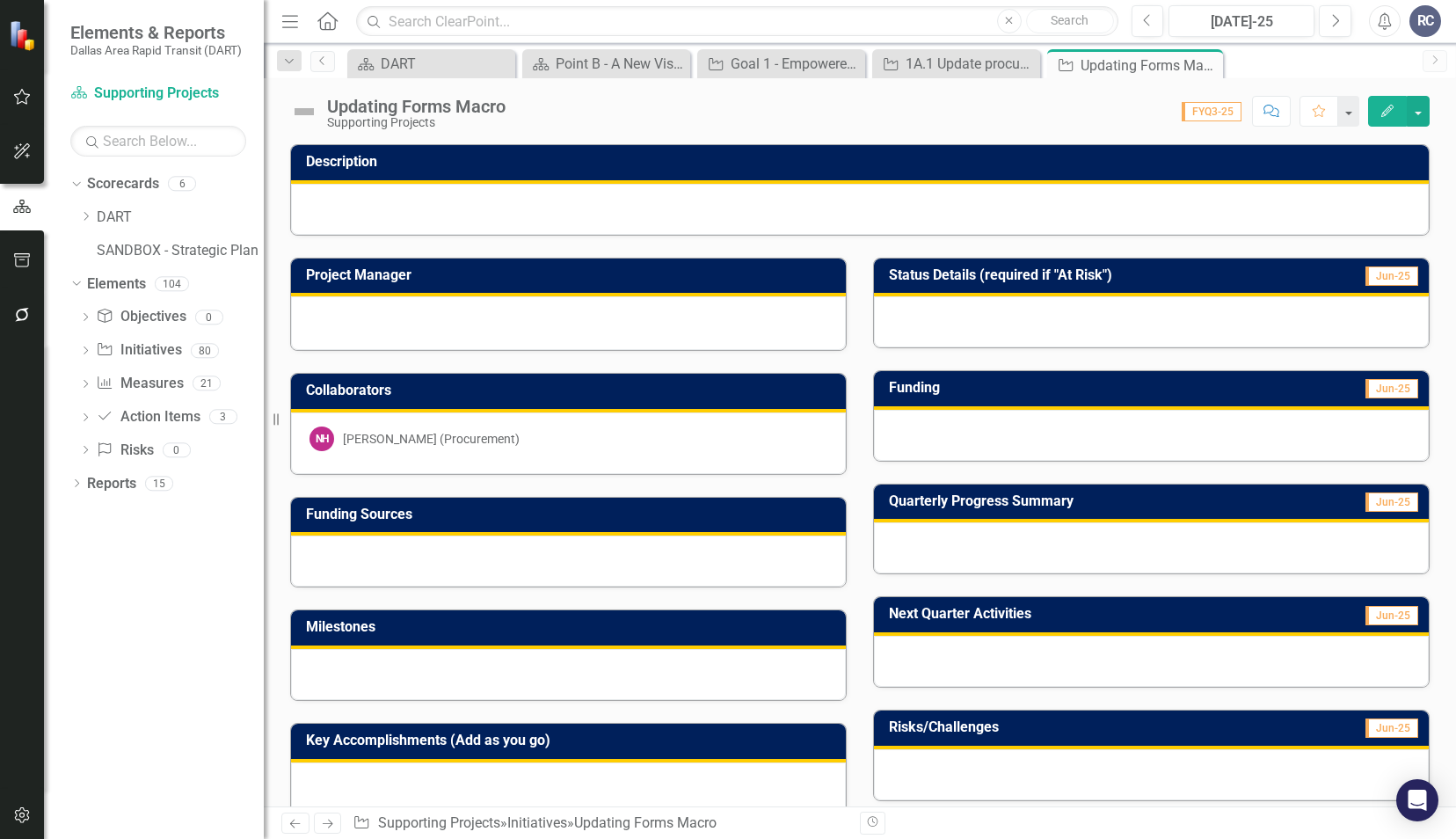
scroll to position [345, 0]
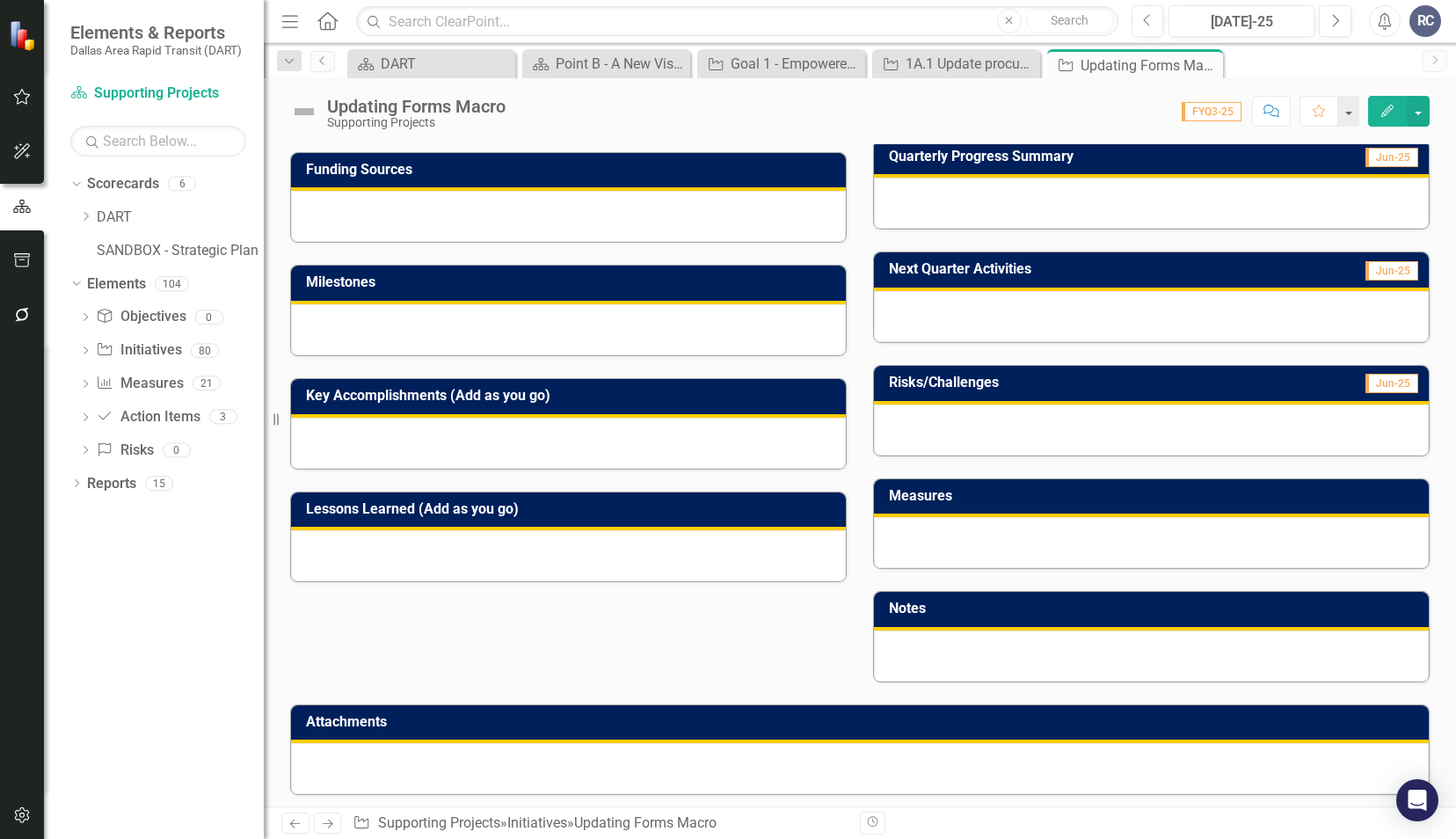
click at [0, 0] on icon at bounding box center [0, 0] width 0 height 0
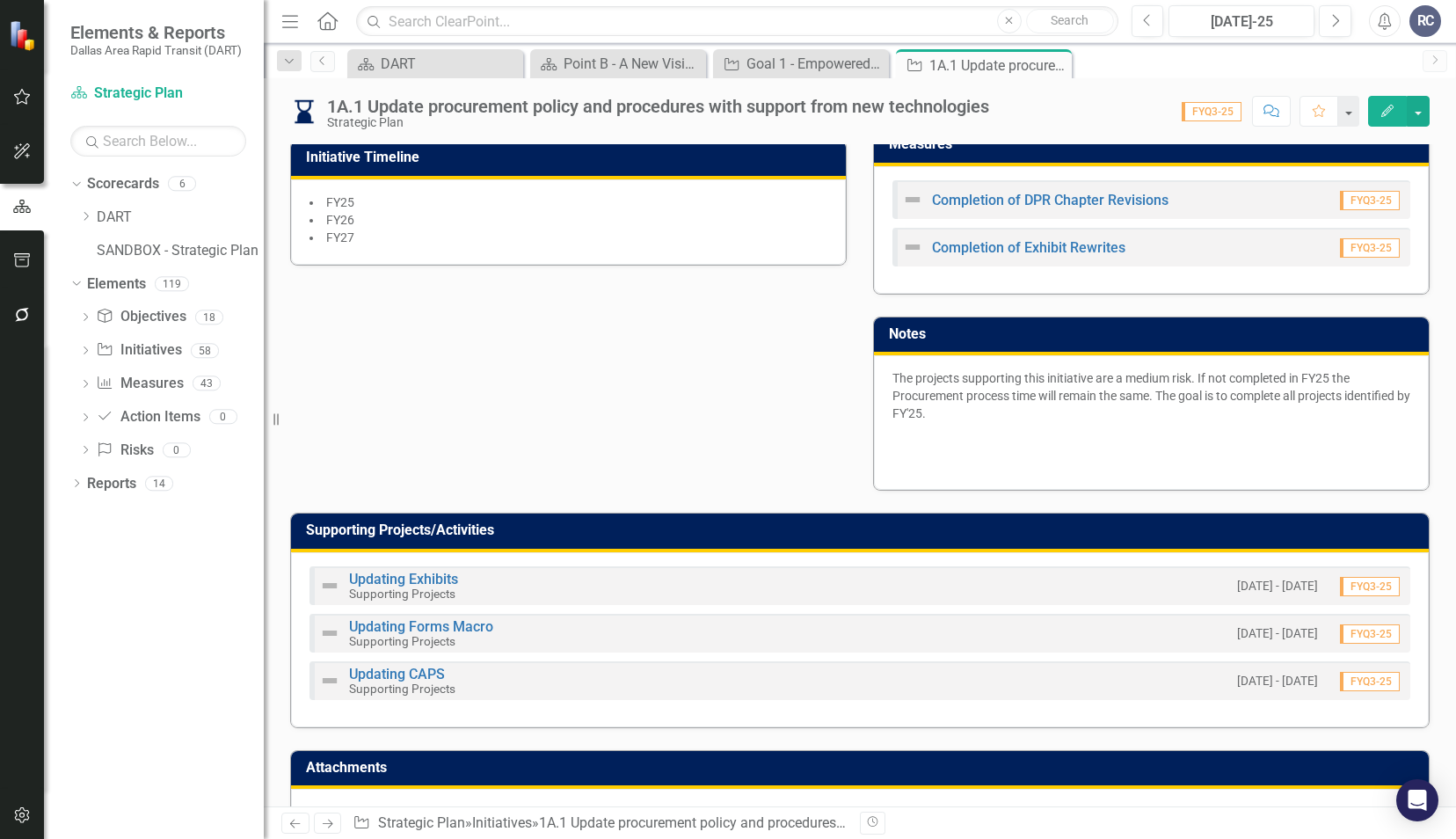
scroll to position [719, 0]
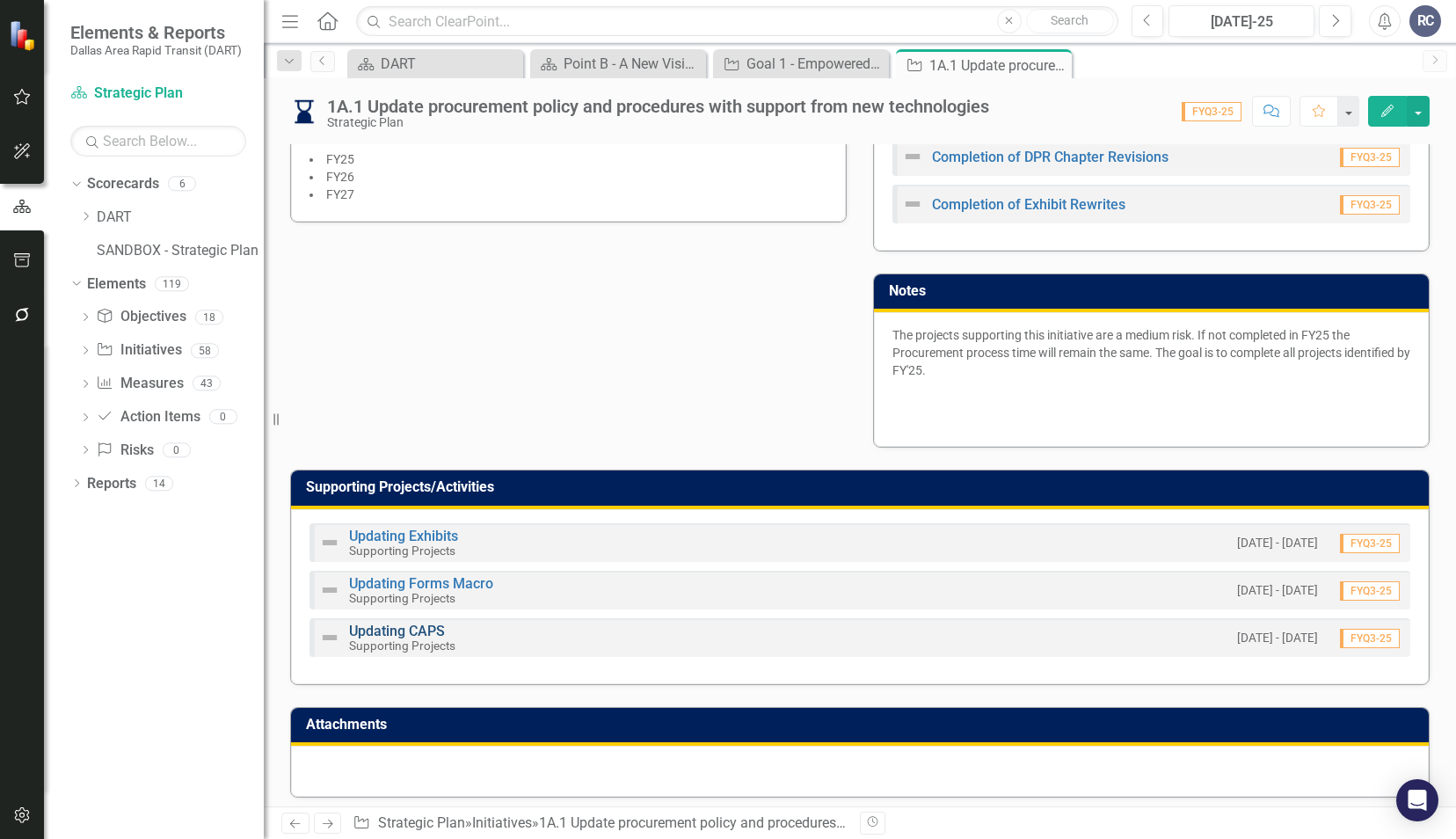
click at [430, 622] on link "Updating CAPS" at bounding box center [397, 630] width 95 height 17
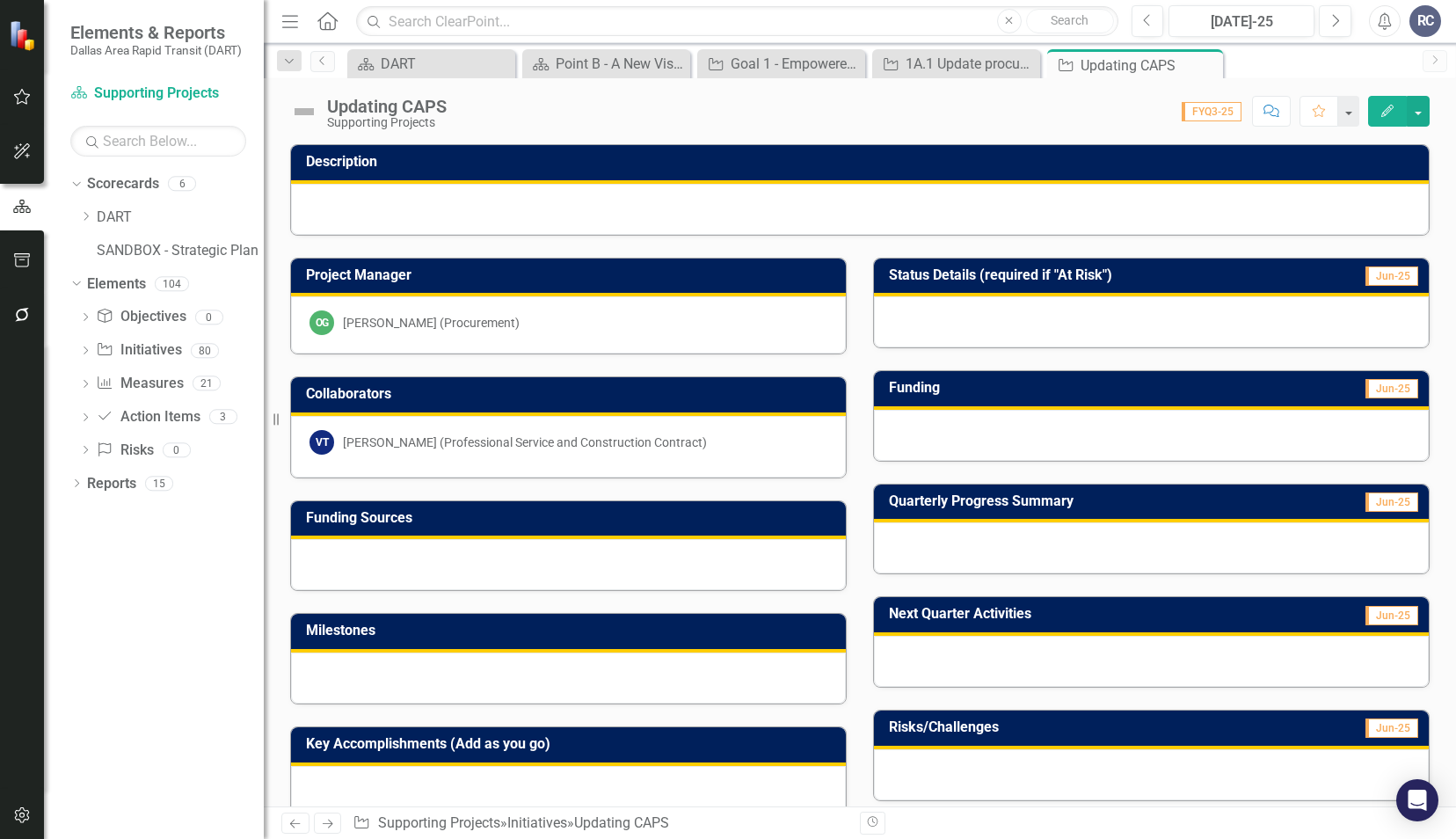
scroll to position [345, 0]
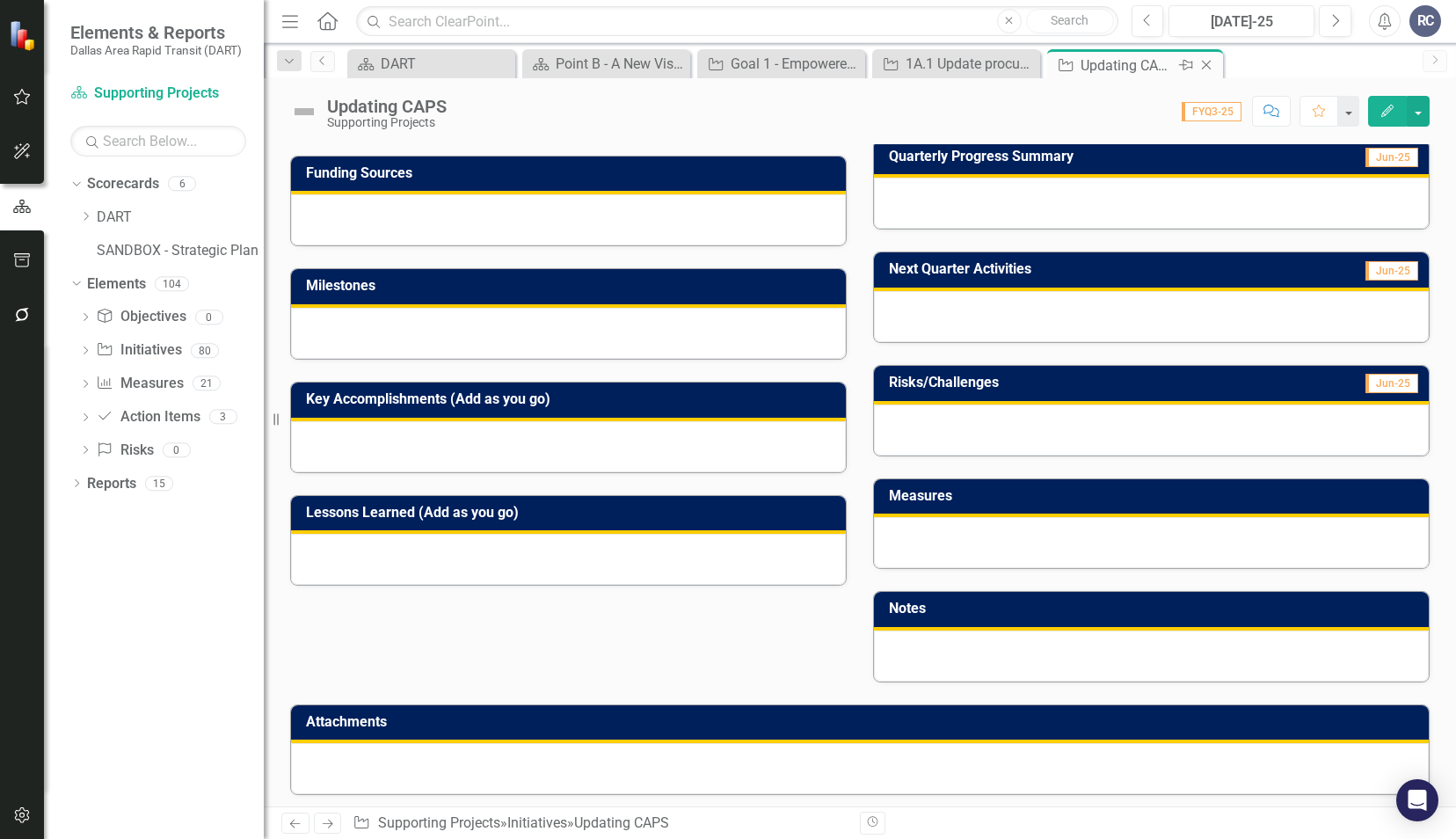
click at [1210, 66] on icon "Close" at bounding box center [1207, 65] width 18 height 14
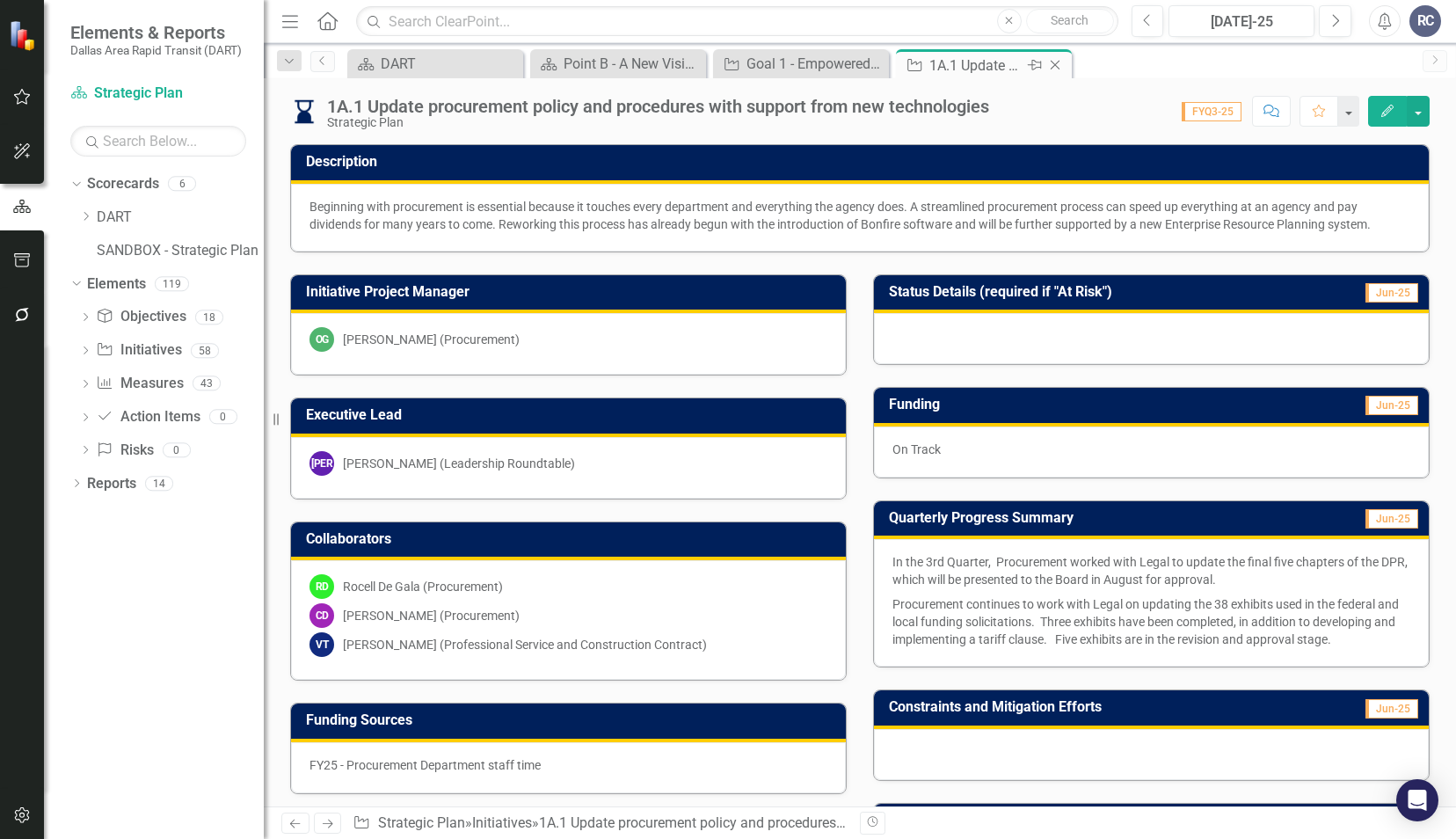
click at [1057, 66] on icon at bounding box center [1055, 65] width 10 height 10
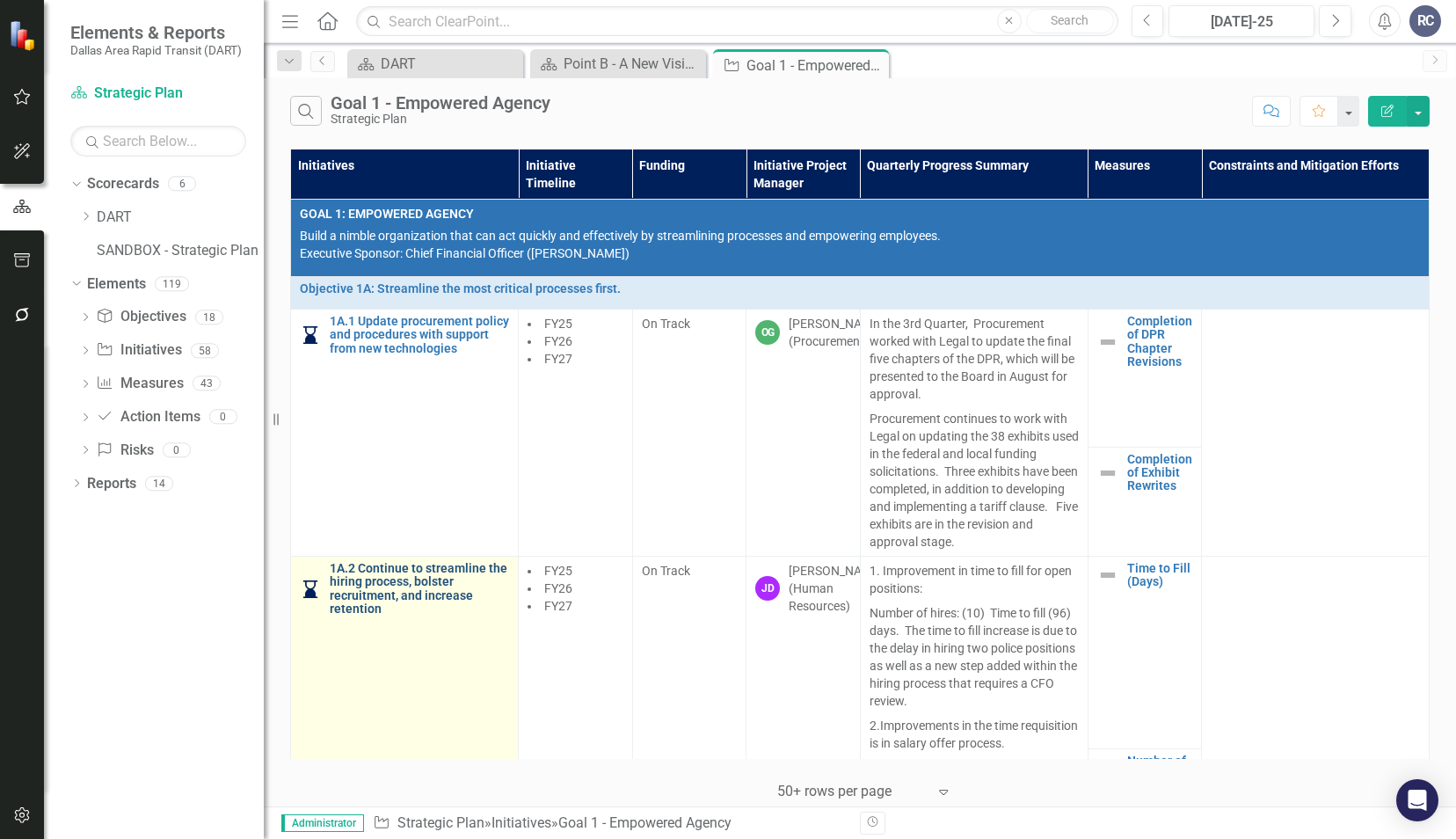
click at [429, 572] on link "1A.2 Continue to streamline the hiring process, bolster recruitment, and increa…" at bounding box center [419, 589] width 179 height 55
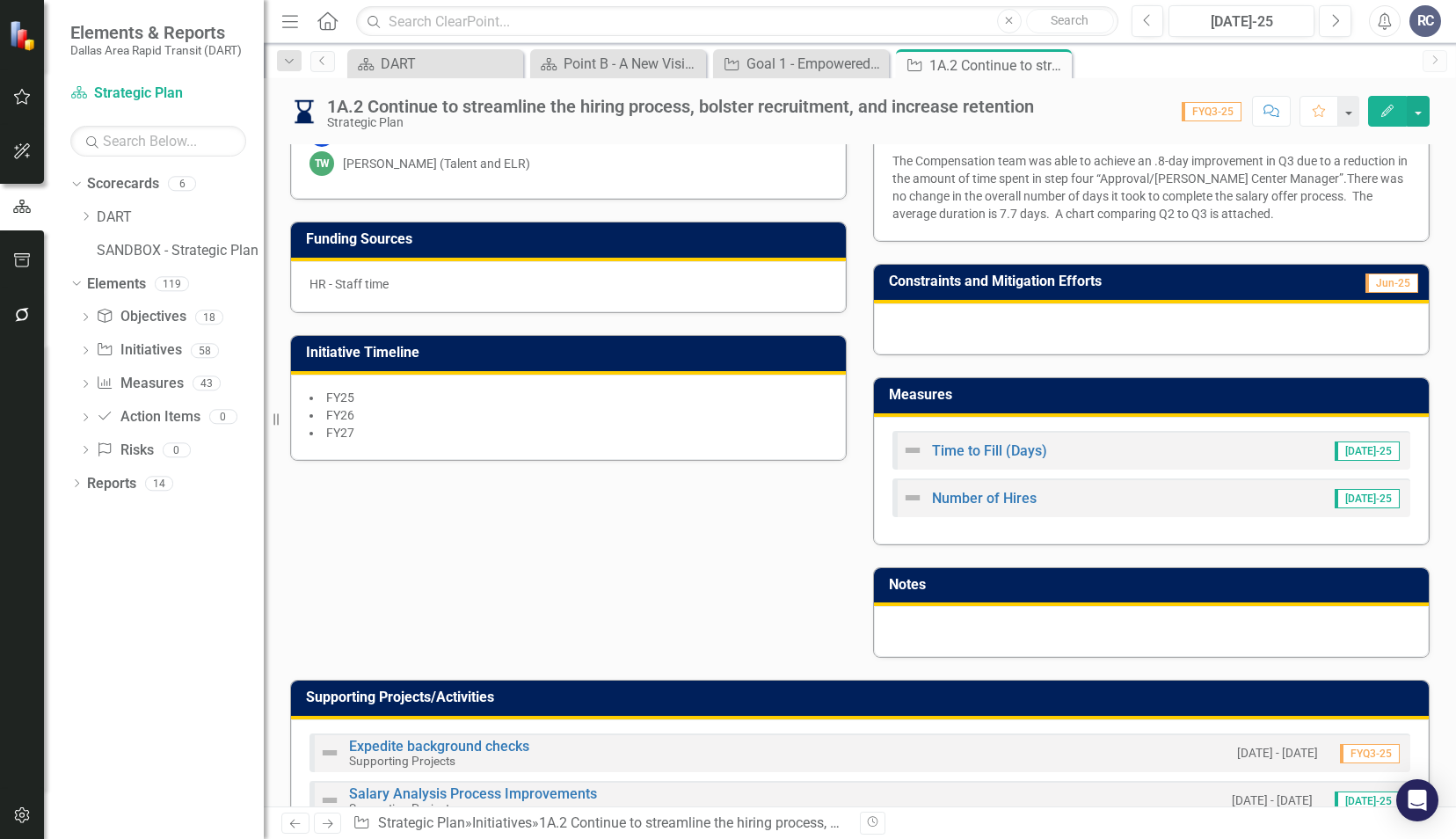
scroll to position [616, 0]
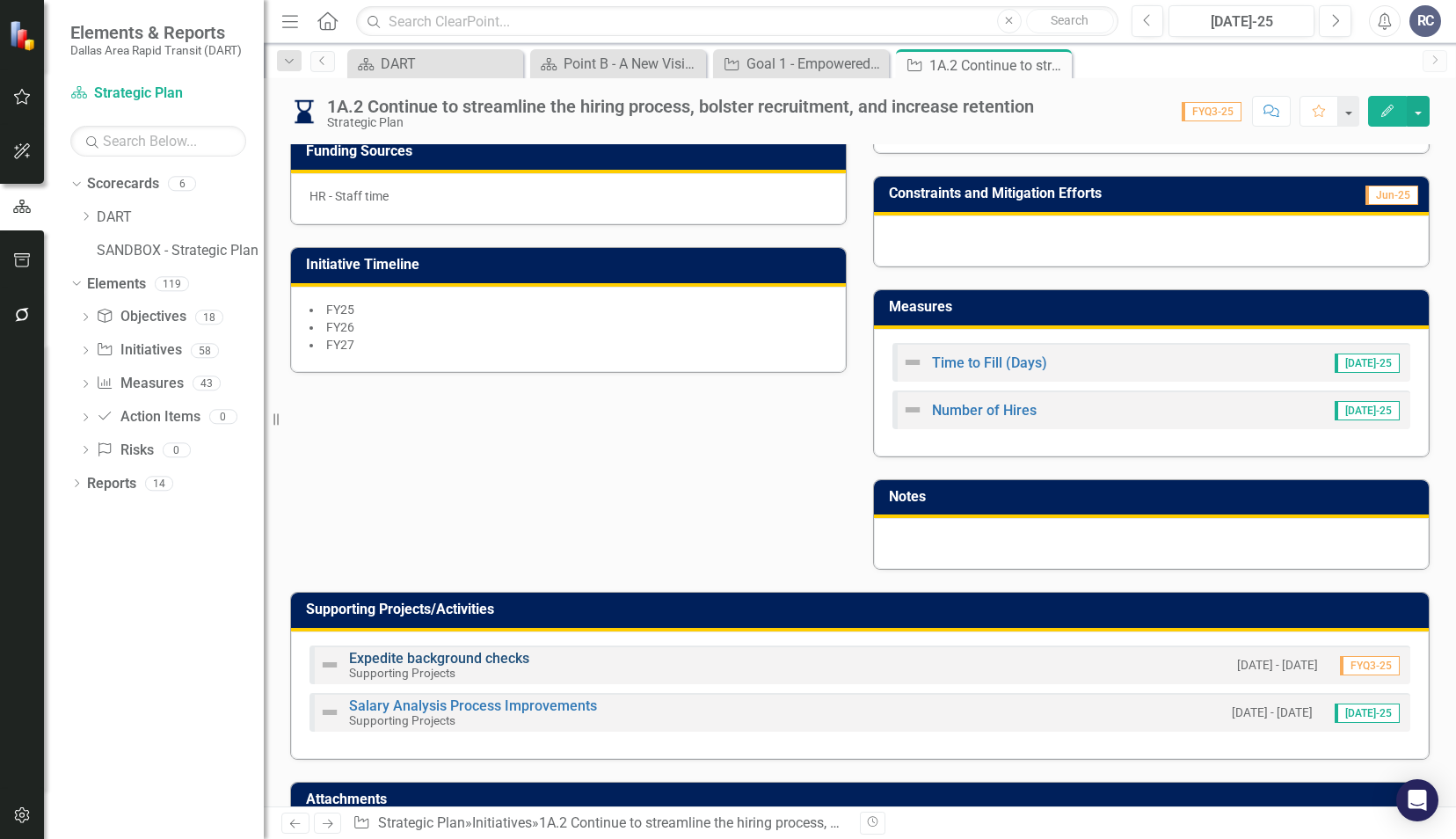
click at [425, 651] on link "Expedite background checks" at bounding box center [439, 658] width 180 height 17
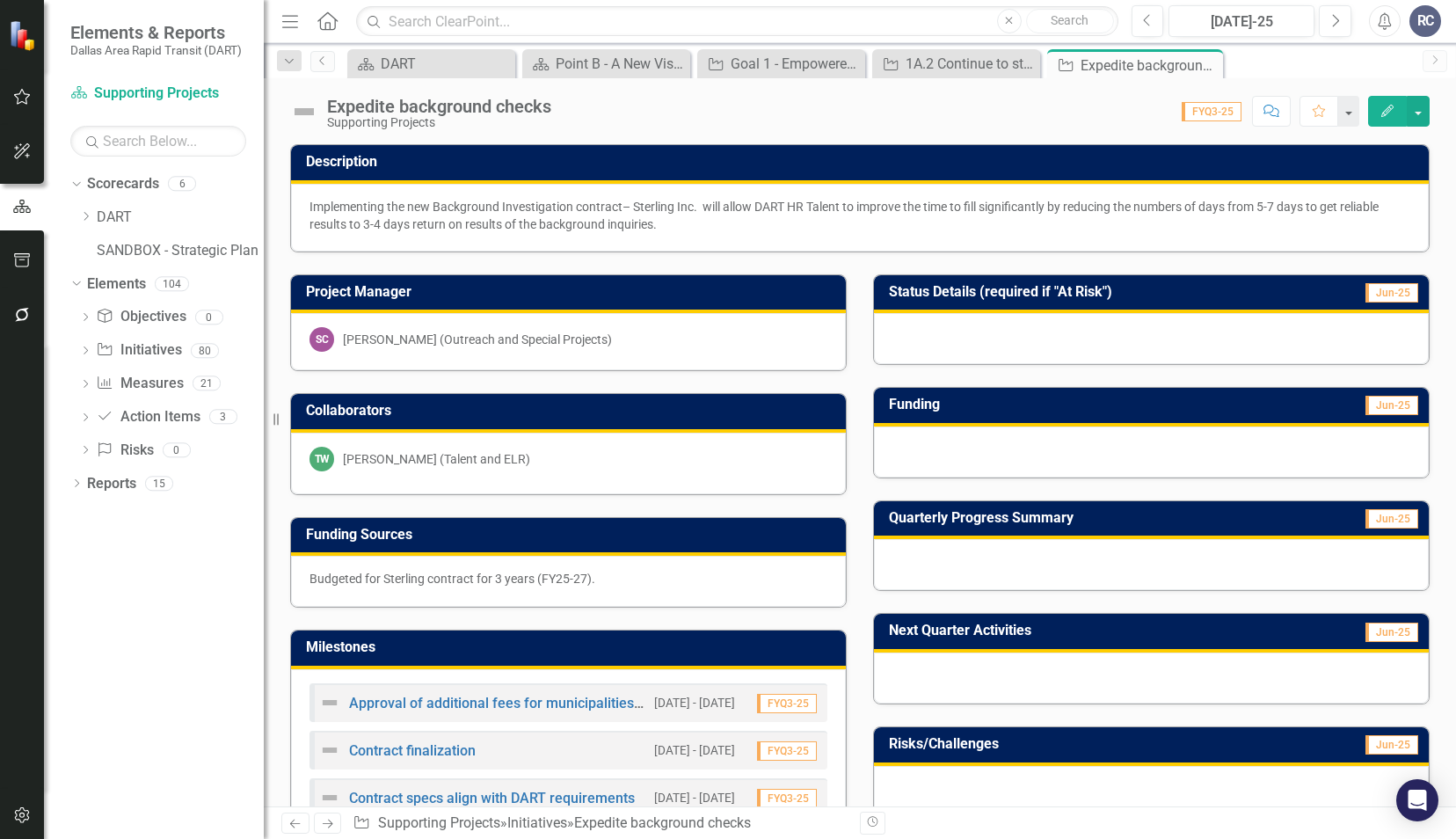
scroll to position [389, 0]
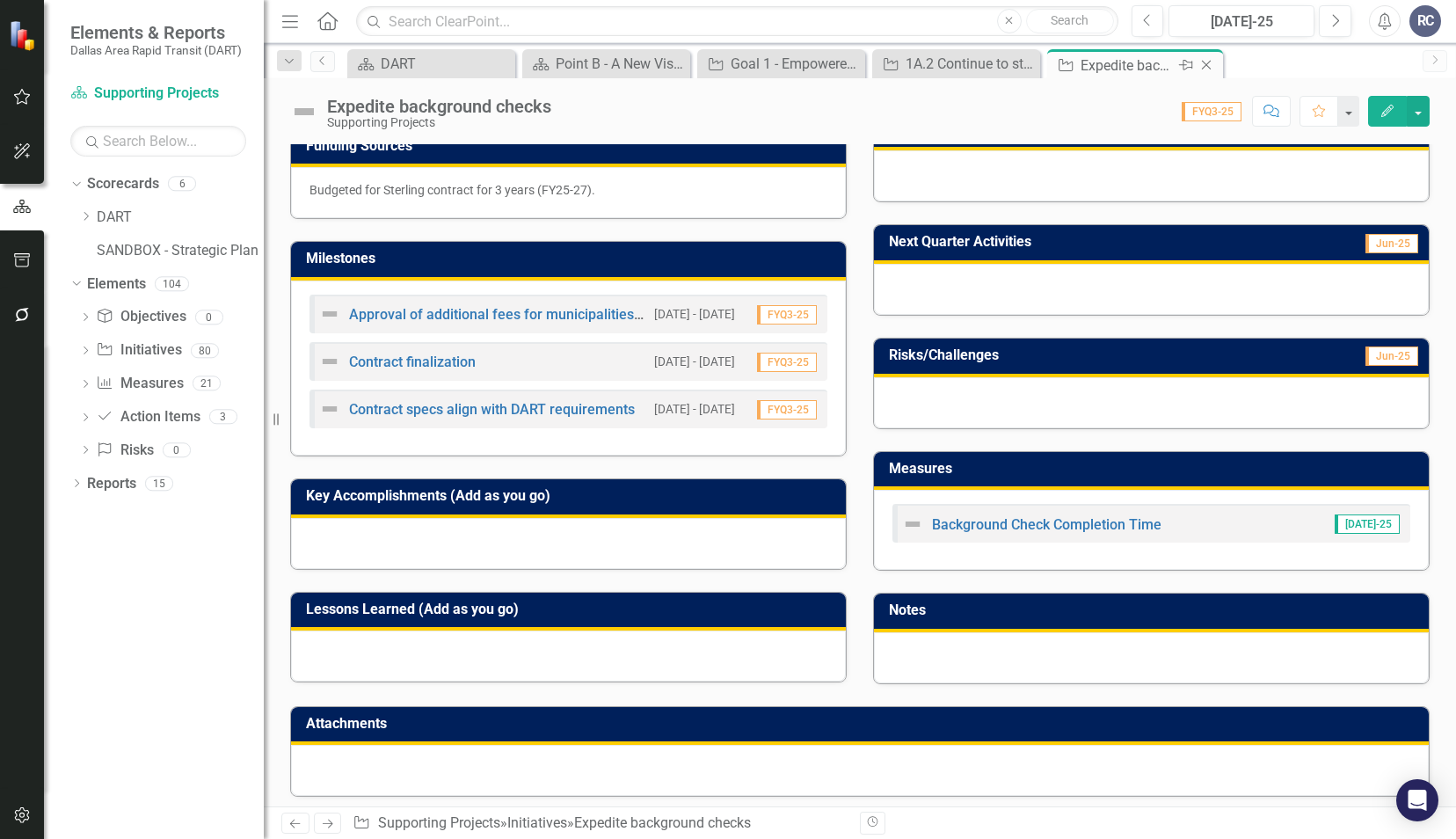
click at [1208, 63] on icon "Close" at bounding box center [1207, 65] width 18 height 14
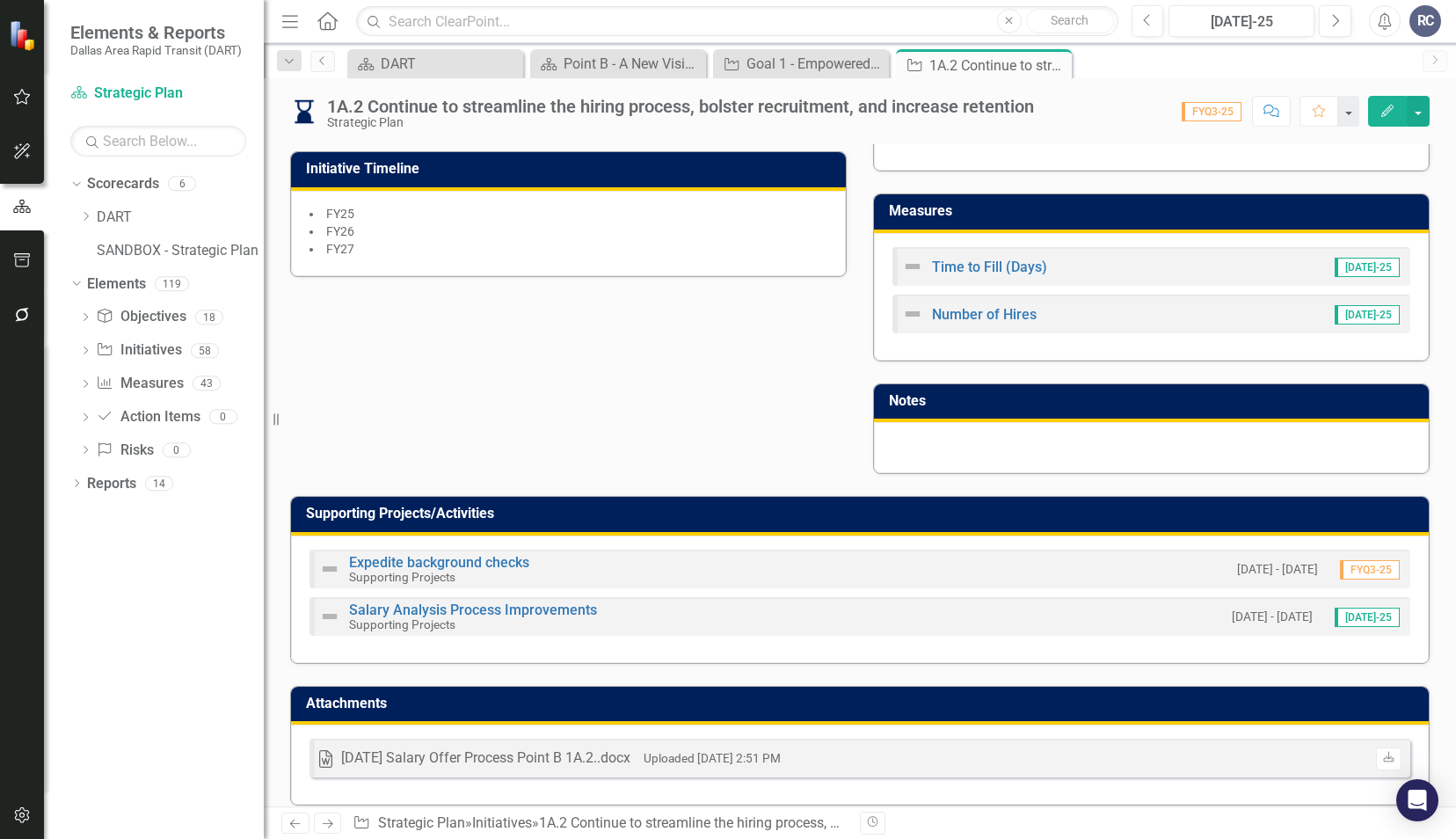
scroll to position [719, 0]
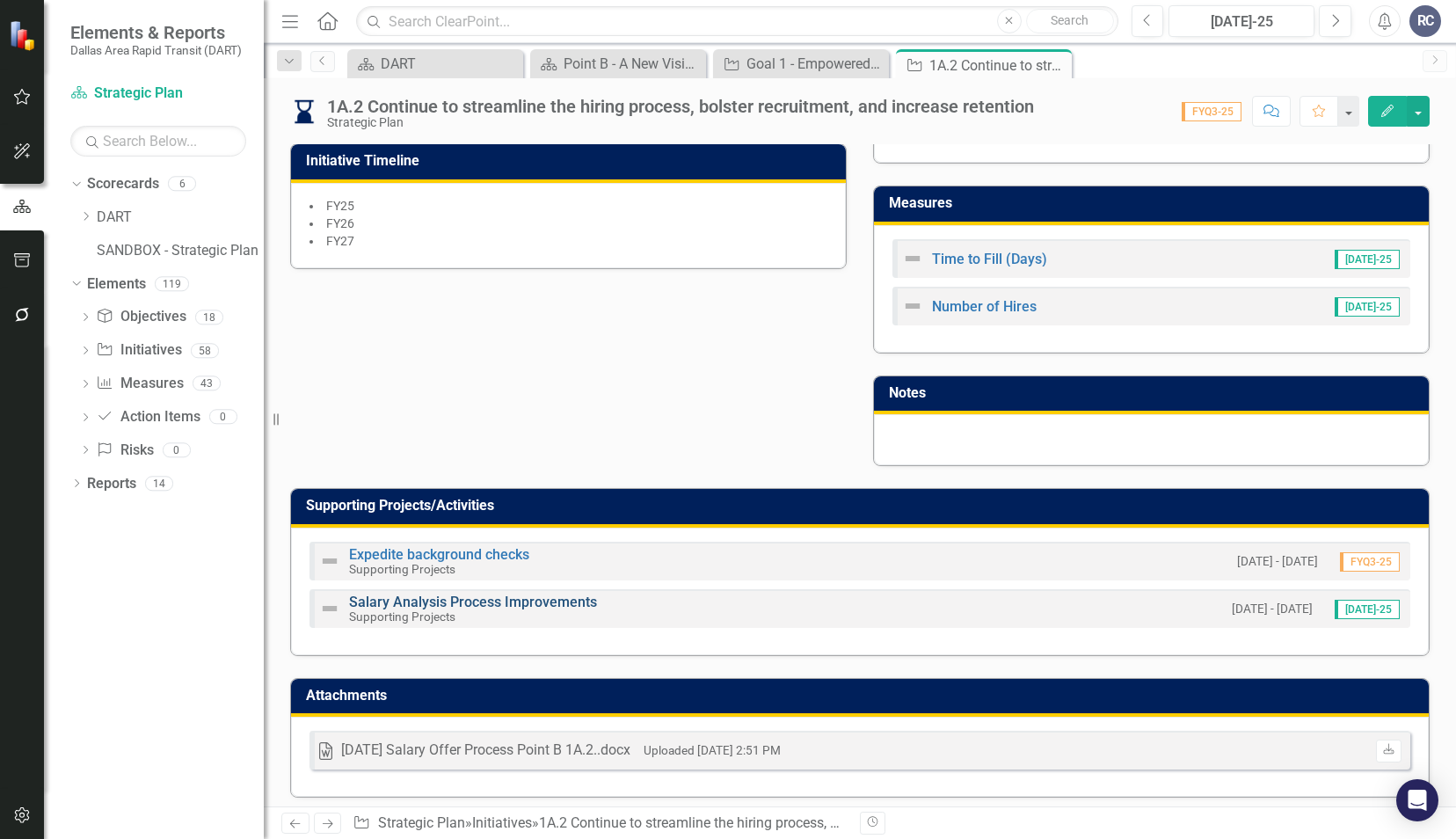
click at [453, 597] on link "Salary Analysis Process Improvements" at bounding box center [473, 601] width 248 height 17
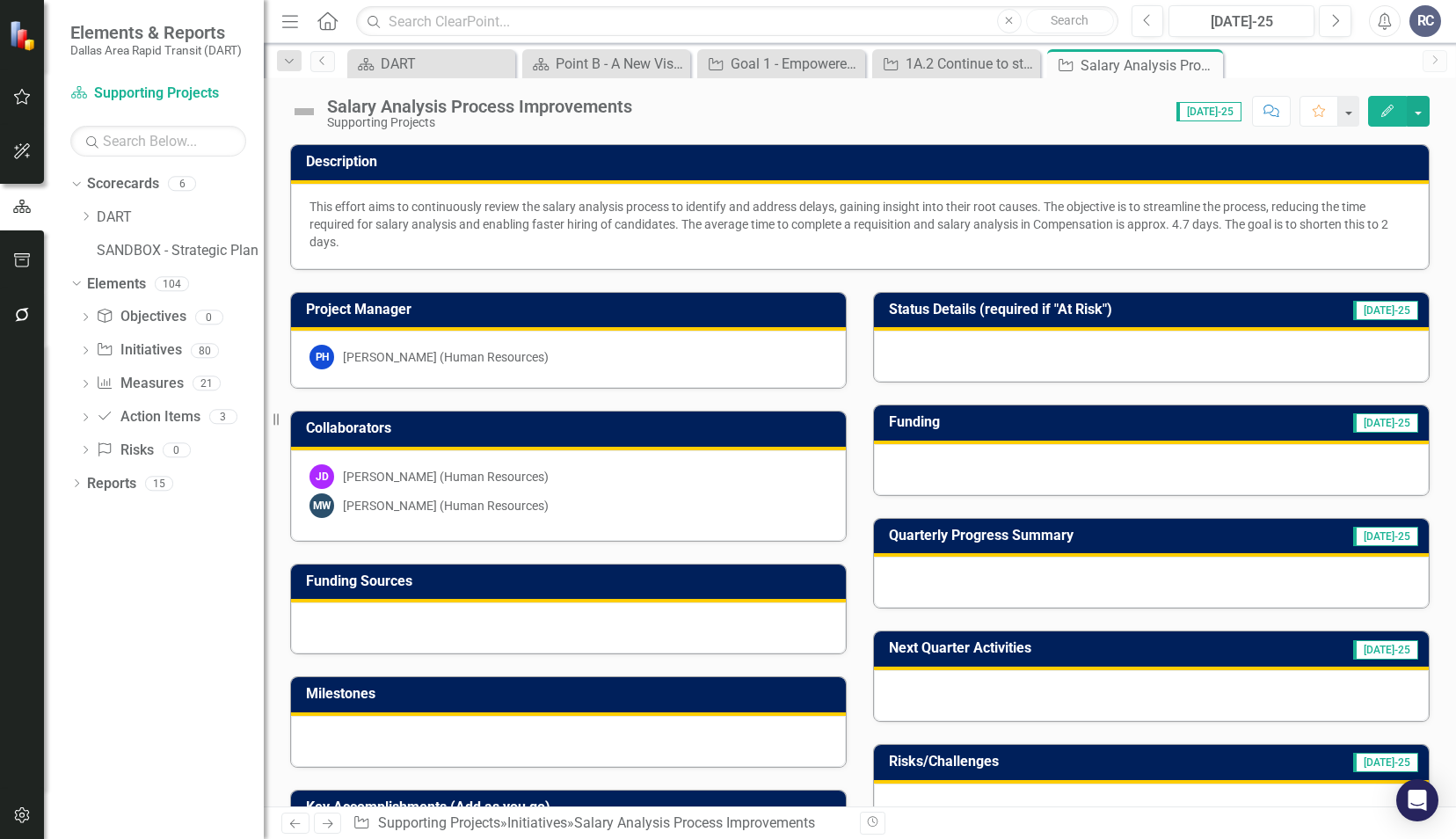
scroll to position [406, 0]
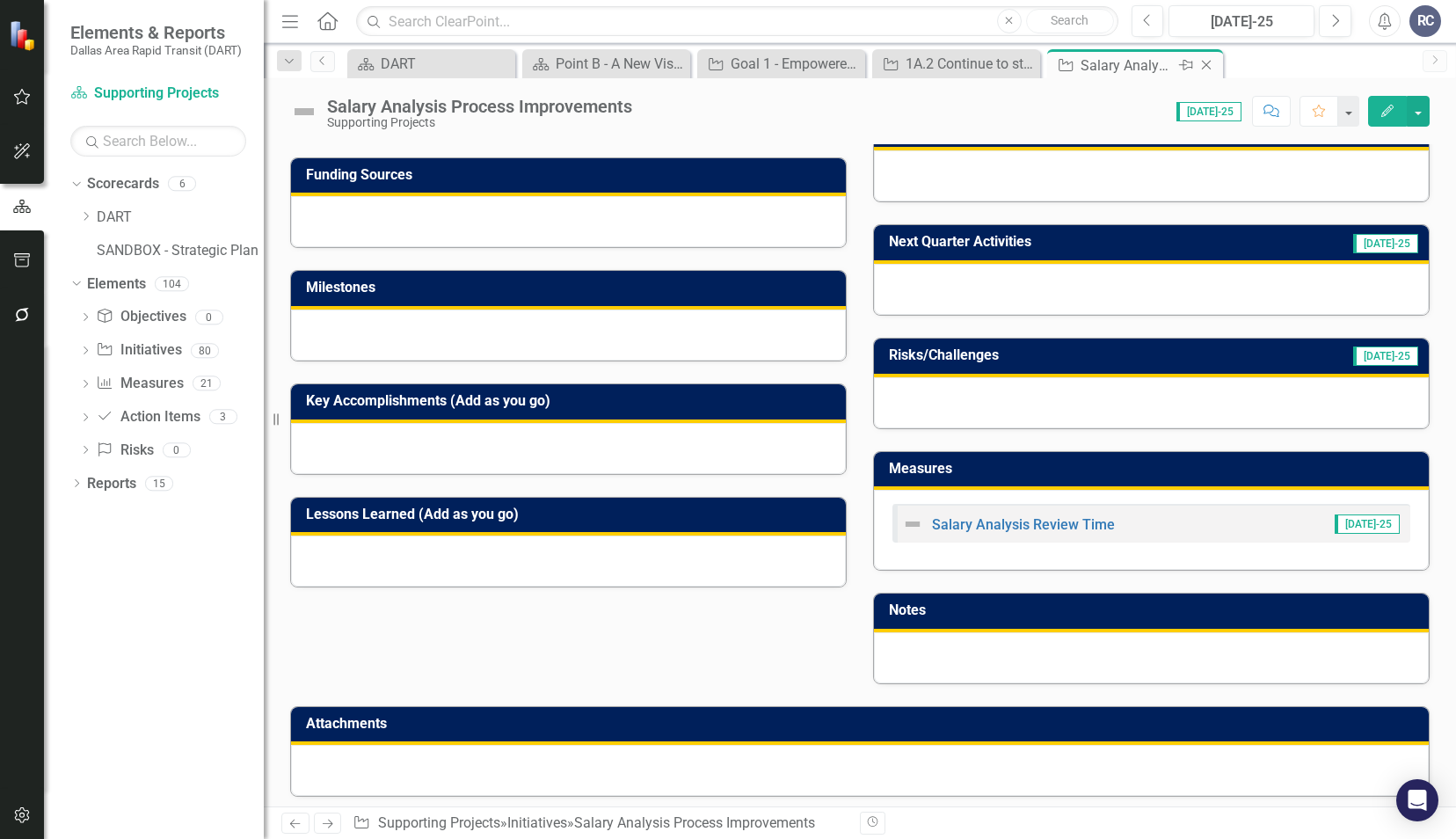
click at [1209, 68] on icon "Close" at bounding box center [1207, 65] width 18 height 14
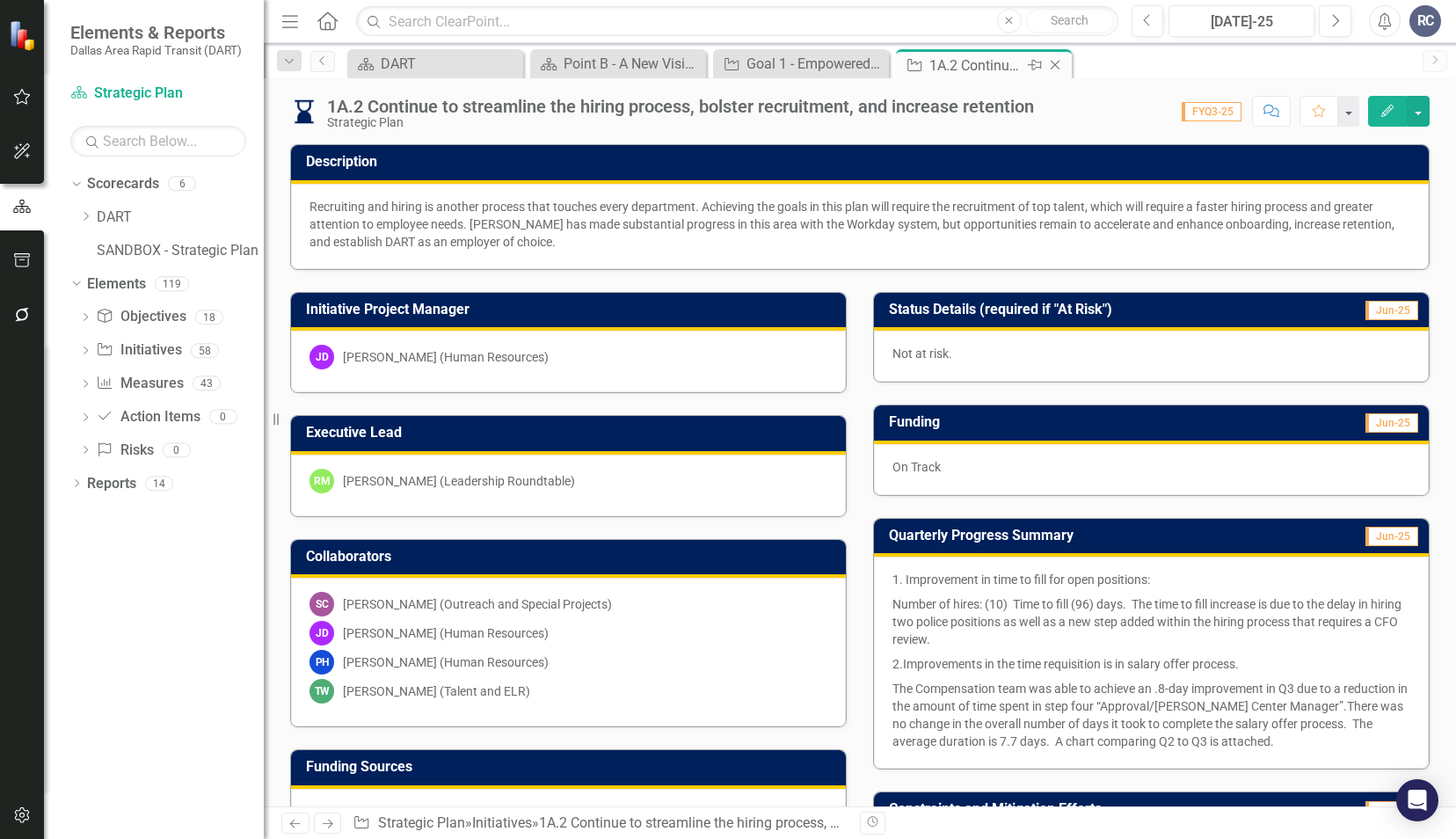
click at [1063, 61] on icon "Close" at bounding box center [1055, 65] width 18 height 14
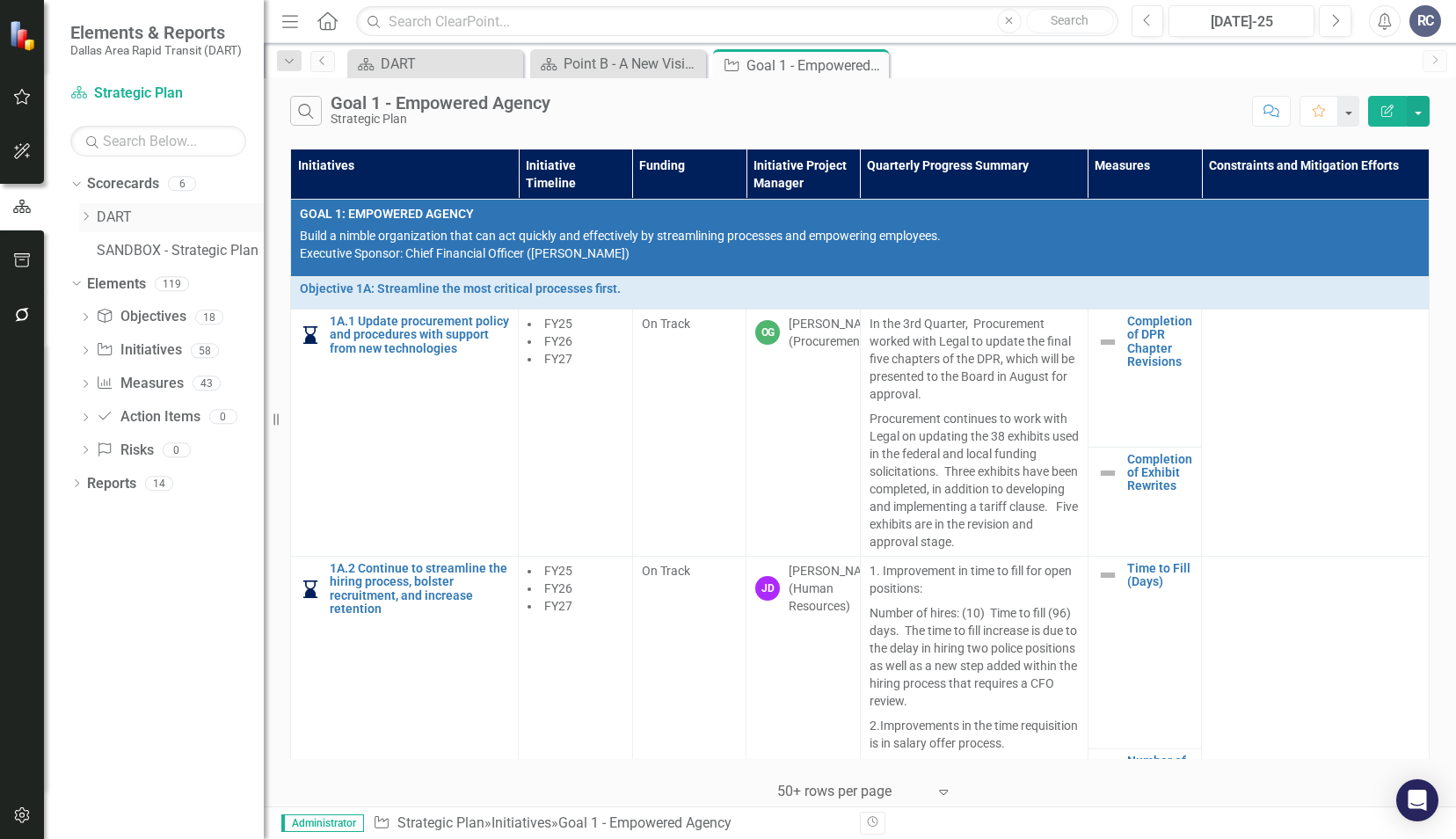
click at [83, 212] on icon "Dropdown" at bounding box center [86, 216] width 14 height 11
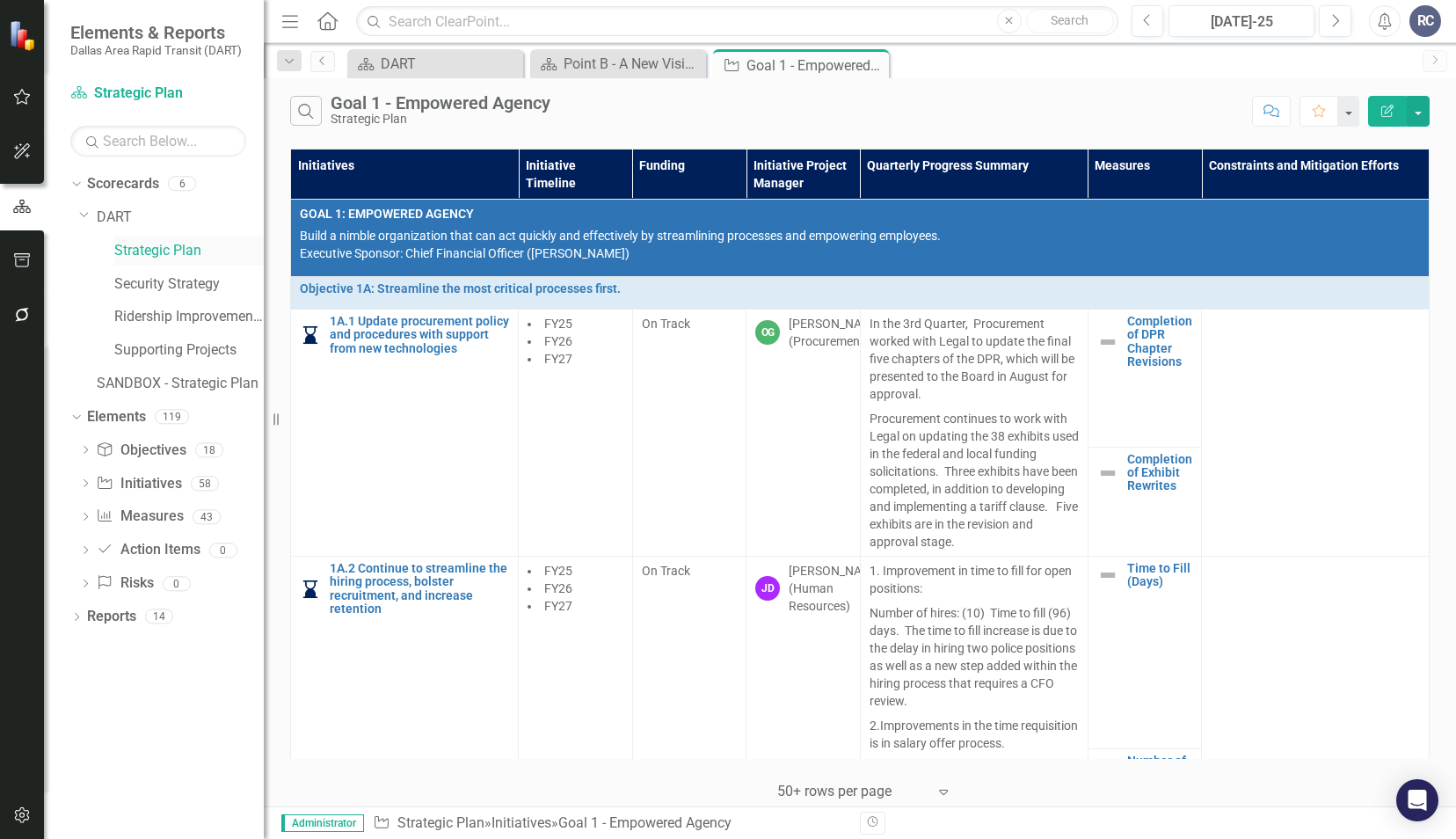
click at [155, 257] on link "Strategic Plan" at bounding box center [189, 251] width 149 height 20
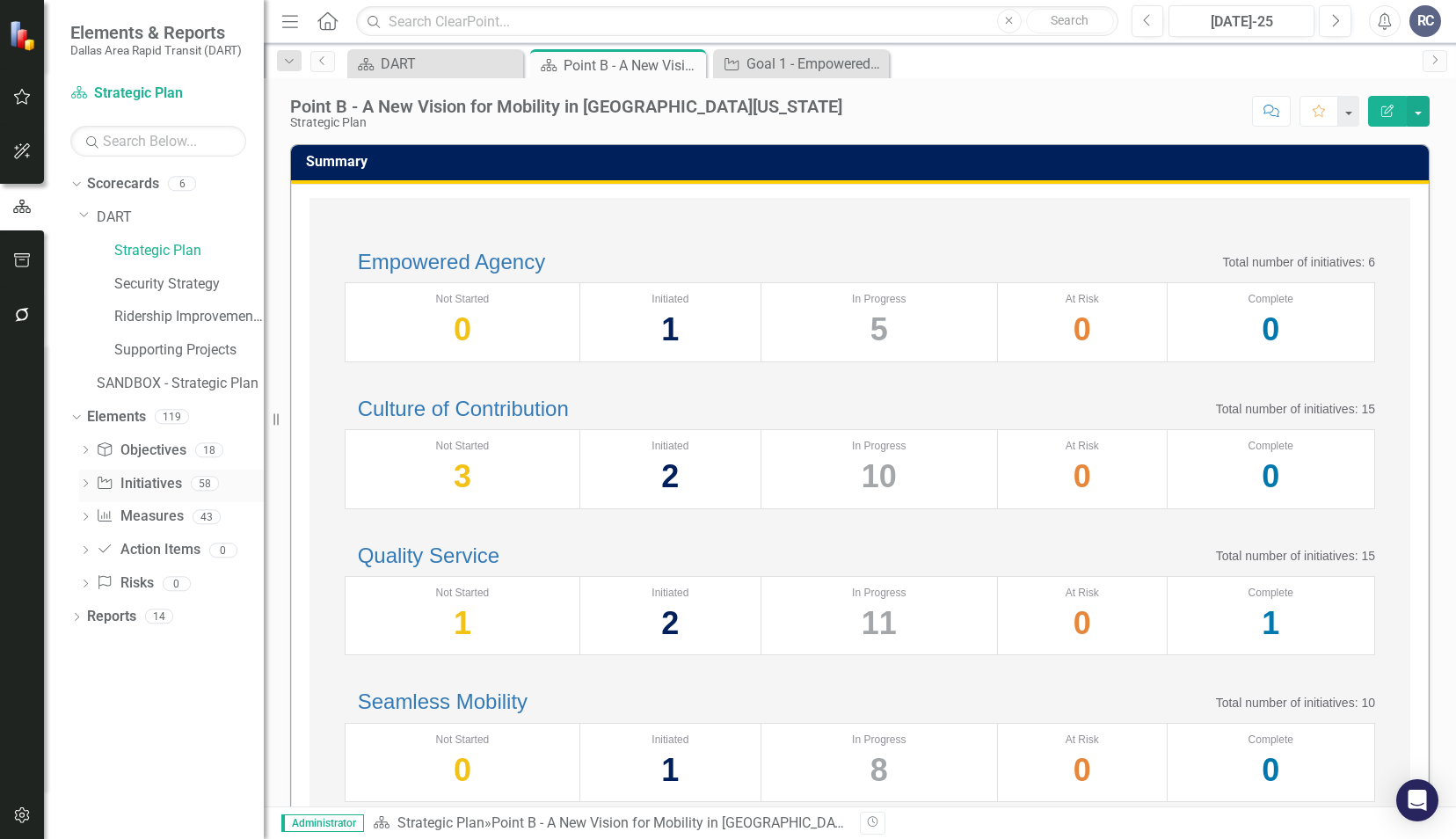
click at [88, 481] on icon "Dropdown" at bounding box center [86, 484] width 13 height 10
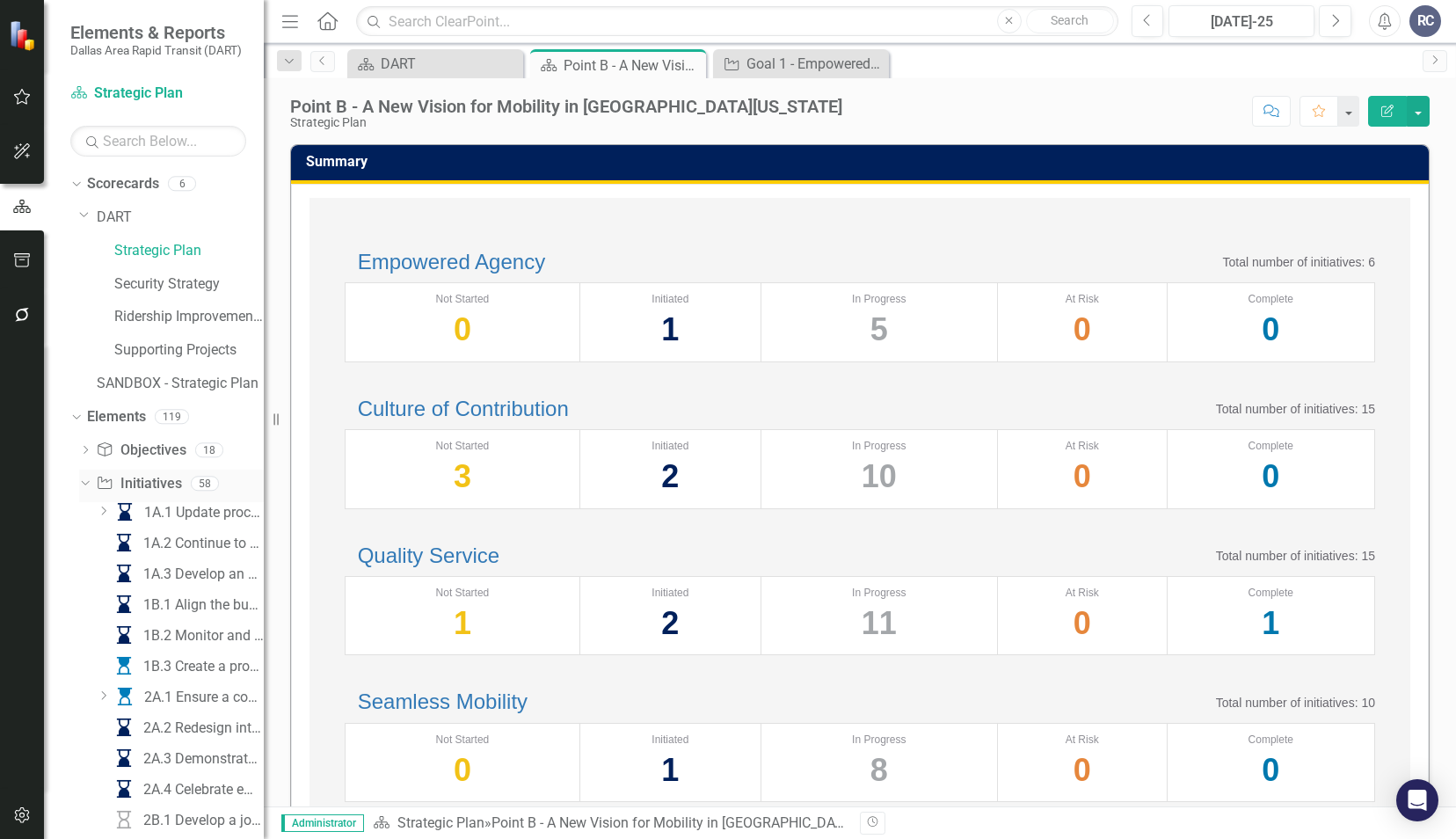
click at [90, 485] on div "Dropdown" at bounding box center [82, 483] width 15 height 13
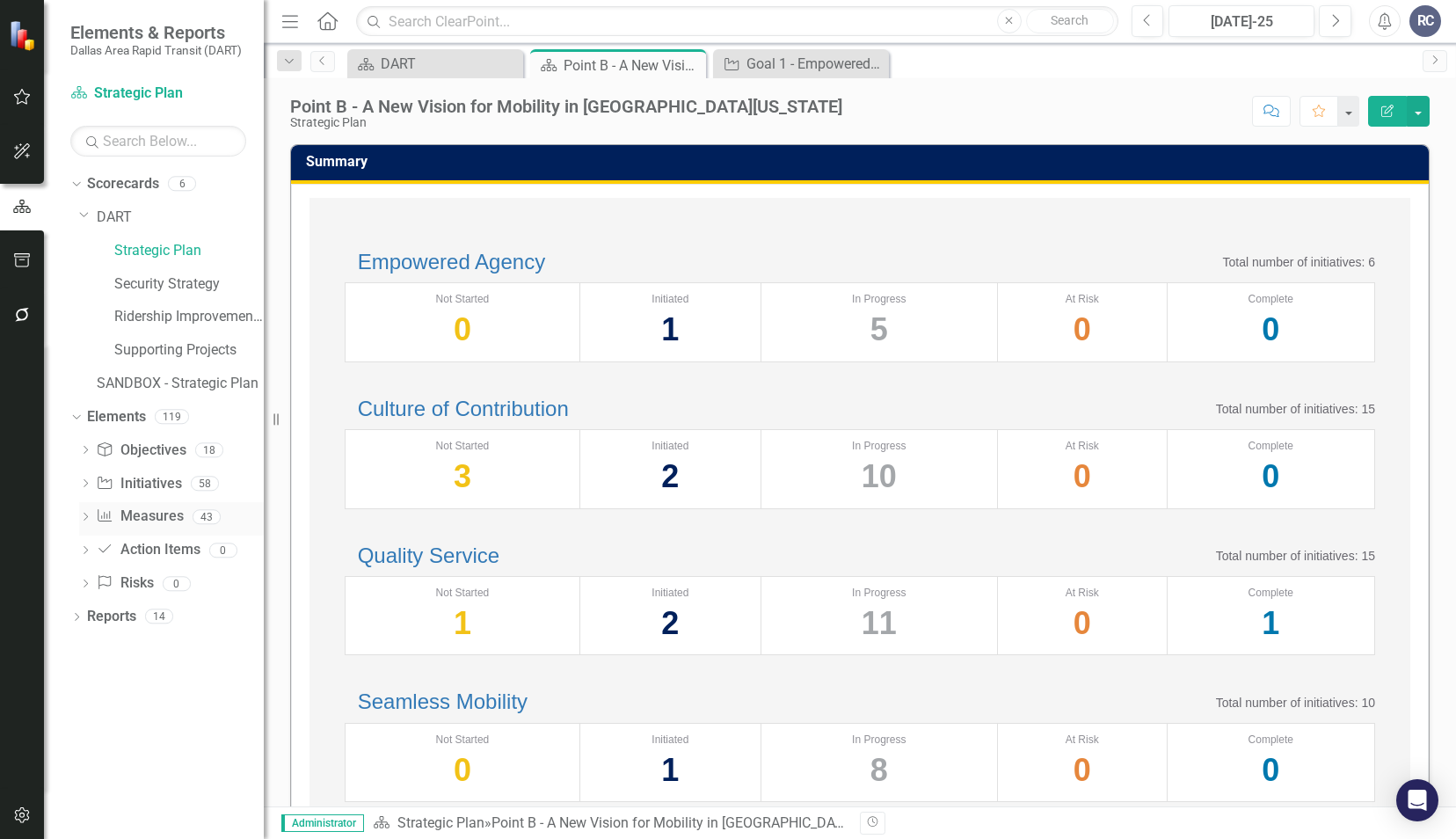
click at [88, 511] on div "Dropdown" at bounding box center [86, 519] width 13 height 15
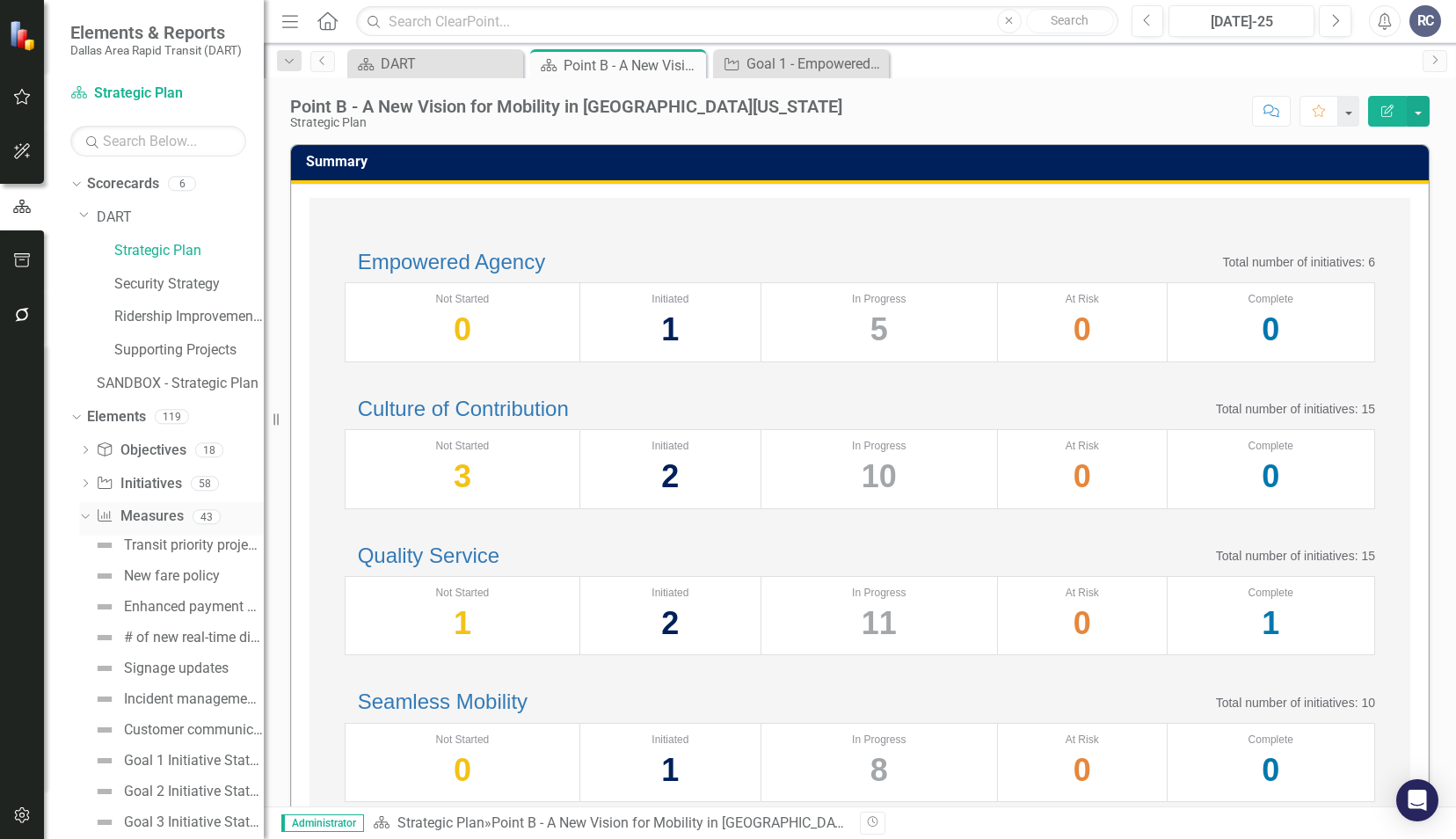
click at [88, 510] on icon "Dropdown" at bounding box center [83, 516] width 10 height 13
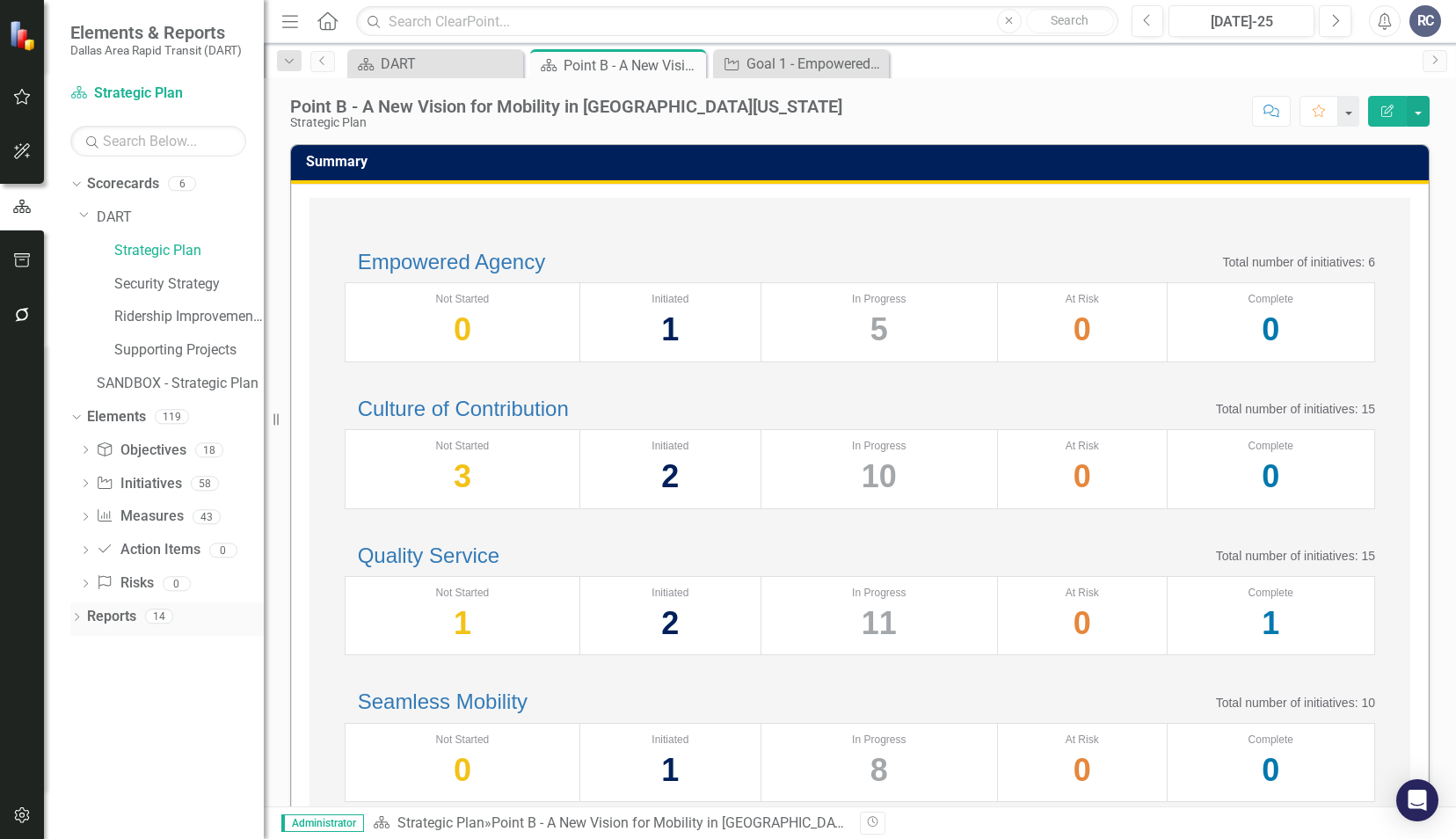
click at [75, 623] on div "Dropdown" at bounding box center [77, 618] width 13 height 15
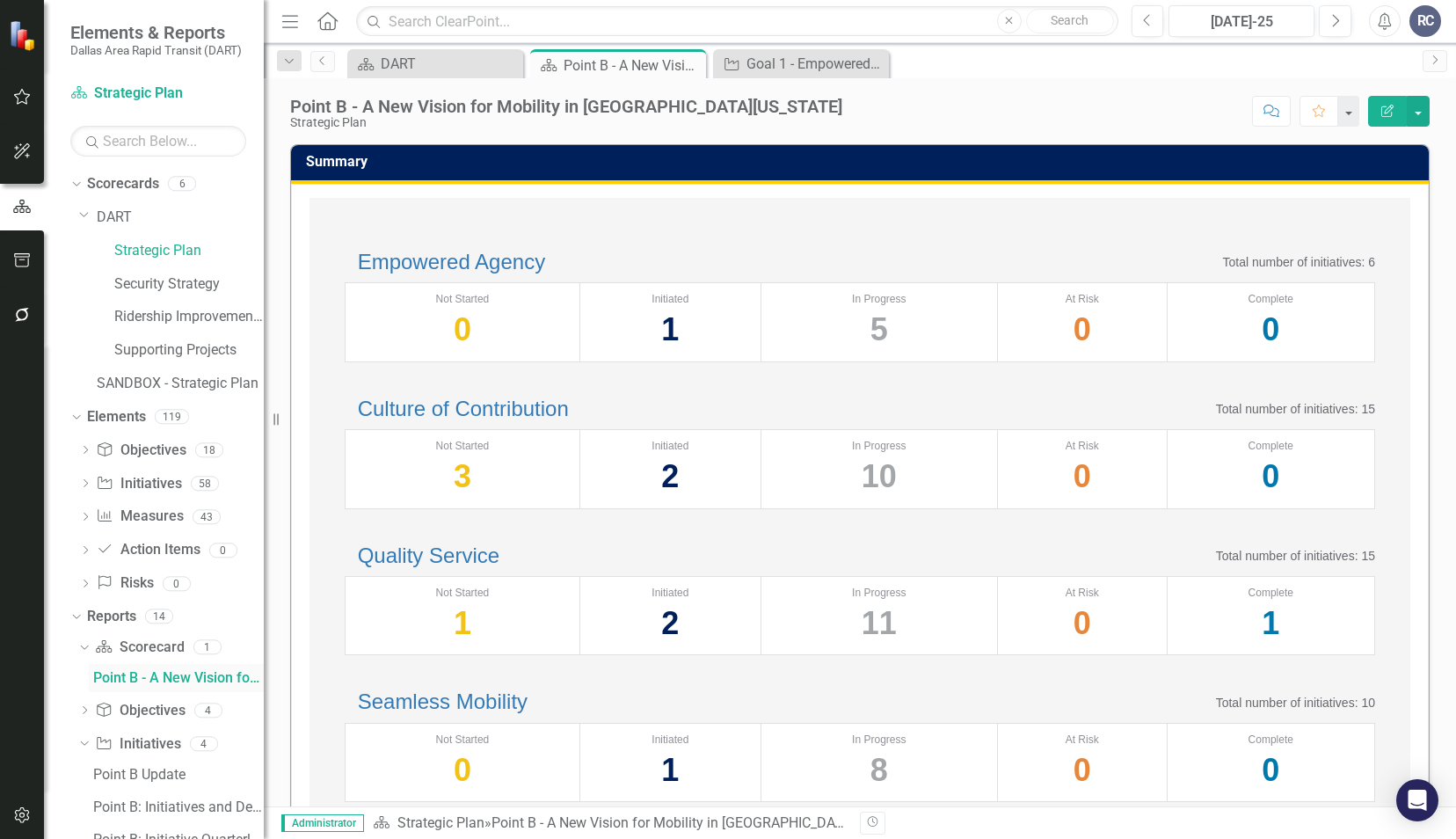
click at [207, 680] on div "Point B - A New Vision for Mobility in [GEOGRAPHIC_DATA][US_STATE]" at bounding box center [178, 678] width 170 height 16
click at [127, 776] on div "Point B Update" at bounding box center [178, 775] width 170 height 16
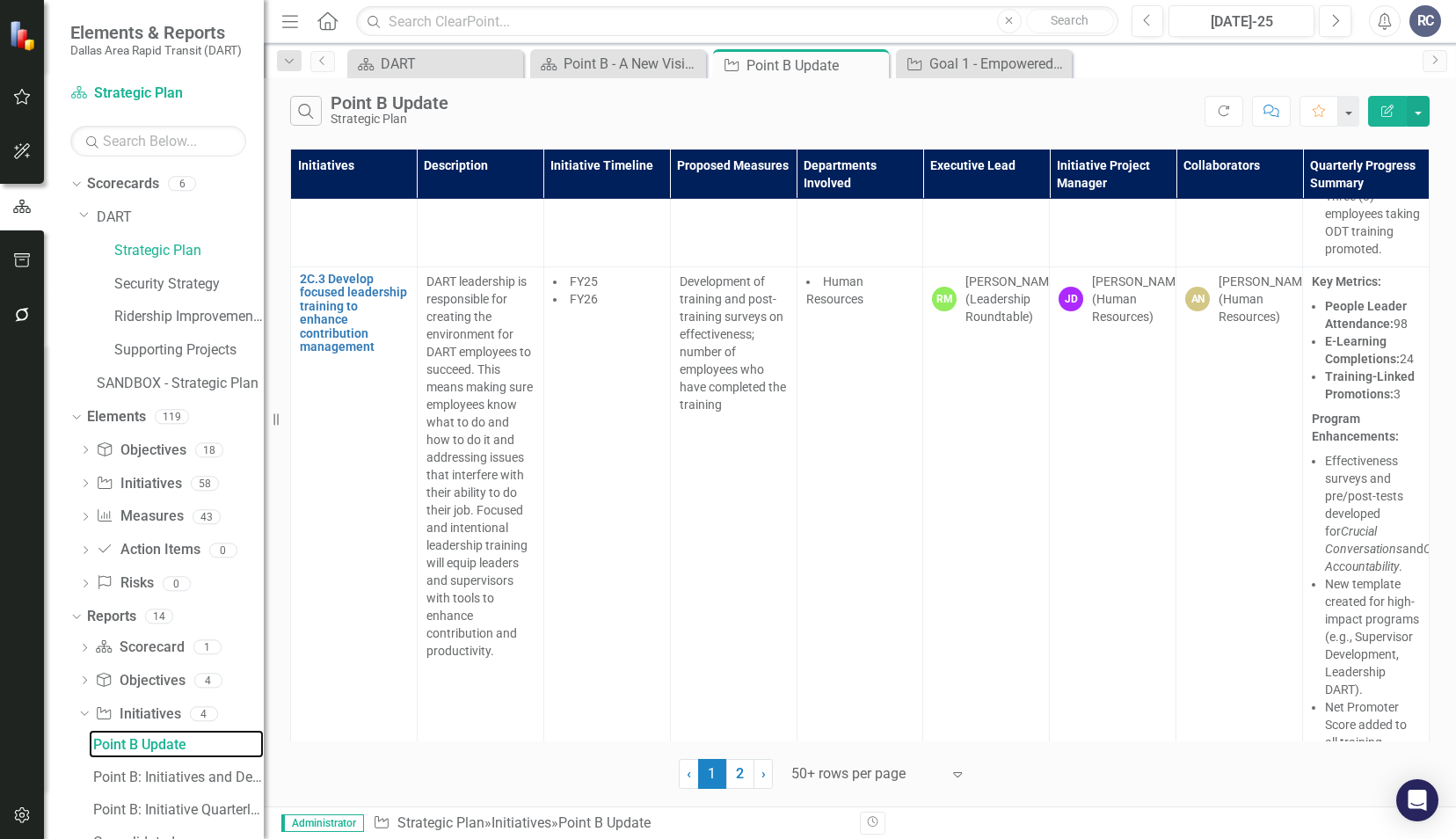
scroll to position [13627, 0]
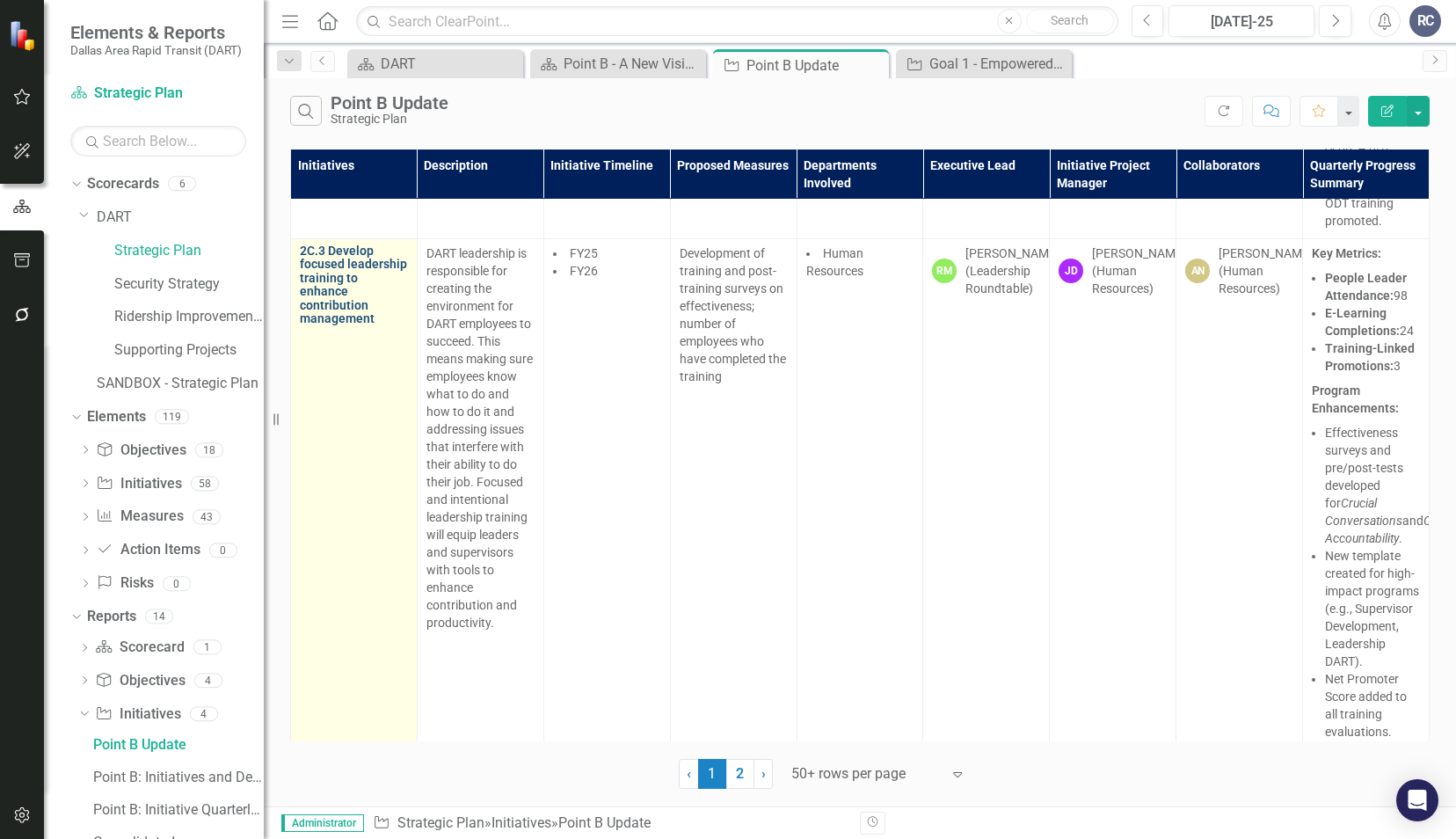
click at [335, 325] on link "2C.3 Develop focused leadership training to enhance contribution management" at bounding box center [354, 285] width 108 height 81
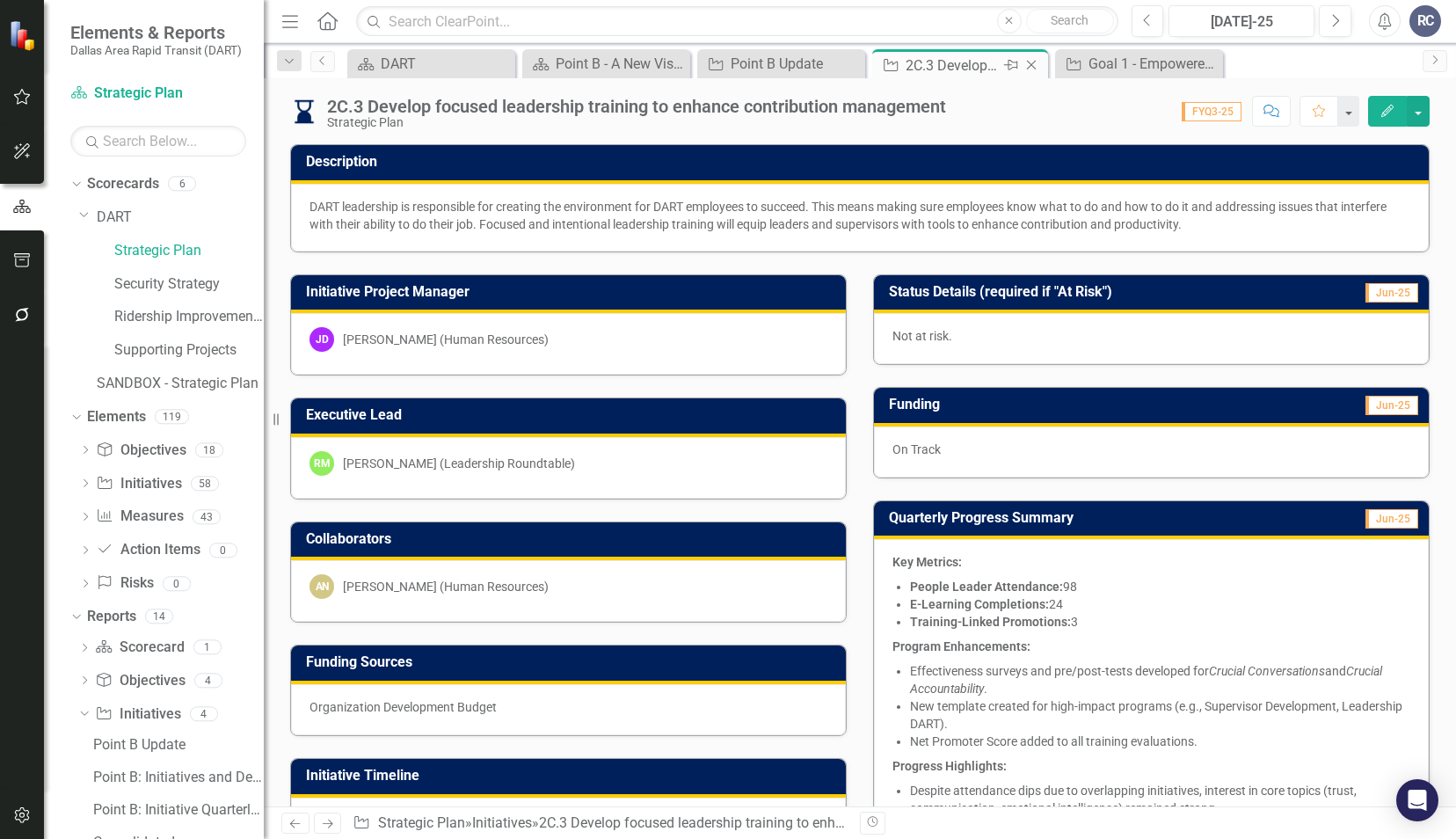
click at [1031, 61] on icon "Close" at bounding box center [1032, 65] width 18 height 14
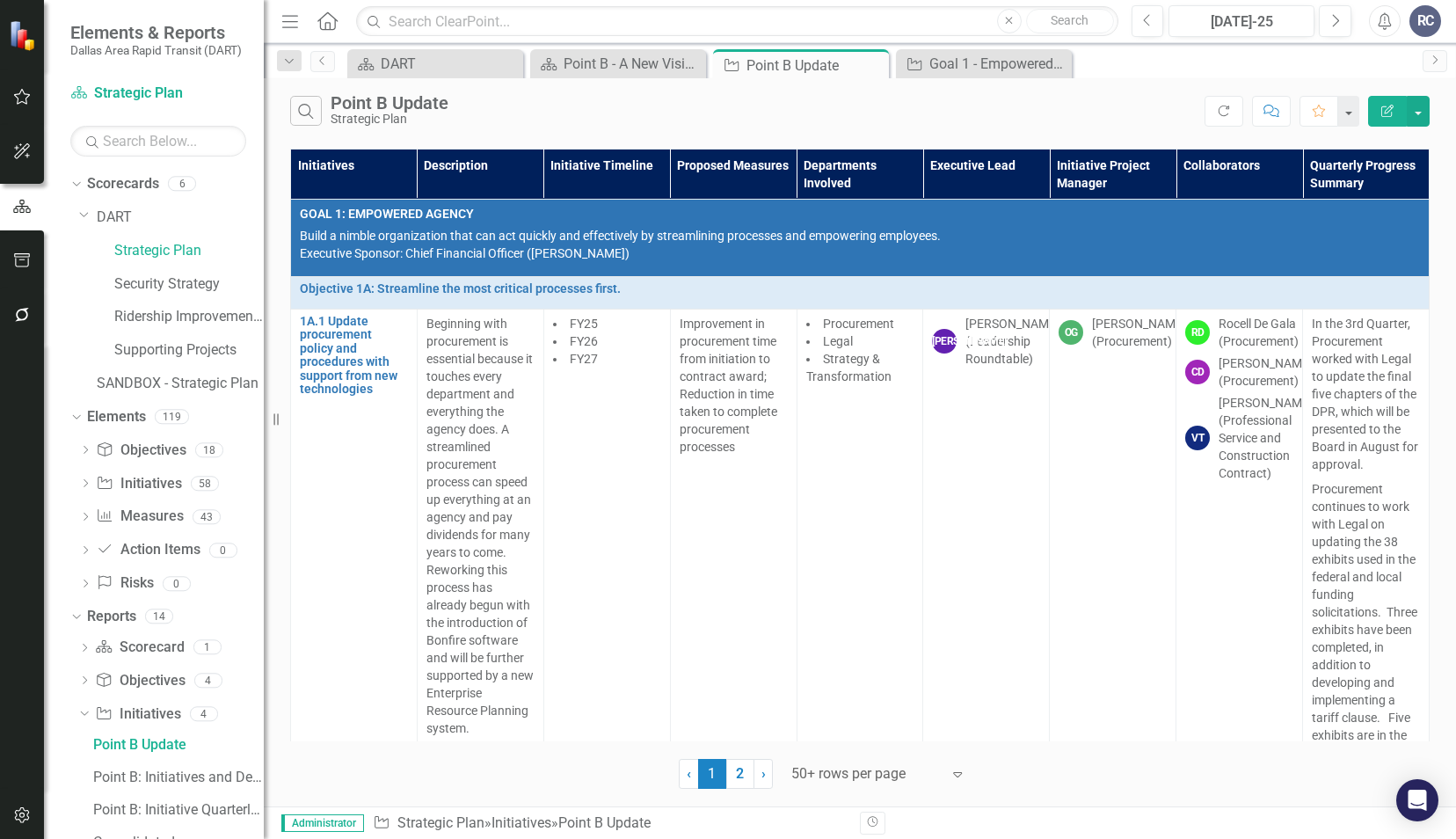
click at [852, 771] on div at bounding box center [866, 774] width 149 height 23
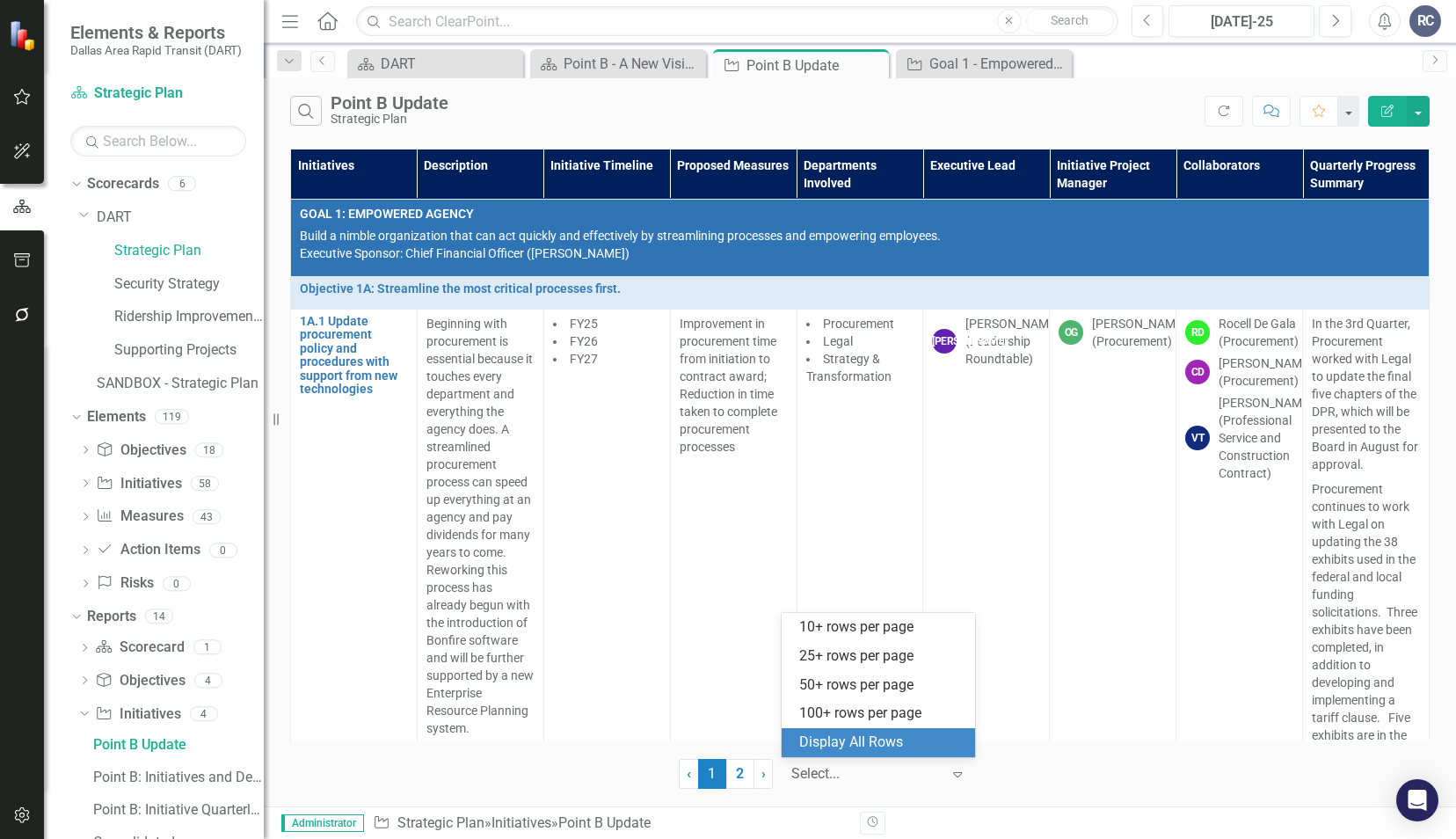
click at [844, 740] on div "Display All Rows" at bounding box center [882, 743] width 166 height 20
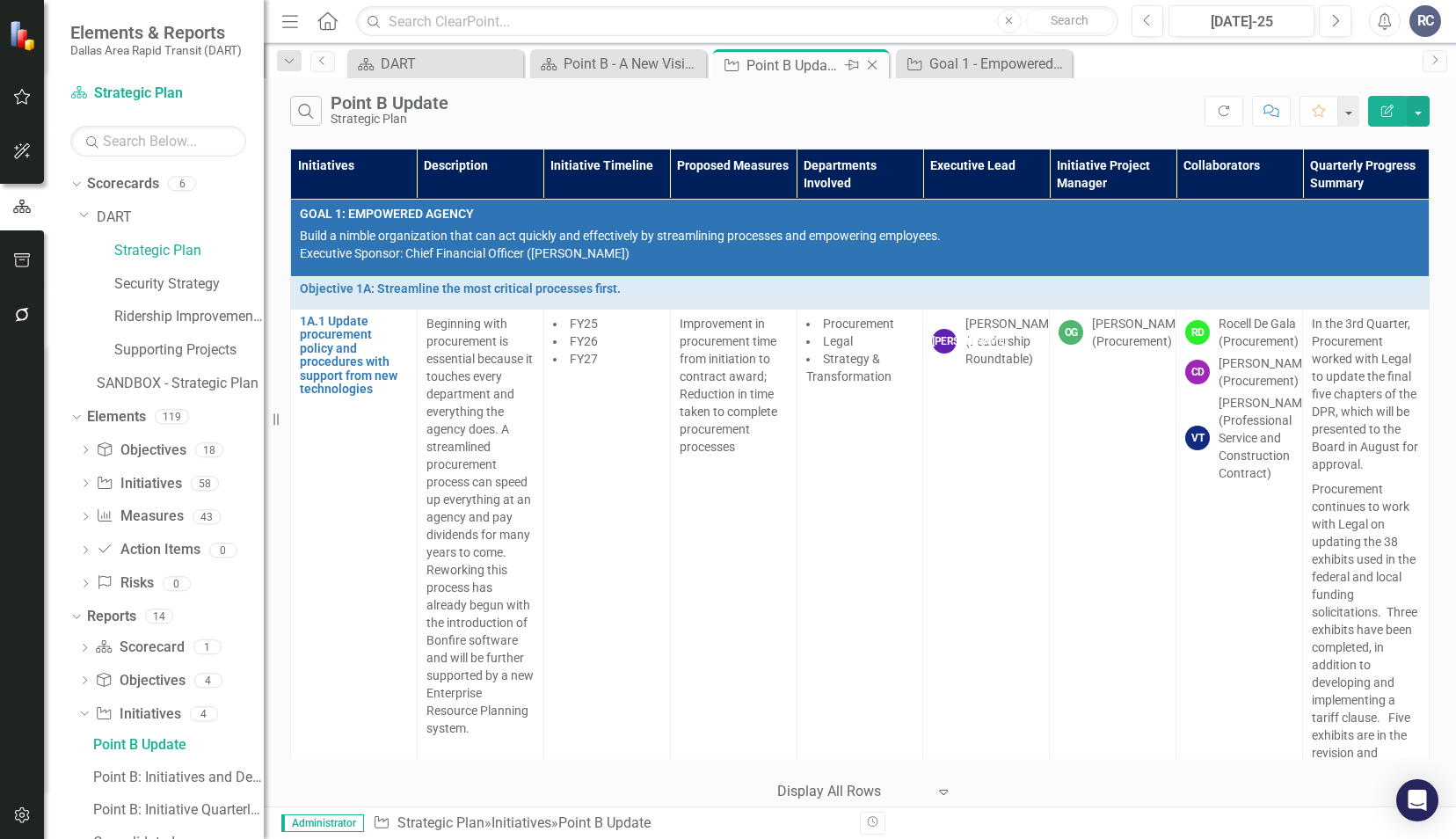
click at [873, 65] on icon at bounding box center [873, 65] width 10 height 10
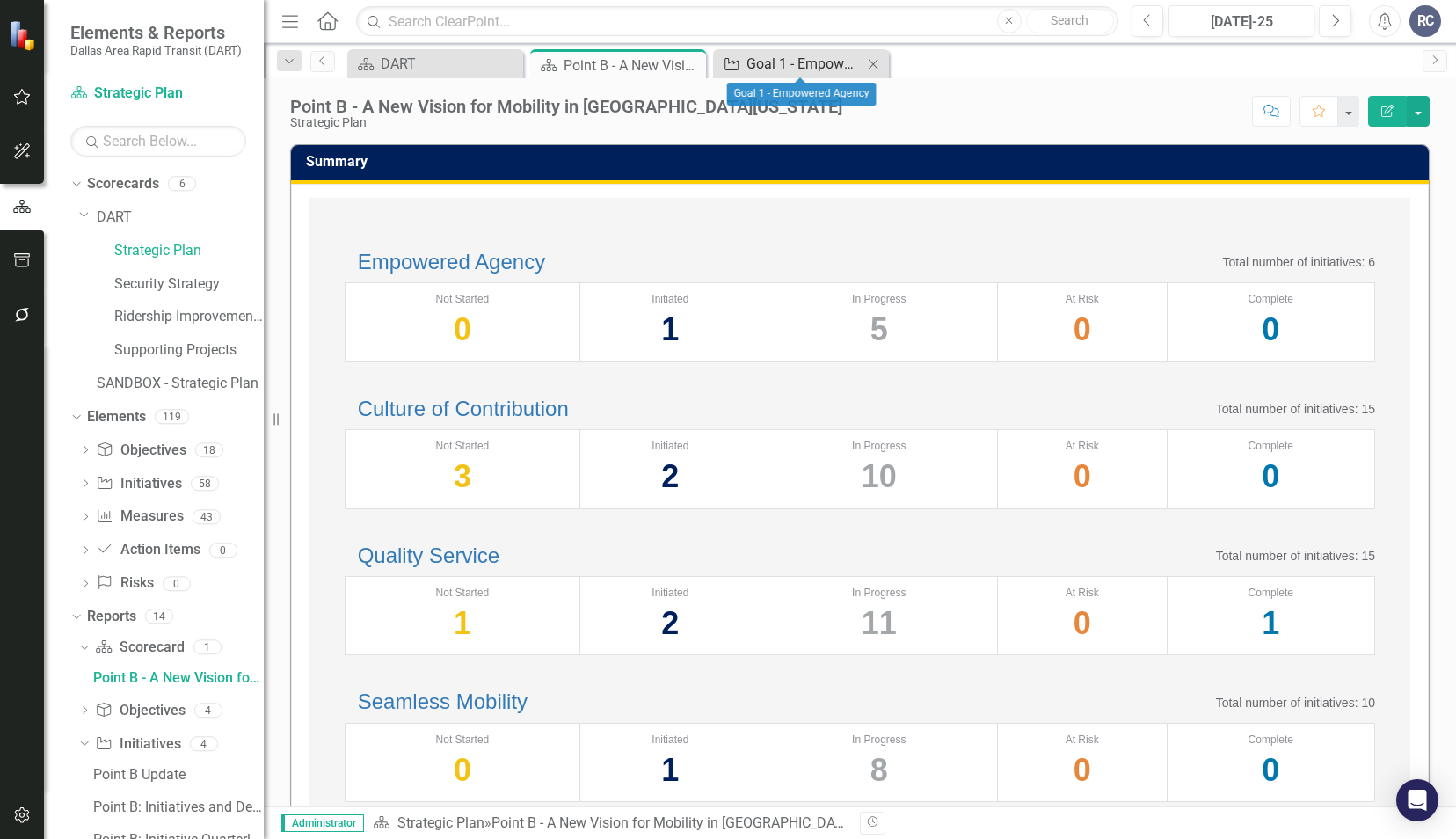
click at [795, 61] on div "Goal 1 - Empowered Agency" at bounding box center [804, 64] width 116 height 22
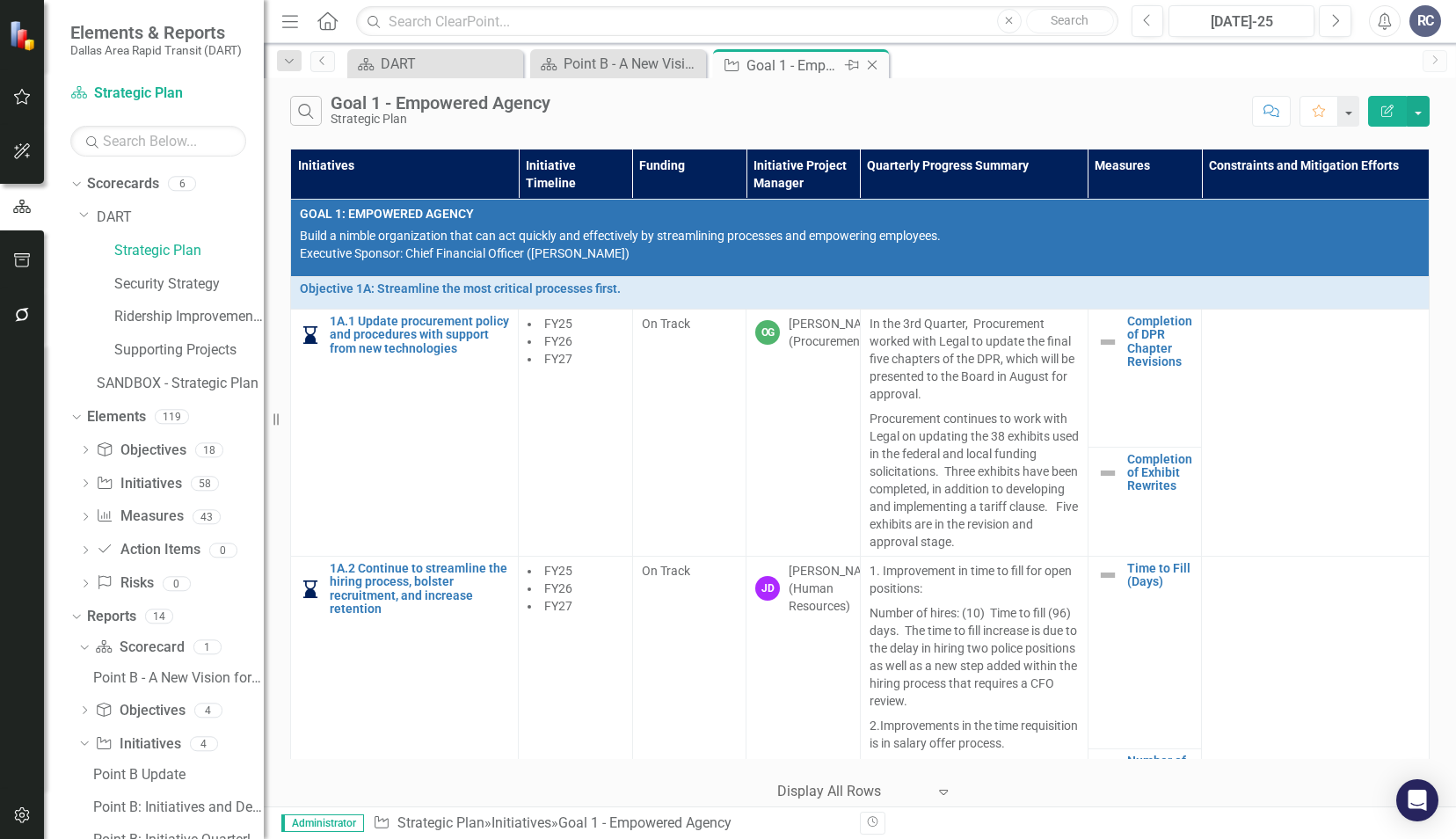
click at [874, 68] on icon "Close" at bounding box center [873, 65] width 18 height 14
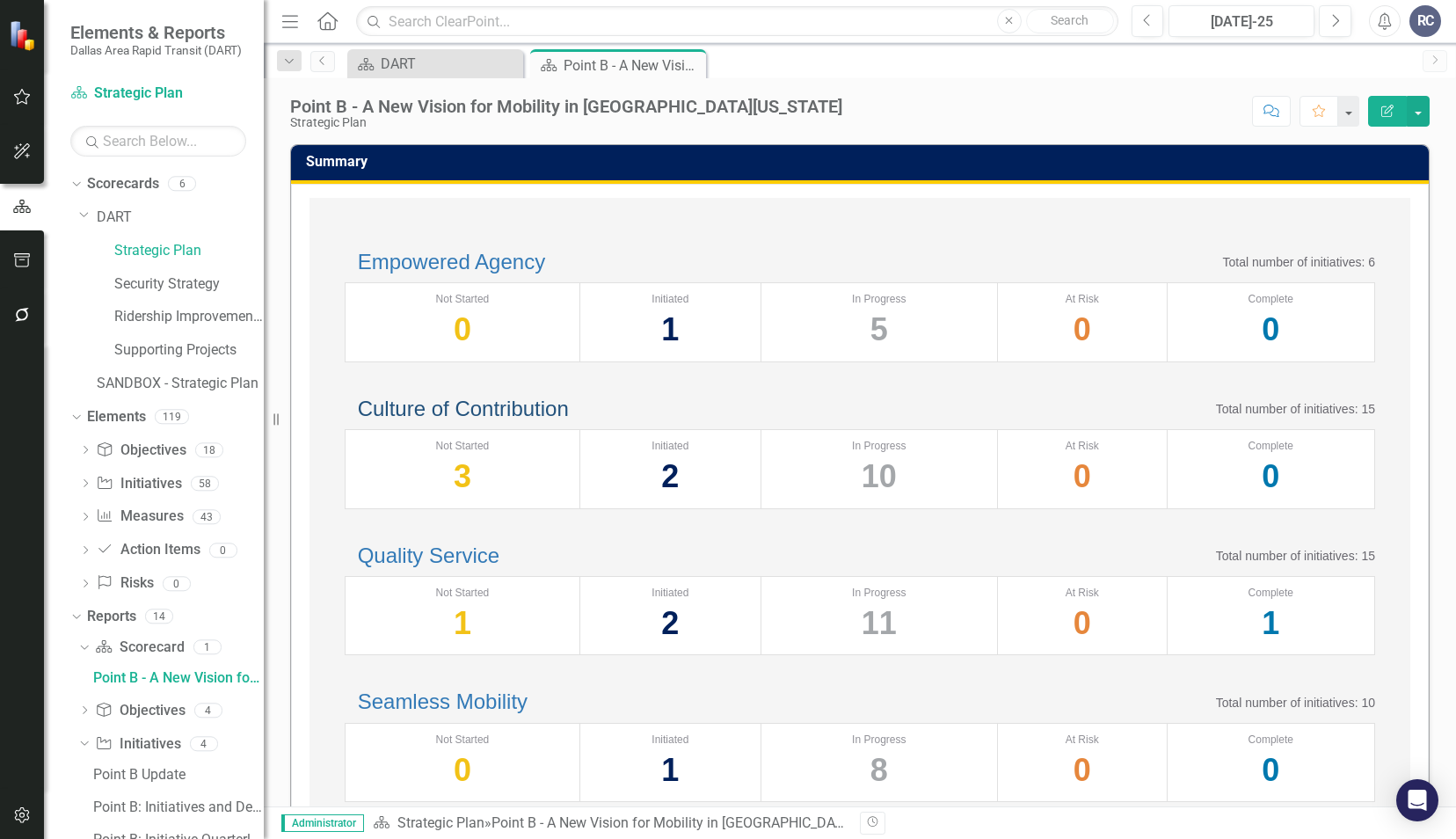
click at [529, 420] on link "Culture of Contribution" at bounding box center [464, 408] width 211 height 23
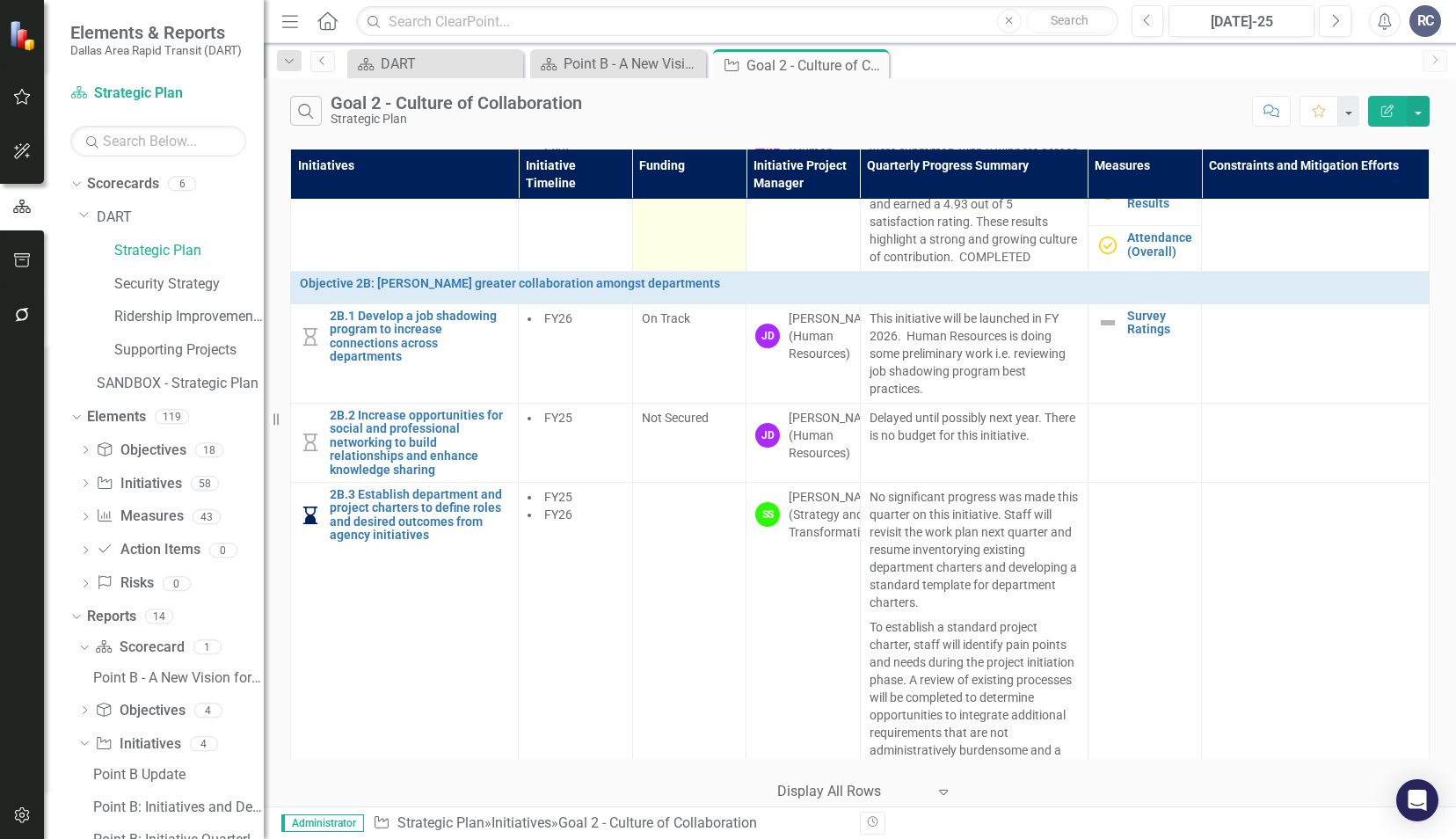
scroll to position [880, 0]
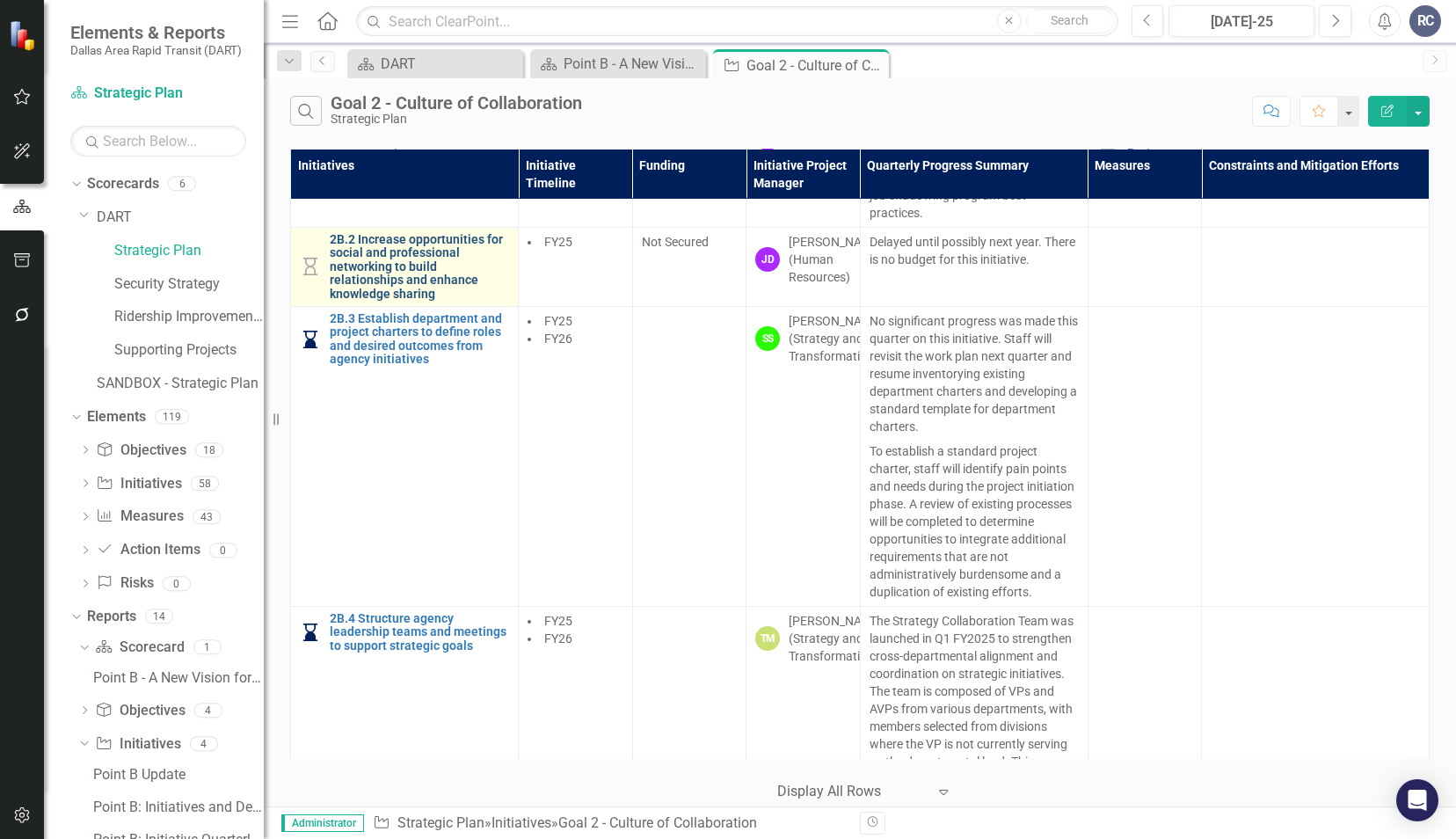
click at [395, 301] on link "2B.2 Increase opportunities for social and professional networking to build rel…" at bounding box center [419, 266] width 179 height 68
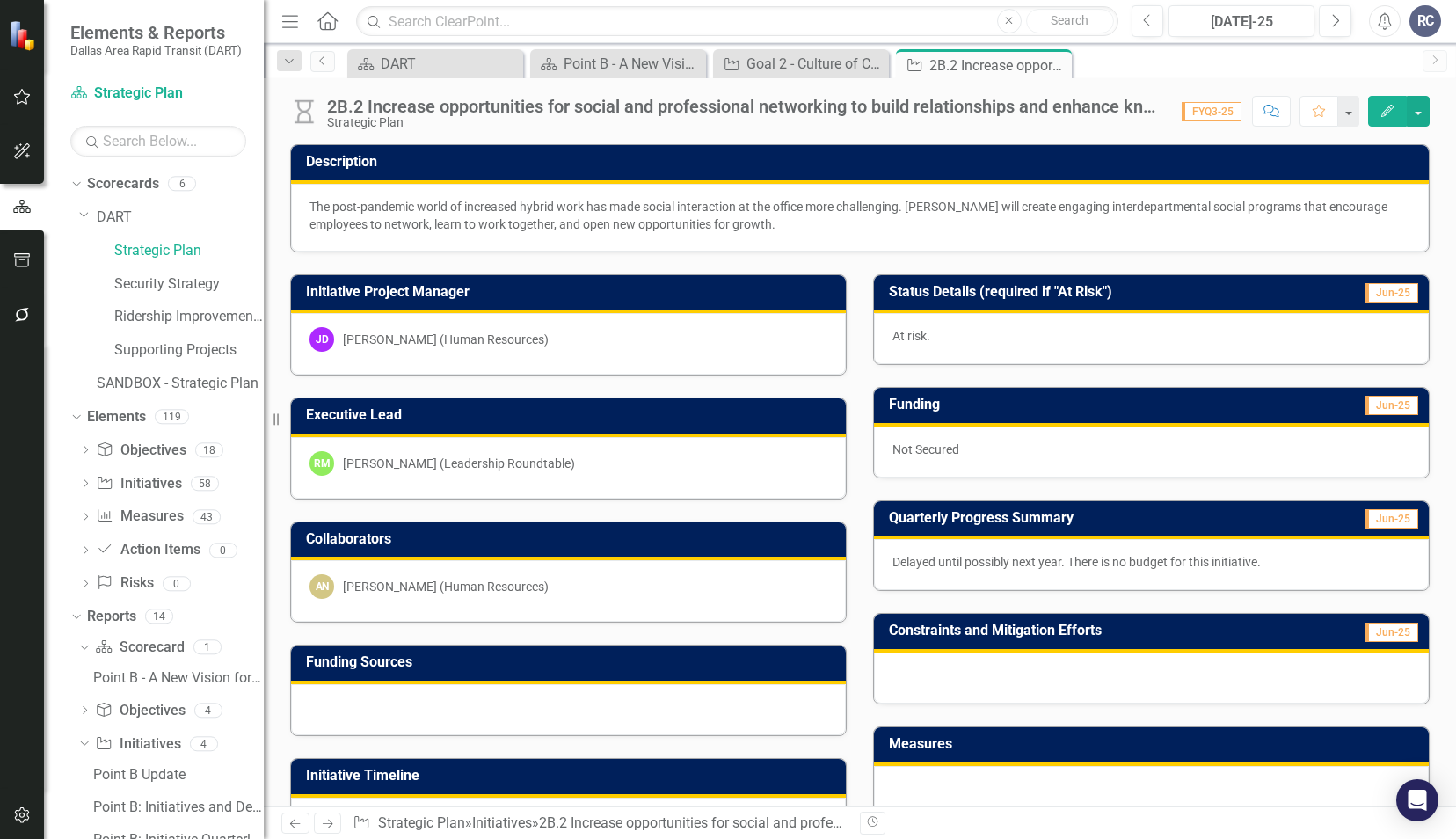
click at [309, 110] on img at bounding box center [303, 111] width 28 height 28
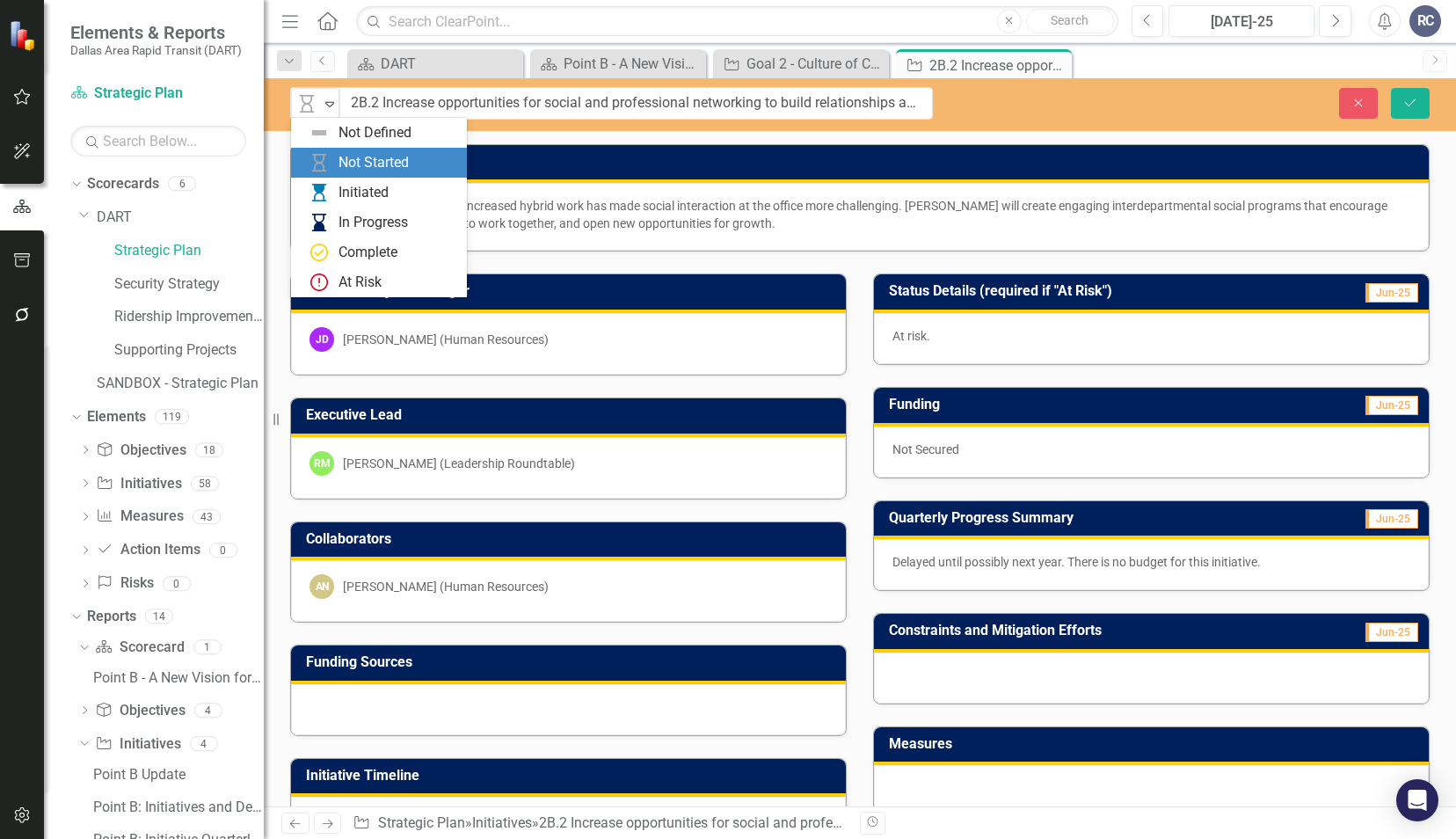
click at [309, 110] on img at bounding box center [306, 104] width 21 height 21
click at [321, 283] on img at bounding box center [319, 282] width 21 height 21
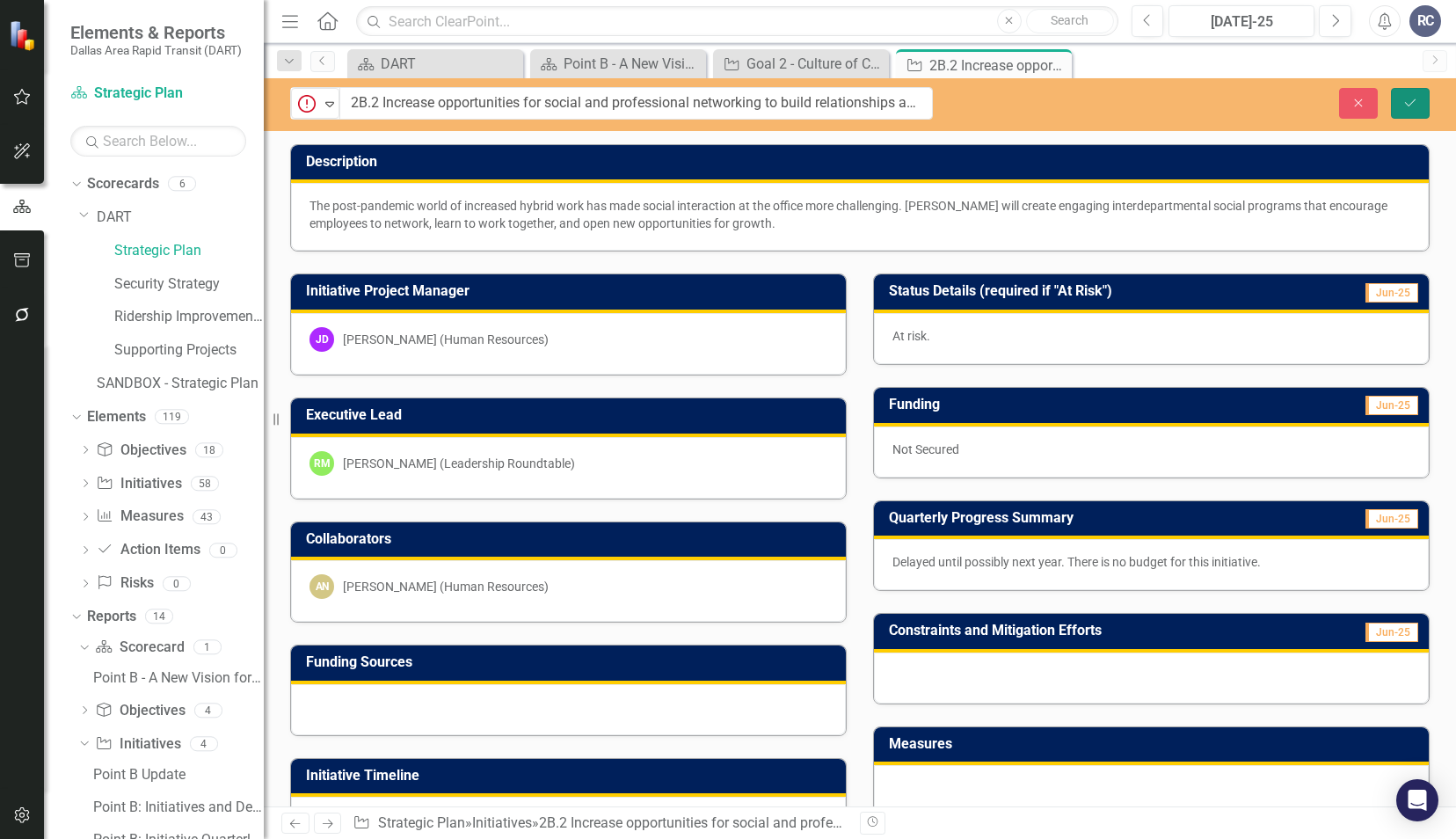
click at [1412, 101] on icon "Save" at bounding box center [1411, 103] width 16 height 13
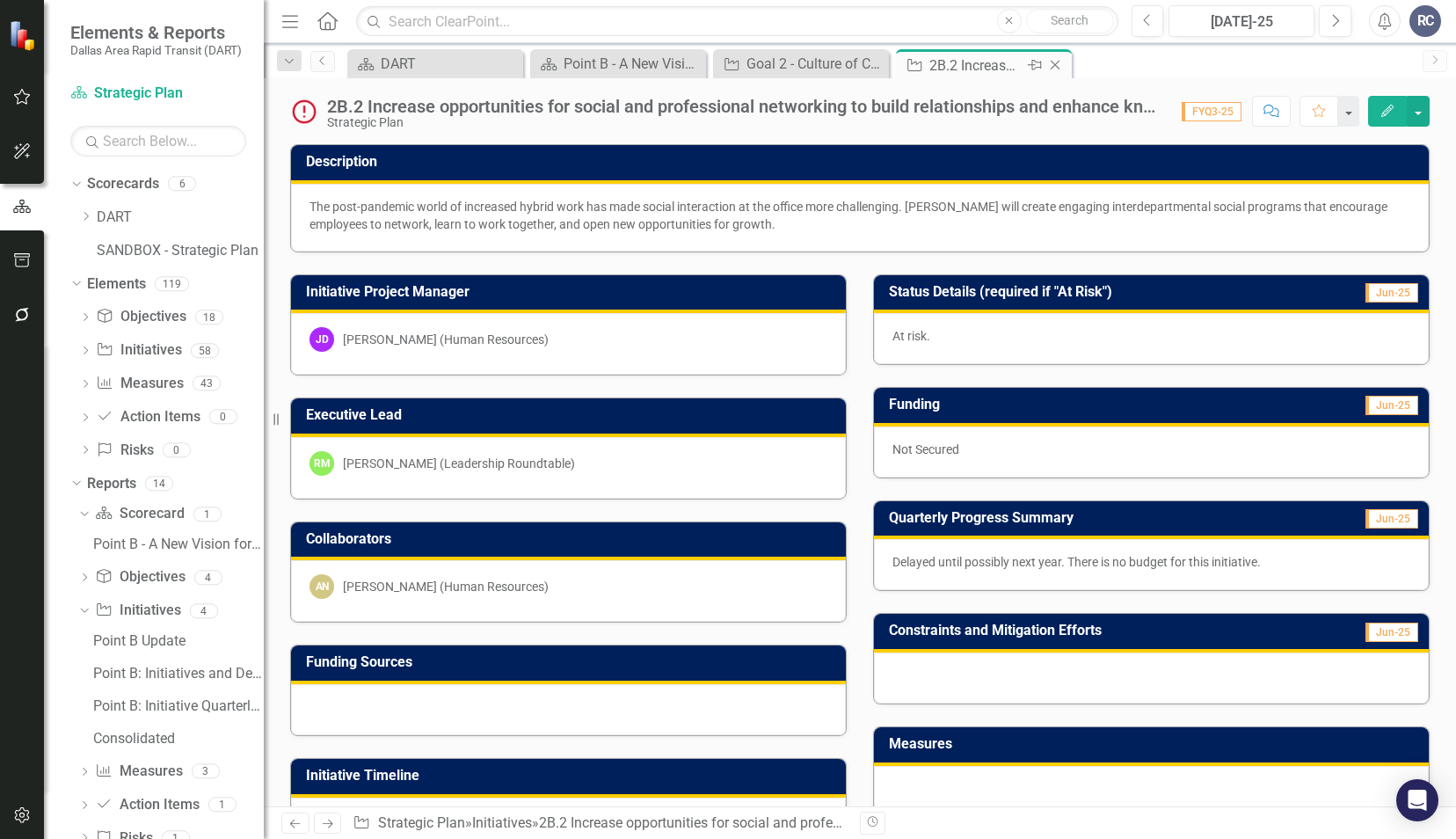
click at [1054, 69] on icon "Close" at bounding box center [1055, 65] width 18 height 14
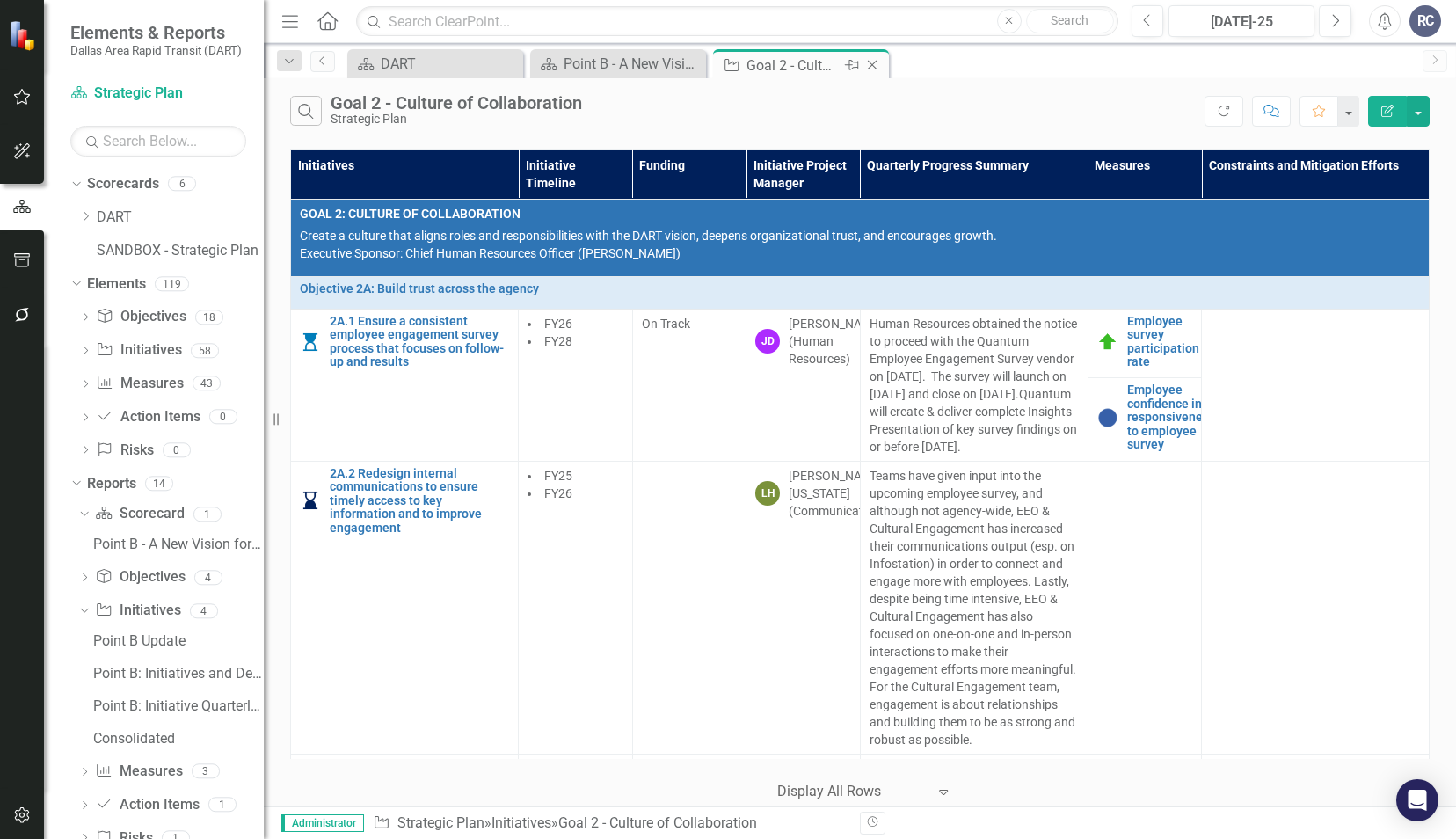
click at [878, 64] on icon "Close" at bounding box center [873, 65] width 18 height 14
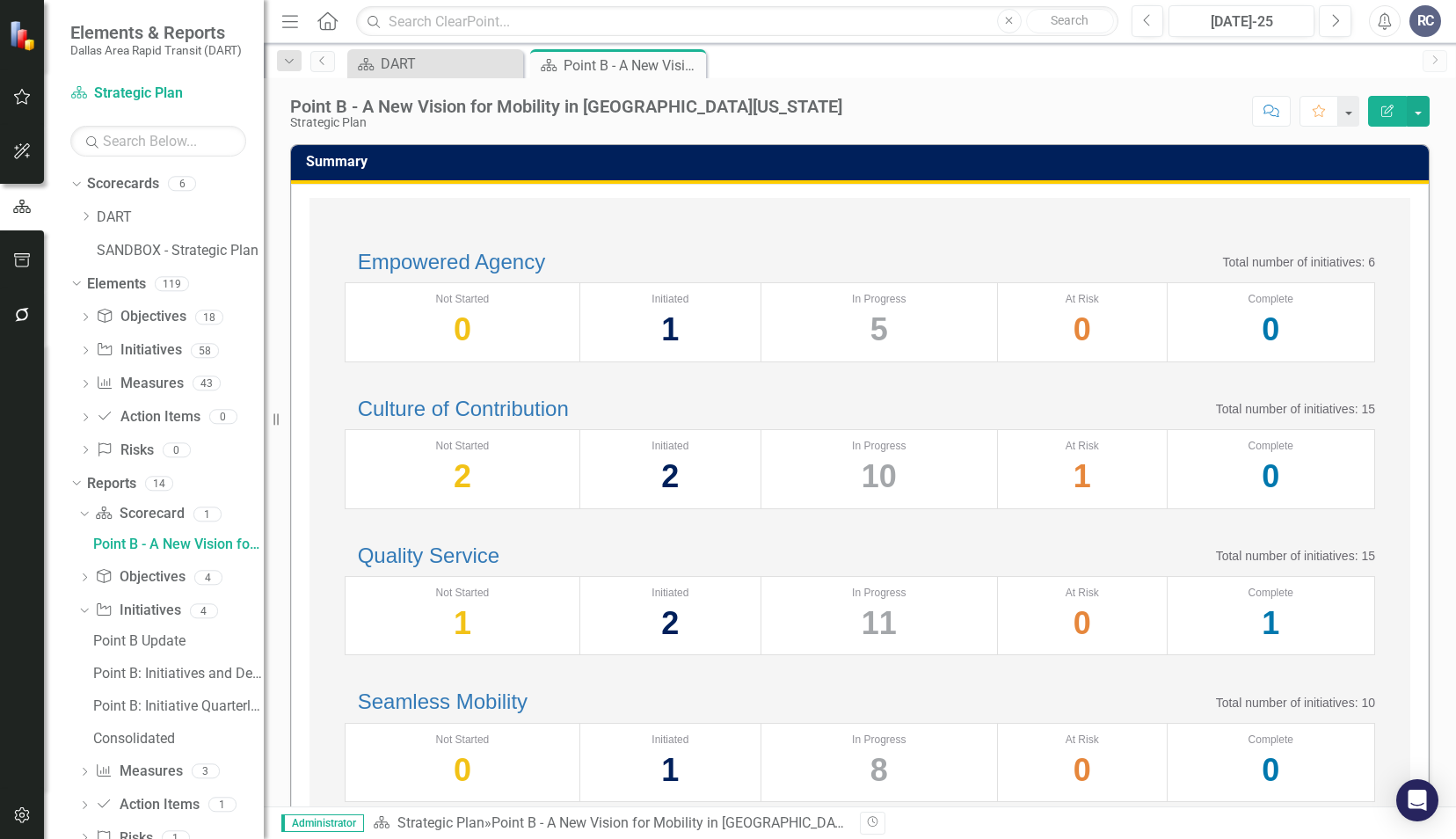
click at [764, 420] on div "Culture of Contribution Total number of initiatives: 15" at bounding box center [860, 408] width 1031 height 23
click at [717, 380] on div "Empowered Agency Total number of initiatives: 6 Not Started 0 Initiated 1 In Pr…" at bounding box center [860, 306] width 1066 height 147
click at [687, 252] on div "Empowered Agency Total number of initiatives: 6" at bounding box center [860, 261] width 1031 height 23
